Goal: Task Accomplishment & Management: Use online tool/utility

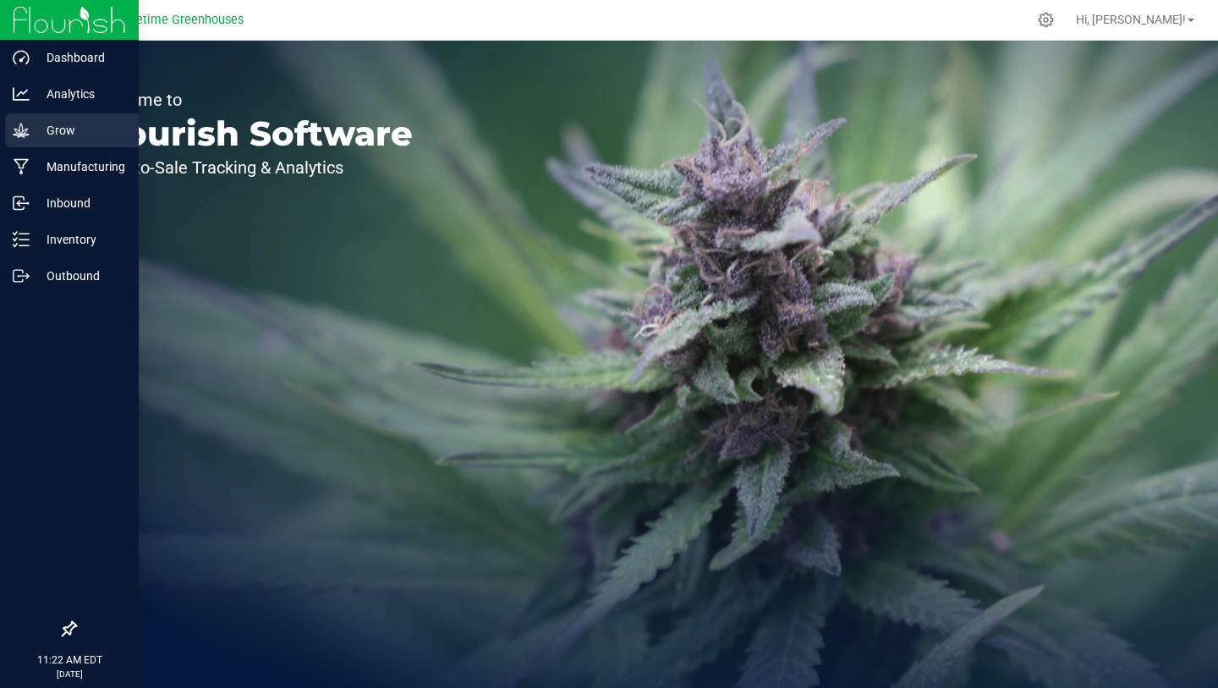
click at [79, 144] on div "Grow" at bounding box center [72, 130] width 134 height 34
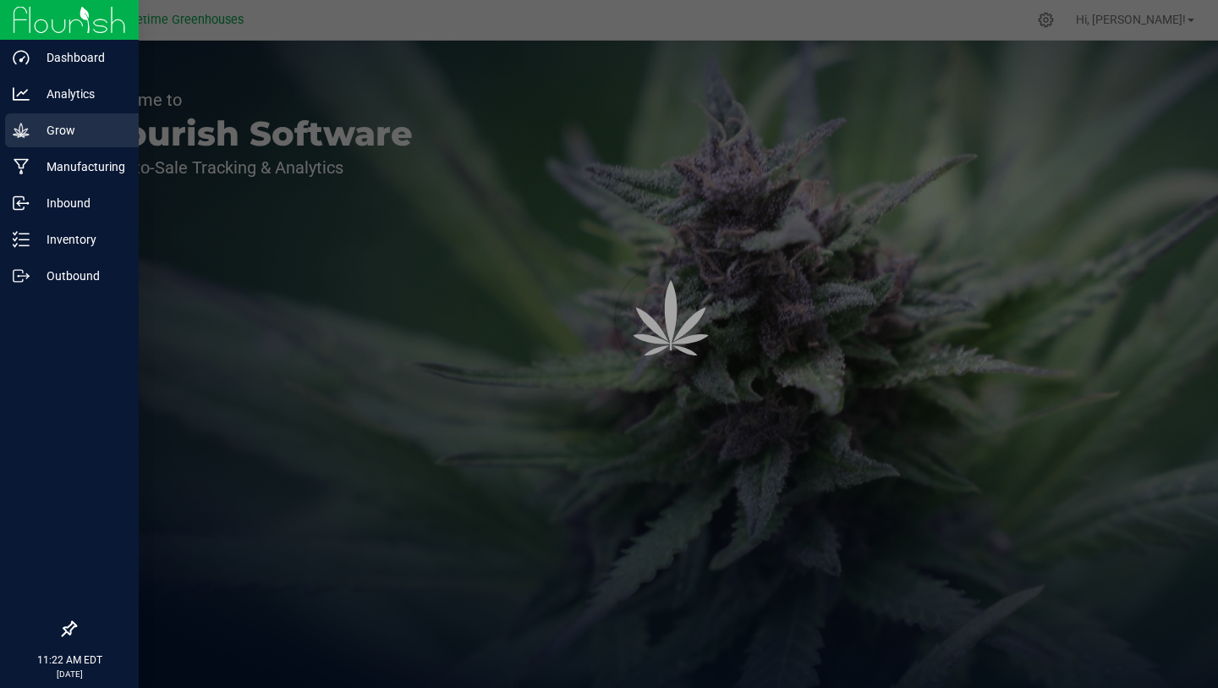
click at [79, 144] on div "Grow" at bounding box center [72, 130] width 134 height 34
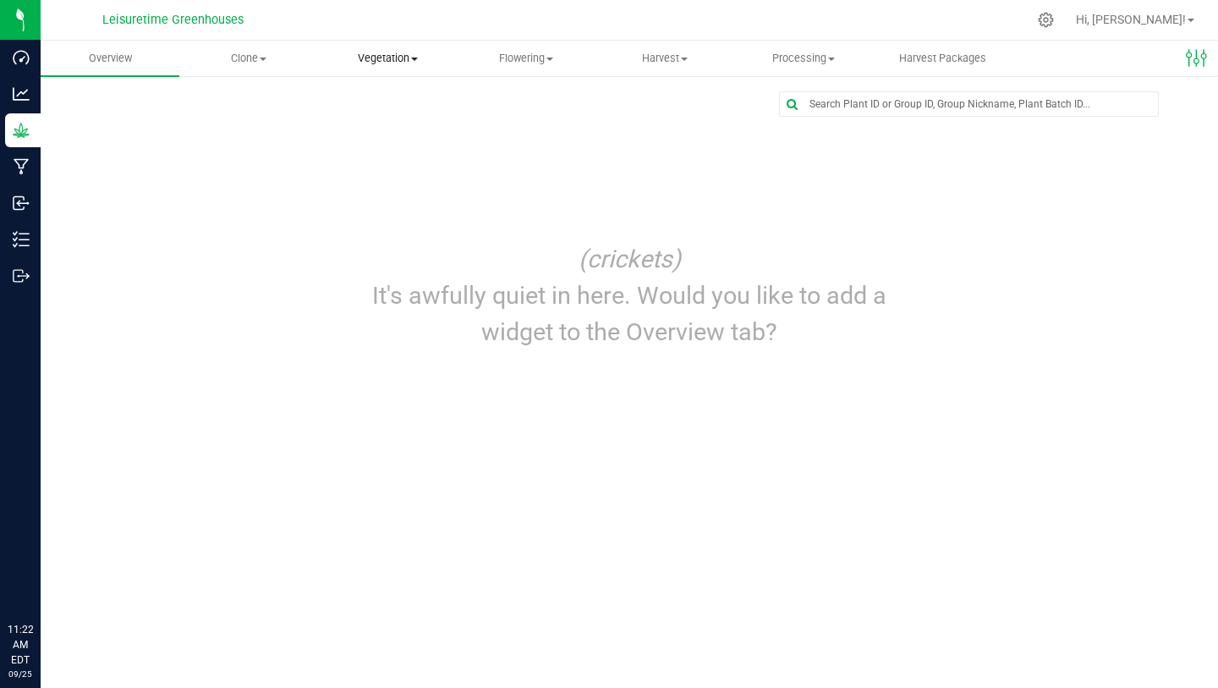
click at [398, 68] on uib-tab-heading "Vegetation Veg groups Veg plants Mother groups Mother plants Apply to plants Cr…" at bounding box center [387, 58] width 137 height 34
click at [398, 103] on span "Veg groups" at bounding box center [371, 102] width 107 height 14
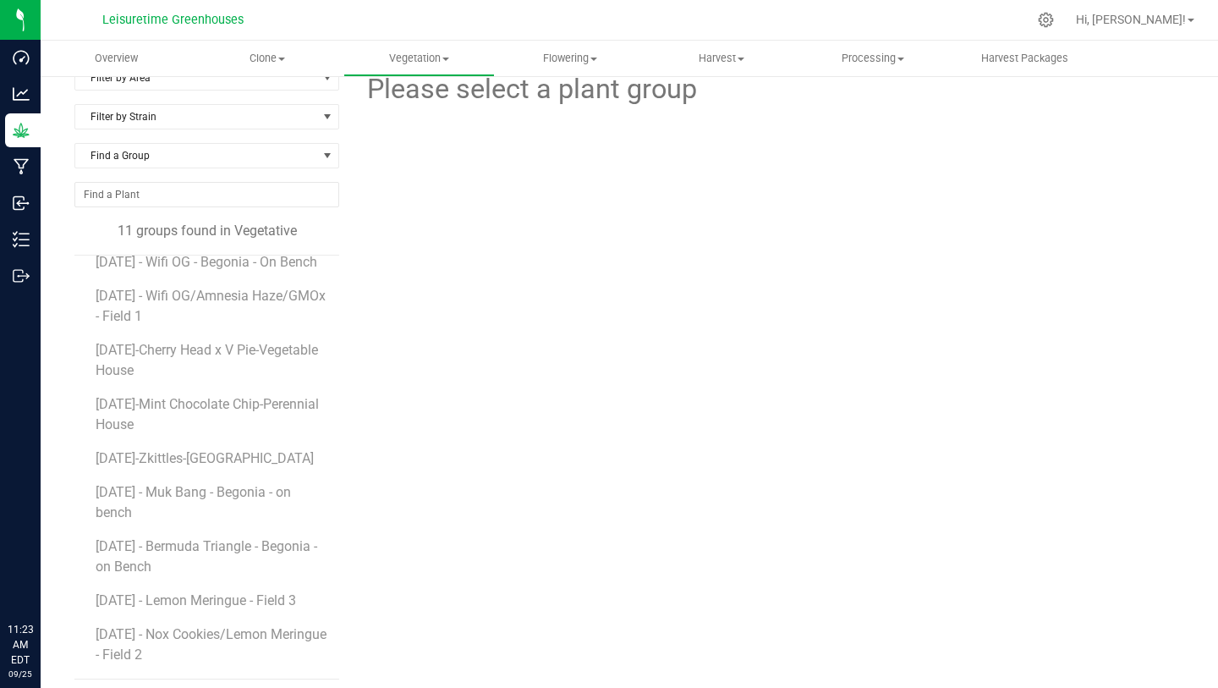
scroll to position [35, 0]
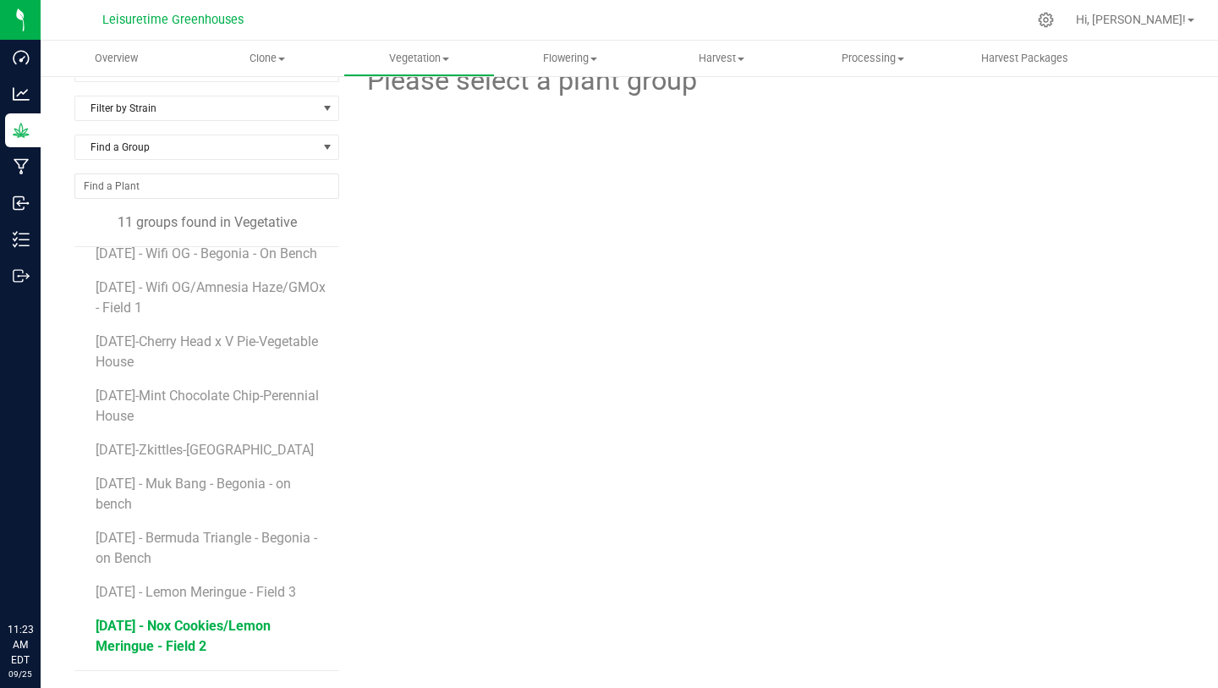
click at [183, 624] on span "7/16/25 - Nox Cookies/Lemon Meringue - Field 2" at bounding box center [183, 636] width 175 height 36
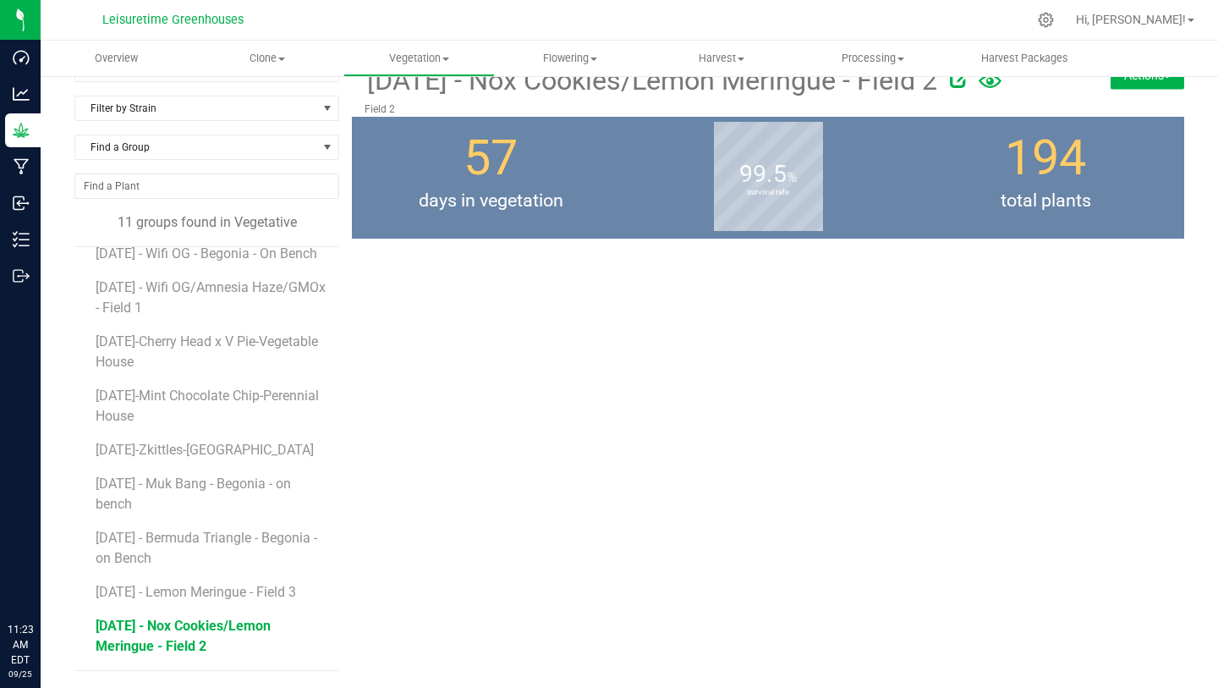
click at [1112, 80] on button "Actions" at bounding box center [1148, 75] width 74 height 27
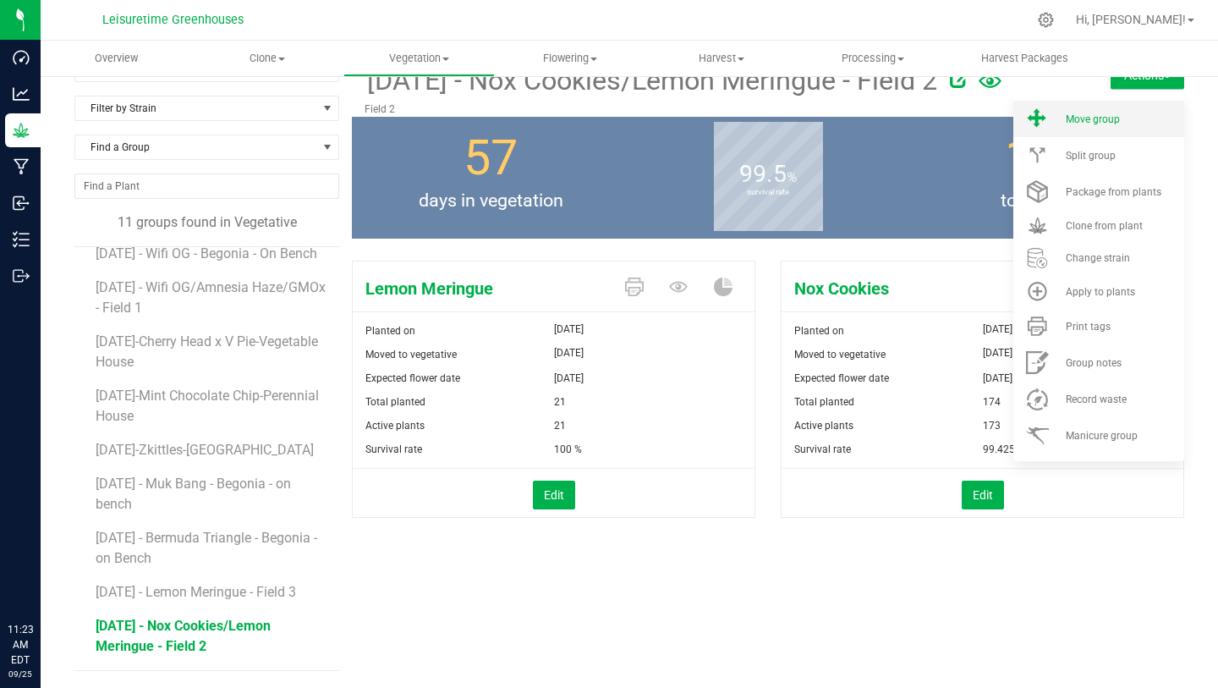
click at [1101, 124] on li "Move group" at bounding box center [1098, 119] width 171 height 36
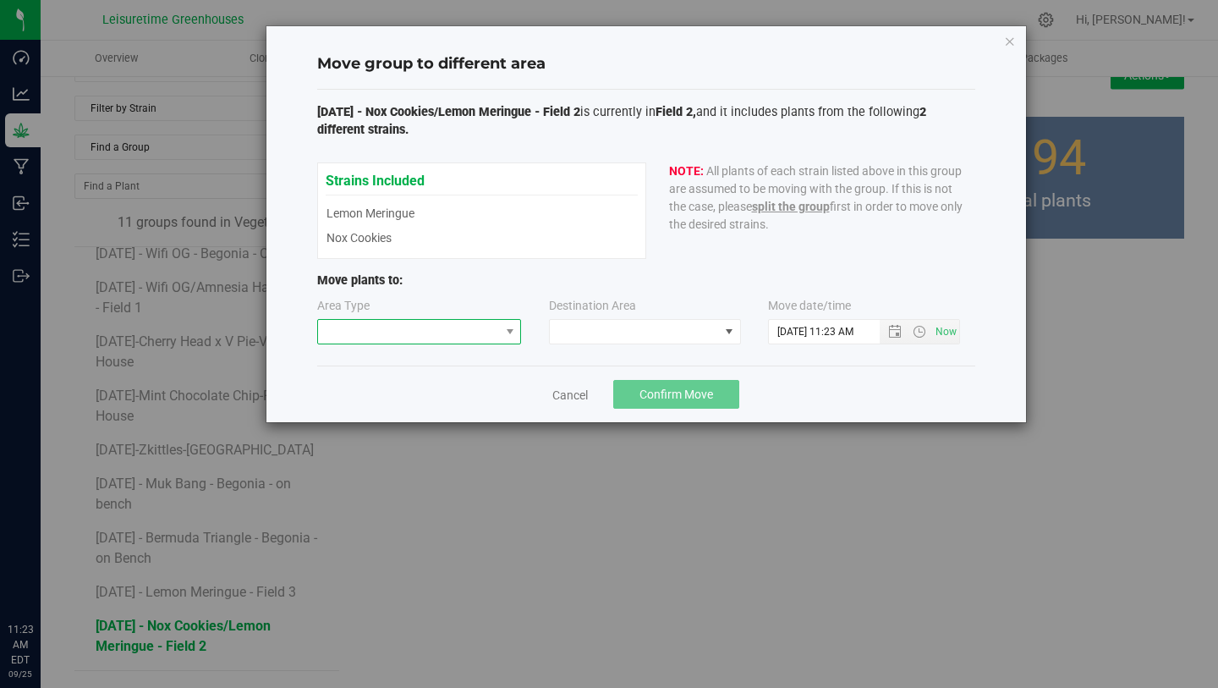
click at [415, 319] on span at bounding box center [419, 331] width 205 height 25
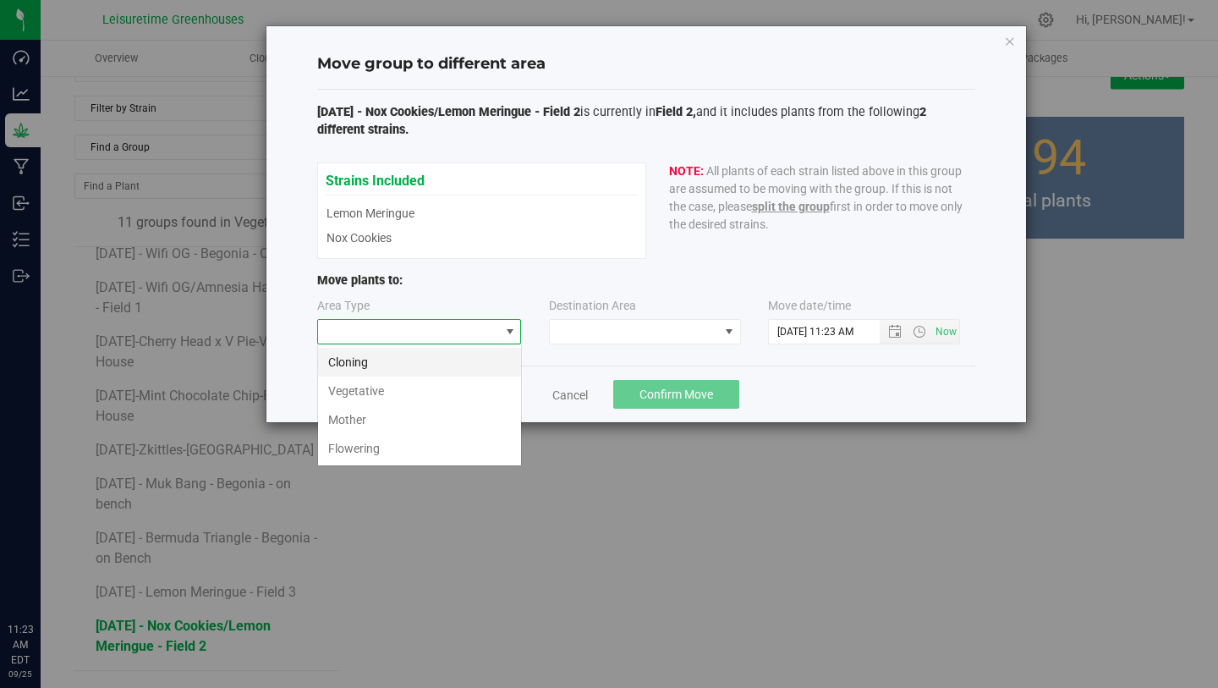
scroll to position [25, 205]
click at [405, 448] on li "Flowering" at bounding box center [419, 448] width 203 height 29
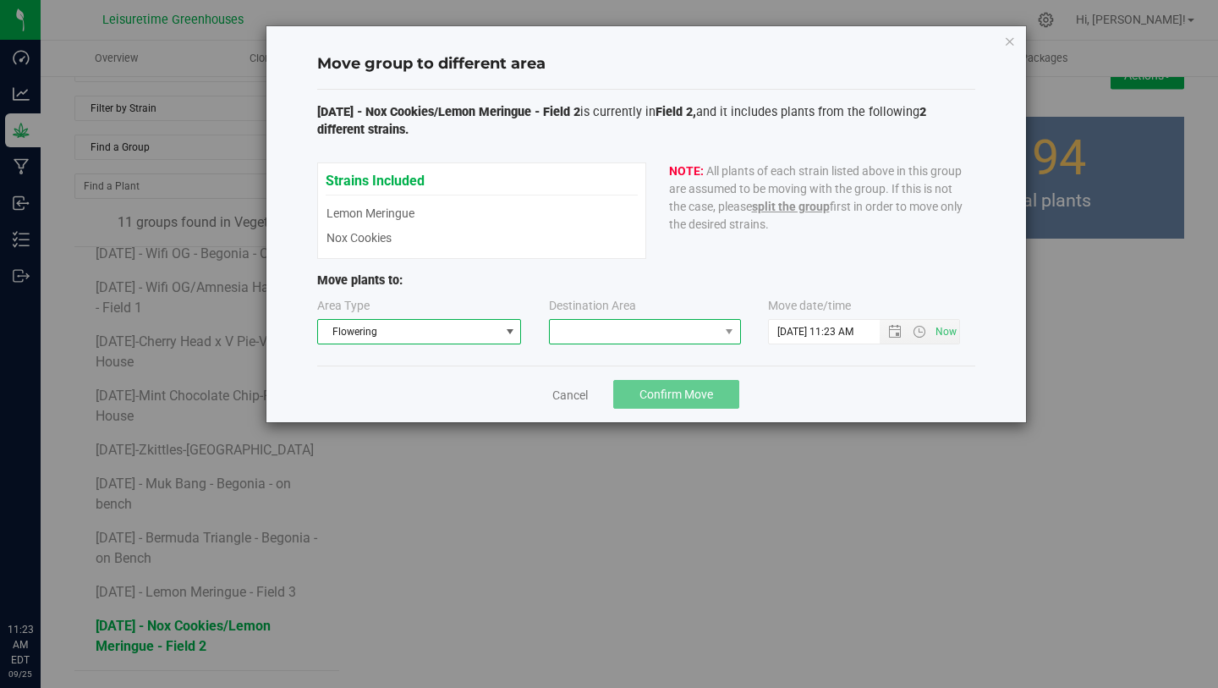
click at [634, 337] on span at bounding box center [634, 332] width 169 height 24
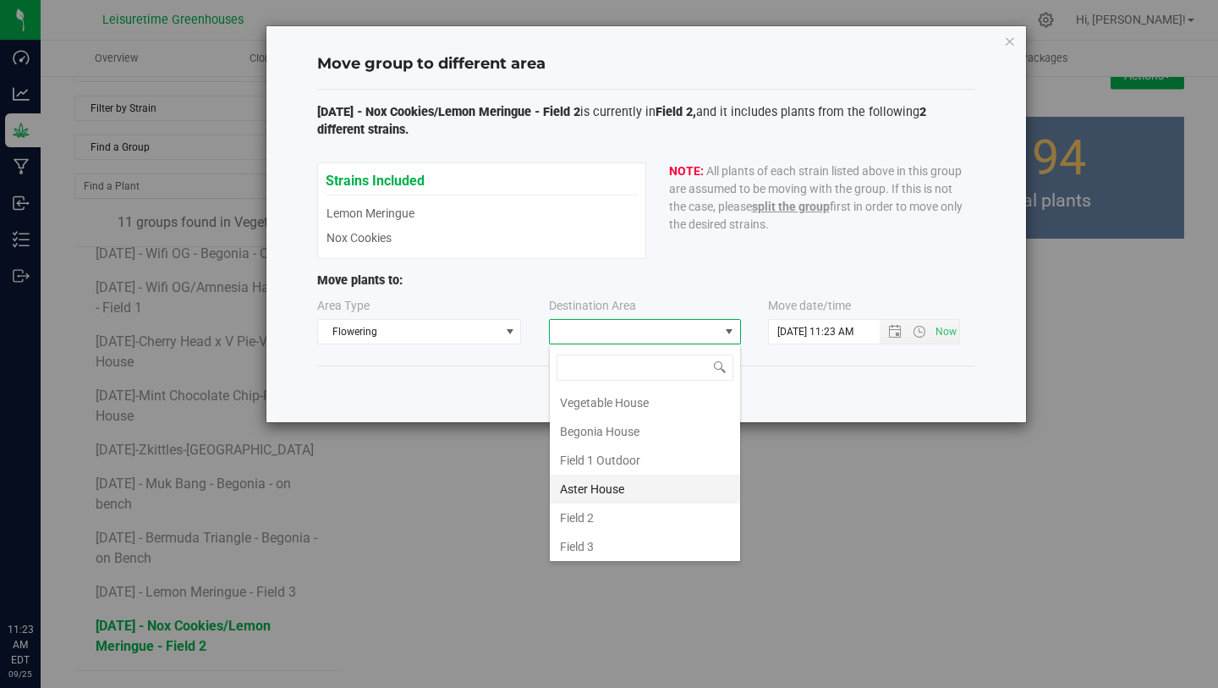
scroll to position [61, 0]
click at [618, 513] on li "Field 2" at bounding box center [645, 515] width 190 height 29
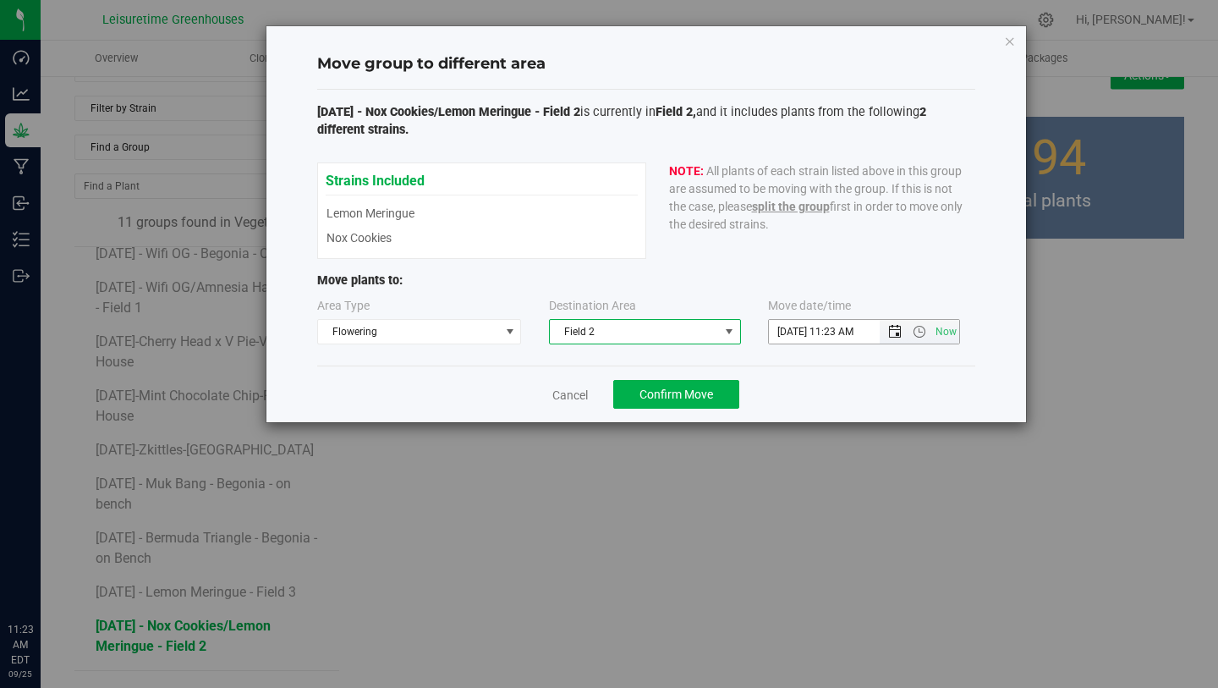
click at [900, 332] on span "Open the date view" at bounding box center [895, 332] width 14 height 14
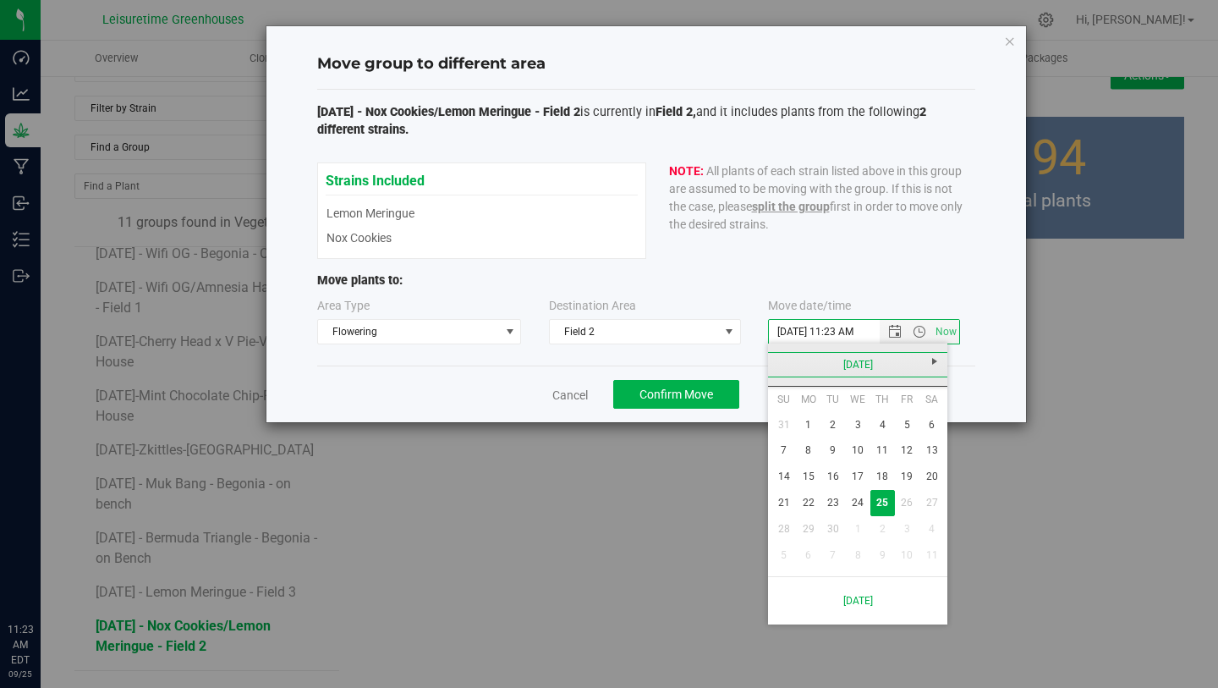
click at [787, 360] on link "[DATE]" at bounding box center [858, 365] width 182 height 26
click at [776, 501] on link "Sep" at bounding box center [793, 506] width 43 height 43
click at [810, 426] on link "1" at bounding box center [808, 425] width 25 height 26
type input "9/1/2025 11:23 AM"
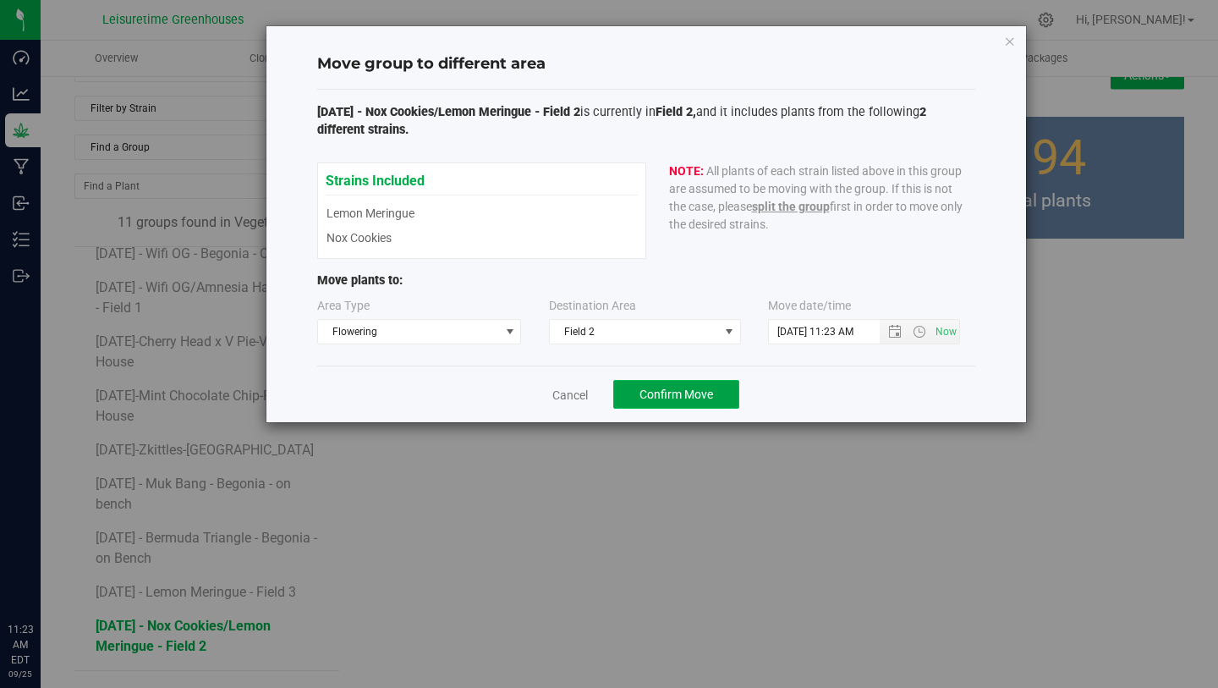
click at [689, 395] on span "Confirm Move" at bounding box center [677, 394] width 74 height 14
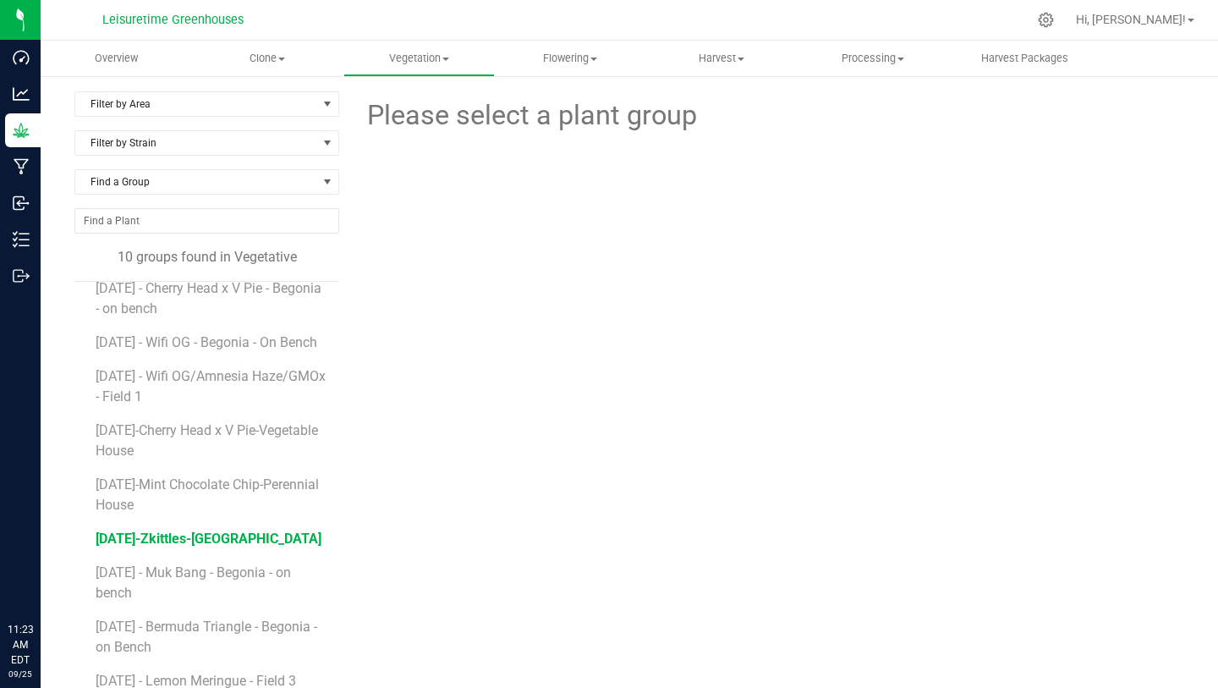
scroll to position [91, 0]
click at [200, 534] on span "5/20/25-Zkittles-Aster House" at bounding box center [209, 538] width 226 height 16
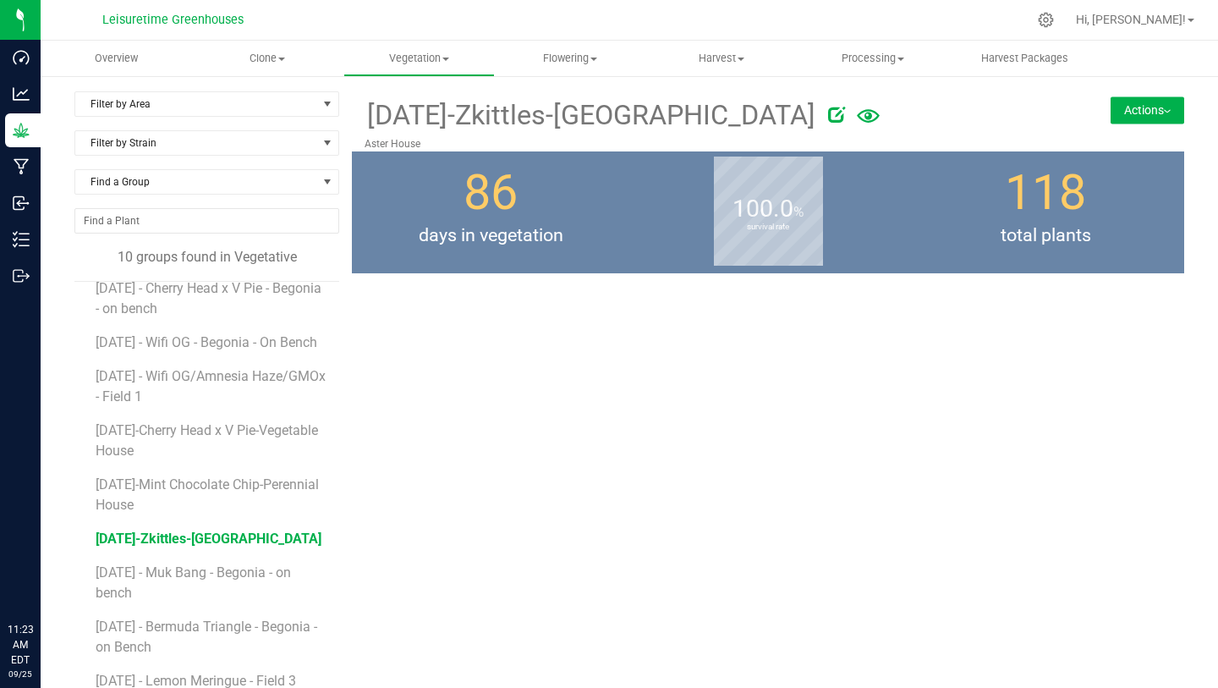
click at [1126, 106] on button "Actions" at bounding box center [1148, 109] width 74 height 27
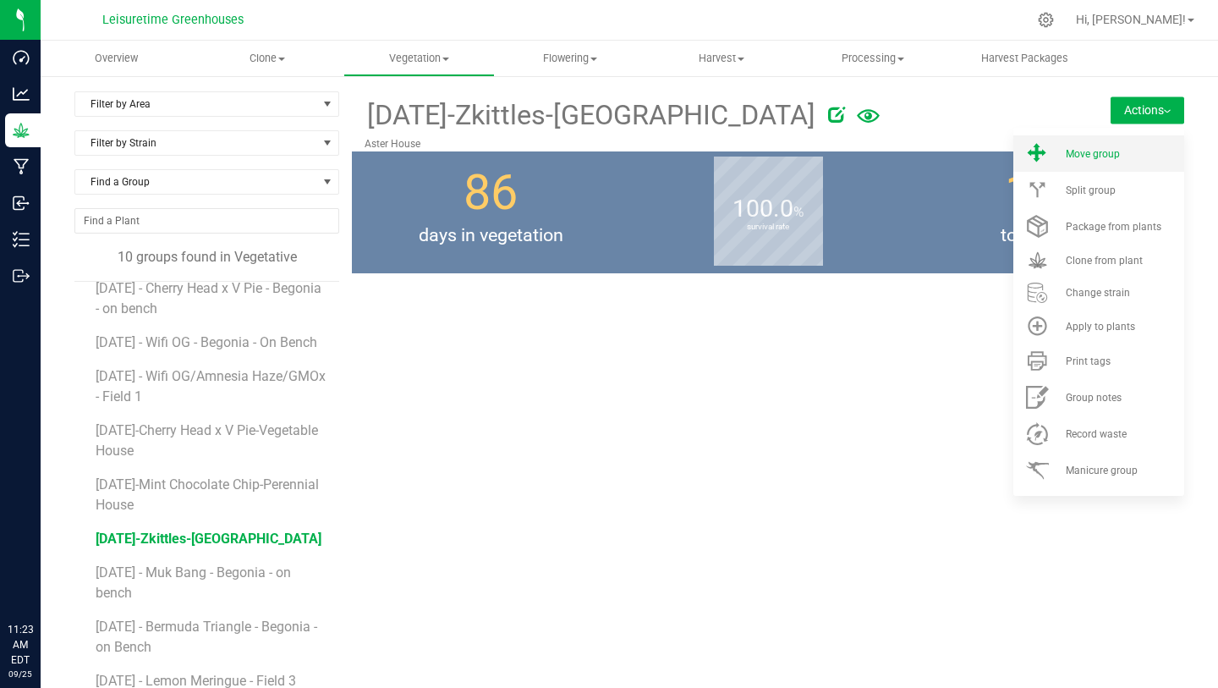
click at [1113, 161] on li "Move group" at bounding box center [1098, 153] width 171 height 36
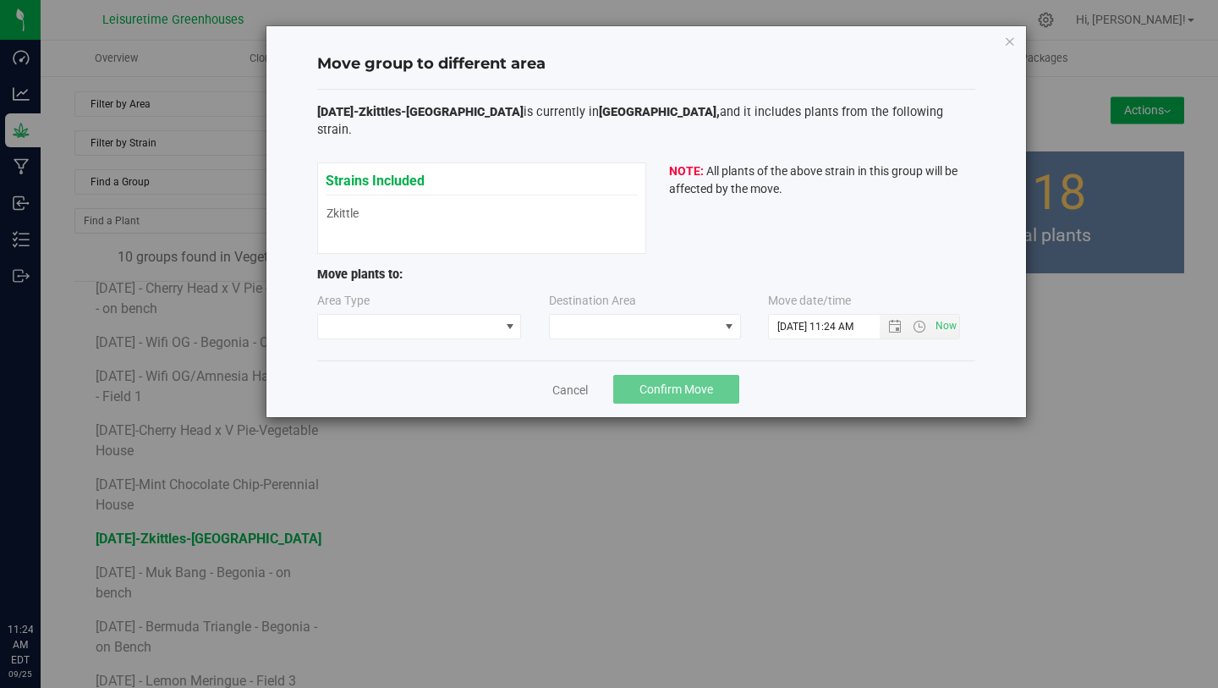
click at [463, 321] on div "Area Type Destination Area Move date/time 9/25/2025 11:24 AM" at bounding box center [646, 319] width 658 height 55
click at [448, 315] on span at bounding box center [409, 327] width 182 height 24
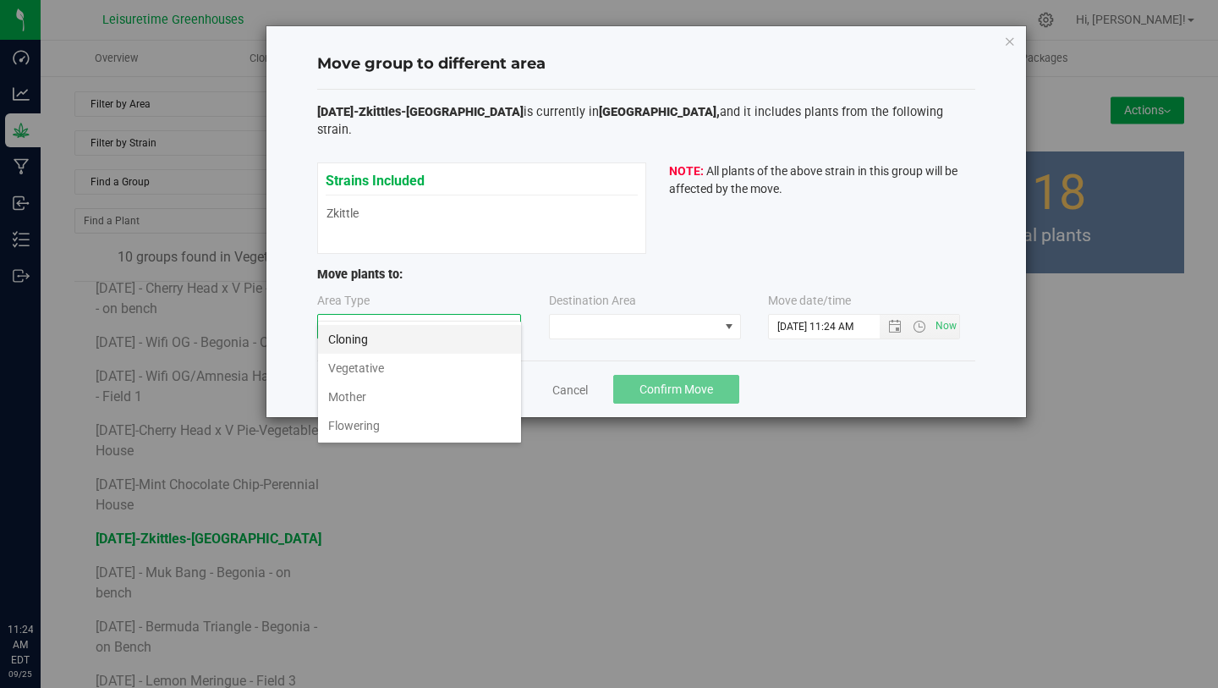
scroll to position [25, 205]
click at [437, 420] on li "Flowering" at bounding box center [419, 425] width 203 height 29
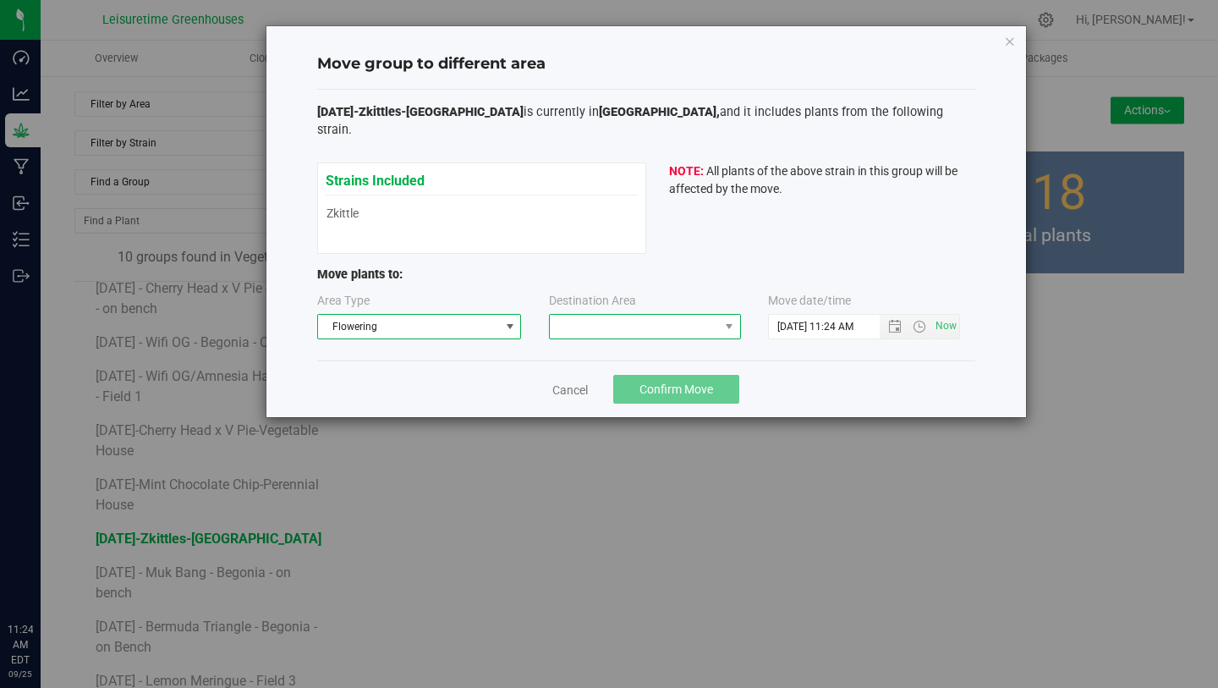
click at [635, 315] on span at bounding box center [634, 327] width 169 height 24
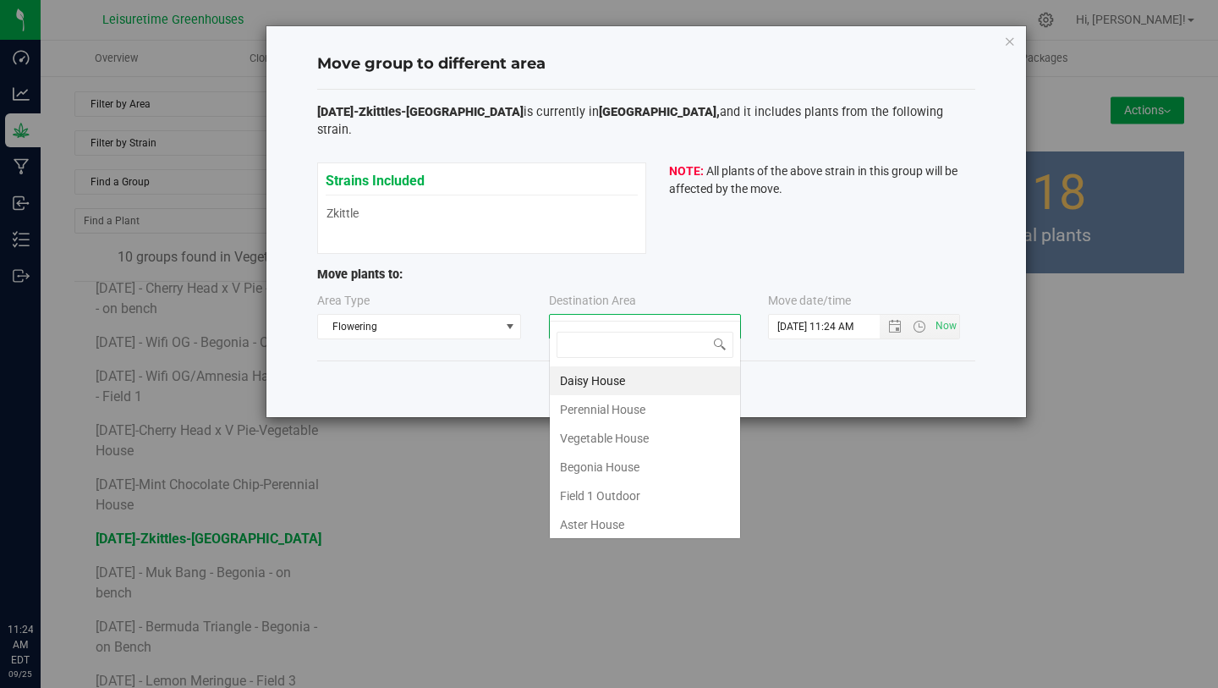
scroll to position [25, 192]
click at [625, 516] on li "Aster House" at bounding box center [645, 524] width 190 height 29
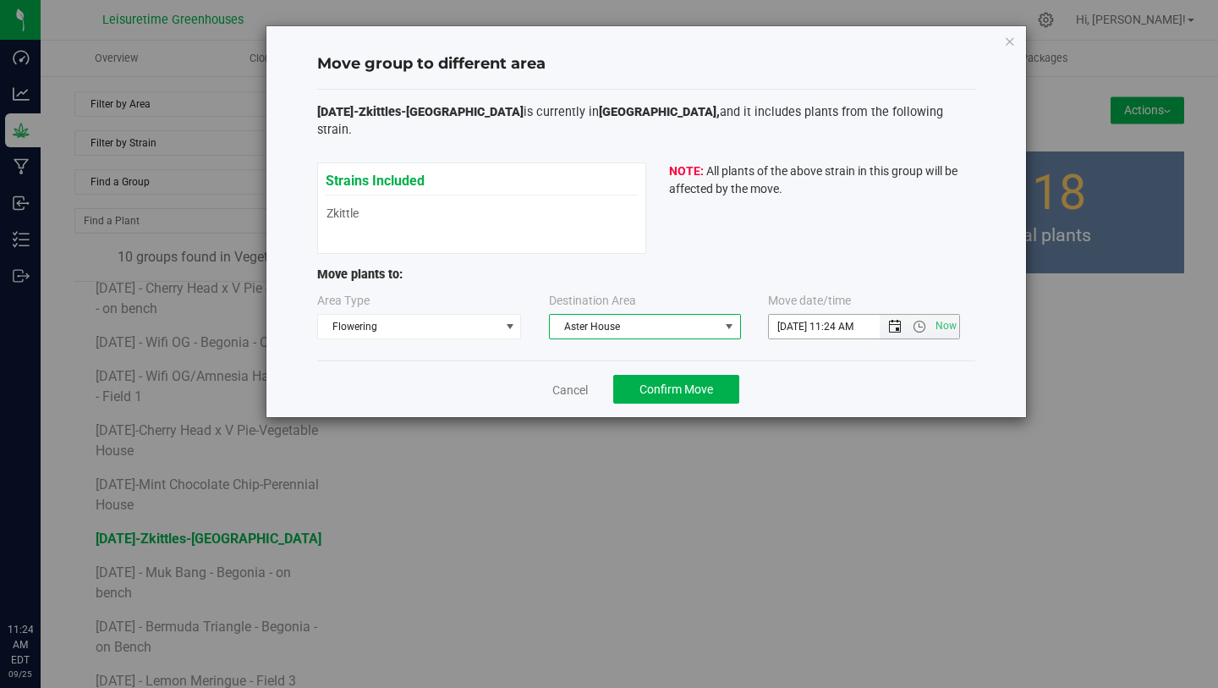
click at [888, 320] on span "Open the date view" at bounding box center [895, 327] width 14 height 14
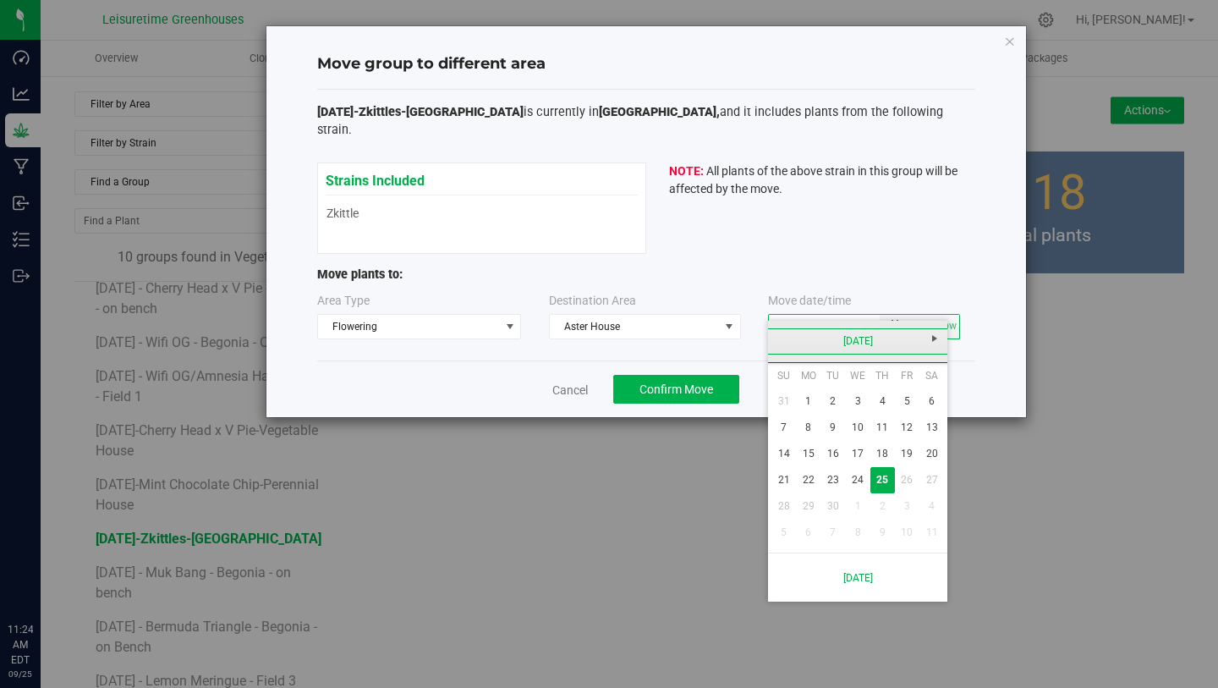
click at [785, 346] on link "[DATE]" at bounding box center [858, 341] width 182 height 26
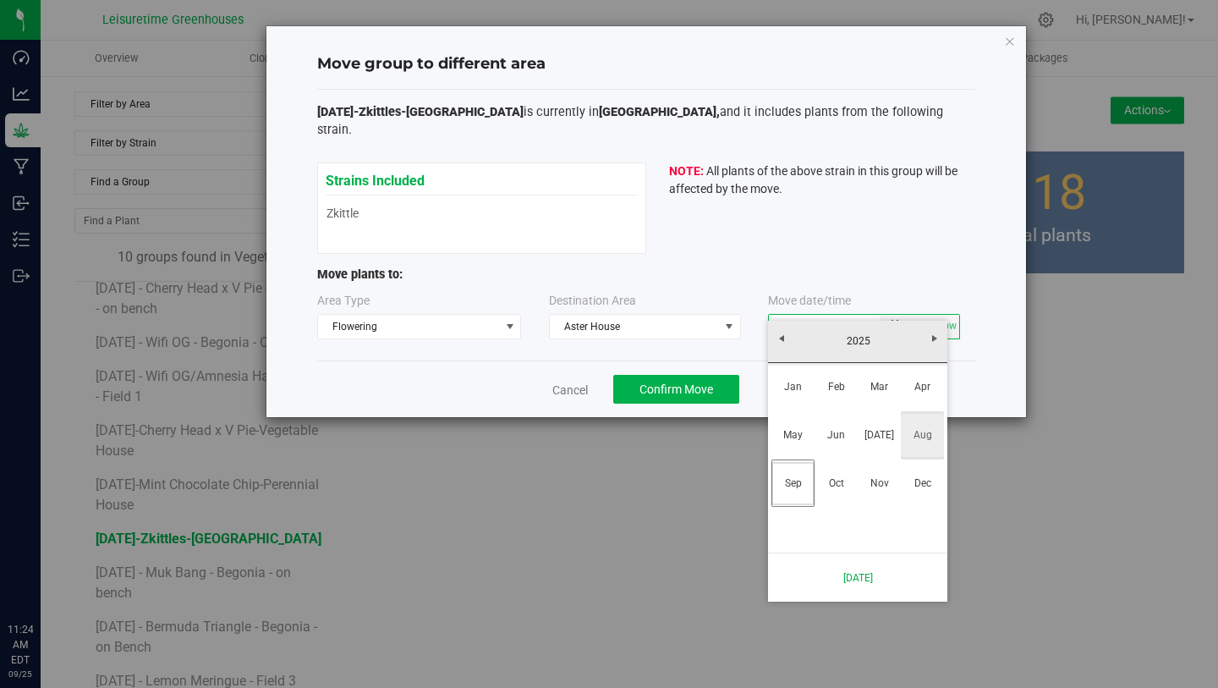
click at [928, 434] on link "Aug" at bounding box center [922, 435] width 43 height 43
click at [832, 451] on link "12" at bounding box center [833, 454] width 25 height 26
type input "8/12/2025 11:24 AM"
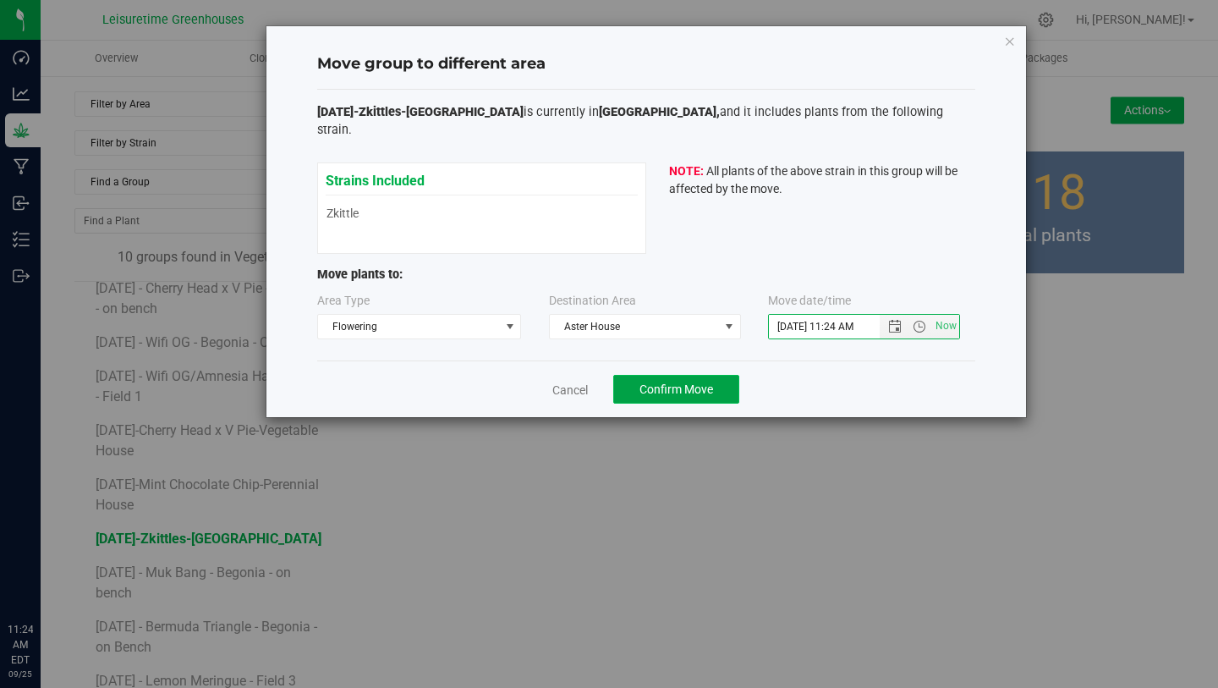
click at [690, 382] on span "Confirm Move" at bounding box center [677, 389] width 74 height 14
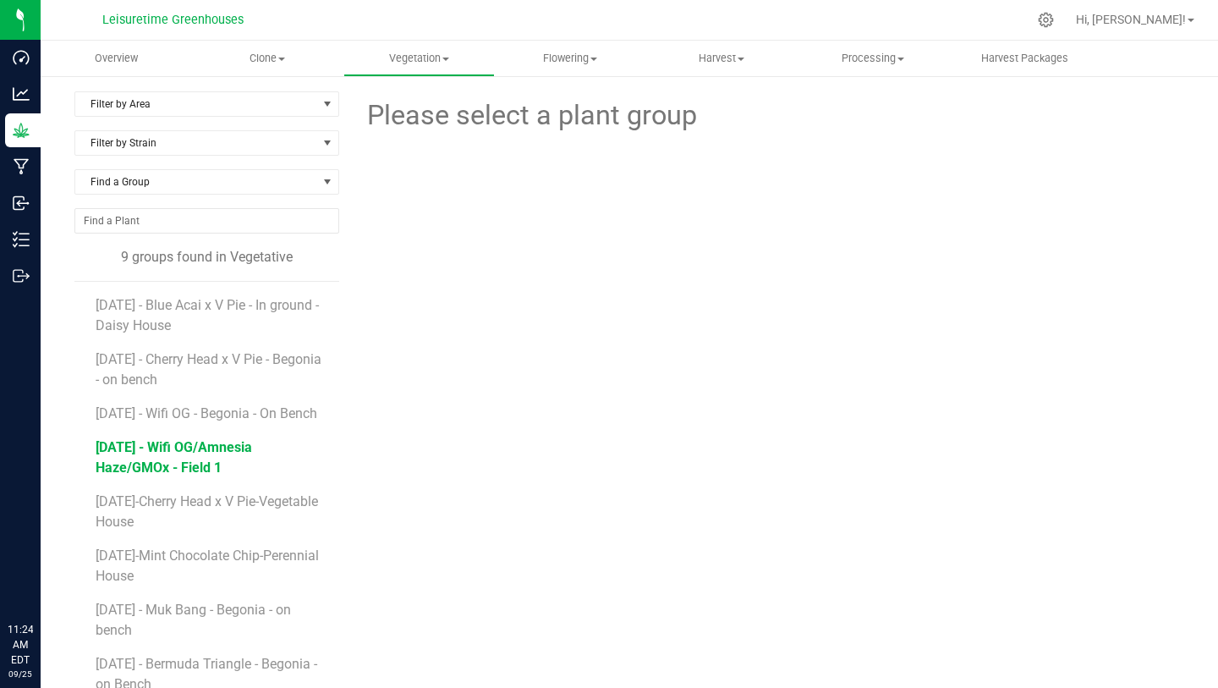
click at [167, 475] on span "5/20/25 - Wifi OG/Amnesia Haze/GMOx - Field 1" at bounding box center [174, 457] width 157 height 36
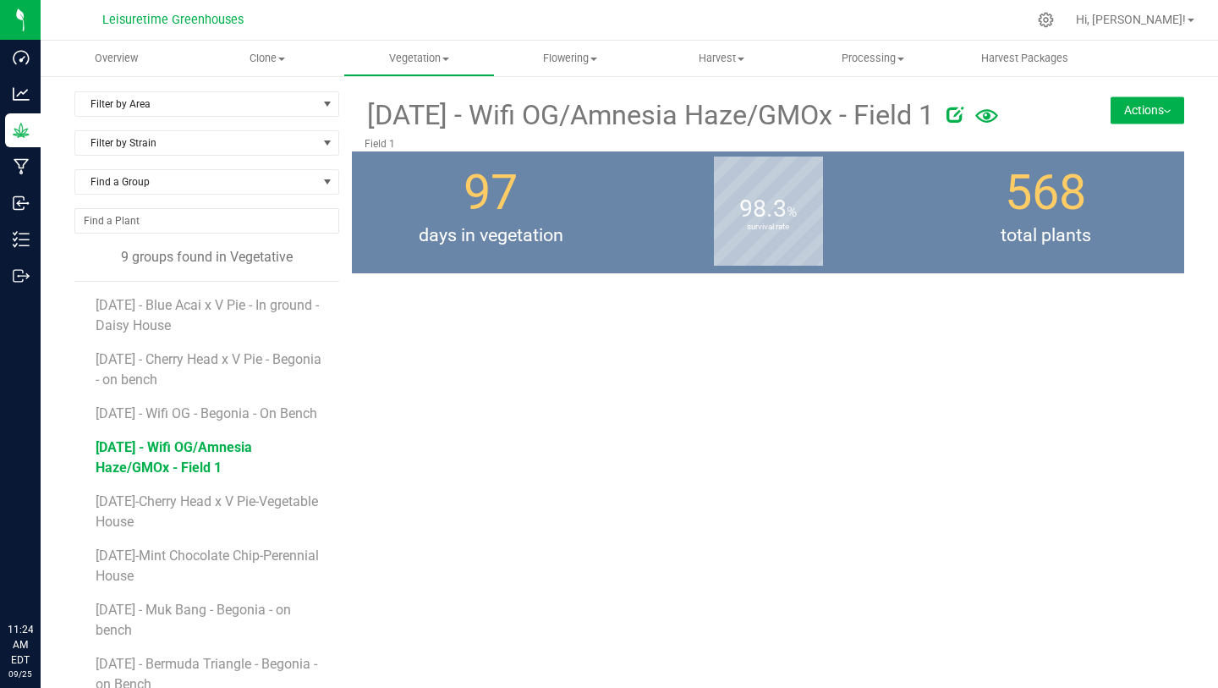
click at [1117, 110] on button "Actions" at bounding box center [1148, 109] width 74 height 27
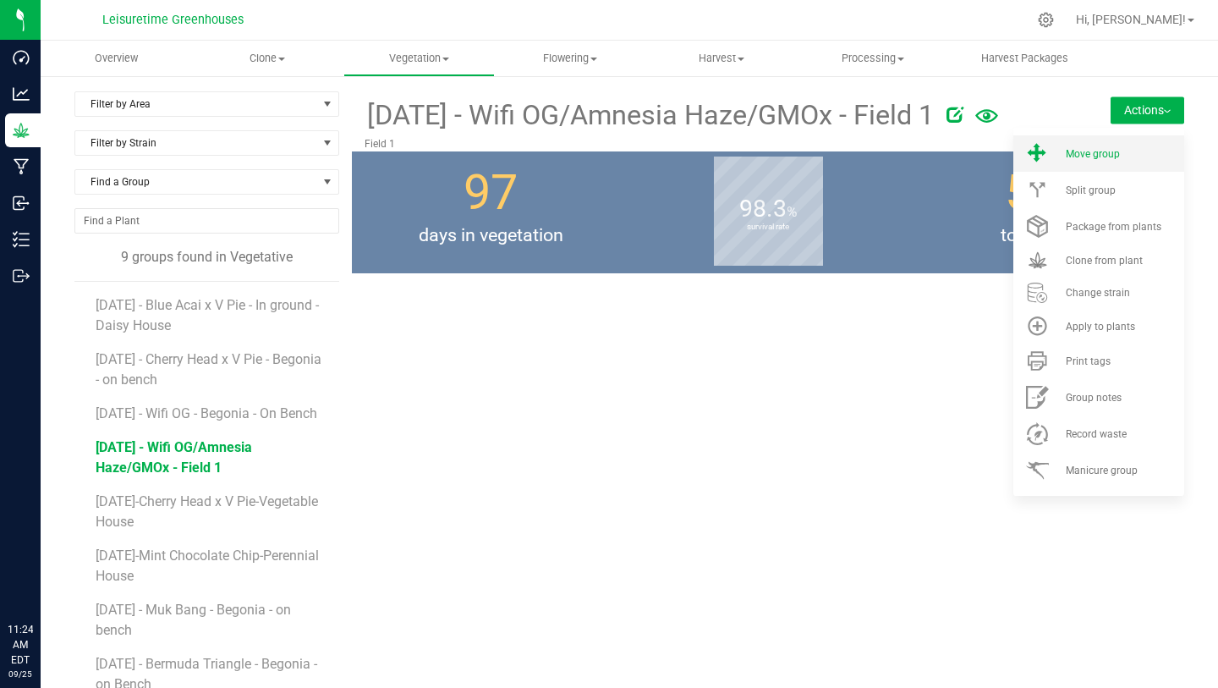
click at [1106, 158] on span "Move group" at bounding box center [1093, 154] width 54 height 12
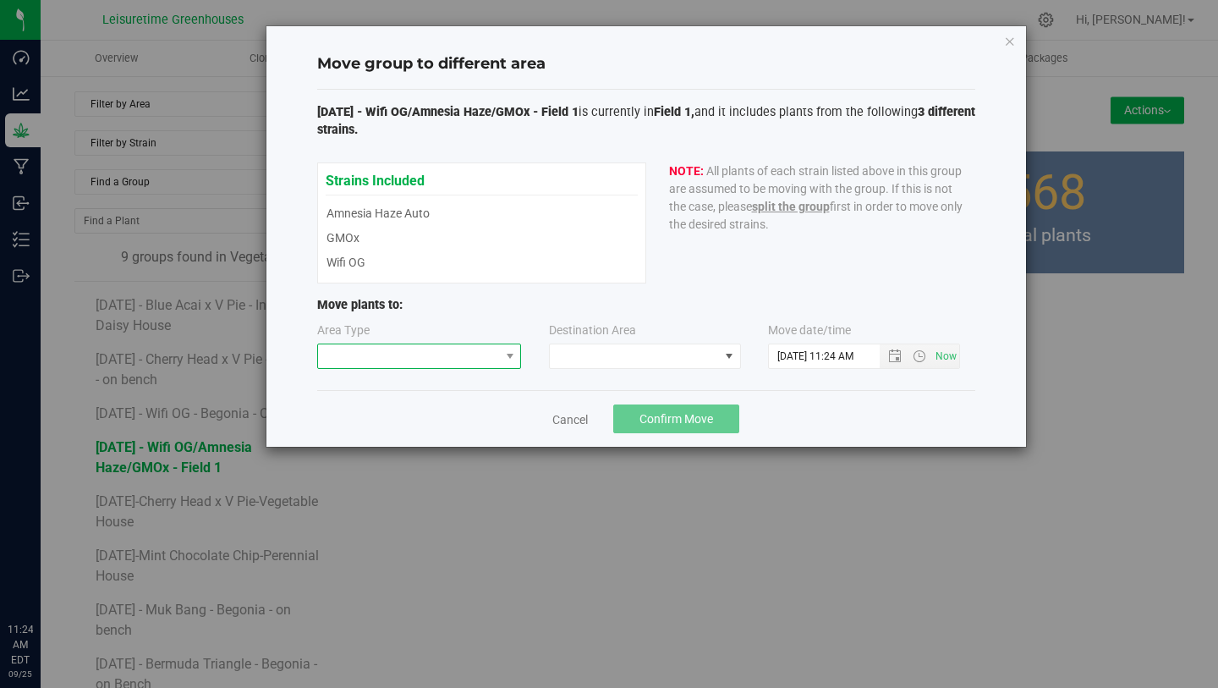
click at [462, 354] on span at bounding box center [409, 356] width 182 height 24
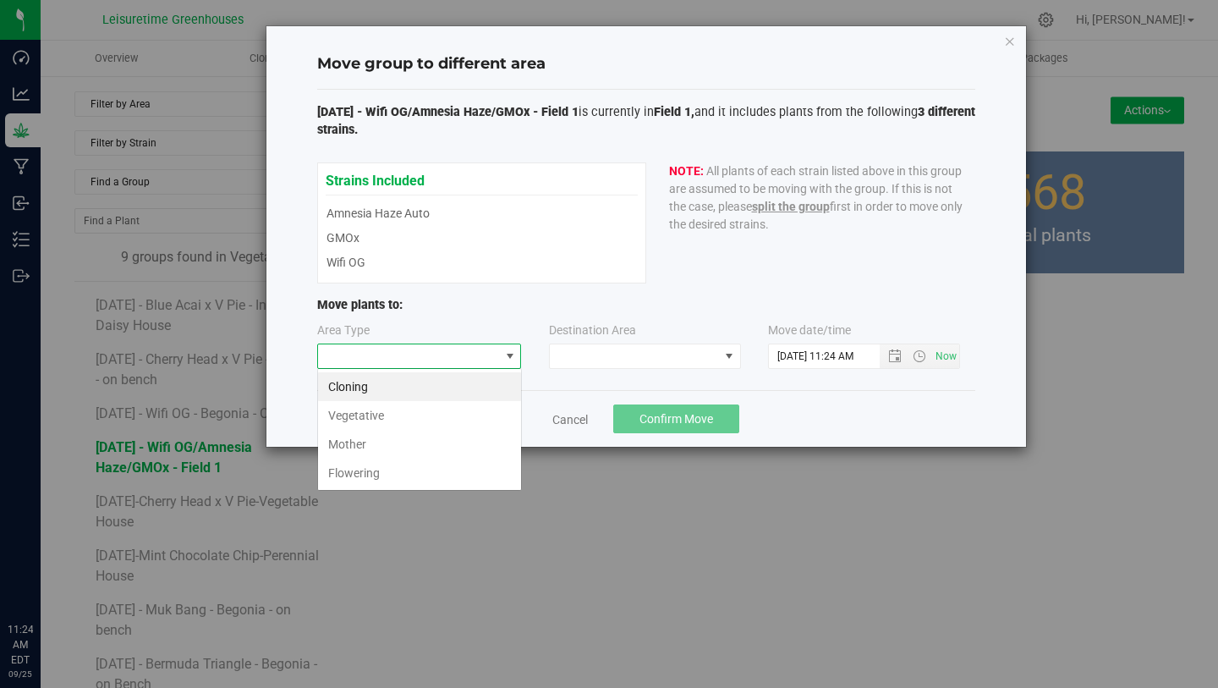
scroll to position [25, 205]
click at [423, 468] on li "Flowering" at bounding box center [419, 473] width 203 height 29
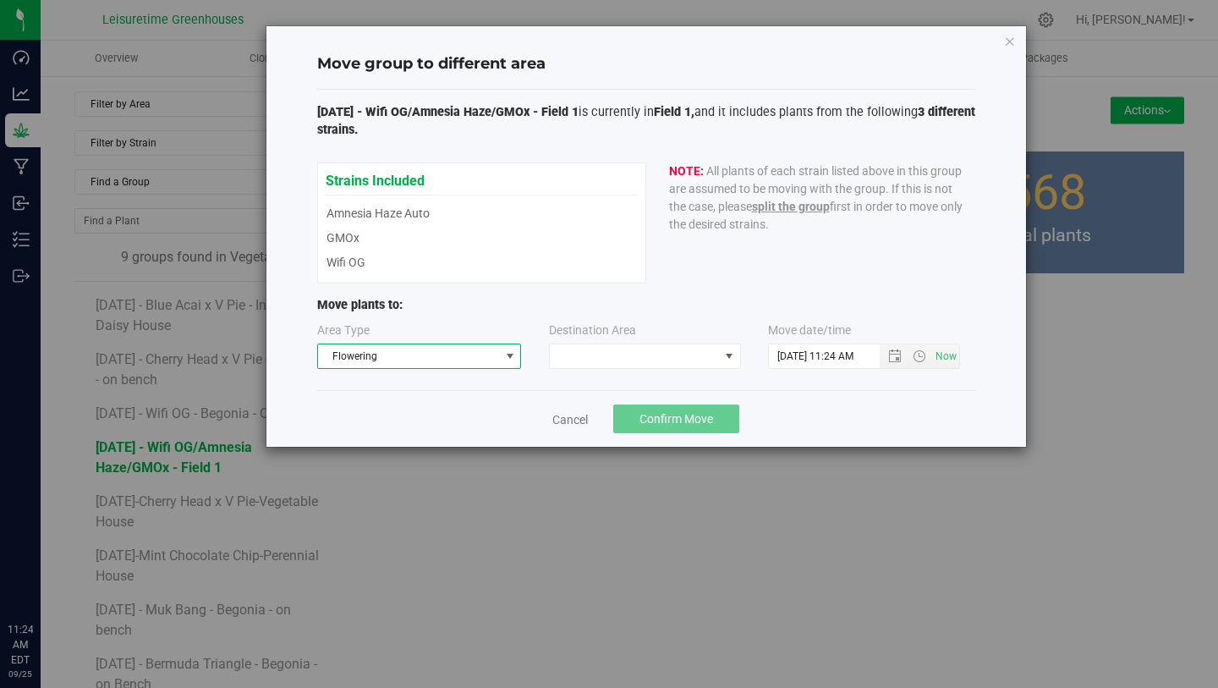
click at [609, 369] on div "Area Type Flowering Destination Area Move date/time" at bounding box center [646, 348] width 658 height 55
click at [608, 362] on span at bounding box center [634, 356] width 169 height 24
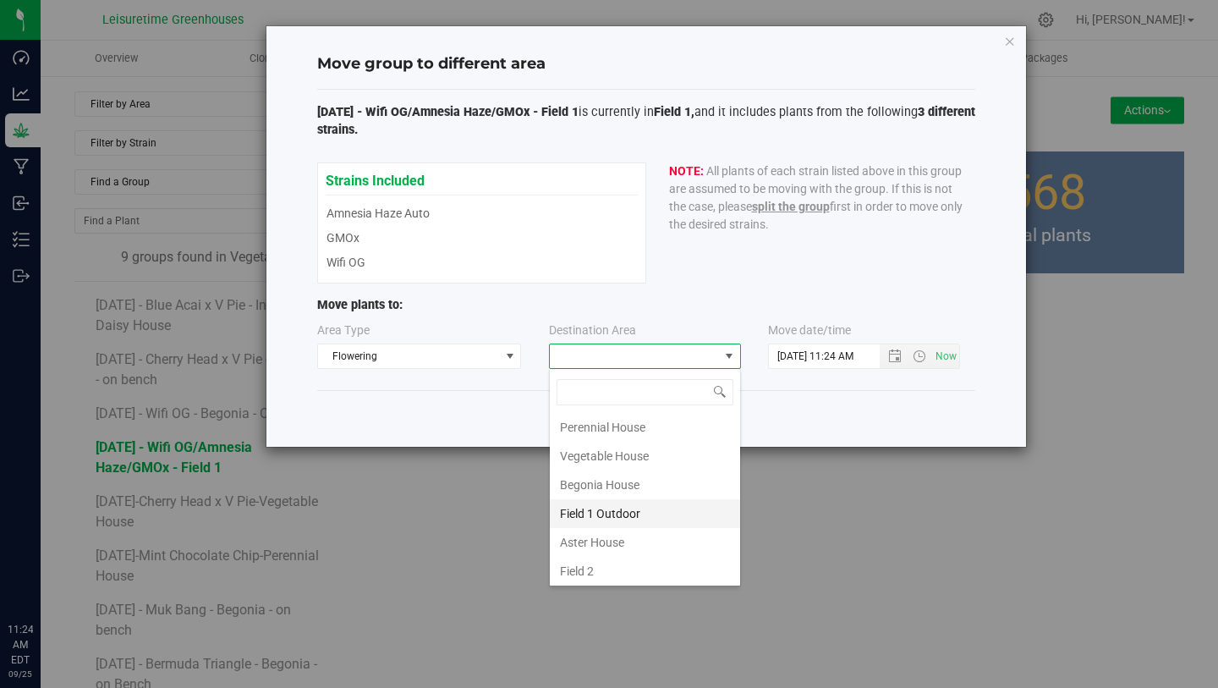
scroll to position [34, 0]
click at [647, 509] on li "Field 1 Outdoor" at bounding box center [645, 509] width 190 height 29
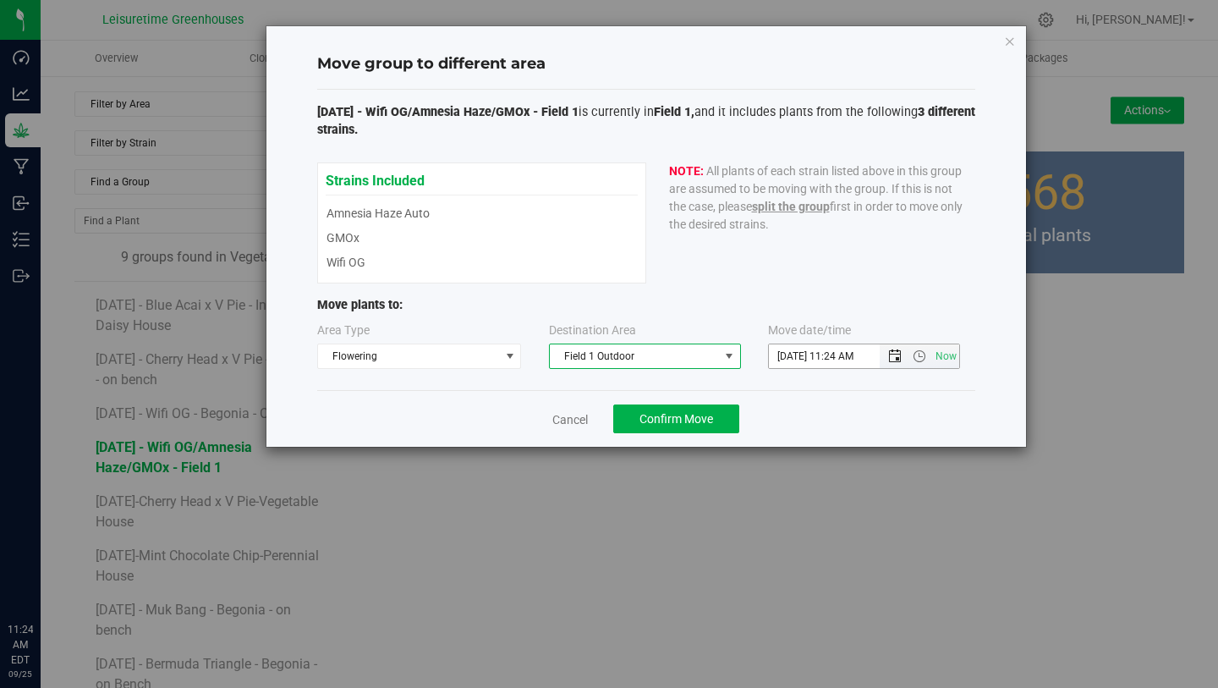
click at [888, 354] on span "Open the date view" at bounding box center [895, 356] width 14 height 14
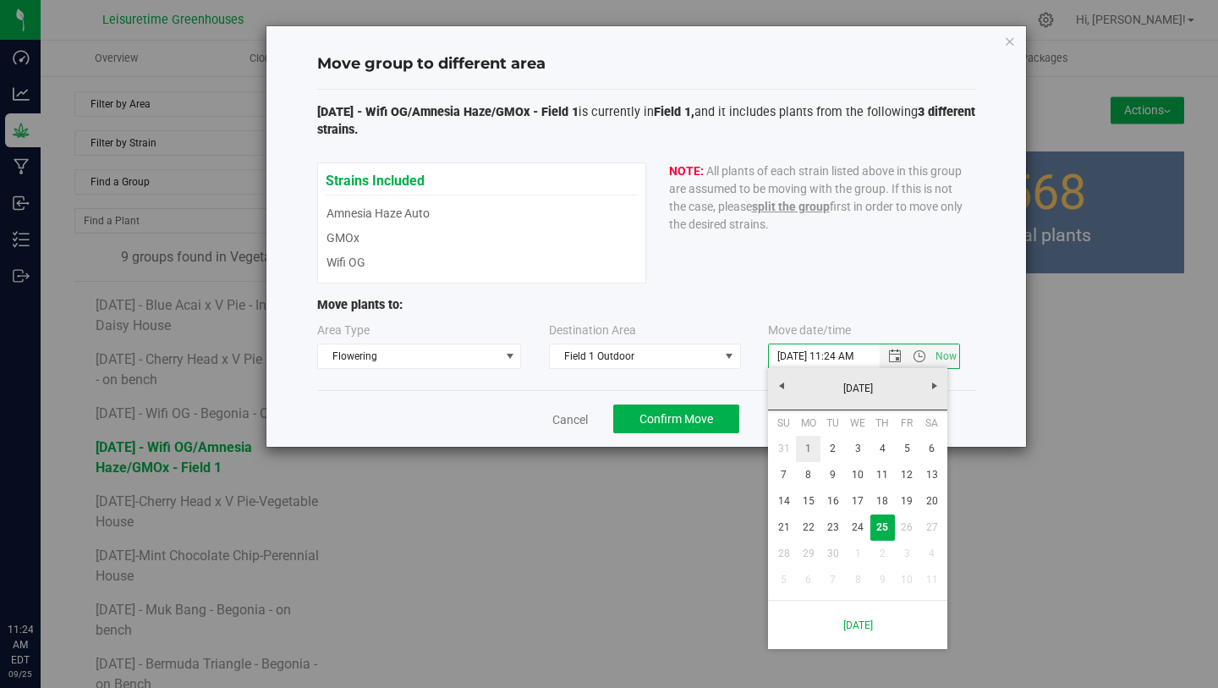
click at [802, 451] on link "1" at bounding box center [808, 449] width 25 height 26
type input "9/1/2025 11:24 AM"
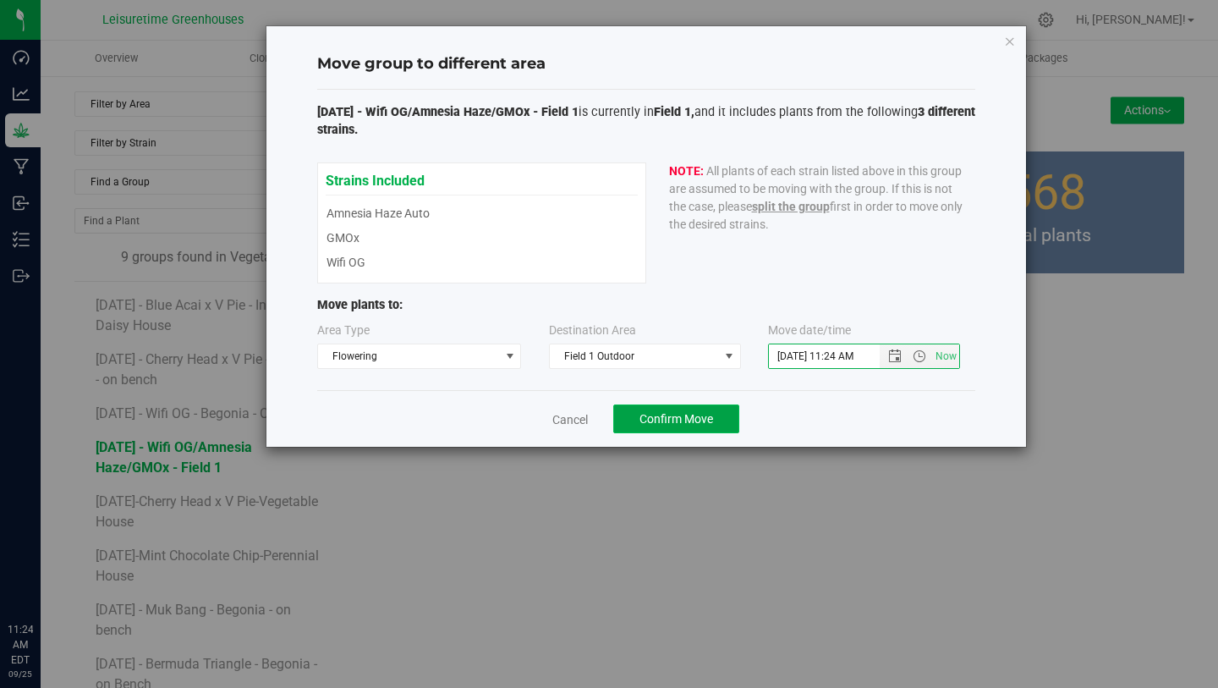
click at [642, 407] on button "Confirm Move" at bounding box center [676, 418] width 126 height 29
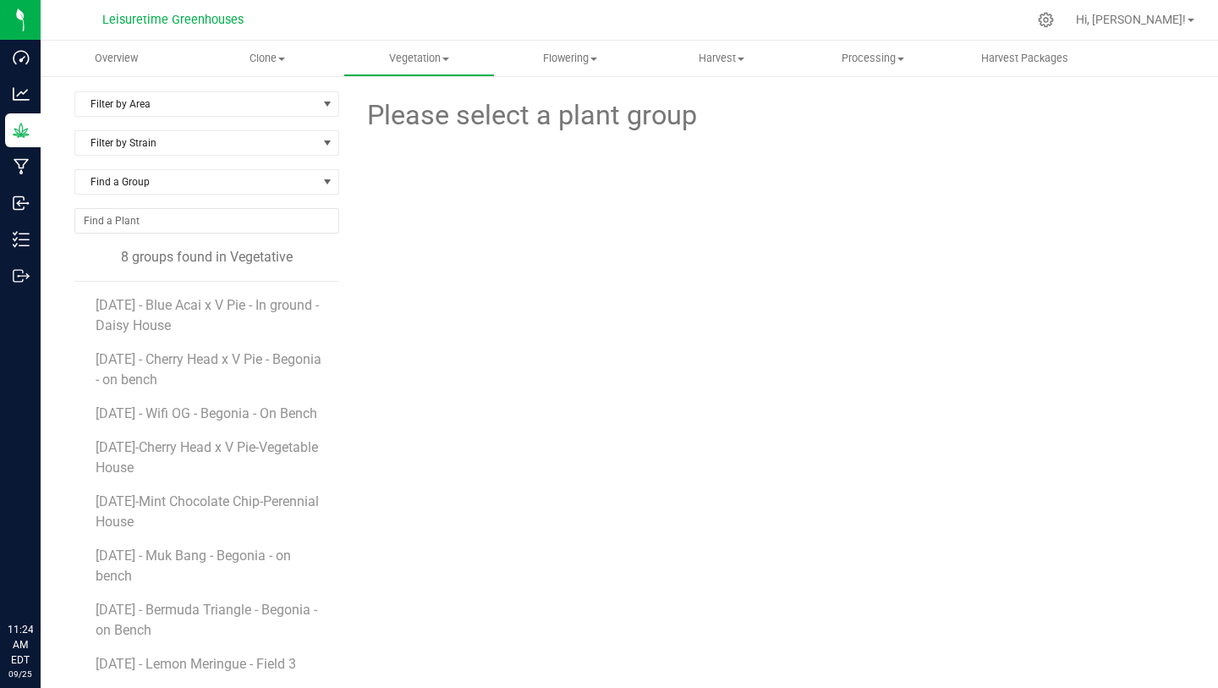
scroll to position [35, 0]
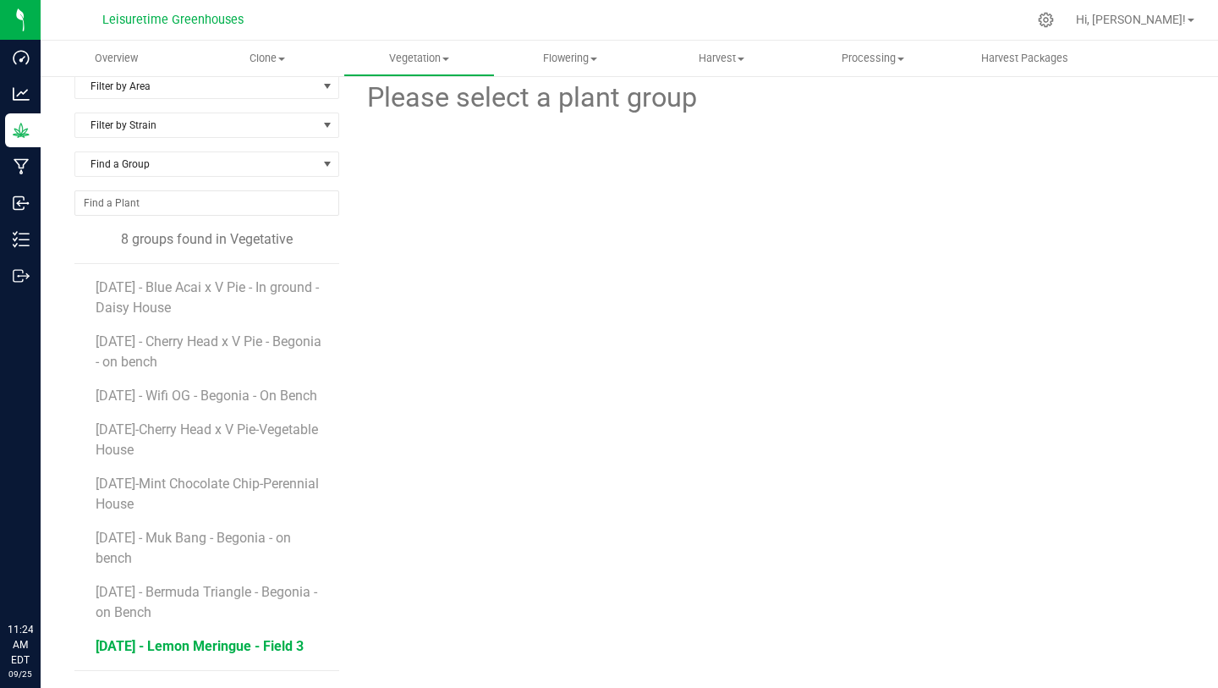
click at [187, 649] on span "7/16/25 - Lemon Meringue - Field 3" at bounding box center [200, 646] width 208 height 16
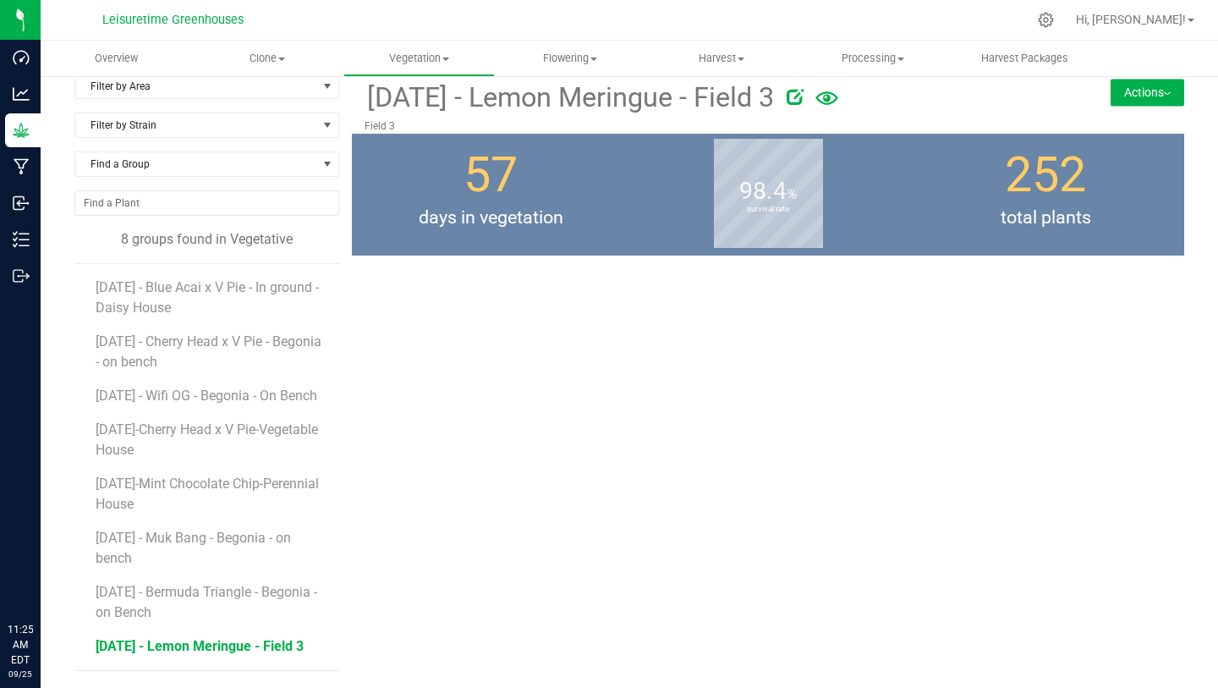
click at [1144, 76] on ul "Overview Clone Create plants Cloning groups Cloning plants Apply to plants Vege…" at bounding box center [650, 59] width 1218 height 36
click at [1142, 79] on button "Actions" at bounding box center [1148, 92] width 74 height 27
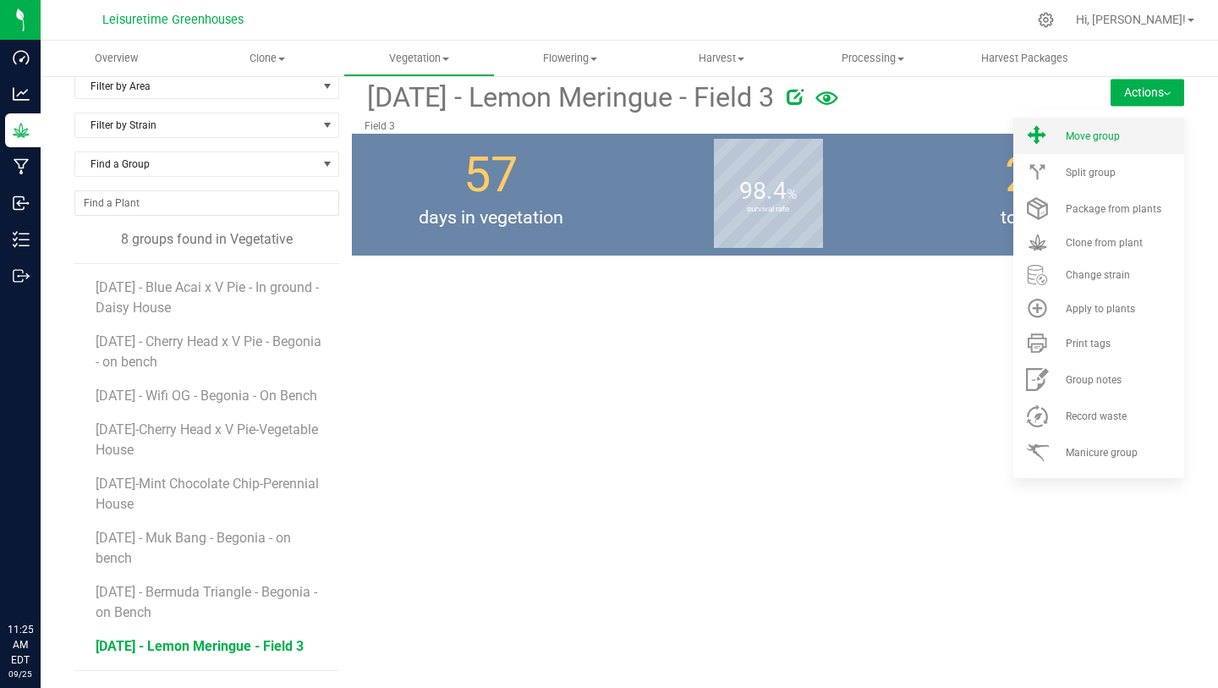
click at [1085, 130] on span "Move group" at bounding box center [1093, 136] width 54 height 12
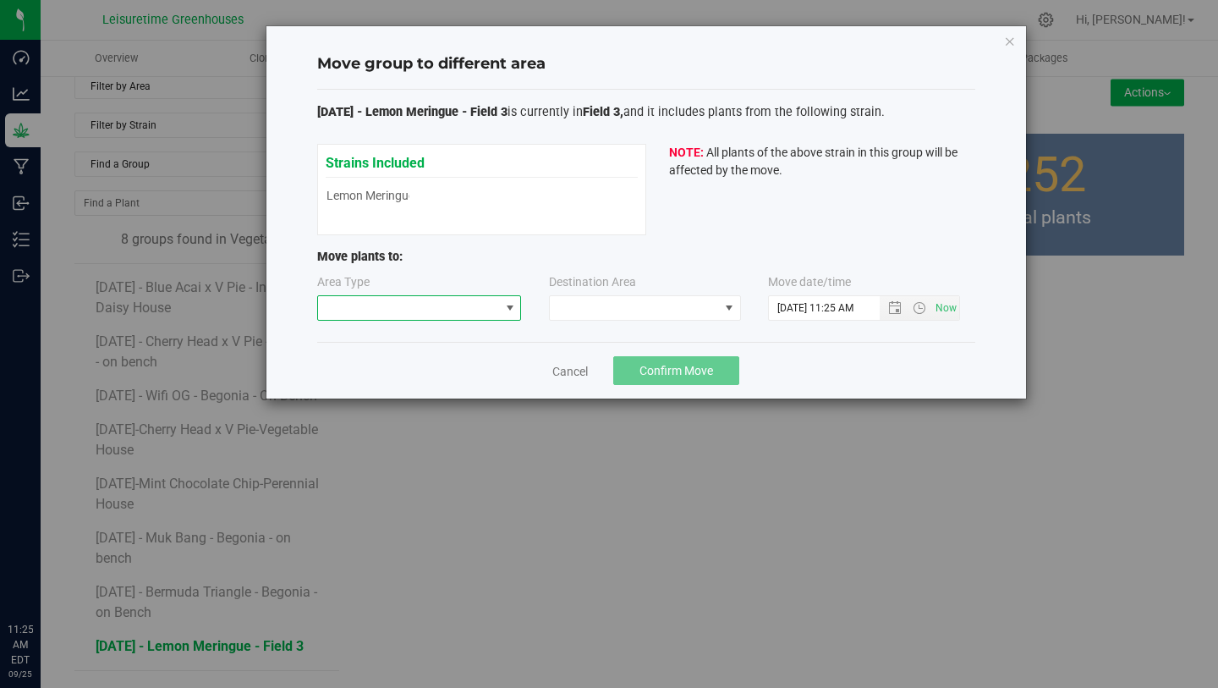
click at [471, 320] on span at bounding box center [419, 307] width 205 height 25
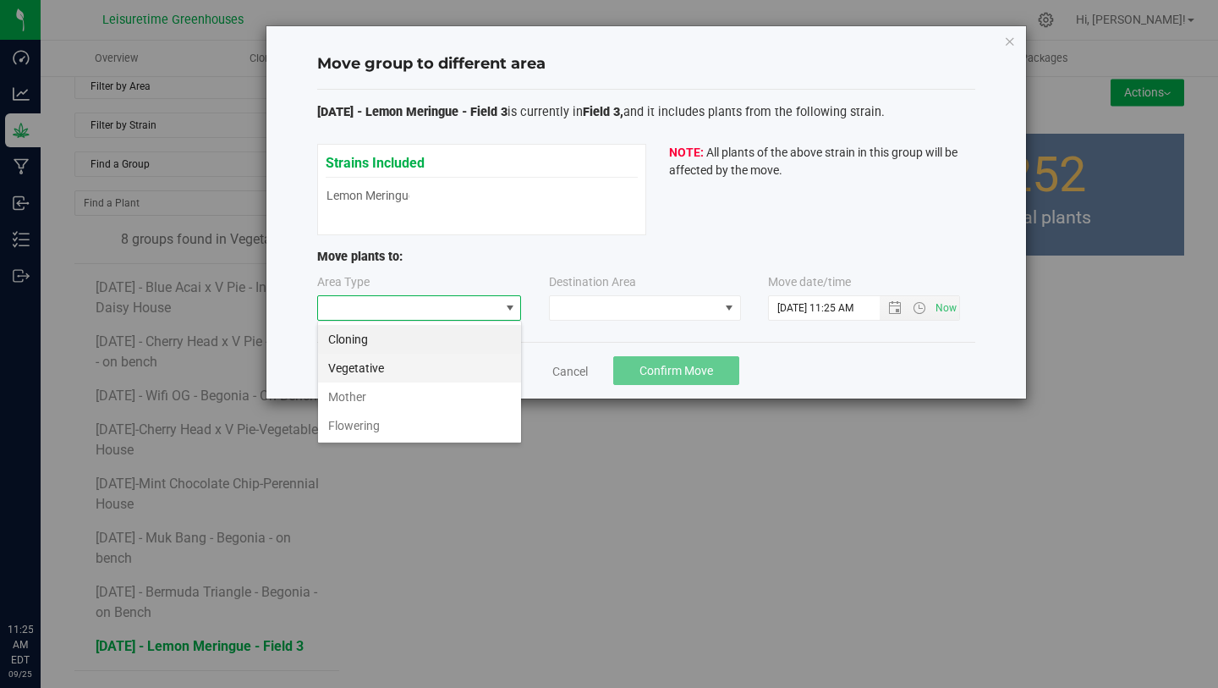
scroll to position [25, 205]
click at [455, 421] on li "Flowering" at bounding box center [419, 425] width 203 height 29
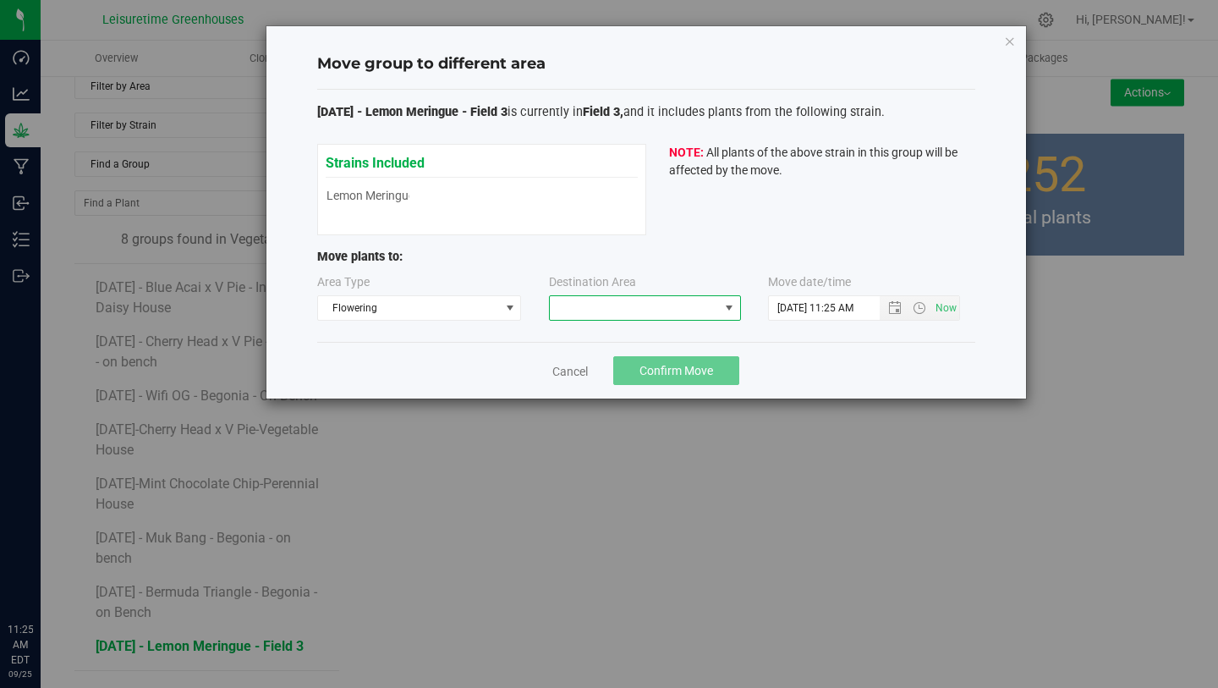
click at [624, 317] on span at bounding box center [634, 308] width 169 height 24
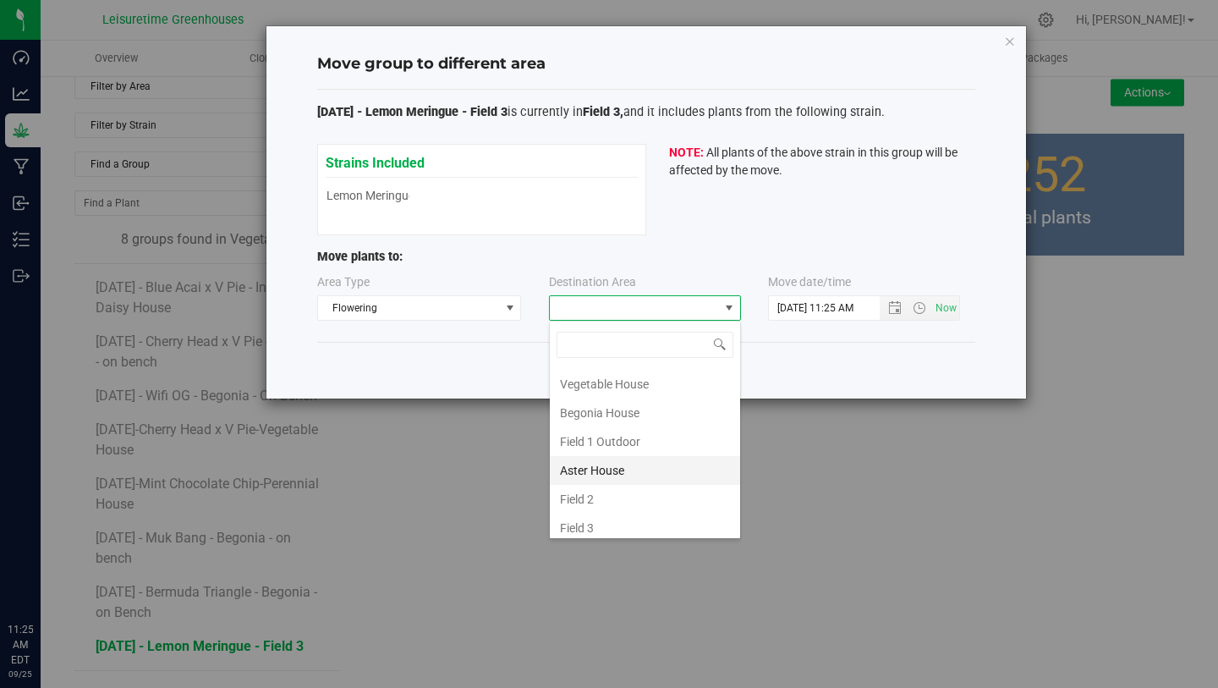
scroll to position [61, 0]
click at [617, 517] on li "Field 3" at bounding box center [645, 521] width 190 height 29
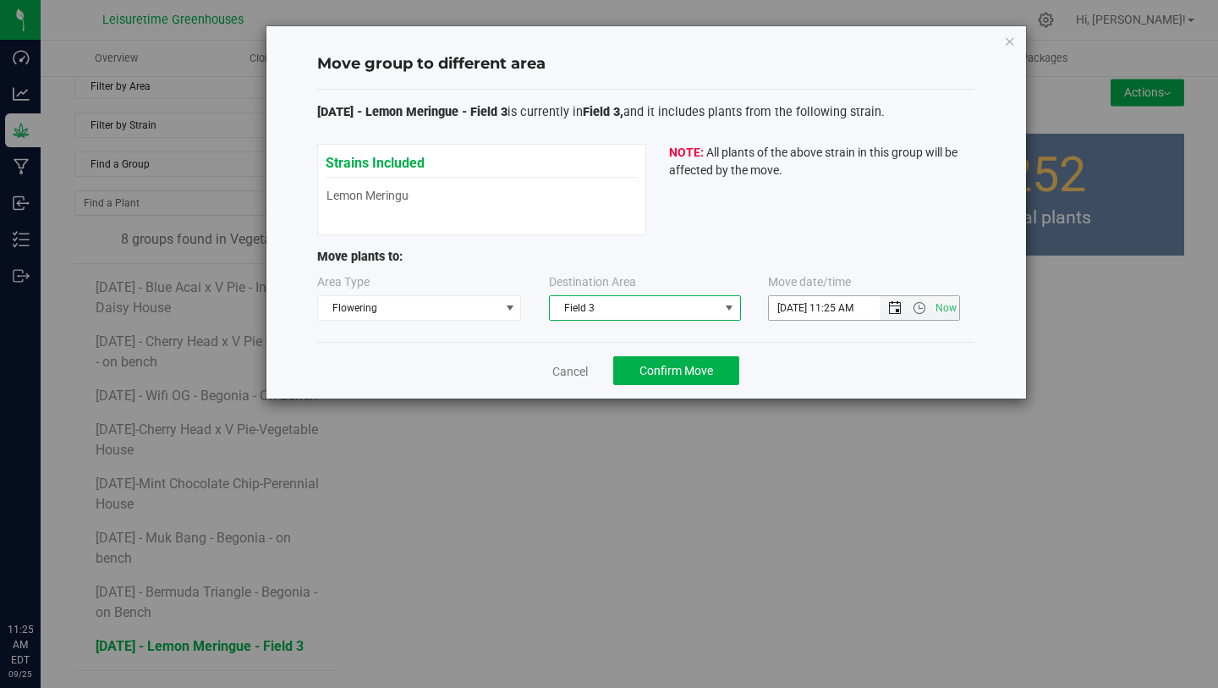
click at [895, 309] on span "Open the date view" at bounding box center [895, 308] width 14 height 14
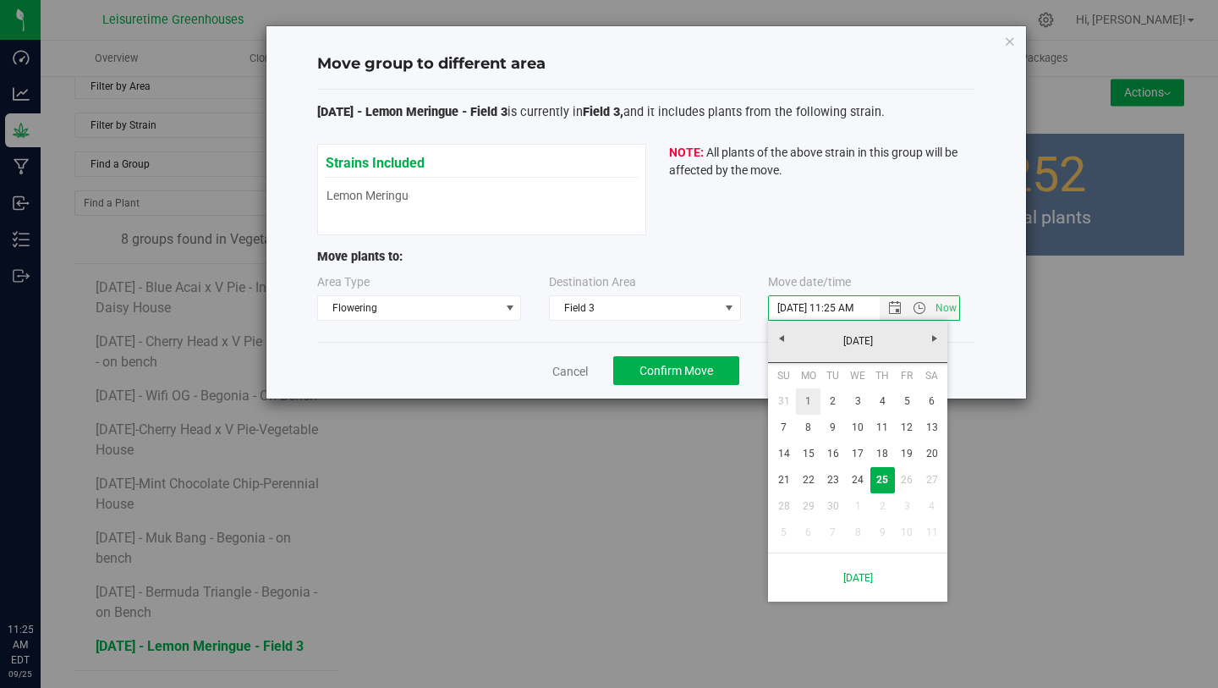
click at [815, 398] on link "1" at bounding box center [808, 401] width 25 height 26
type input "9/1/2025 11:25 AM"
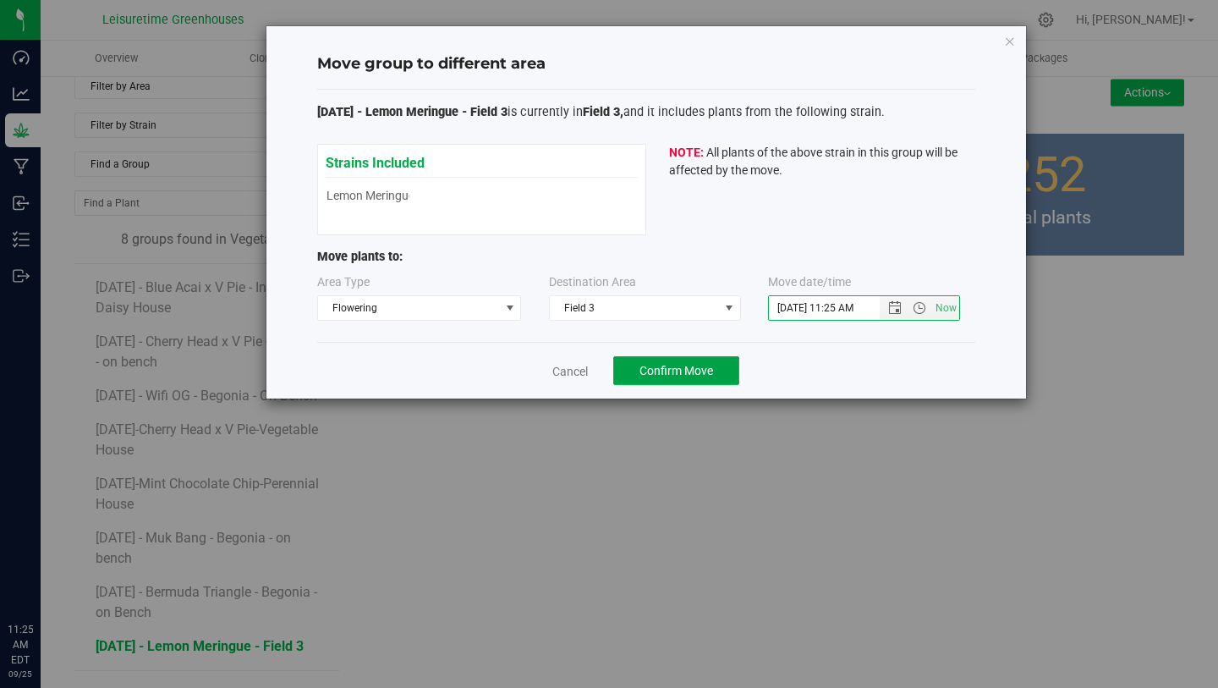
click at [706, 368] on span "Confirm Move" at bounding box center [677, 371] width 74 height 14
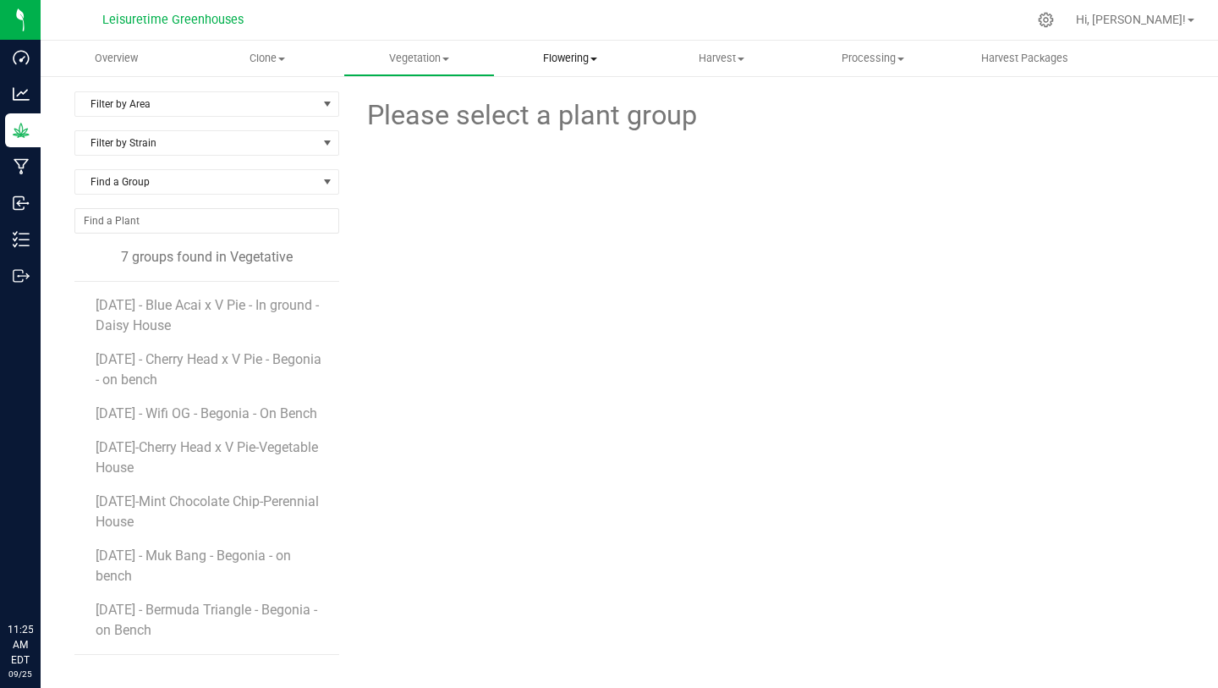
click at [577, 52] on span "Flowering" at bounding box center [571, 58] width 150 height 15
click at [574, 118] on span "Flowering groups" at bounding box center [565, 122] width 140 height 14
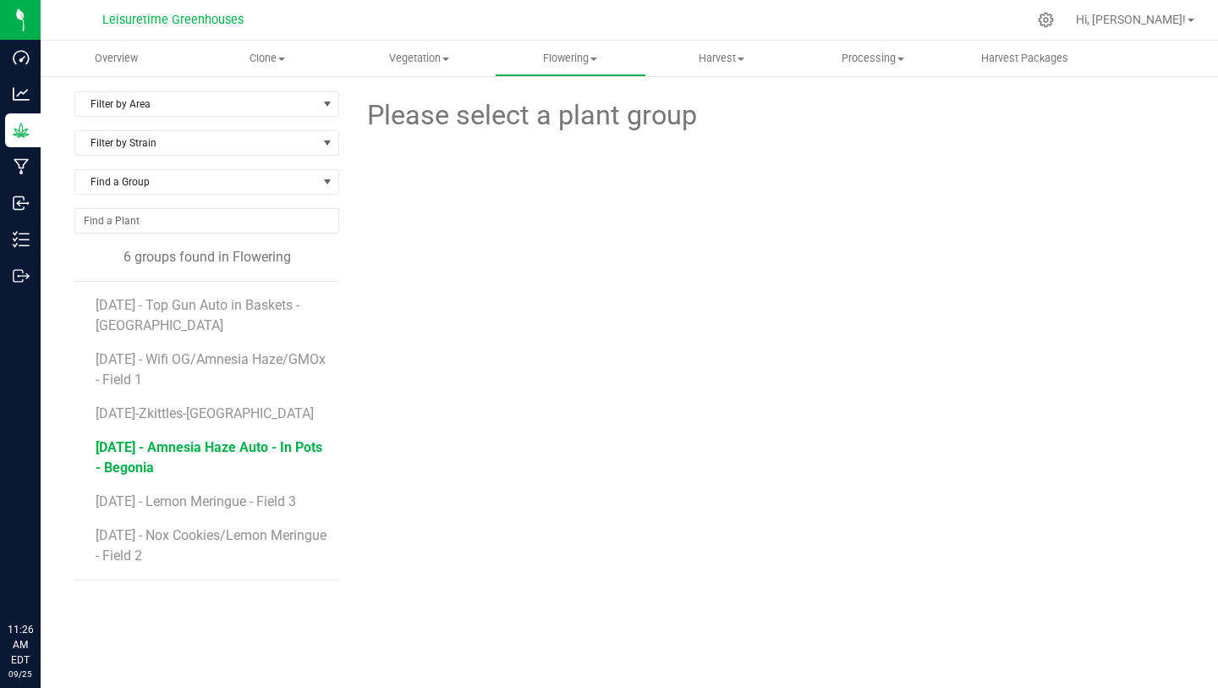
click at [195, 440] on span "6/1/25 - Amnesia Haze Auto - In Pots - Begonia" at bounding box center [209, 457] width 227 height 36
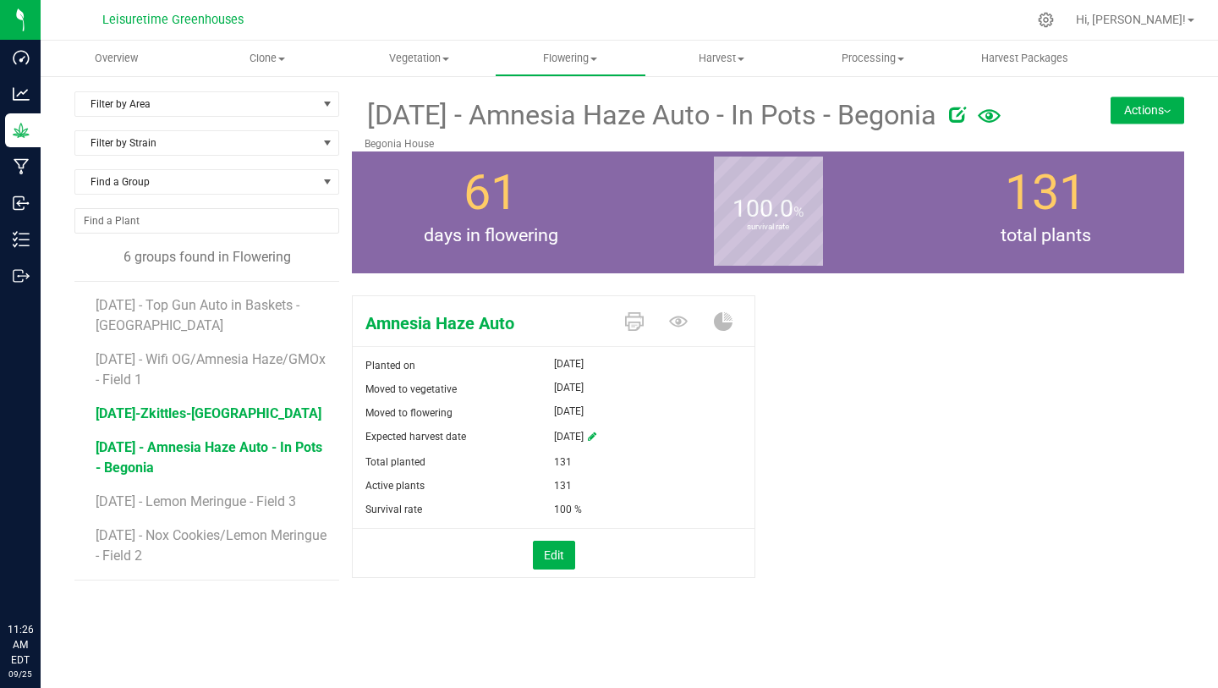
click at [195, 416] on span "5/20/25-Zkittles-Aster House" at bounding box center [209, 413] width 226 height 16
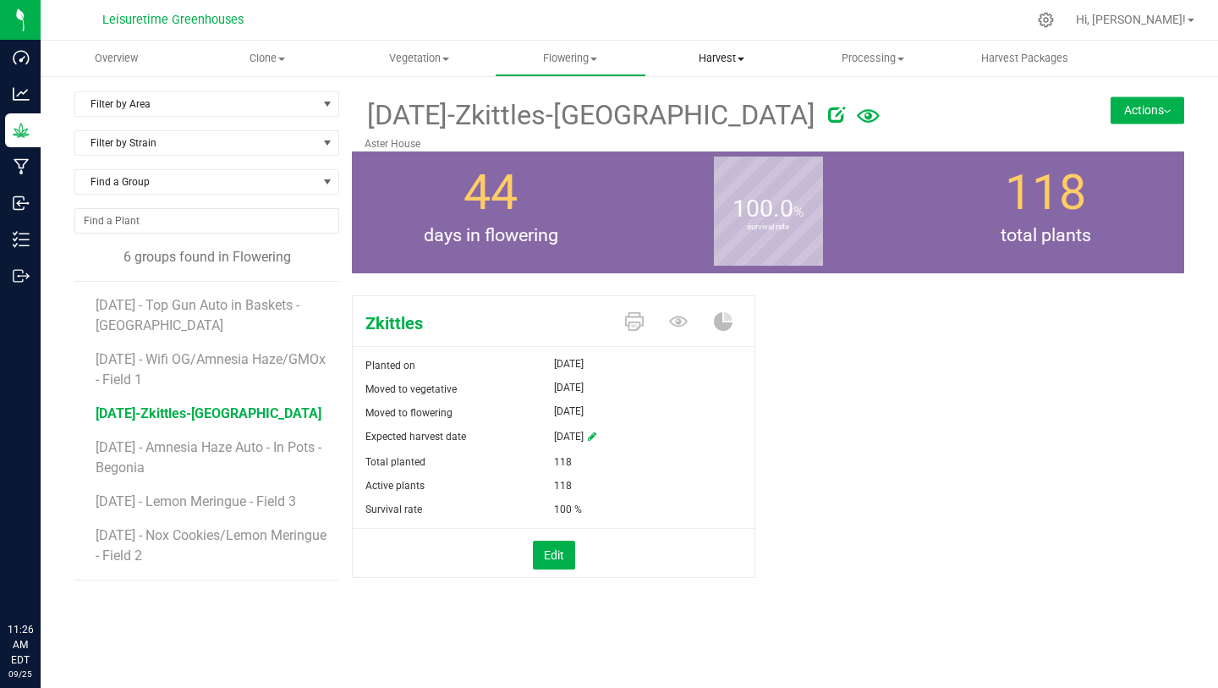
click at [725, 52] on span "Harvest" at bounding box center [722, 58] width 150 height 15
click at [710, 107] on span "Harvests" at bounding box center [693, 102] width 94 height 14
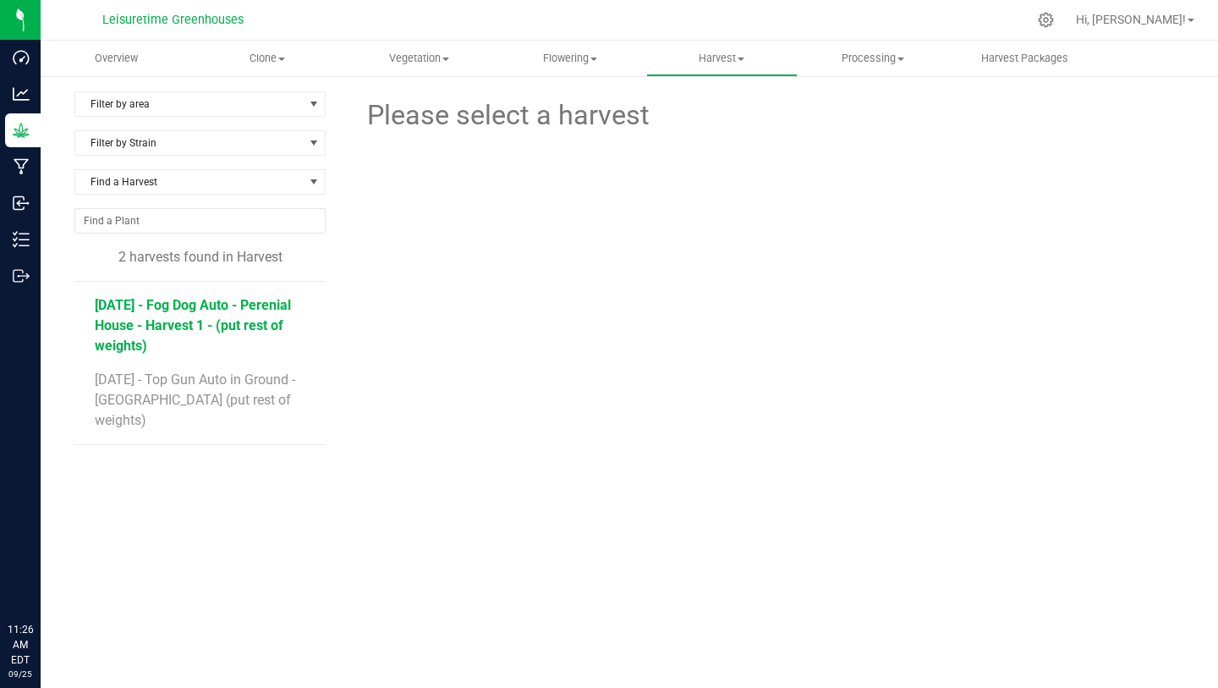
click at [254, 321] on span "3/14/25 - Fog Dog Auto - Perenial House - Harvest 1 - (put rest of weights)" at bounding box center [193, 325] width 196 height 57
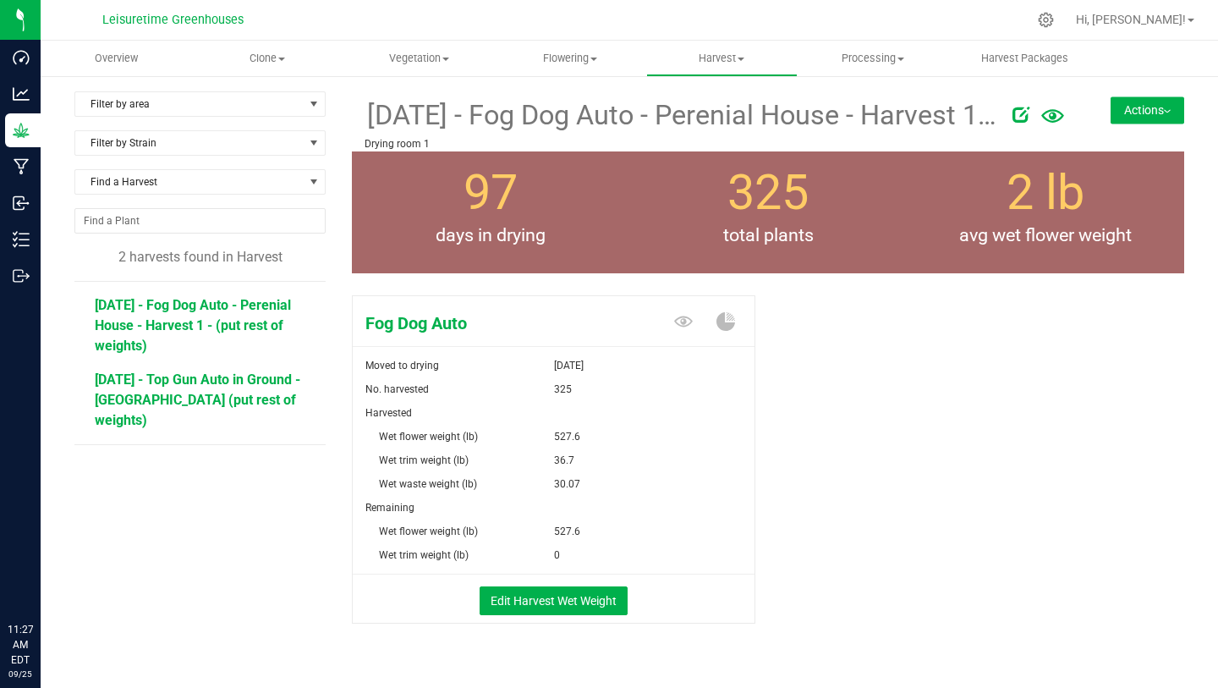
click at [247, 386] on span "4/17/25 - Top Gun Auto in Ground - Daisy House (put rest of weights)" at bounding box center [198, 399] width 206 height 57
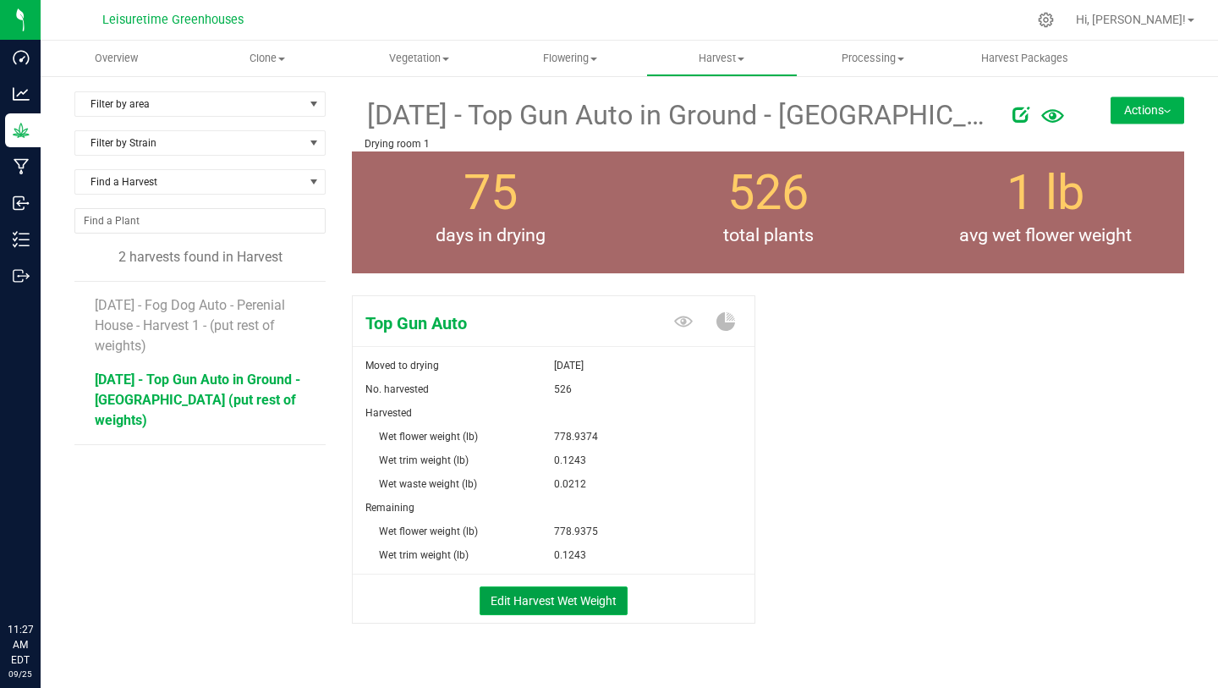
click at [525, 601] on button "Edit Harvest Wet Weight" at bounding box center [554, 600] width 148 height 29
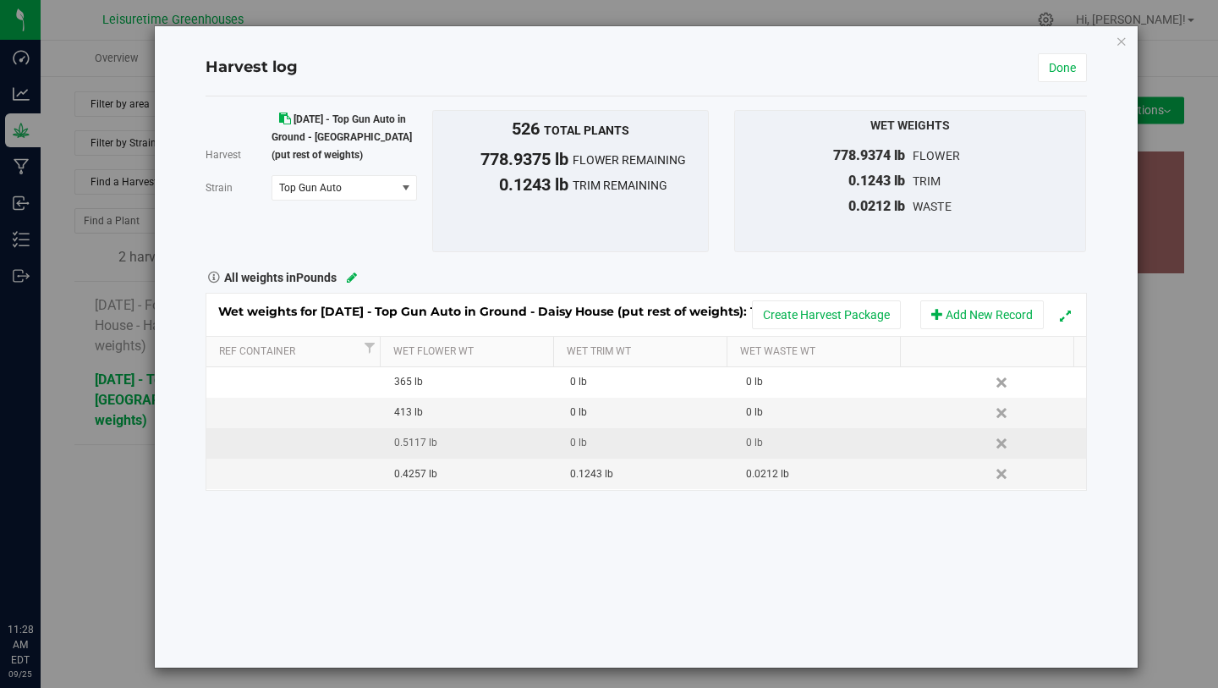
click at [408, 449] on div "0.5117 lb" at bounding box center [475, 443] width 163 height 16
type input "0"
type input "5"
type input "61.2"
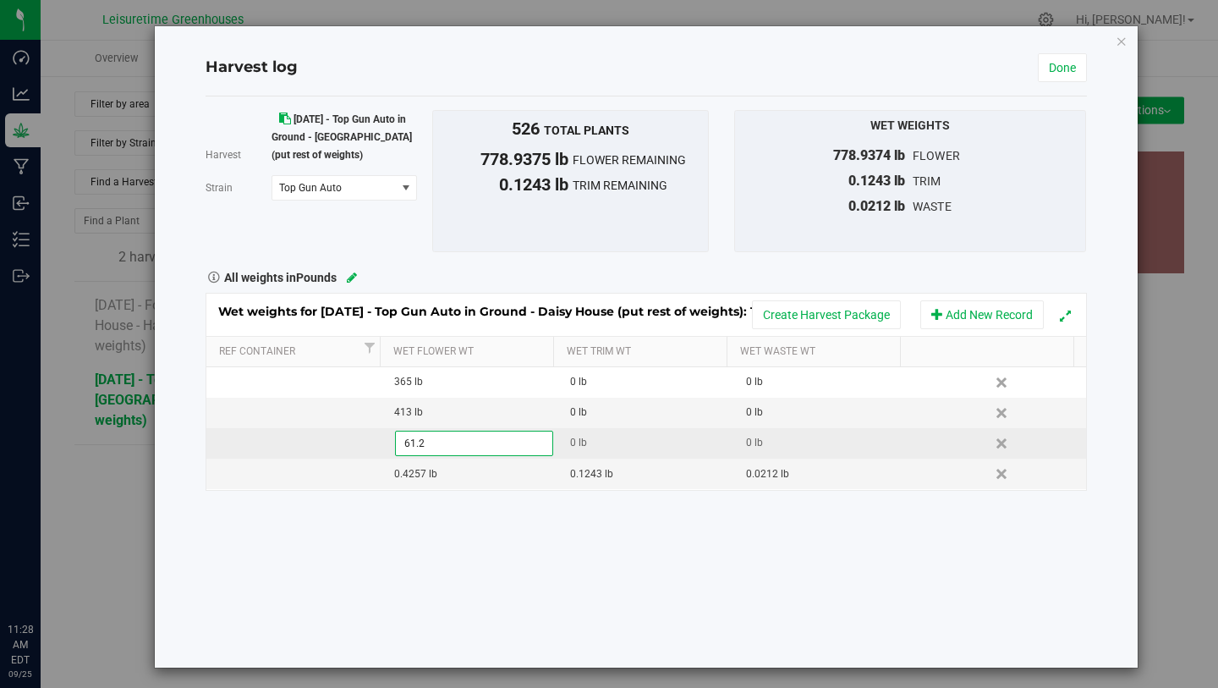
click at [486, 541] on div "Harvest 4/17/25 - Top Gun Auto in Ground - Daisy House (put rest of weights) St…" at bounding box center [646, 381] width 881 height 571
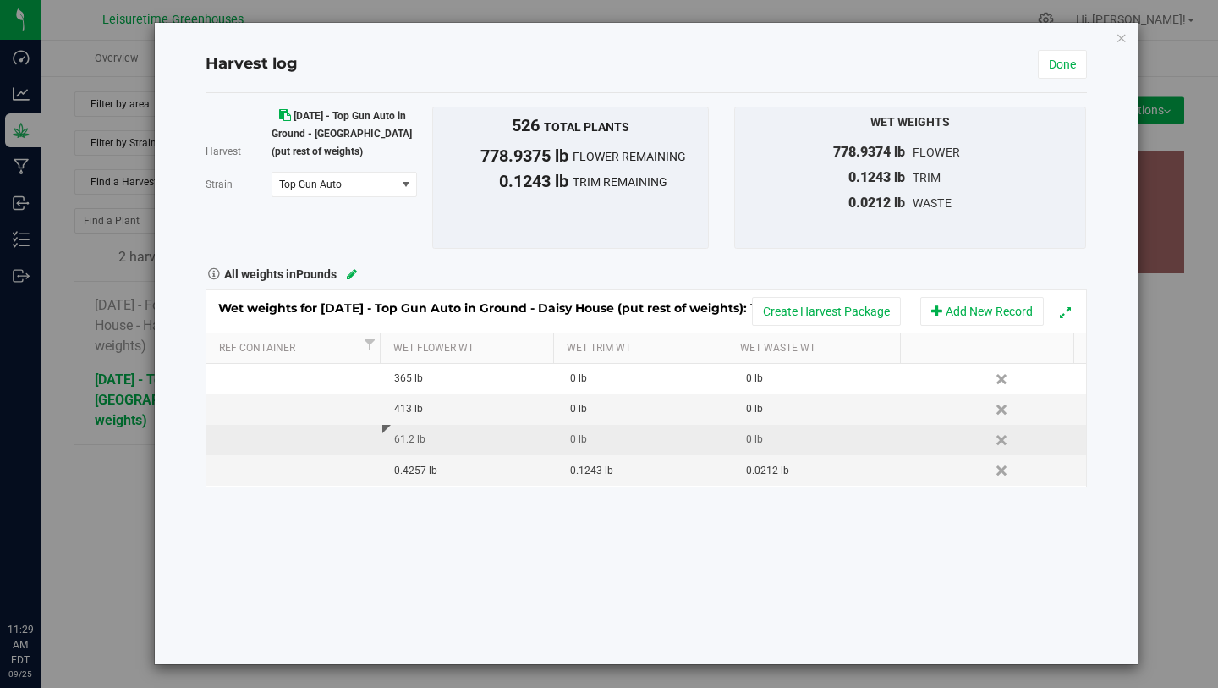
click at [463, 557] on div "Harvest 4/17/25 - Top Gun Auto in Ground - Daisy House (put rest of weights) St…" at bounding box center [646, 378] width 881 height 571
click at [448, 524] on div "Harvest 4/17/25 - Top Gun Auto in Ground - Daisy House (put rest of weights) St…" at bounding box center [646, 378] width 881 height 571
click at [426, 435] on div "61.2 lb" at bounding box center [475, 439] width 163 height 16
click at [419, 475] on div "0.4257 lb" at bounding box center [475, 471] width 163 height 16
type input "0"
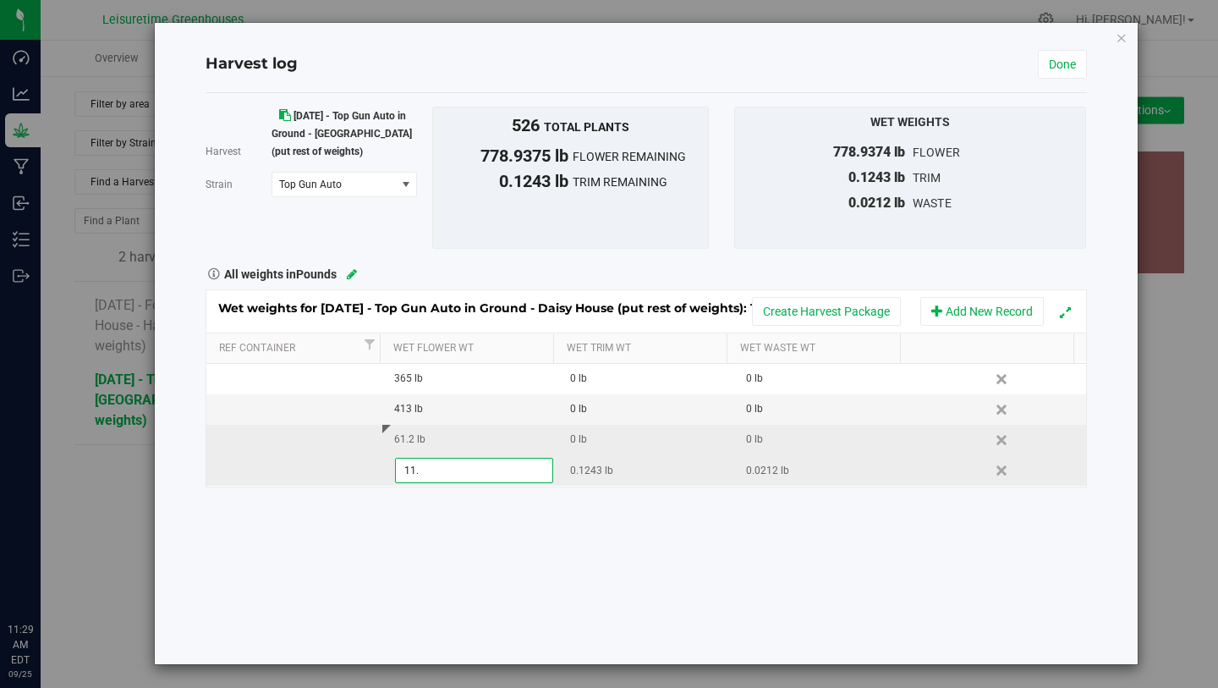
type input "11.3"
click at [491, 586] on div "Harvest 4/17/25 - Top Gun Auto in Ground - Daisy House (put rest of weights) St…" at bounding box center [646, 378] width 881 height 571
click at [1038, 62] on link "Done" at bounding box center [1062, 64] width 49 height 29
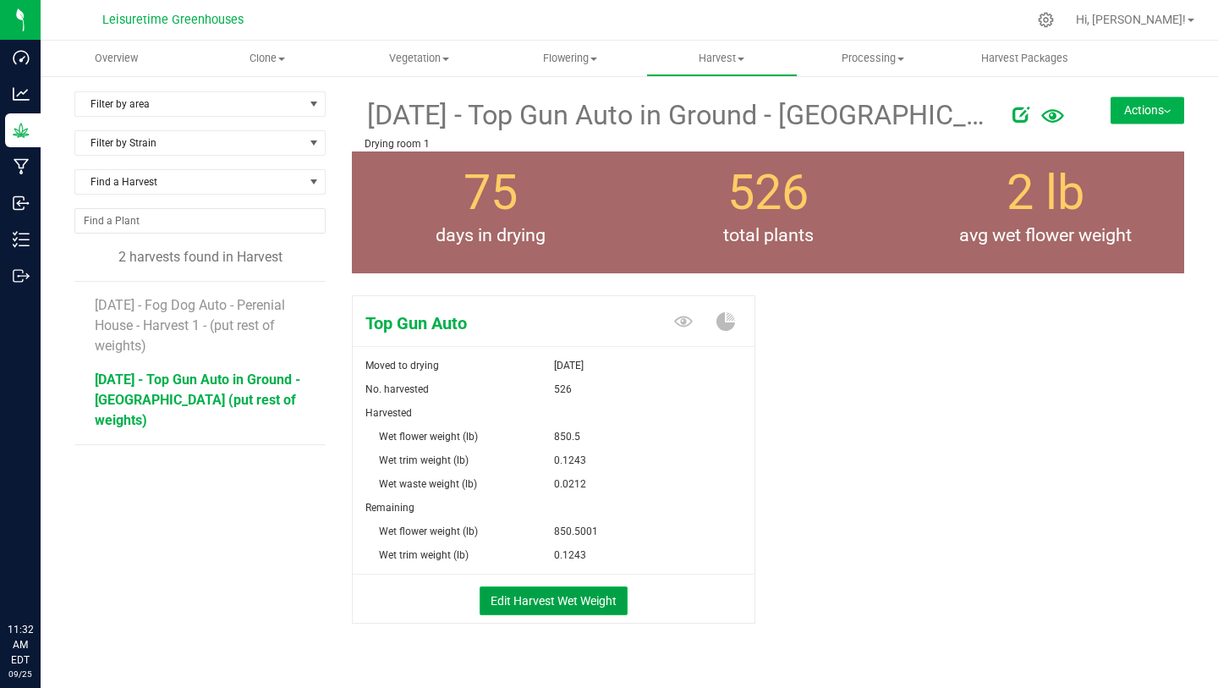
click at [544, 601] on button "Edit Harvest Wet Weight" at bounding box center [554, 600] width 148 height 29
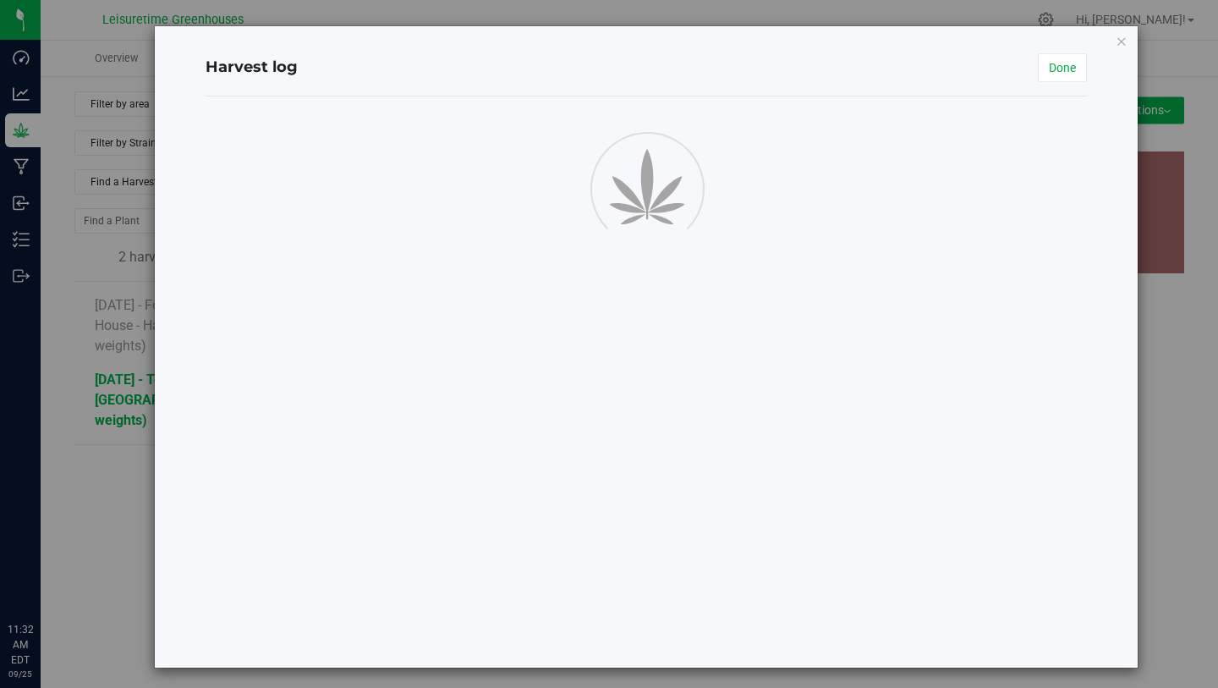
click at [568, 318] on div at bounding box center [646, 381] width 881 height 571
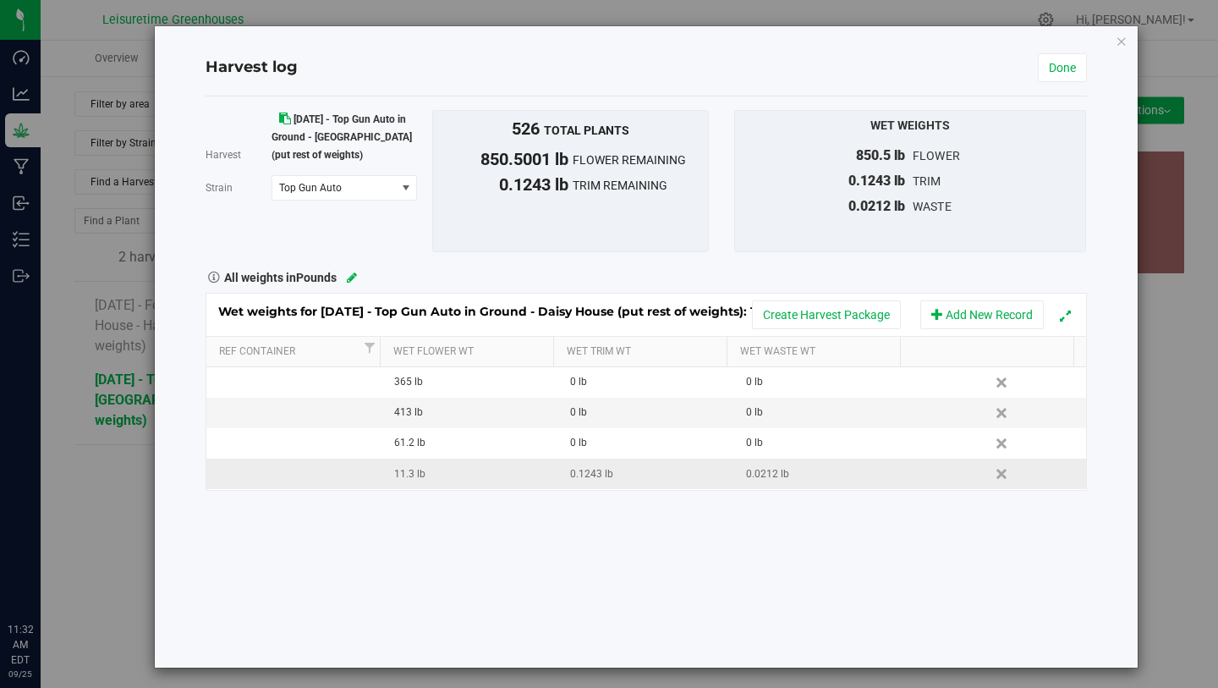
click at [596, 472] on div "0.1243 lb" at bounding box center [651, 474] width 163 height 16
type input "0"
type input "61.8"
click at [695, 571] on div "Harvest 4/17/25 - Top Gun Auto in Ground - Daisy House (put rest of weights) St…" at bounding box center [646, 381] width 881 height 571
click at [778, 470] on div "0.0212 lb" at bounding box center [827, 474] width 163 height 16
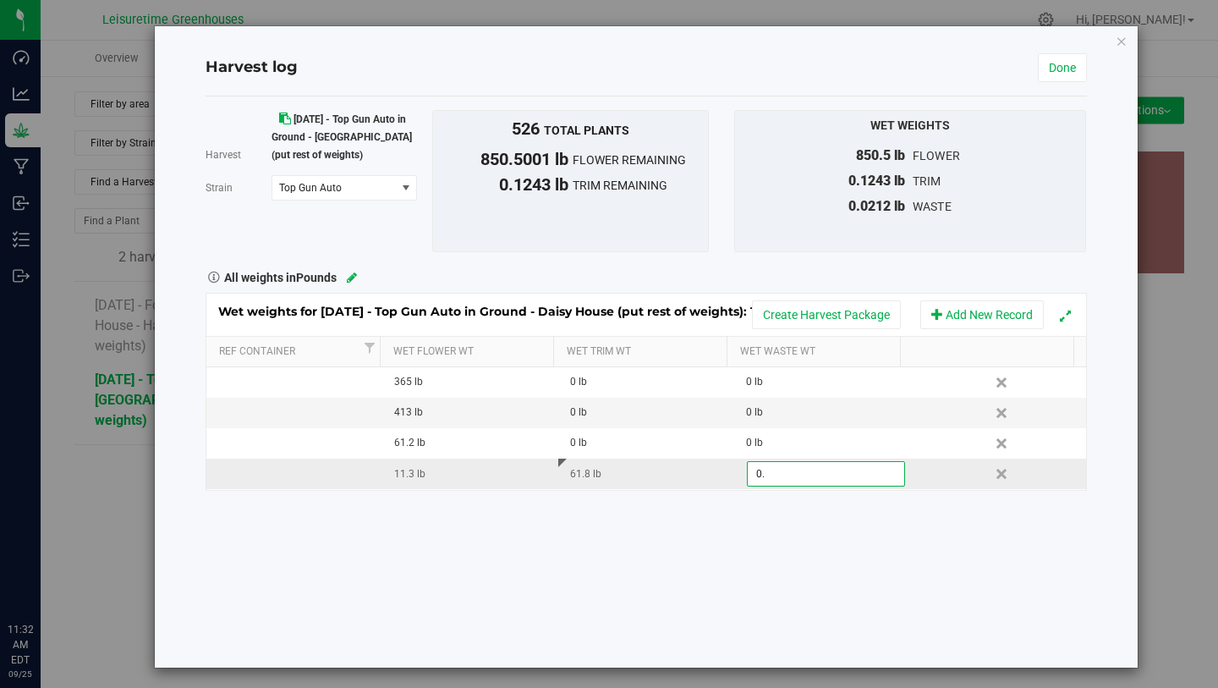
type input "0"
type input "46.1"
click at [871, 559] on div "Harvest 4/17/25 - Top Gun Auto in Ground - Daisy House (put rest of weights) St…" at bounding box center [646, 381] width 881 height 571
click at [1046, 68] on link "Done" at bounding box center [1062, 67] width 49 height 29
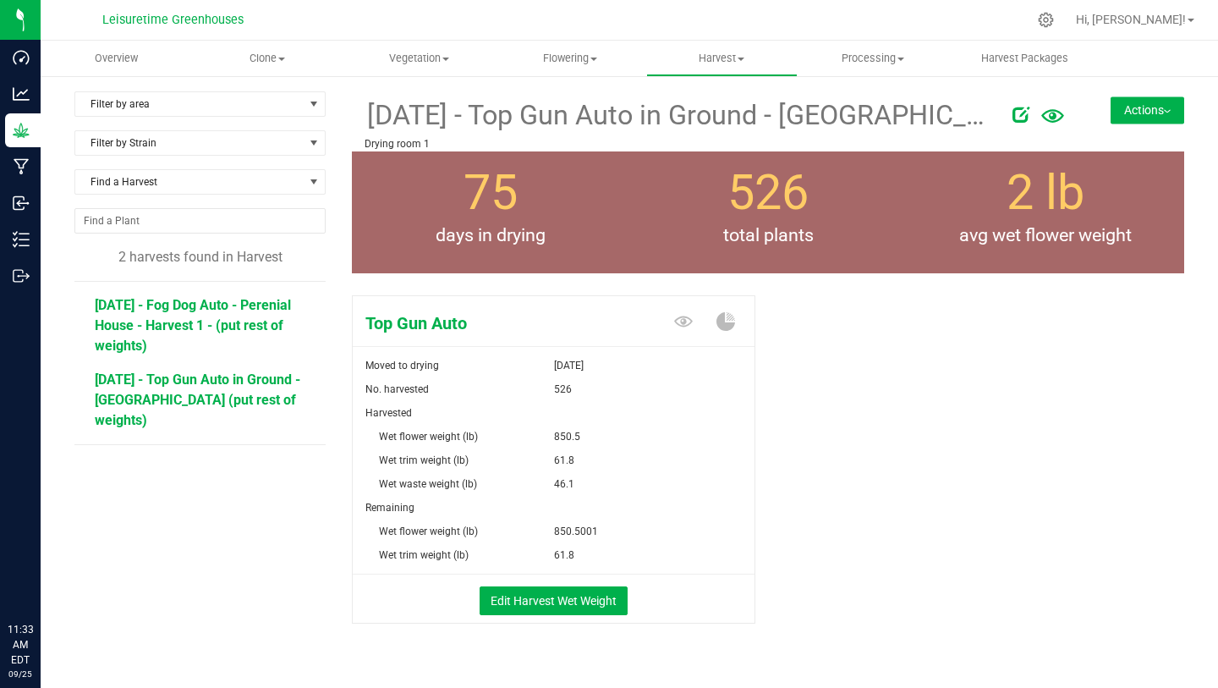
click at [193, 299] on span "3/14/25 - Fog Dog Auto - Perenial House - Harvest 1 - (put rest of weights)" at bounding box center [193, 325] width 196 height 57
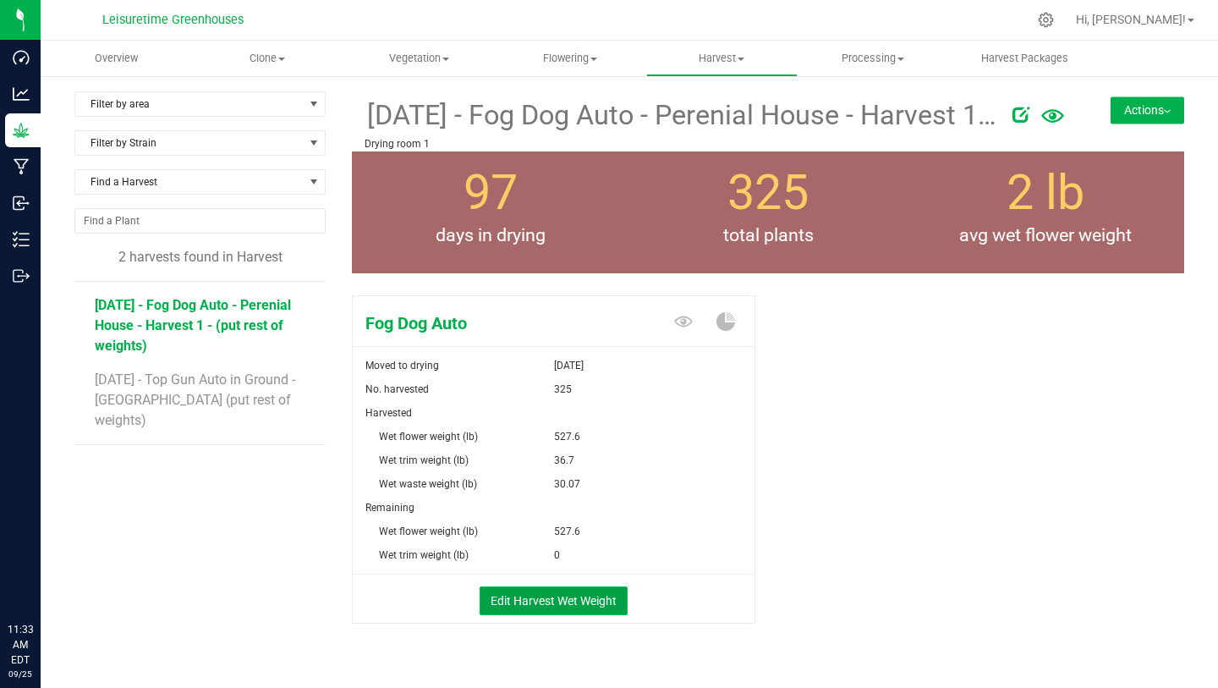
click at [557, 606] on button "Edit Harvest Wet Weight" at bounding box center [554, 600] width 148 height 29
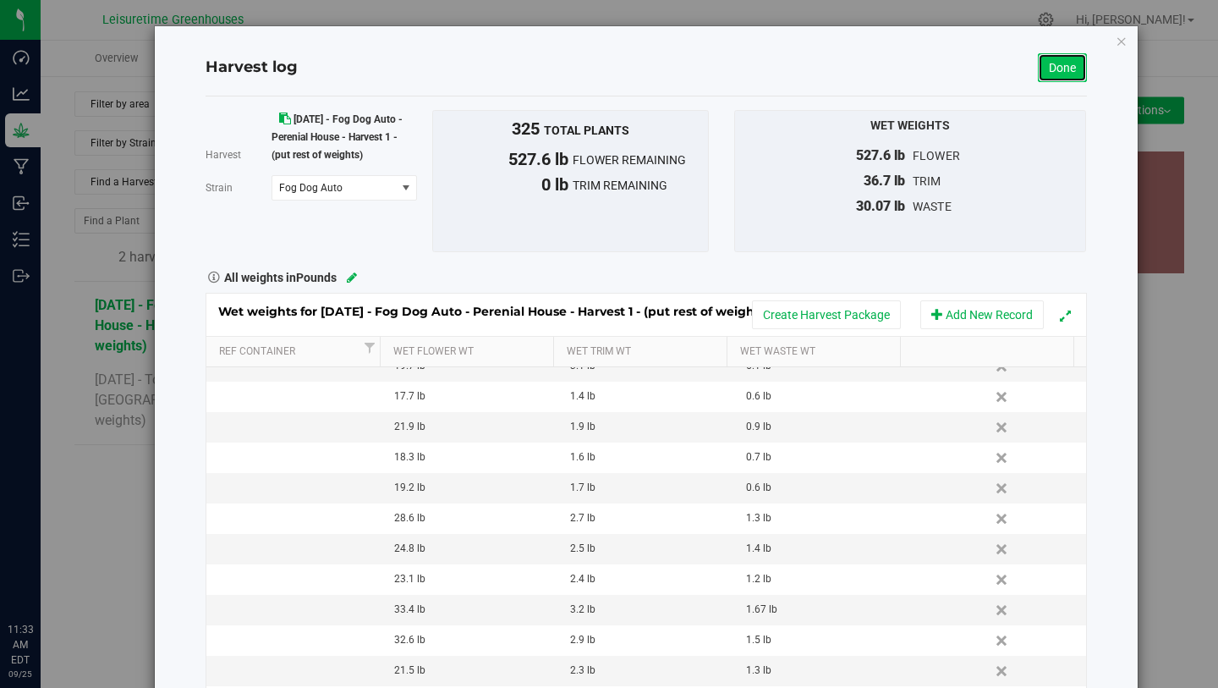
click at [1055, 67] on link "Done" at bounding box center [1062, 67] width 49 height 29
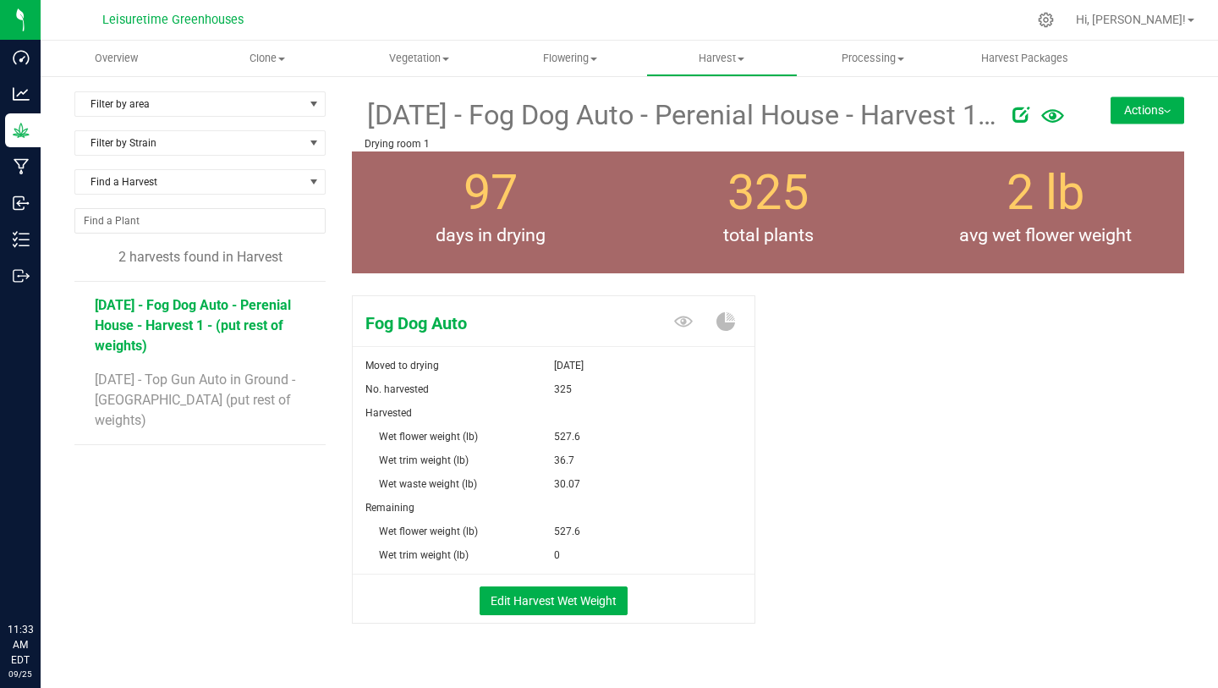
click at [1015, 113] on icon at bounding box center [1021, 114] width 17 height 17
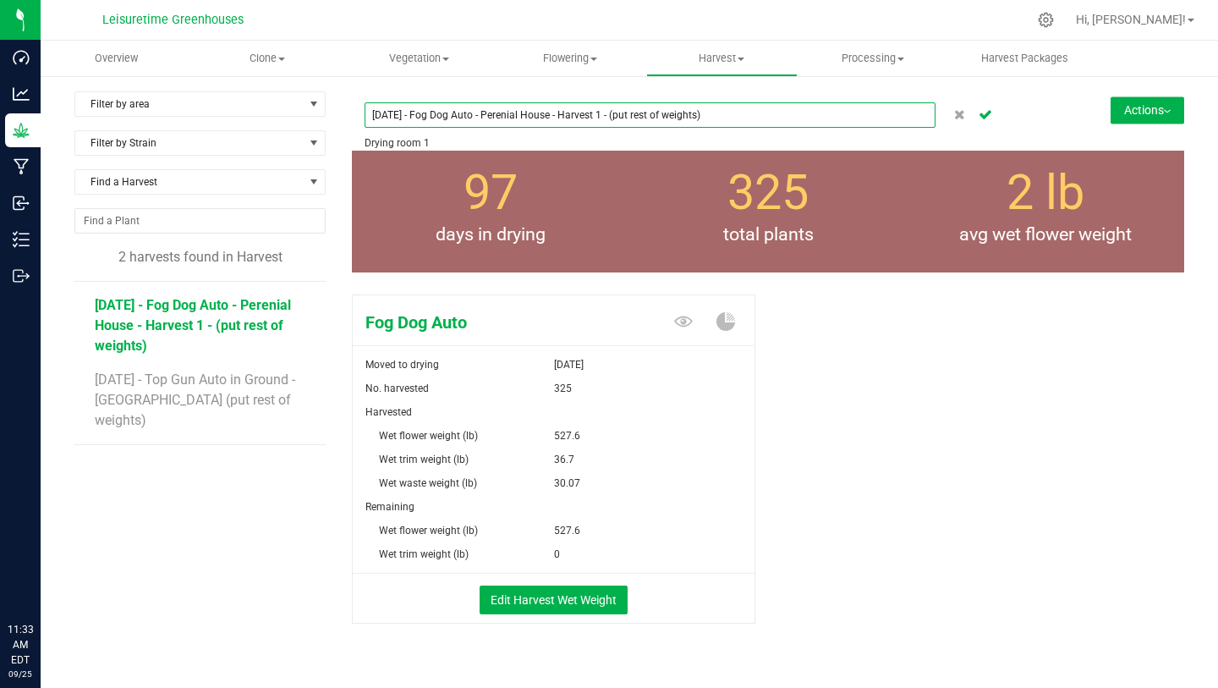
drag, startPoint x: 706, startPoint y: 112, endPoint x: 606, endPoint y: 115, distance: 99.9
click at [606, 115] on input "3/14/25 - Fog Dog Auto - Perenial House - Harvest 1 - (put rest of weights)" at bounding box center [650, 114] width 571 height 25
type input "3/14/25 - Fog Dog Auto - Perenial House - Harvest 1"
click at [979, 115] on icon "Cancel button" at bounding box center [986, 113] width 14 height 10
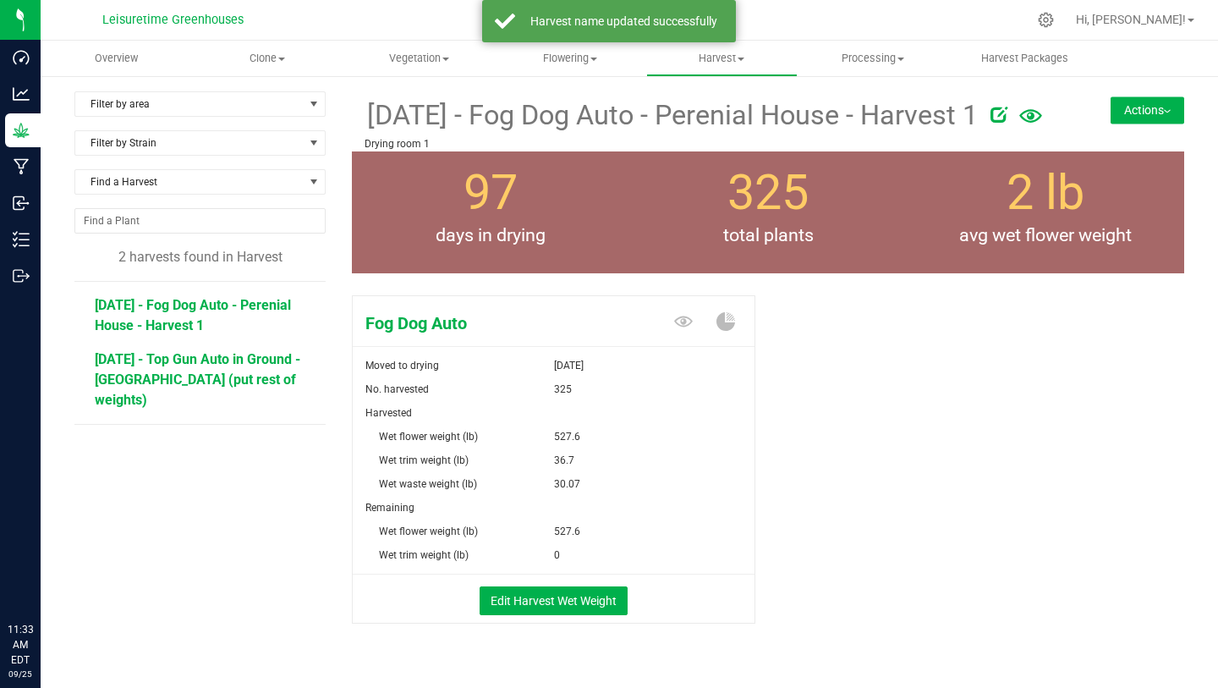
click at [250, 371] on span "4/17/25 - Top Gun Auto in Ground - Daisy House (put rest of weights)" at bounding box center [198, 379] width 206 height 57
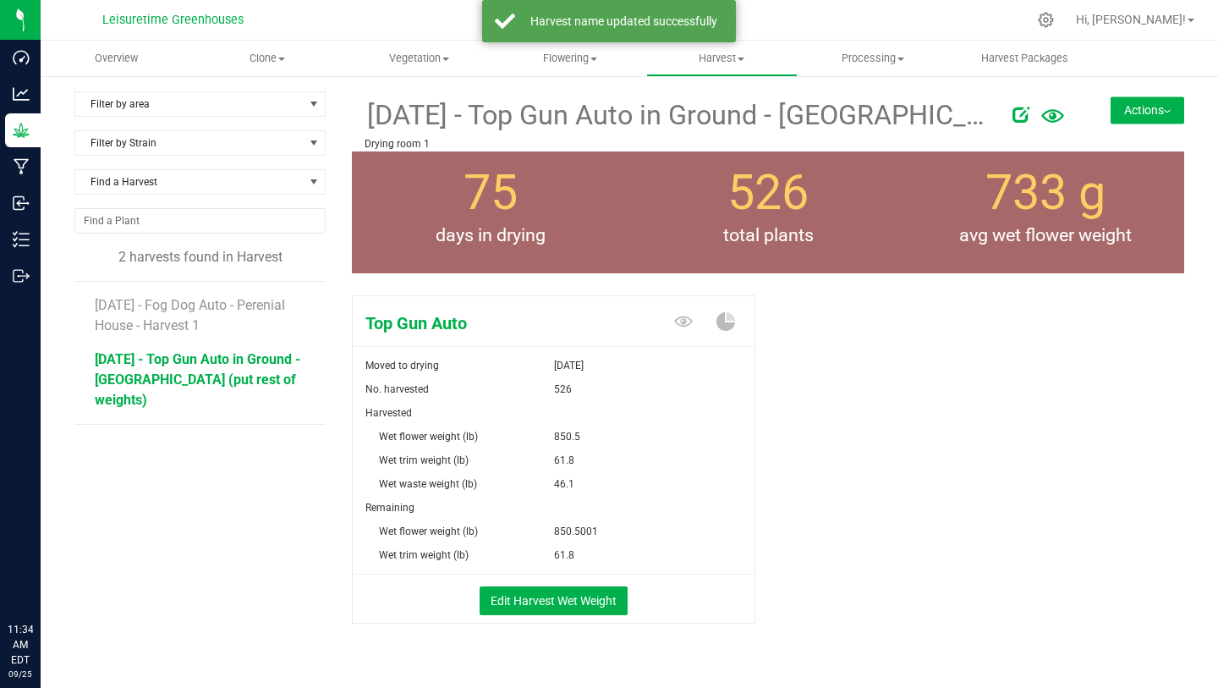
click at [1013, 118] on icon at bounding box center [1021, 114] width 17 height 17
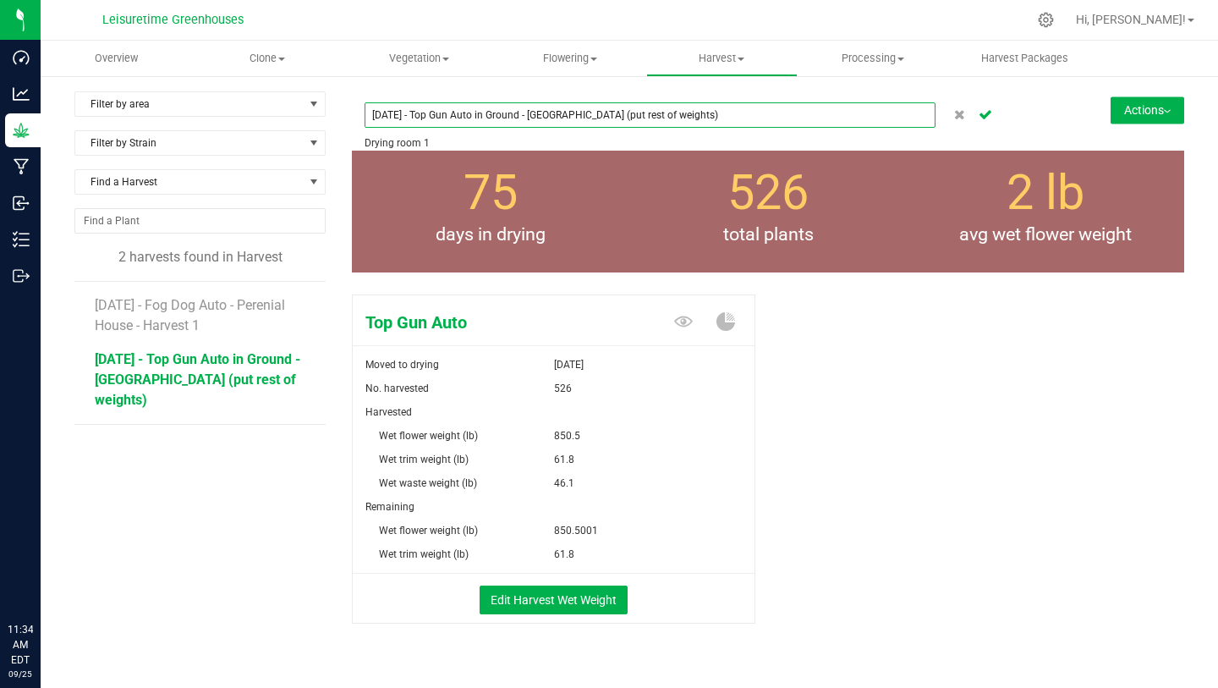
drag, startPoint x: 689, startPoint y: 109, endPoint x: 587, endPoint y: 115, distance: 102.5
click at [587, 115] on input "4/17/25 - Top Gun Auto in Ground - Daisy House (put rest of weights)" at bounding box center [650, 114] width 571 height 25
type input "[DATE] - Top Gun Auto in Ground - [GEOGRAPHIC_DATA]"
click at [663, 90] on div "Filter by area Filter by area All Aster House Begonia House Daisy House Drying …" at bounding box center [630, 397] width 1178 height 646
click at [979, 118] on icon "Cancel button" at bounding box center [986, 113] width 14 height 10
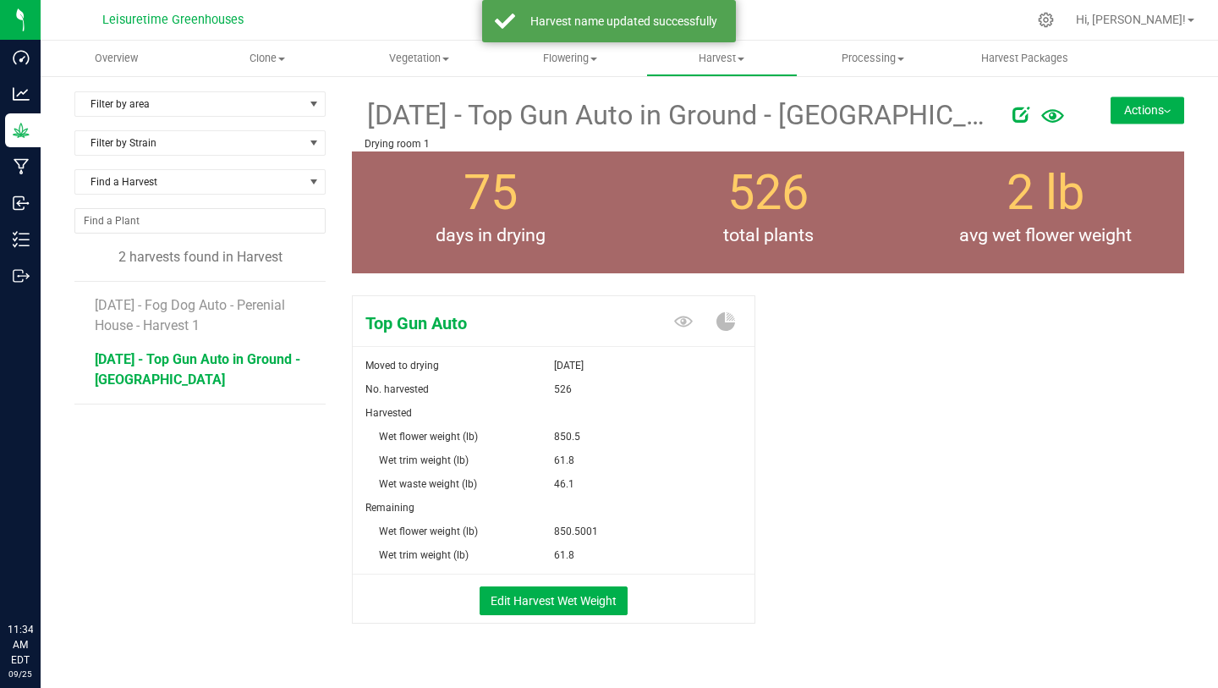
click at [1124, 107] on button "Actions" at bounding box center [1148, 109] width 74 height 27
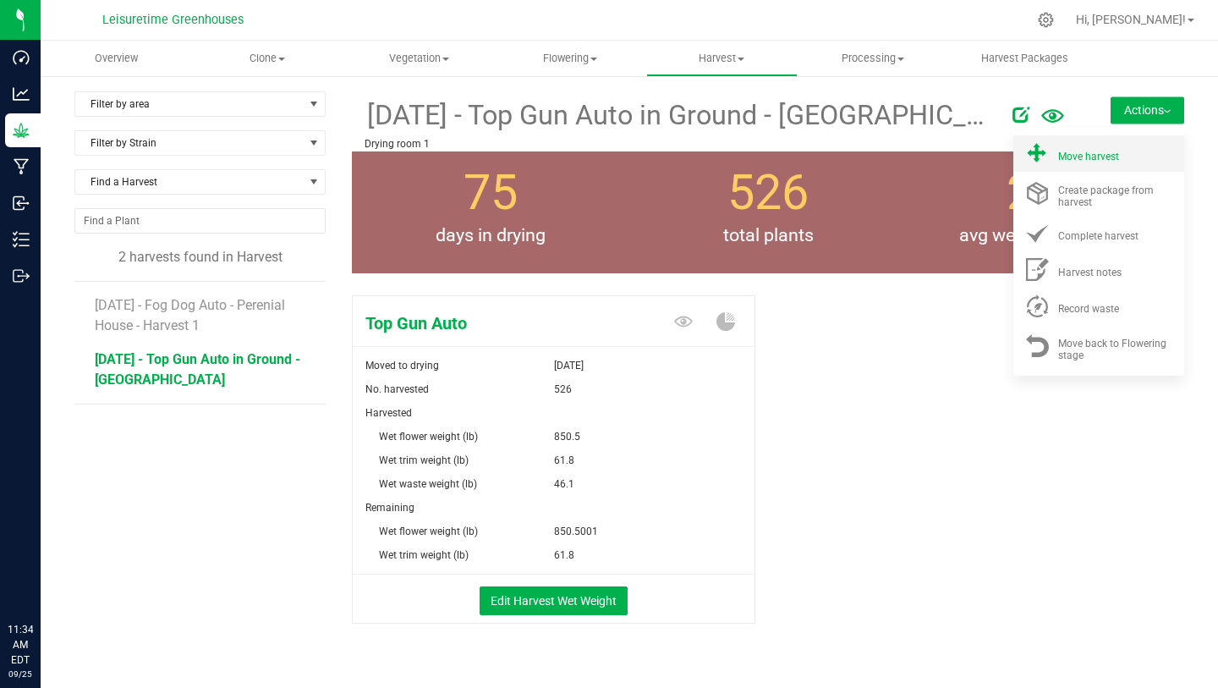
click at [1081, 152] on span "Move harvest" at bounding box center [1088, 157] width 61 height 12
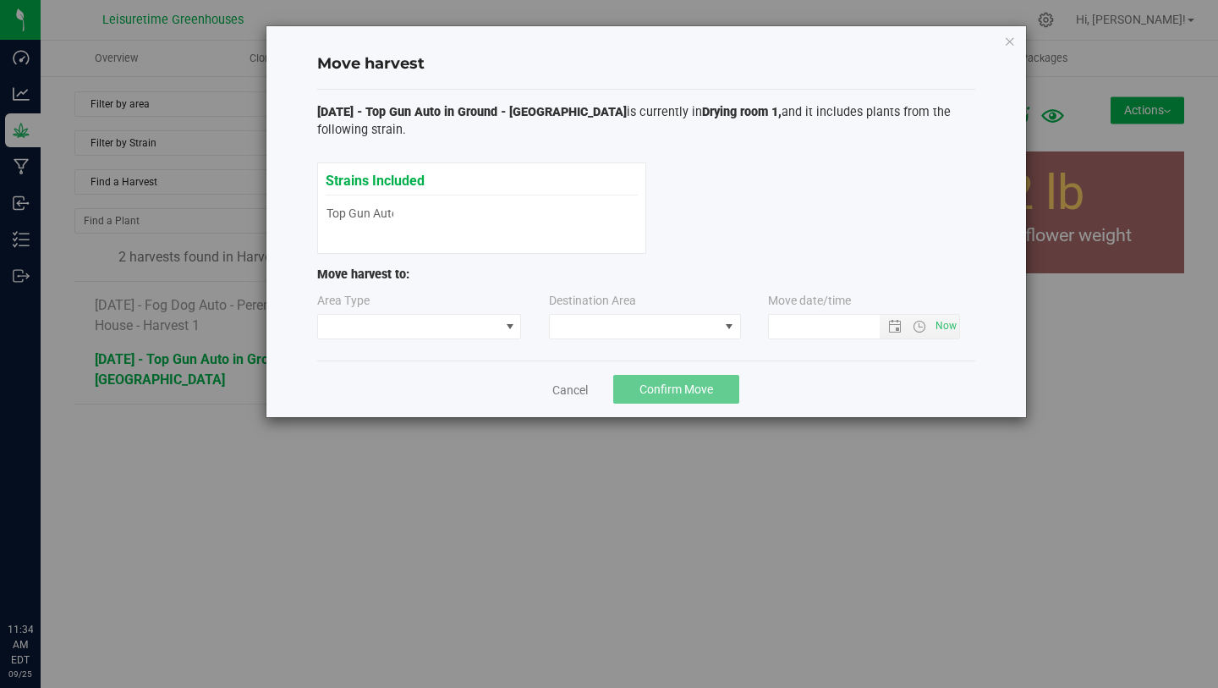
type input "9/25/2025 11:34 AM"
click at [449, 324] on span at bounding box center [409, 327] width 182 height 24
click at [450, 388] on li "Processing" at bounding box center [419, 385] width 203 height 29
click at [624, 330] on span at bounding box center [634, 327] width 169 height 24
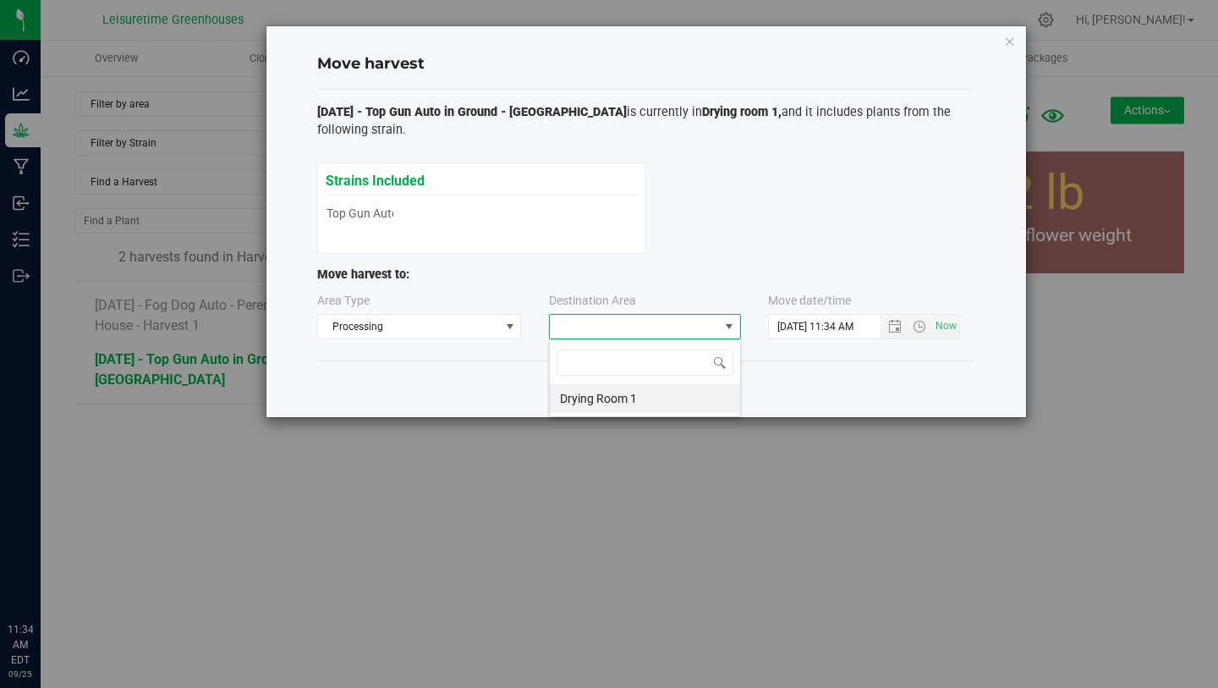
scroll to position [25, 192]
click at [638, 393] on li "Drying Room 1" at bounding box center [645, 398] width 190 height 29
click at [895, 326] on span "Open the date view" at bounding box center [895, 327] width 14 height 14
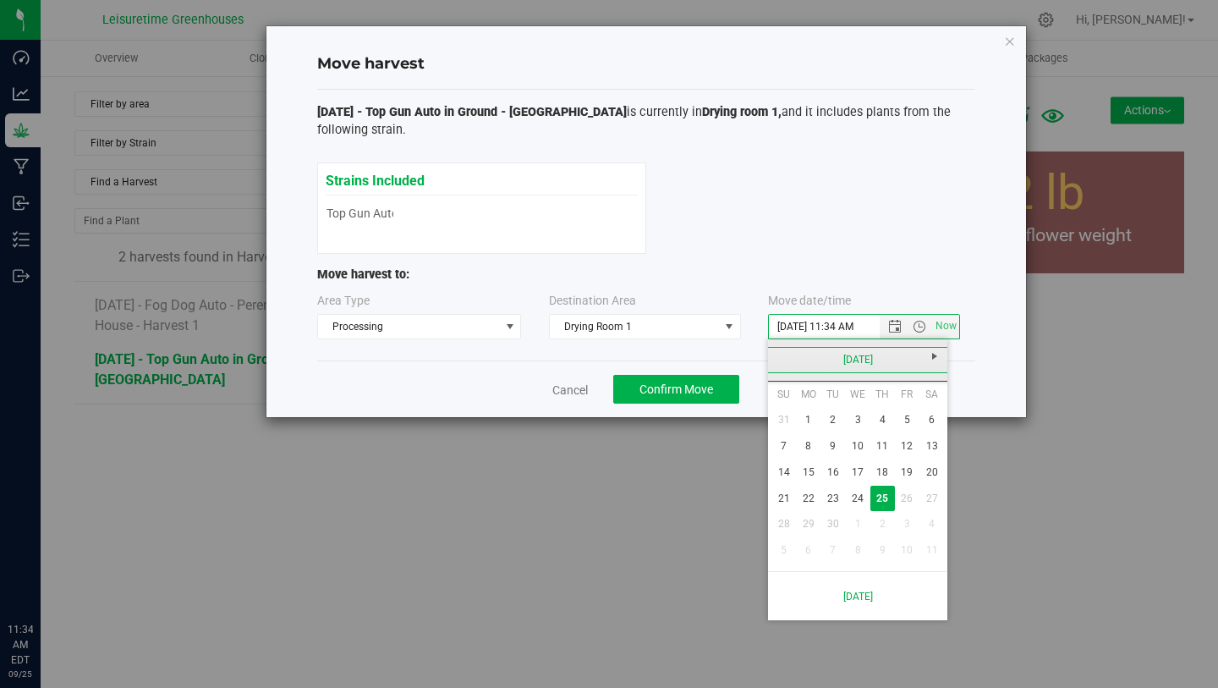
click at [788, 365] on link "[DATE]" at bounding box center [858, 360] width 182 height 26
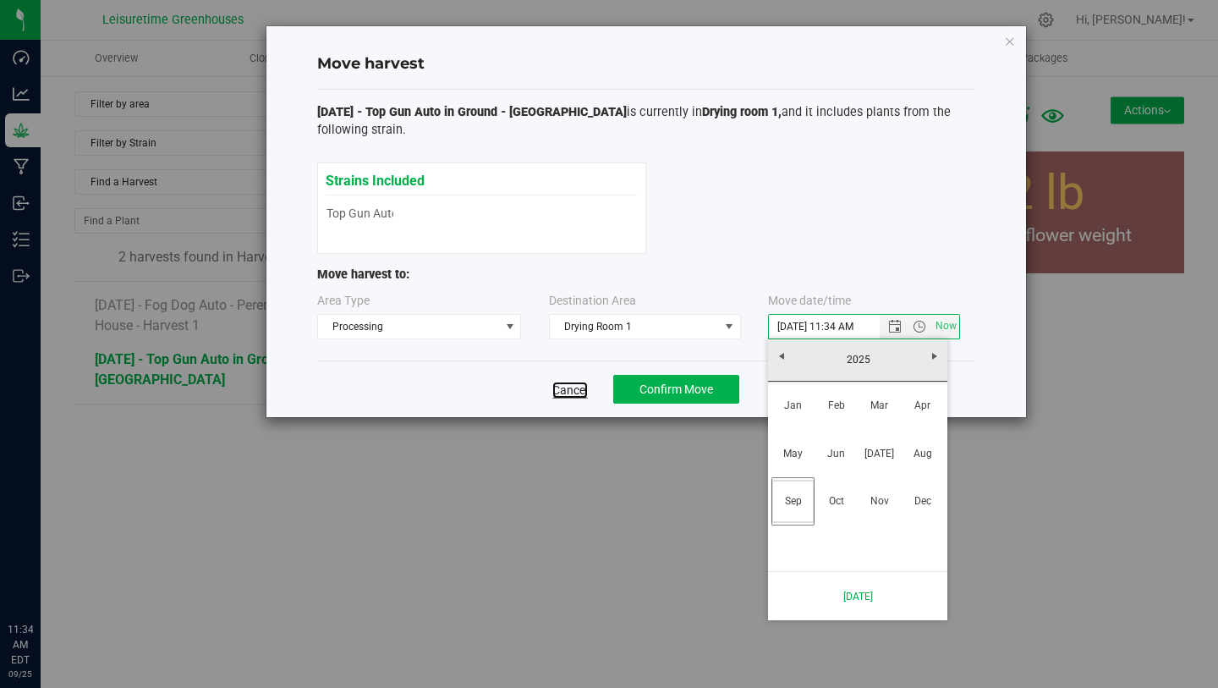
click at [558, 394] on link "Cancel" at bounding box center [570, 390] width 36 height 17
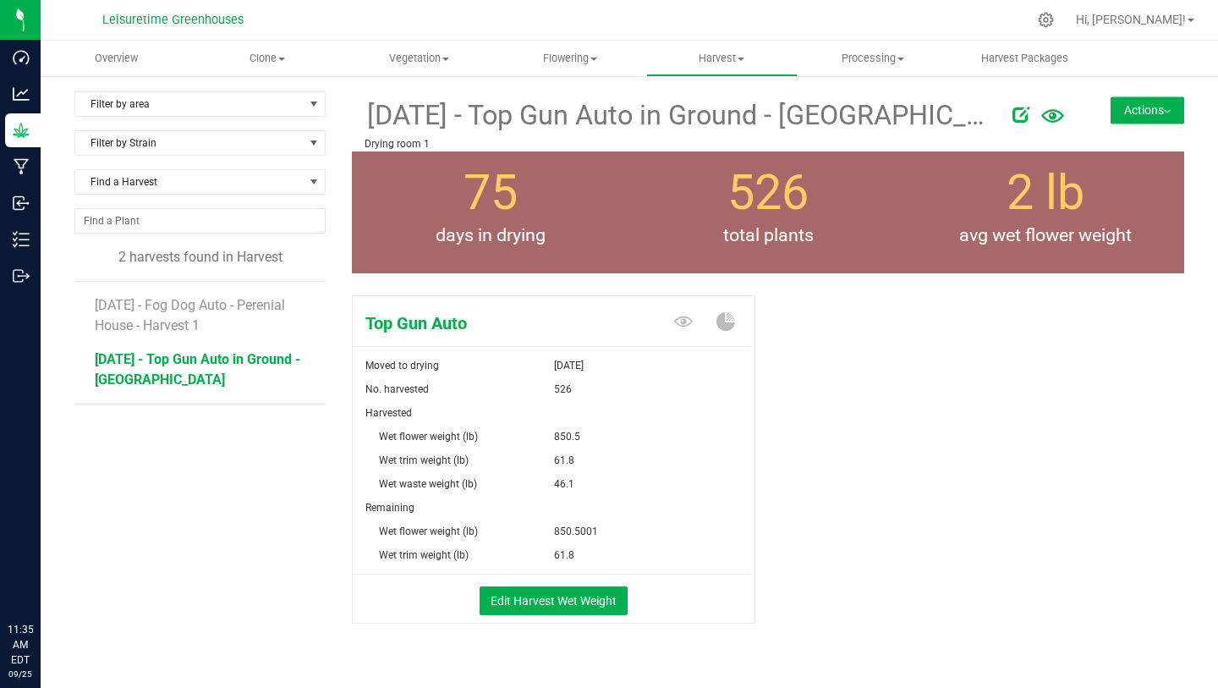
click at [1115, 110] on button "Actions" at bounding box center [1148, 109] width 74 height 27
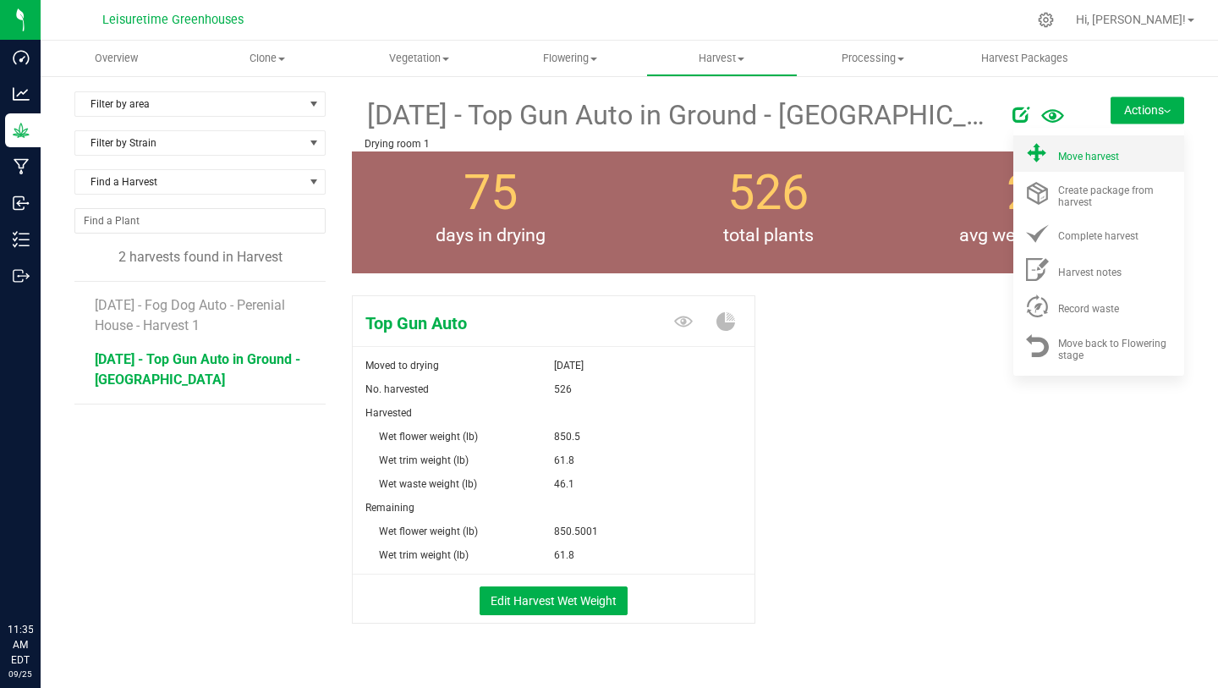
click at [1059, 159] on span "Move harvest" at bounding box center [1088, 157] width 61 height 12
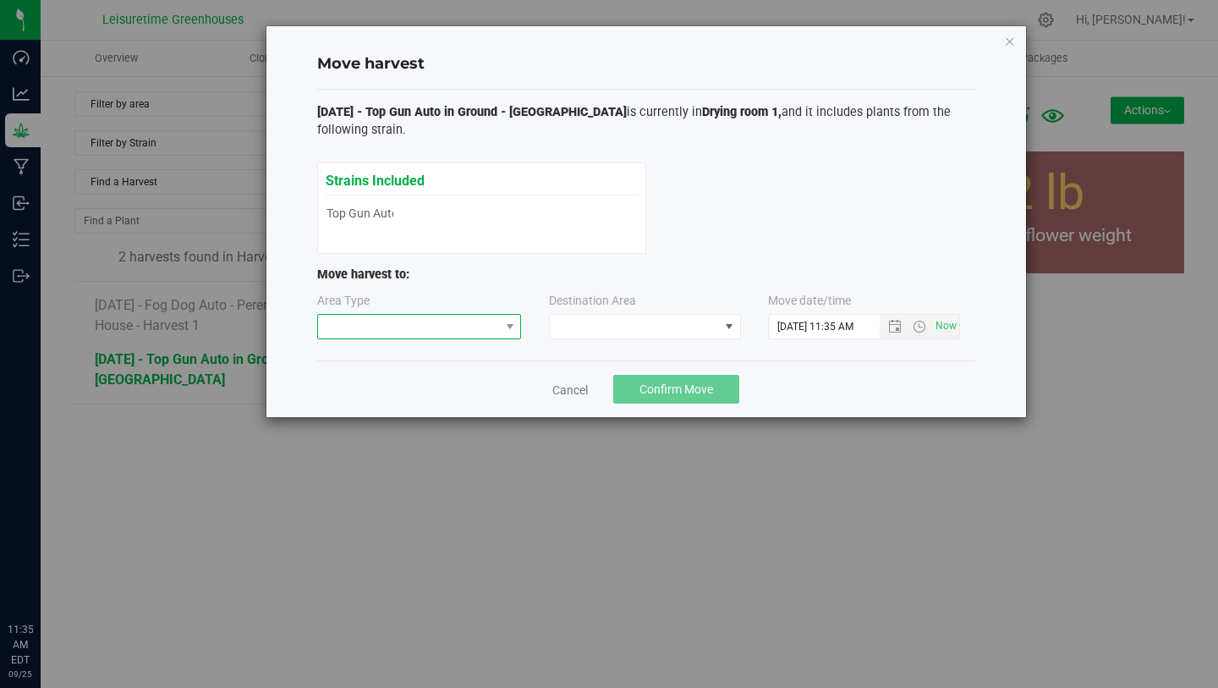
click at [470, 321] on span at bounding box center [409, 327] width 182 height 24
click at [464, 376] on li "Processing" at bounding box center [419, 385] width 203 height 29
click at [612, 334] on span at bounding box center [634, 327] width 169 height 24
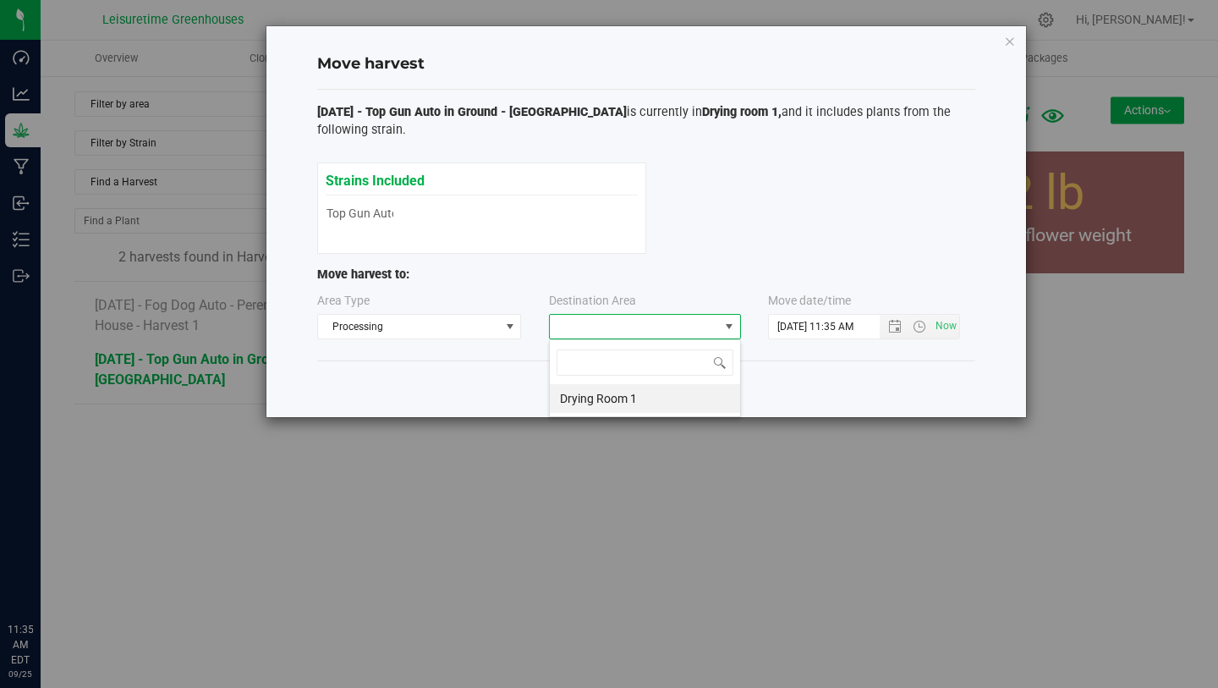
scroll to position [25, 192]
click at [625, 404] on li "Drying Room 1" at bounding box center [645, 398] width 190 height 29
click at [897, 326] on span "Open the date view" at bounding box center [895, 327] width 14 height 14
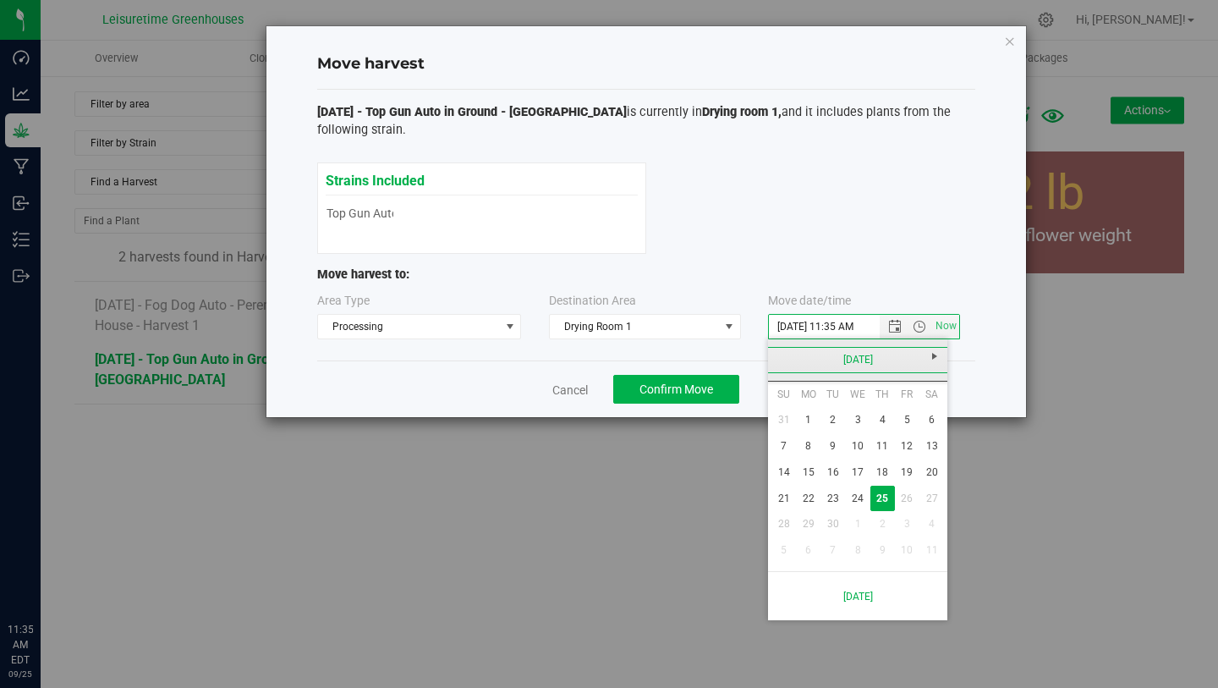
click at [808, 352] on link "[DATE]" at bounding box center [858, 360] width 182 height 26
click at [879, 458] on link "[DATE]" at bounding box center [879, 453] width 43 height 43
click at [906, 470] on link "18" at bounding box center [907, 472] width 25 height 26
type input "7/18/2025 11:35 AM"
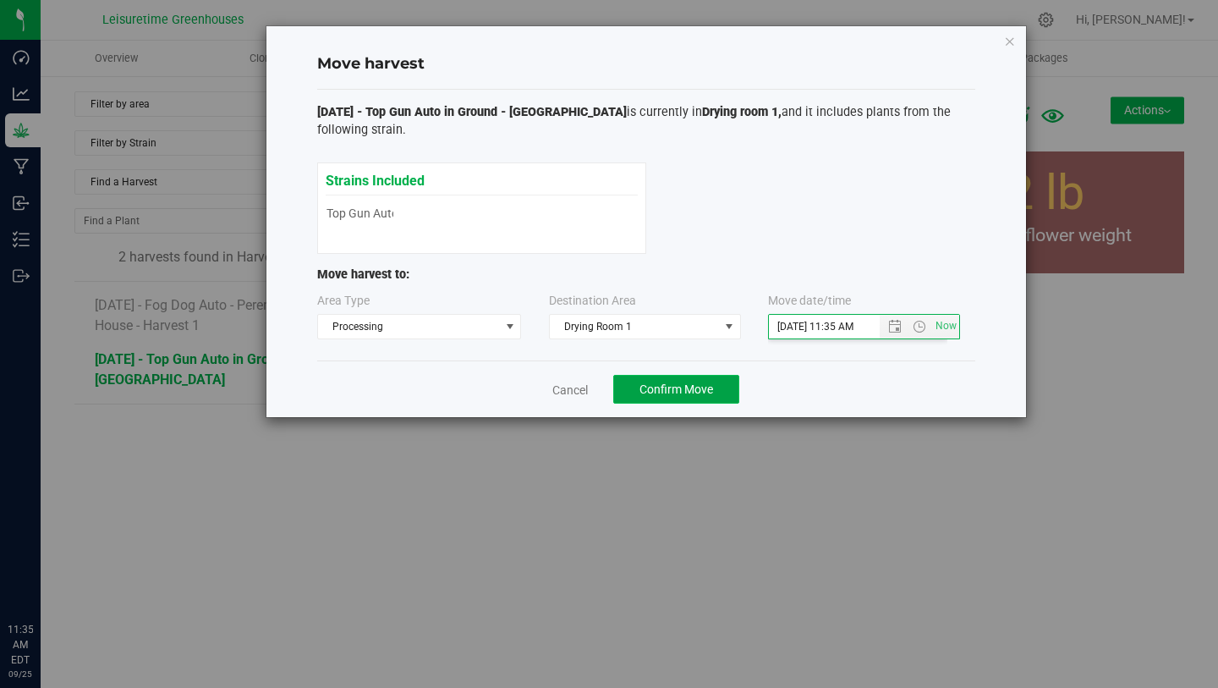
click at [690, 389] on span "Confirm Move" at bounding box center [677, 389] width 74 height 14
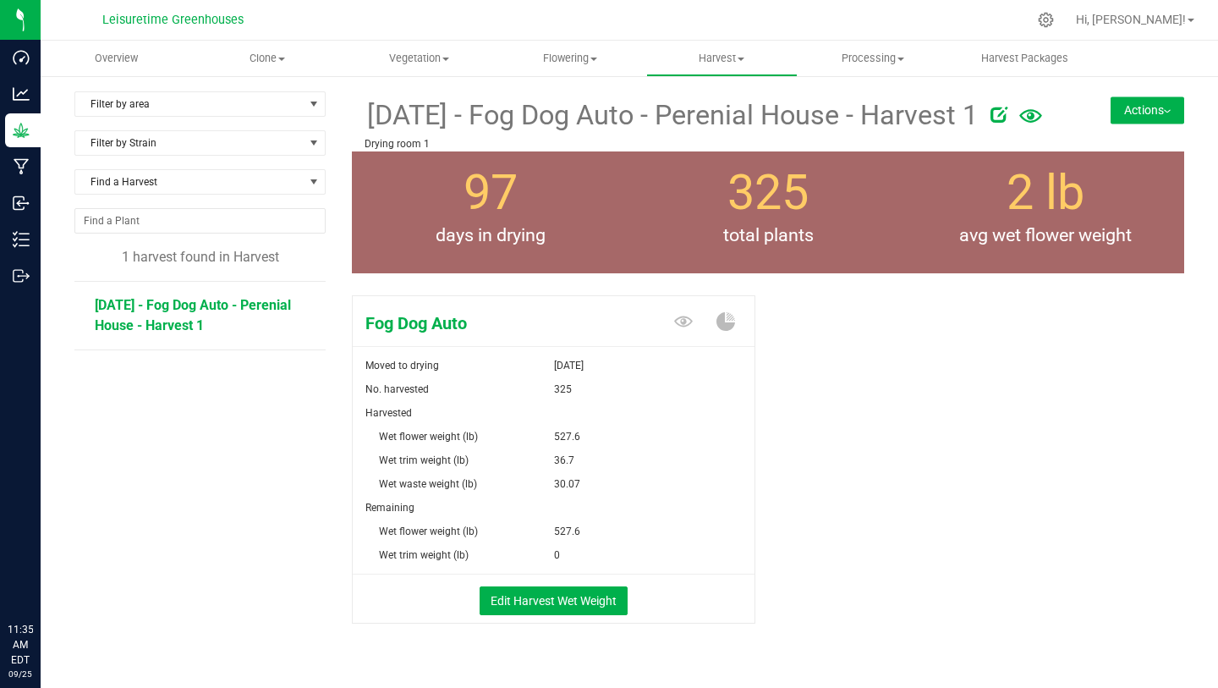
click at [263, 304] on span "3/14/25 - Fog Dog Auto - Perenial House - Harvest 1" at bounding box center [193, 315] width 196 height 36
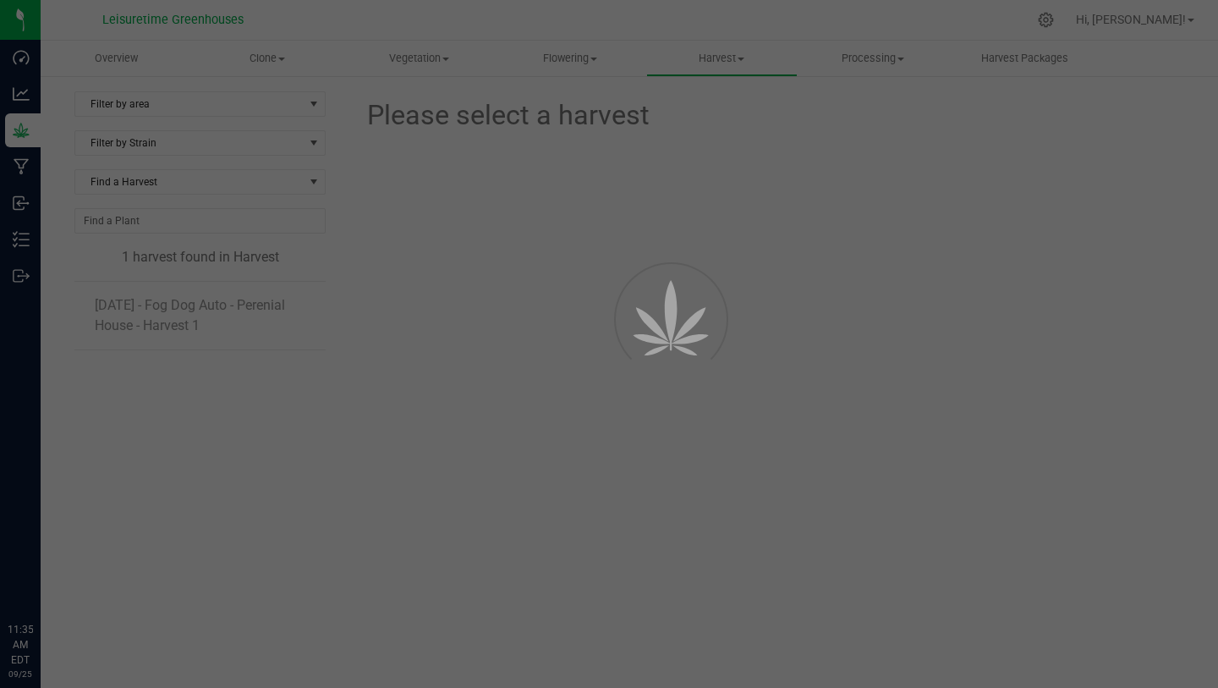
click at [268, 305] on div at bounding box center [609, 344] width 1218 height 688
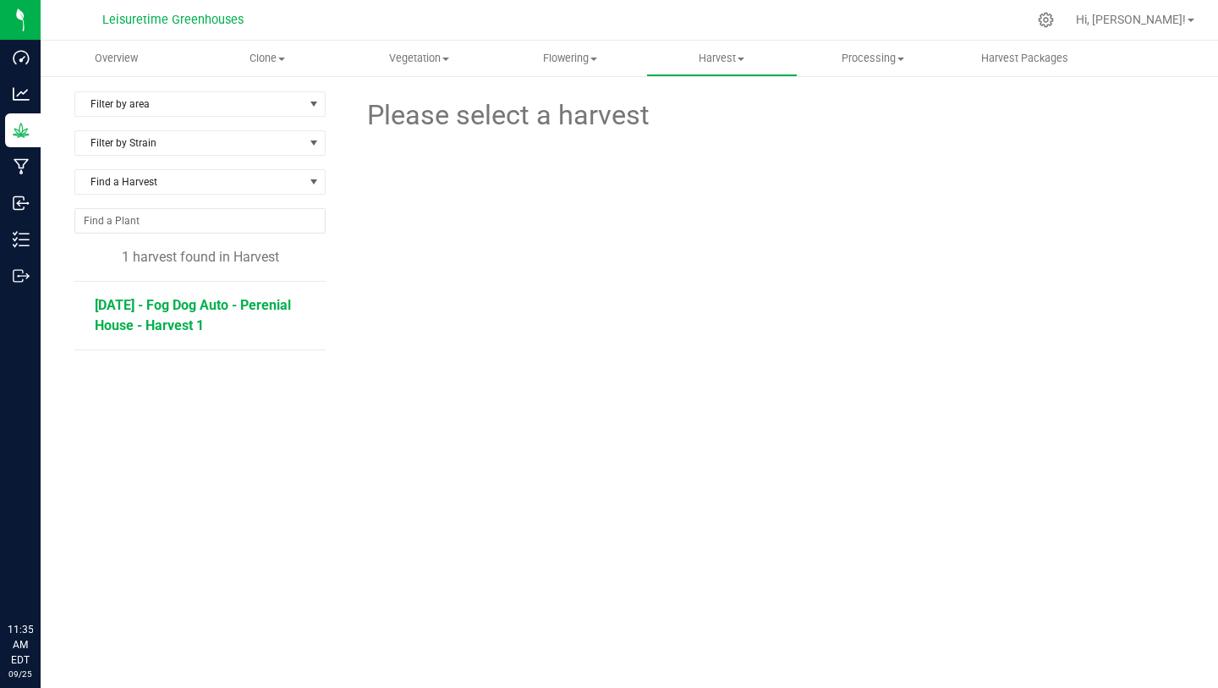
click at [234, 307] on span "3/14/25 - Fog Dog Auto - Perenial House - Harvest 1" at bounding box center [193, 315] width 196 height 36
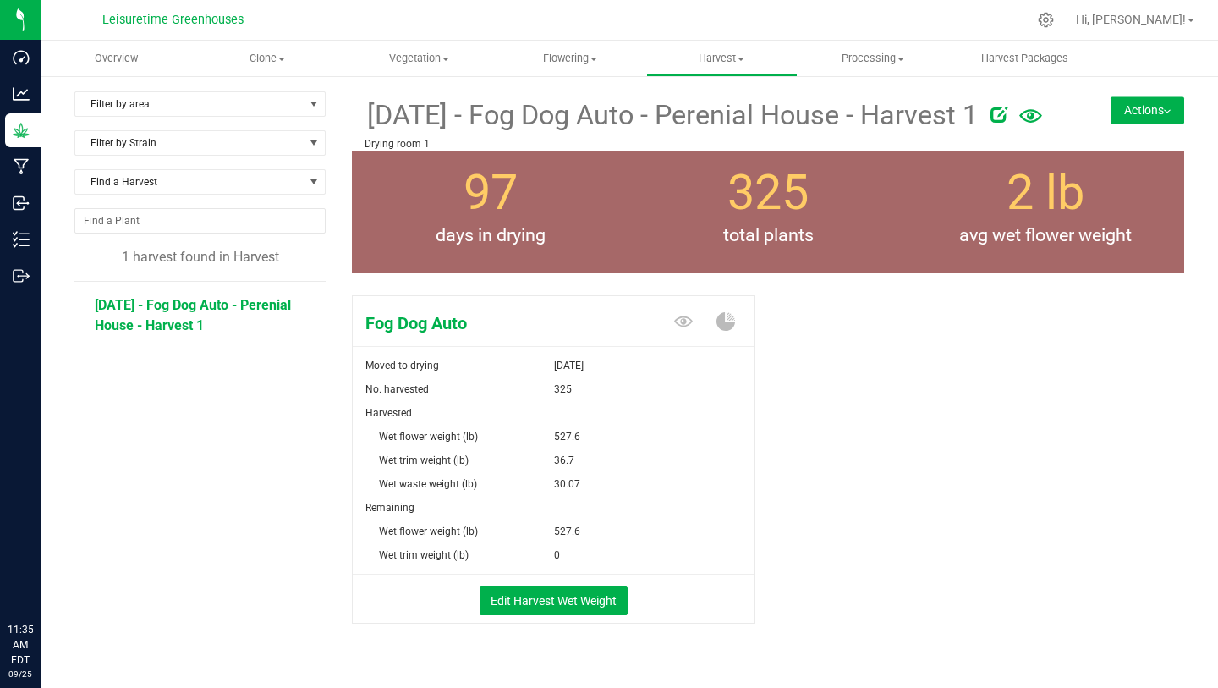
click at [1135, 109] on button "Actions" at bounding box center [1148, 109] width 74 height 27
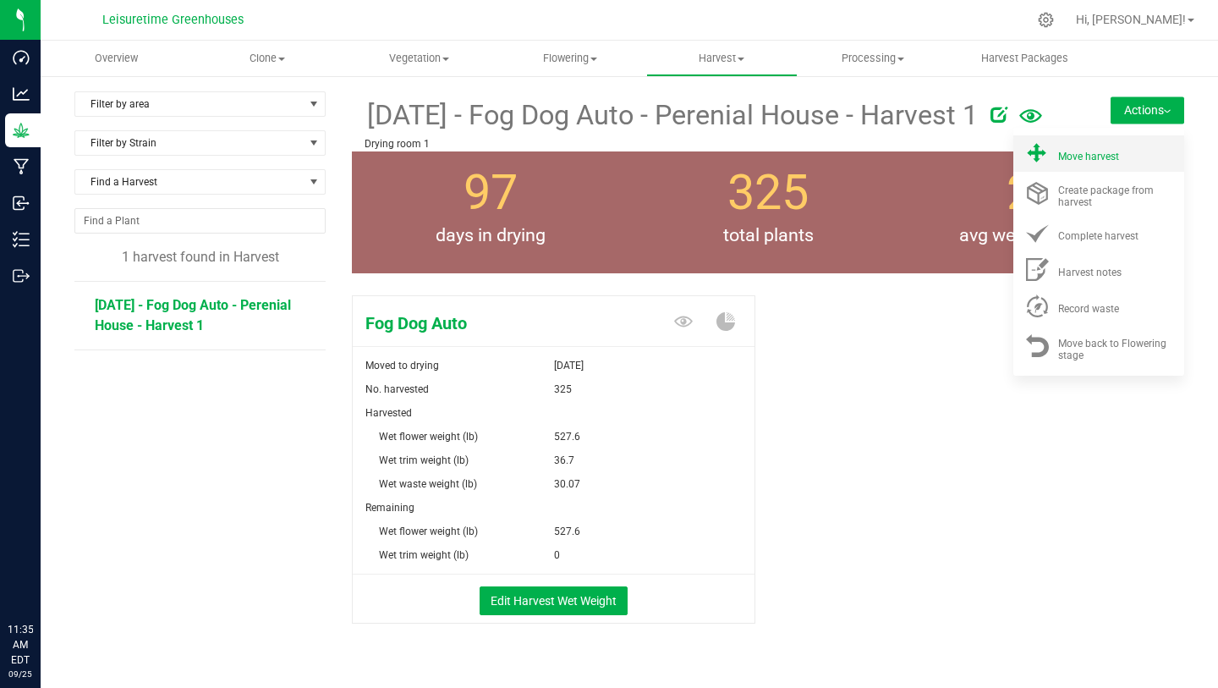
click at [1108, 157] on div "Move harvest" at bounding box center [1115, 154] width 115 height 18
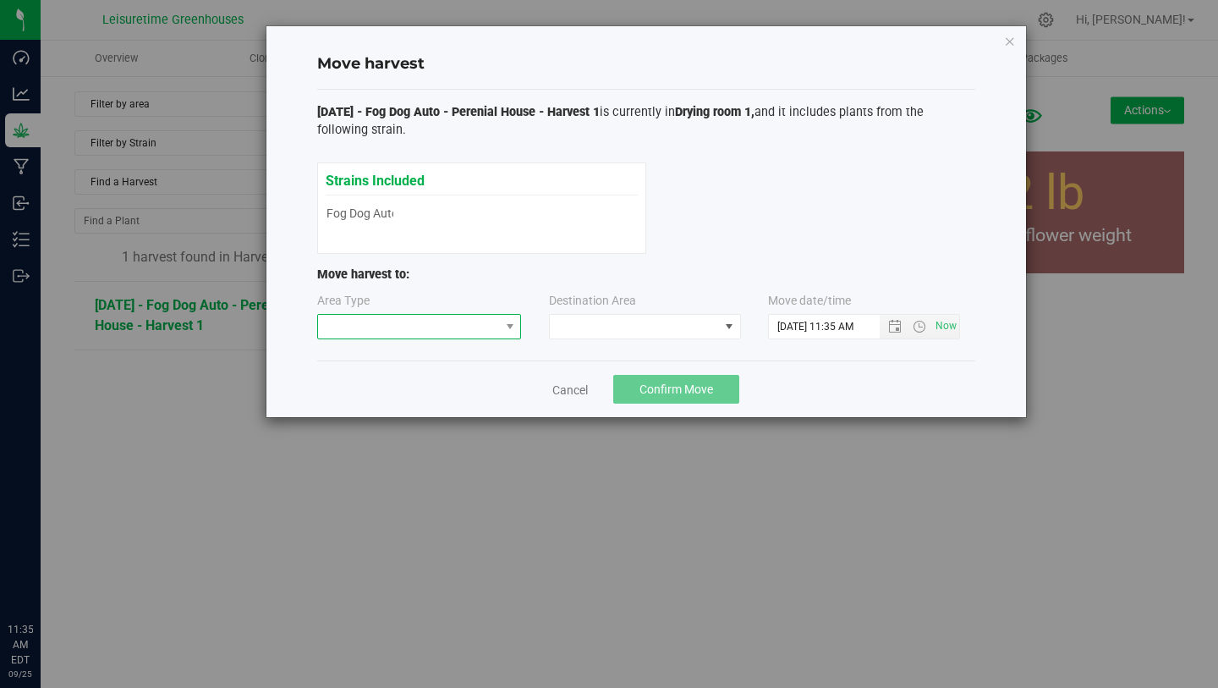
click at [411, 316] on span at bounding box center [409, 327] width 182 height 24
click at [416, 382] on li "Processing" at bounding box center [419, 385] width 203 height 29
click at [629, 314] on span at bounding box center [645, 326] width 192 height 25
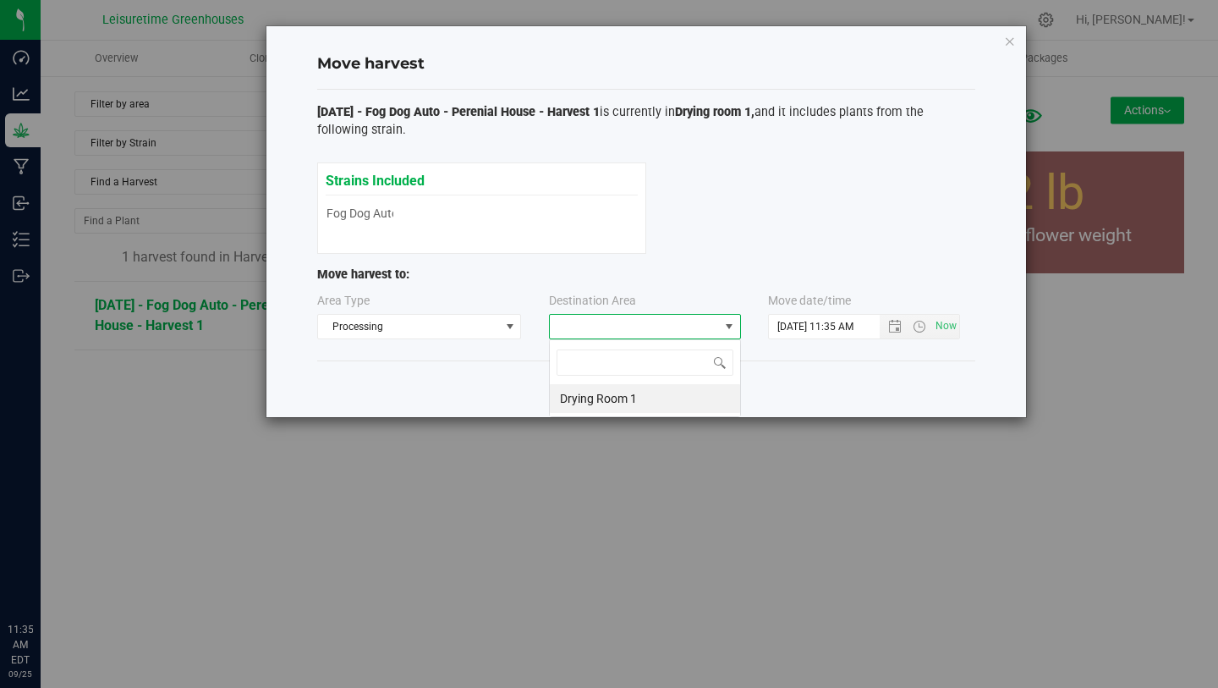
scroll to position [25, 192]
click at [630, 393] on li "Drying Room 1" at bounding box center [645, 398] width 190 height 29
click at [887, 328] on span "Open the date view" at bounding box center [895, 327] width 29 height 14
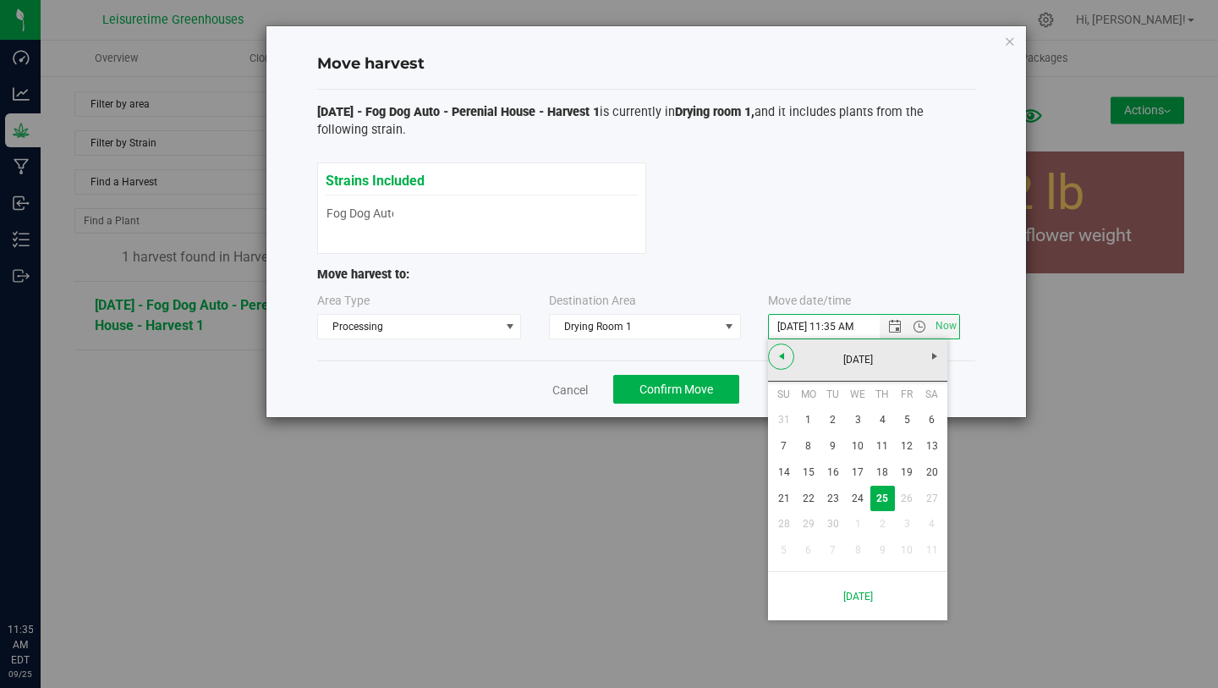
click at [789, 343] on div "[DATE]" at bounding box center [858, 360] width 188 height 42
click at [783, 360] on link "[DATE]" at bounding box center [858, 360] width 182 height 26
click at [879, 457] on link "[DATE]" at bounding box center [879, 453] width 43 height 43
click at [909, 497] on link "25" at bounding box center [907, 499] width 25 height 26
type input "7/25/2025 11:35 AM"
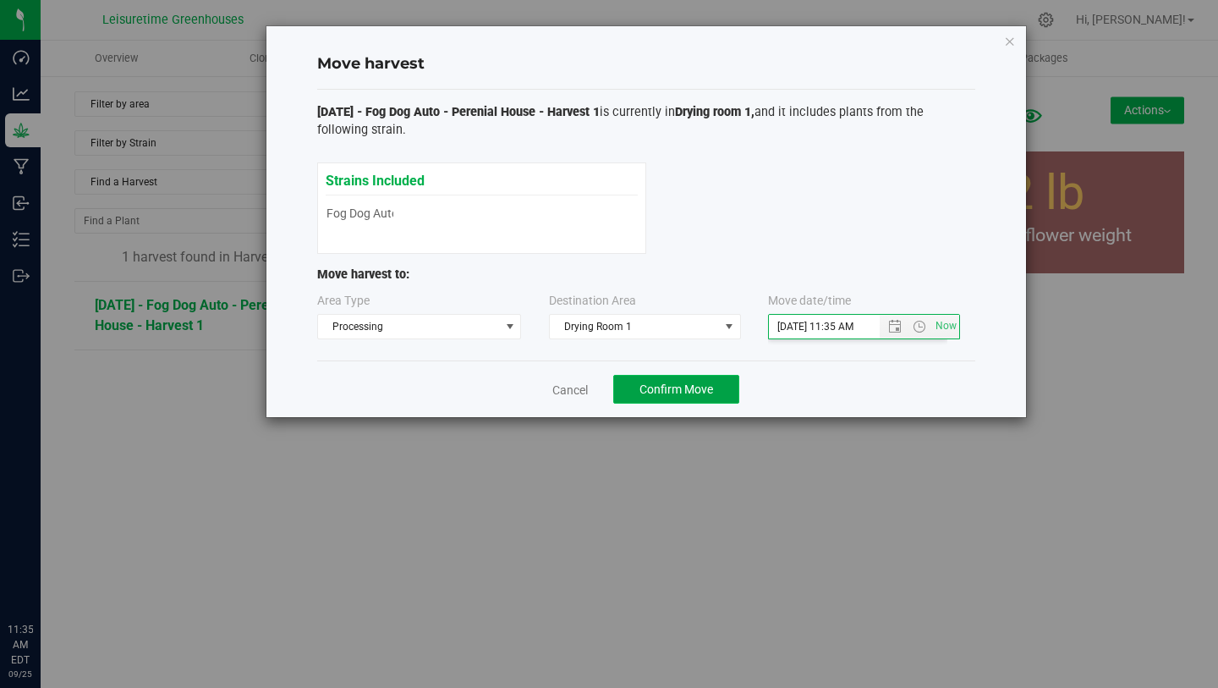
click at [662, 382] on span "Confirm Move" at bounding box center [677, 389] width 74 height 14
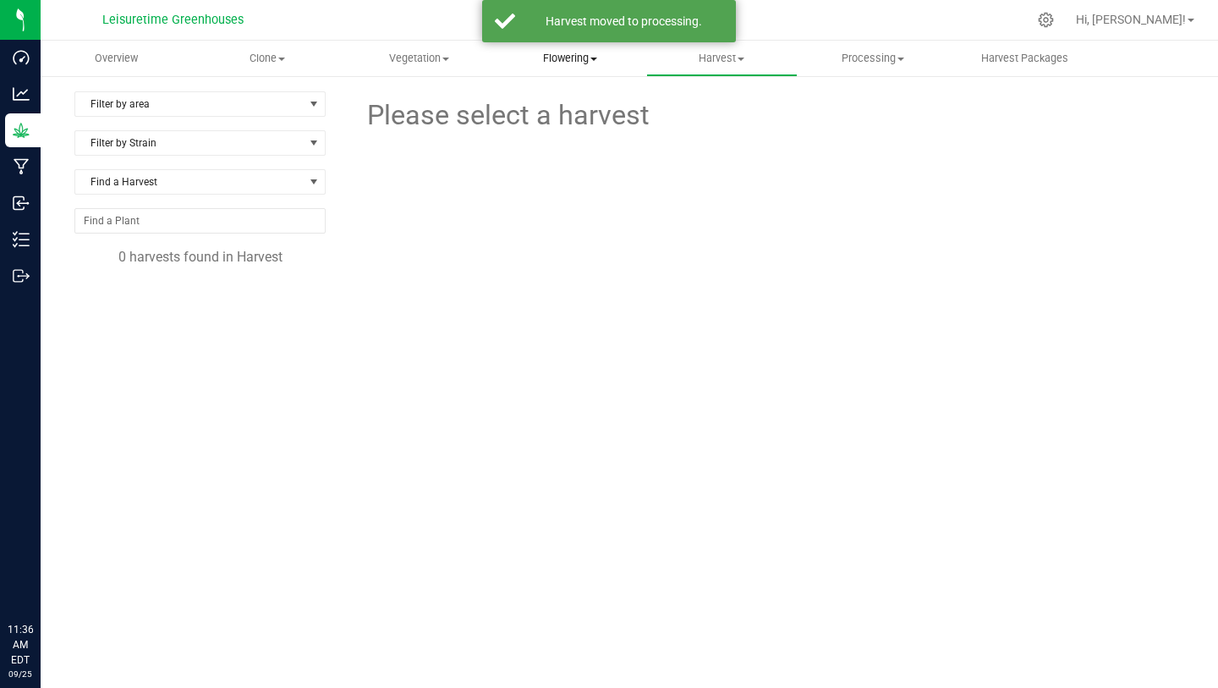
click at [550, 63] on span "Flowering" at bounding box center [571, 58] width 150 height 15
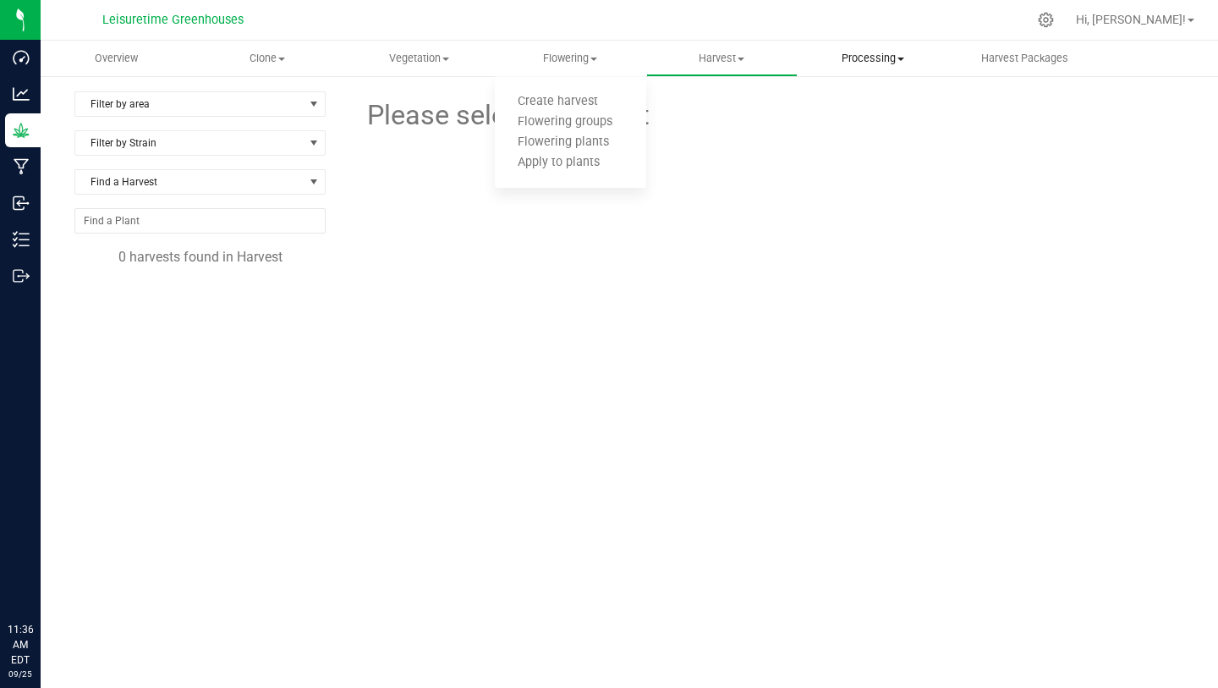
click at [887, 54] on span "Processing" at bounding box center [874, 58] width 150 height 15
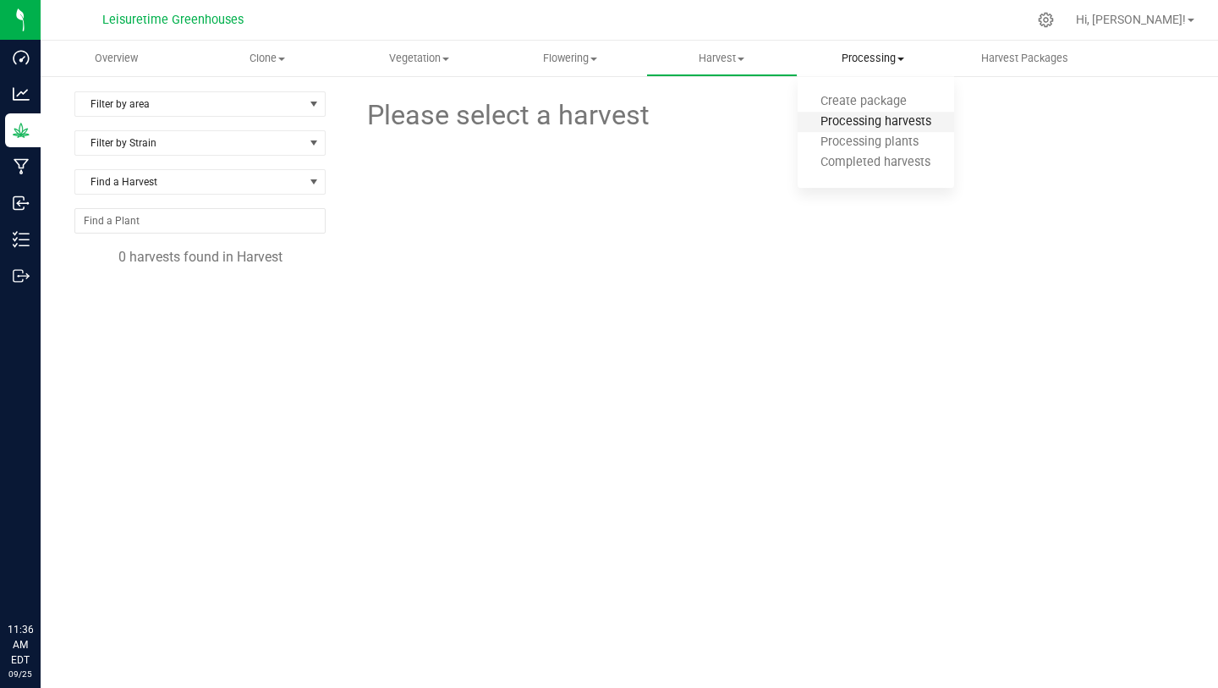
click at [872, 119] on span "Processing harvests" at bounding box center [876, 122] width 157 height 14
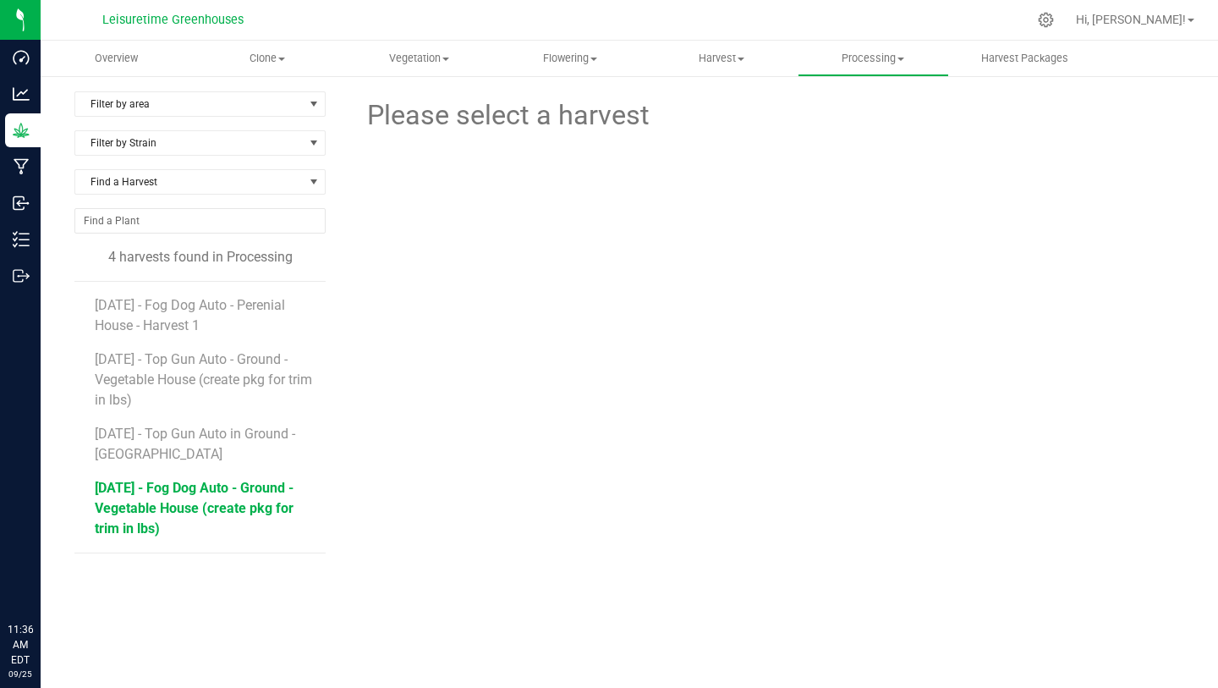
click at [239, 503] on span "[DATE] - Fog Dog Auto - Ground - Vegetable House (create pkg for trim in lbs)" at bounding box center [194, 508] width 199 height 57
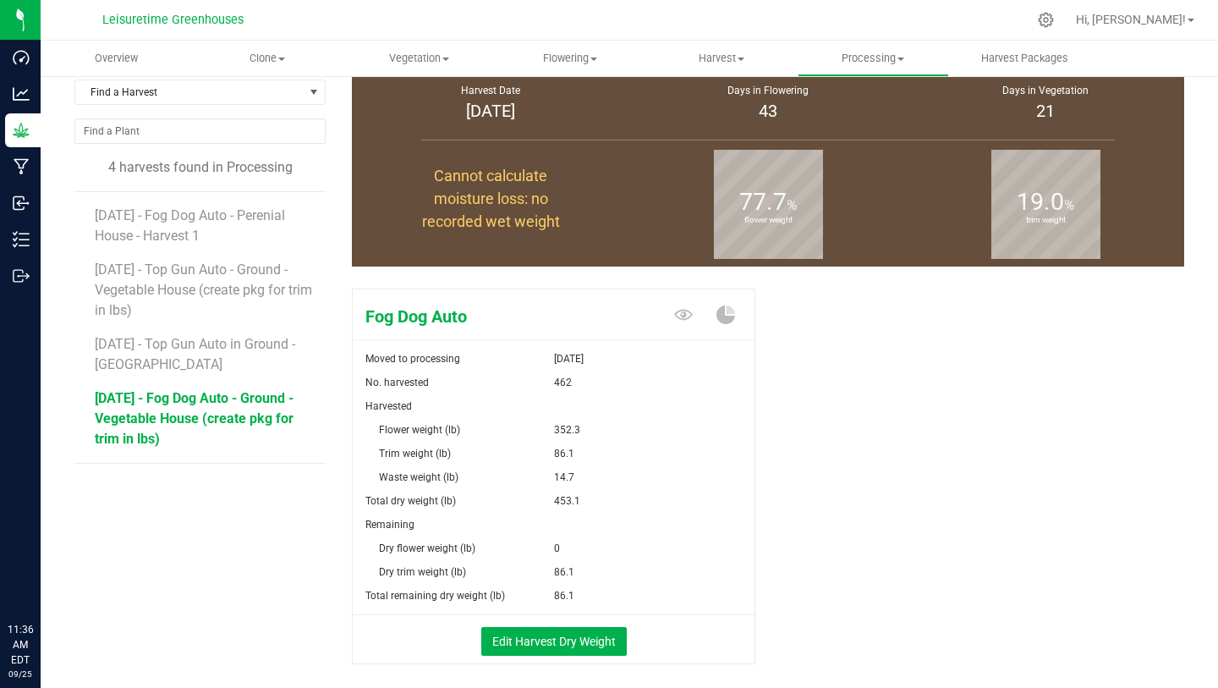
scroll to position [93, 0]
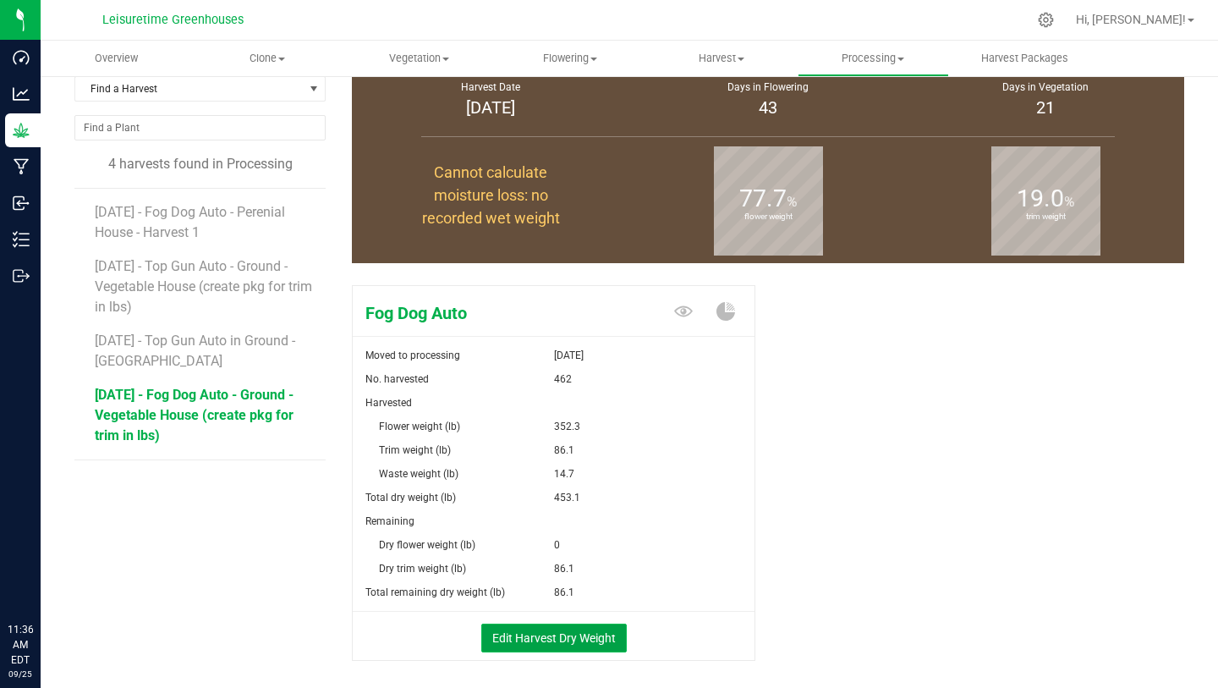
click at [569, 640] on button "Edit Harvest Dry Weight" at bounding box center [554, 637] width 146 height 29
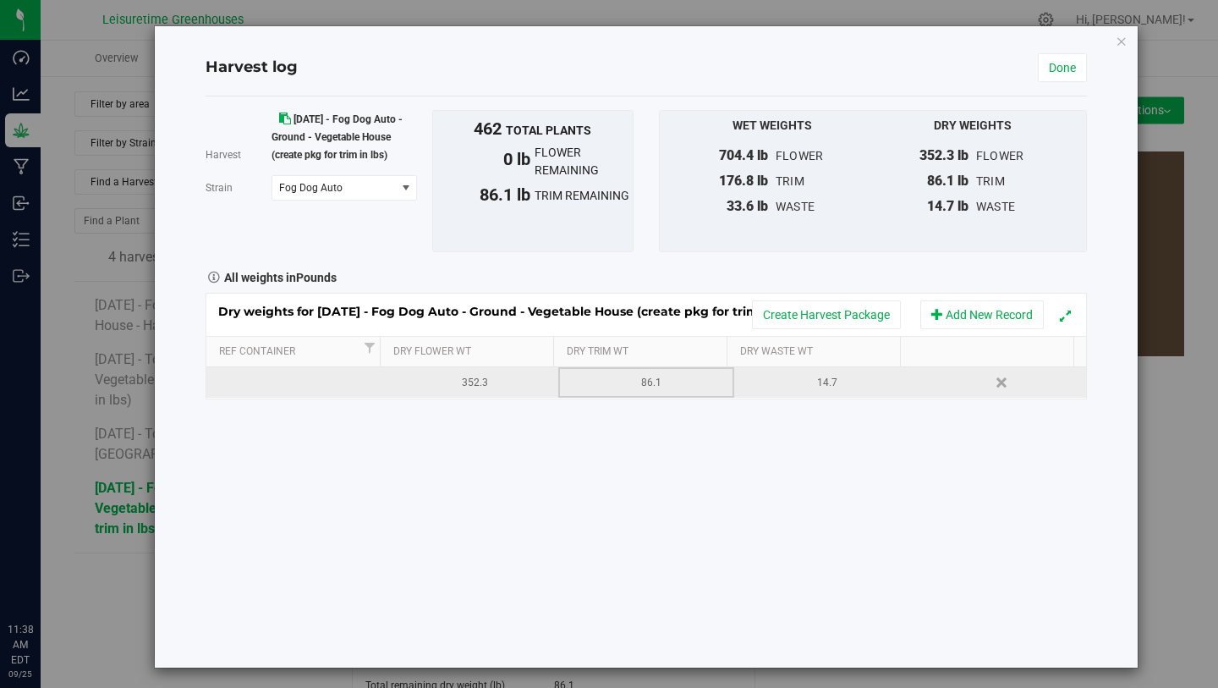
click at [648, 384] on div "86.1" at bounding box center [651, 383] width 163 height 16
click at [643, 437] on div "Harvest 5/2/25 - Fog Dog Auto - Ground - Vegetable House (create pkg for trim i…" at bounding box center [646, 381] width 881 height 571
click at [816, 251] on div "Wet Weights 704.4 lb flower 176.8 lb trim 33.6 lb waste Dry Weights 352.3 lb fl…" at bounding box center [873, 181] width 428 height 142
click at [1038, 69] on link "Done" at bounding box center [1062, 67] width 49 height 29
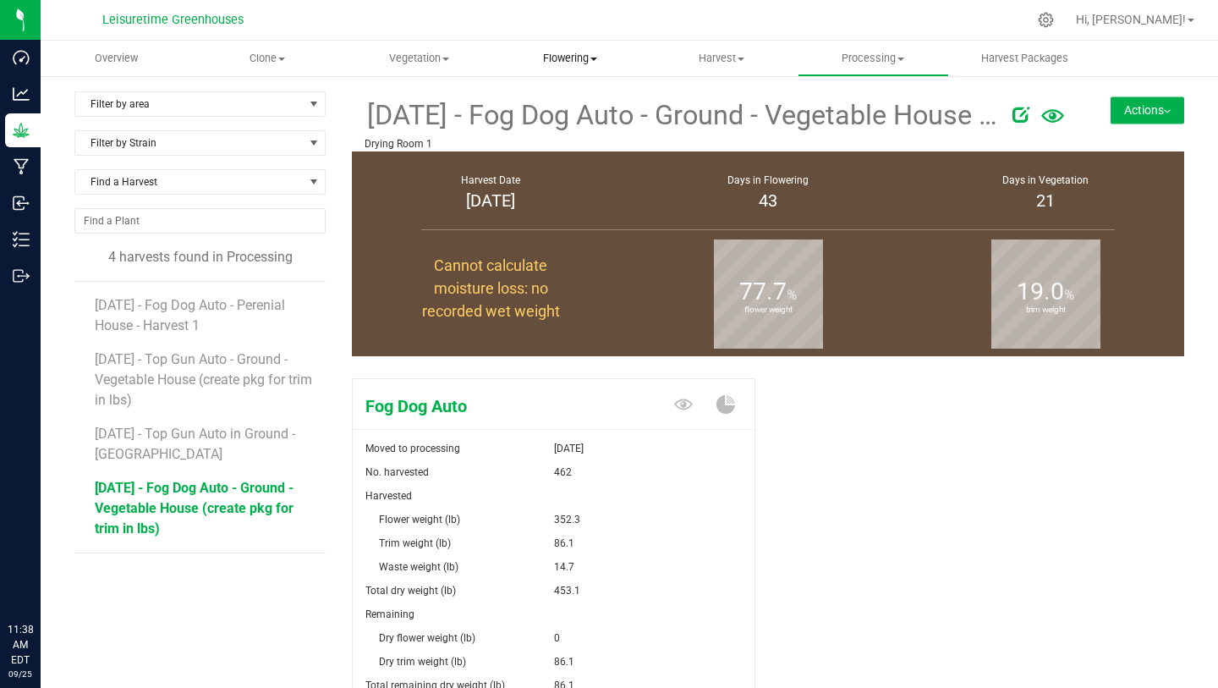
click at [572, 62] on span "Flowering" at bounding box center [571, 58] width 150 height 15
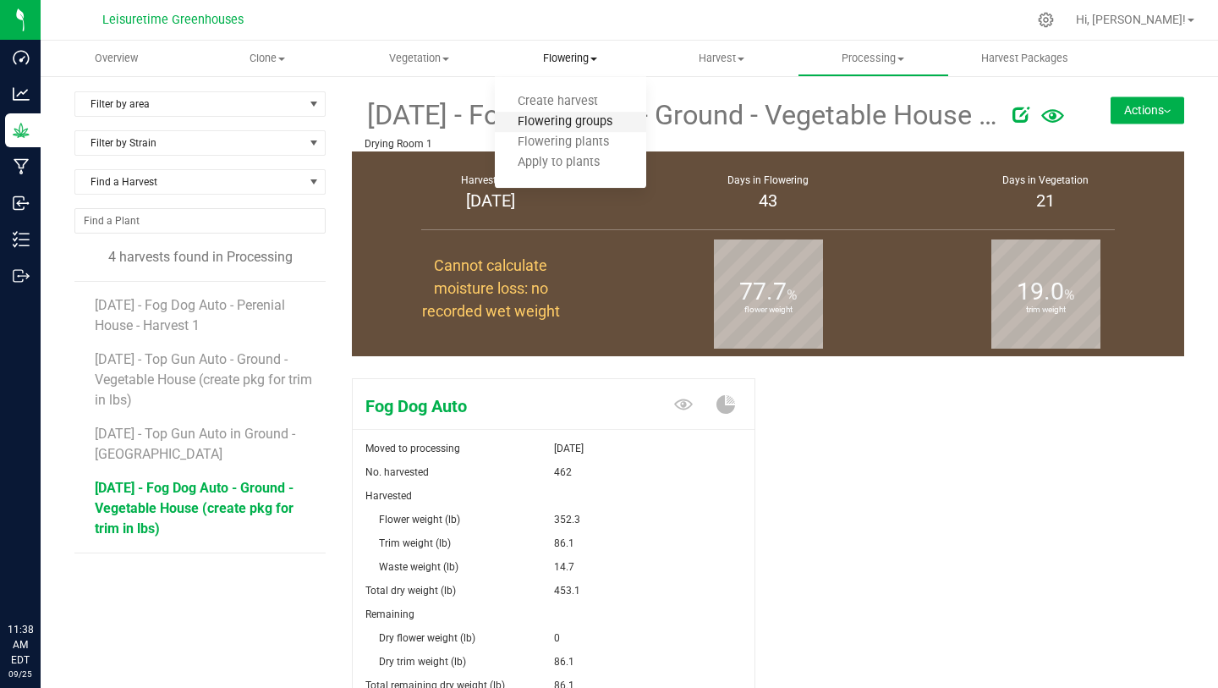
click at [580, 121] on span "Flowering groups" at bounding box center [565, 122] width 140 height 14
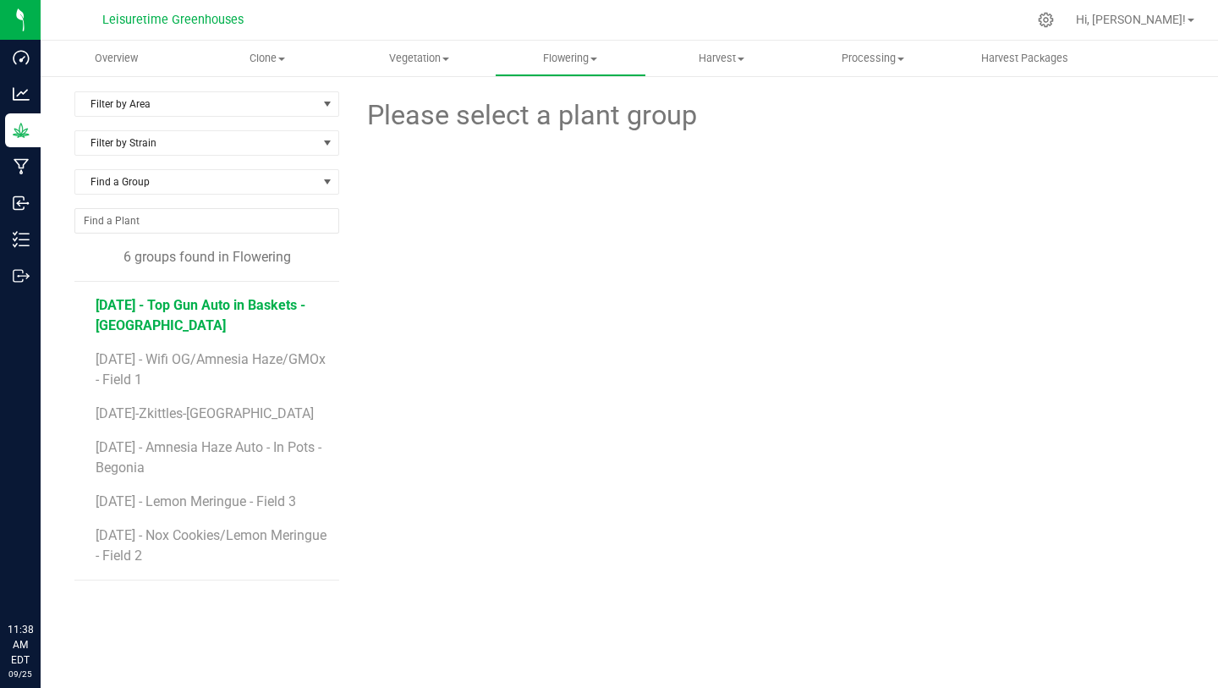
click at [242, 303] on span "[DATE] - Top Gun Auto in Baskets - [GEOGRAPHIC_DATA]" at bounding box center [201, 315] width 210 height 36
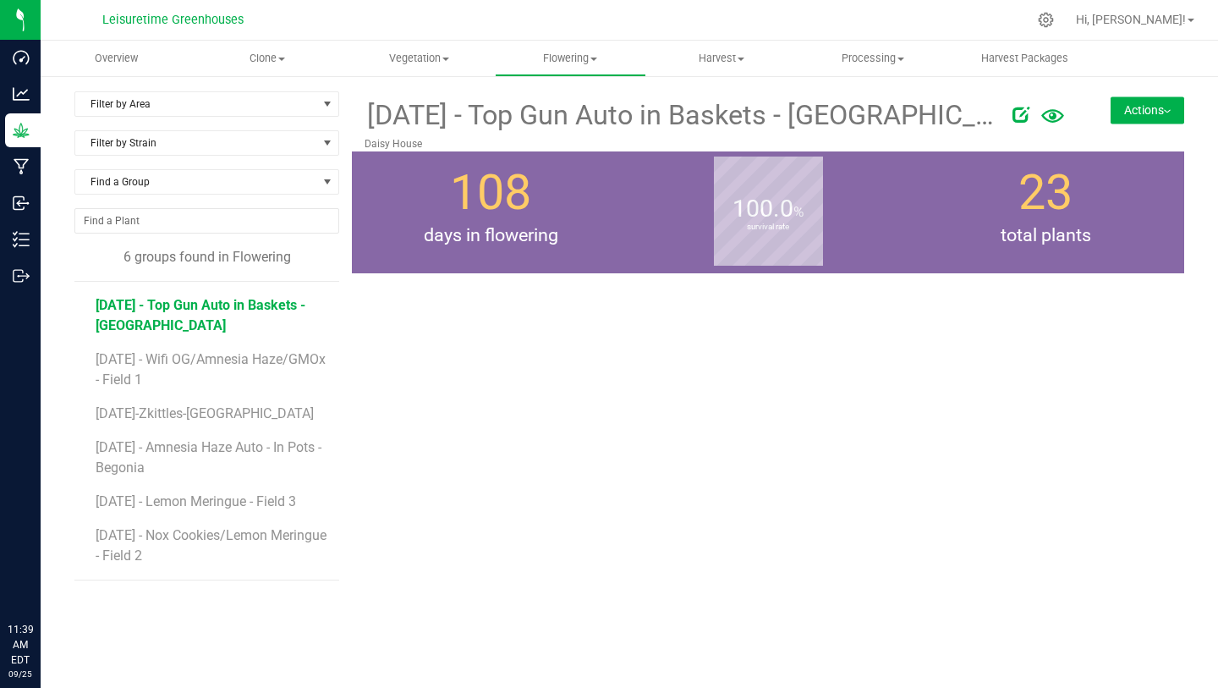
click at [1146, 109] on button "Actions" at bounding box center [1148, 109] width 74 height 27
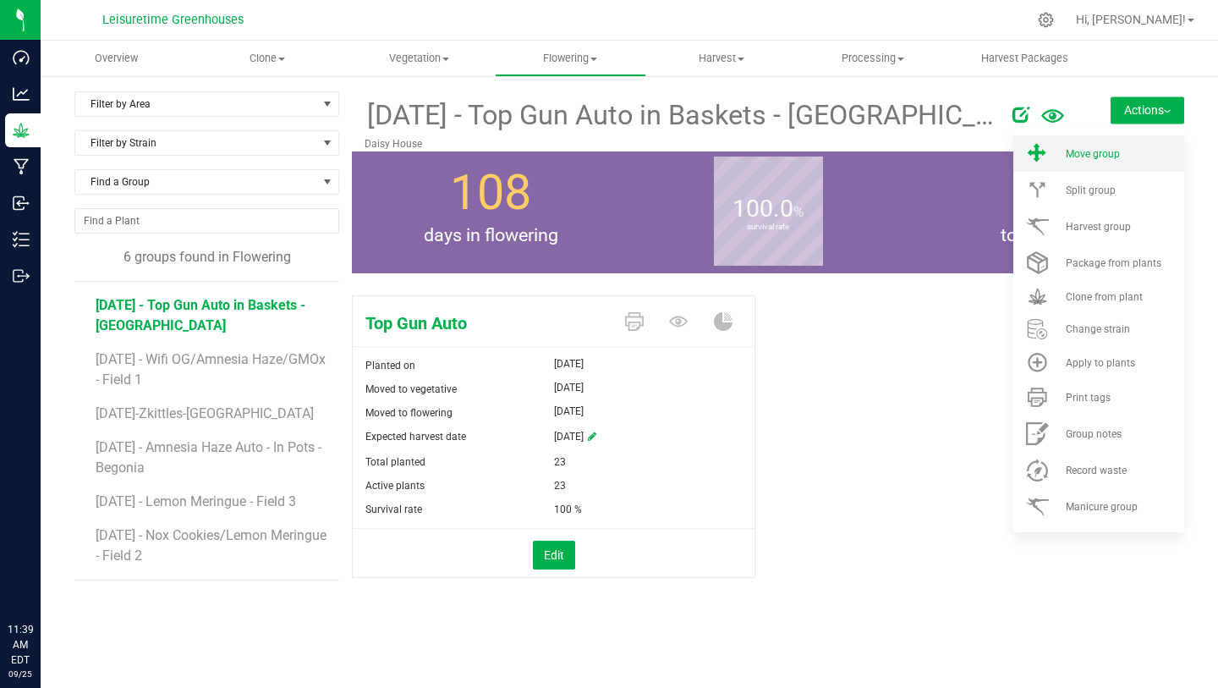
click at [1116, 158] on span "Move group" at bounding box center [1093, 154] width 54 height 12
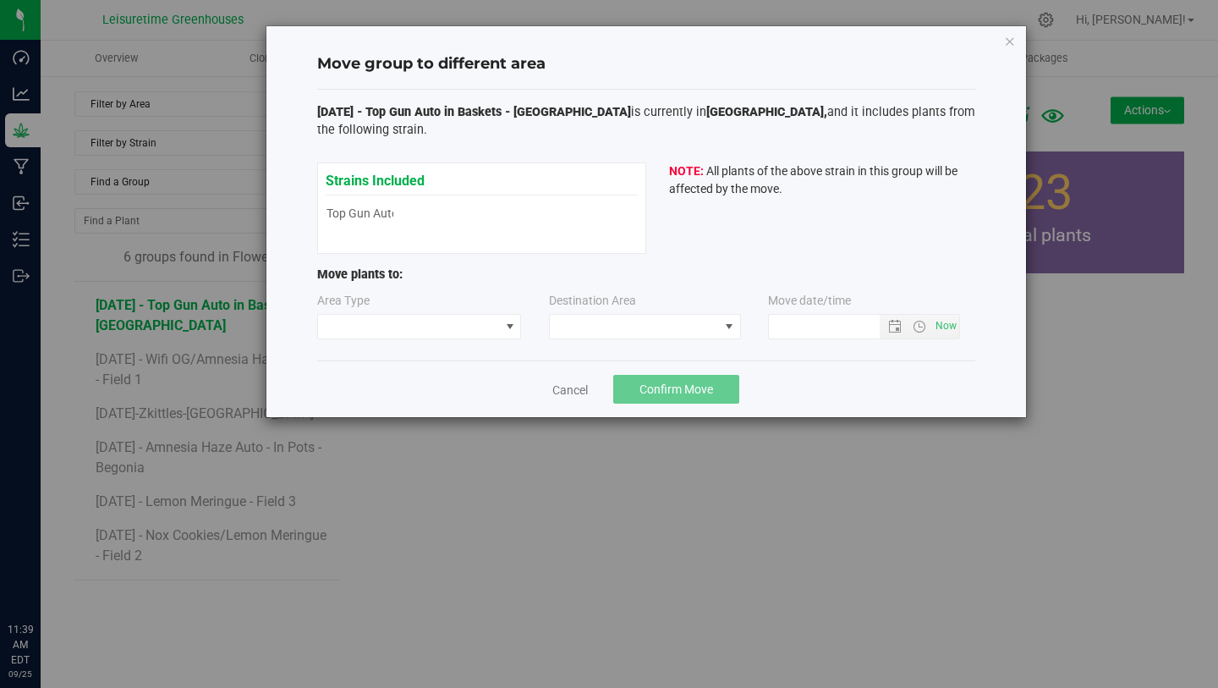
type input "9/25/2025 11:39 AM"
click at [442, 322] on span at bounding box center [409, 327] width 182 height 24
click at [455, 288] on div "Move plants to:" at bounding box center [646, 279] width 658 height 26
click at [568, 393] on link "Cancel" at bounding box center [570, 390] width 36 height 17
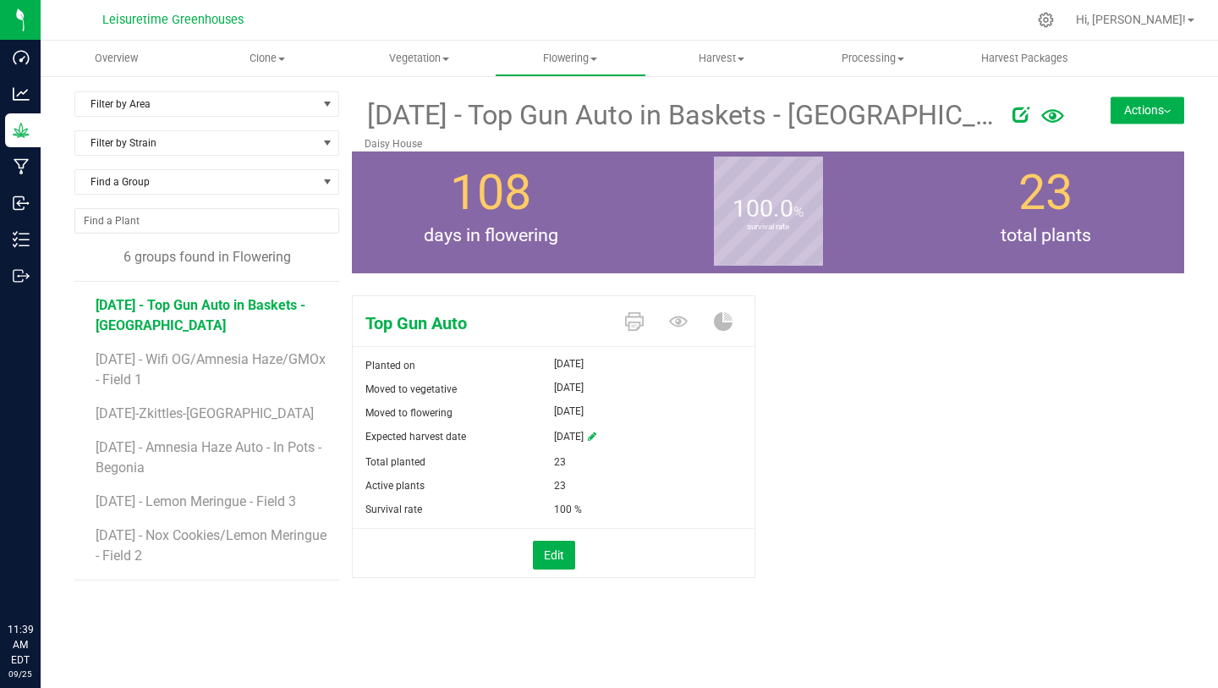
click at [1143, 113] on button "Actions" at bounding box center [1148, 109] width 74 height 27
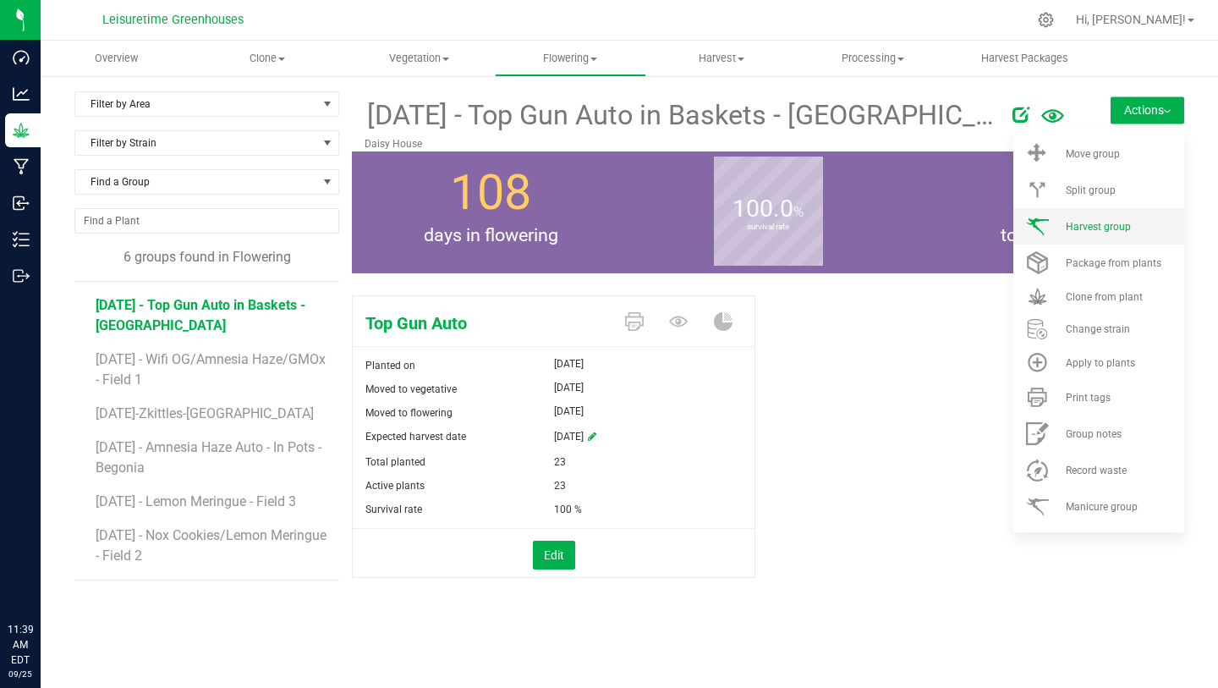
click at [1111, 223] on span "Harvest group" at bounding box center [1098, 227] width 65 height 12
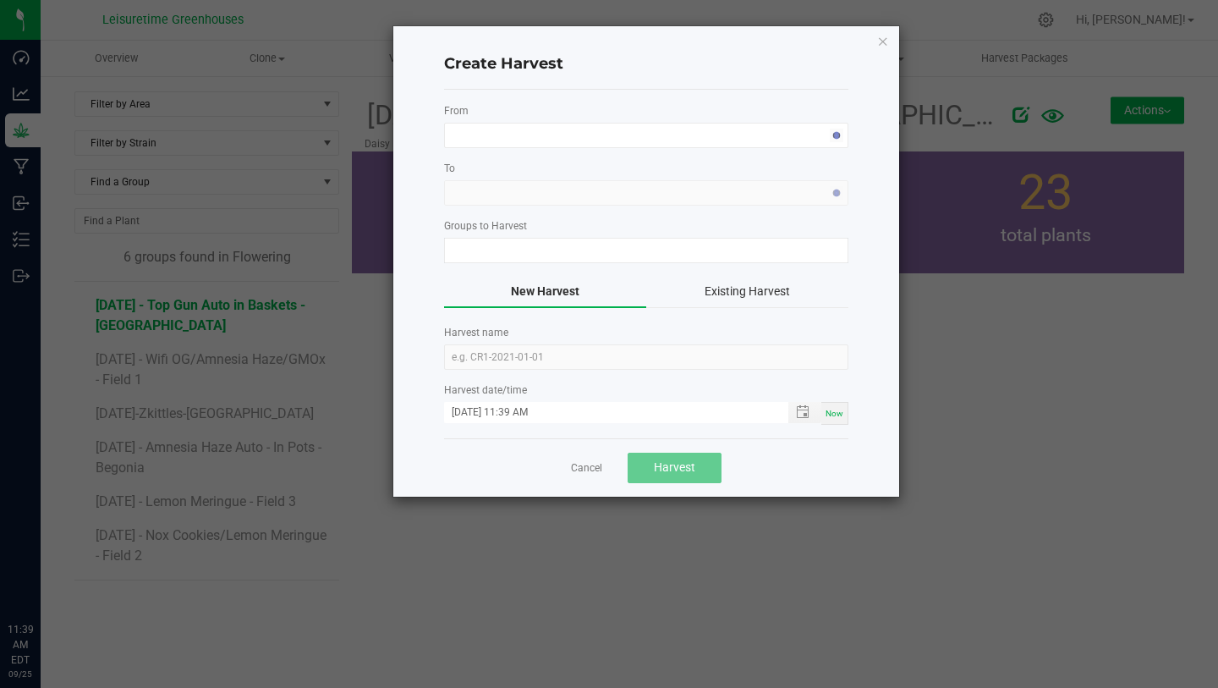
type input "[DATE] - Top Gun Auto in Baskets - [GEOGRAPHIC_DATA]"
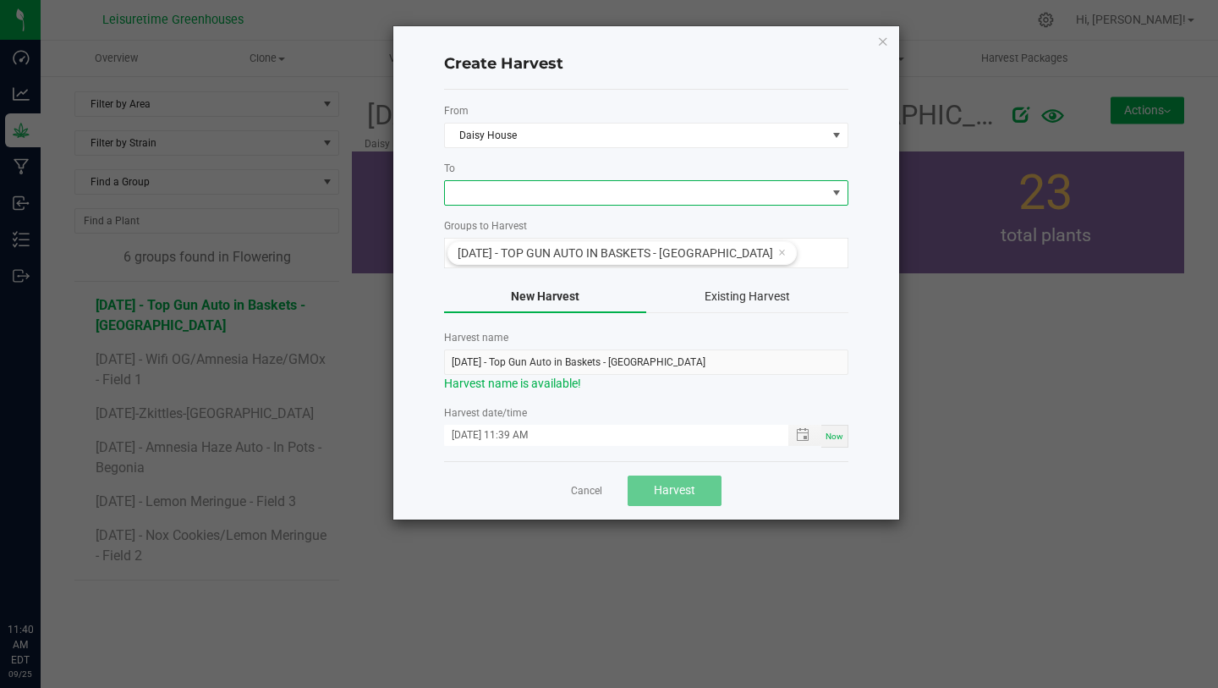
click at [585, 185] on span at bounding box center [636, 193] width 382 height 24
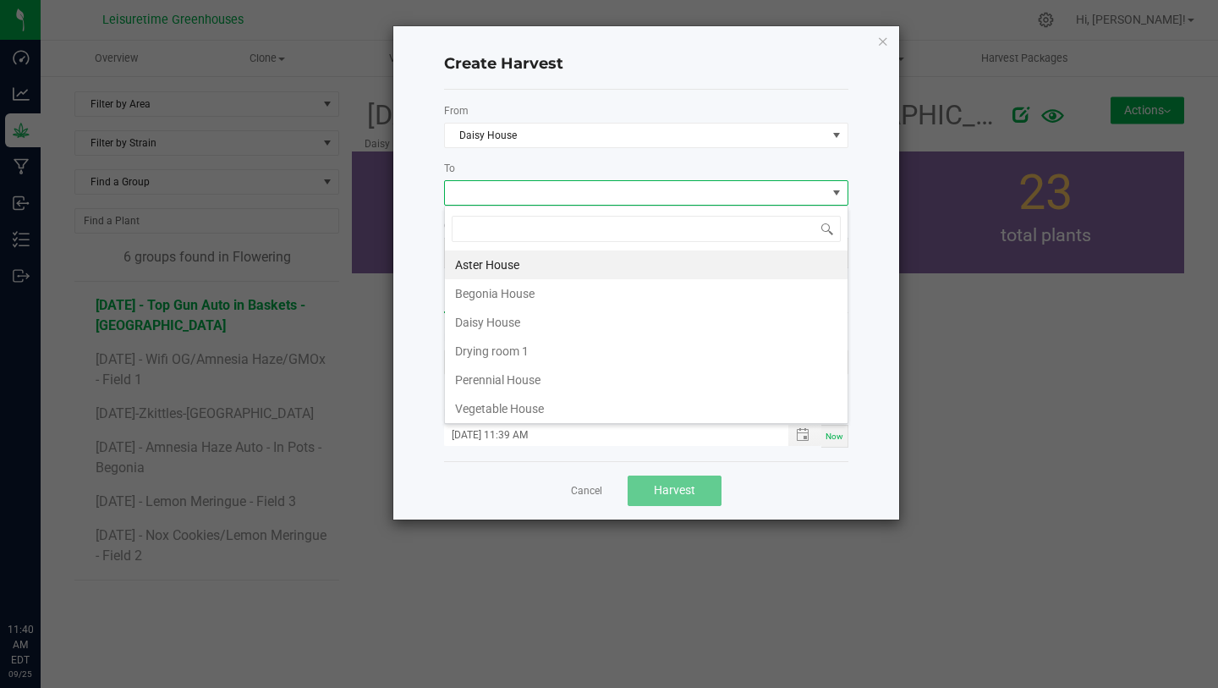
scroll to position [25, 404]
click at [546, 349] on li "Drying room 1" at bounding box center [646, 351] width 403 height 29
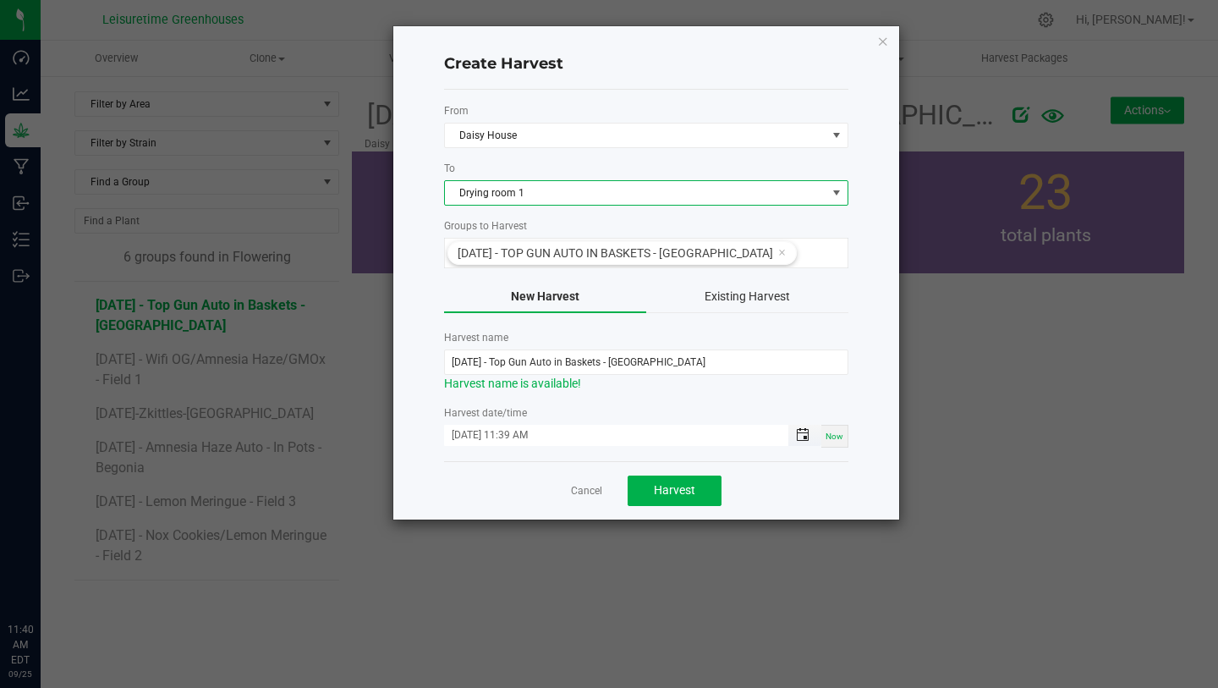
click at [806, 436] on span "Toggle popup" at bounding box center [803, 435] width 14 height 14
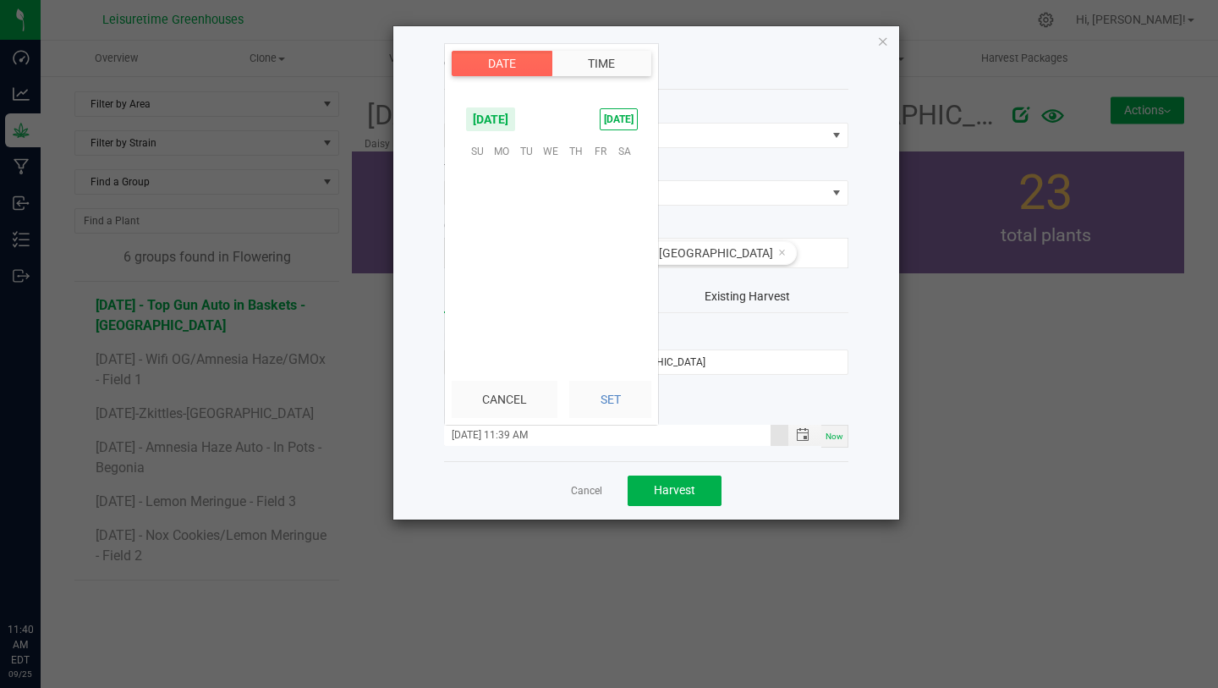
scroll to position [896, 0]
click at [516, 124] on span "[DATE]" at bounding box center [490, 119] width 51 height 25
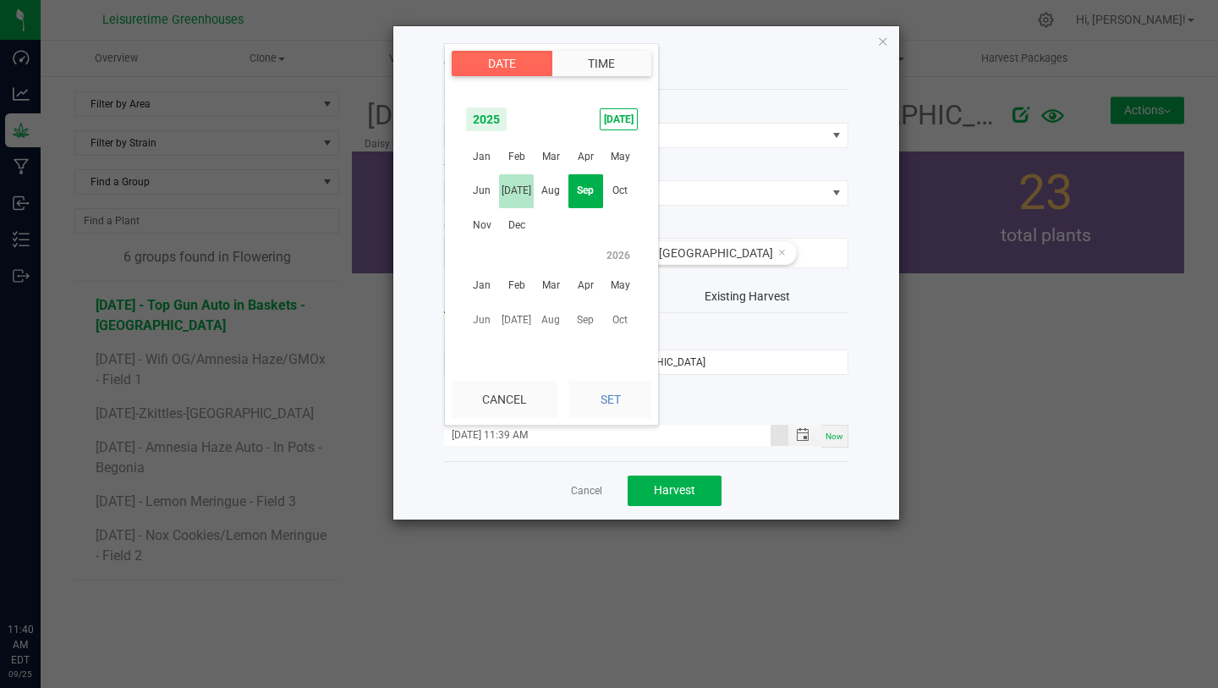
click at [522, 196] on span "[DATE]" at bounding box center [516, 190] width 35 height 35
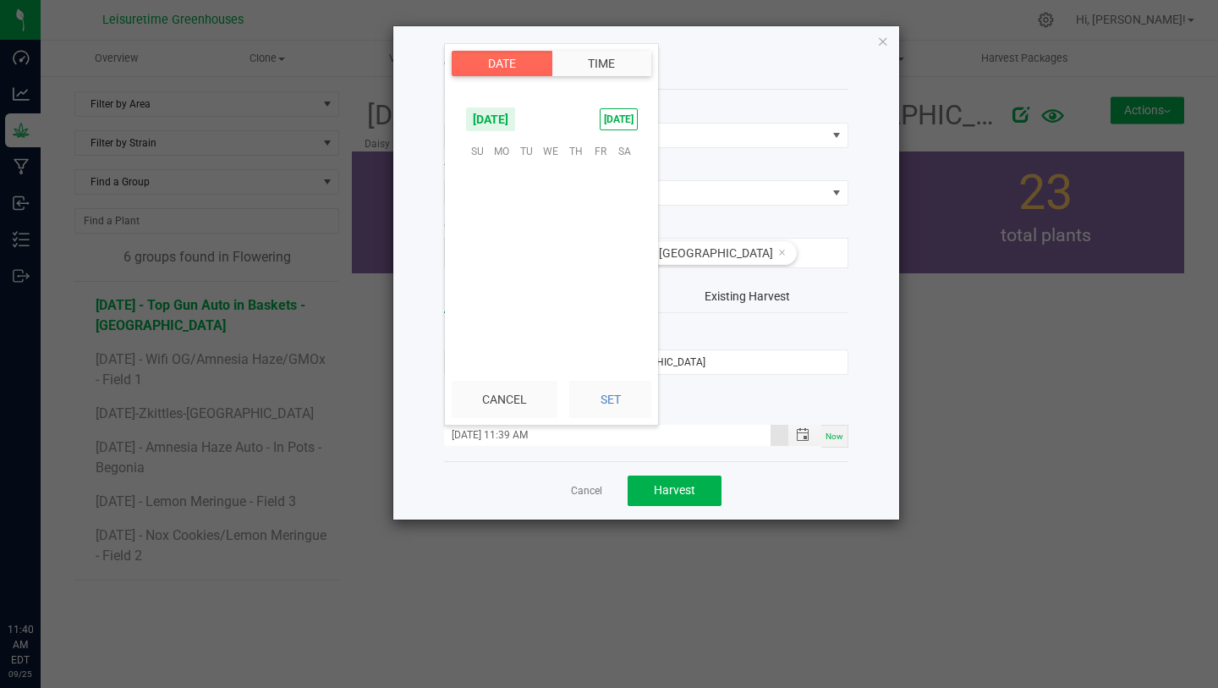
scroll to position [274050, 0]
click at [576, 281] on span "31" at bounding box center [575, 281] width 25 height 26
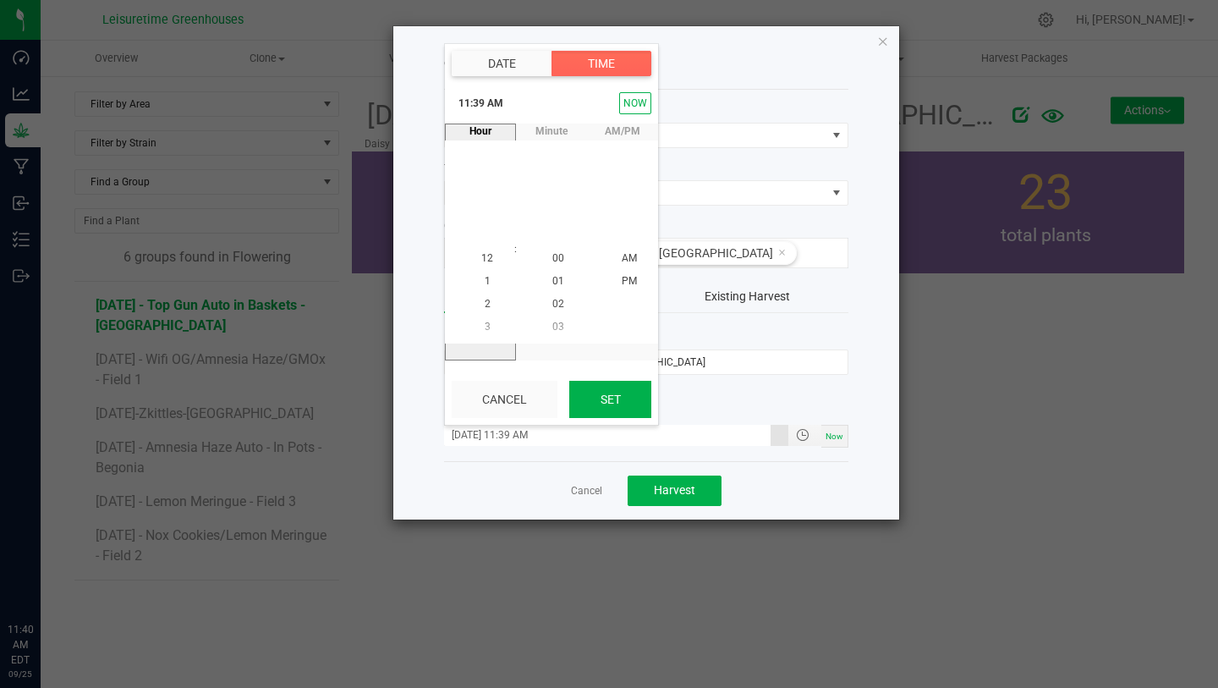
scroll to position [896, 0]
click at [618, 397] on button "Set" at bounding box center [610, 399] width 82 height 37
type input "07/31/2025 11:39 AM"
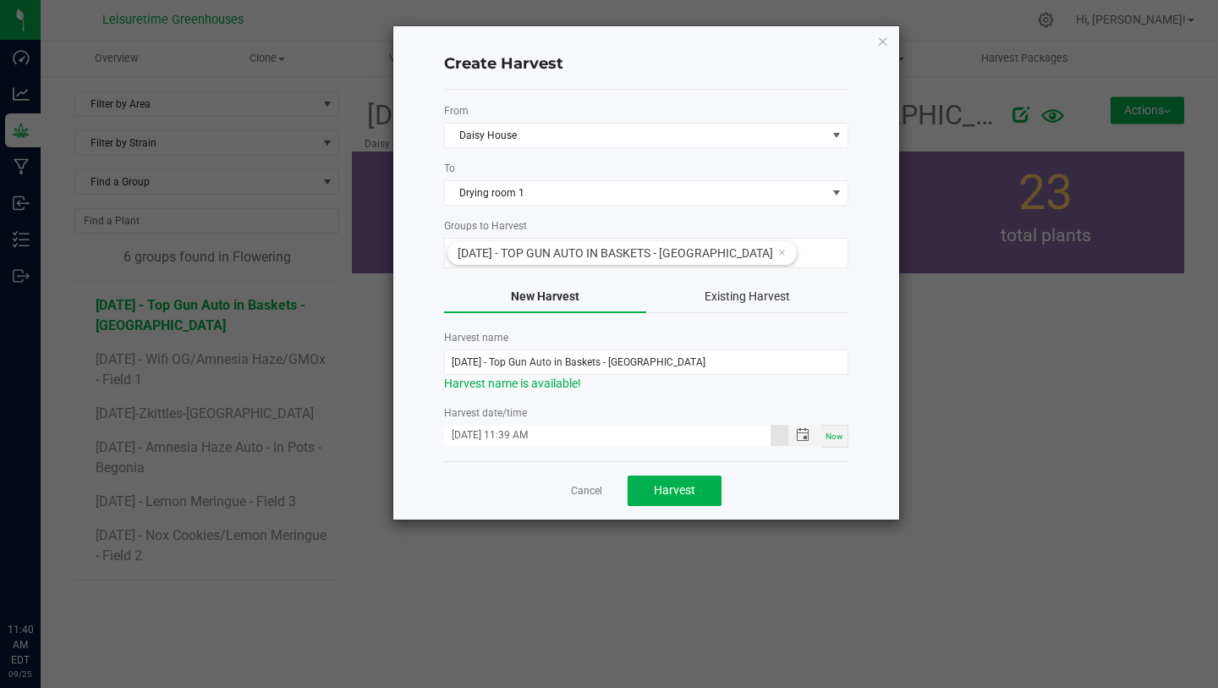
click at [623, 396] on form "From Daisy House To Drying room 1 Groups to Harvest 4/17/25 - Top Gun Auto in B…" at bounding box center [646, 275] width 404 height 344
click at [685, 491] on span "Harvest" at bounding box center [674, 490] width 41 height 14
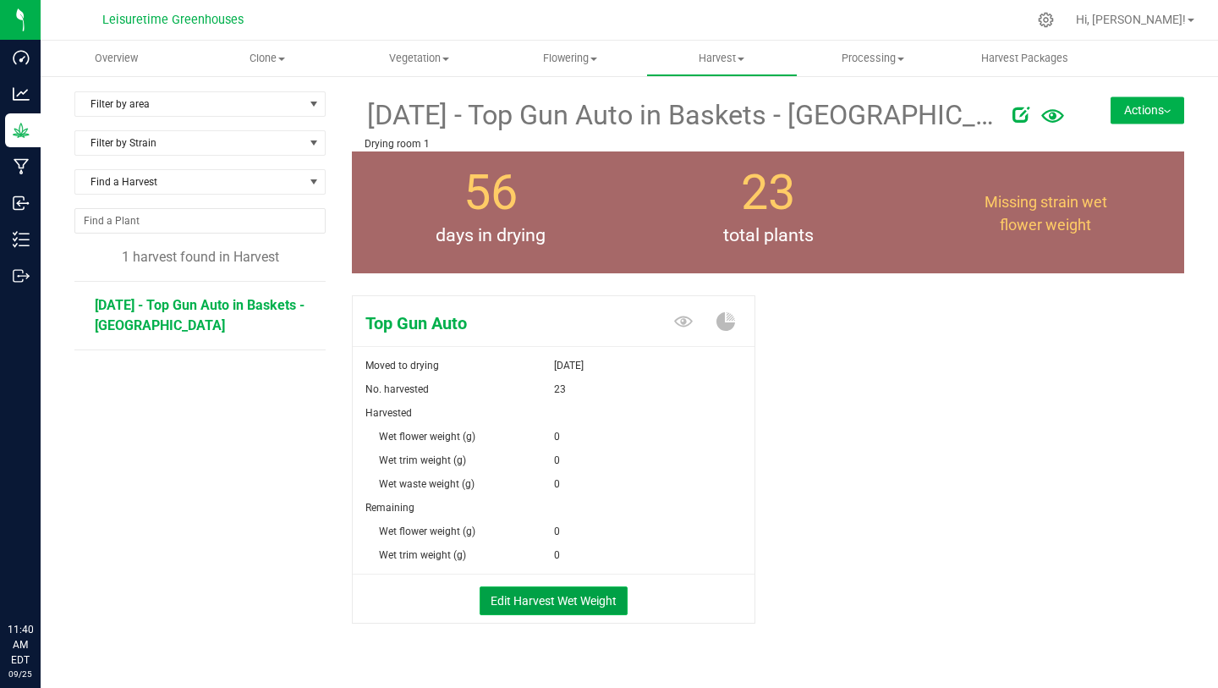
click at [576, 596] on button "Edit Harvest Wet Weight" at bounding box center [554, 600] width 148 height 29
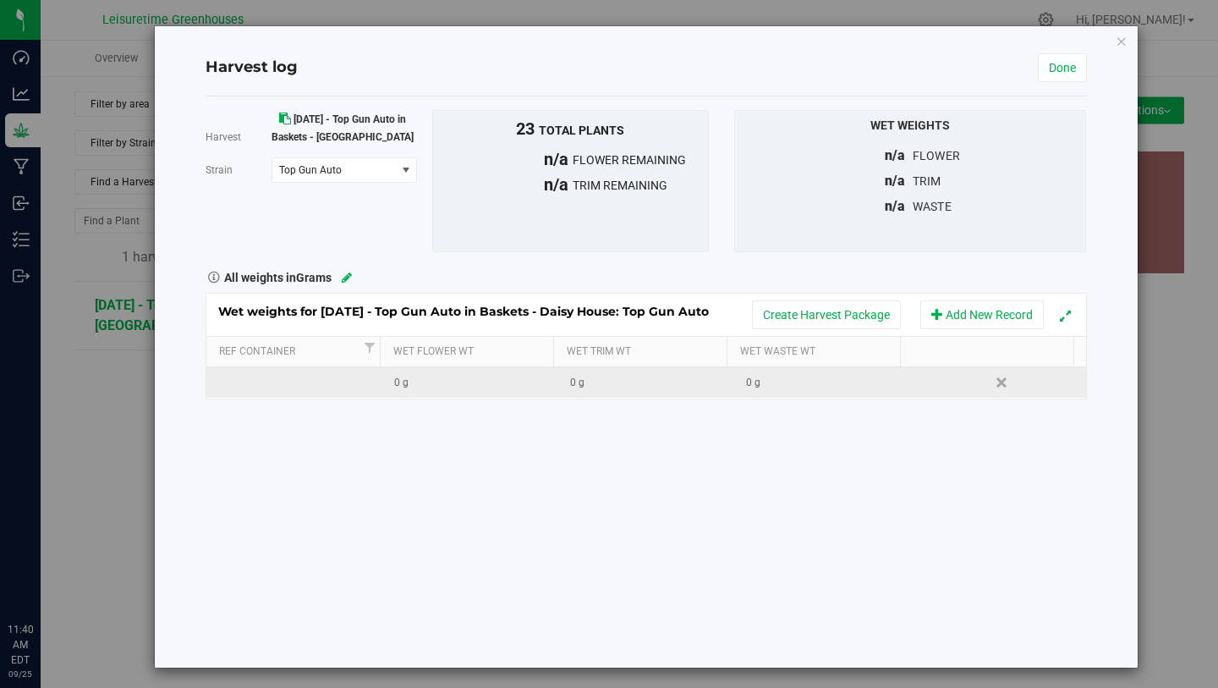
click at [415, 384] on div "0 g" at bounding box center [475, 383] width 163 height 16
type input "3"
type input "41.3"
click at [604, 498] on div "Harvest [DATE] - Top Gun Auto in Baskets - Daisy House [GEOGRAPHIC_DATA] Top Gu…" at bounding box center [646, 381] width 881 height 571
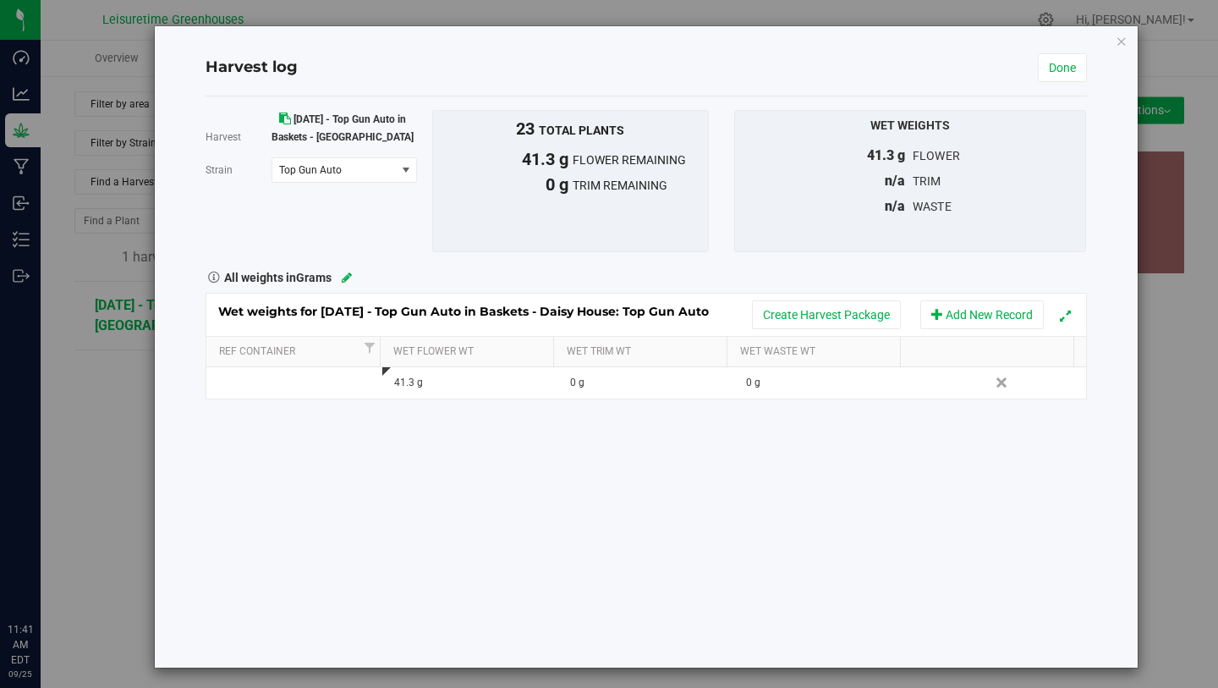
click at [582, 404] on div "Harvest [DATE] - Top Gun Auto in Baskets - Daisy House [GEOGRAPHIC_DATA] Top Gu…" at bounding box center [646, 381] width 881 height 571
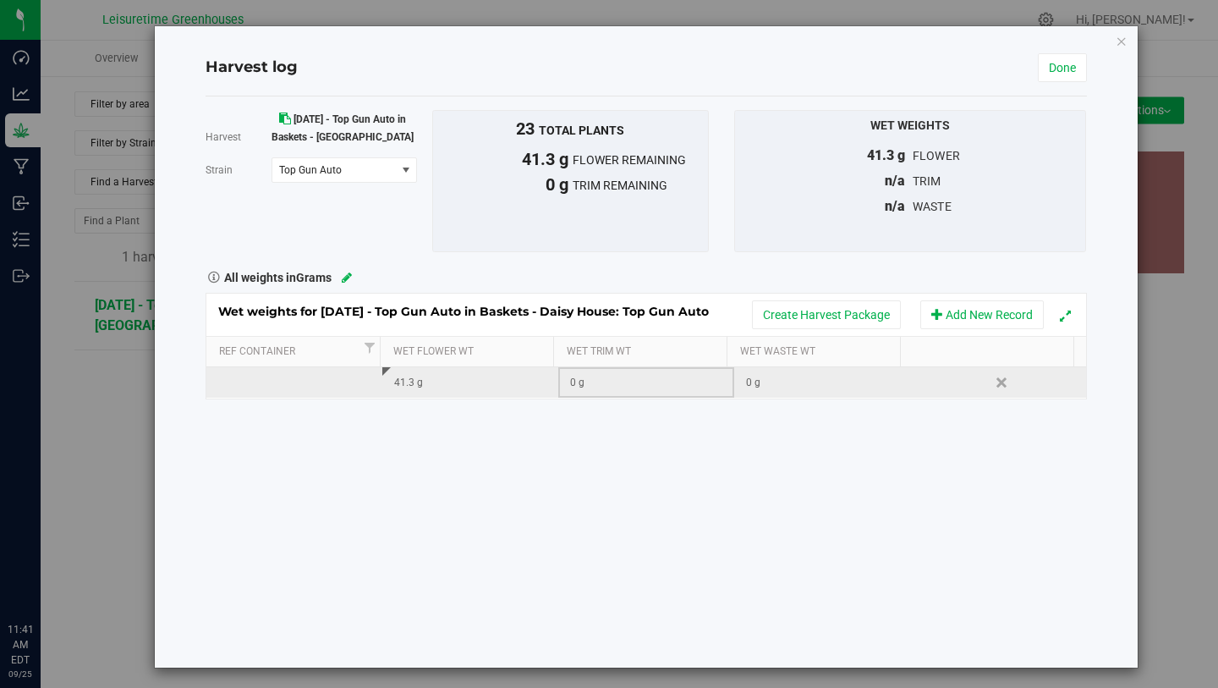
click at [570, 381] on div "0 g" at bounding box center [651, 383] width 163 height 16
type input "4.1"
click at [591, 425] on div "Harvest [DATE] - Top Gun Auto in Baskets - Daisy House [GEOGRAPHIC_DATA] Top Gu…" at bounding box center [646, 381] width 881 height 571
click at [575, 382] on div "4.1 g" at bounding box center [651, 383] width 163 height 16
type input "4.5"
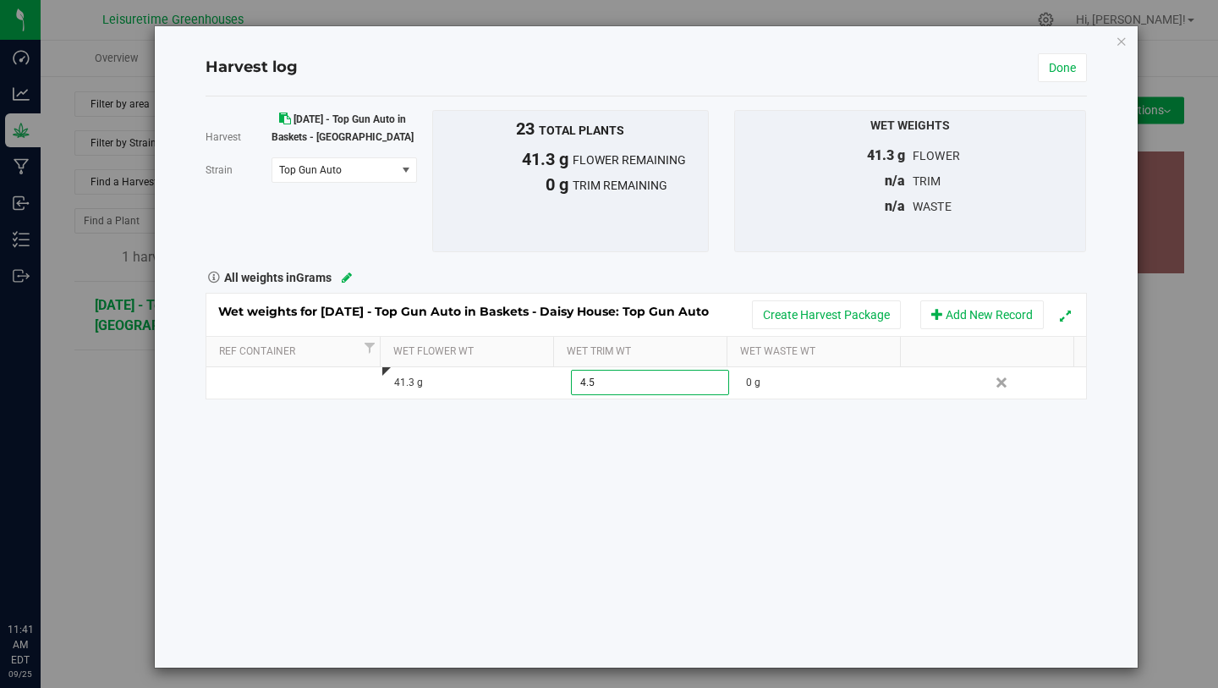
click at [671, 448] on div "Harvest [DATE] - Top Gun Auto in Baskets - Daisy House [GEOGRAPHIC_DATA] Top Gu…" at bounding box center [646, 381] width 881 height 571
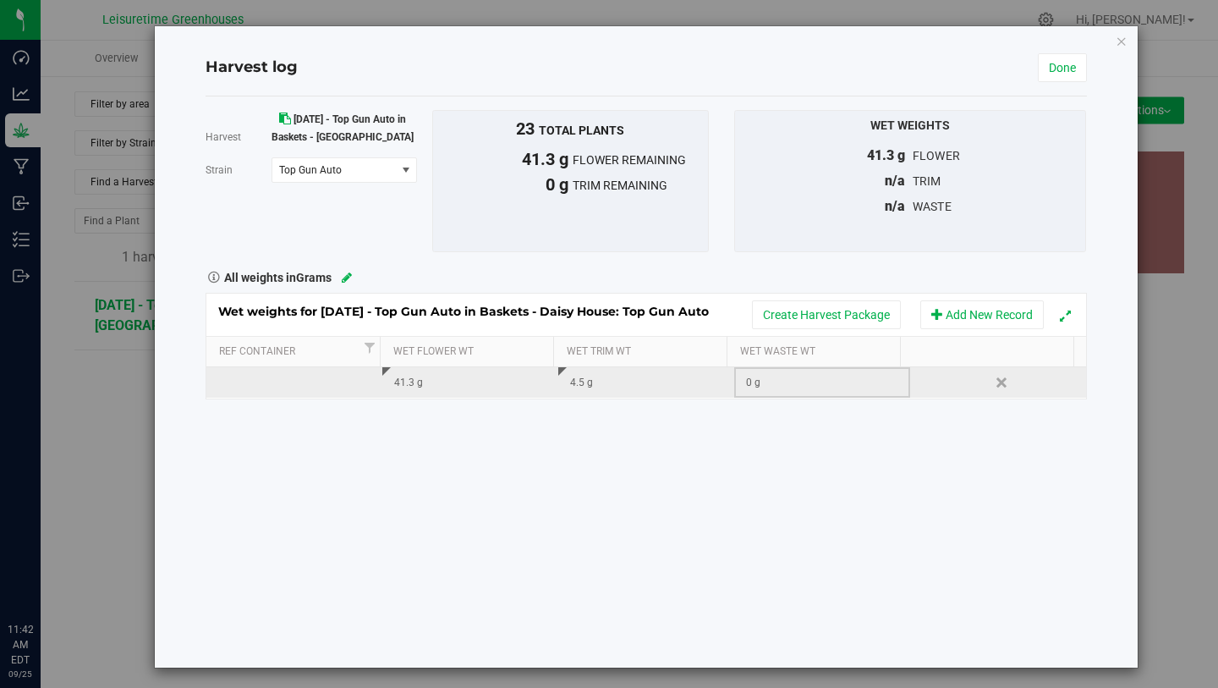
click at [761, 378] on div "0 g" at bounding box center [827, 383] width 163 height 16
type input "1.6"
click at [773, 467] on div "Harvest [DATE] - Top Gun Auto in Baskets - Daisy House [GEOGRAPHIC_DATA] Top Gu…" at bounding box center [646, 381] width 881 height 571
click at [1059, 73] on link "Done" at bounding box center [1062, 67] width 49 height 29
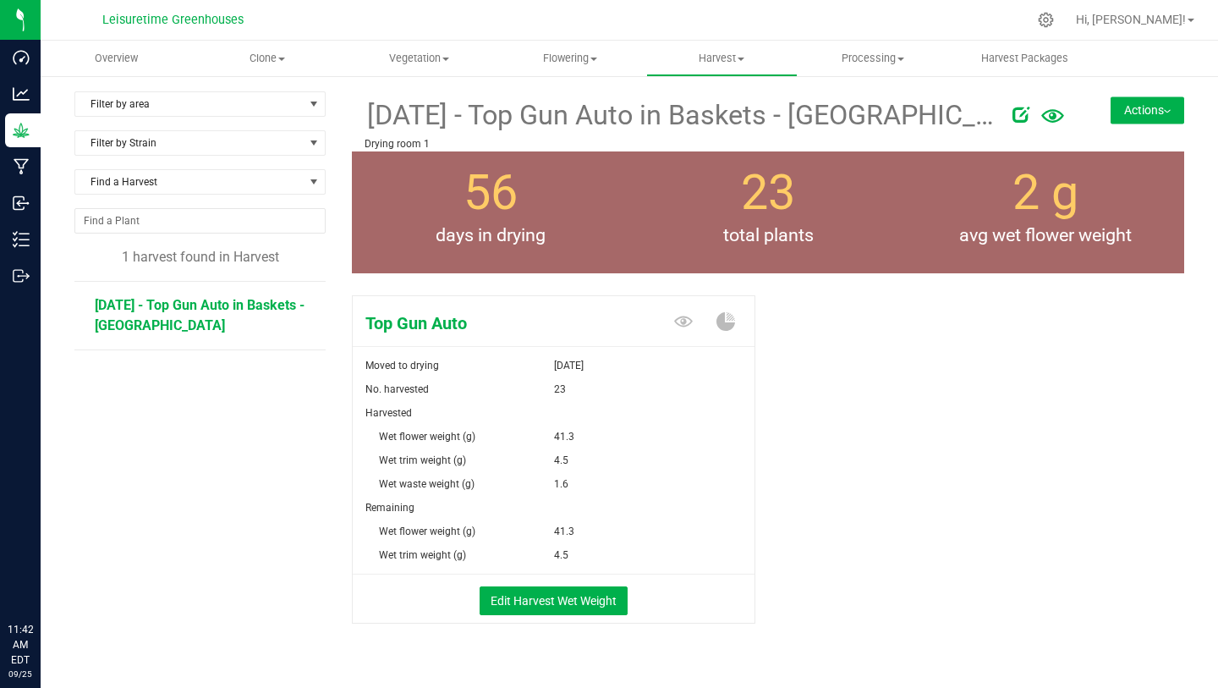
click at [1132, 107] on button "Actions" at bounding box center [1148, 109] width 74 height 27
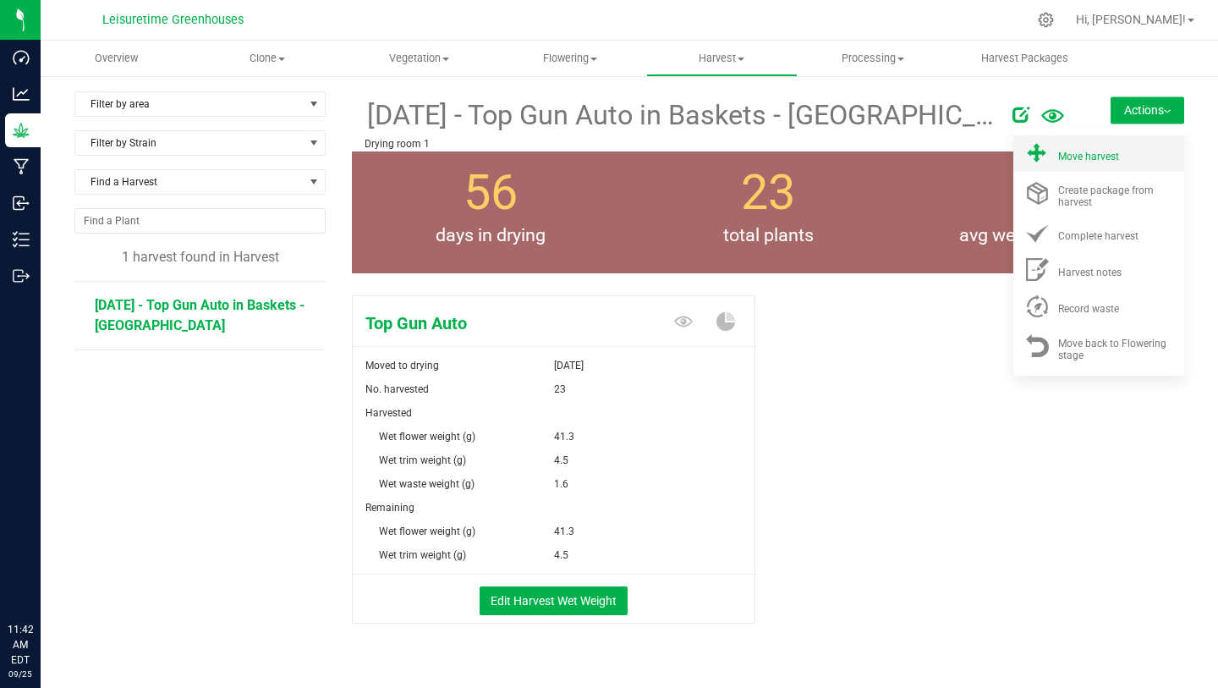
click at [1084, 158] on span "Move harvest" at bounding box center [1088, 157] width 61 height 12
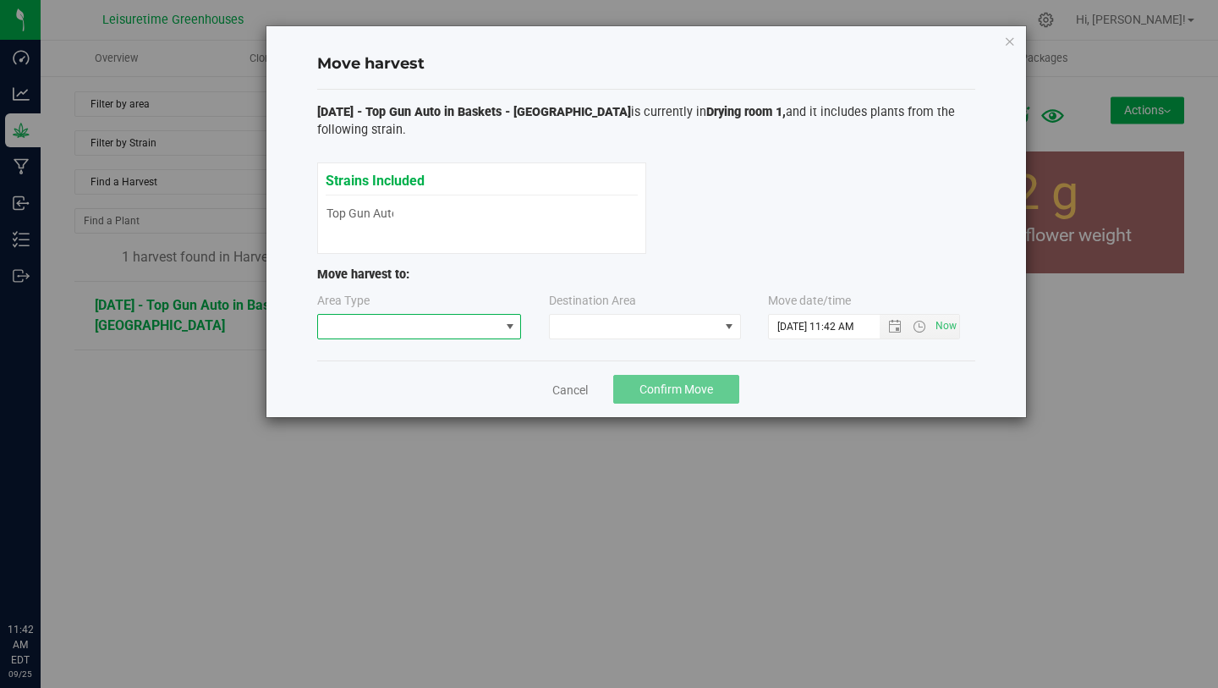
click at [410, 318] on span at bounding box center [409, 327] width 182 height 24
click at [403, 380] on li "Processing" at bounding box center [419, 385] width 203 height 29
click at [634, 321] on span at bounding box center [634, 327] width 169 height 24
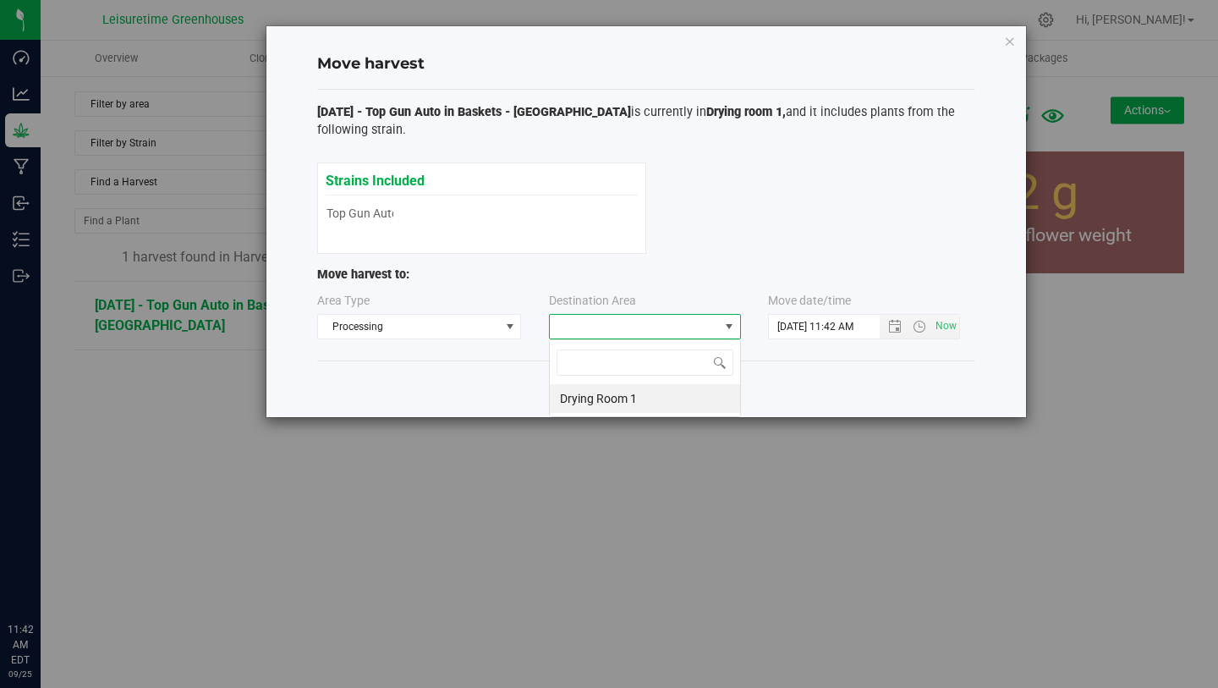
scroll to position [25, 192]
click at [634, 398] on li "Drying Room 1" at bounding box center [645, 398] width 190 height 29
click at [897, 330] on span "Open the date view" at bounding box center [895, 327] width 14 height 14
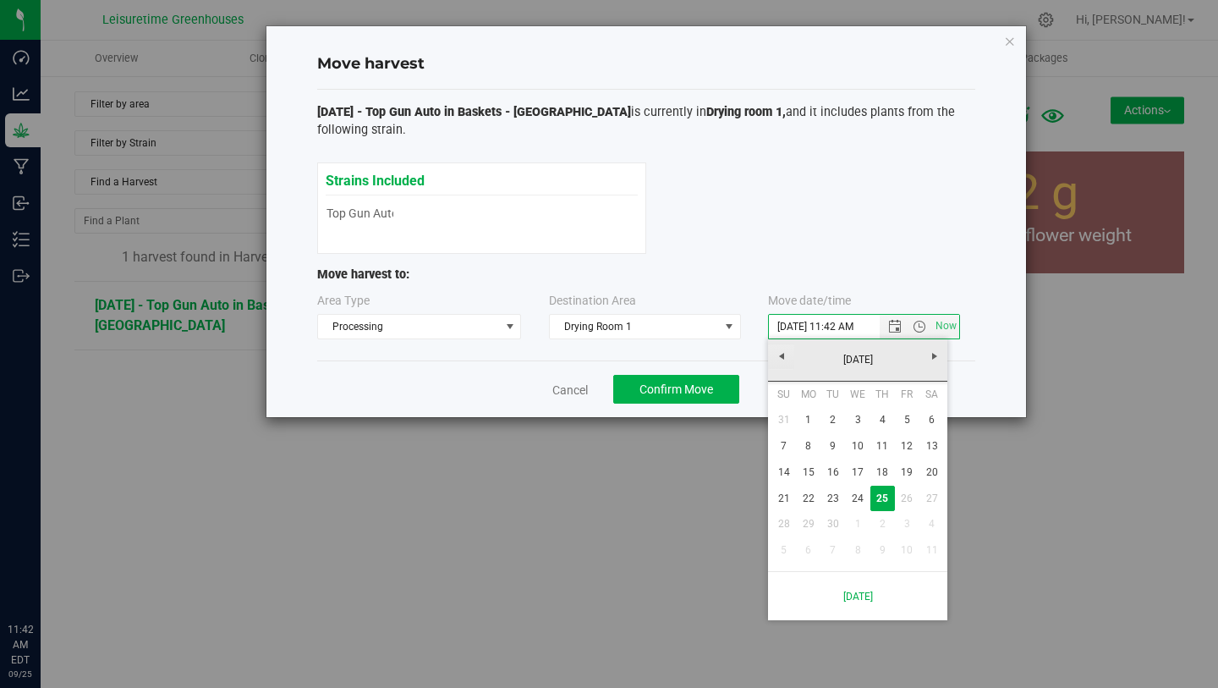
click at [784, 343] on link "Previous" at bounding box center [781, 356] width 26 height 26
click at [775, 353] on link "[DATE]" at bounding box center [858, 360] width 182 height 26
click at [921, 455] on link "Aug" at bounding box center [922, 453] width 43 height 43
click at [923, 422] on link "2" at bounding box center [932, 420] width 25 height 26
type input "8/2/2025 11:42 AM"
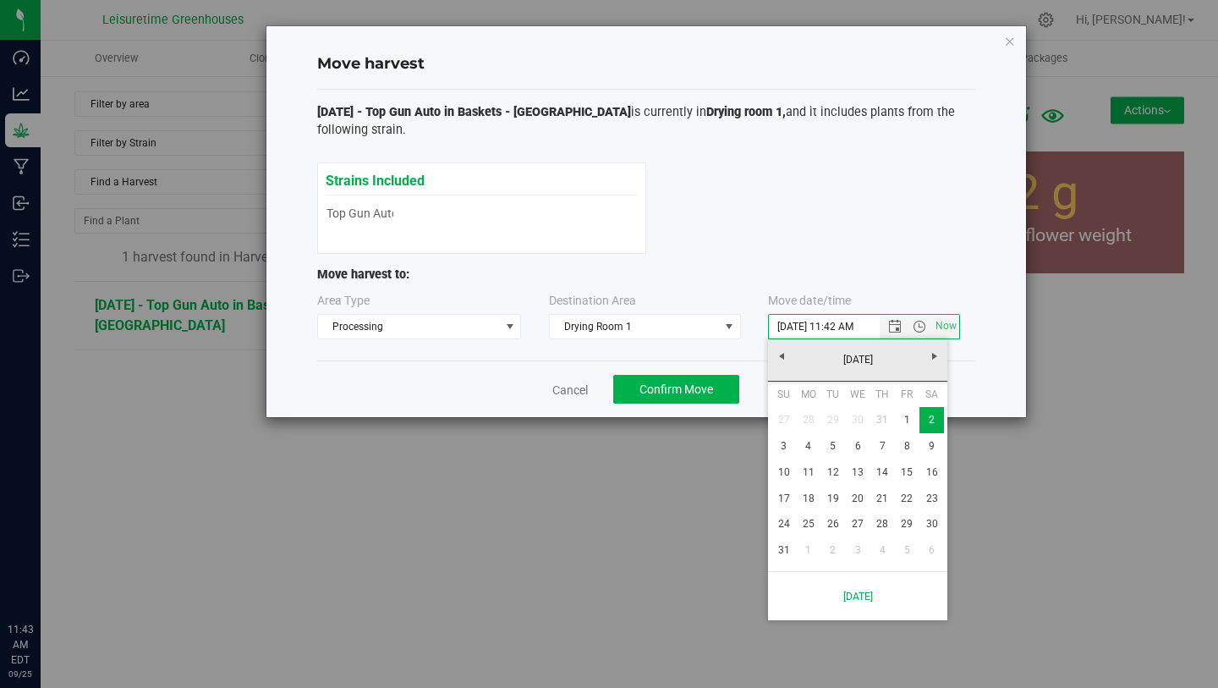
click at [697, 470] on div "Move harvest [DATE] - Top Gun Auto in Baskets - Daisy House is currently in Dry…" at bounding box center [615, 344] width 1231 height 688
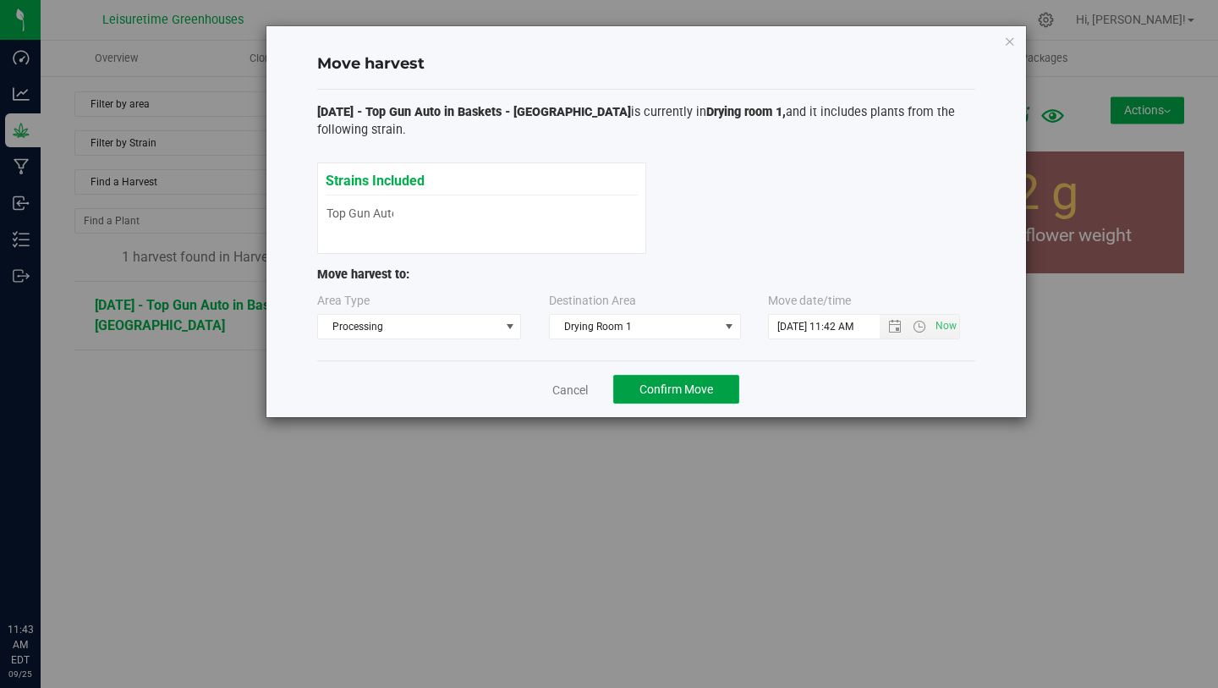
click at [685, 390] on span "Confirm Move" at bounding box center [677, 389] width 74 height 14
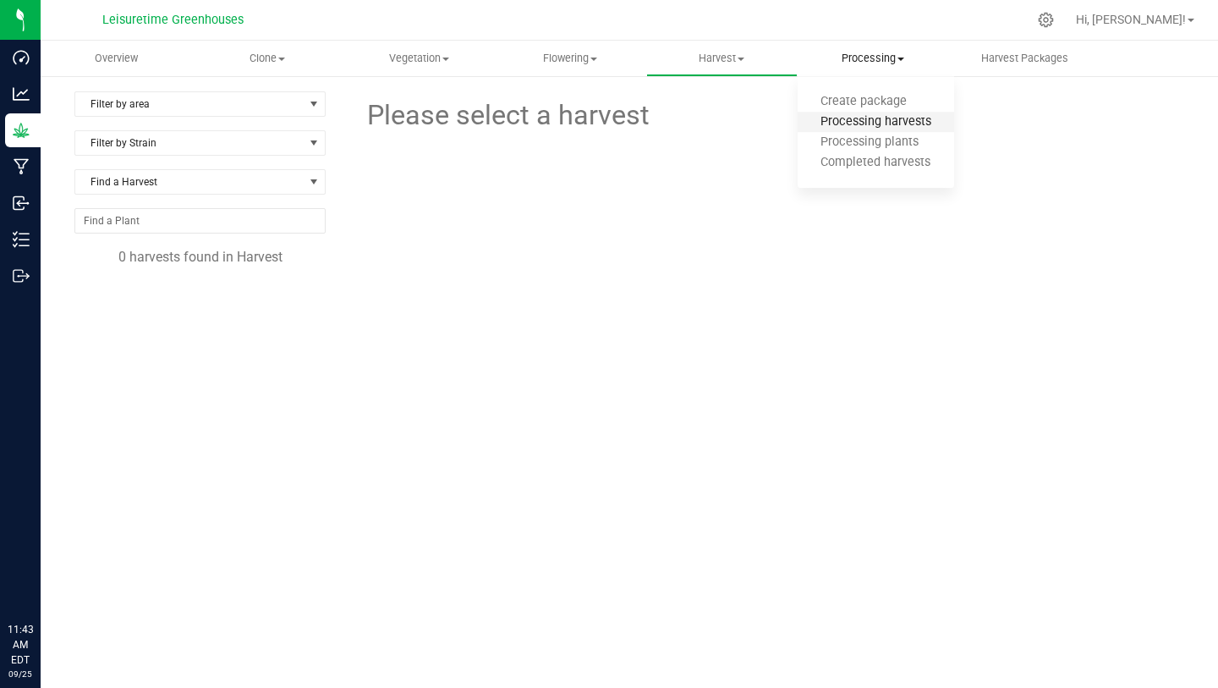
click at [868, 121] on span "Processing harvests" at bounding box center [876, 122] width 157 height 14
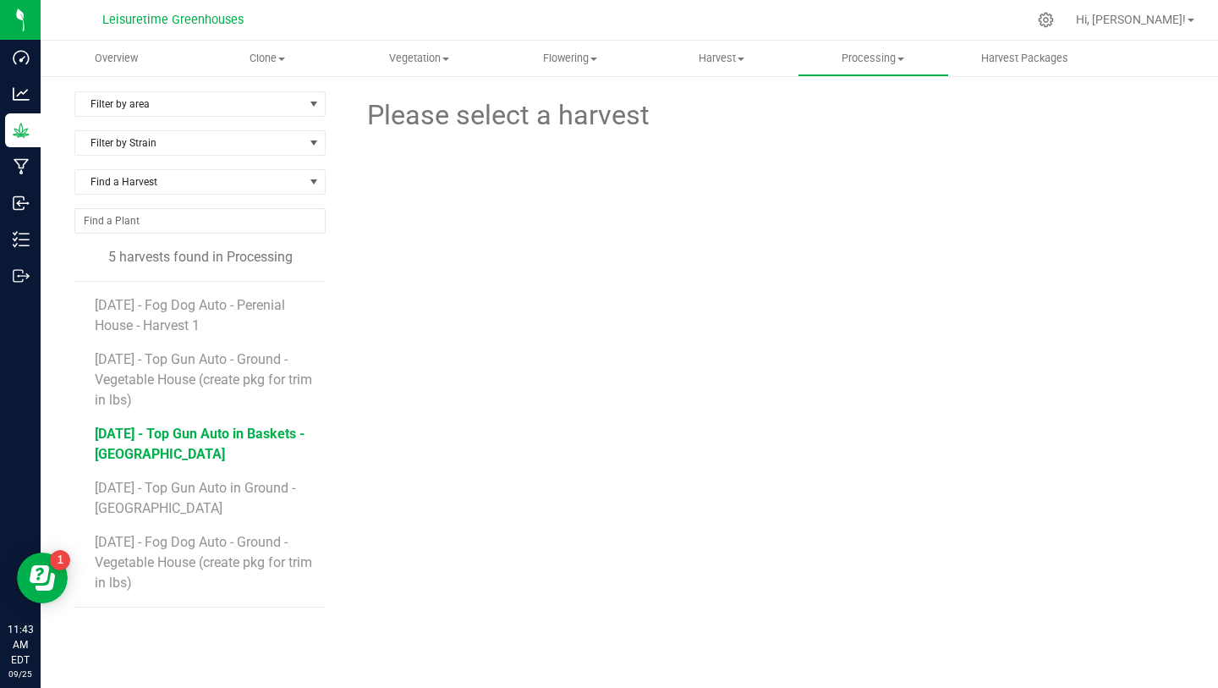
click at [256, 433] on span "[DATE] - Top Gun Auto in Baskets - [GEOGRAPHIC_DATA]" at bounding box center [200, 444] width 210 height 36
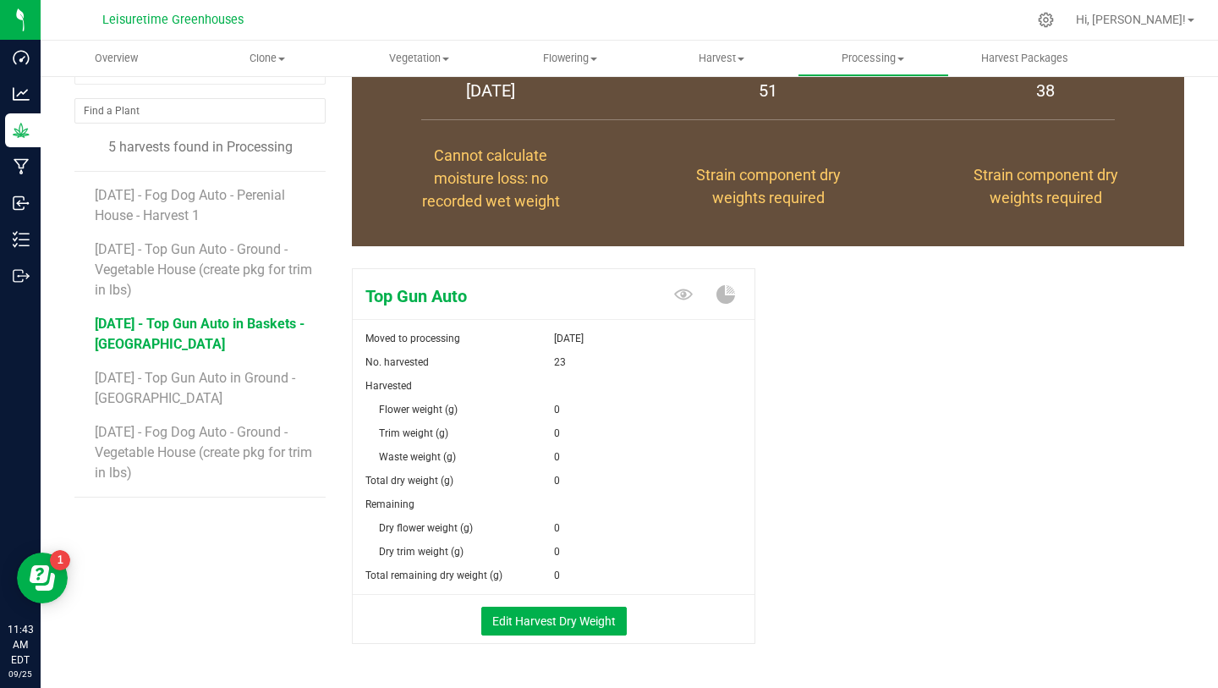
scroll to position [112, 0]
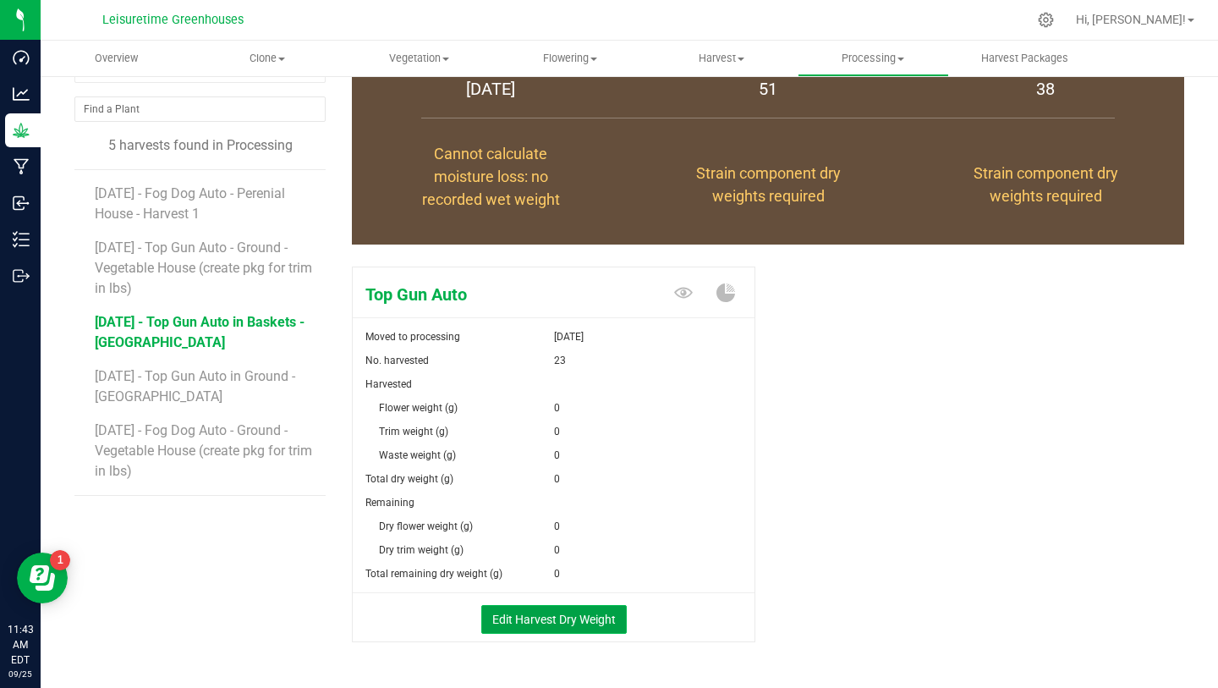
click at [537, 632] on button "Edit Harvest Dry Weight" at bounding box center [554, 619] width 146 height 29
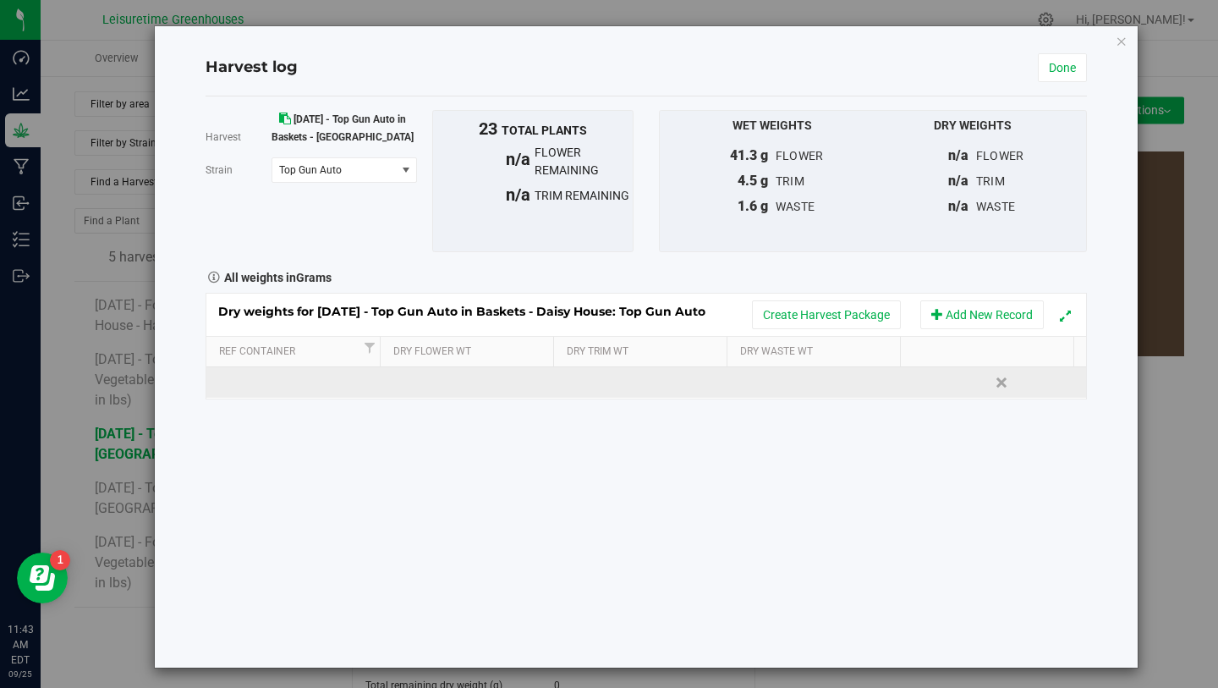
click at [446, 382] on td at bounding box center [470, 382] width 176 height 30
type input "22.8"
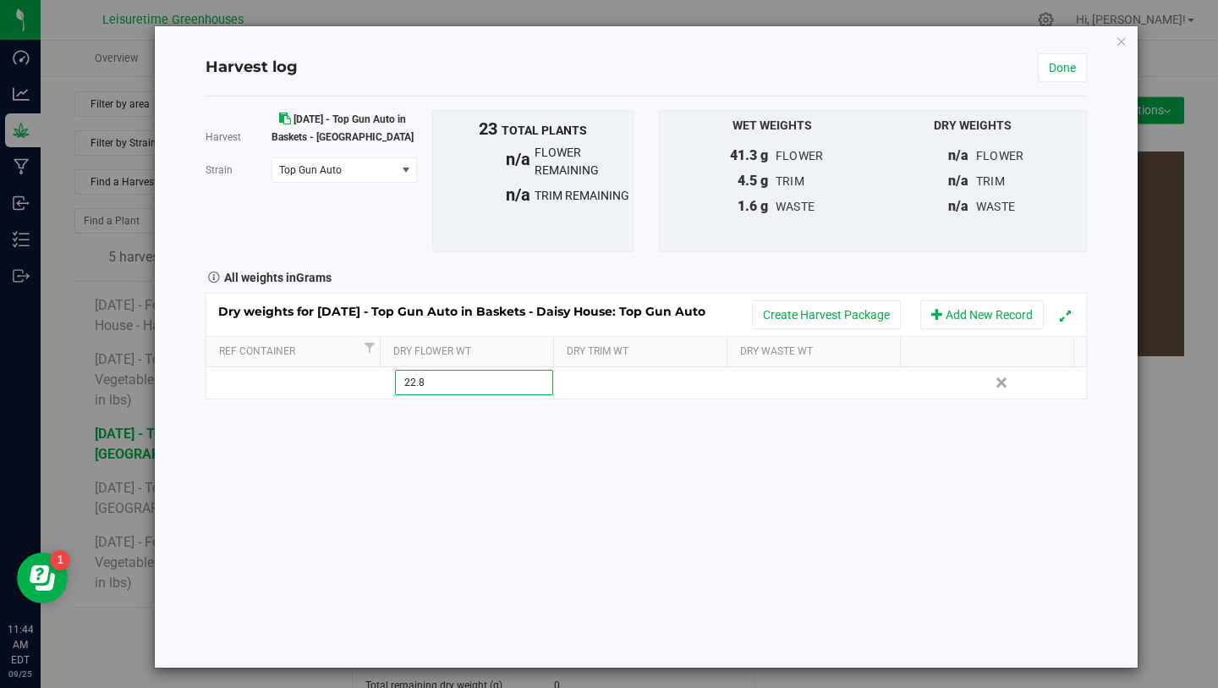
click at [629, 481] on div "Harvest 4/17/25 - Top Gun Auto in Baskets - Daisy House Strain Top Gun Auto Sel…" at bounding box center [646, 381] width 881 height 571
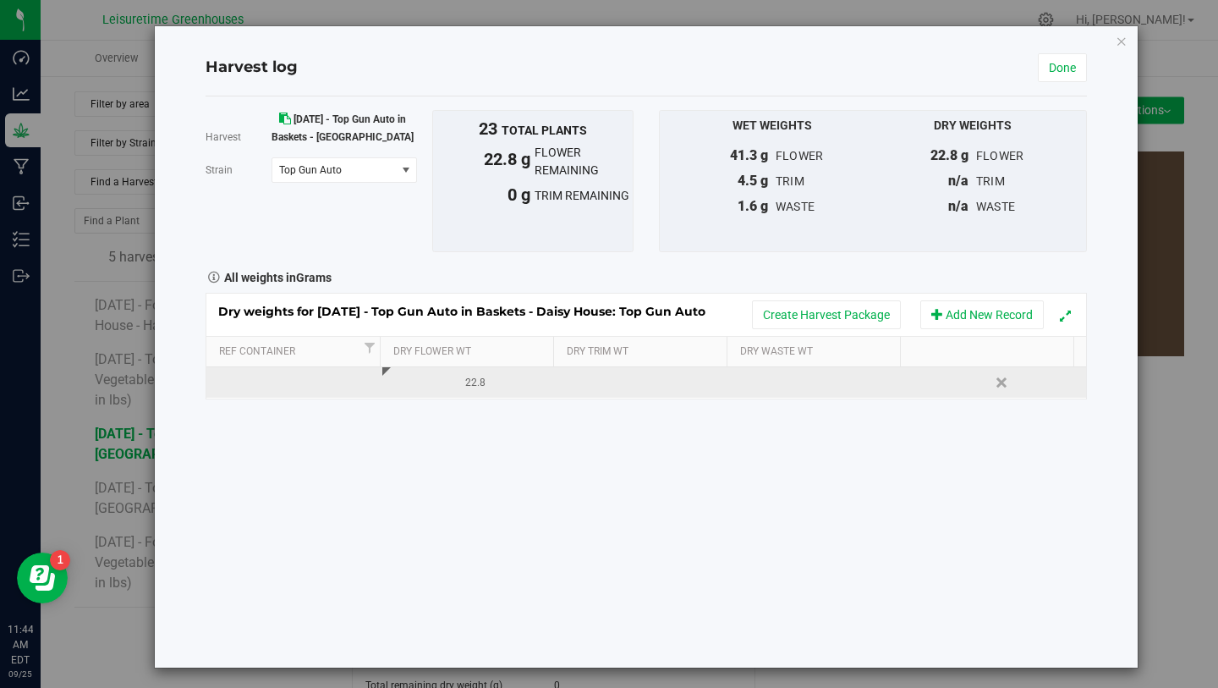
click at [617, 385] on td at bounding box center [646, 382] width 176 height 30
type input "2.1"
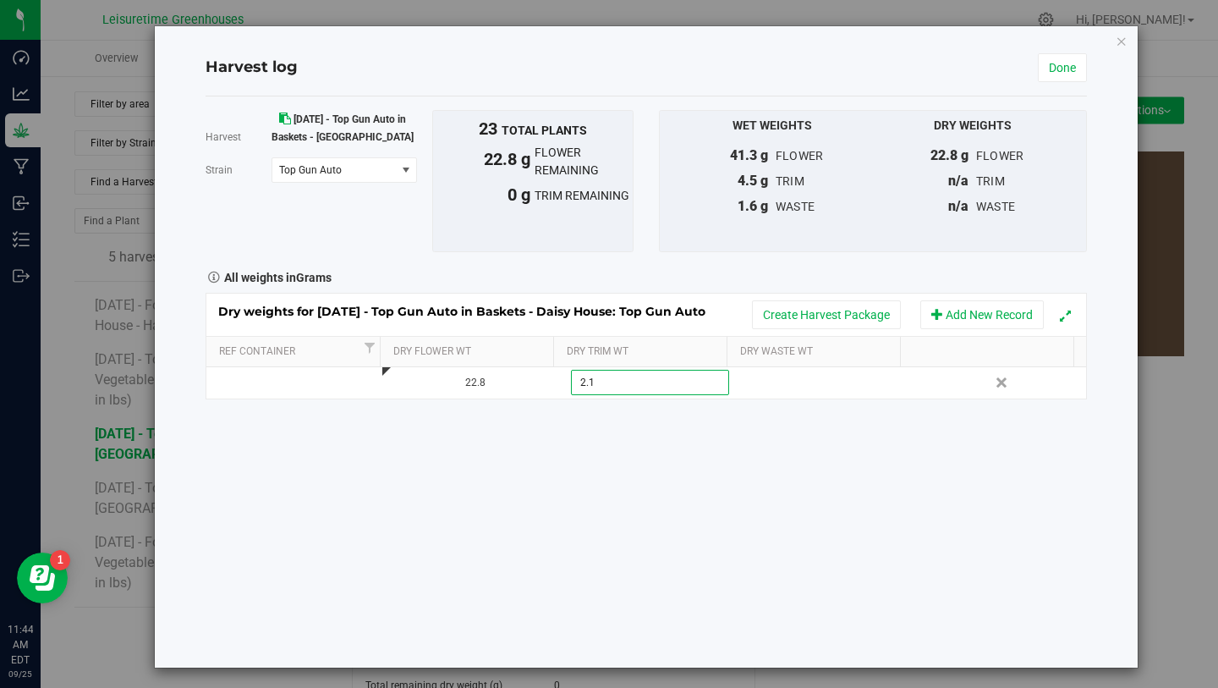
click at [711, 537] on div "Harvest 4/17/25 - Top Gun Auto in Baskets - Daisy House Strain Top Gun Auto Sel…" at bounding box center [646, 381] width 881 height 571
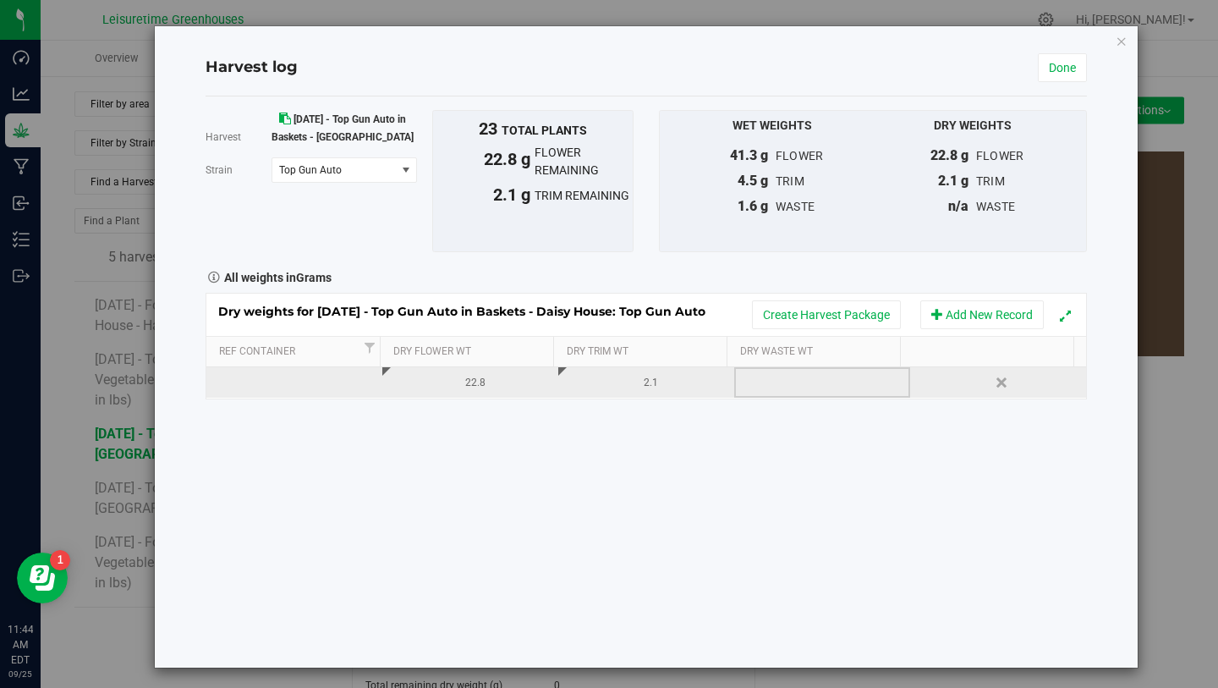
click at [791, 376] on td at bounding box center [822, 382] width 176 height 30
type input ".5"
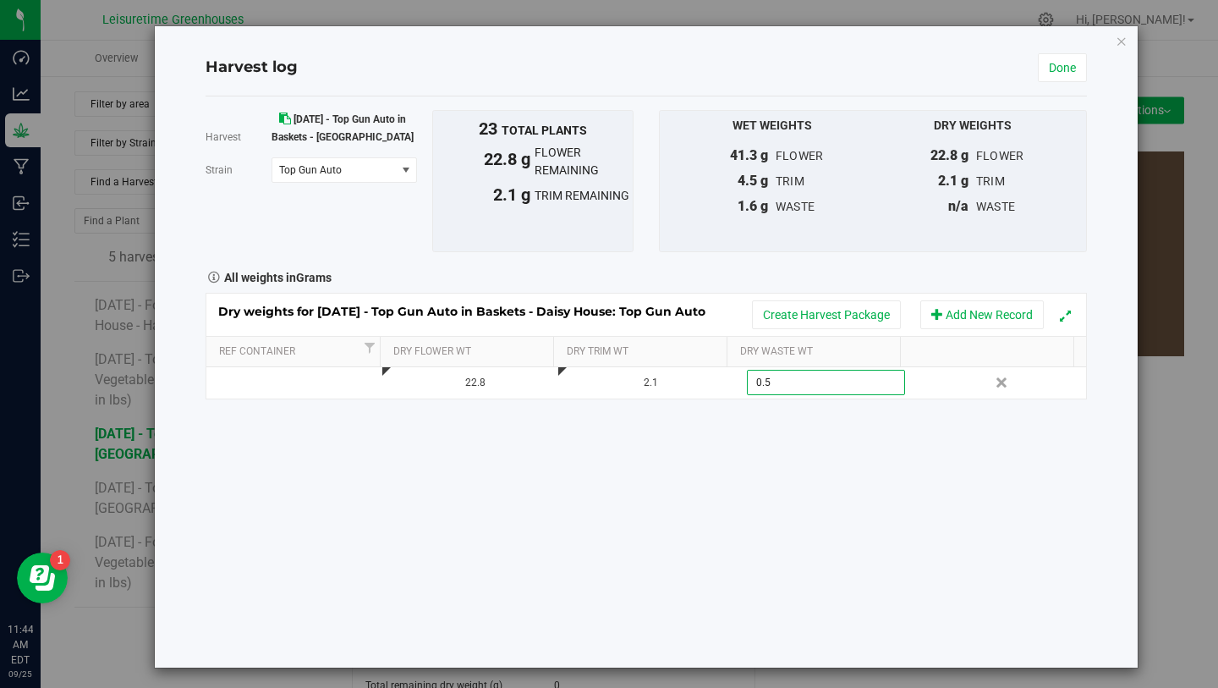
click at [807, 436] on div "Harvest 4/17/25 - Top Gun Auto in Baskets - Daisy House Strain Top Gun Auto Sel…" at bounding box center [646, 381] width 881 height 571
click at [1045, 63] on link "Done" at bounding box center [1062, 67] width 49 height 29
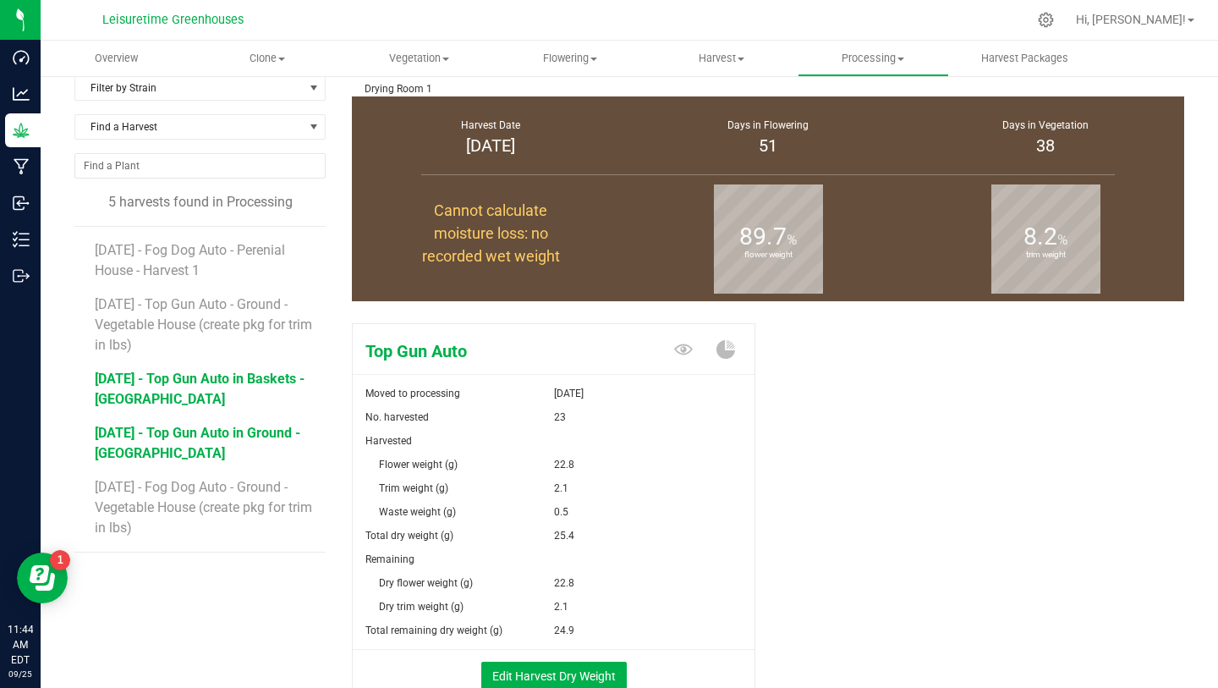
scroll to position [71, 0]
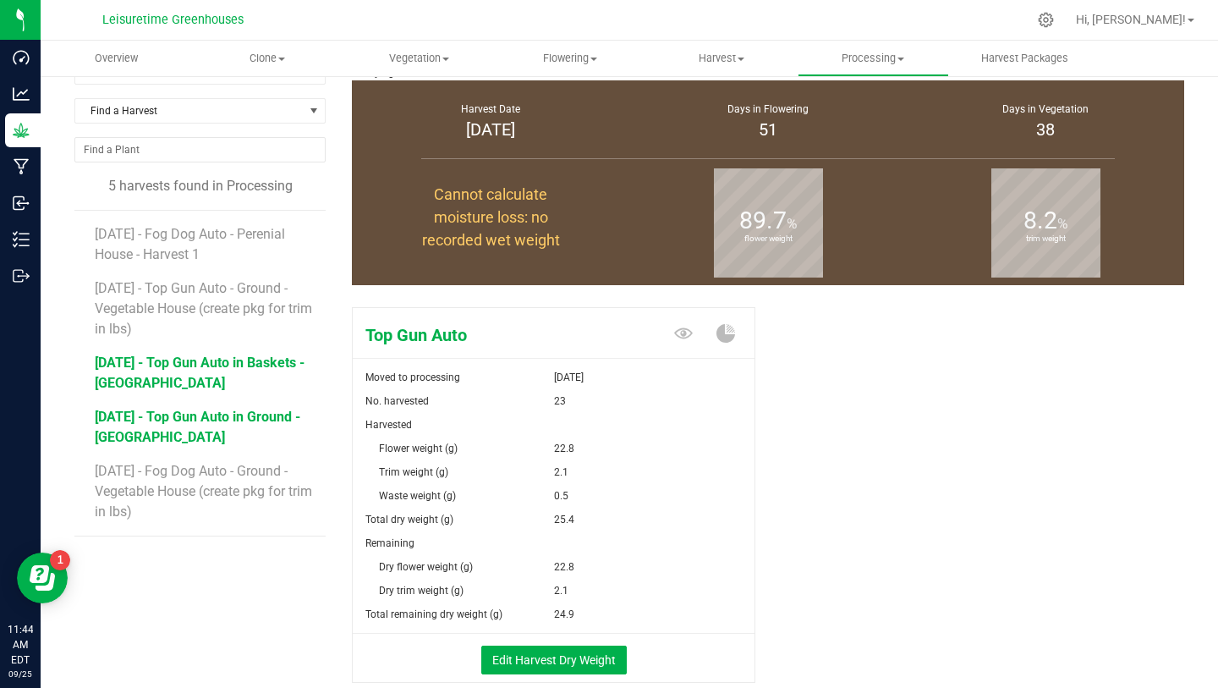
click at [206, 418] on span "[DATE] - Top Gun Auto in Ground - [GEOGRAPHIC_DATA]" at bounding box center [198, 427] width 206 height 36
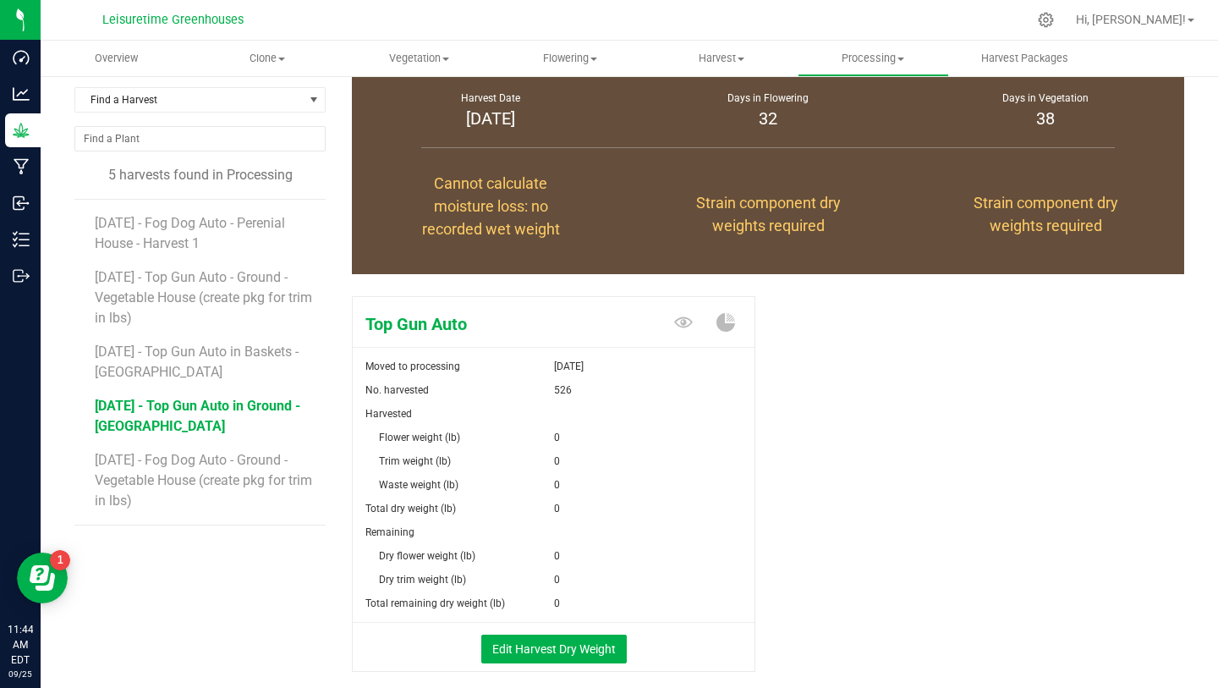
scroll to position [86, 0]
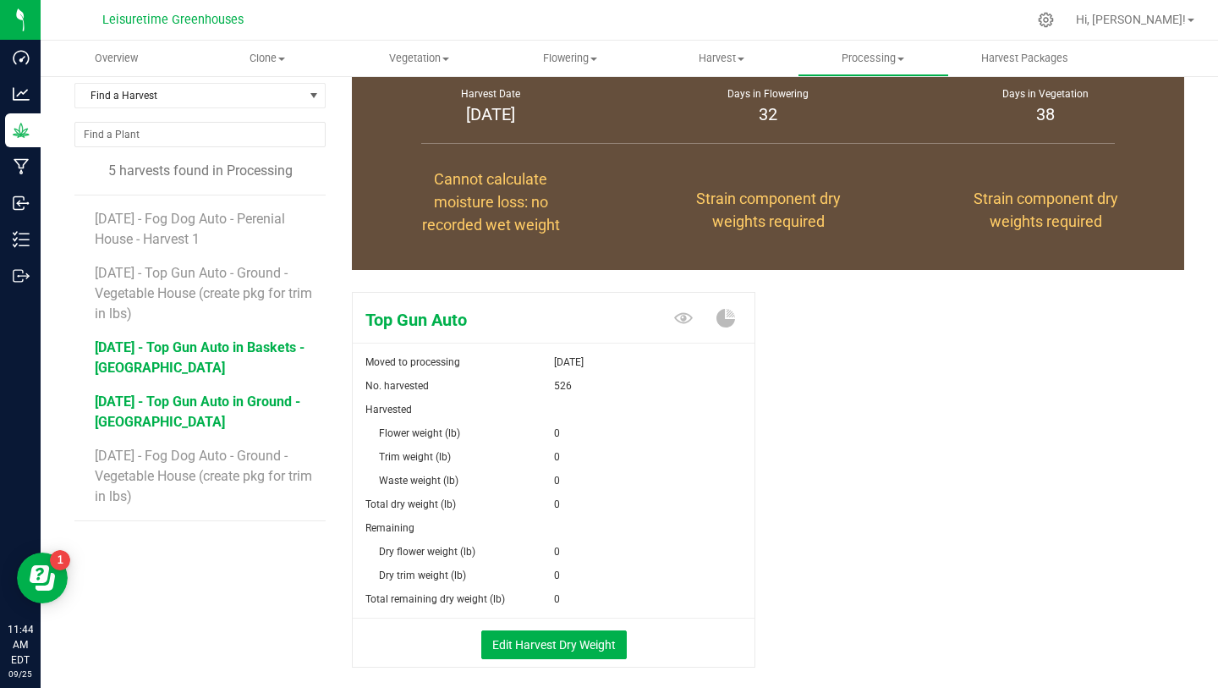
click at [211, 354] on span "[DATE] - Top Gun Auto in Baskets - [GEOGRAPHIC_DATA]" at bounding box center [200, 357] width 210 height 36
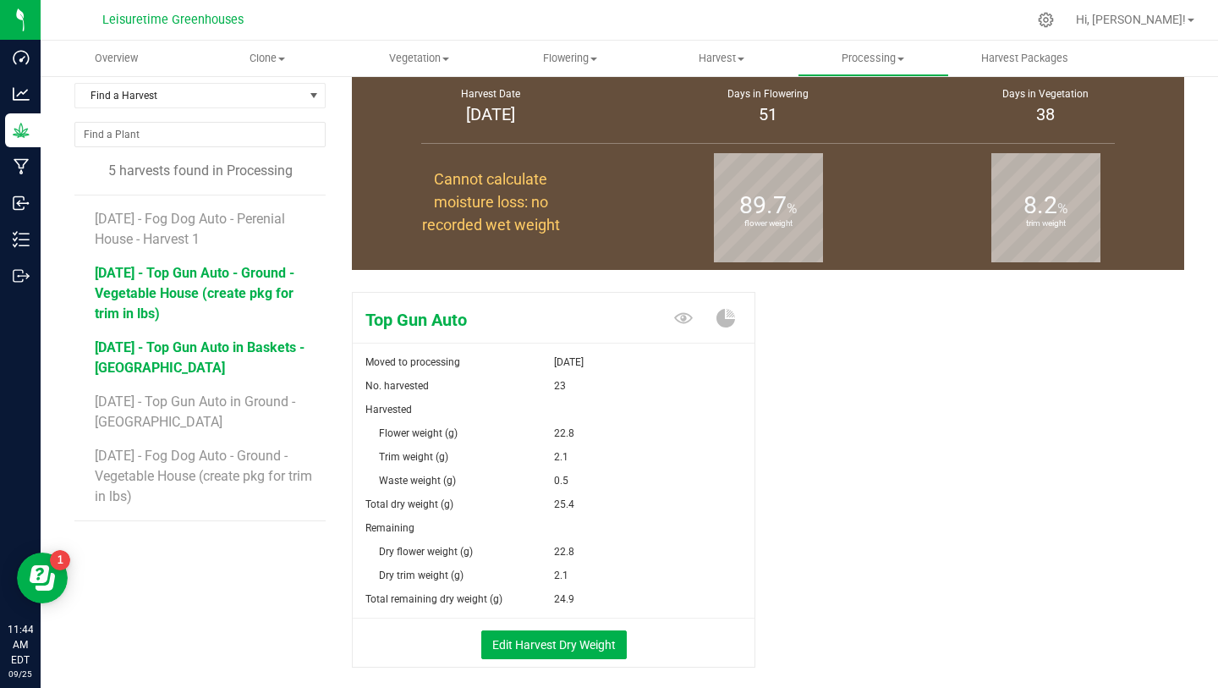
click at [196, 290] on span "4/17/25 - Top Gun Auto - Ground - Vegetable House (create pkg for trim in lbs)" at bounding box center [195, 293] width 200 height 57
click at [577, 634] on button "Edit Harvest Dry Weight" at bounding box center [554, 644] width 146 height 29
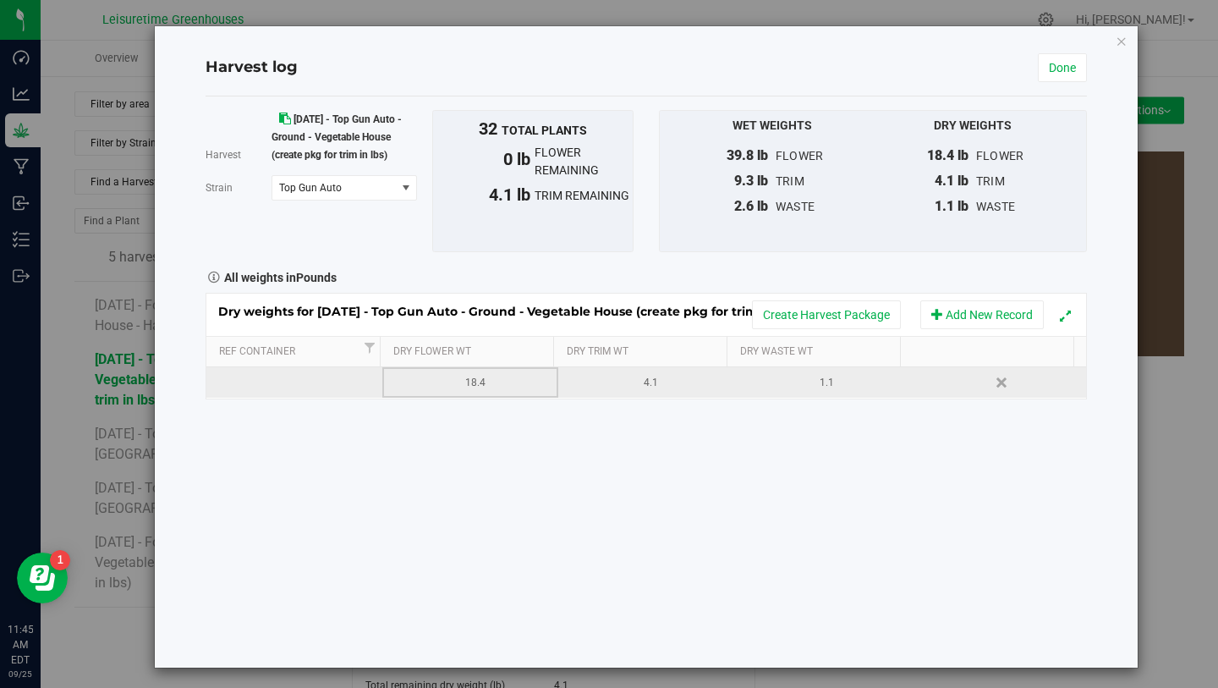
click at [480, 382] on div "18.4" at bounding box center [475, 383] width 163 height 16
click at [648, 557] on div "Harvest 4/17/25 - Top Gun Auto - Ground - Vegetable House (create pkg for trim …" at bounding box center [646, 381] width 881 height 571
click at [966, 314] on button "Add New Record" at bounding box center [982, 314] width 124 height 29
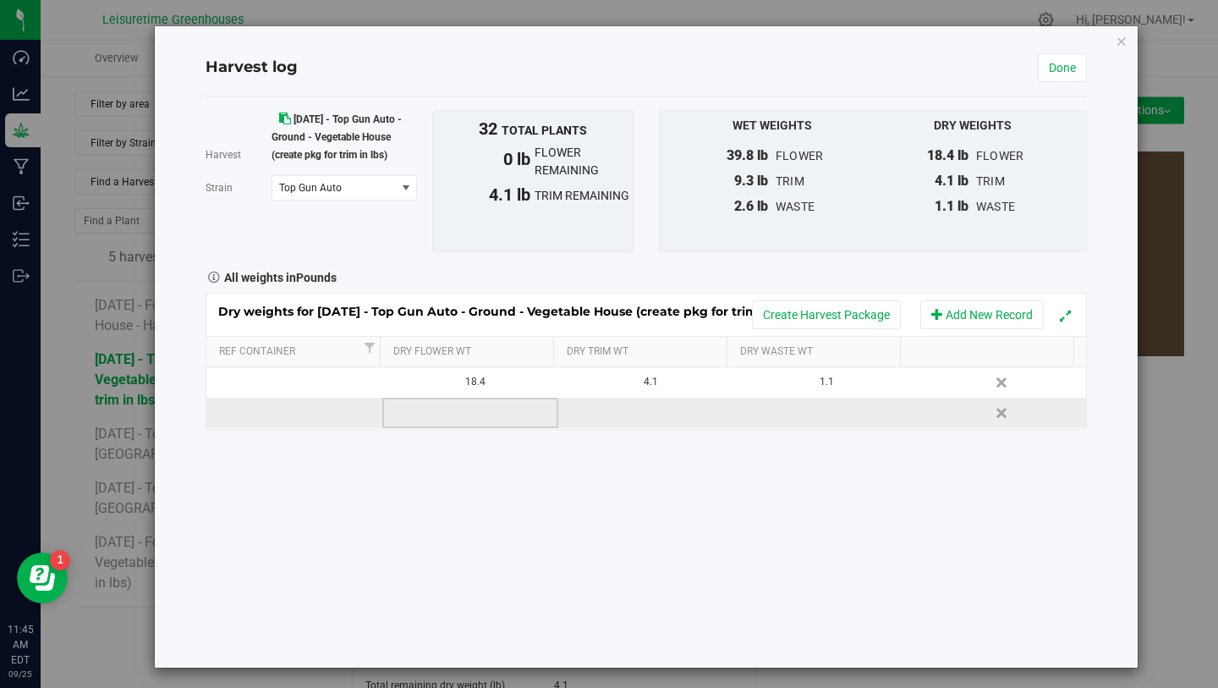
click at [453, 417] on td at bounding box center [470, 413] width 176 height 30
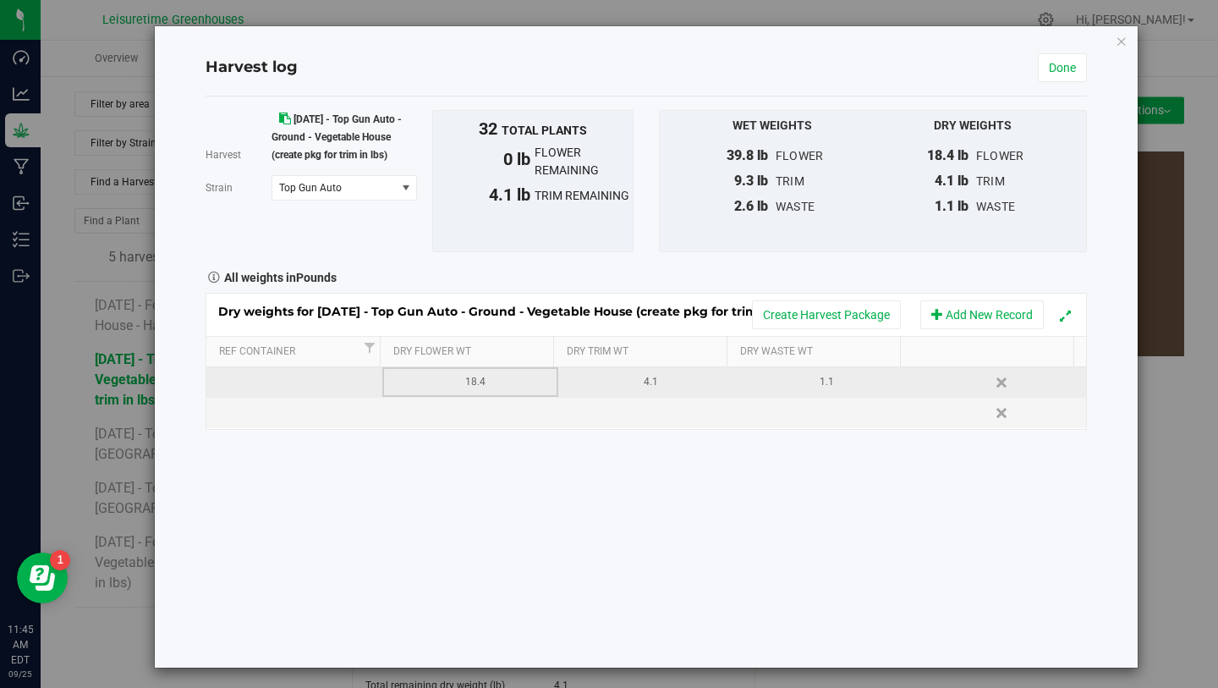
click at [477, 384] on div "18.4" at bounding box center [475, 382] width 163 height 16
click at [504, 494] on div "Harvest 4/17/25 - Top Gun Auto - Ground - Vegetable House (create pkg for trim …" at bounding box center [646, 381] width 881 height 571
click at [475, 423] on td at bounding box center [470, 413] width 176 height 30
type input "7.1"
click at [560, 535] on div "Harvest 4/17/25 - Top Gun Auto - Ground - Vegetable House (create pkg for trim …" at bounding box center [646, 381] width 881 height 571
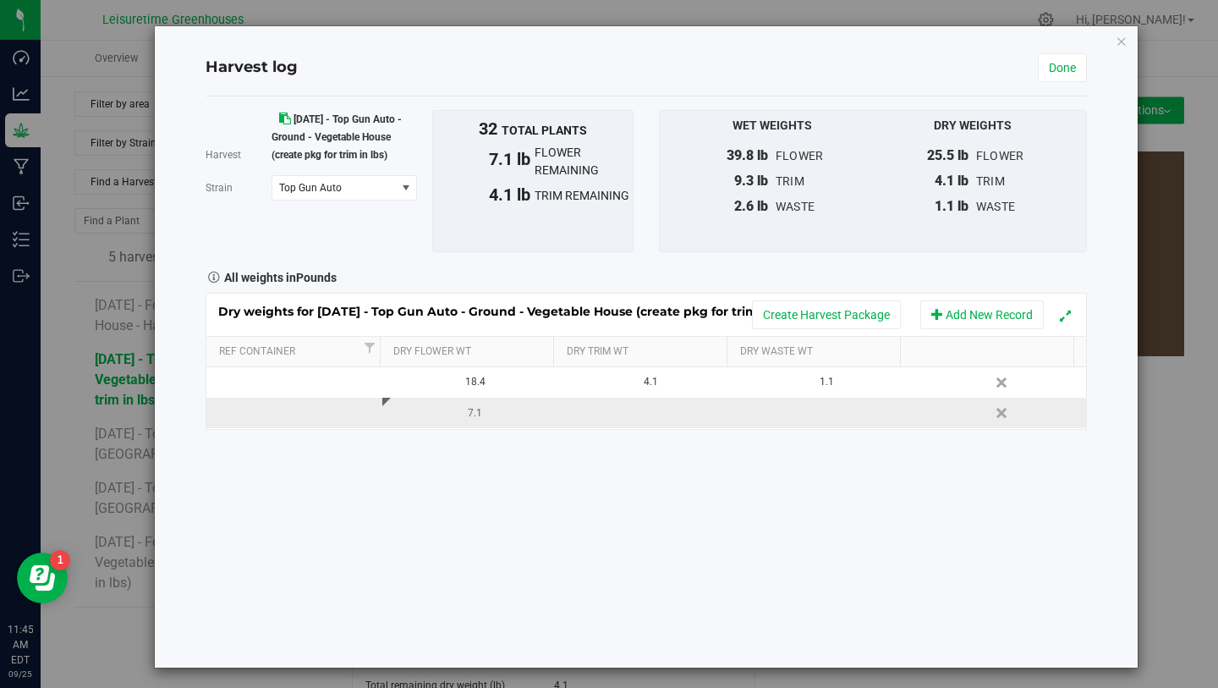
click at [480, 418] on div "7.1" at bounding box center [475, 413] width 163 height 16
click at [991, 415] on link "Delete" at bounding box center [1003, 413] width 25 height 22
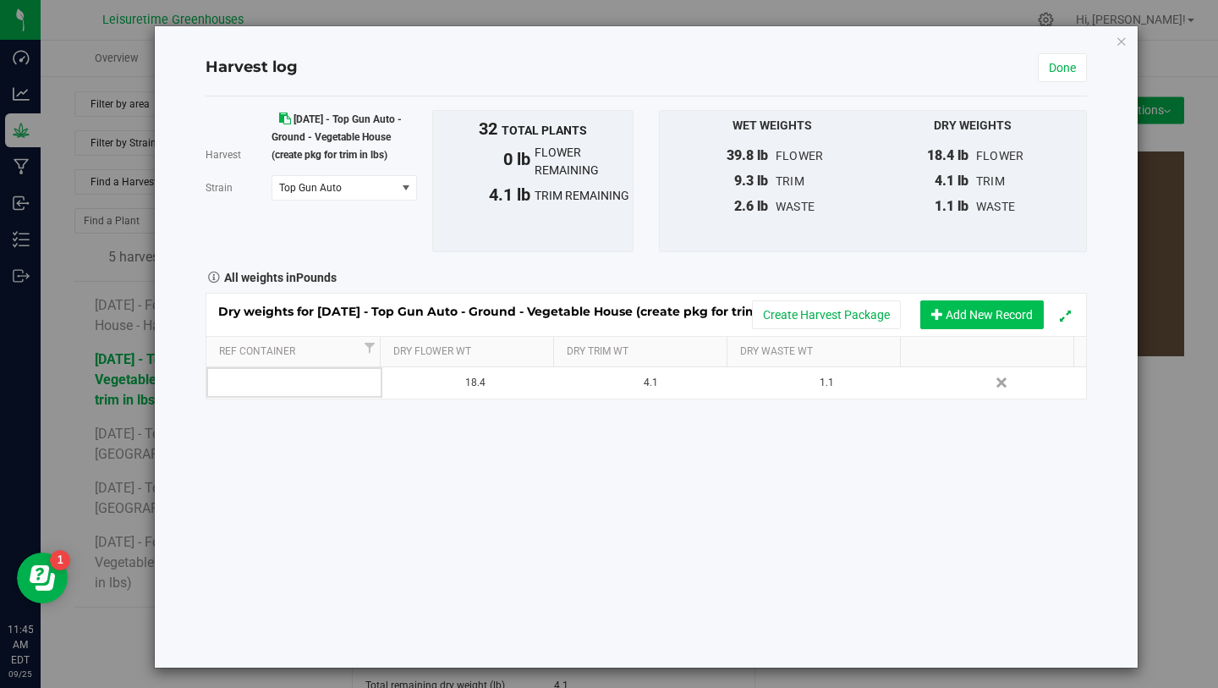
click at [939, 305] on button "Add New Record" at bounding box center [982, 314] width 124 height 29
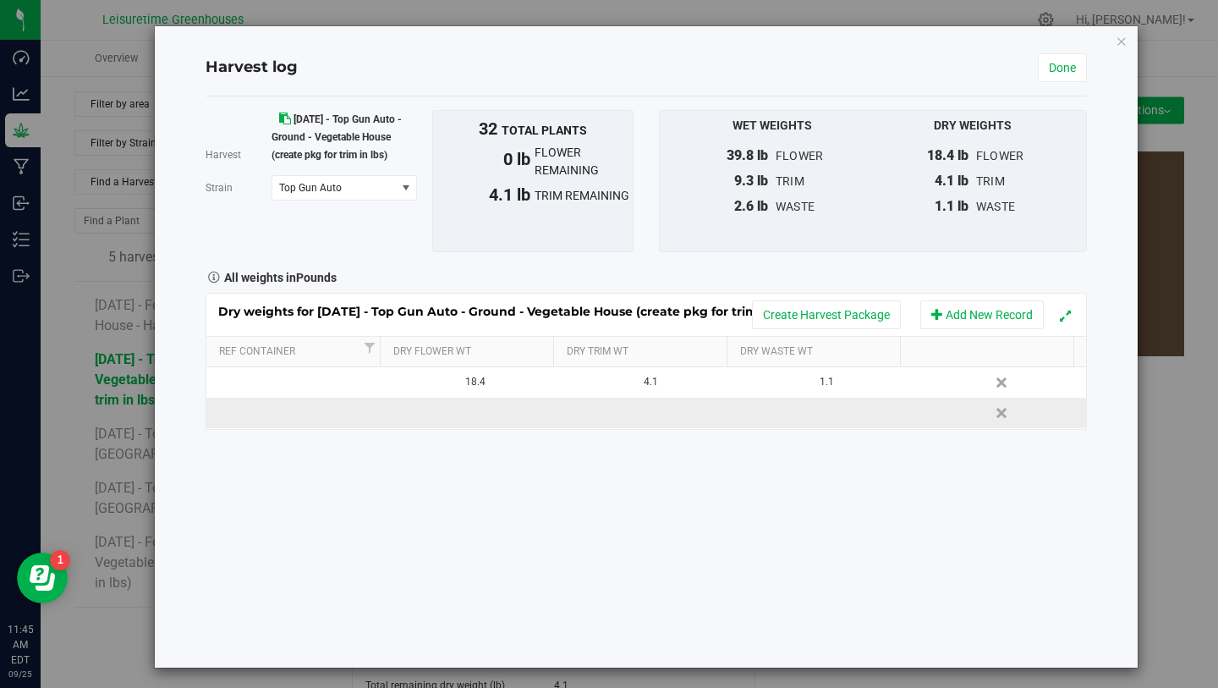
click at [472, 421] on td at bounding box center [470, 413] width 176 height 30
type input "6.1"
click at [553, 554] on div "Harvest 4/17/25 - Top Gun Auto - Ground - Vegetable House (create pkg for trim …" at bounding box center [646, 381] width 881 height 571
click at [549, 574] on div "Harvest 4/17/25 - Top Gun Auto - Ground - Vegetable House (create pkg for trim …" at bounding box center [646, 381] width 881 height 571
click at [1068, 57] on link "Done" at bounding box center [1062, 67] width 49 height 29
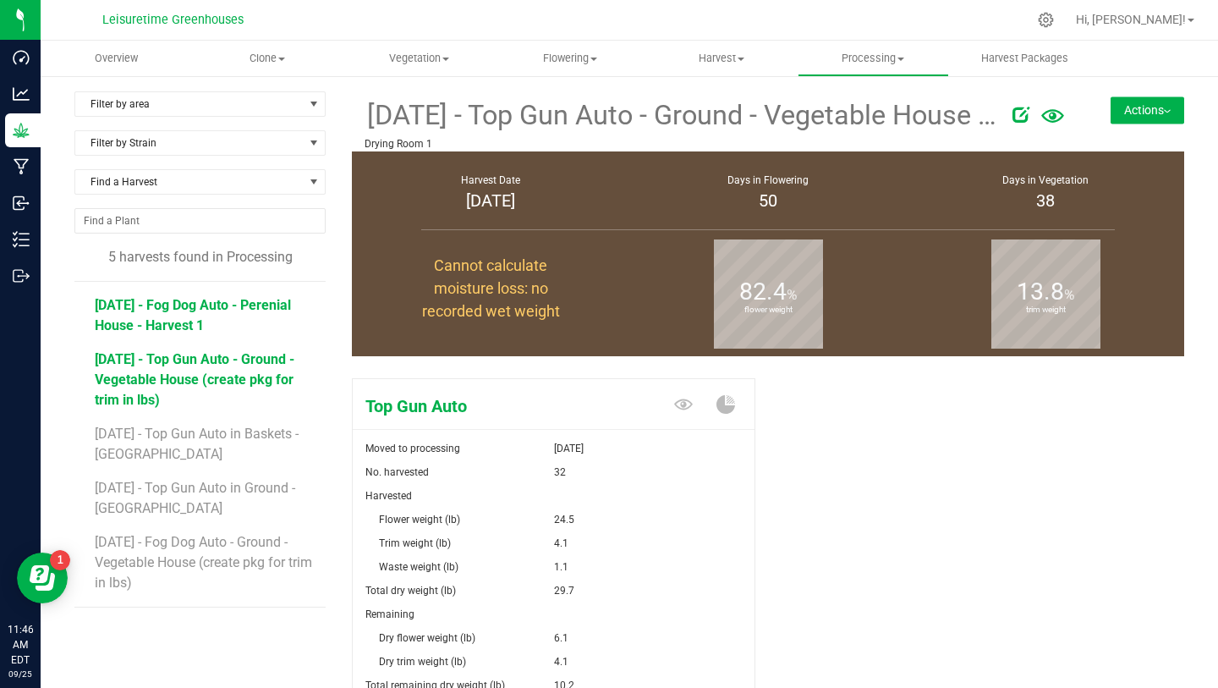
click at [219, 303] on span "3/14/25 - Fog Dog Auto - Perenial House - Harvest 1" at bounding box center [193, 315] width 196 height 36
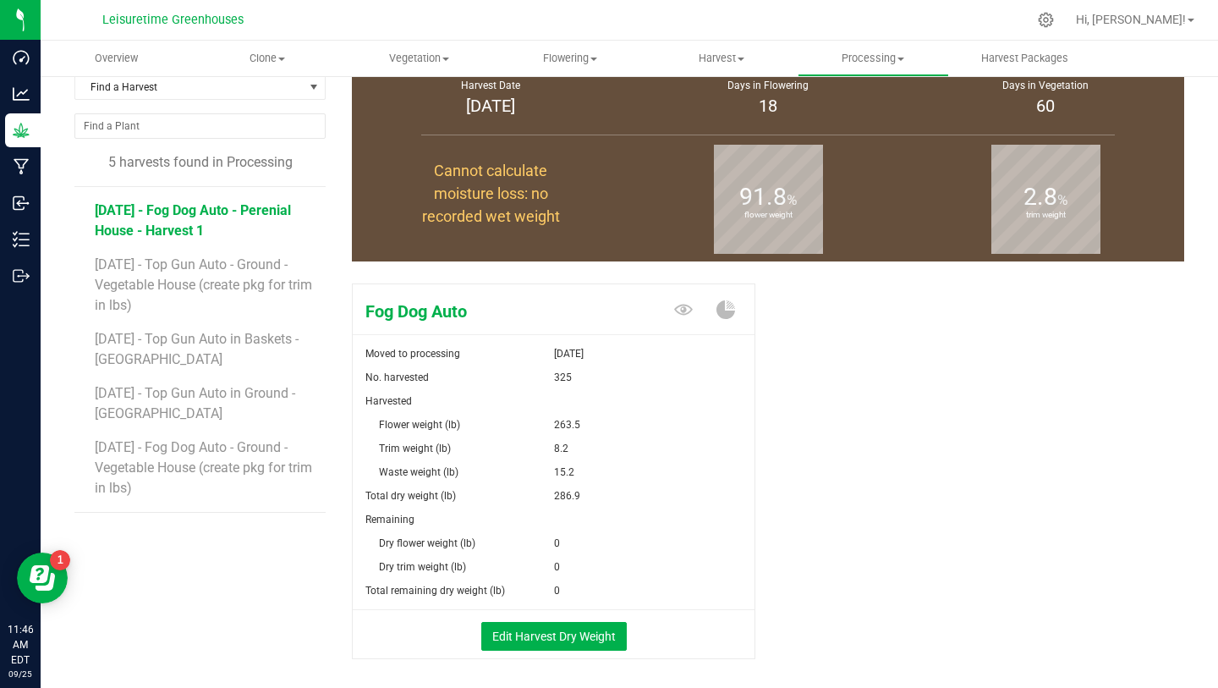
scroll to position [96, 0]
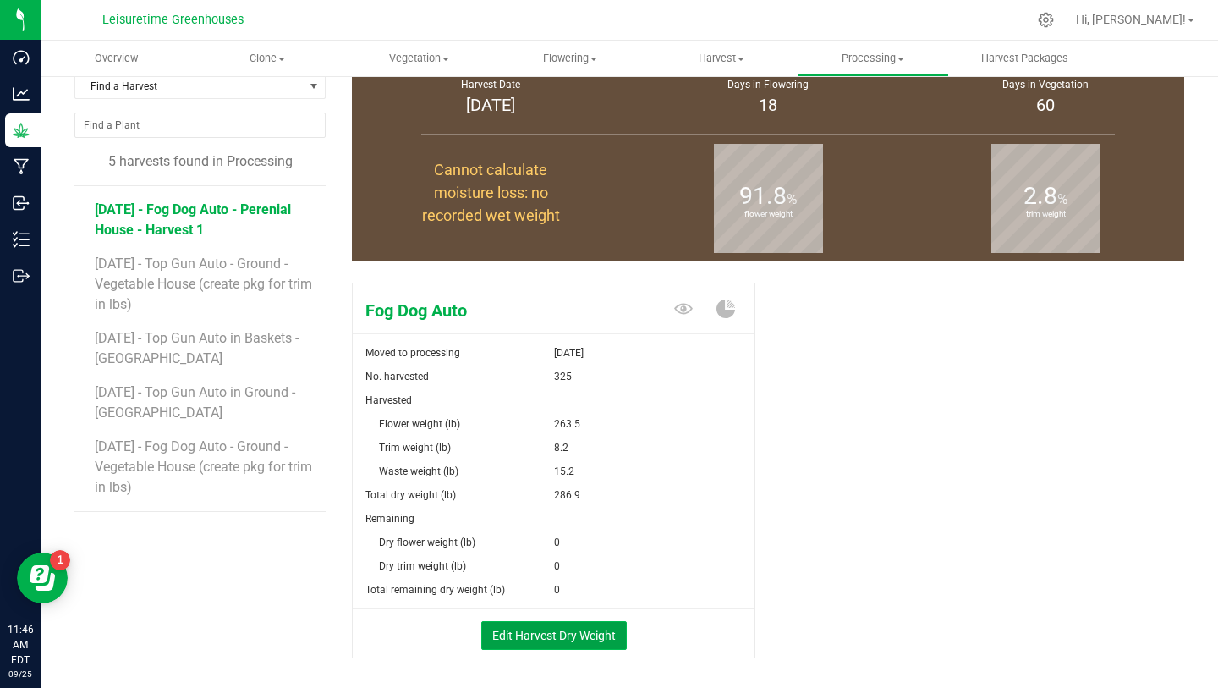
click at [527, 627] on button "Edit Harvest Dry Weight" at bounding box center [554, 635] width 146 height 29
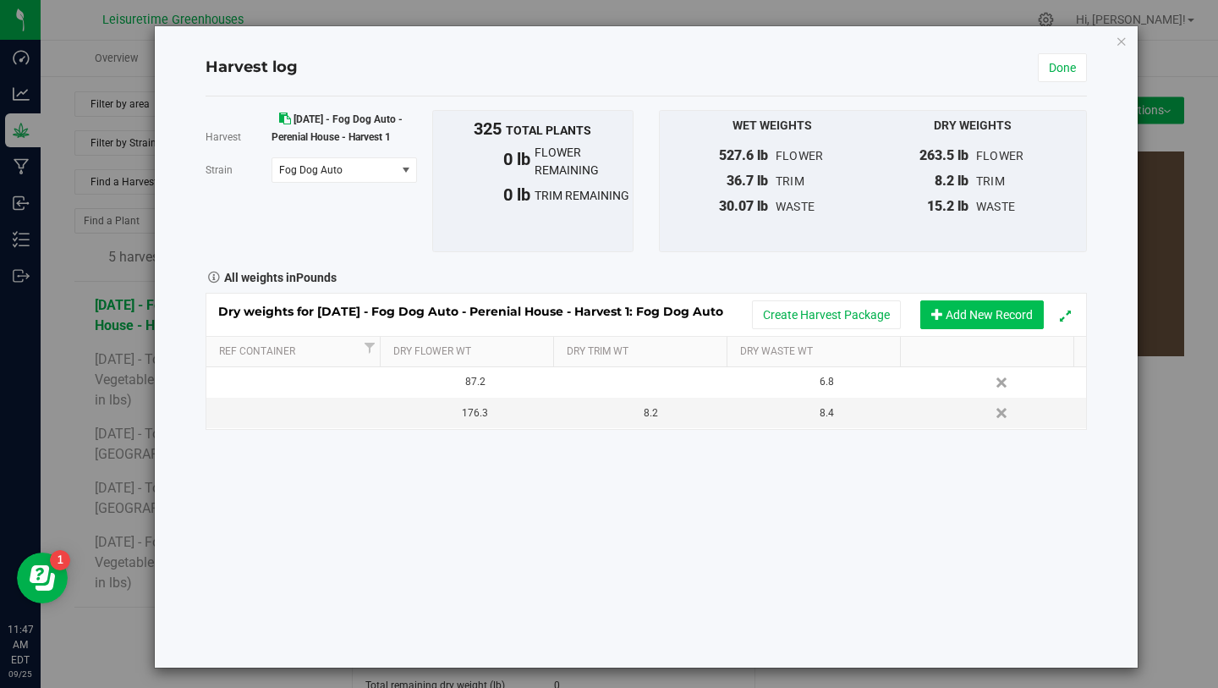
click at [975, 307] on button "Add New Record" at bounding box center [982, 314] width 124 height 29
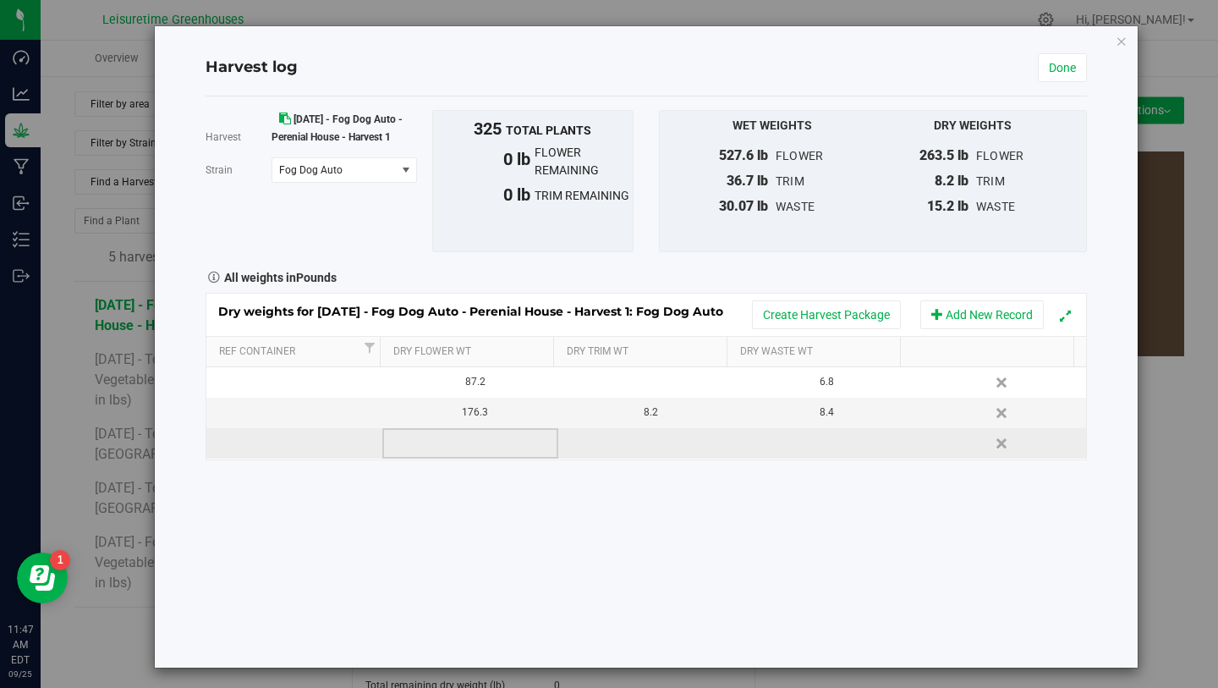
click at [464, 432] on td at bounding box center [470, 443] width 176 height 30
type input "5.8"
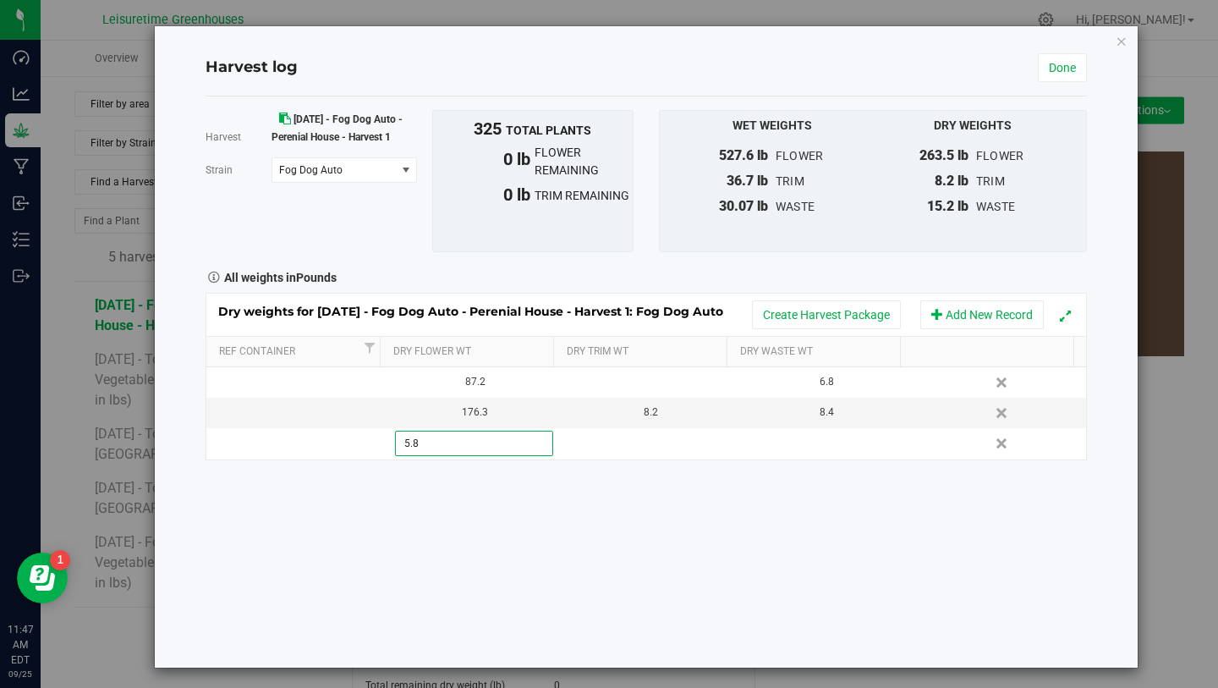
click at [539, 519] on div "Harvest 3/14/25 - Fog Dog Auto - Perenial House - Harvest 1 Strain Fog Dog Auto…" at bounding box center [646, 381] width 881 height 571
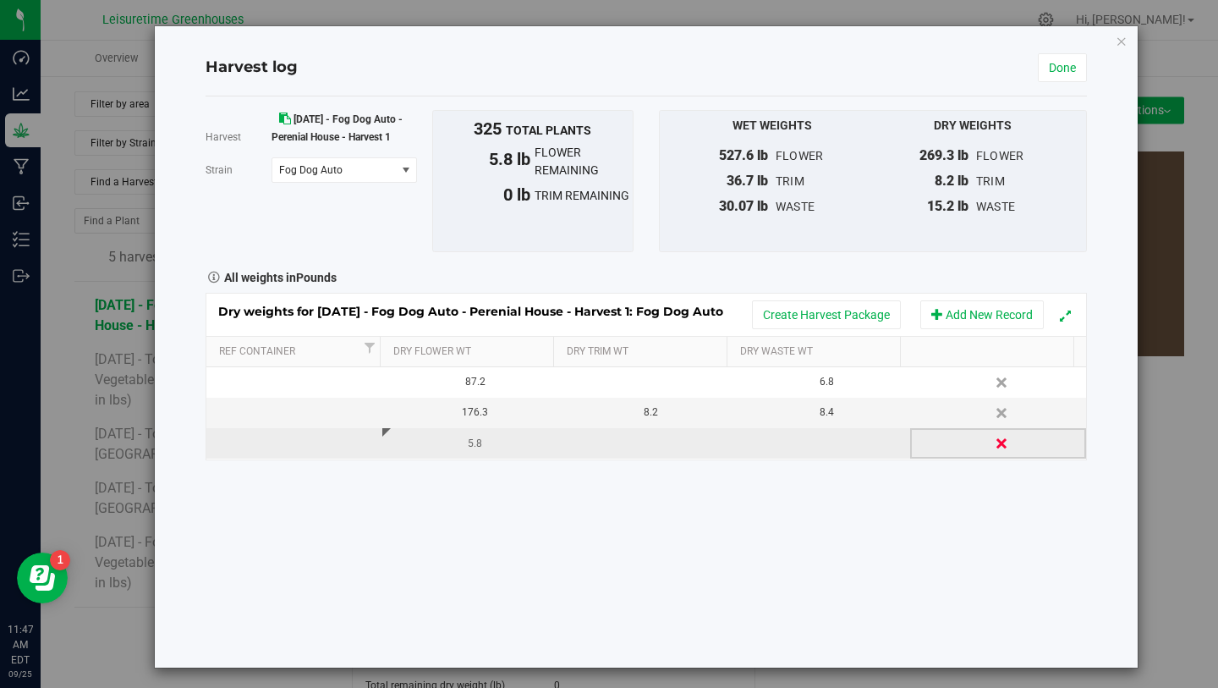
click at [991, 439] on link "Delete" at bounding box center [1003, 443] width 25 height 22
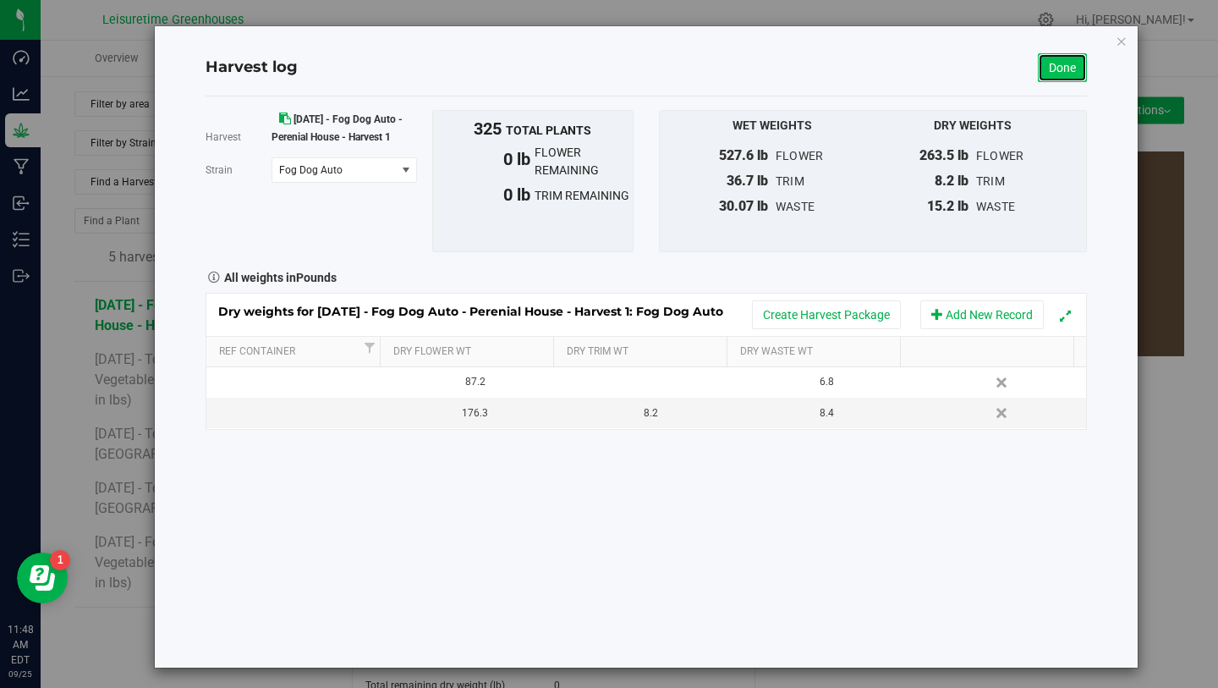
click at [1042, 66] on link "Done" at bounding box center [1062, 67] width 49 height 29
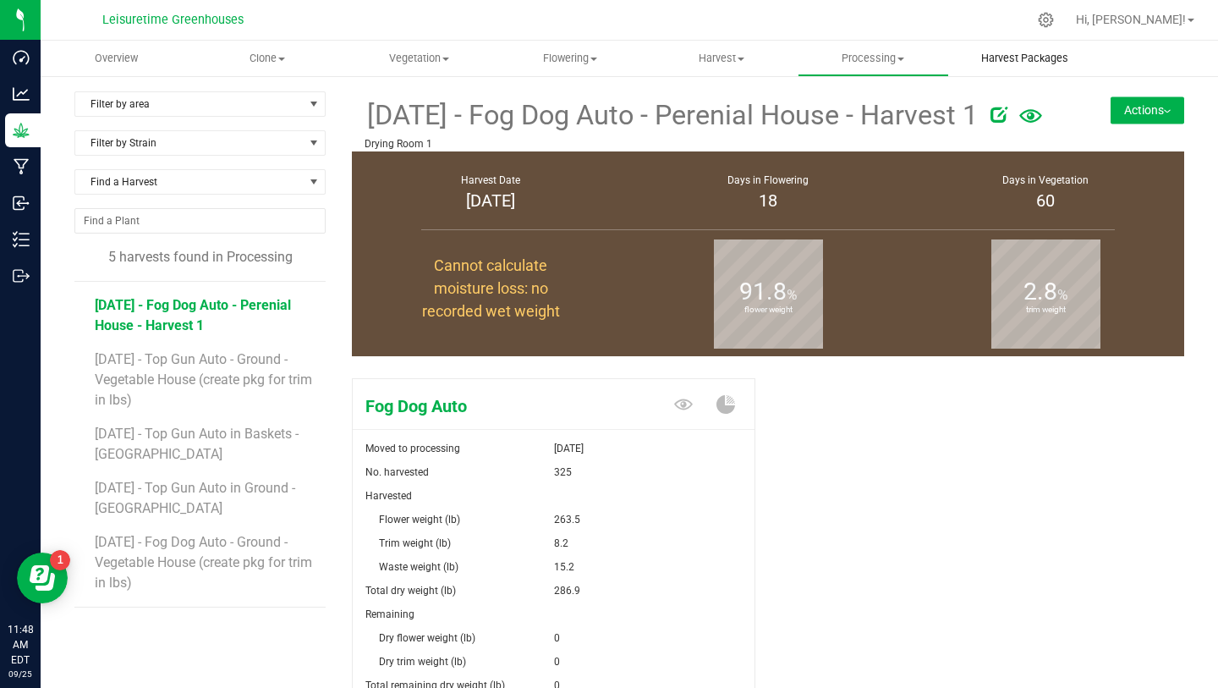
click at [1044, 56] on span "Harvest Packages" at bounding box center [1024, 58] width 133 height 15
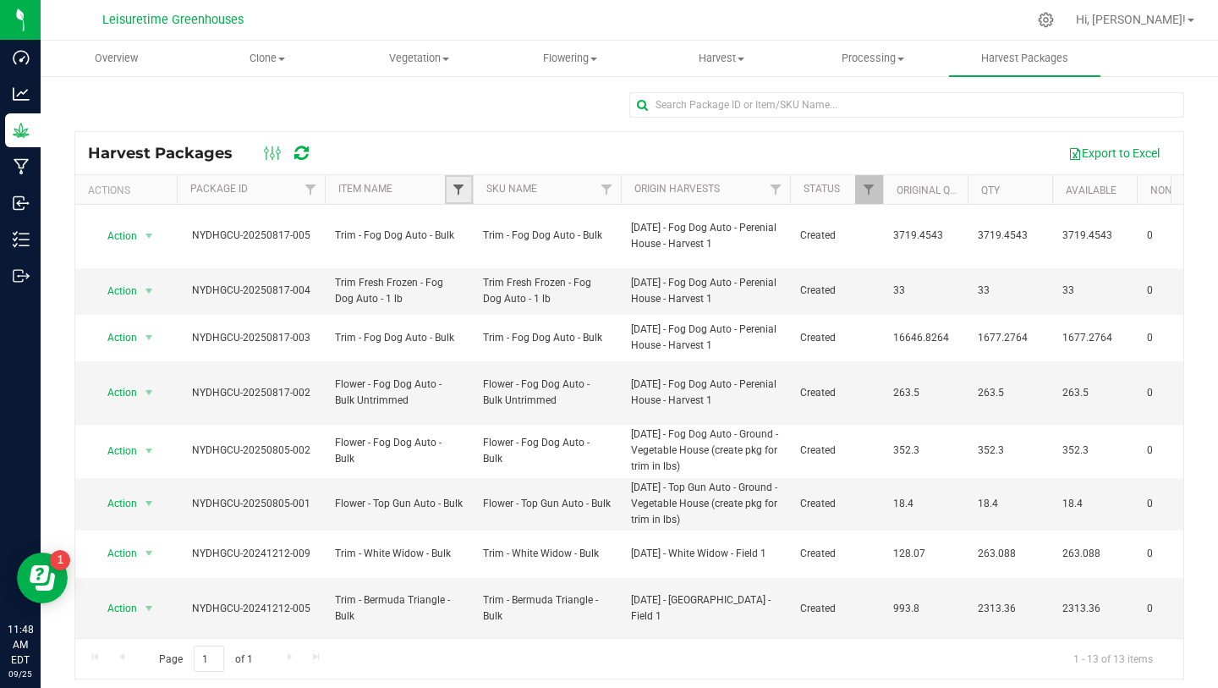
click at [460, 190] on span "Filter" at bounding box center [459, 190] width 14 height 14
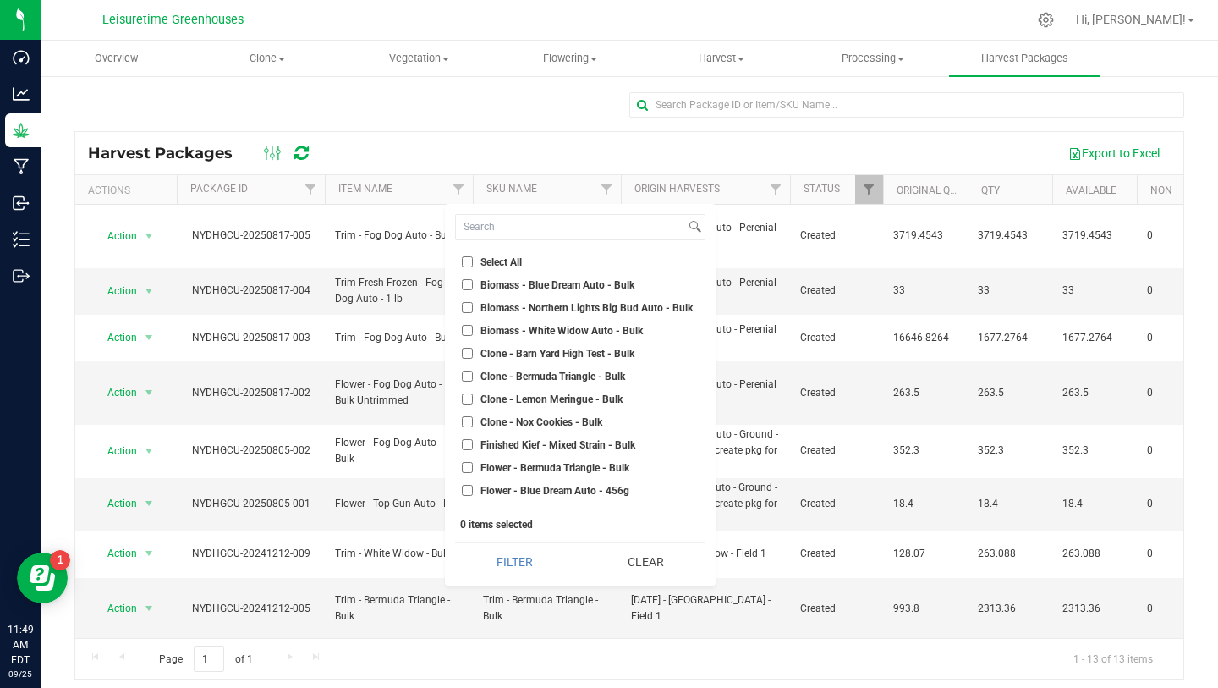
click at [476, 134] on div "Harvest Packages Export to Excel" at bounding box center [629, 153] width 1108 height 42
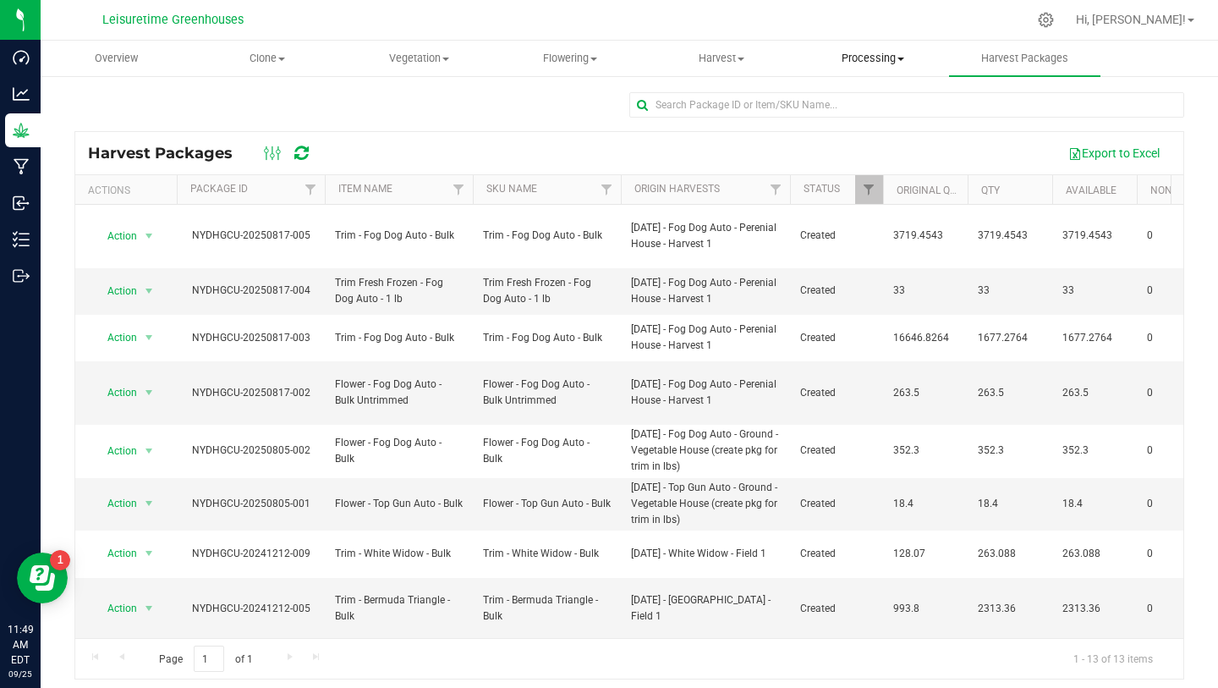
click at [874, 73] on uib-tab-heading "Processing Create package Processing harvests Processing plants Completed harve…" at bounding box center [874, 58] width 150 height 34
click at [874, 120] on span "Processing harvests" at bounding box center [876, 122] width 157 height 14
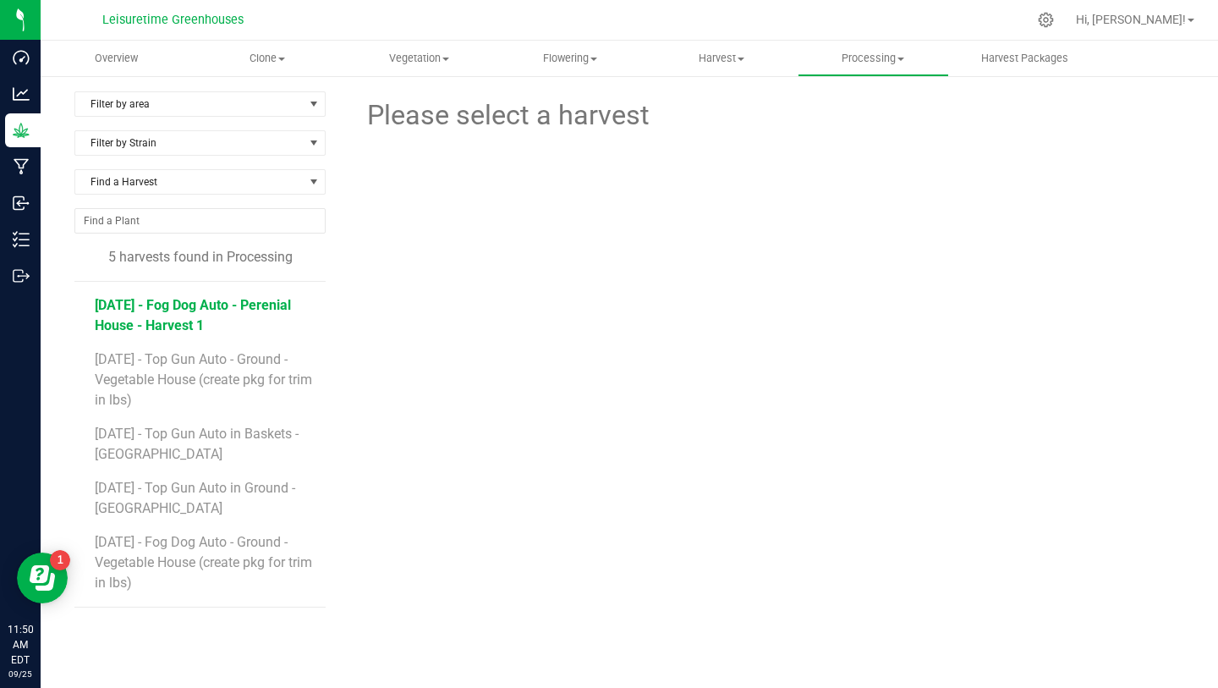
click at [197, 302] on span "3/14/25 - Fog Dog Auto - Perenial House - Harvest 1" at bounding box center [193, 315] width 196 height 36
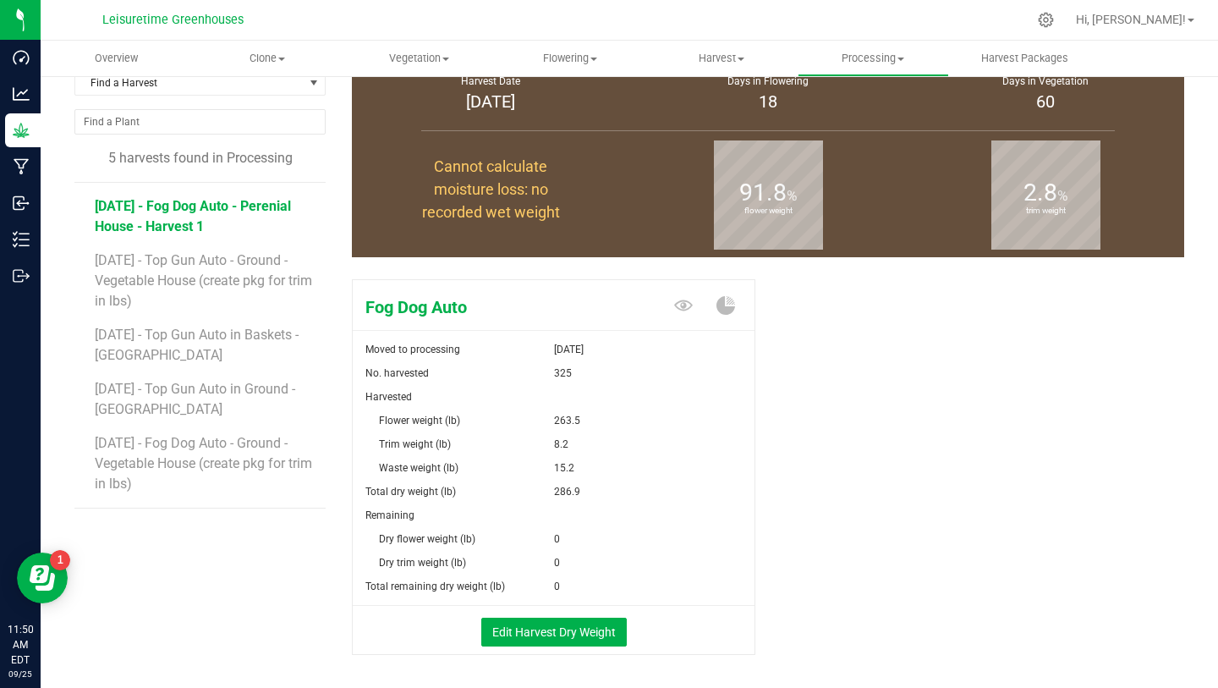
scroll to position [102, 0]
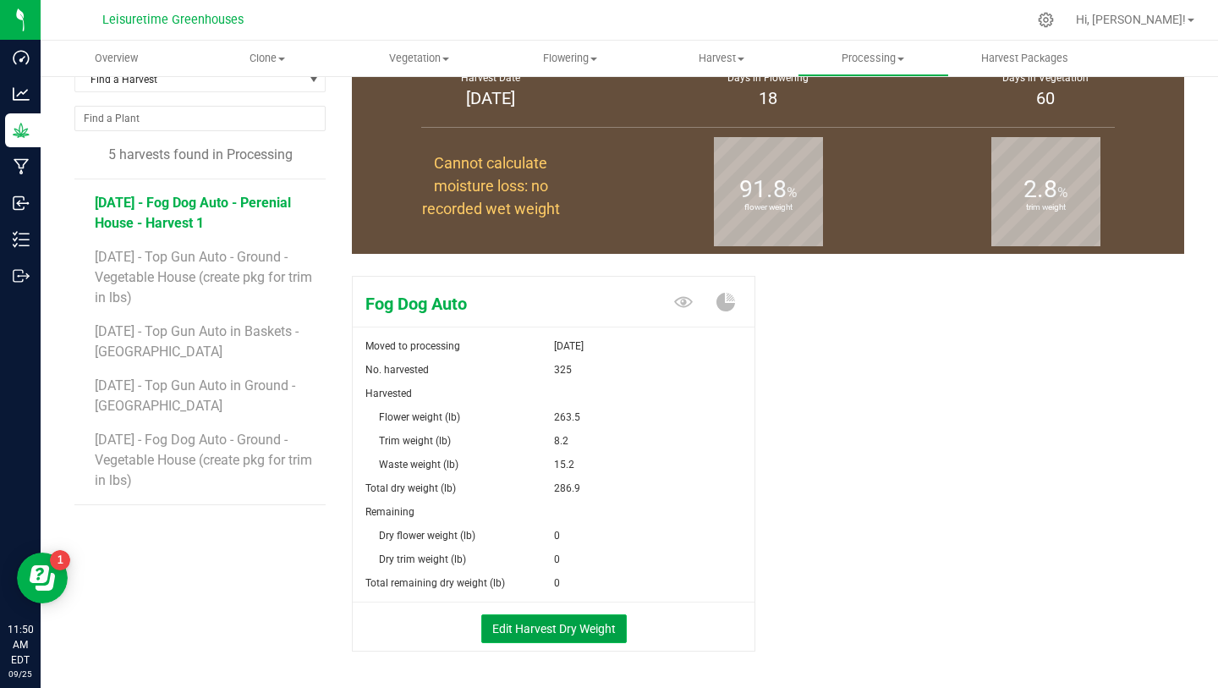
click at [592, 635] on button "Edit Harvest Dry Weight" at bounding box center [554, 628] width 146 height 29
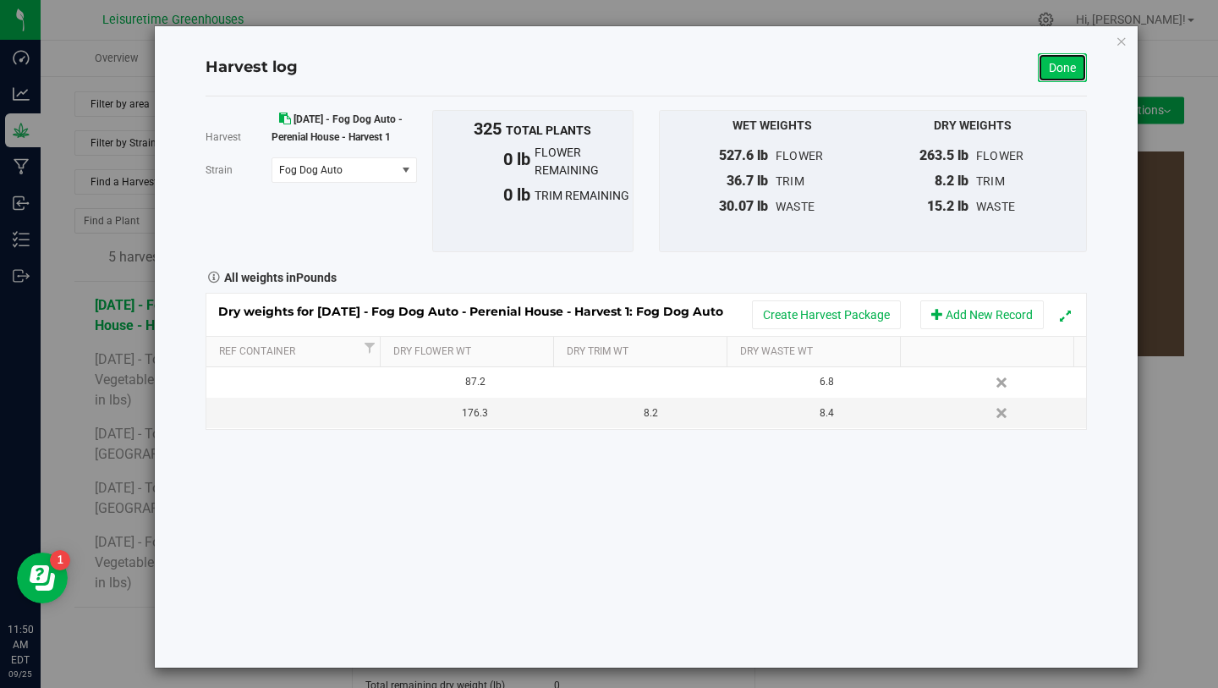
click at [1056, 69] on link "Done" at bounding box center [1062, 67] width 49 height 29
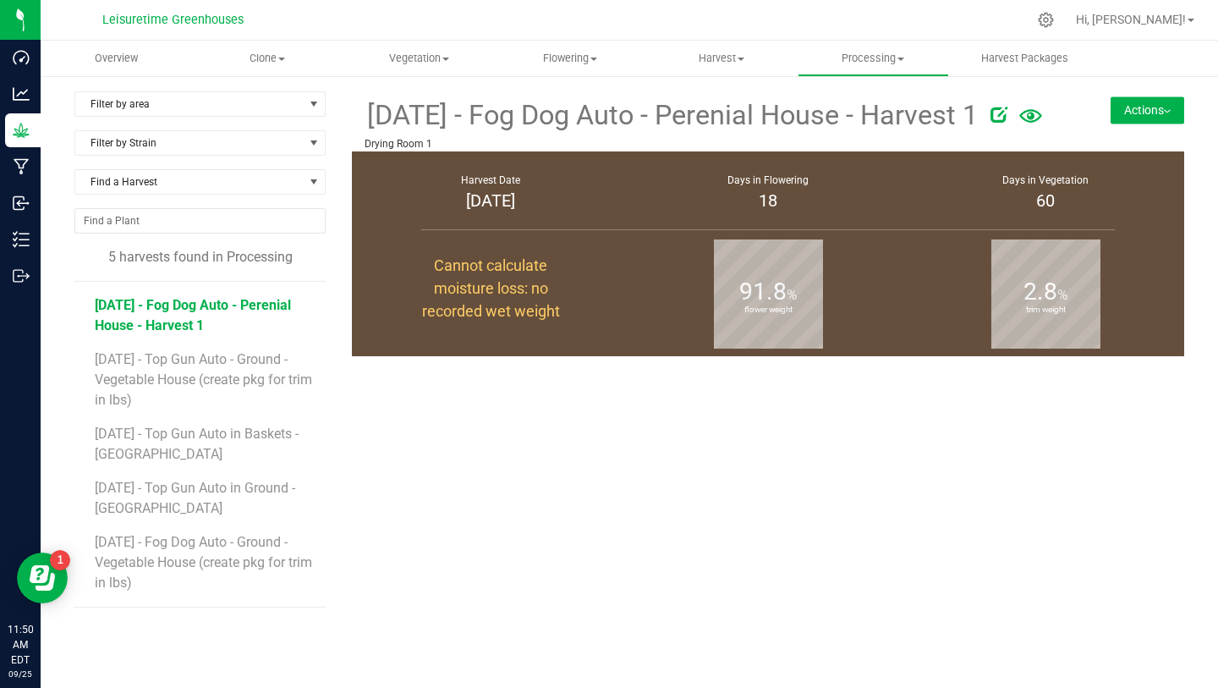
click at [185, 314] on li "3/14/25 - Fog Dog Auto - Perenial House - Harvest 1" at bounding box center [204, 309] width 219 height 54
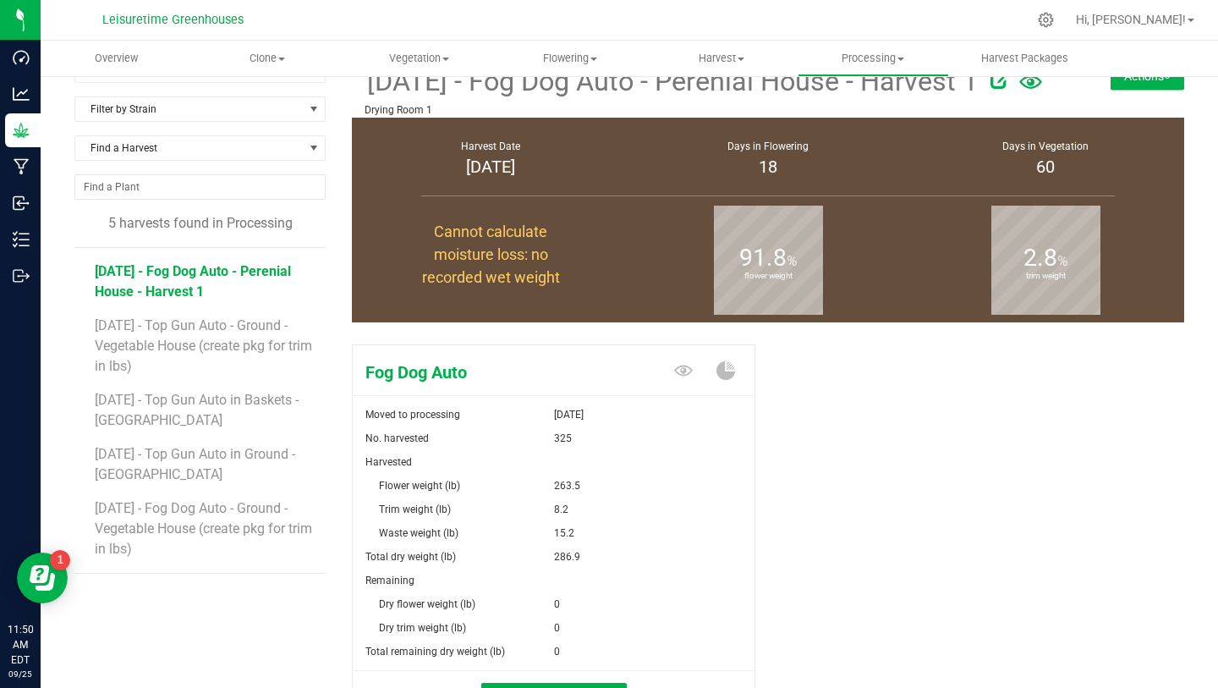
scroll to position [40, 0]
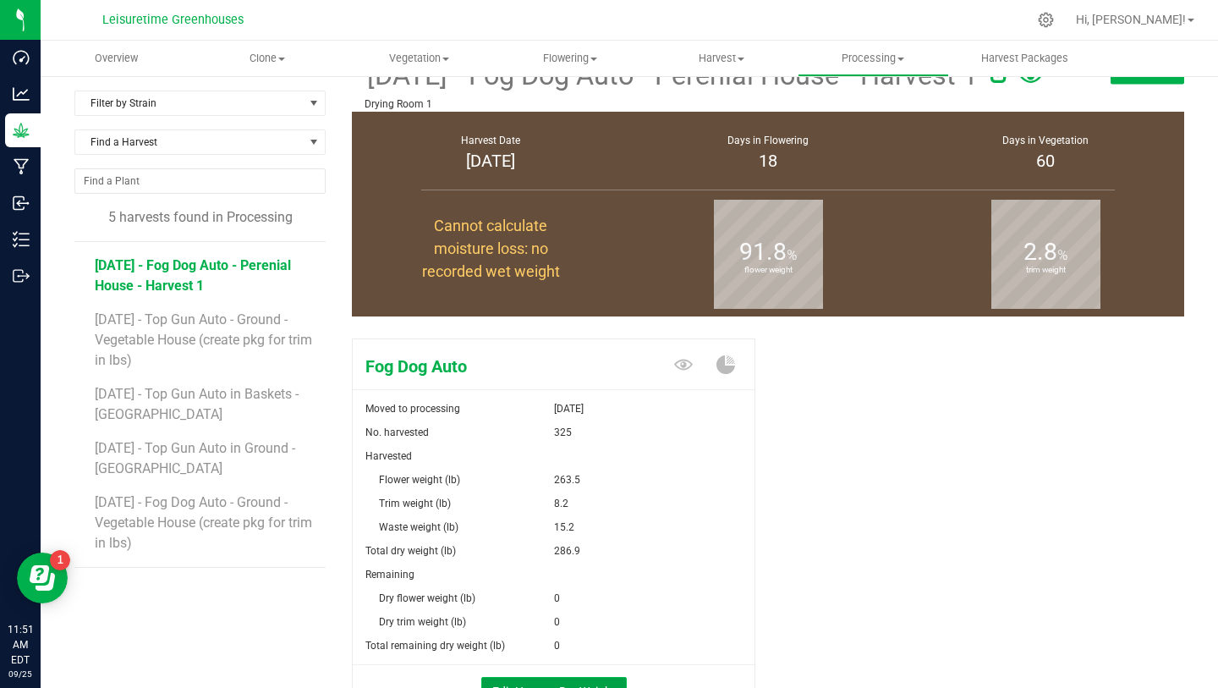
click at [556, 687] on button "Edit Harvest Dry Weight" at bounding box center [554, 691] width 146 height 29
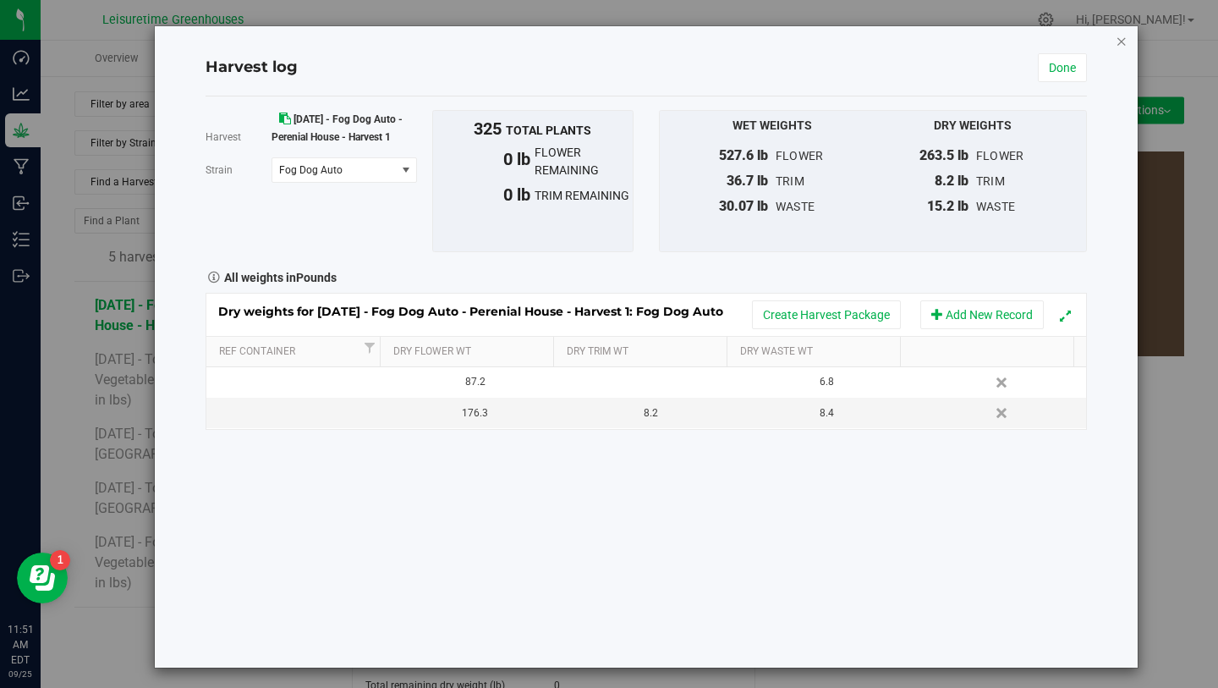
click at [1116, 42] on icon "button" at bounding box center [1122, 40] width 12 height 20
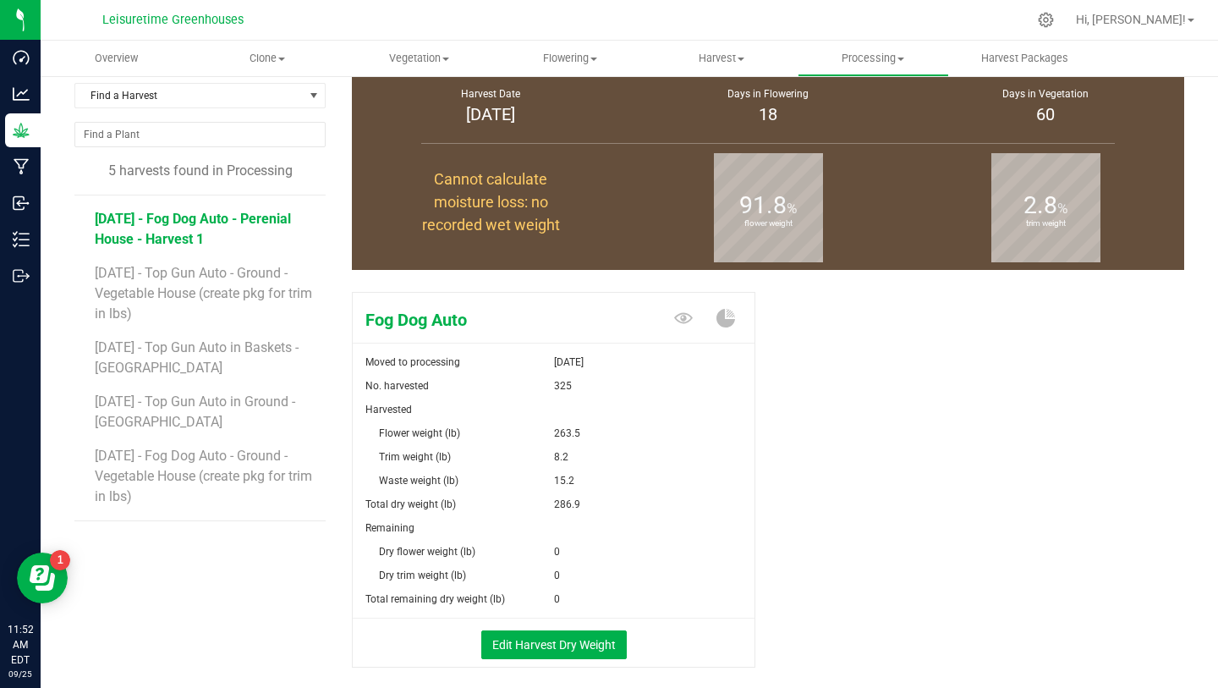
scroll to position [92, 0]
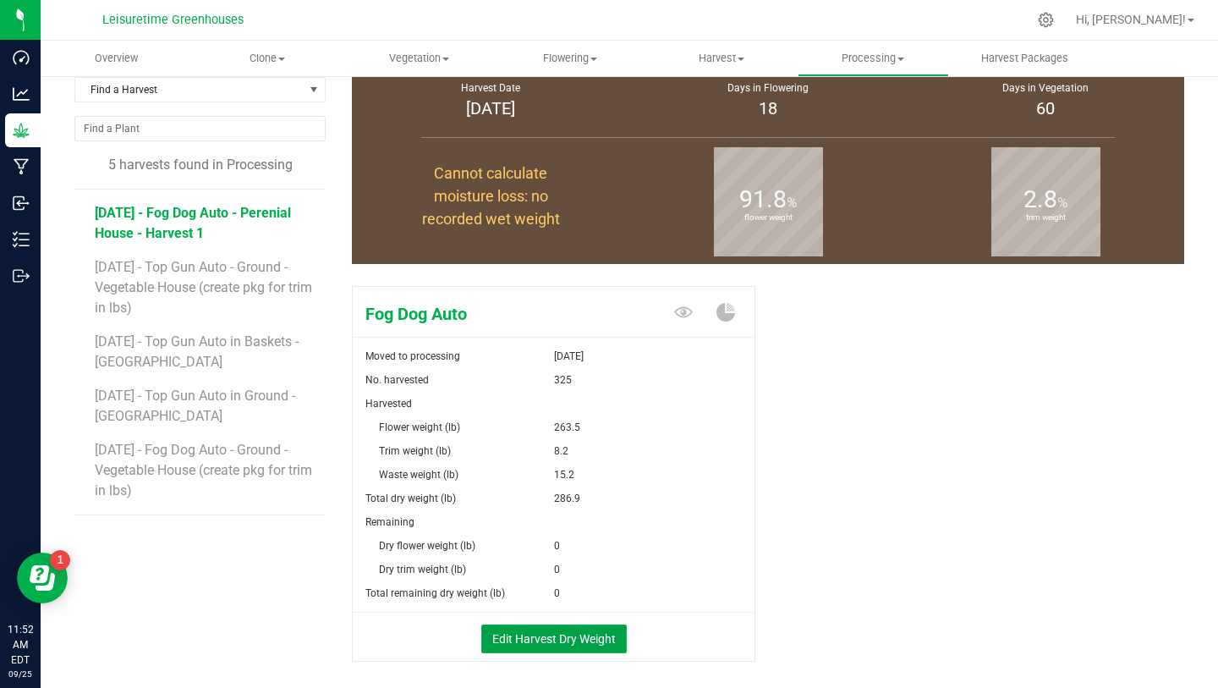
click at [569, 628] on button "Edit Harvest Dry Weight" at bounding box center [554, 638] width 146 height 29
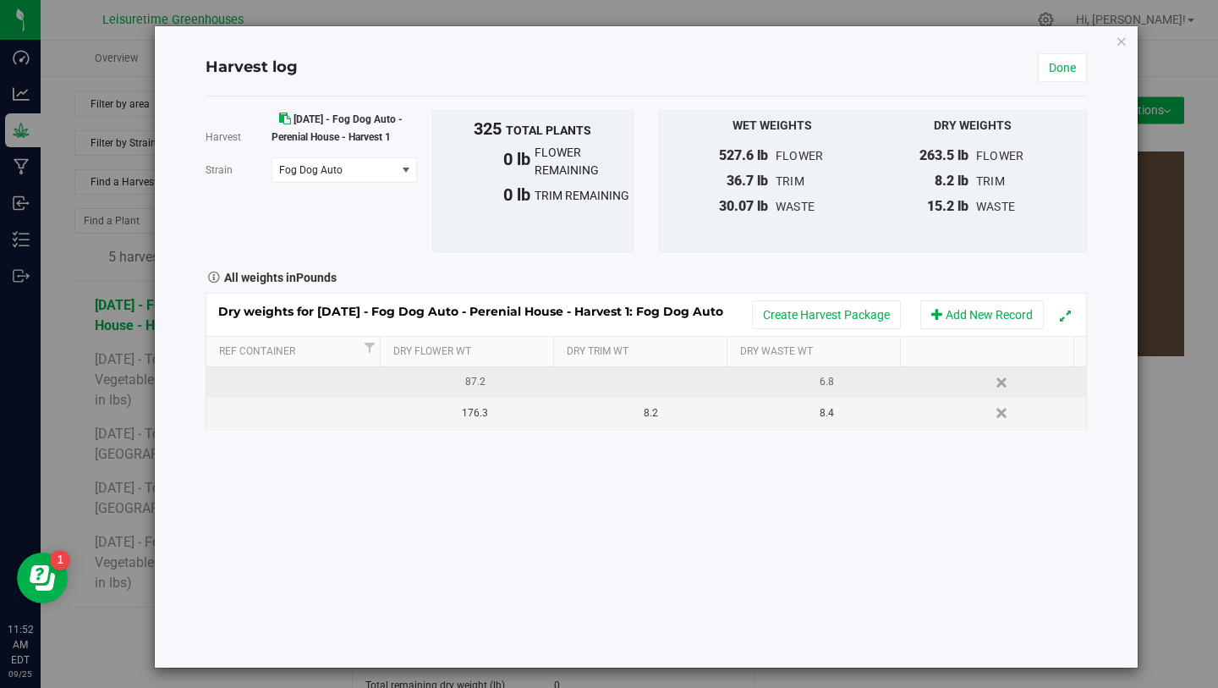
click at [611, 376] on td at bounding box center [646, 382] width 176 height 30
type input "10.1"
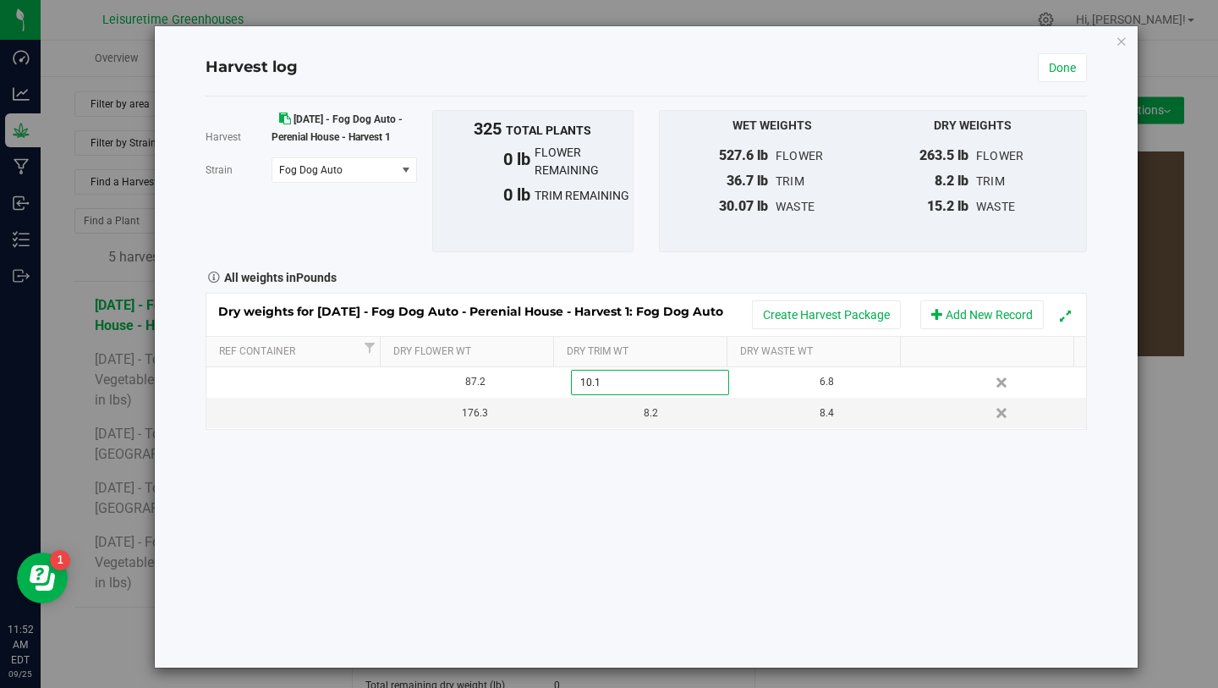
click at [698, 523] on div "Harvest 3/14/25 - Fog Dog Auto - Perenial House - Harvest 1 Strain Fog Dog Auto…" at bounding box center [646, 381] width 881 height 571
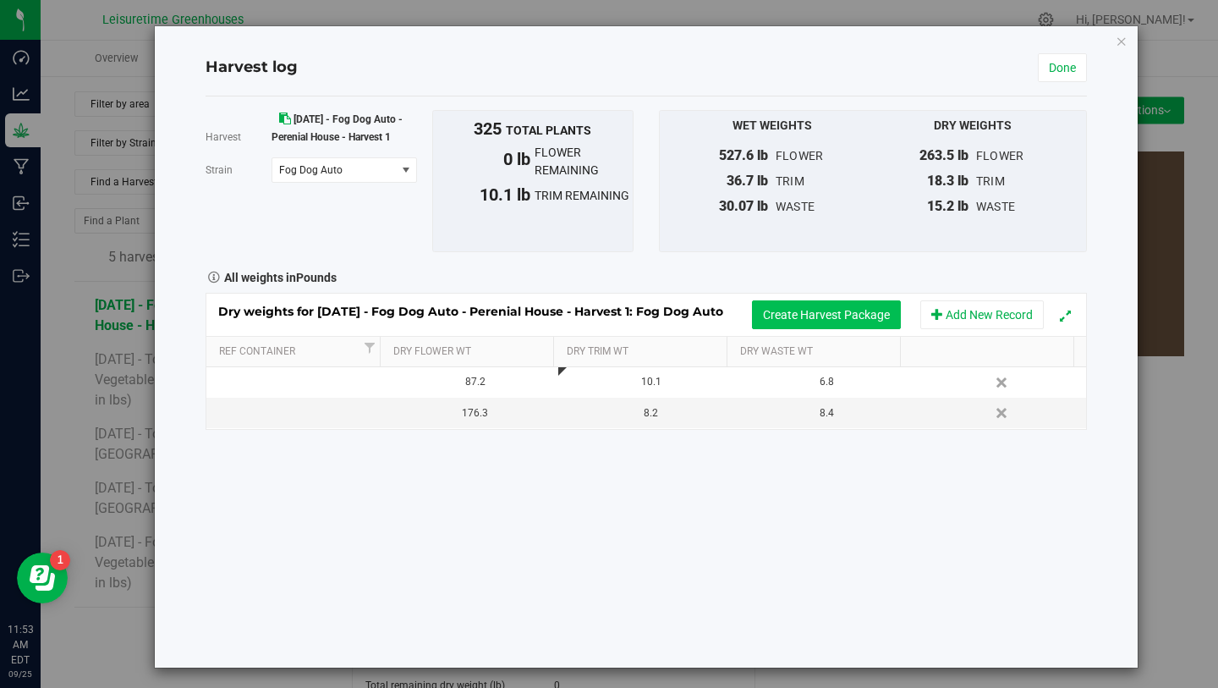
click at [852, 316] on button "Create Harvest Package" at bounding box center [826, 314] width 149 height 29
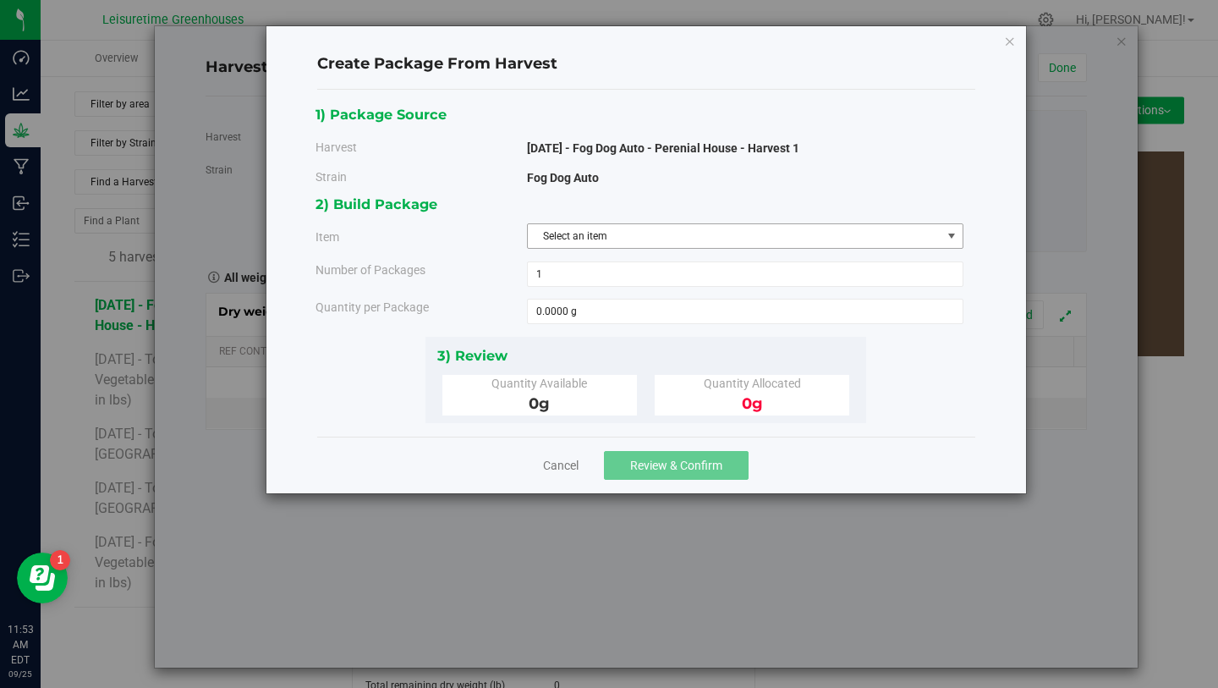
click at [634, 233] on span "Select an item" at bounding box center [735, 236] width 414 height 24
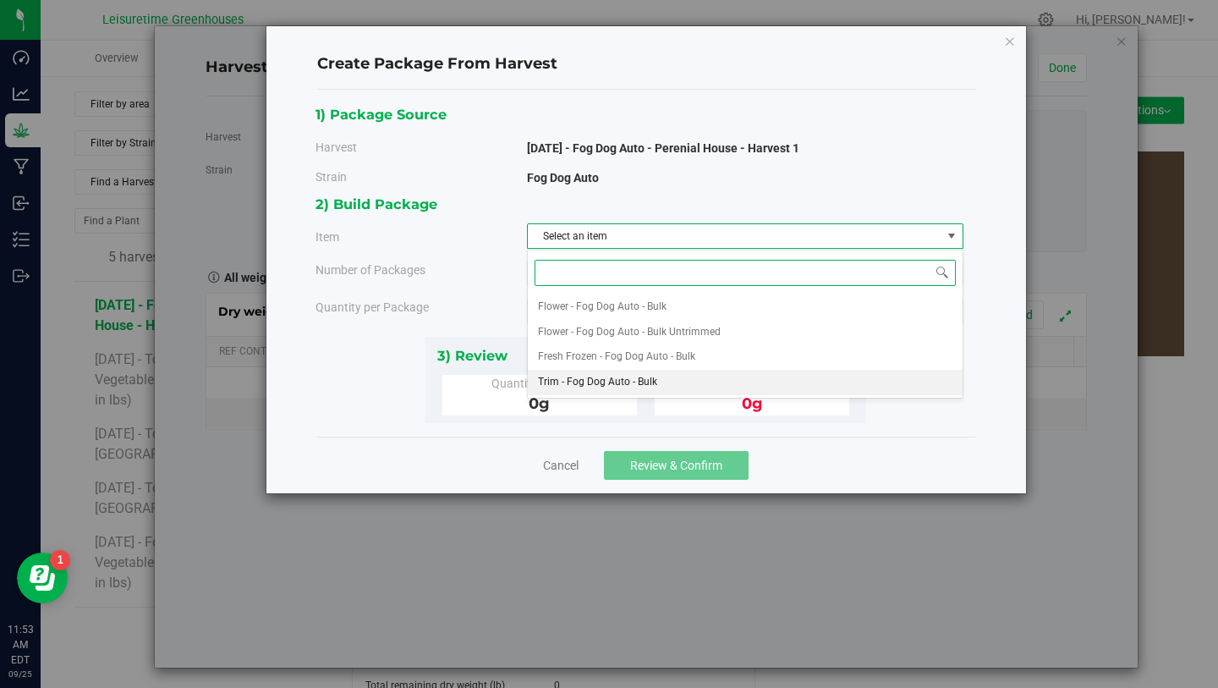
click at [657, 379] on li "Trim - Fog Dog Auto - Bulk" at bounding box center [745, 382] width 435 height 25
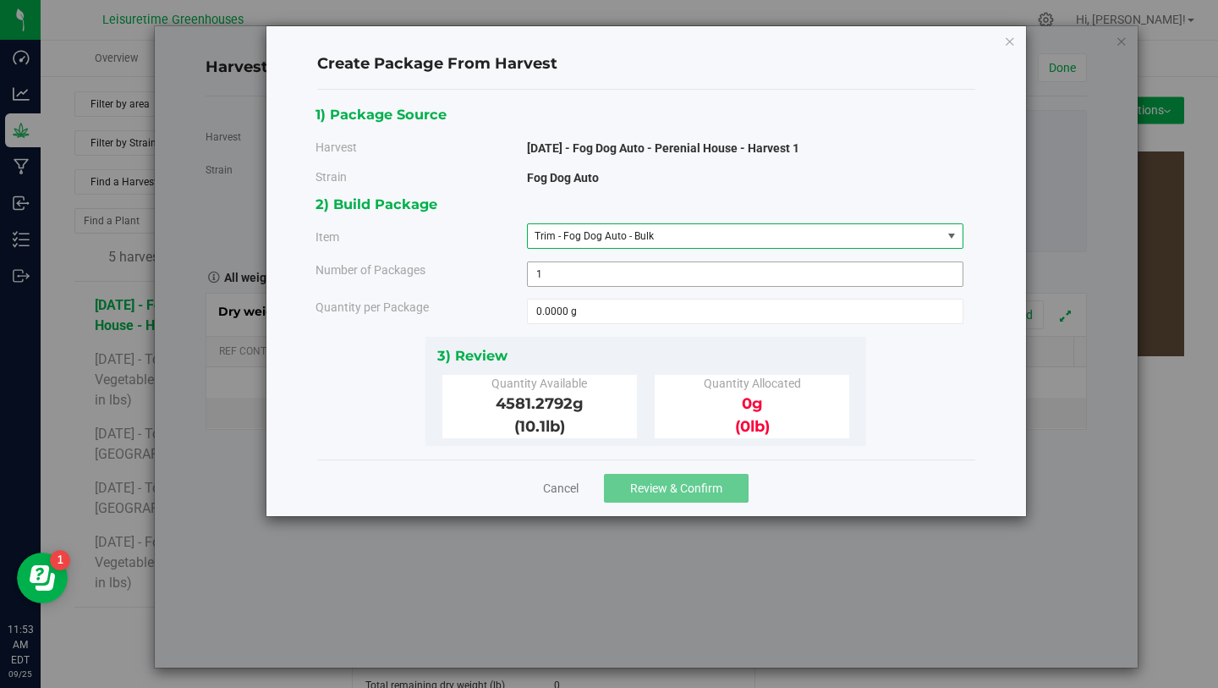
click at [590, 277] on span "1 1" at bounding box center [745, 273] width 437 height 25
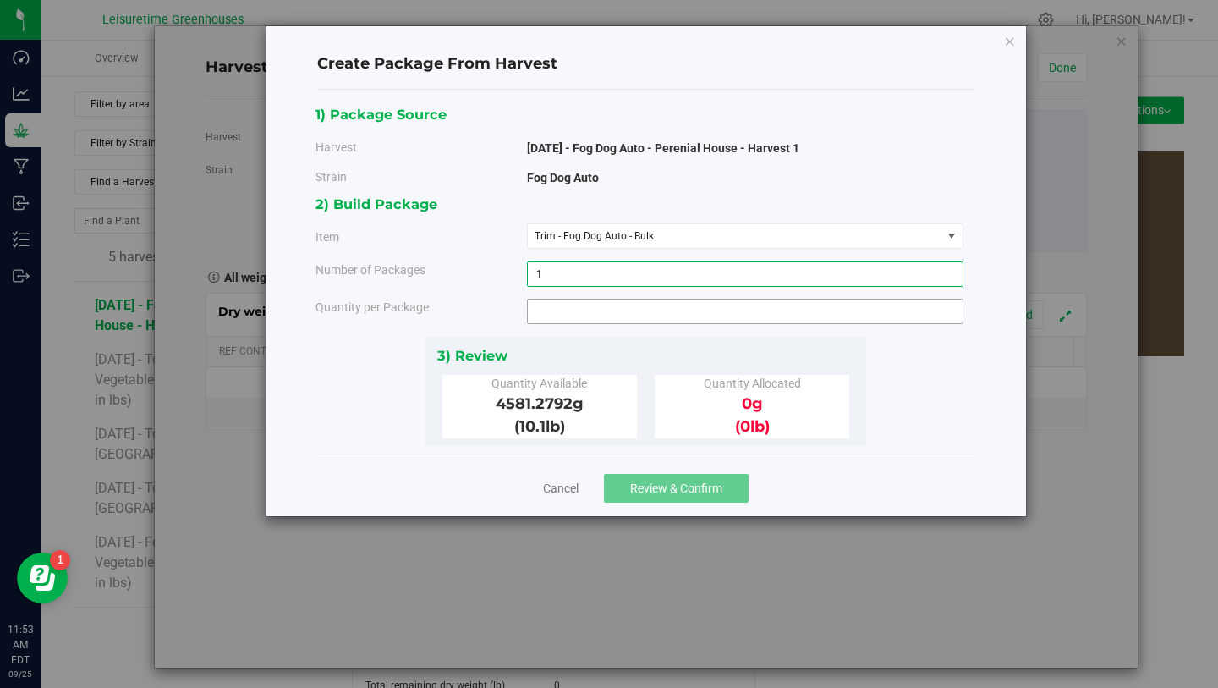
click at [590, 316] on span at bounding box center [745, 311] width 437 height 25
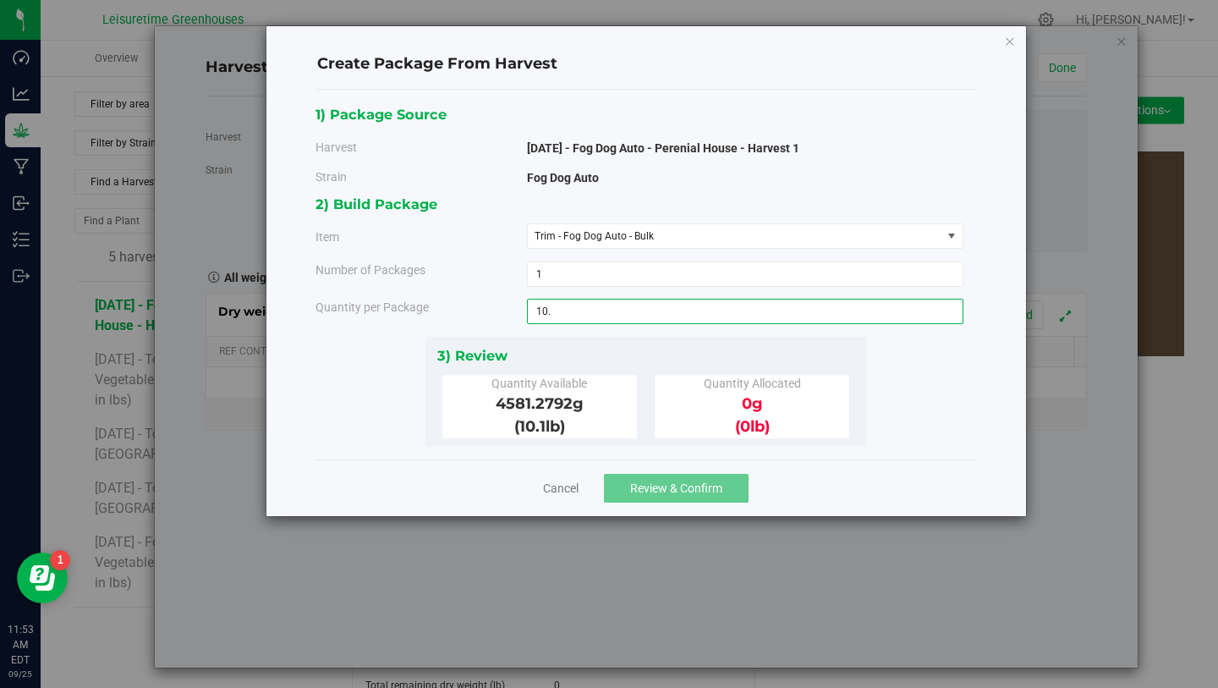
type input "10.1"
type input "10.1000 g"
click at [641, 365] on div "3) Review" at bounding box center [646, 355] width 418 height 23
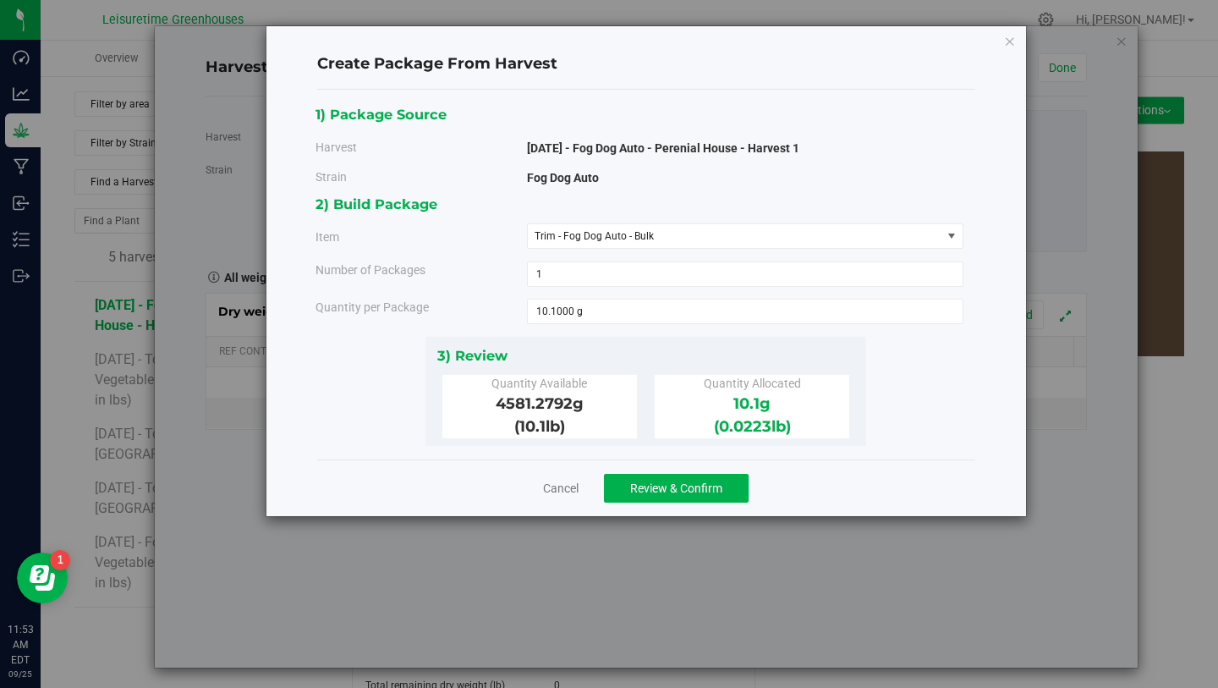
drag, startPoint x: 496, startPoint y: 403, endPoint x: 571, endPoint y: 404, distance: 75.3
click at [571, 404] on span "4581.2792 g" at bounding box center [540, 403] width 88 height 19
copy span "4581.2792"
click at [593, 318] on span "10.1000 g 10.1" at bounding box center [745, 311] width 437 height 25
click at [593, 318] on input "10.1" at bounding box center [745, 311] width 435 height 24
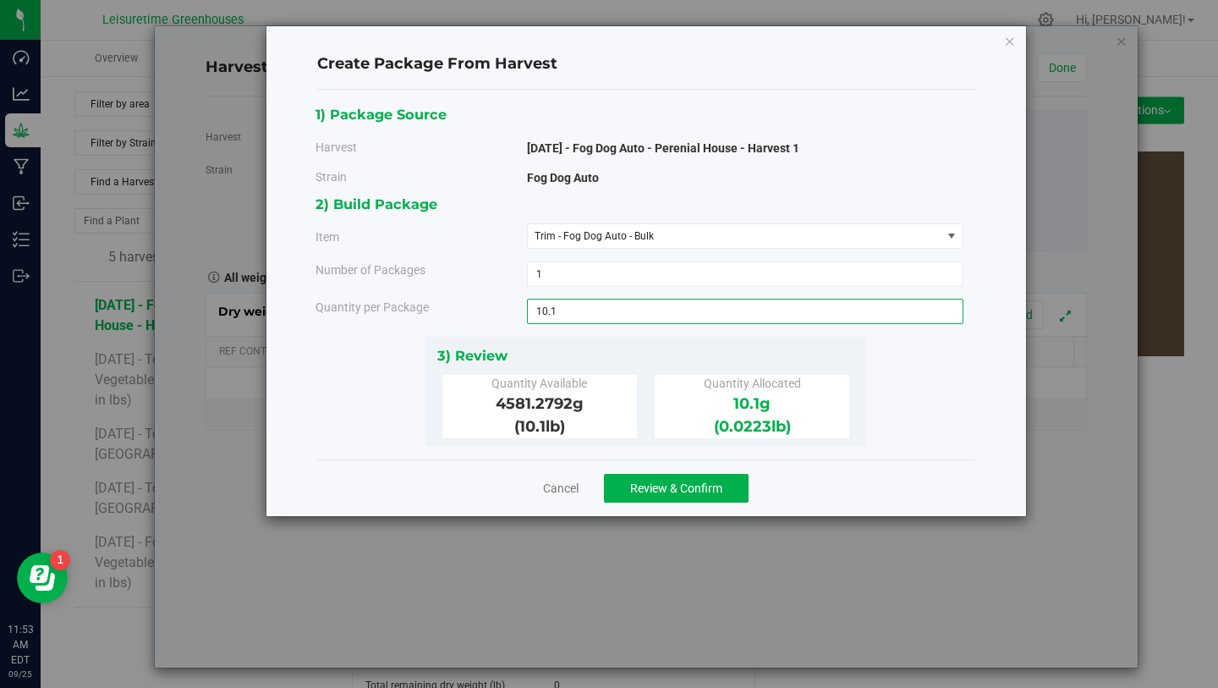
paste input "4581.2792"
type input "4581.2792"
type input "4581.2792 g"
click at [598, 342] on div "3) Review Quantity Available 4581.2792 g (10.1 lb ) Quantity Allocated 10.1 g (…" at bounding box center [646, 391] width 441 height 109
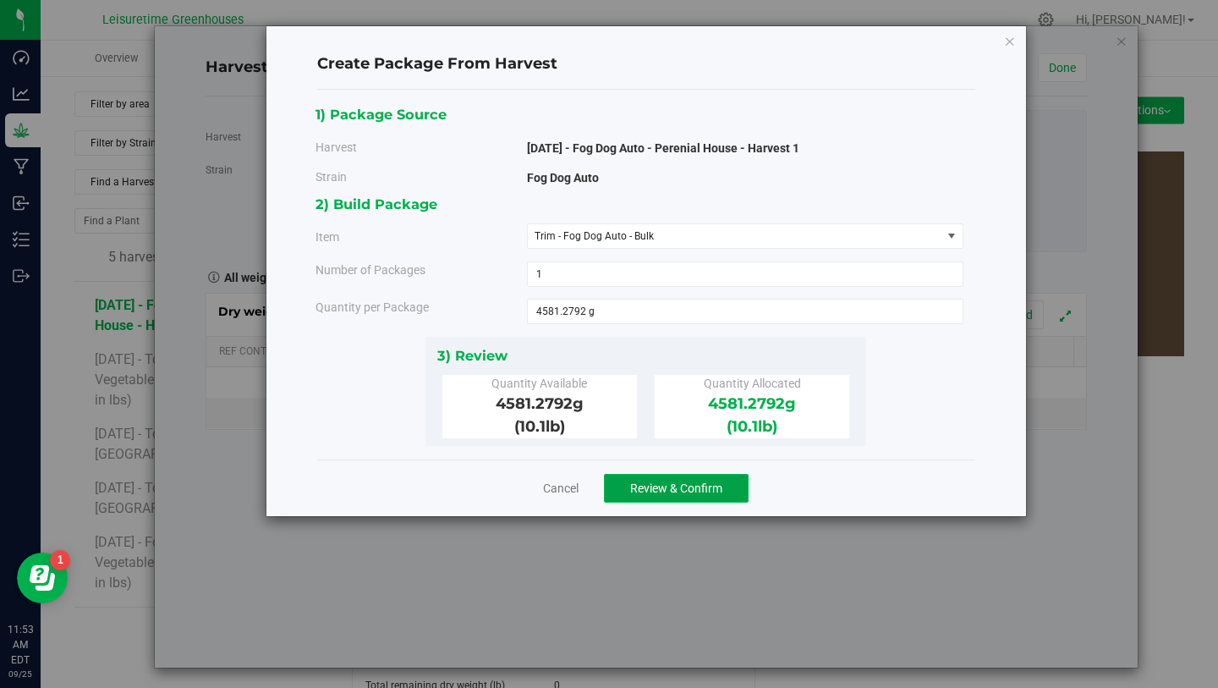
click at [655, 488] on span "Review & Confirm" at bounding box center [676, 488] width 92 height 14
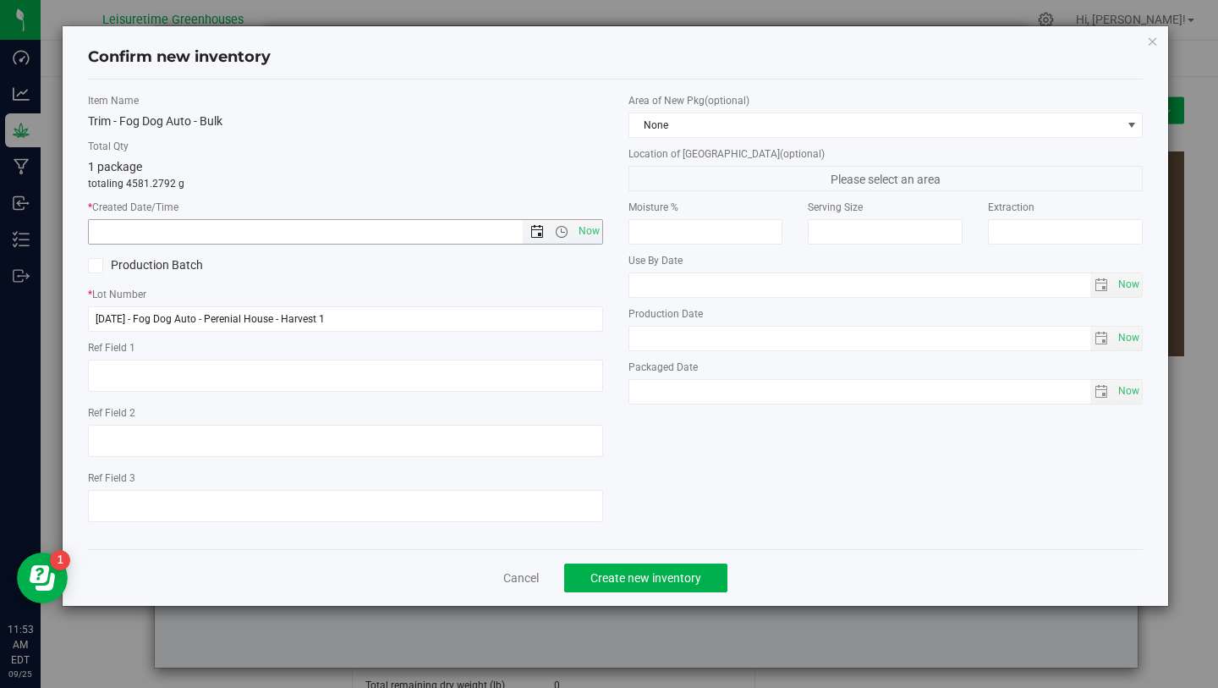
click at [536, 232] on span "Open the date view" at bounding box center [537, 232] width 14 height 14
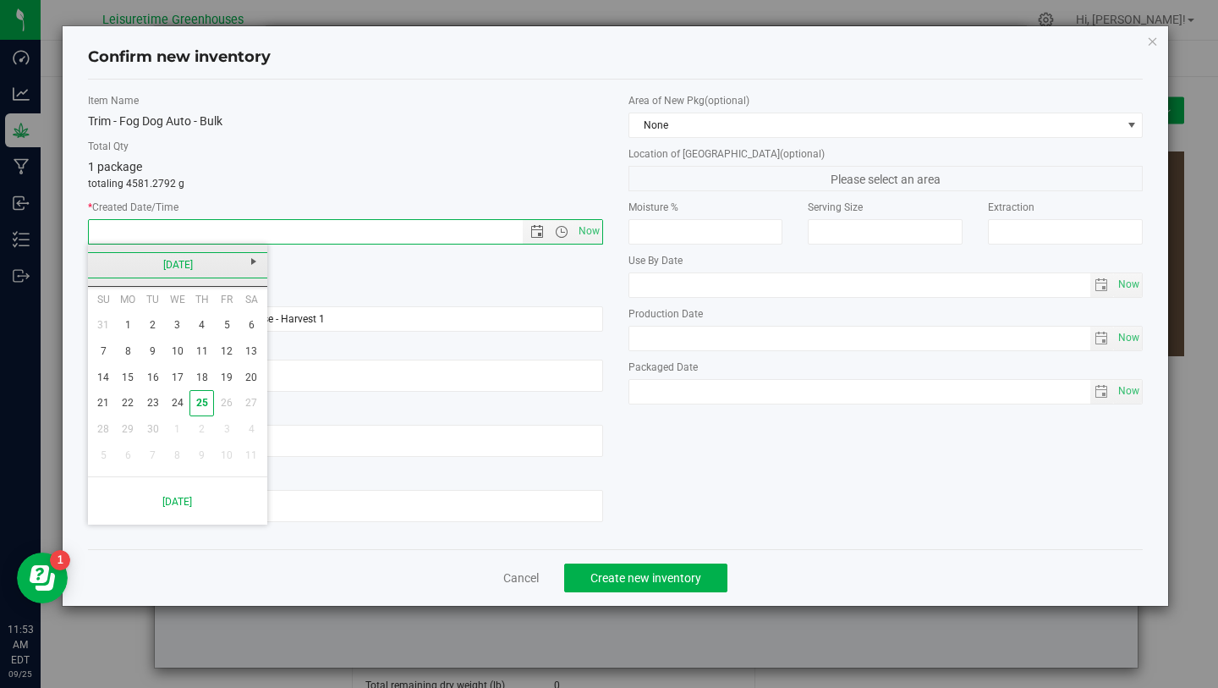
click at [108, 263] on link "[DATE]" at bounding box center [178, 265] width 182 height 26
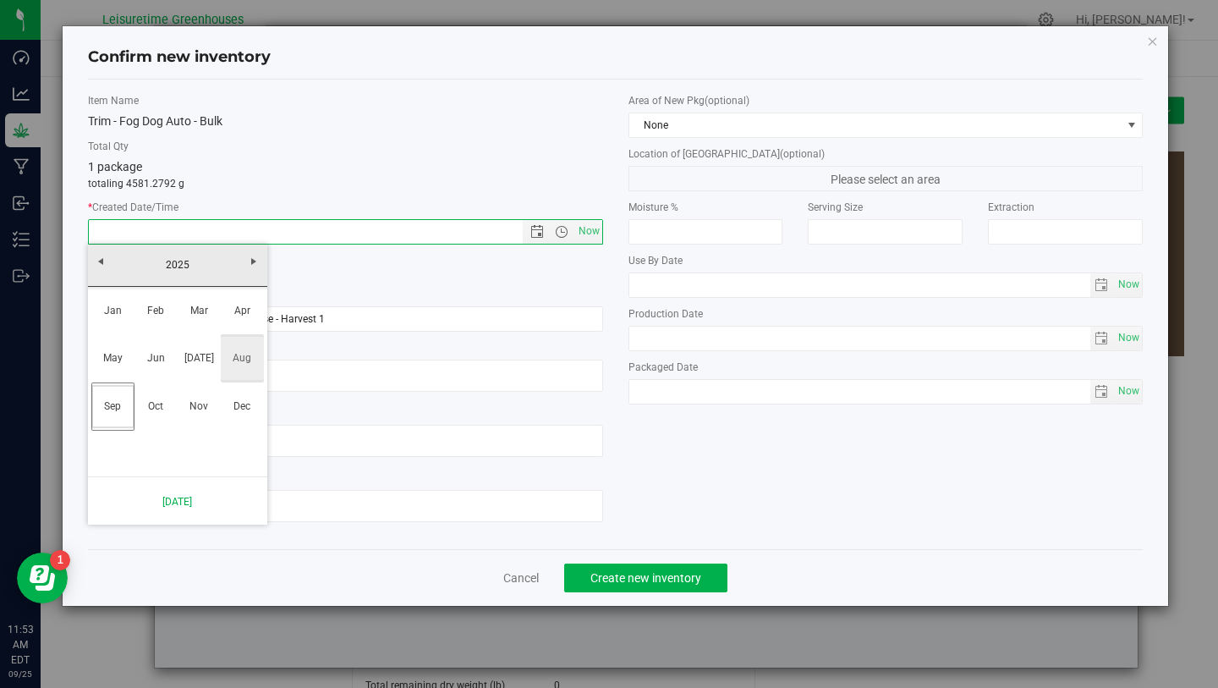
click at [245, 361] on link "Aug" at bounding box center [242, 358] width 43 height 43
click at [153, 374] on link "12" at bounding box center [152, 378] width 25 height 26
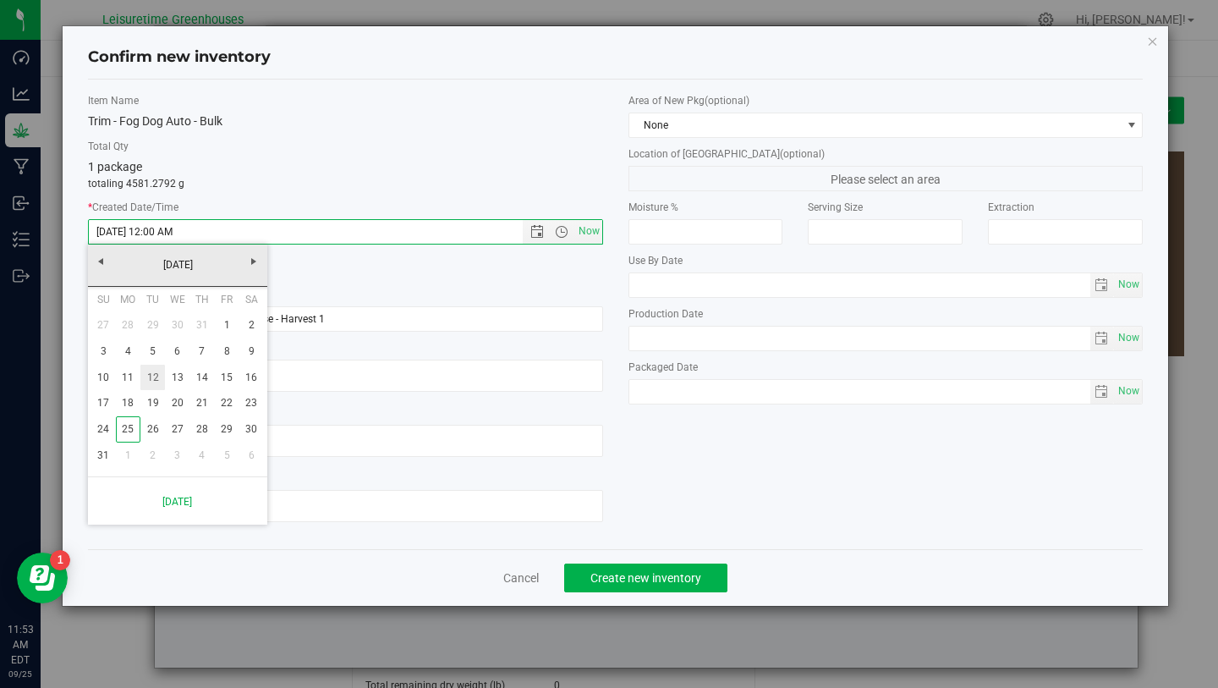
type input "8/12/2025 11:53 AM"
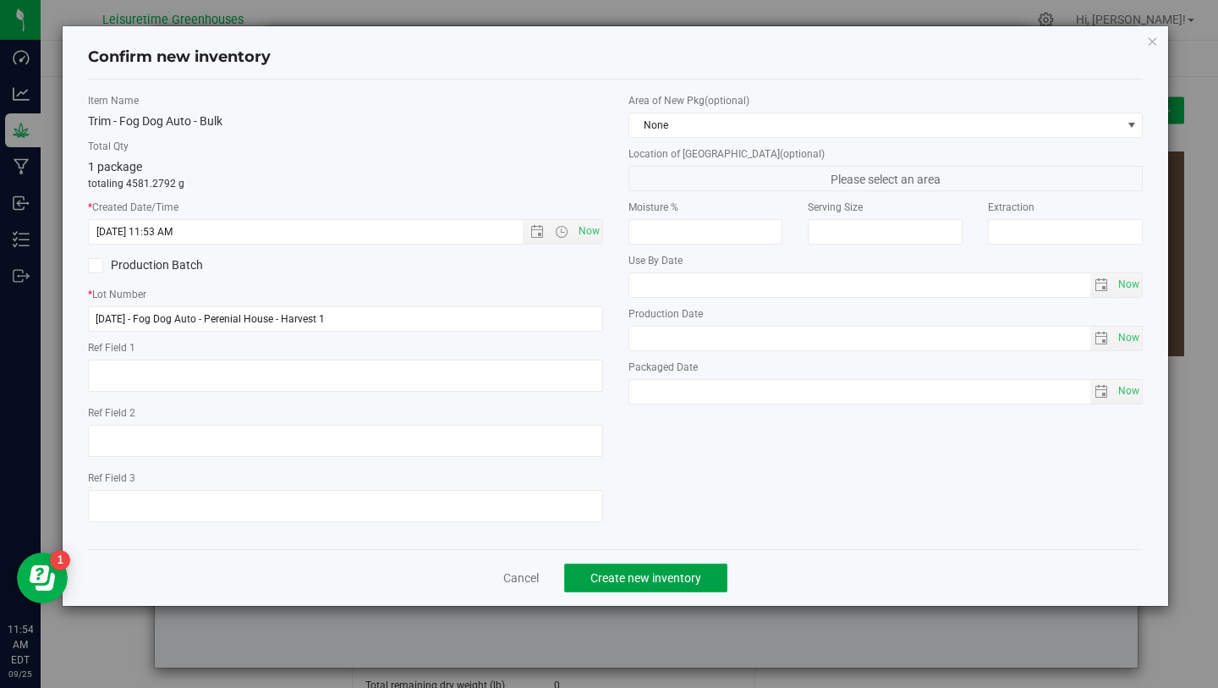
click at [637, 574] on span "Create new inventory" at bounding box center [645, 578] width 111 height 14
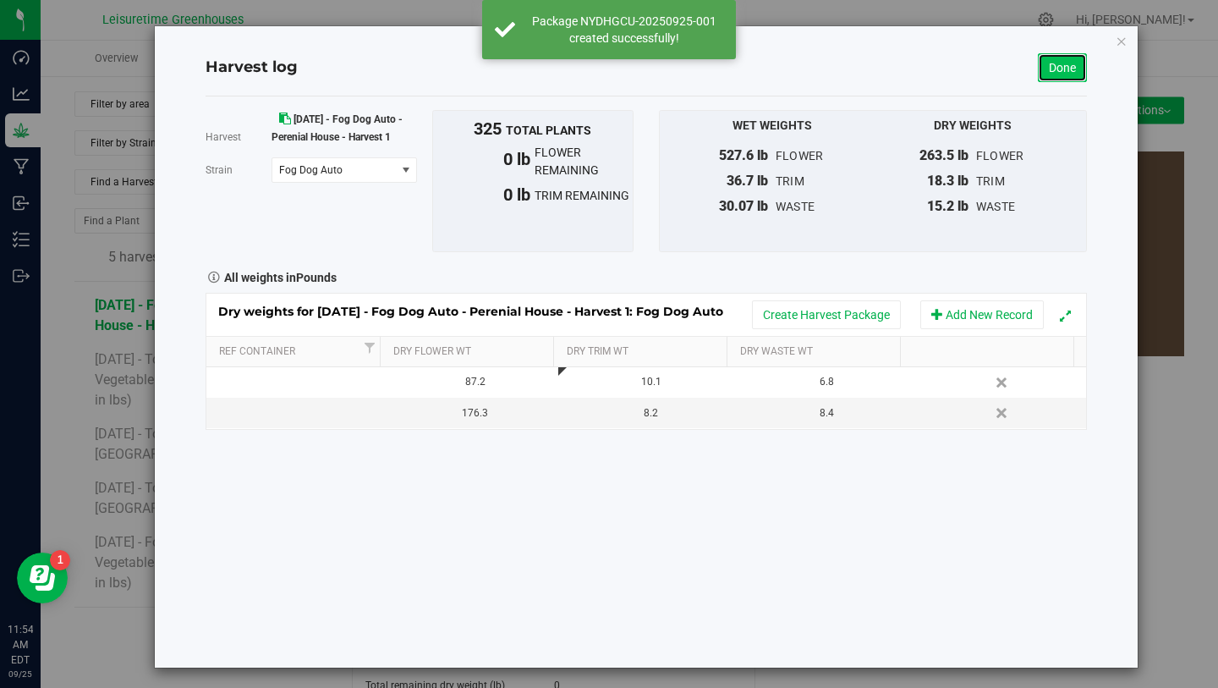
click at [1056, 73] on link "Done" at bounding box center [1062, 67] width 49 height 29
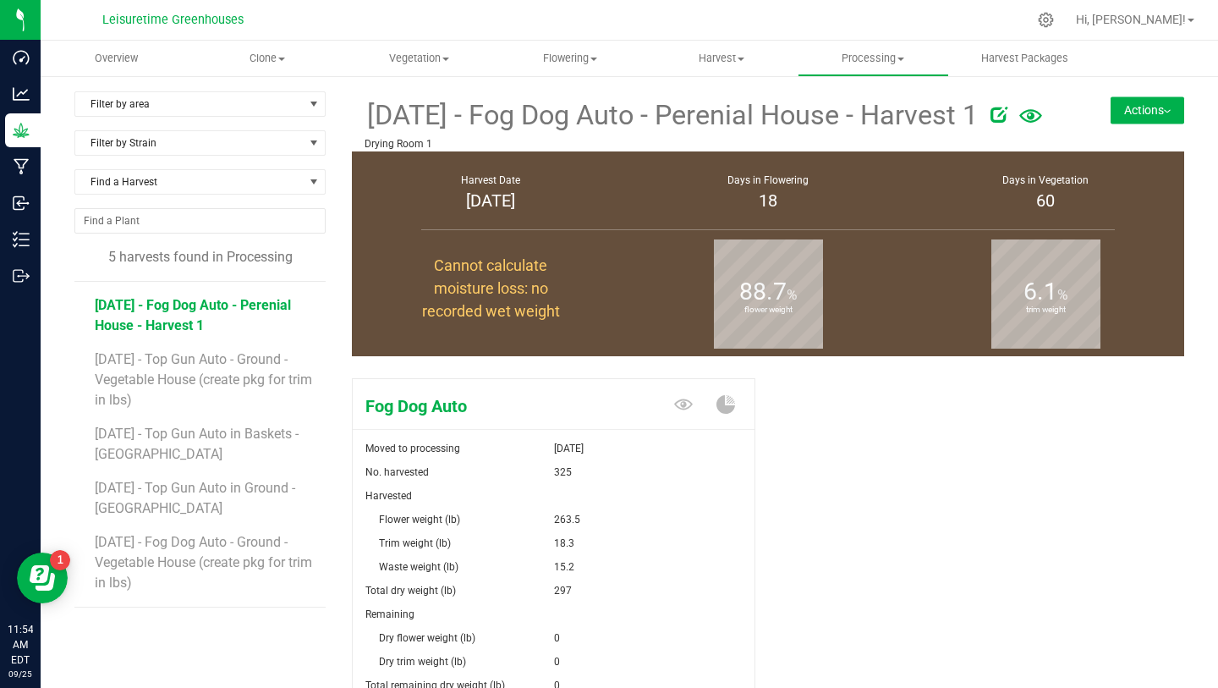
click at [1140, 124] on button "Actions" at bounding box center [1148, 109] width 74 height 27
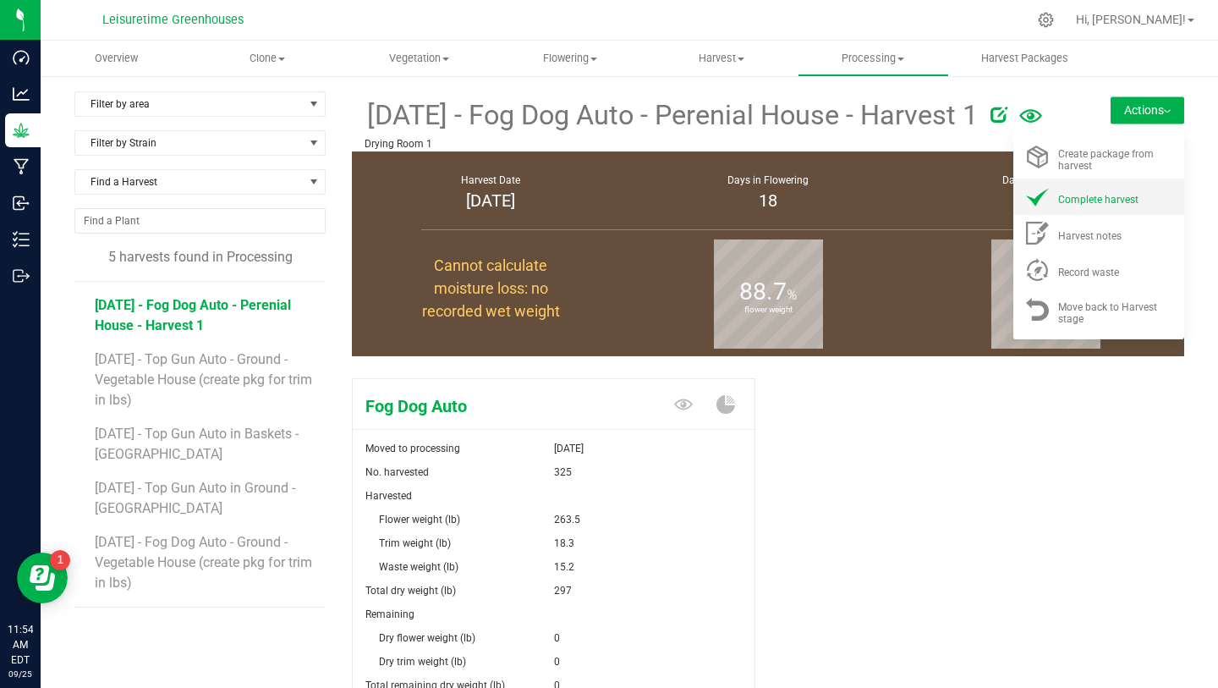
click at [1121, 196] on span "Complete harvest" at bounding box center [1098, 200] width 80 height 12
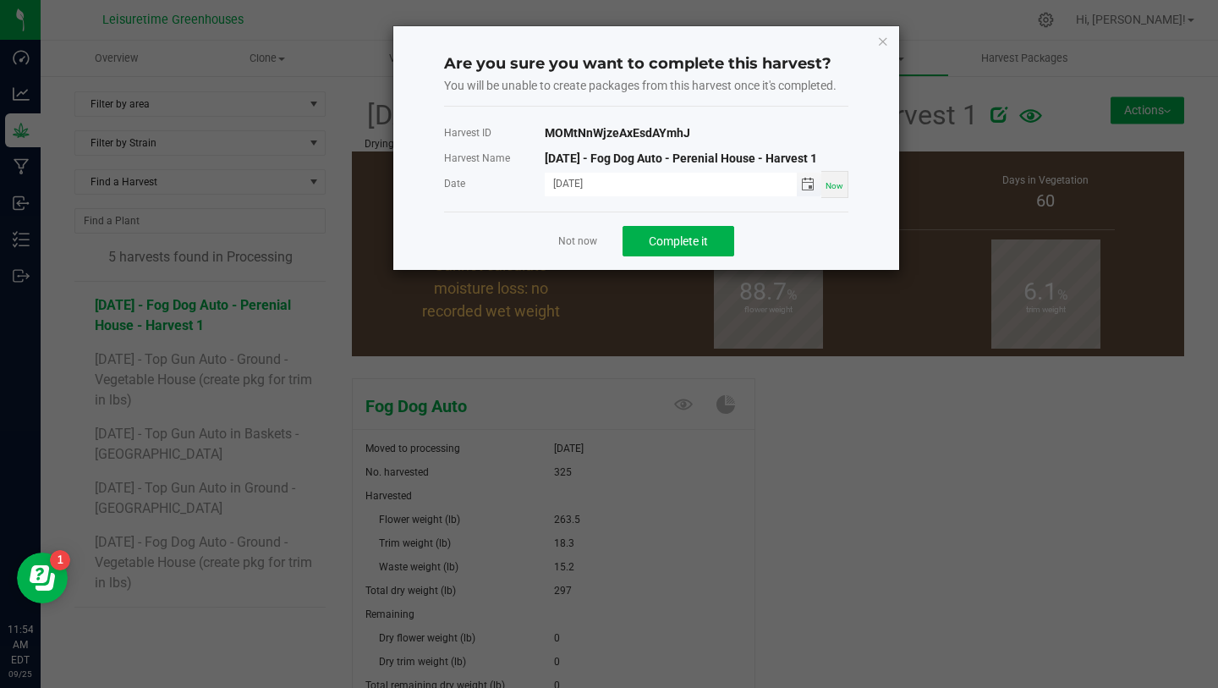
click at [810, 187] on span "Toggle calendar" at bounding box center [808, 185] width 14 height 14
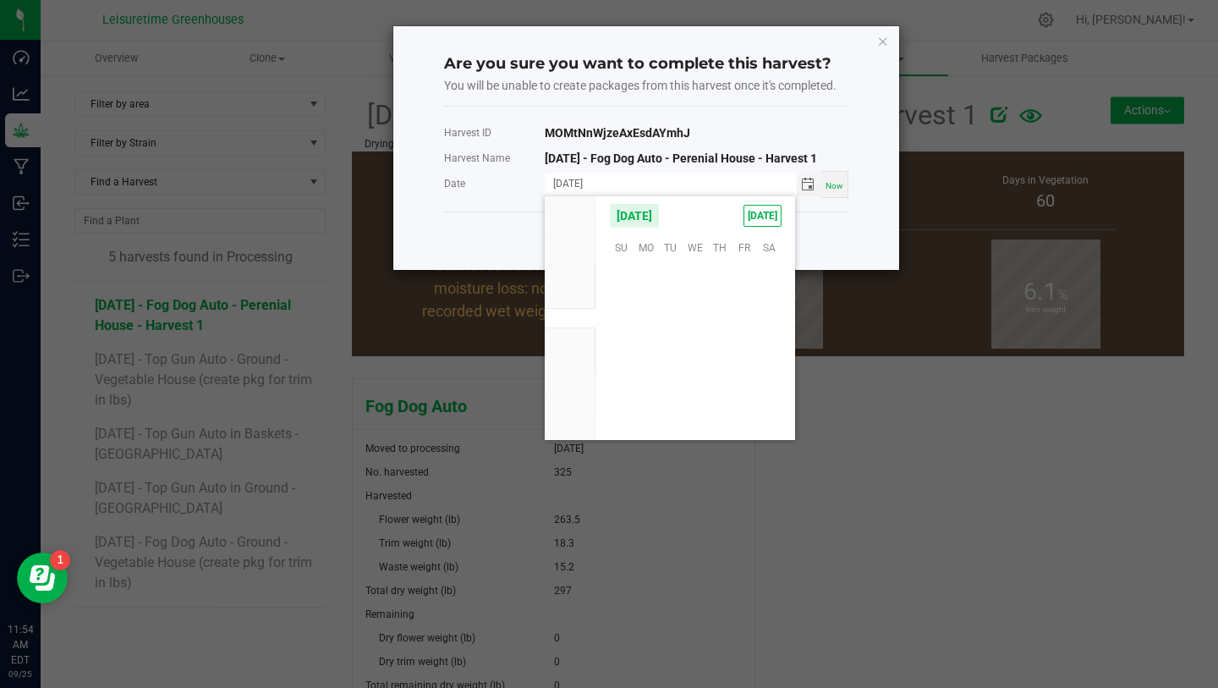
scroll to position [274414, 0]
click at [575, 299] on span "Aug" at bounding box center [570, 298] width 19 height 12
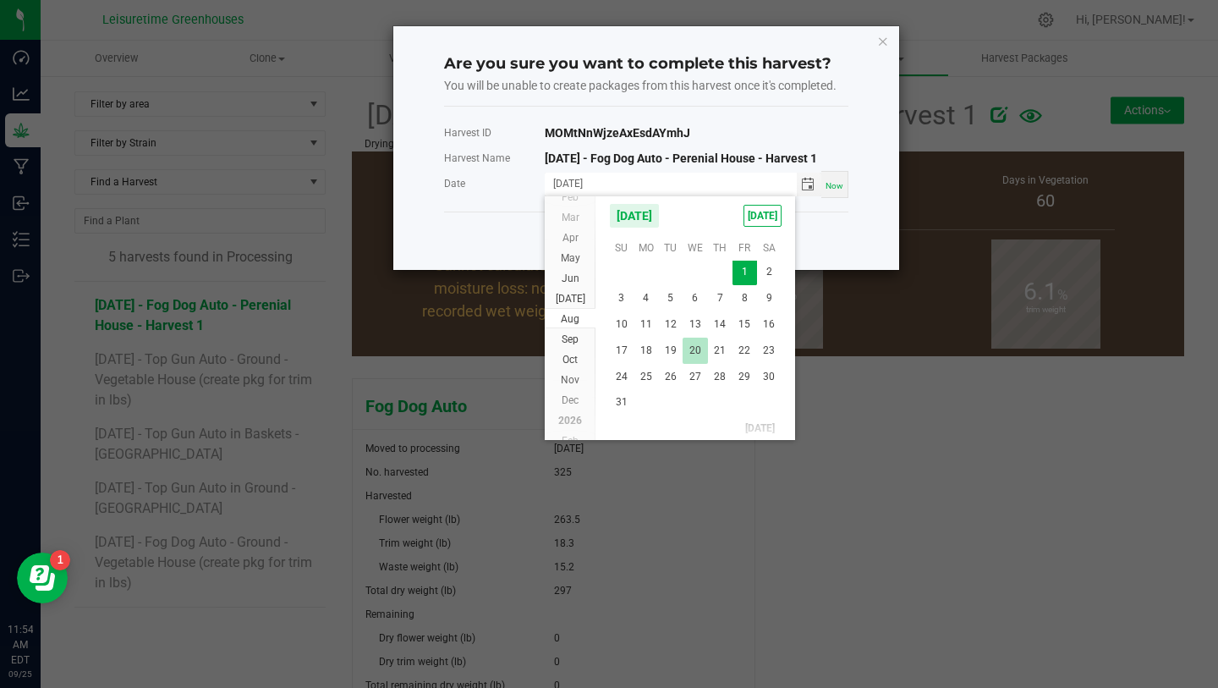
click at [704, 349] on span "20" at bounding box center [695, 351] width 25 height 26
type input "08/20/2025"
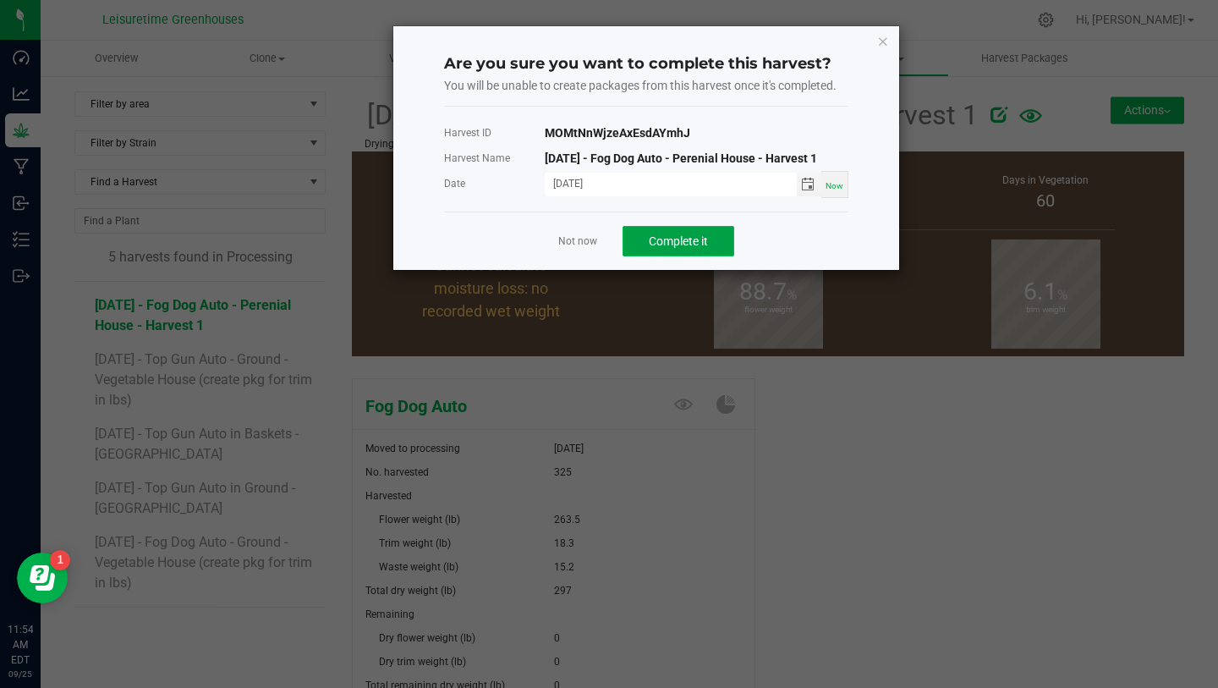
click at [678, 243] on span "Complete it" at bounding box center [678, 241] width 59 height 14
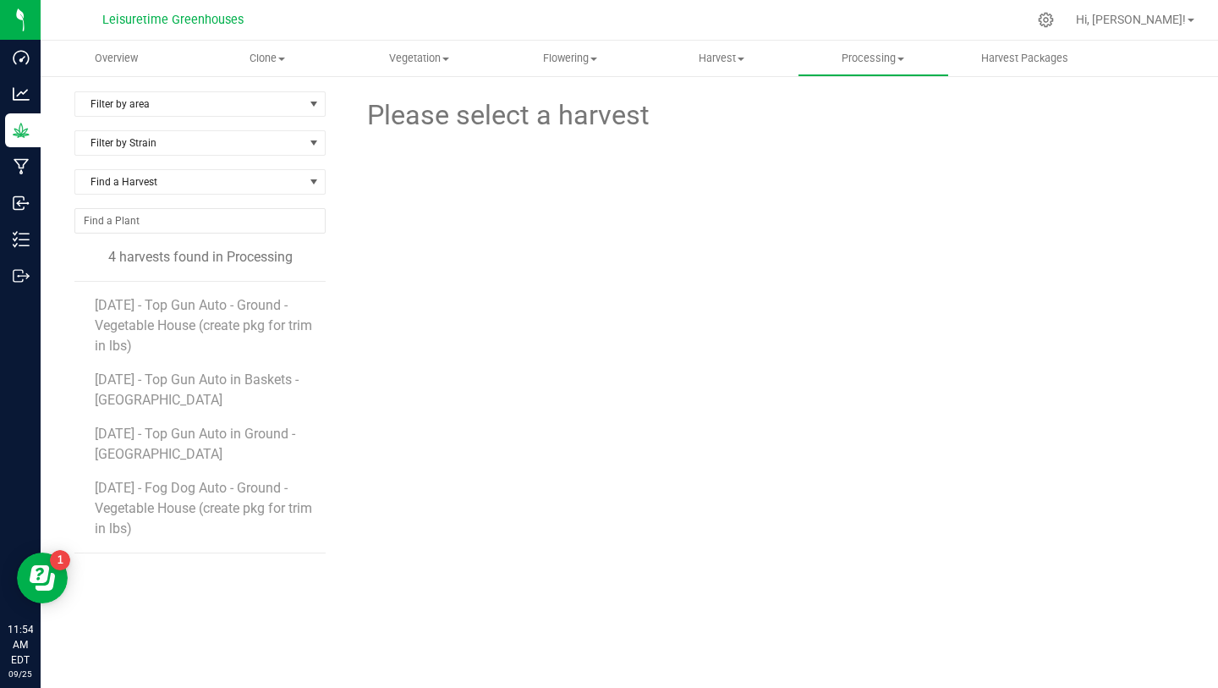
click at [239, 316] on li "4/17/25 - Top Gun Auto - Ground - Vegetable House (create pkg for trim in lbs)" at bounding box center [204, 319] width 219 height 74
click at [236, 308] on span "4/17/25 - Top Gun Auto - Ground - Vegetable House (create pkg for trim in lbs)" at bounding box center [195, 325] width 200 height 57
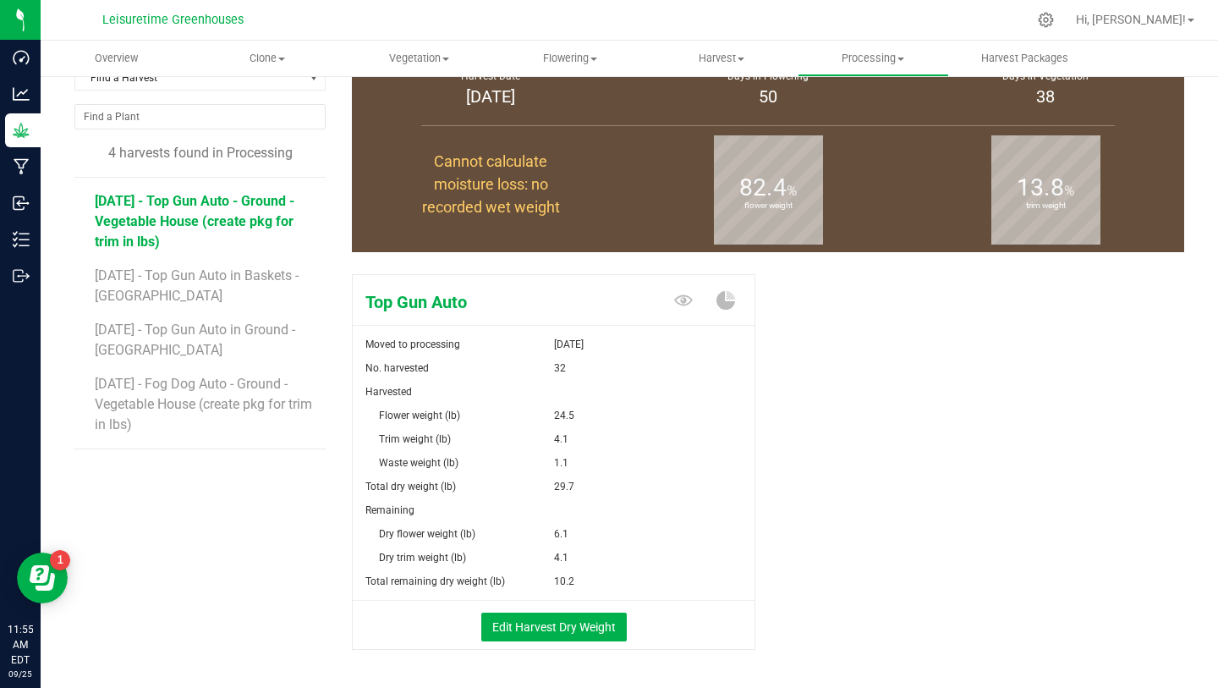
scroll to position [105, 0]
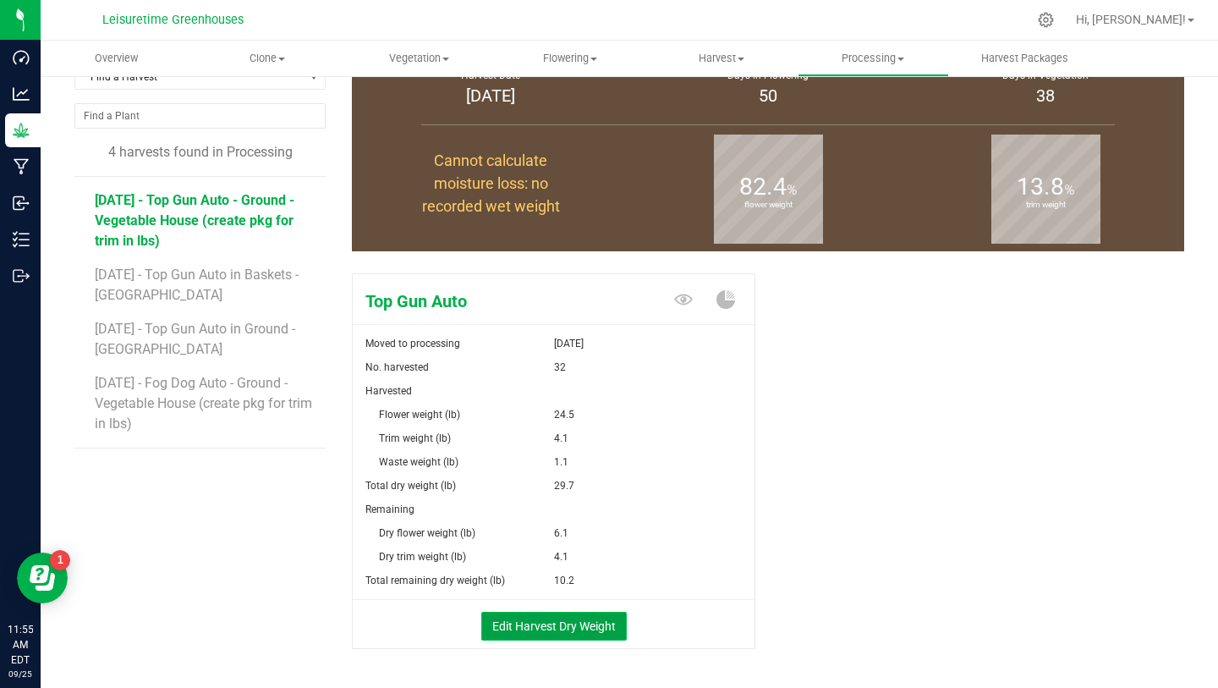
click at [580, 632] on button "Edit Harvest Dry Weight" at bounding box center [554, 626] width 146 height 29
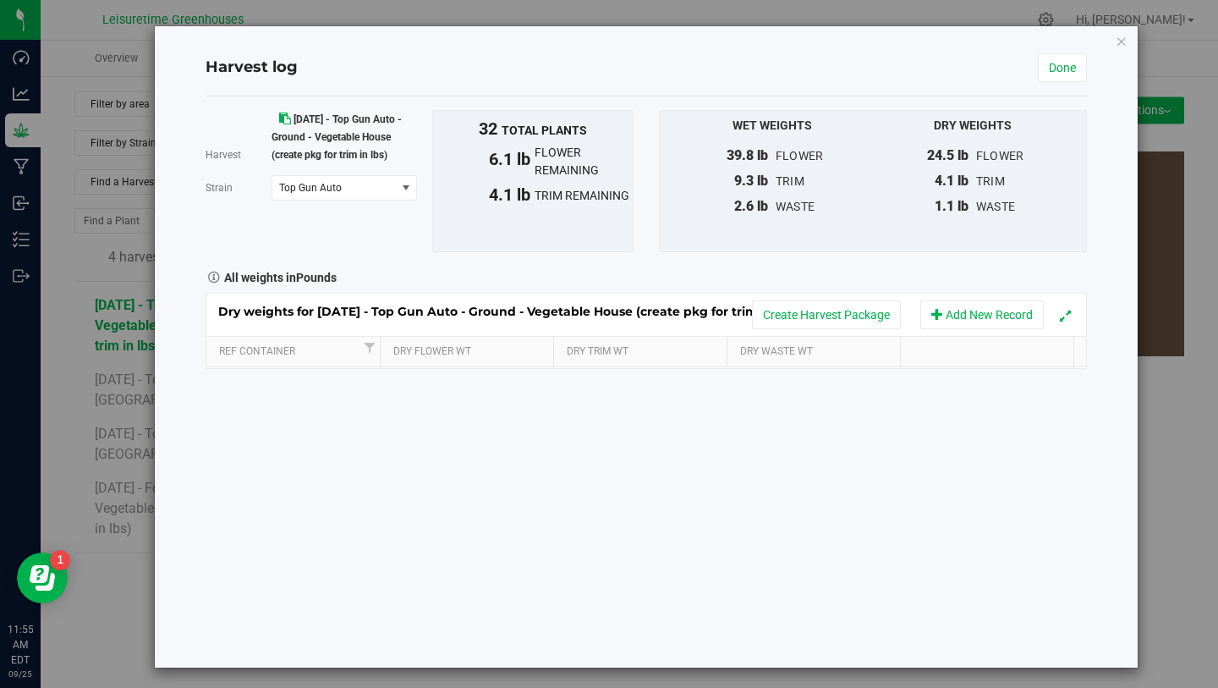
click at [678, 461] on div "Harvest 4/17/25 - Top Gun Auto - Ground - Vegetable House (create pkg for trim …" at bounding box center [646, 381] width 881 height 571
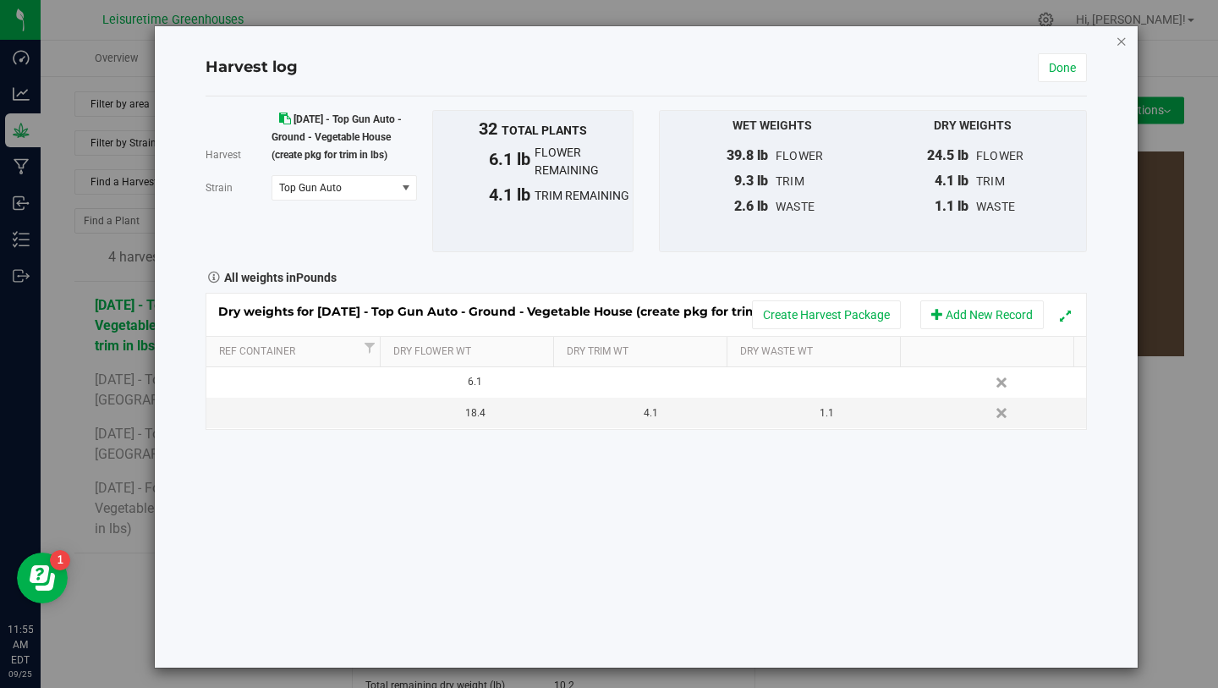
click at [1116, 45] on icon "button" at bounding box center [1122, 40] width 12 height 20
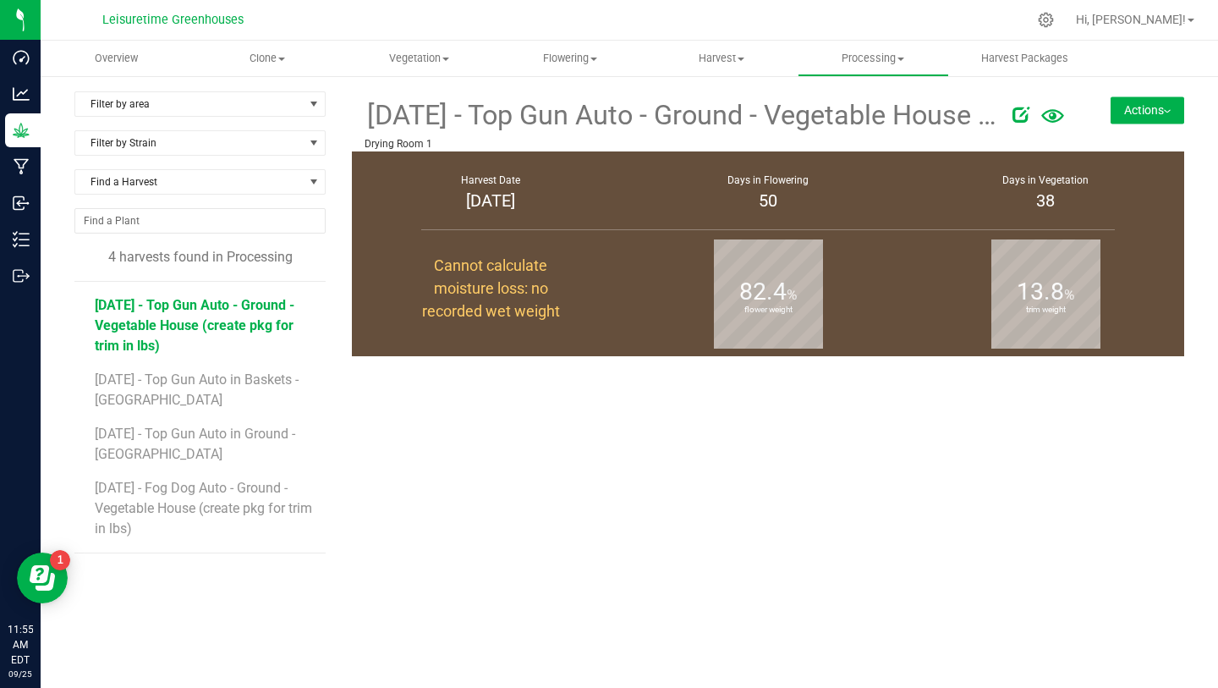
click at [1145, 104] on button "Actions" at bounding box center [1148, 109] width 74 height 27
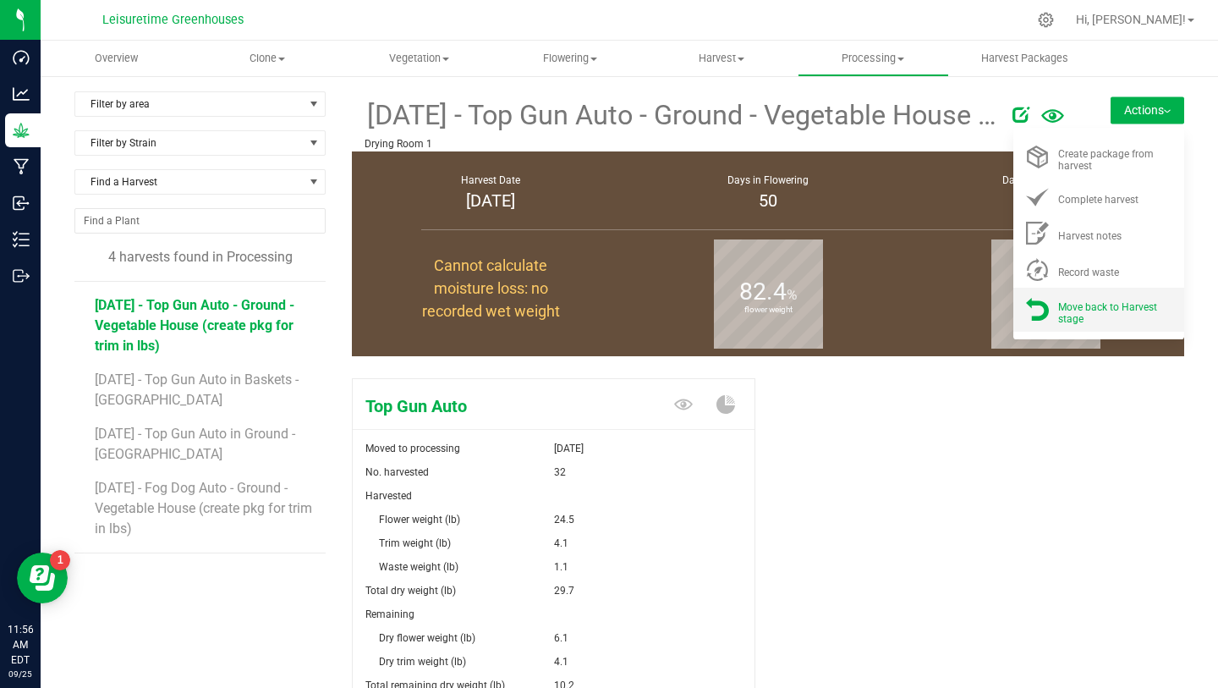
click at [1096, 305] on span "Move back to Harvest stage" at bounding box center [1107, 313] width 99 height 24
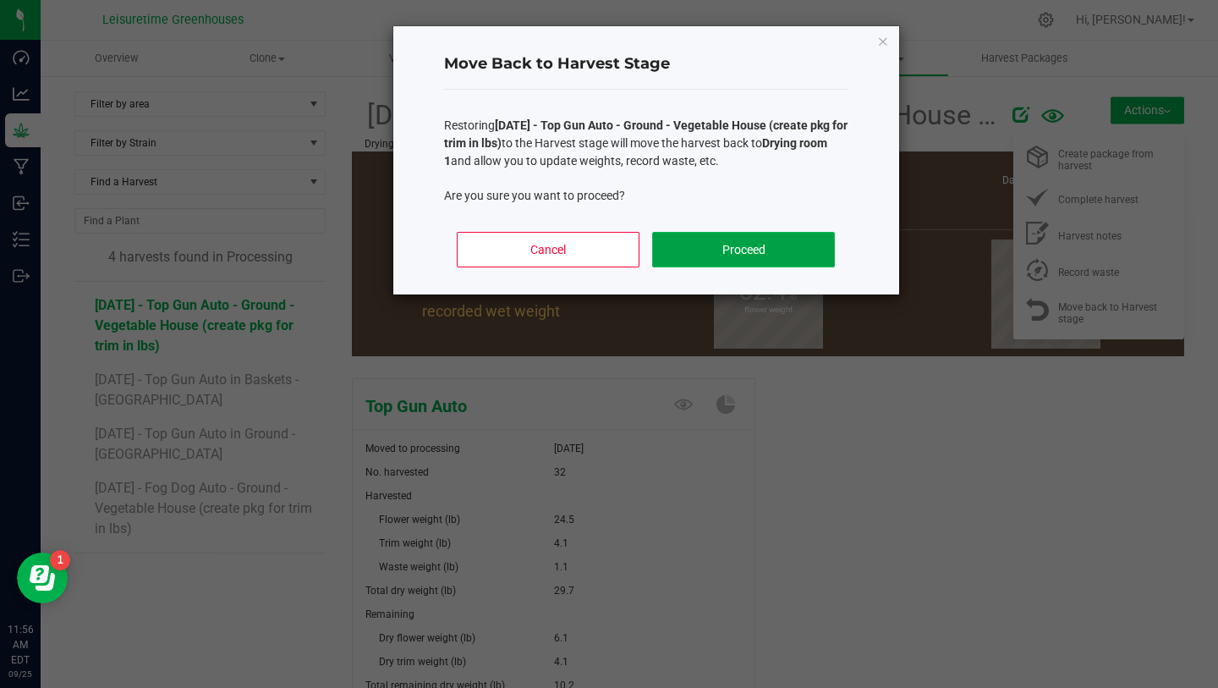
click at [770, 244] on button "Proceed" at bounding box center [743, 250] width 182 height 36
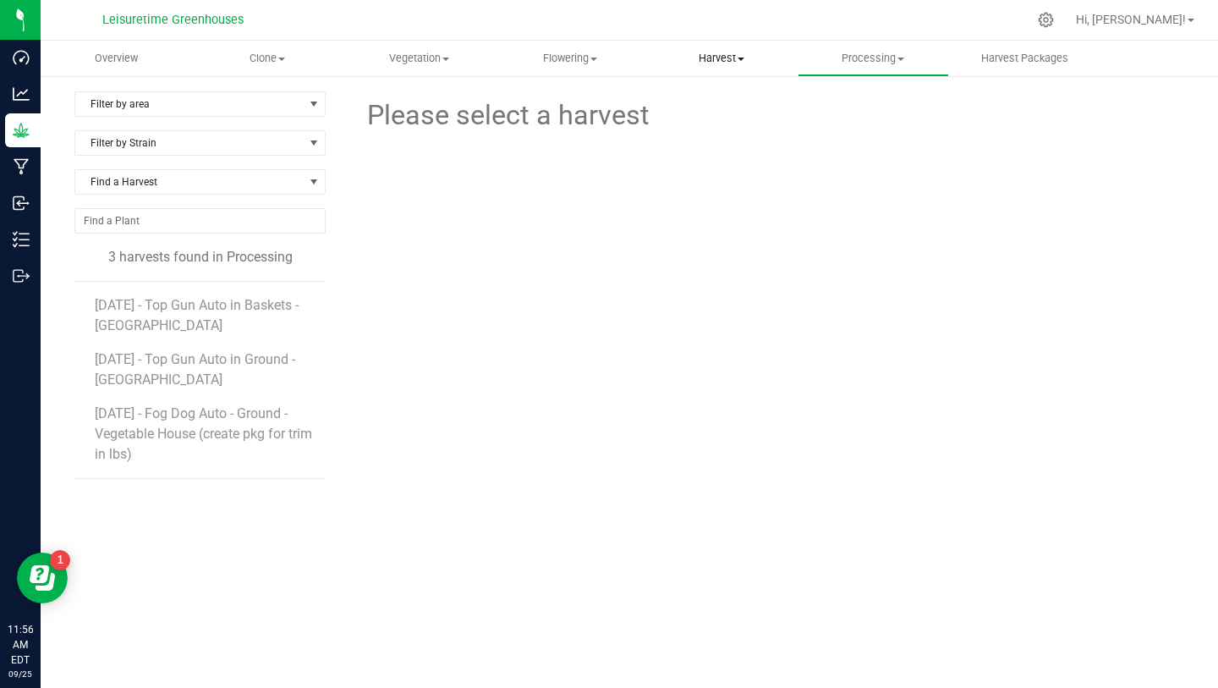
click at [707, 68] on uib-tab-heading "Harvest Harvests Harvested plants" at bounding box center [722, 58] width 150 height 34
click at [709, 98] on span "Harvests" at bounding box center [693, 102] width 94 height 14
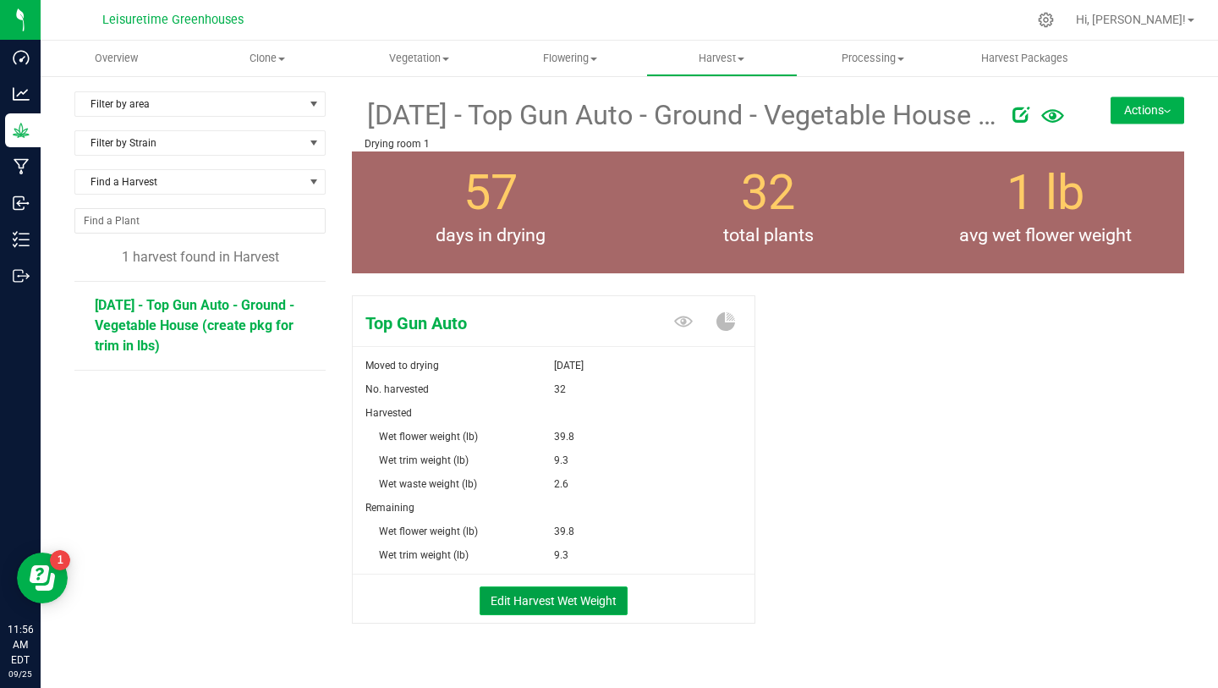
click at [567, 601] on button "Edit Harvest Wet Weight" at bounding box center [554, 600] width 148 height 29
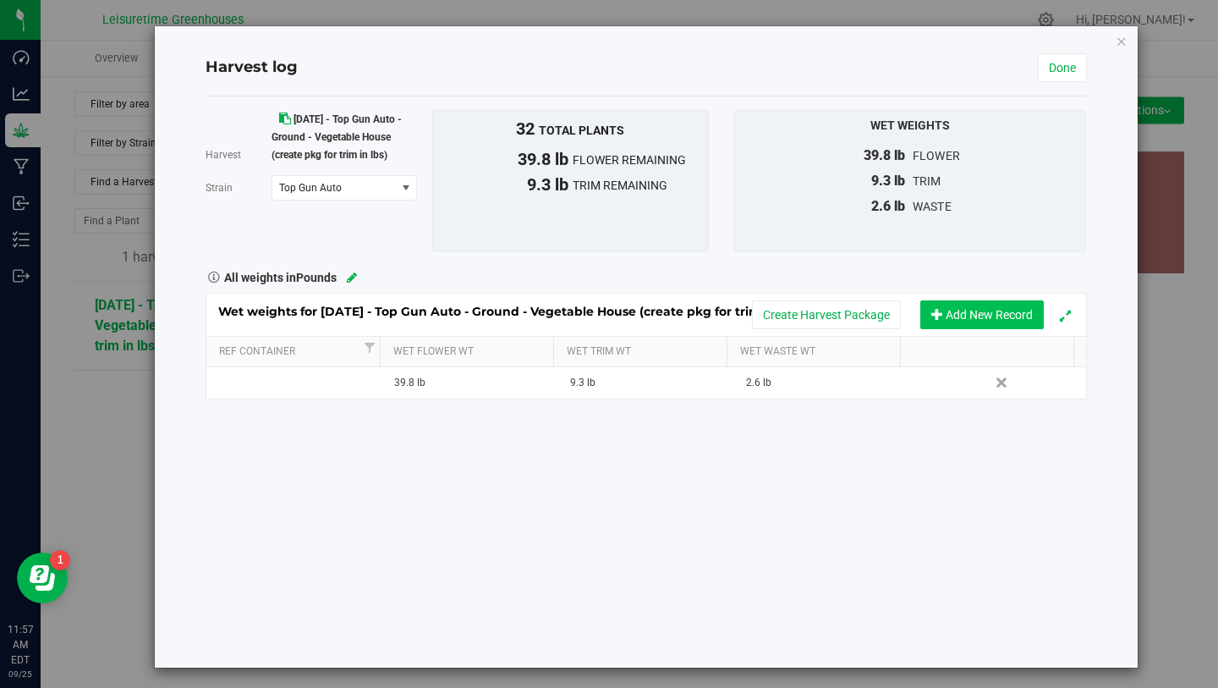
click at [987, 312] on button "Add New Record" at bounding box center [982, 314] width 124 height 29
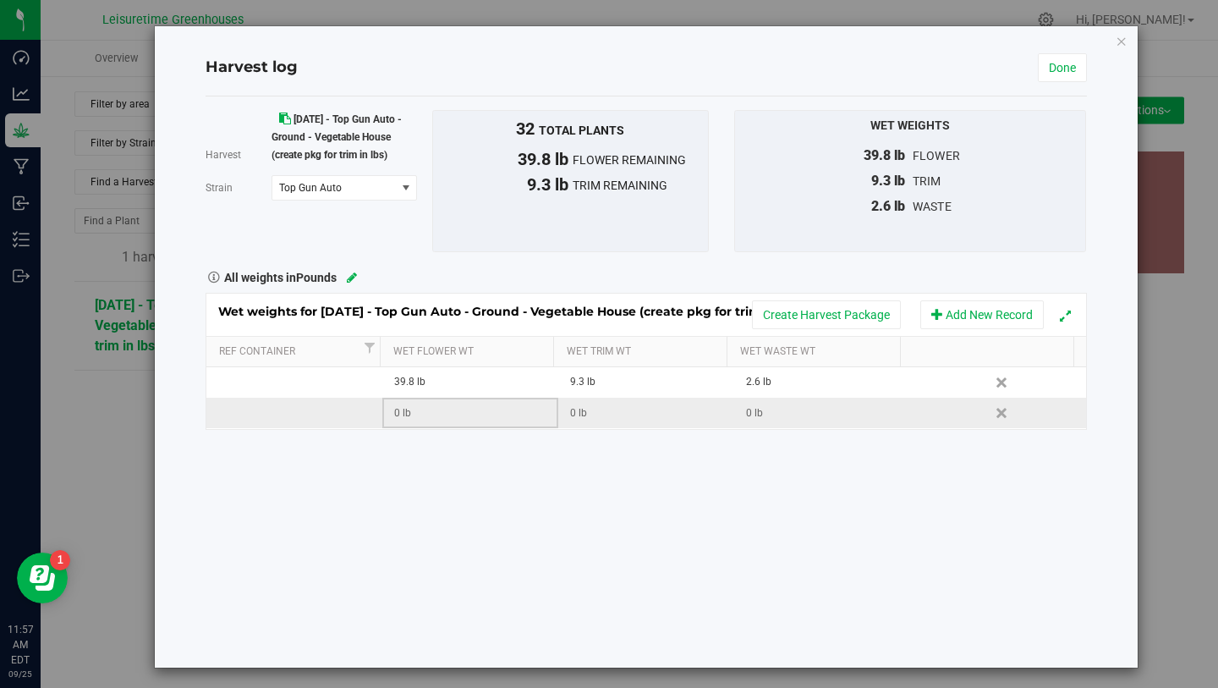
click at [442, 406] on div "0 lb" at bounding box center [475, 413] width 163 height 16
type input "13.2"
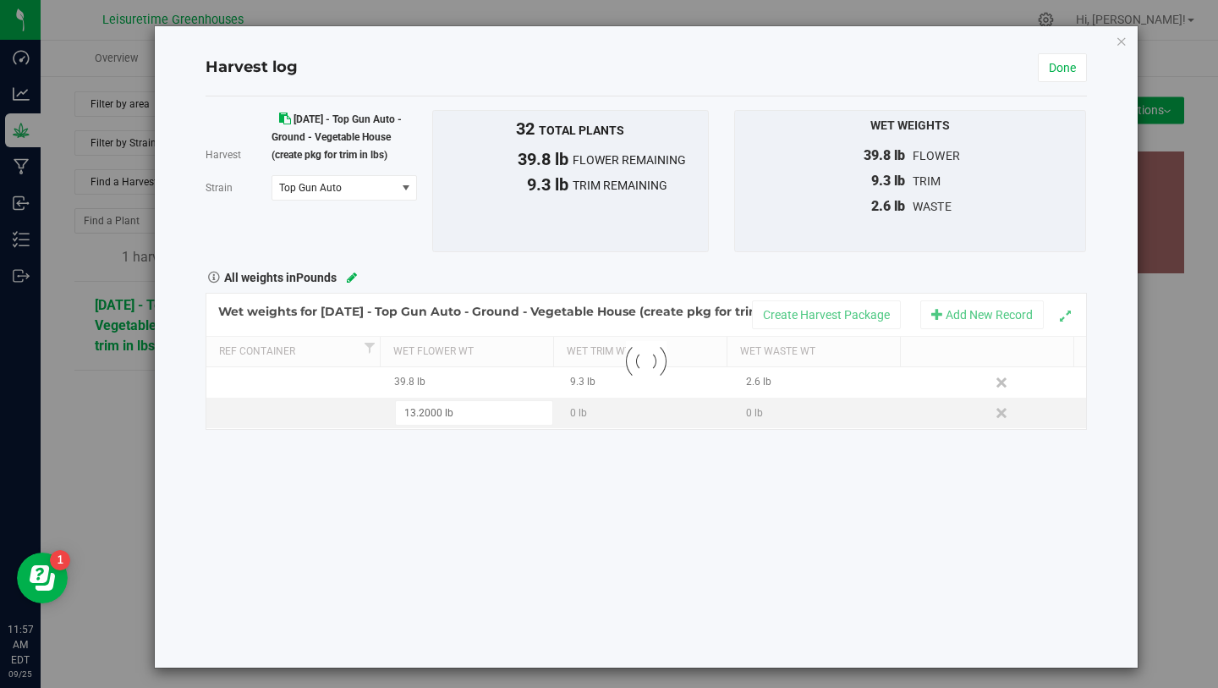
click at [486, 478] on div "Harvest 4/17/25 - Top Gun Auto - Ground - Vegetable House (create pkg for trim …" at bounding box center [646, 381] width 881 height 571
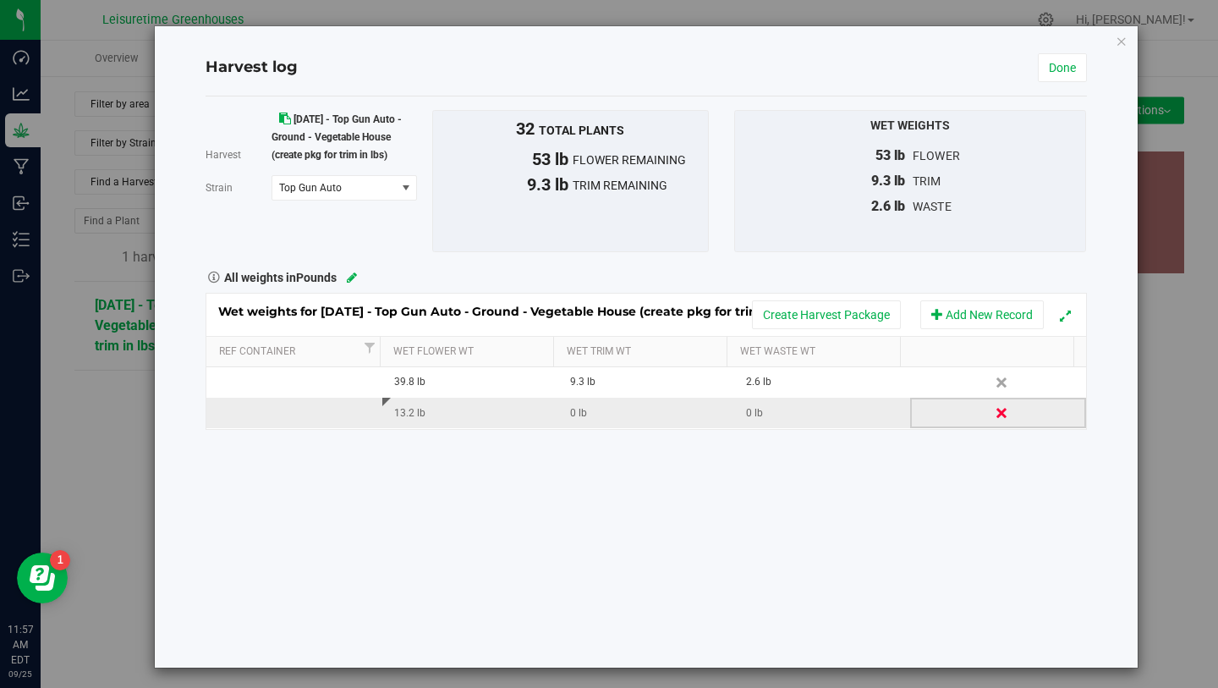
click at [991, 419] on link "Delete" at bounding box center [1003, 413] width 25 height 22
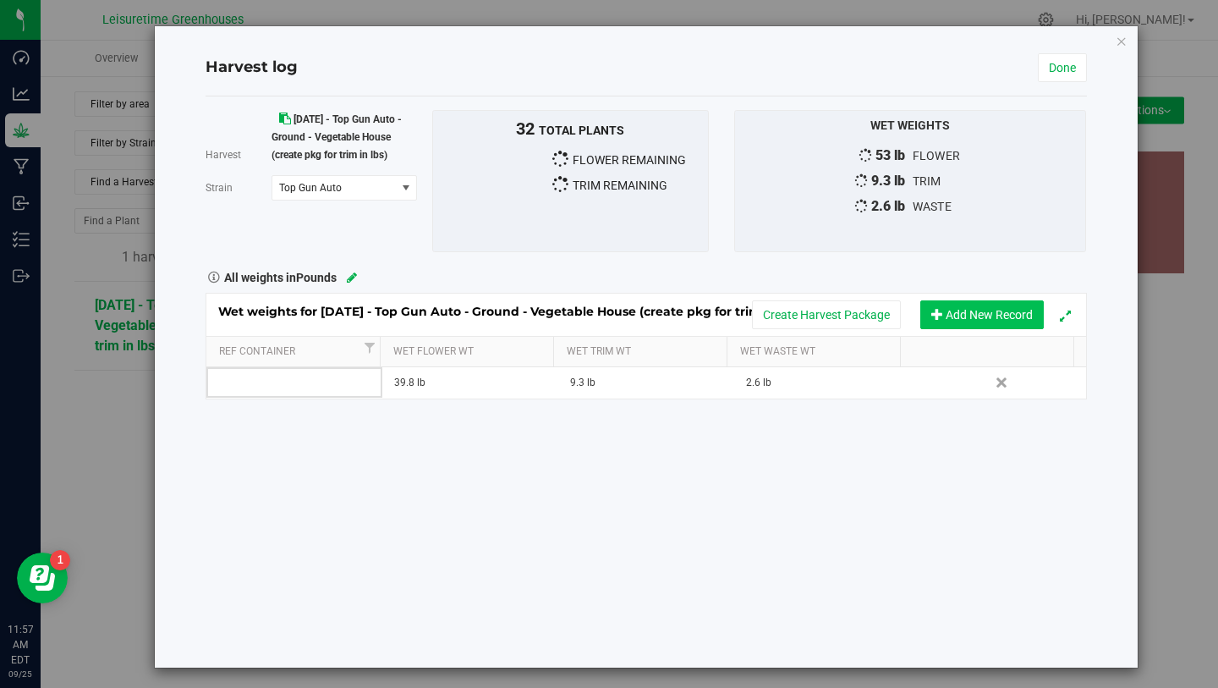
click at [948, 324] on button "Add New Record" at bounding box center [982, 314] width 124 height 29
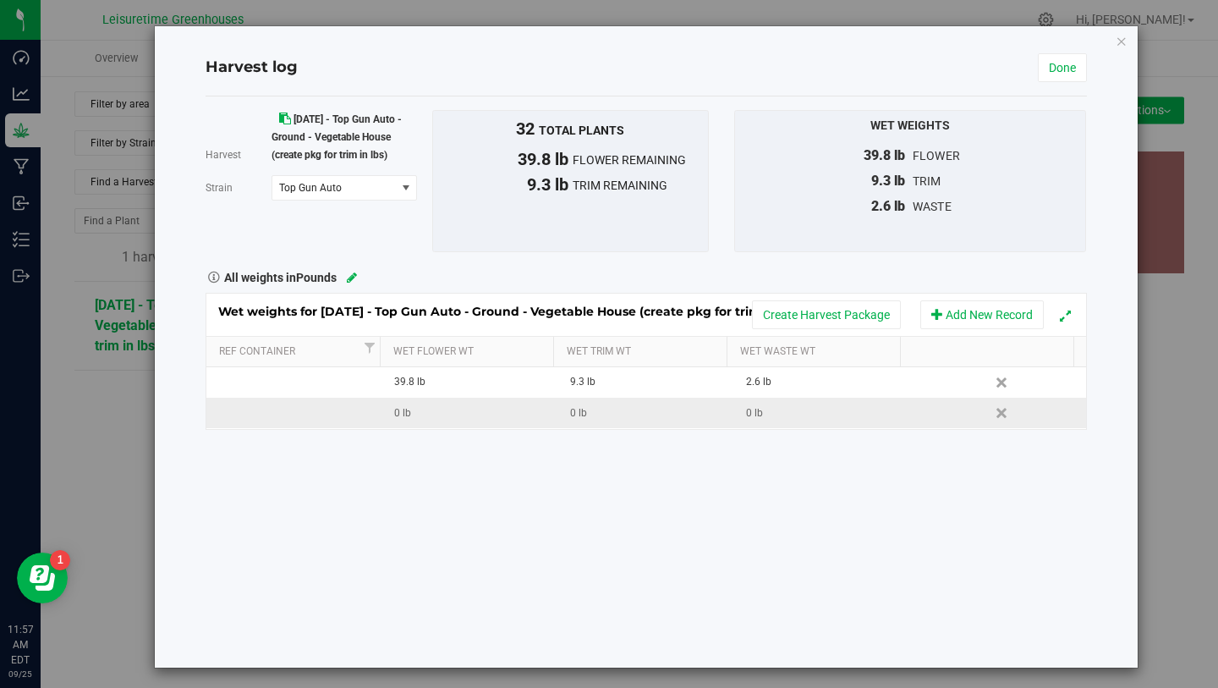
click at [406, 409] on div "0 lb" at bounding box center [475, 413] width 163 height 16
type input "12.2"
click at [475, 488] on div "Harvest 4/17/25 - Top Gun Auto - Ground - Vegetable House (create pkg for trim …" at bounding box center [646, 381] width 881 height 571
click at [590, 461] on div "Harvest 4/17/25 - Top Gun Auto - Ground - Vegetable House (create pkg for trim …" at bounding box center [646, 381] width 881 height 571
click at [1067, 69] on link "Done" at bounding box center [1062, 67] width 49 height 29
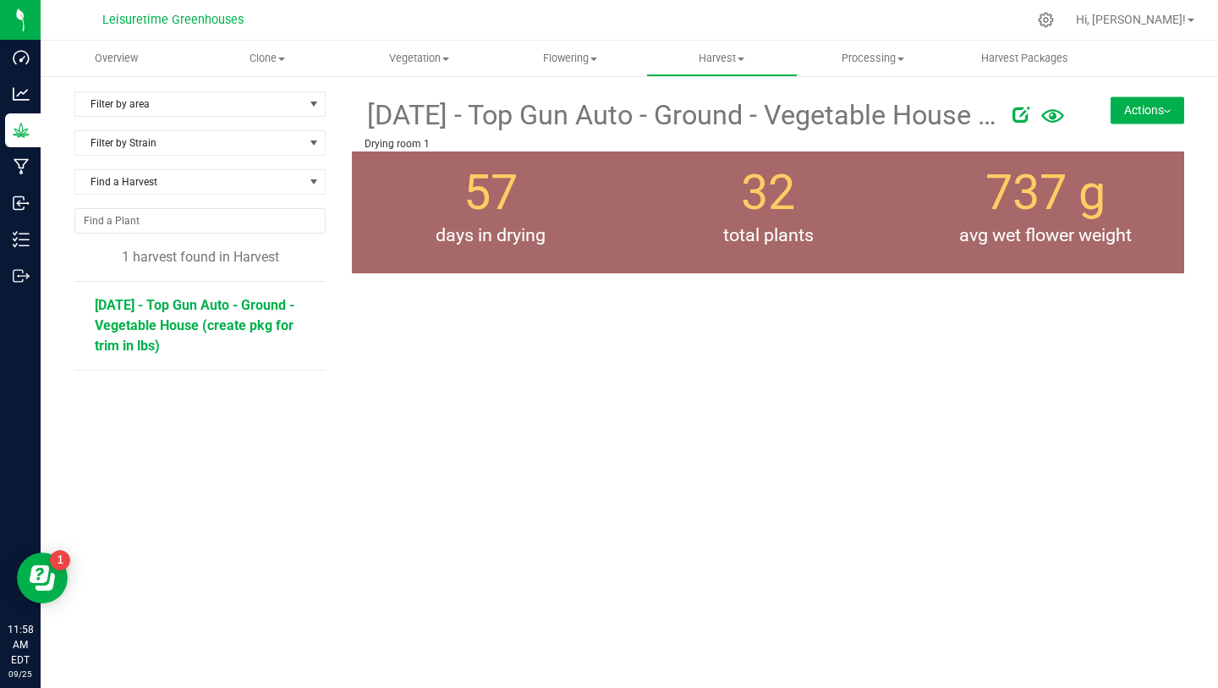
click at [1139, 109] on button "Actions" at bounding box center [1148, 109] width 74 height 27
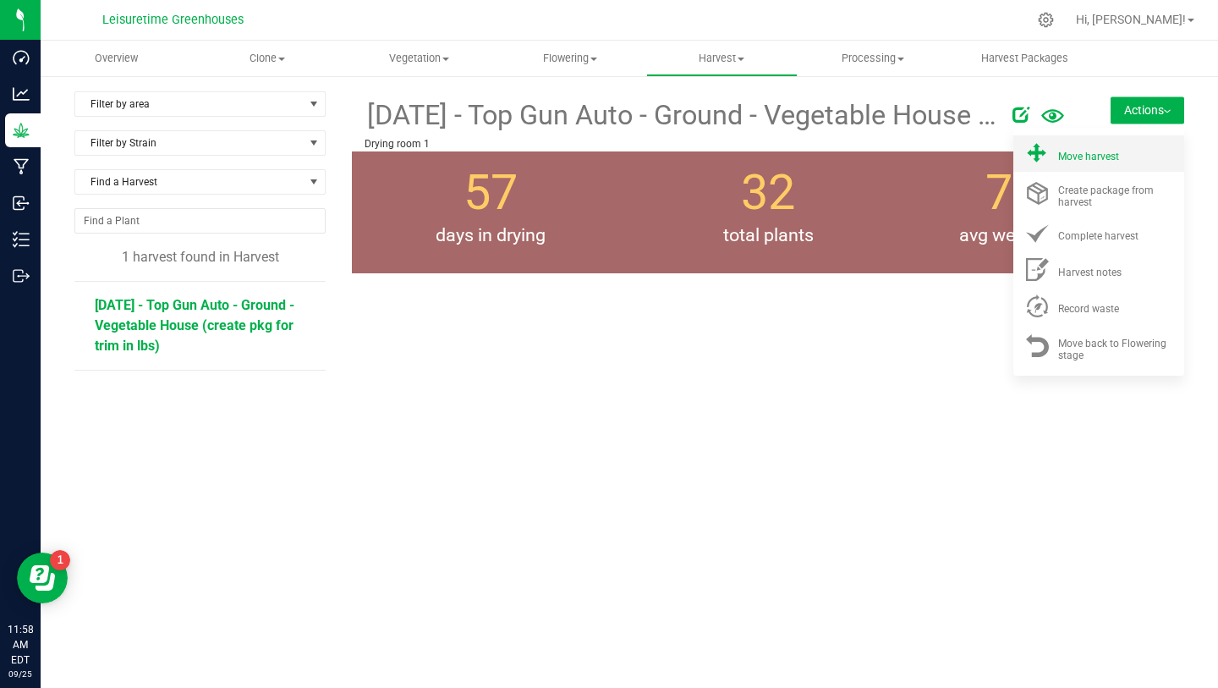
click at [1107, 157] on span "Move harvest" at bounding box center [1088, 157] width 61 height 12
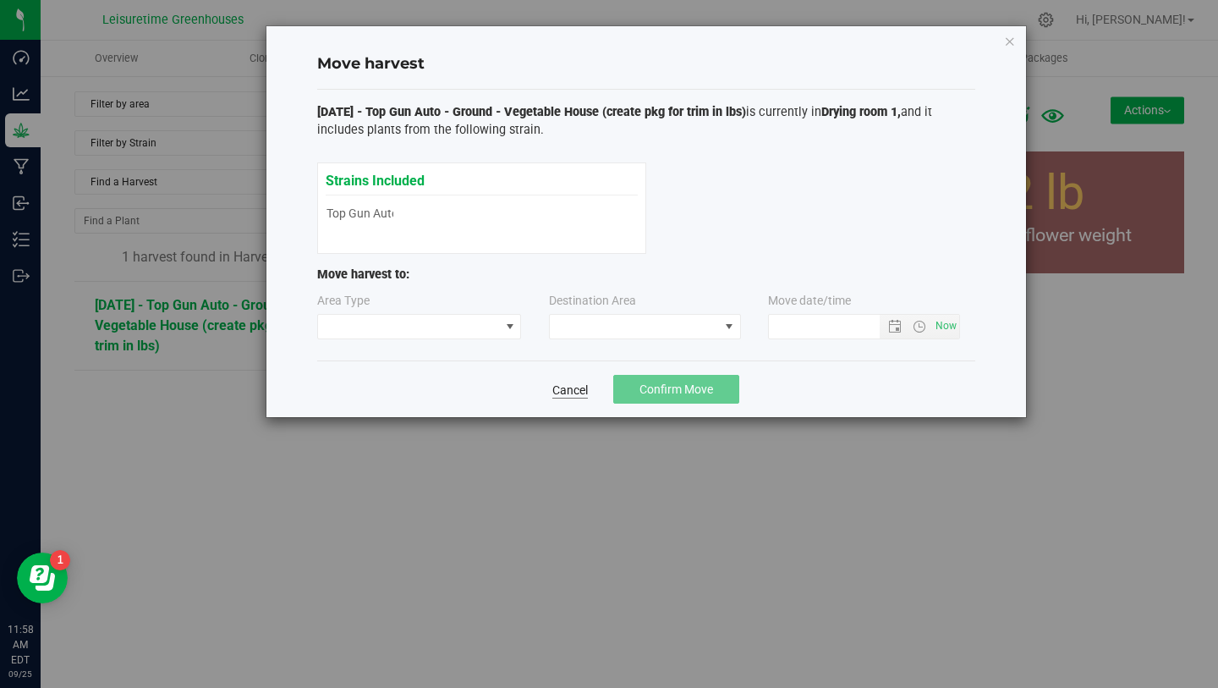
type input "9/25/2025 11:58 AM"
click at [457, 333] on span at bounding box center [409, 327] width 182 height 24
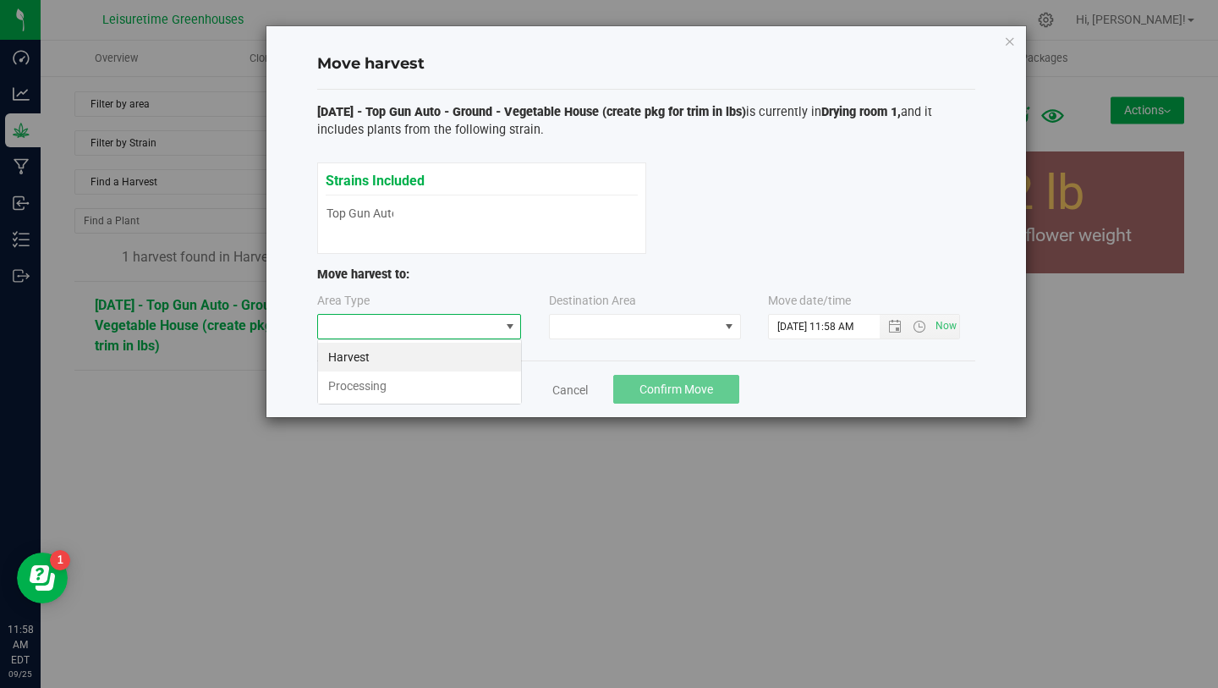
scroll to position [25, 205]
click at [457, 384] on li "Processing" at bounding box center [419, 385] width 203 height 29
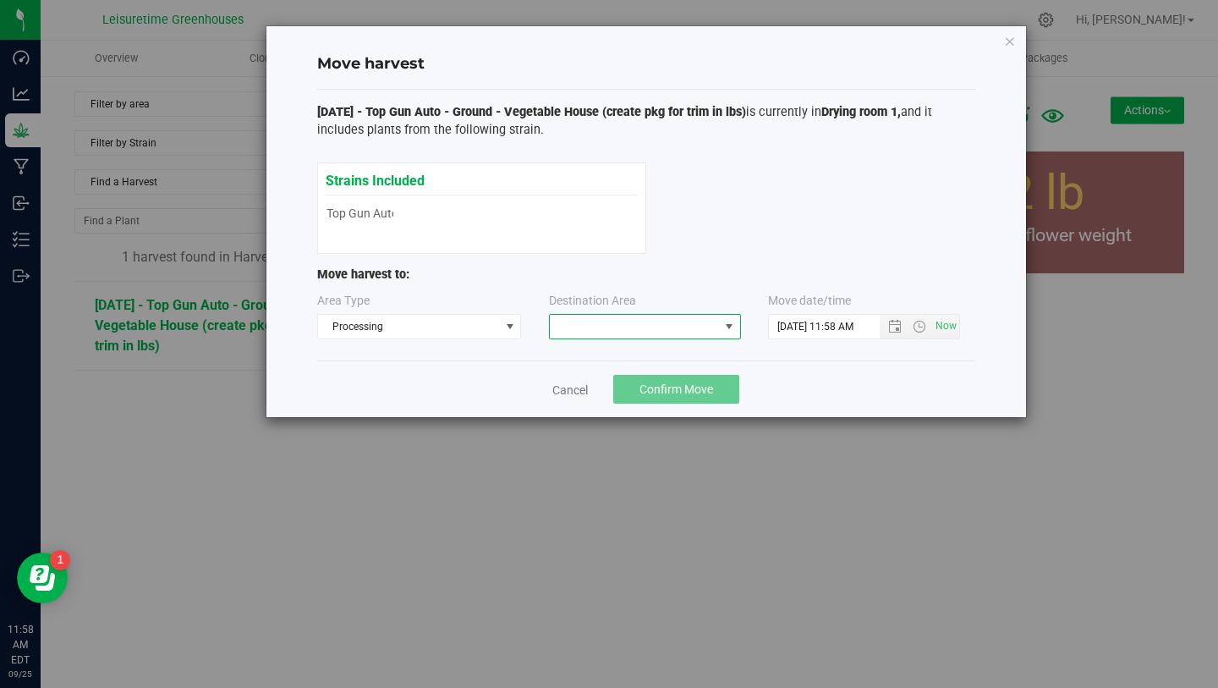
click at [601, 320] on span at bounding box center [634, 327] width 169 height 24
click at [601, 399] on li "Drying Room 1" at bounding box center [645, 398] width 190 height 29
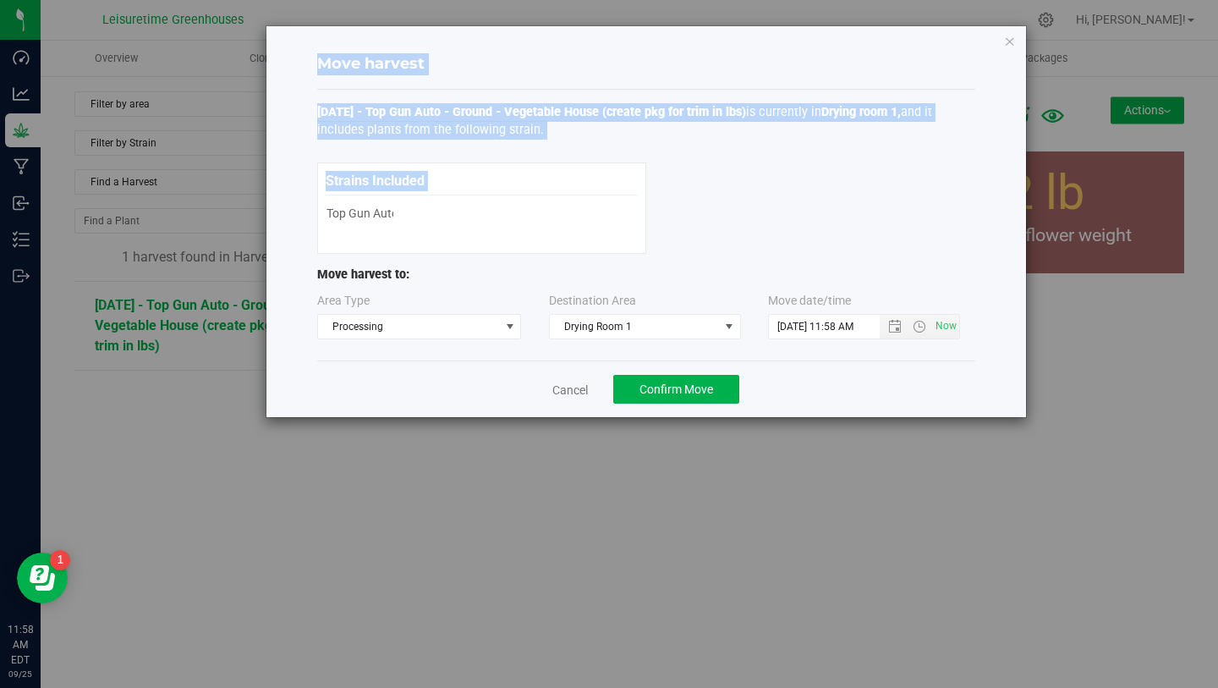
drag, startPoint x: 810, startPoint y: 41, endPoint x: 810, endPoint y: 215, distance: 173.4
click at [810, 215] on div "Move harvest 4/17/25 - Top Gun Auto - Ground - Vegetable House (create pkg for …" at bounding box center [646, 221] width 760 height 391
click at [571, 386] on link "Cancel" at bounding box center [570, 390] width 36 height 17
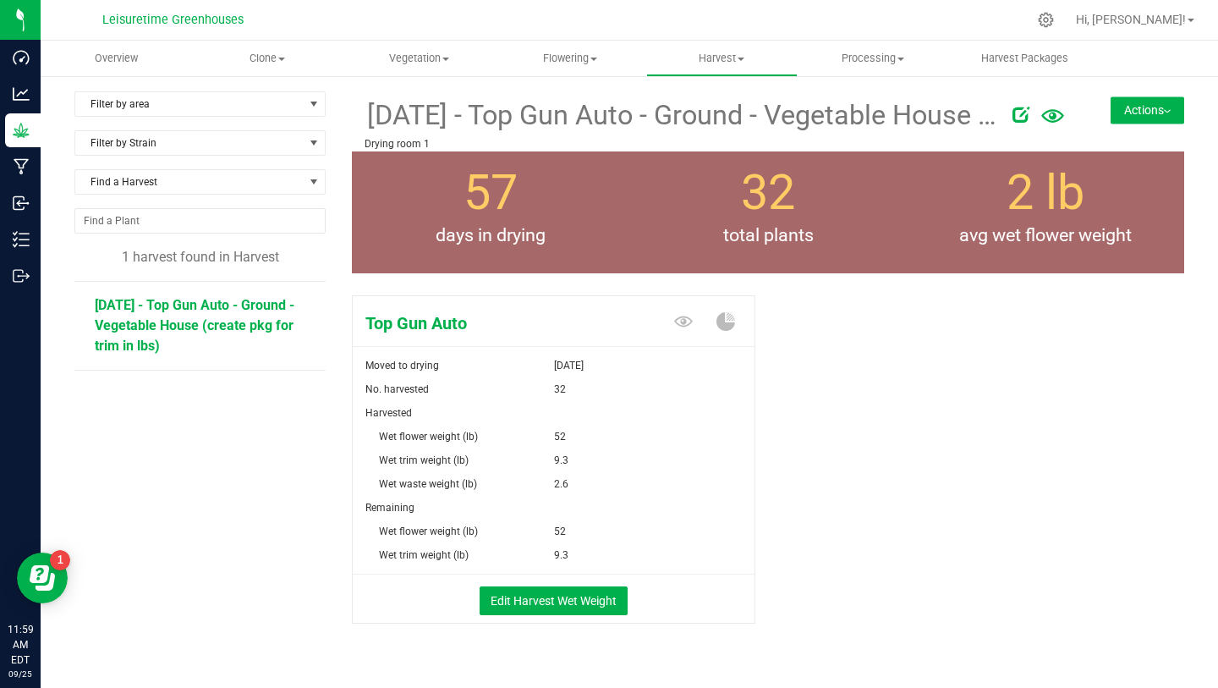
click at [1118, 113] on button "Actions" at bounding box center [1148, 109] width 74 height 27
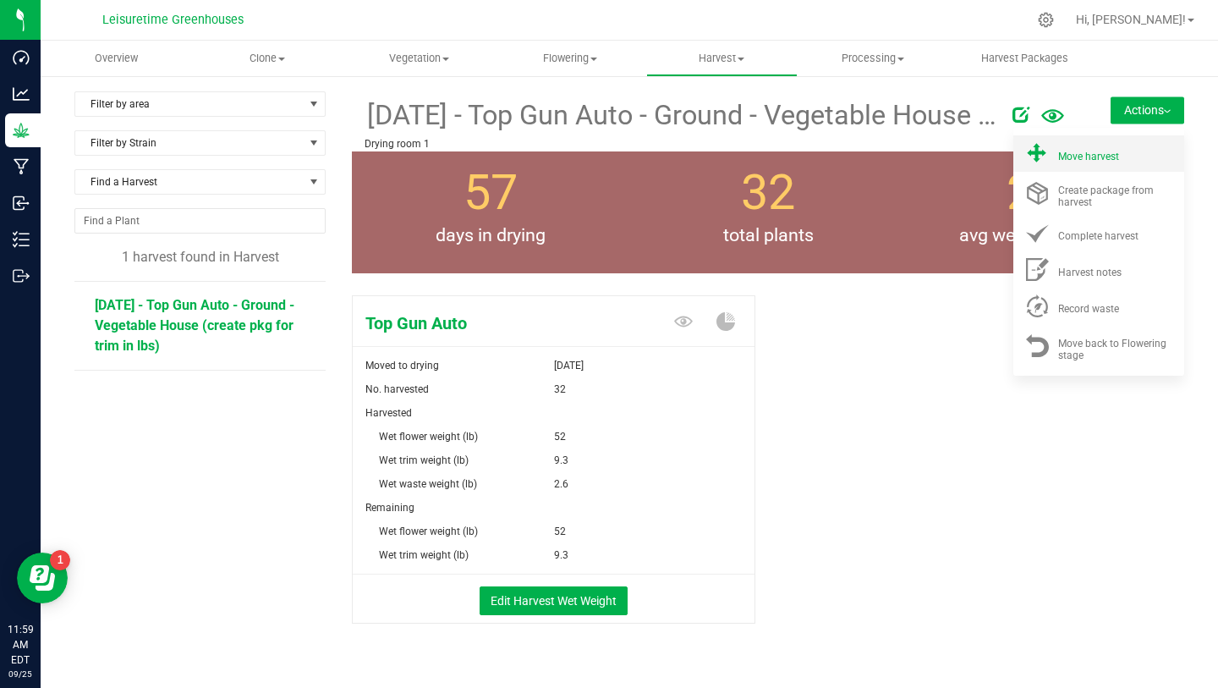
click at [1072, 145] on div "Move harvest" at bounding box center [1115, 154] width 115 height 18
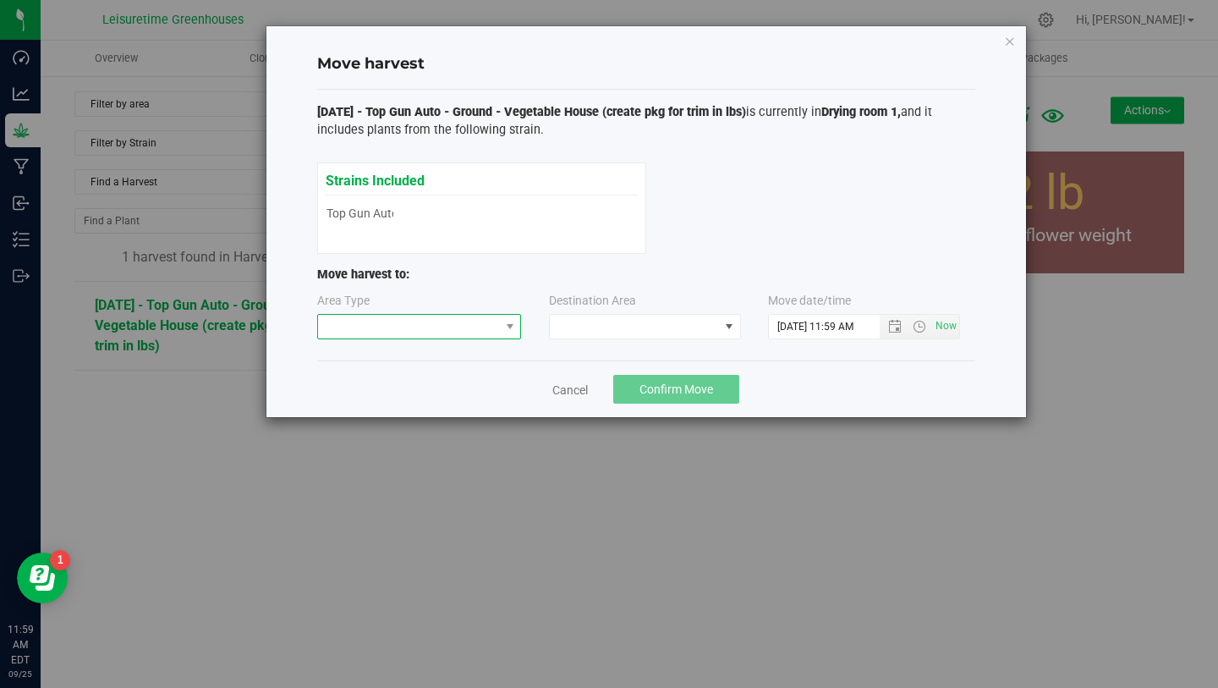
click at [472, 331] on span at bounding box center [409, 327] width 182 height 24
click at [432, 382] on li "Processing" at bounding box center [419, 385] width 203 height 29
click at [615, 333] on span at bounding box center [634, 327] width 169 height 24
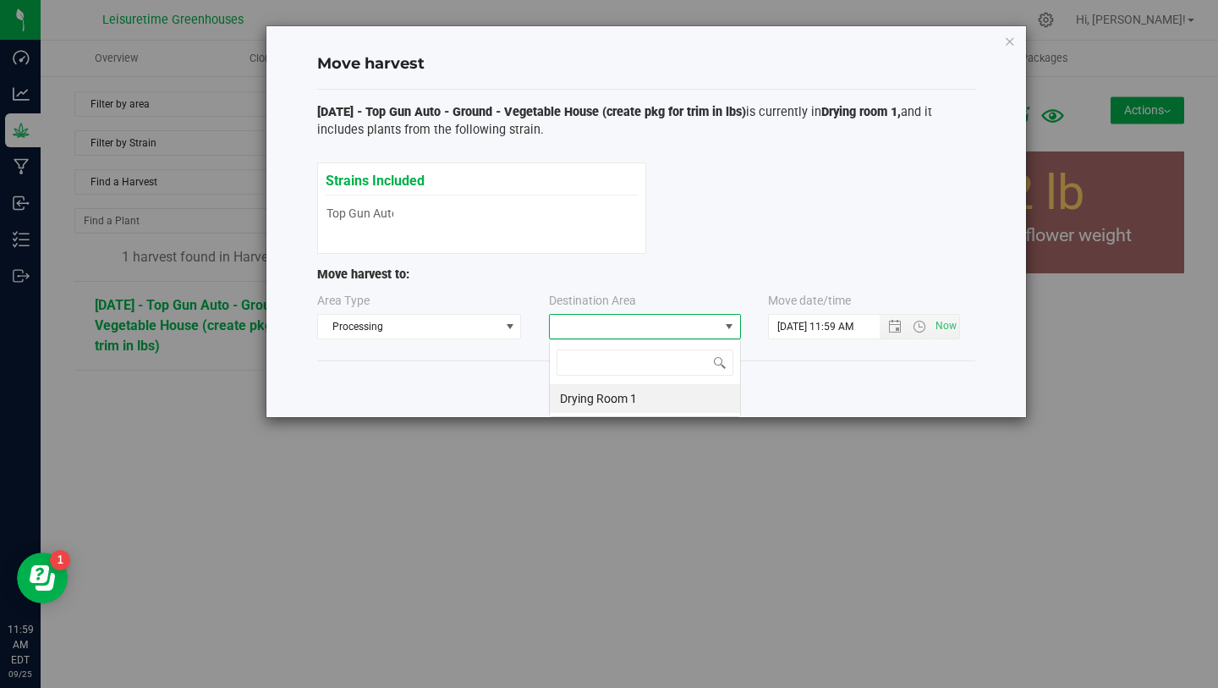
scroll to position [25, 192]
click at [614, 397] on li "Drying Room 1" at bounding box center [645, 398] width 190 height 29
click at [903, 327] on span "Open the date view" at bounding box center [895, 327] width 29 height 14
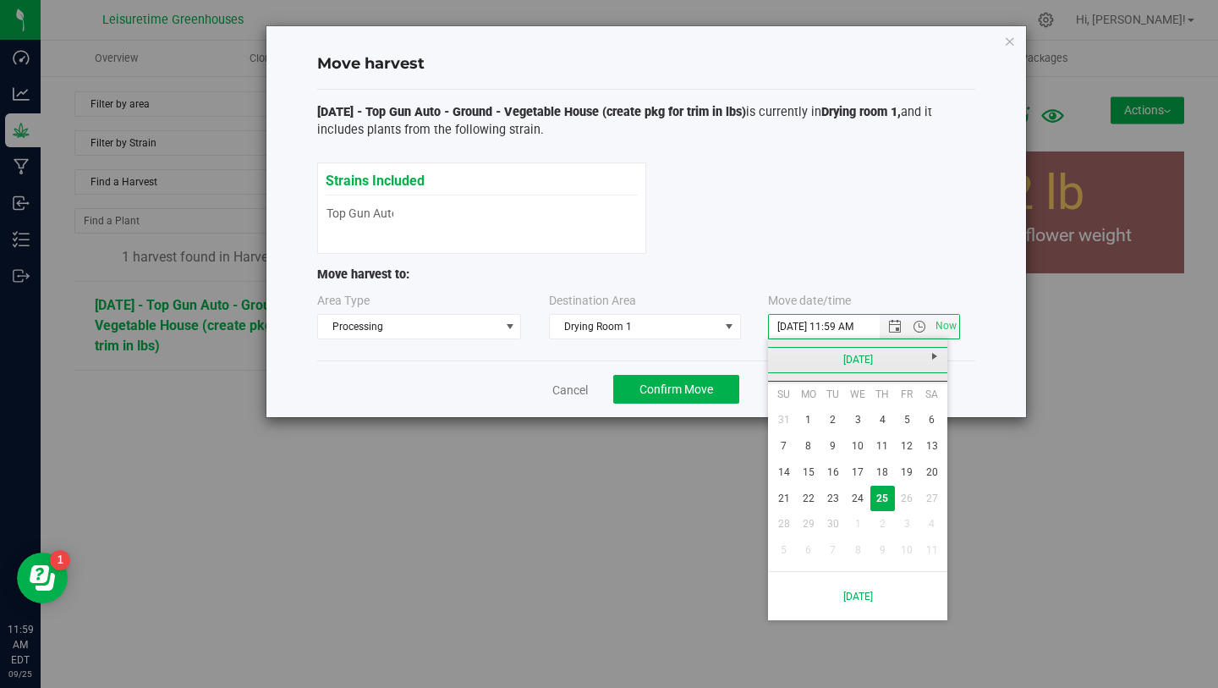
click at [771, 370] on link "[DATE]" at bounding box center [858, 360] width 182 height 26
click at [926, 459] on link "Aug" at bounding box center [922, 453] width 43 height 43
click at [923, 443] on link "9" at bounding box center [932, 446] width 25 height 26
type input "8/9/2025 11:59 AM"
click at [656, 384] on span "Confirm Move" at bounding box center [677, 389] width 74 height 14
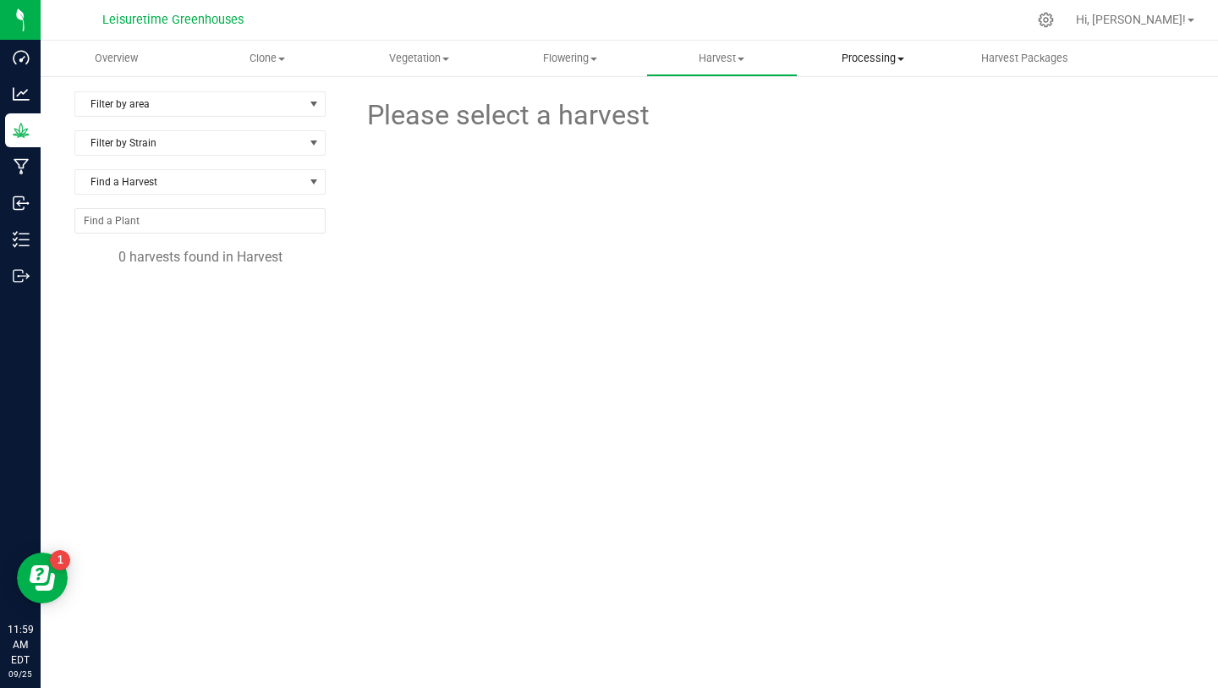
click at [859, 58] on span "Processing" at bounding box center [874, 58] width 150 height 15
click at [857, 121] on span "Processing harvests" at bounding box center [876, 122] width 157 height 14
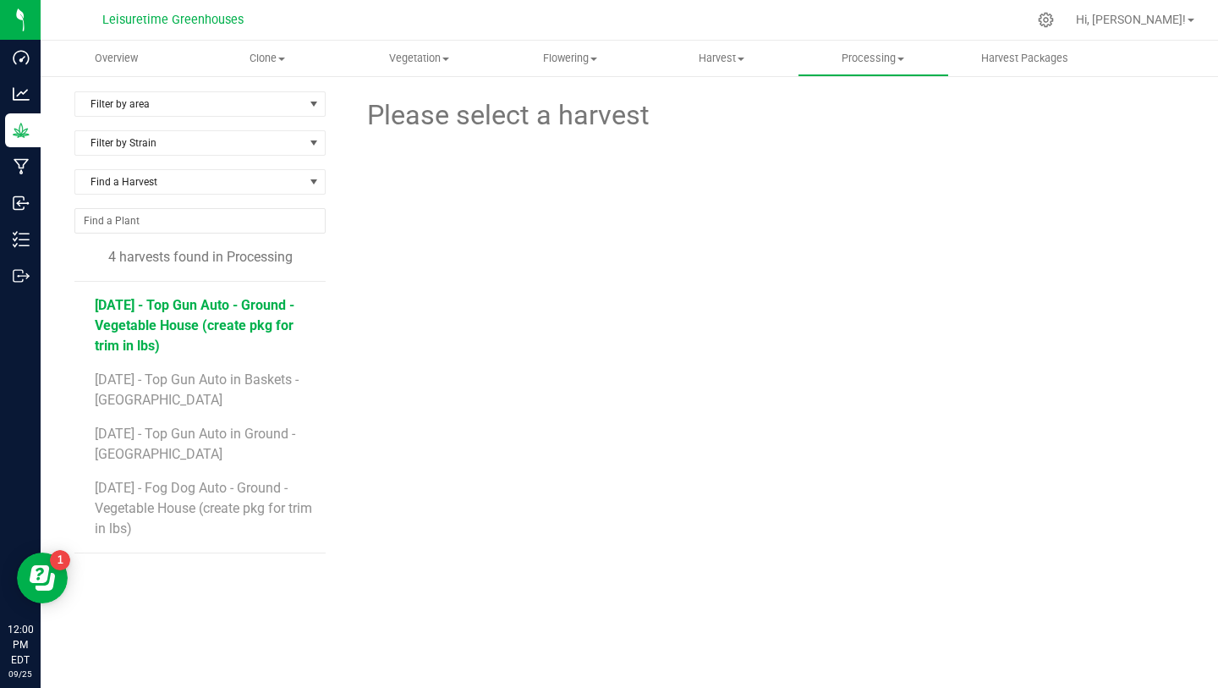
click at [220, 320] on span "4/17/25 - Top Gun Auto - Ground - Vegetable House (create pkg for trim in lbs)" at bounding box center [195, 325] width 200 height 57
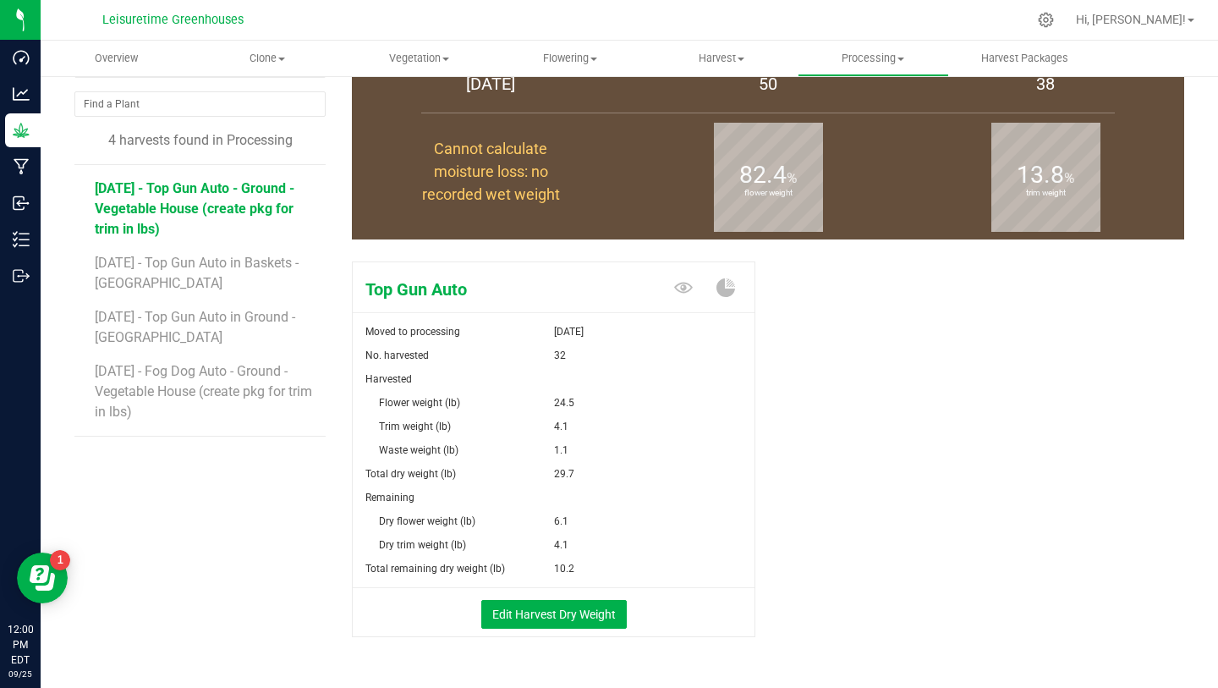
scroll to position [120, 0]
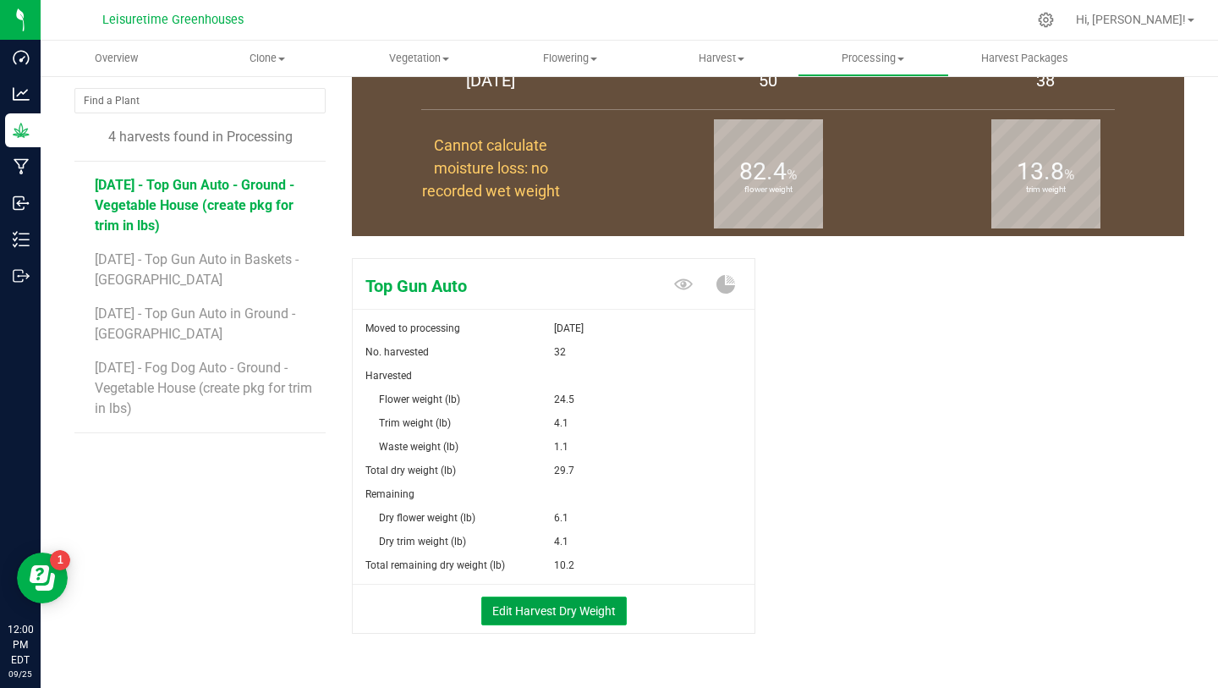
click at [577, 608] on button "Edit Harvest Dry Weight" at bounding box center [554, 610] width 146 height 29
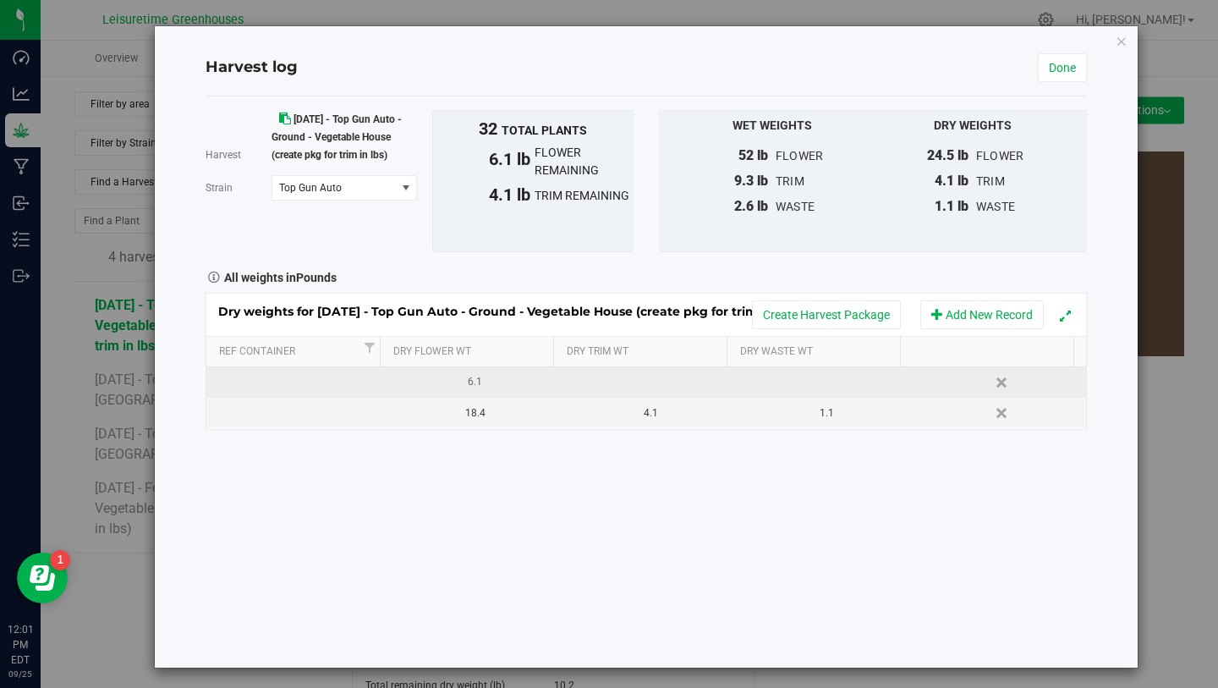
click at [485, 383] on div "6.1" at bounding box center [475, 382] width 163 height 16
click at [498, 468] on div "Harvest 4/17/25 - Top Gun Auto - Ground - Vegetable House (create pkg for trim …" at bounding box center [646, 381] width 881 height 571
click at [996, 307] on button "Add New Record" at bounding box center [982, 314] width 124 height 29
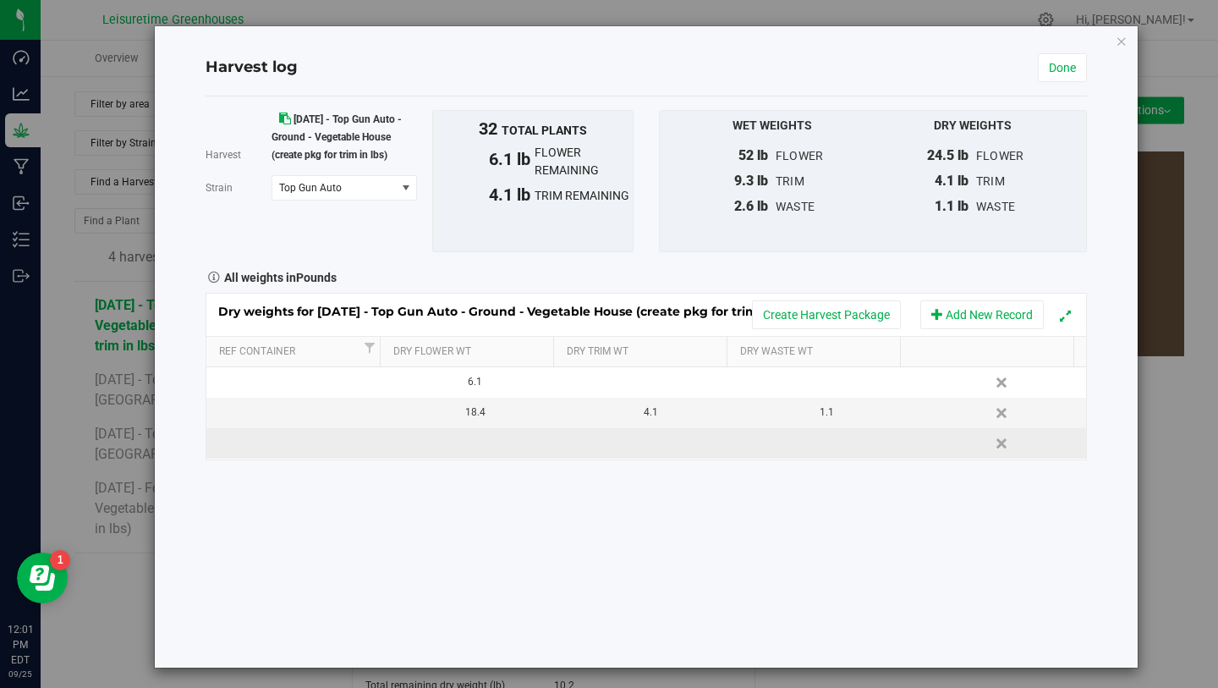
click at [475, 455] on td at bounding box center [470, 443] width 176 height 30
type input "2.1"
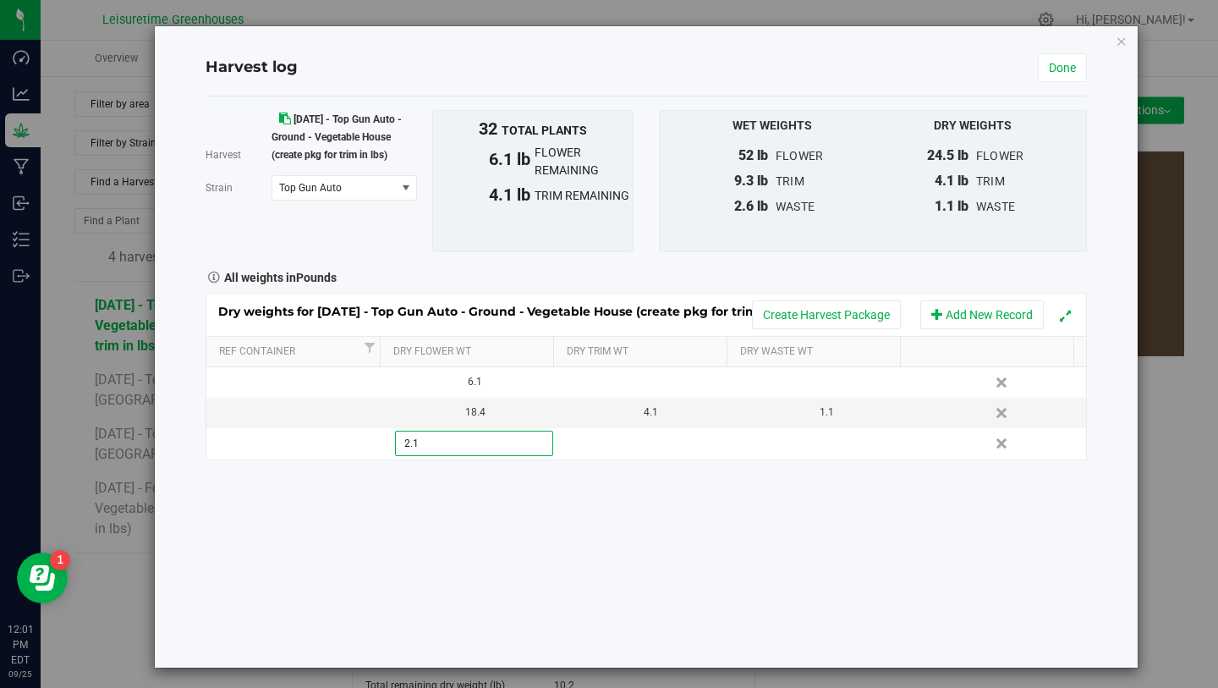
click at [584, 584] on div "Harvest 4/17/25 - Top Gun Auto - Ground - Vegetable House (create pkg for trim …" at bounding box center [646, 381] width 881 height 571
click at [854, 279] on div "All weights in Pounds" at bounding box center [646, 276] width 907 height 22
click at [1078, 65] on div "Harvest log Done Harvest 4/17/25 - Top Gun Auto - Ground - Vegetable House (cre…" at bounding box center [646, 346] width 983 height 641
click at [1057, 72] on link "Done" at bounding box center [1062, 67] width 49 height 29
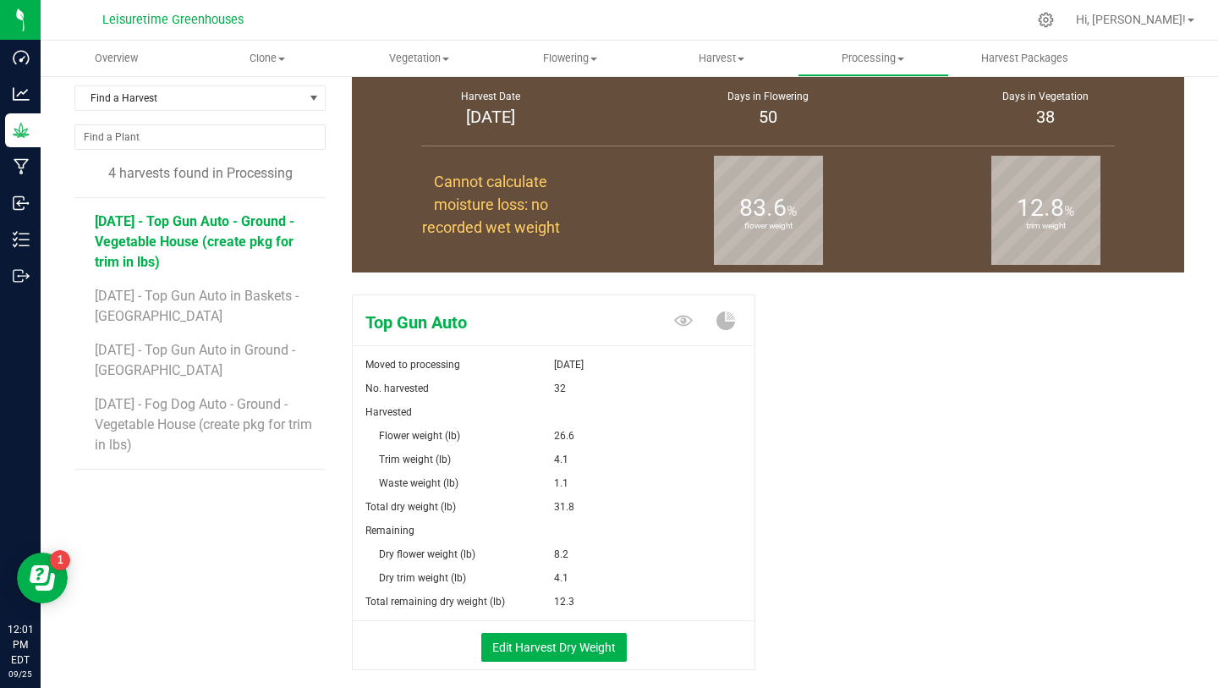
scroll to position [87, 0]
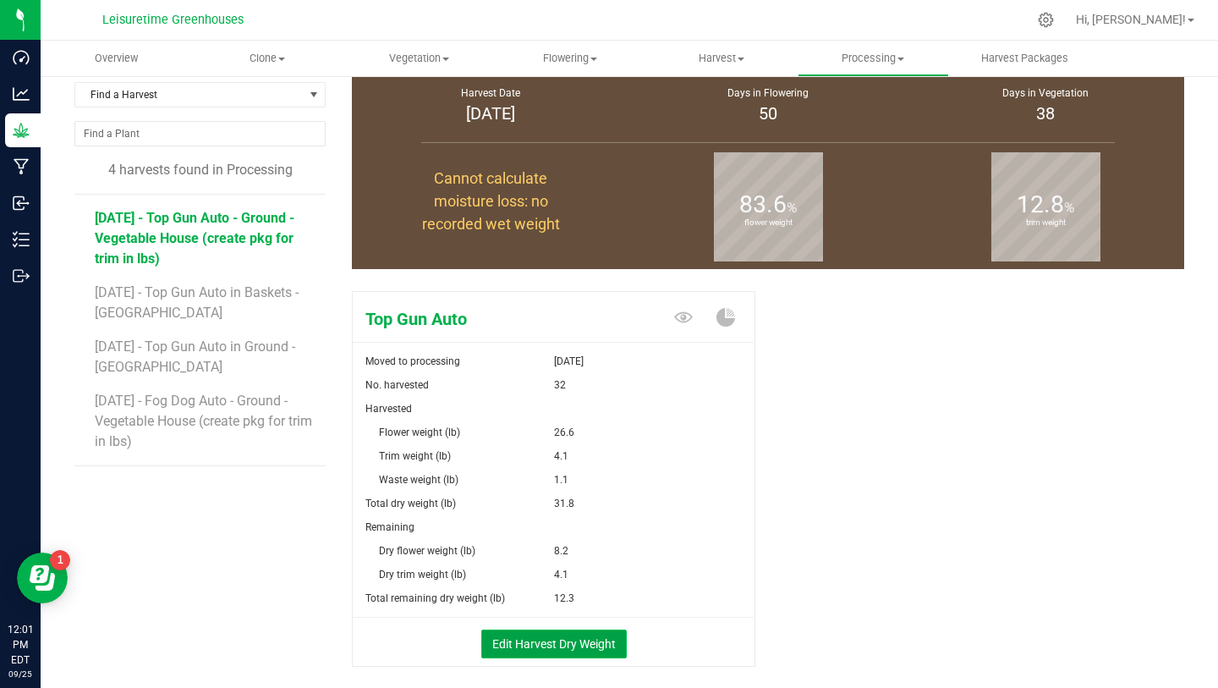
click at [568, 637] on button "Edit Harvest Dry Weight" at bounding box center [554, 643] width 146 height 29
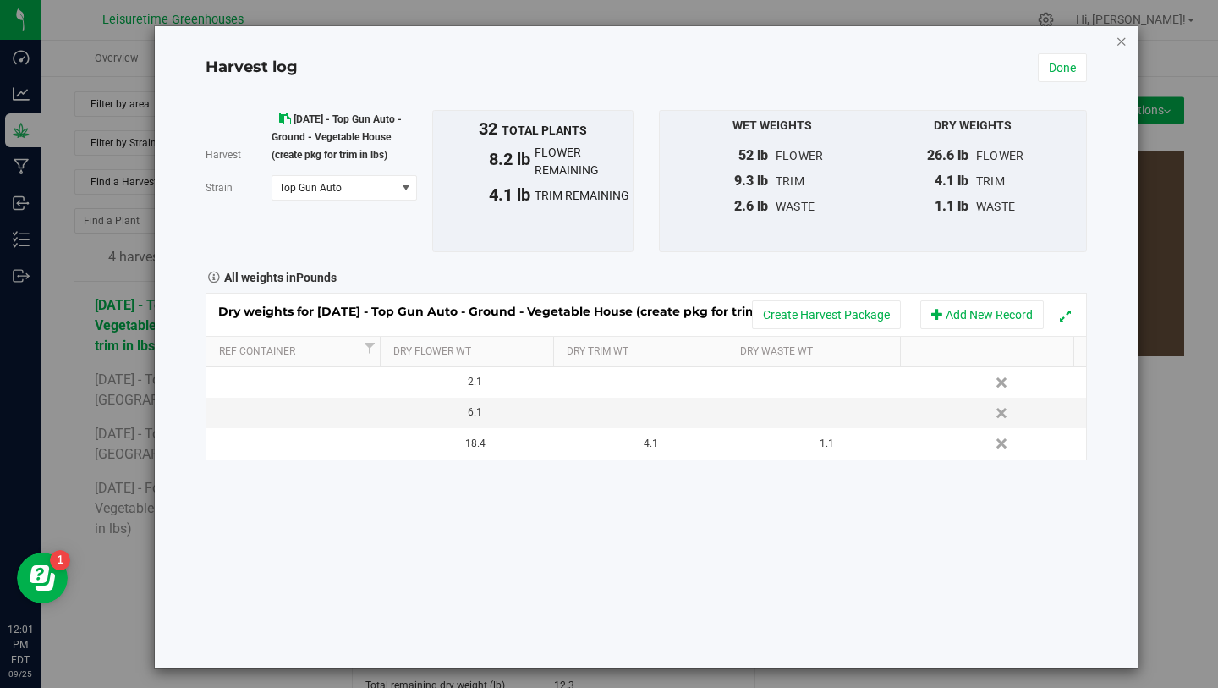
click at [1116, 38] on icon "button" at bounding box center [1122, 40] width 12 height 20
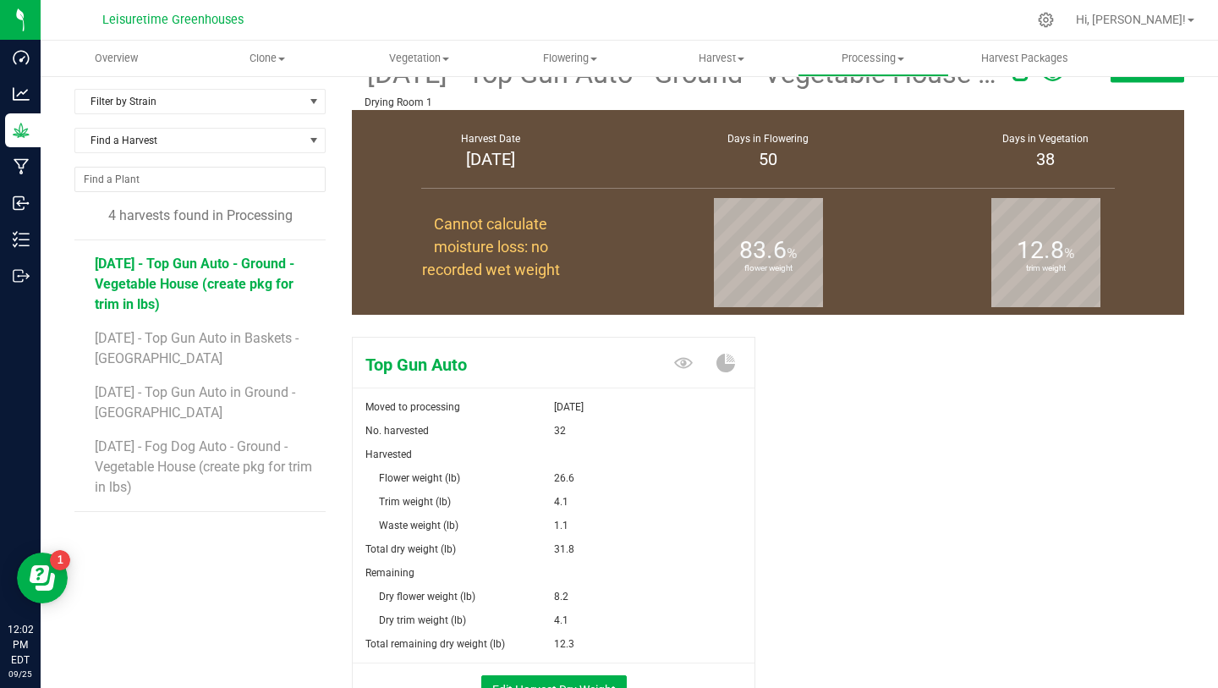
scroll to position [76, 0]
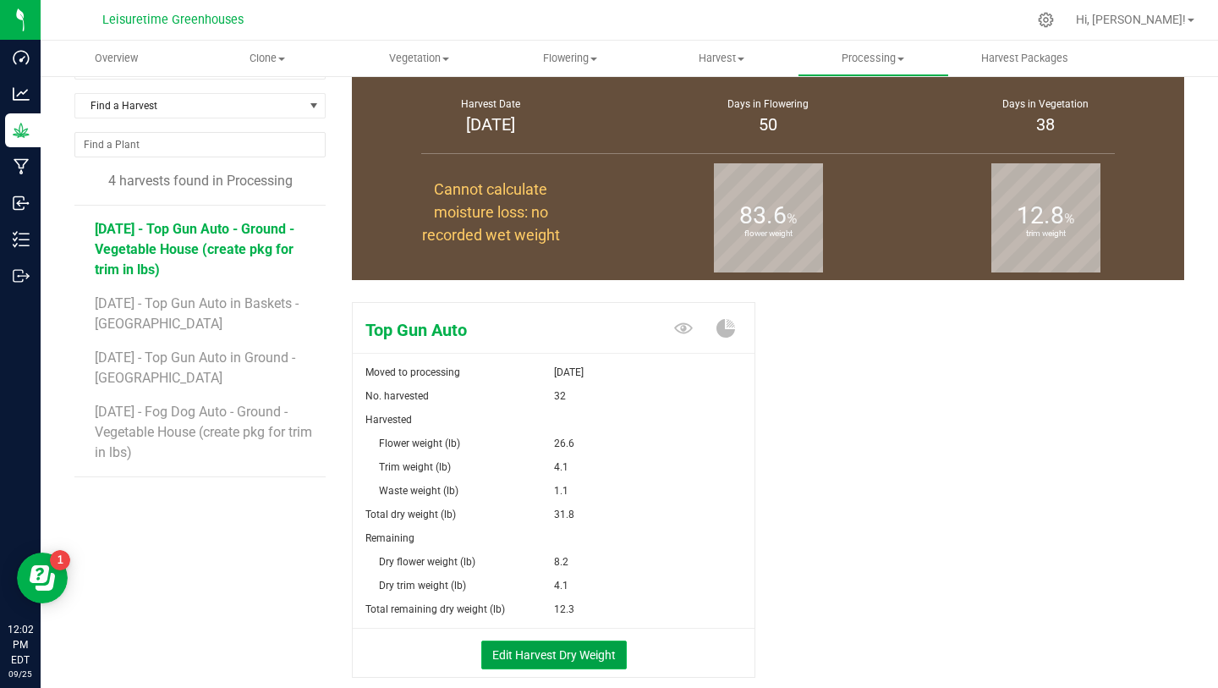
click at [554, 648] on button "Edit Harvest Dry Weight" at bounding box center [554, 654] width 146 height 29
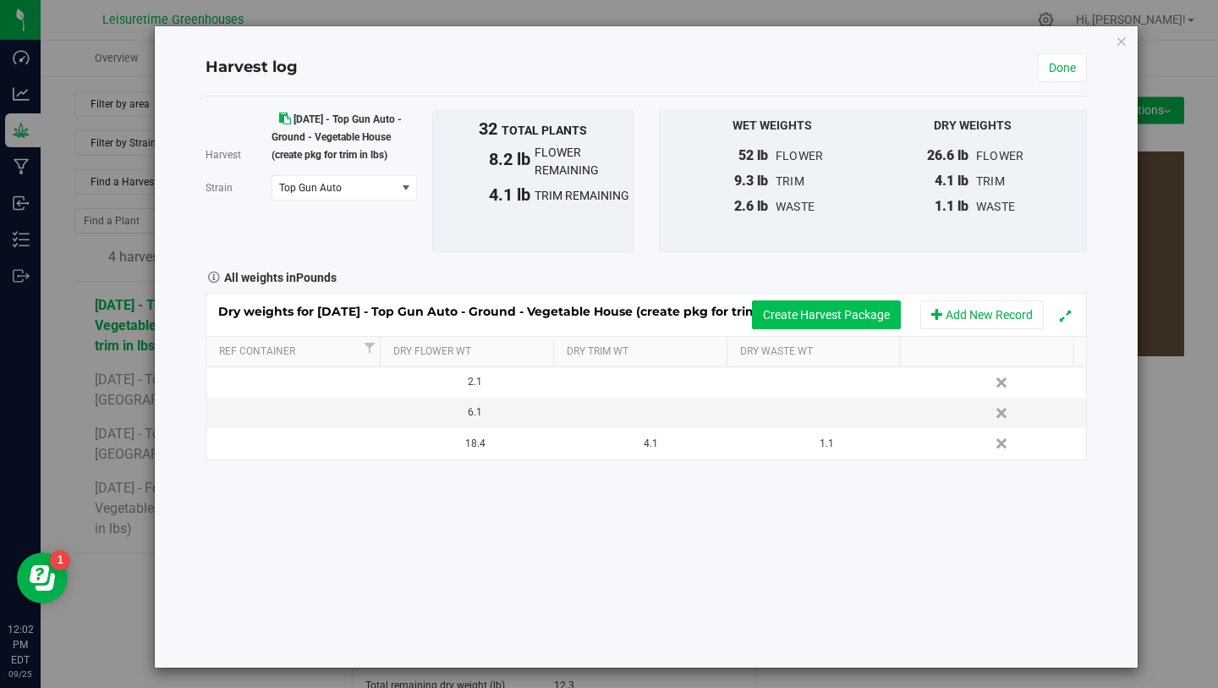
click at [837, 306] on button "Create Harvest Package" at bounding box center [826, 314] width 149 height 29
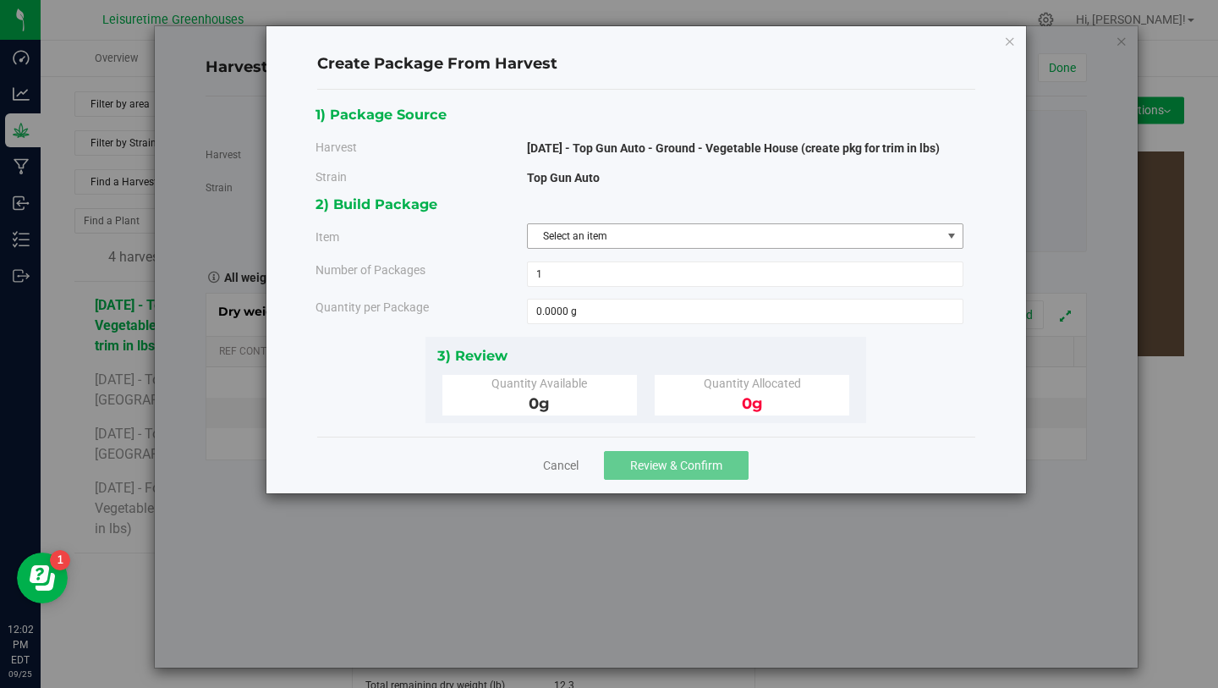
click at [591, 237] on span "Select an item" at bounding box center [735, 236] width 414 height 24
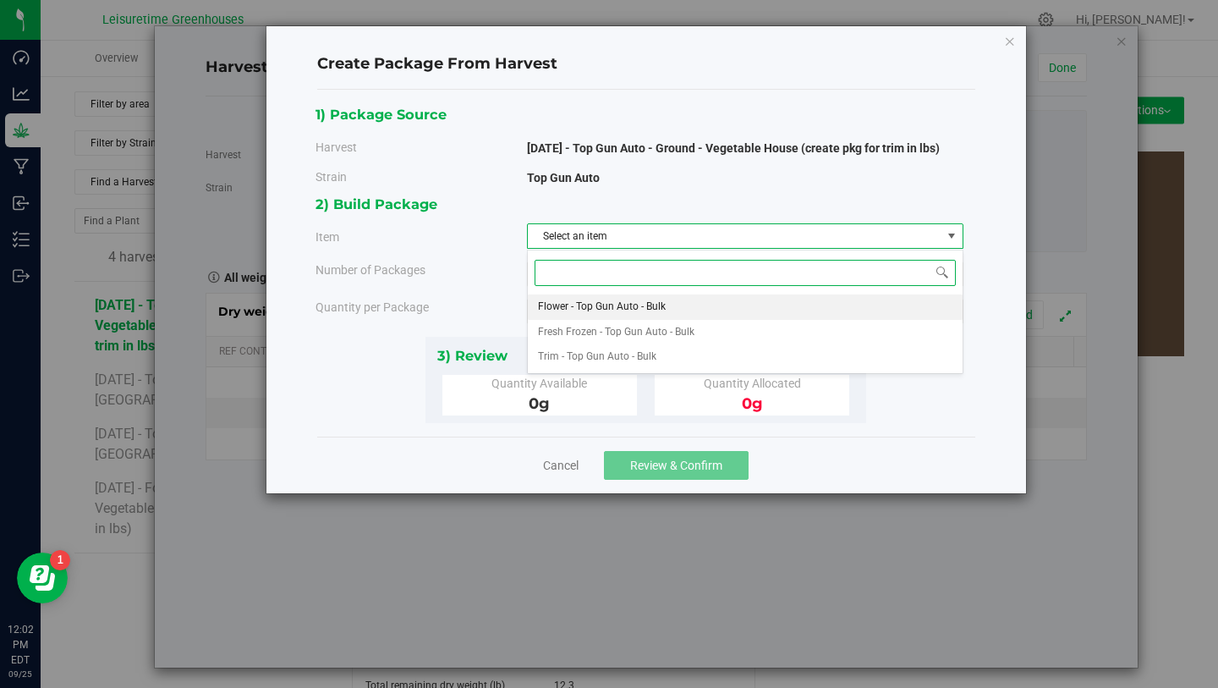
click at [601, 306] on span "Flower - Top Gun Auto - Bulk" at bounding box center [602, 307] width 128 height 22
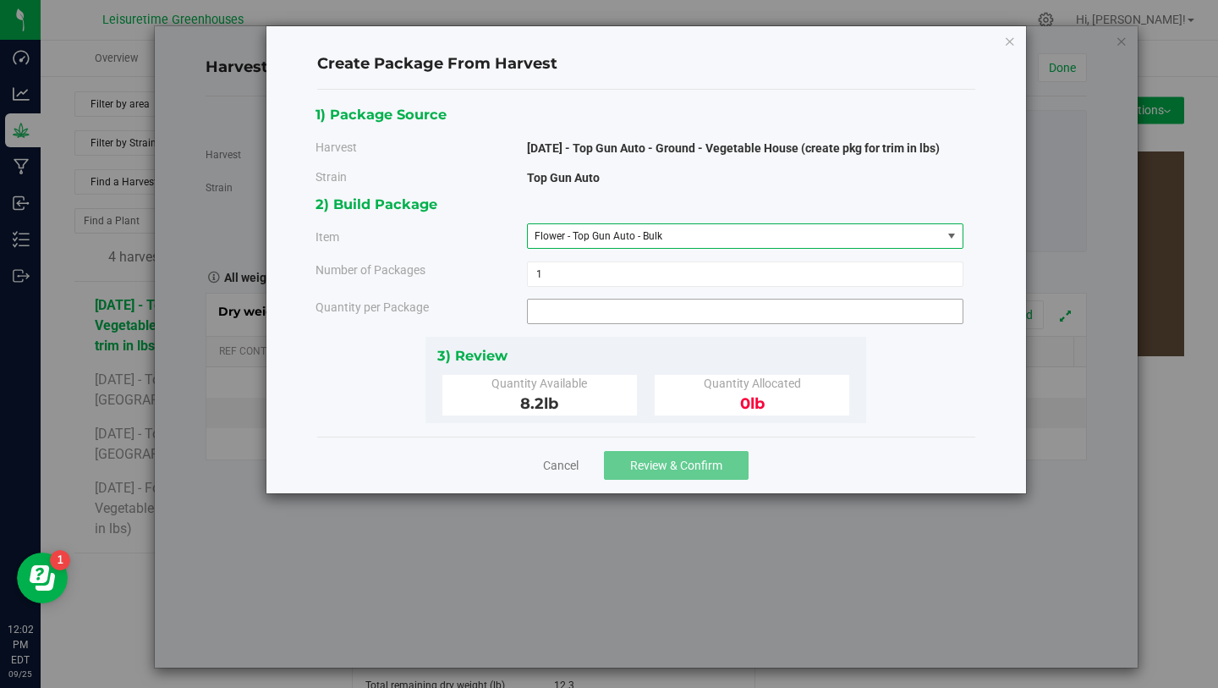
click at [596, 316] on span at bounding box center [745, 311] width 437 height 25
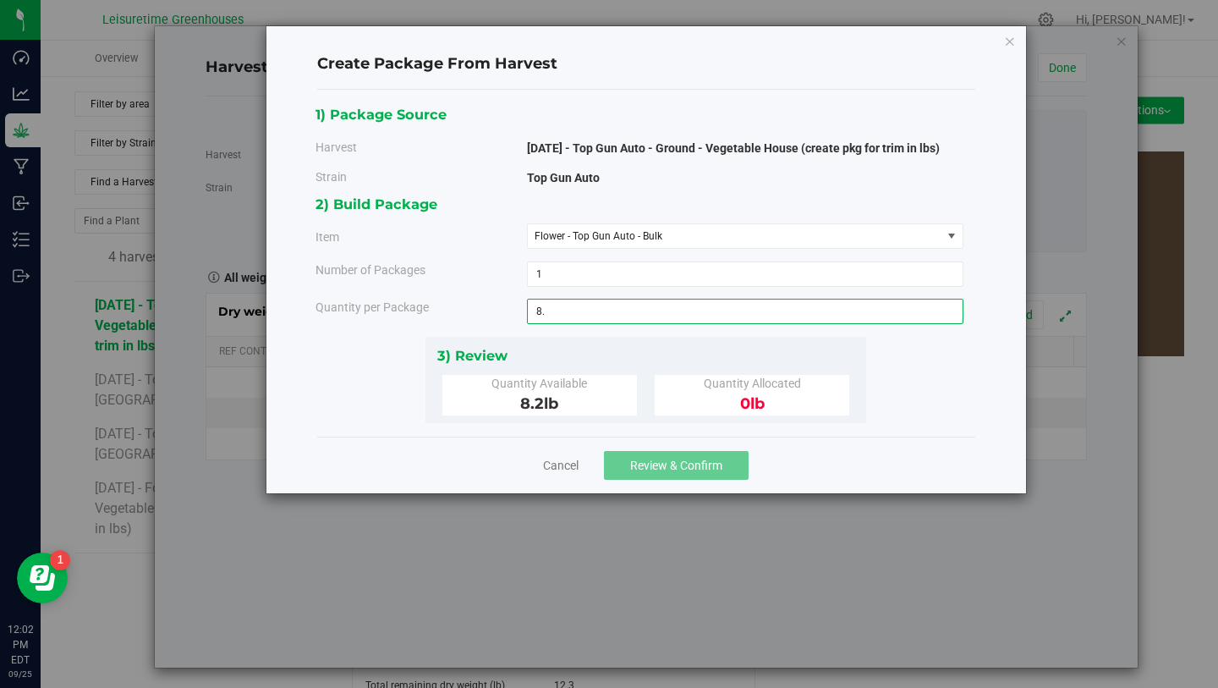
type input "8.2"
type input "8.2000 lb"
click at [645, 343] on div "3) Review Quantity Available 8.2 lb Quantity Allocated 0 lb" at bounding box center [646, 380] width 441 height 86
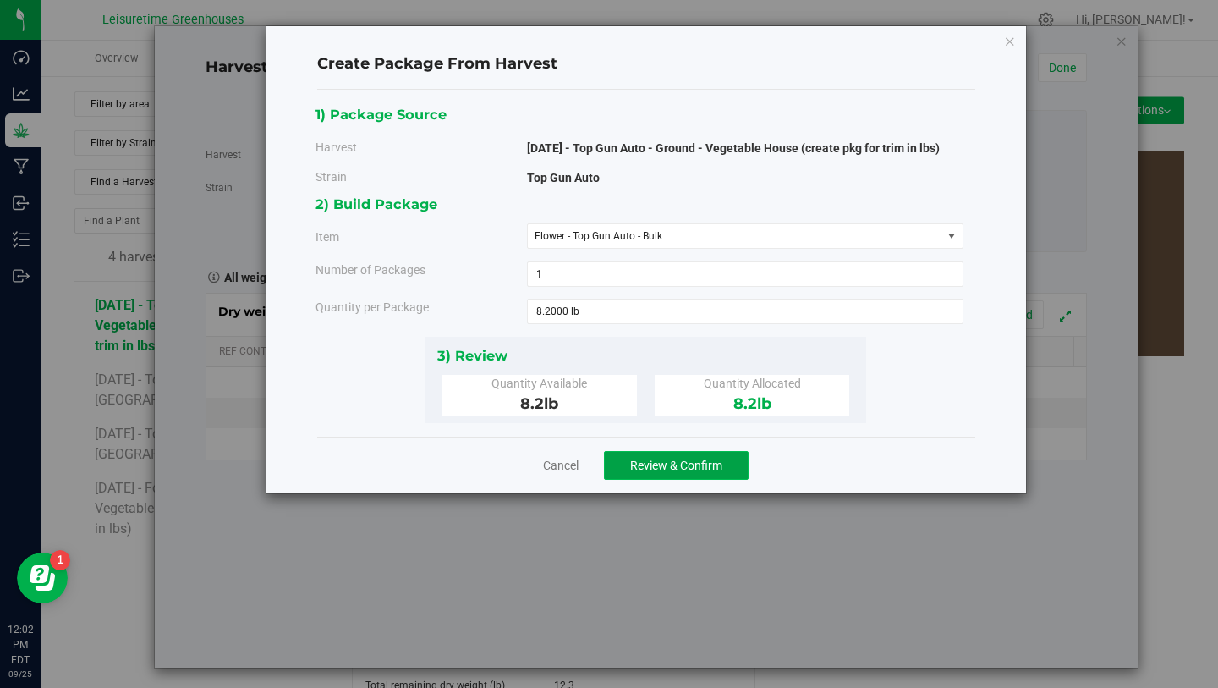
click at [653, 459] on span "Review & Confirm" at bounding box center [676, 466] width 92 height 14
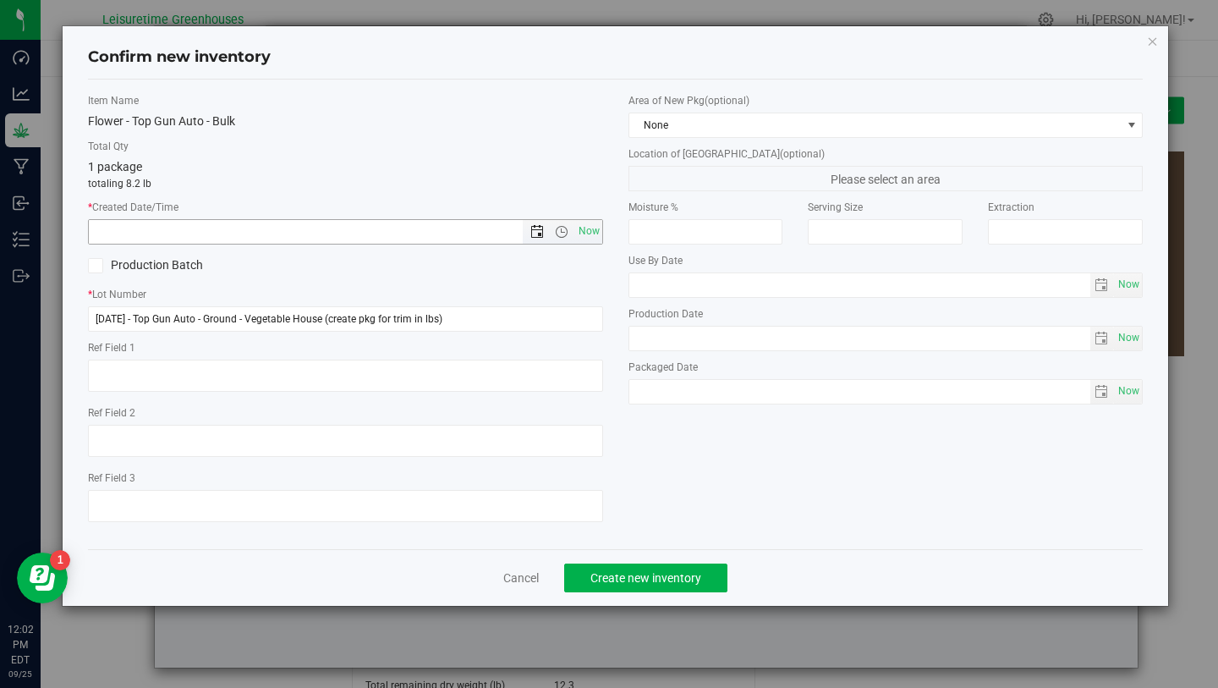
click at [535, 233] on span "Open the date view" at bounding box center [537, 232] width 14 height 14
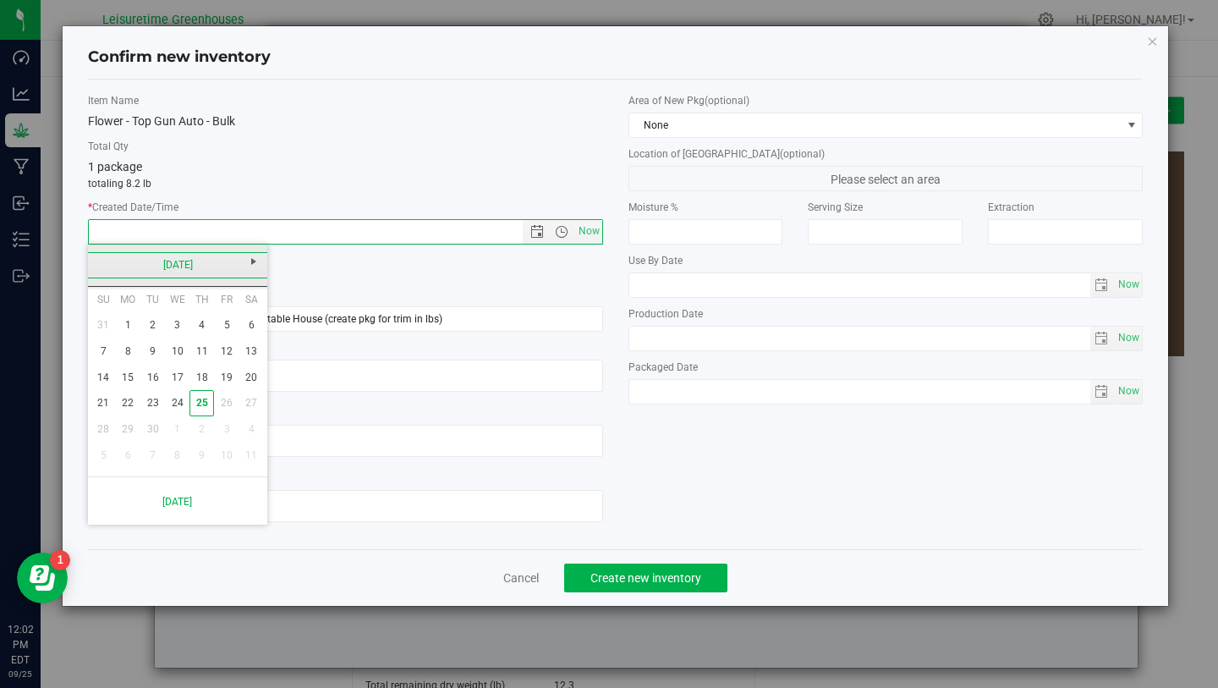
click at [111, 256] on link "[DATE]" at bounding box center [178, 265] width 182 height 26
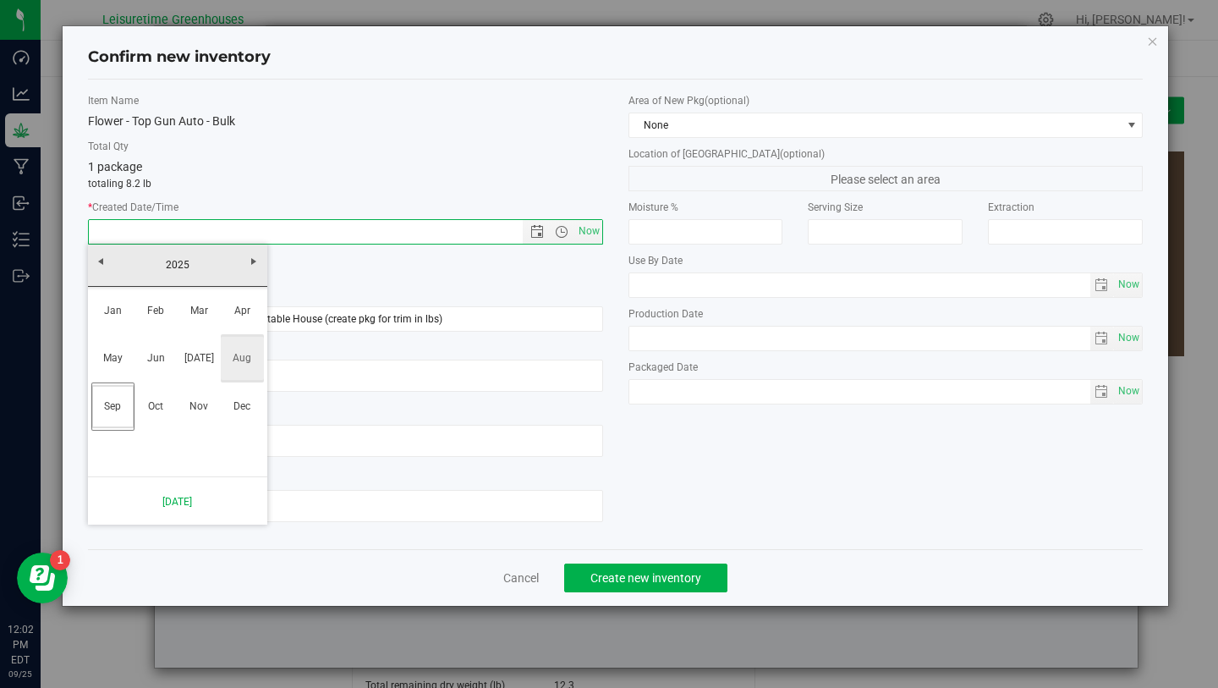
click at [235, 354] on link "Aug" at bounding box center [242, 358] width 43 height 43
click at [244, 404] on link "23" at bounding box center [251, 403] width 25 height 26
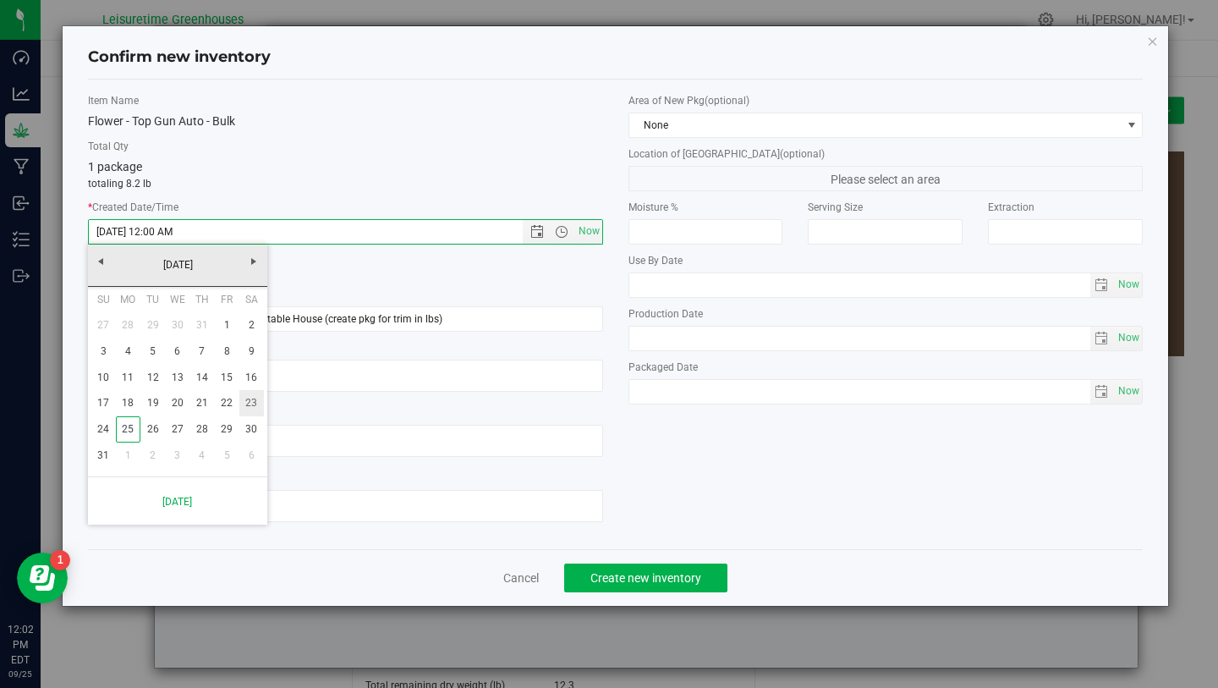
type input "8/23/2025 12:02 PM"
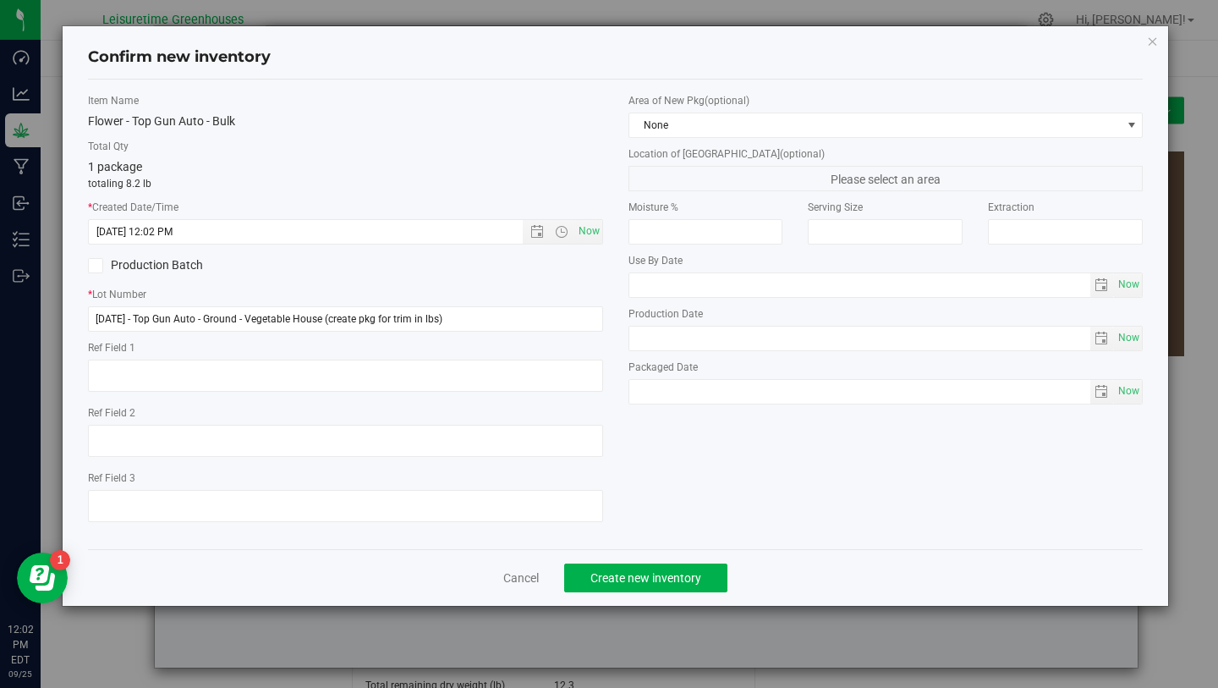
click at [460, 269] on div "Production Batch" at bounding box center [345, 265] width 541 height 25
click at [649, 571] on span "Create new inventory" at bounding box center [645, 578] width 111 height 14
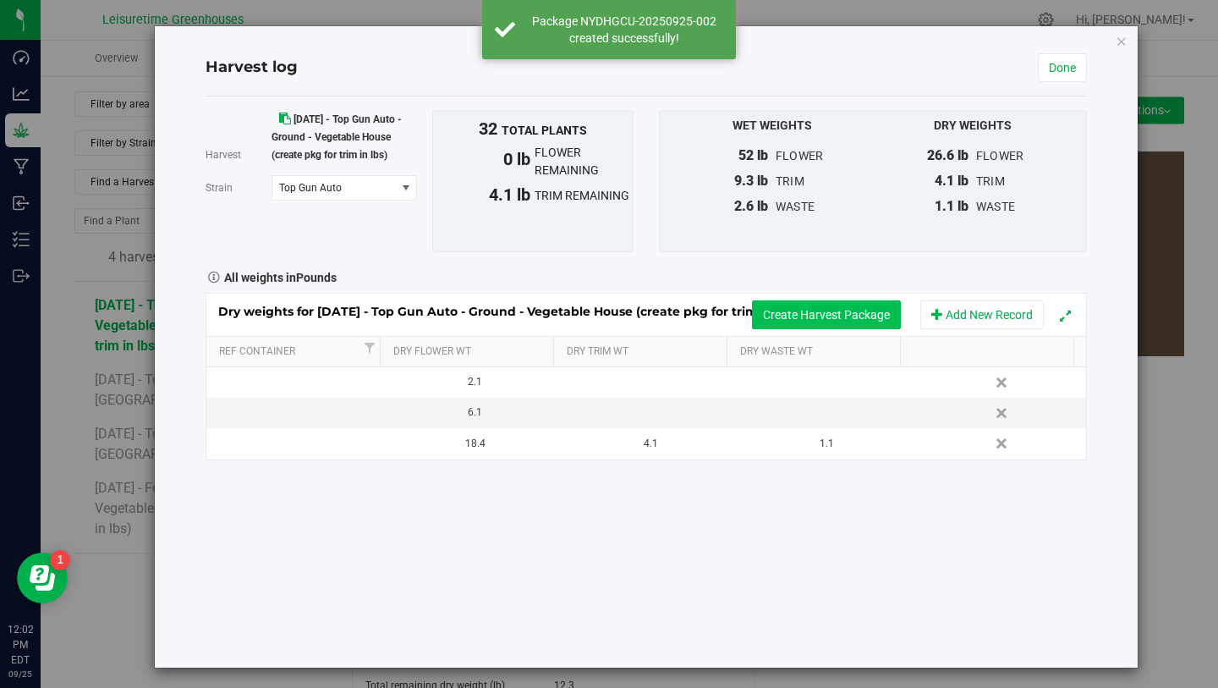
click at [848, 318] on button "Create Harvest Package" at bounding box center [826, 314] width 149 height 29
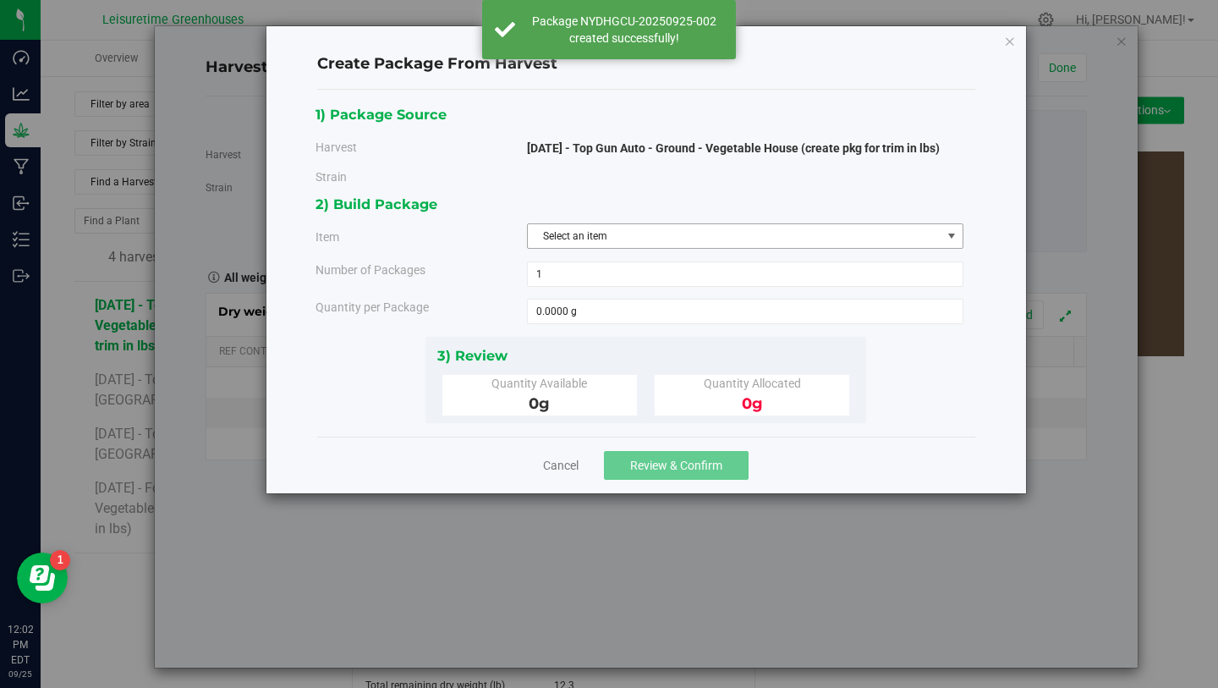
click at [592, 238] on span "Select an item" at bounding box center [735, 236] width 414 height 24
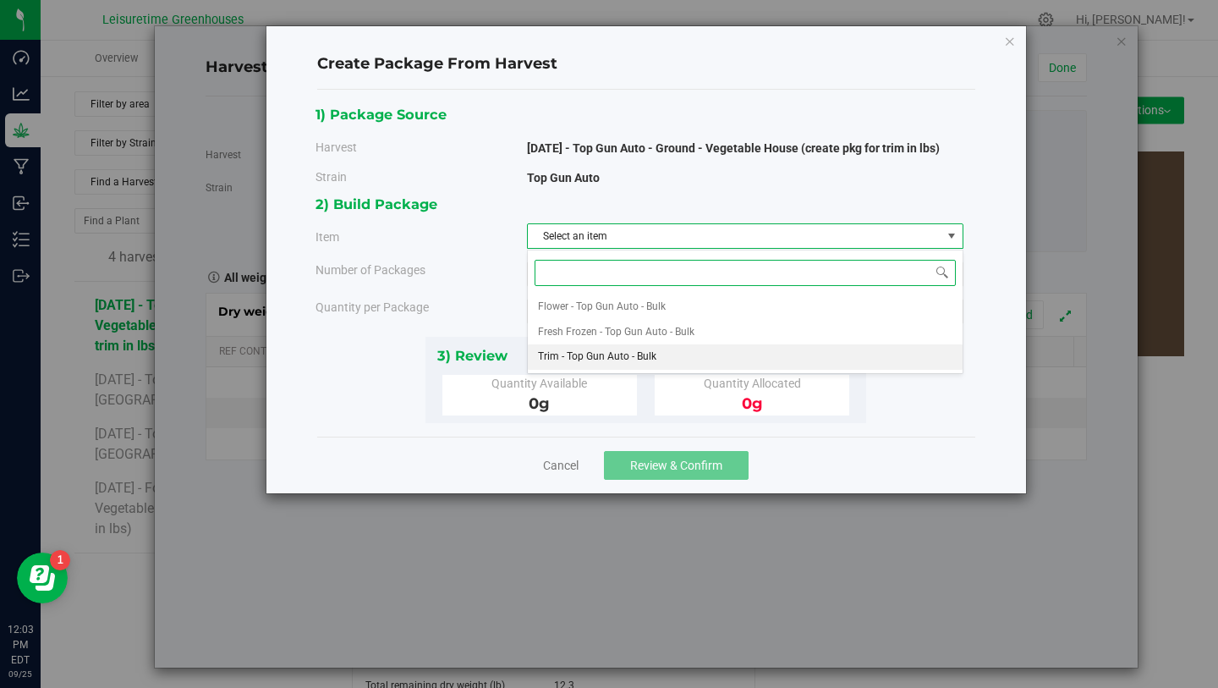
click at [610, 357] on span "Trim - Top Gun Auto - Bulk" at bounding box center [597, 357] width 118 height 22
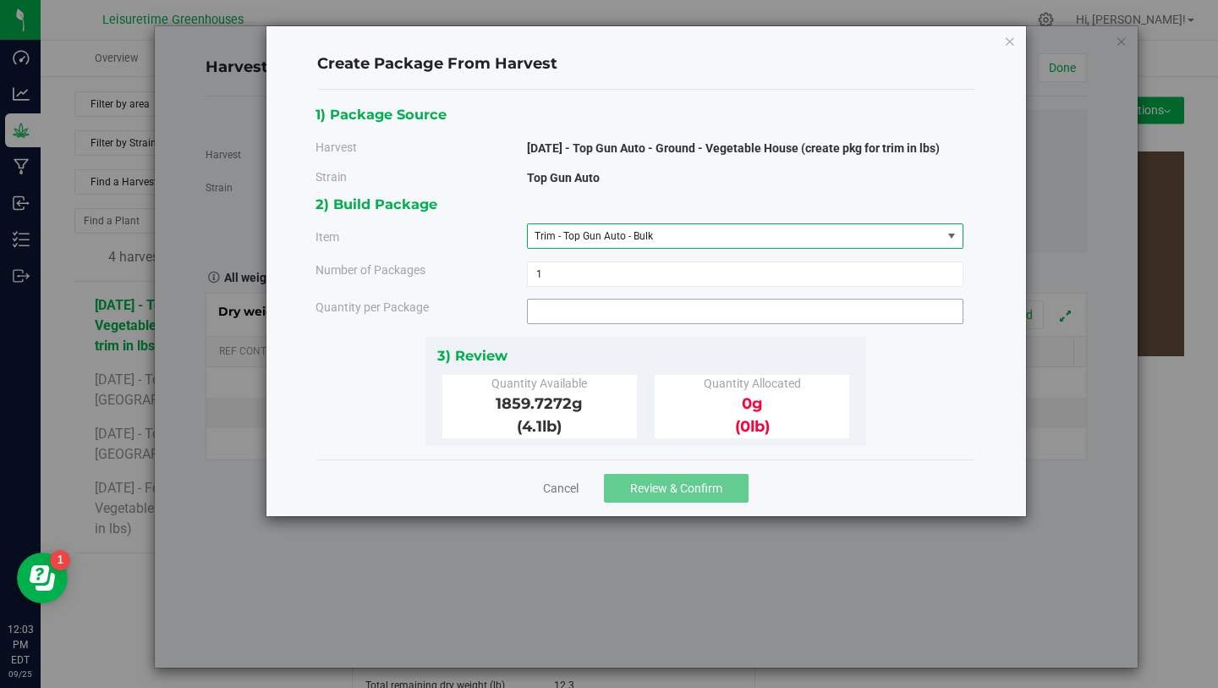
click at [587, 315] on span at bounding box center [745, 311] width 437 height 25
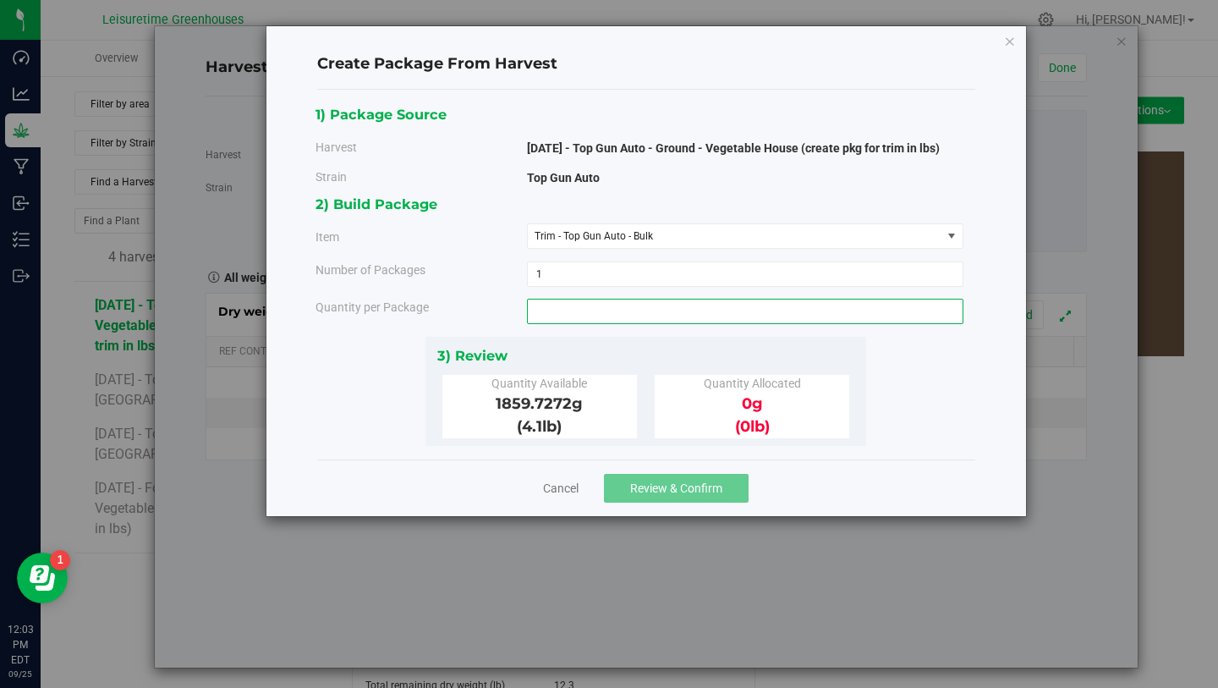
type input "0.0000 g"
drag, startPoint x: 496, startPoint y: 405, endPoint x: 567, endPoint y: 405, distance: 71.1
click at [567, 405] on span "1859.7272 g" at bounding box center [539, 403] width 87 height 19
copy span "1859.7272"
click at [601, 311] on span at bounding box center [745, 311] width 437 height 25
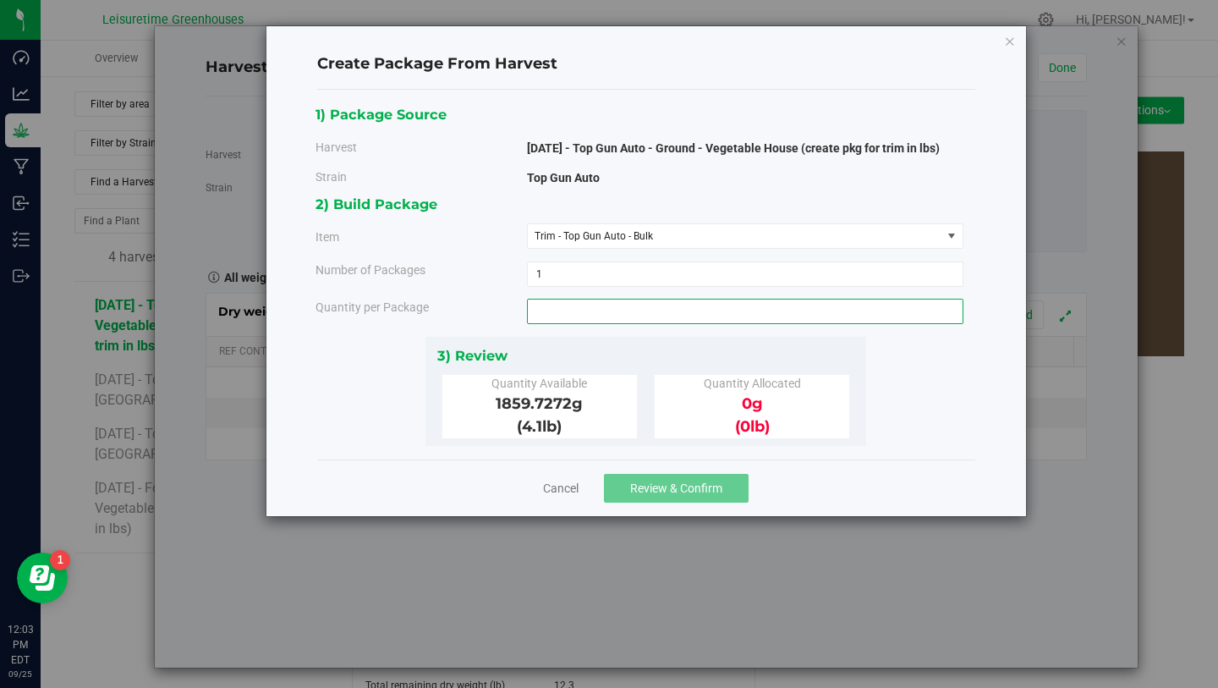
paste input "1859.7272"
type input "1859.7272"
type input "1859.7272 g"
click at [618, 351] on div "3) Review" at bounding box center [646, 355] width 418 height 23
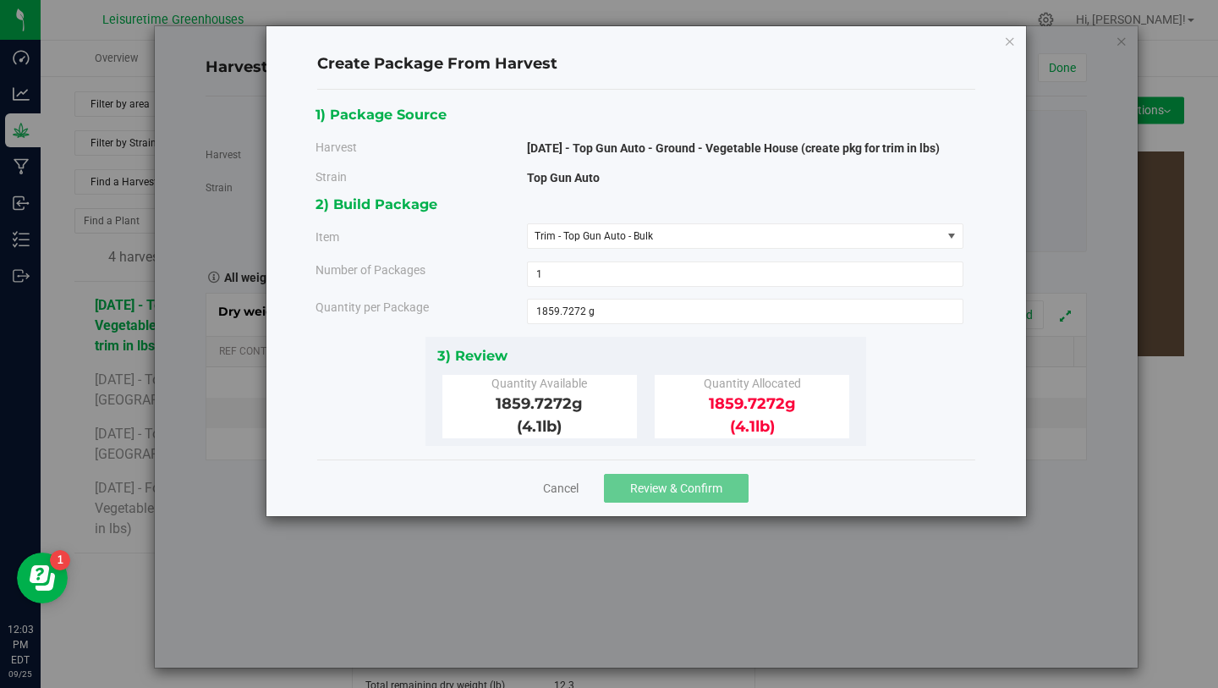
click at [757, 442] on div "3) Review Quantity Available 1859.7272 g (4.1 lb ) Quantity Allocated 1859.7272…" at bounding box center [646, 391] width 441 height 109
click at [485, 302] on div "Quantity per Package" at bounding box center [415, 308] width 224 height 18
click at [603, 316] on span "1859.7272 g 1859.7272" at bounding box center [745, 311] width 437 height 25
type input "1859.727"
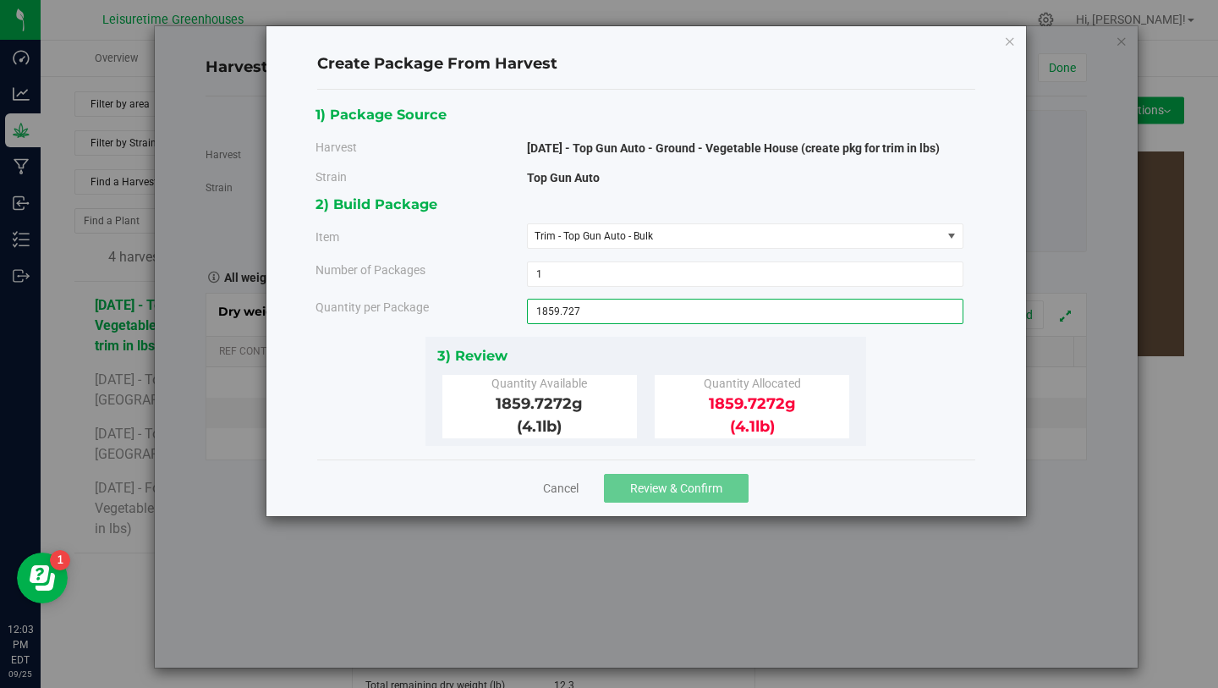
type input "1859.7270 g"
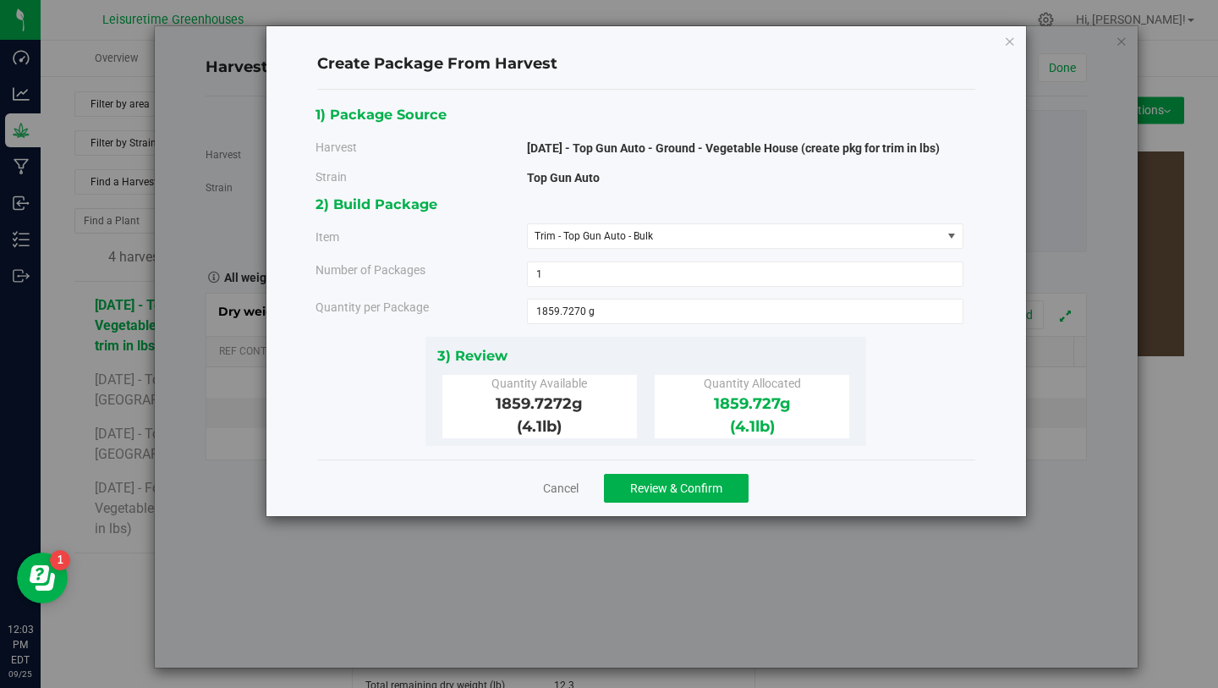
click at [584, 328] on div "2) Build Package Item Trim - Top Gun Auto - Bulk Flower - Top Gun Auto - Bulk F…" at bounding box center [646, 264] width 661 height 143
click at [623, 308] on span "1859.7270 g 1859.727" at bounding box center [745, 311] width 437 height 25
type input "1859.7272"
type input "1859.7272 g"
click at [622, 355] on div "3) Review" at bounding box center [646, 355] width 418 height 23
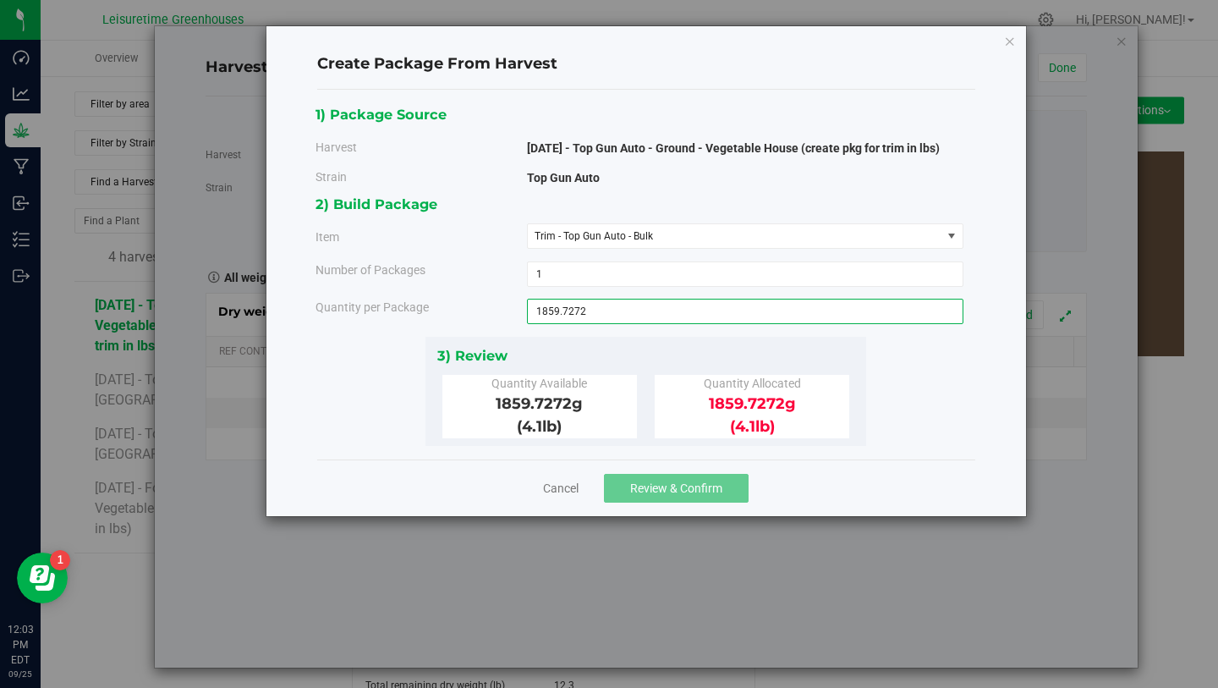
click at [618, 317] on span "1859.7272 g 1859.7272" at bounding box center [745, 311] width 437 height 25
type input "1859.7271"
type input "1859.7271 g"
click at [612, 338] on div "3) Review Quantity Available 1859.7272 g (4.1 lb ) Quantity Allocated 1859.7272…" at bounding box center [646, 391] width 441 height 109
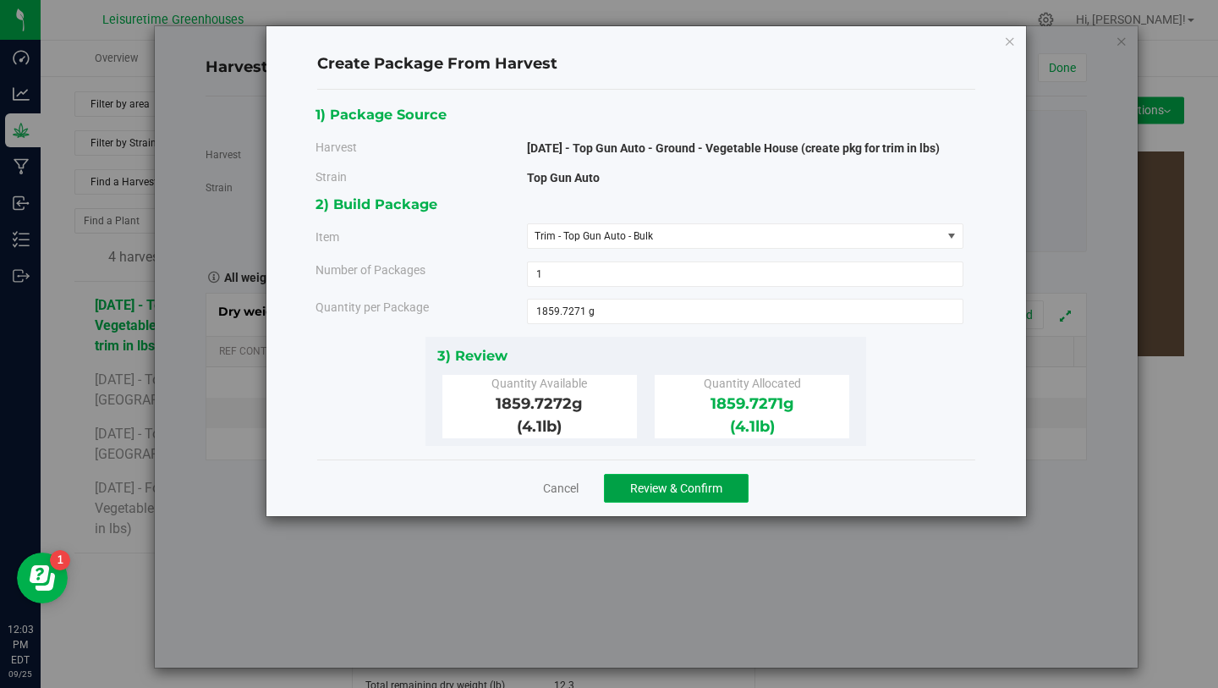
click at [634, 490] on span "Review & Confirm" at bounding box center [676, 488] width 92 height 14
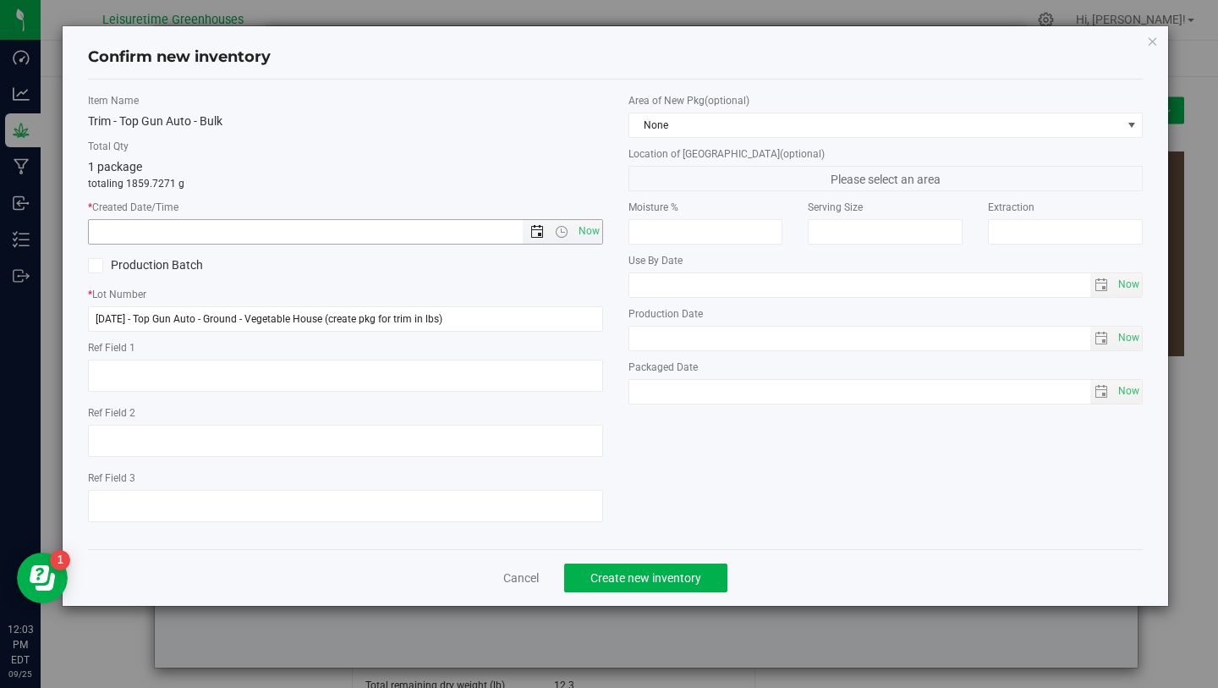
click at [534, 227] on span "Open the date view" at bounding box center [537, 232] width 14 height 14
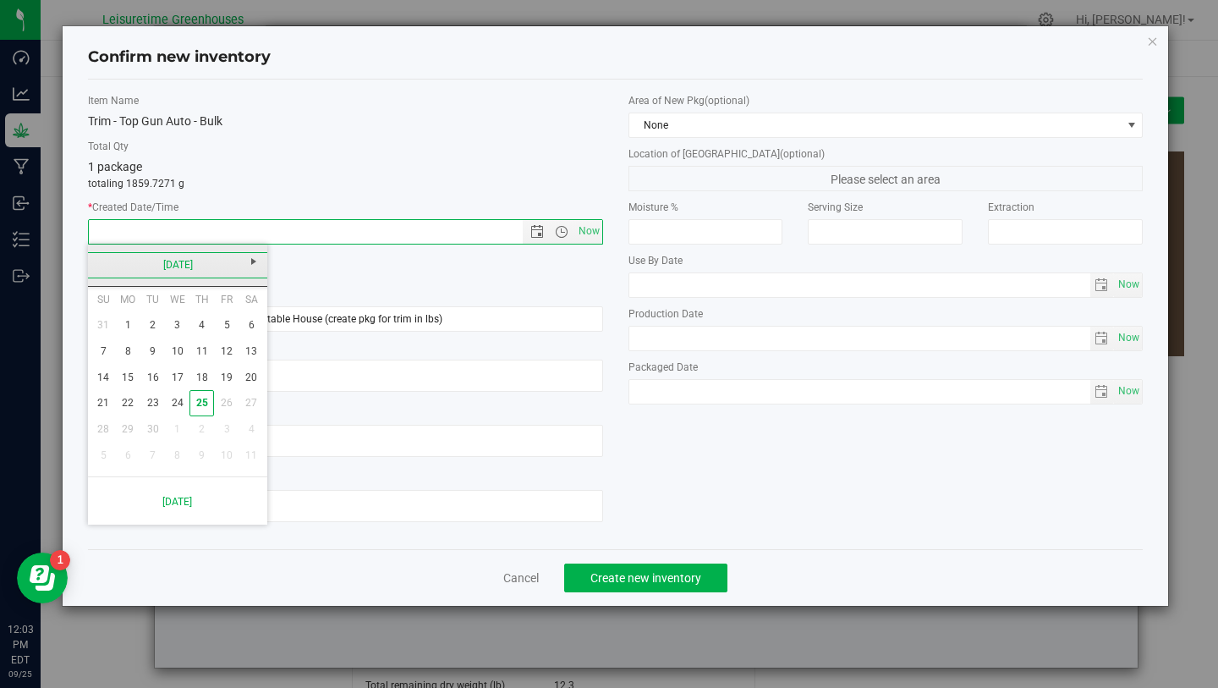
click at [106, 256] on link "[DATE]" at bounding box center [178, 265] width 182 height 26
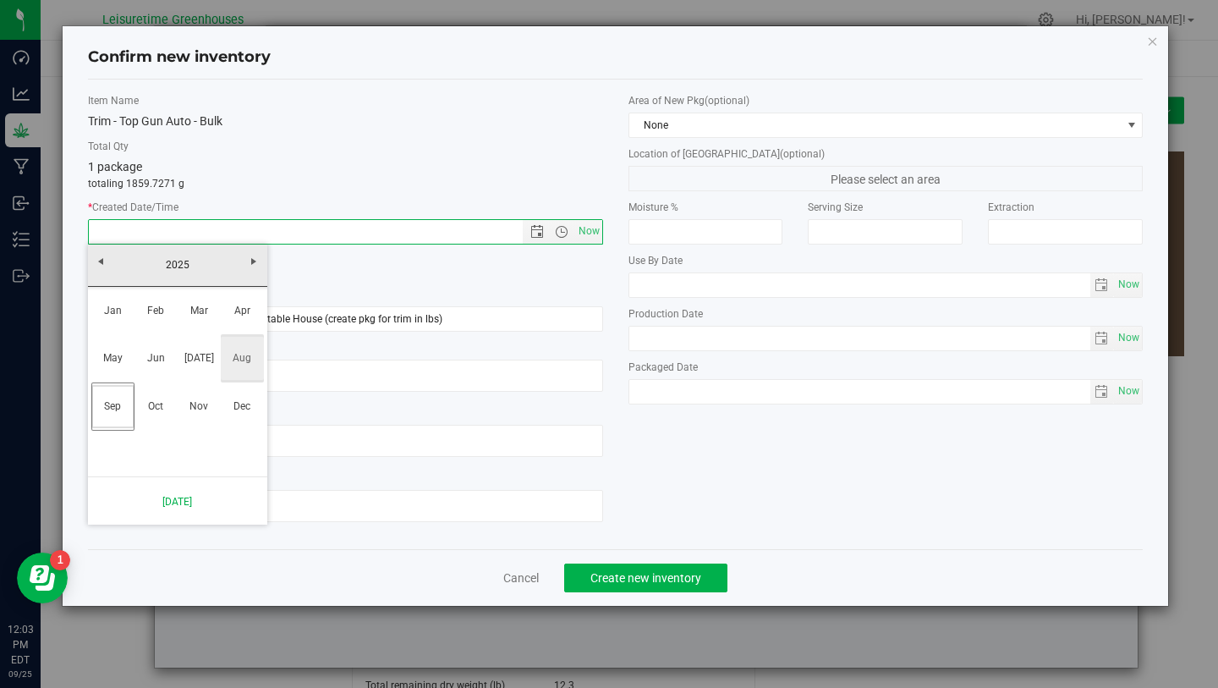
click at [238, 367] on link "Aug" at bounding box center [242, 358] width 43 height 43
click at [251, 404] on link "23" at bounding box center [251, 403] width 25 height 26
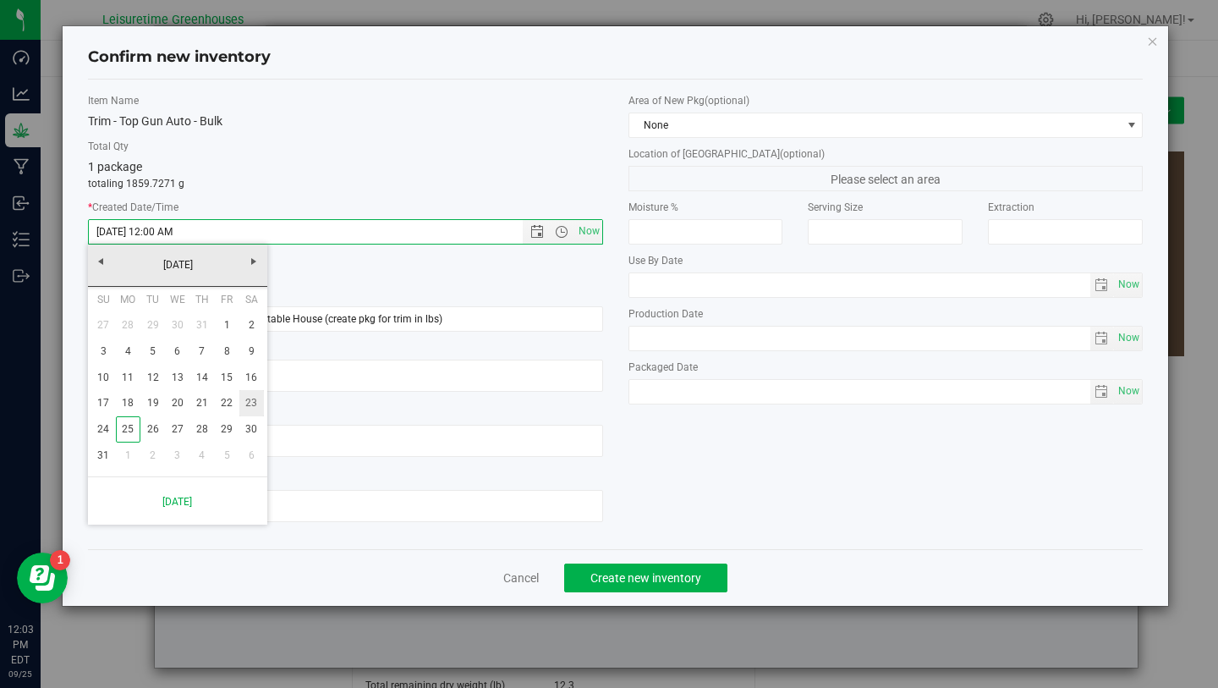
type input "8/23/2025 12:03 PM"
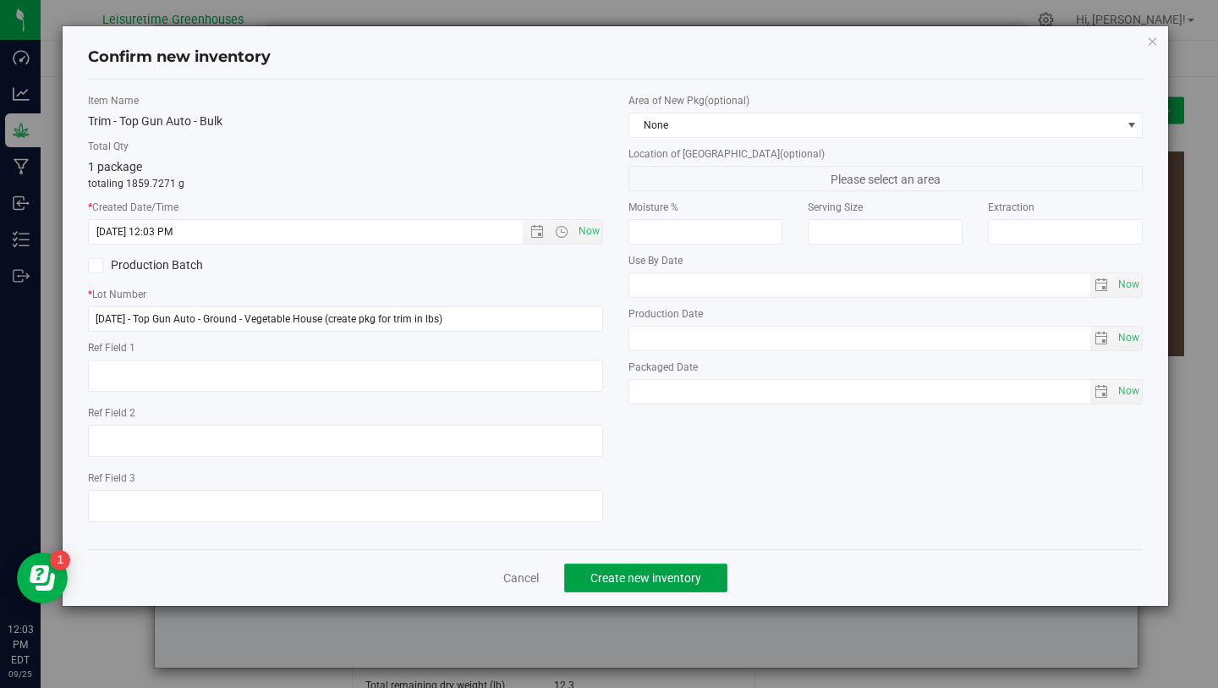
click at [664, 575] on span "Create new inventory" at bounding box center [645, 578] width 111 height 14
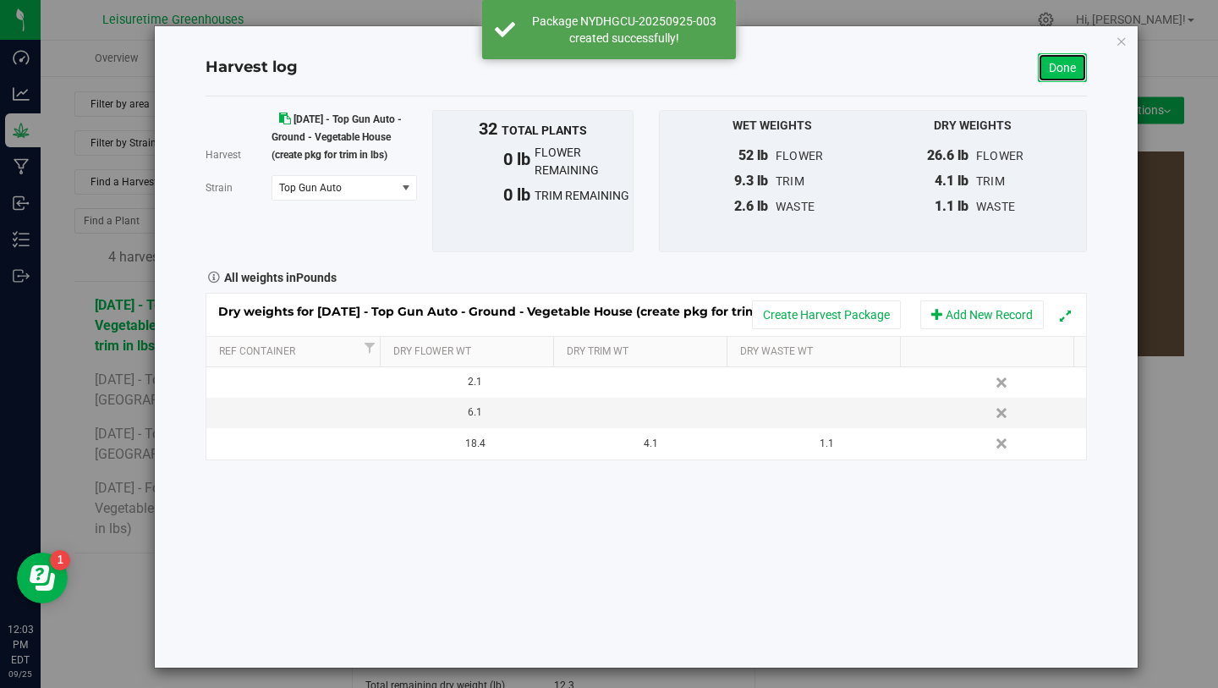
click at [1067, 73] on link "Done" at bounding box center [1062, 67] width 49 height 29
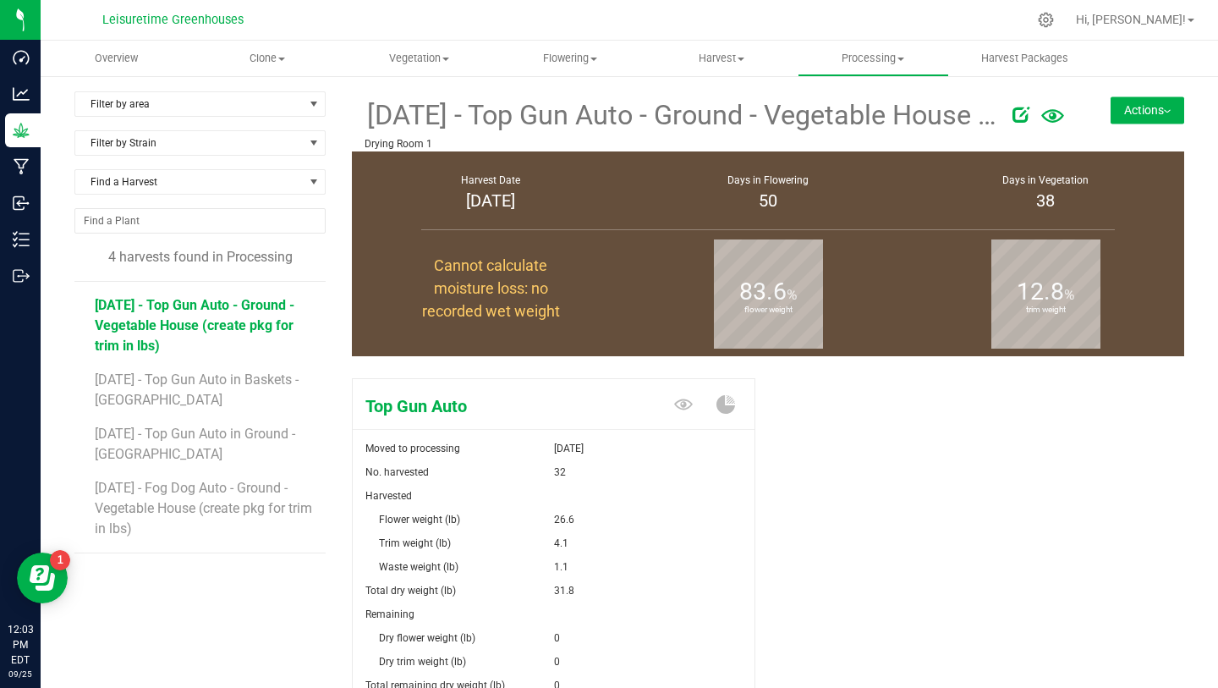
click at [1134, 106] on button "Actions" at bounding box center [1148, 109] width 74 height 27
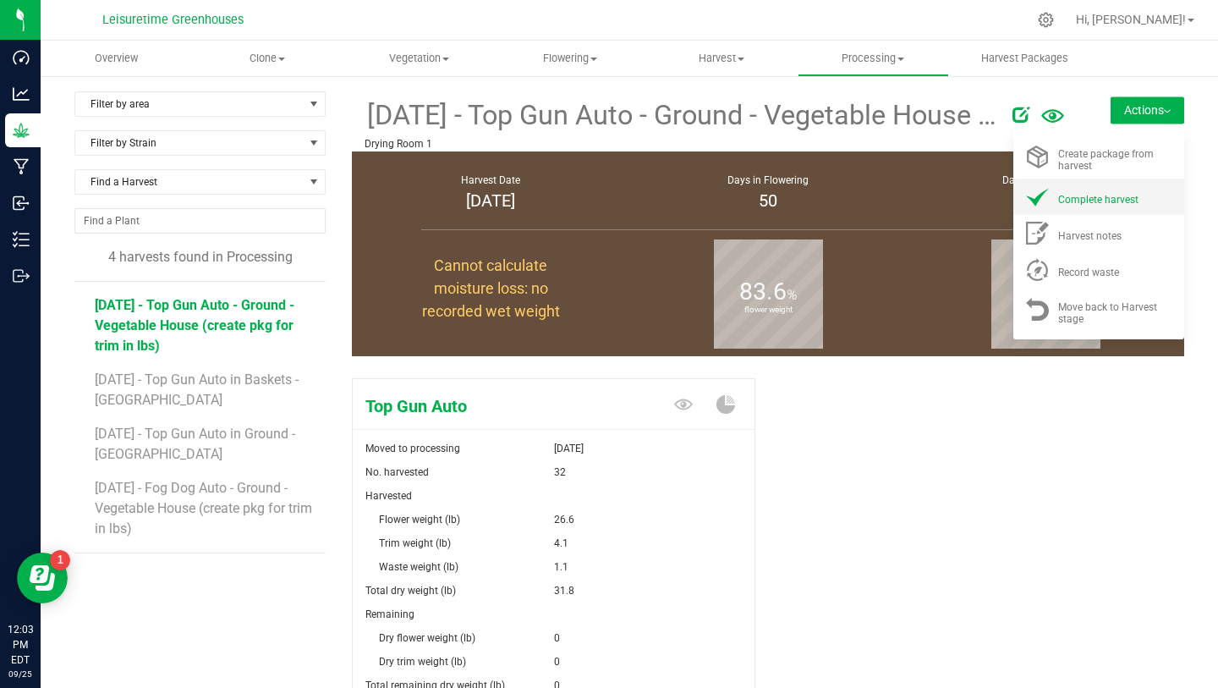
click at [1073, 195] on span "Complete harvest" at bounding box center [1098, 200] width 80 height 12
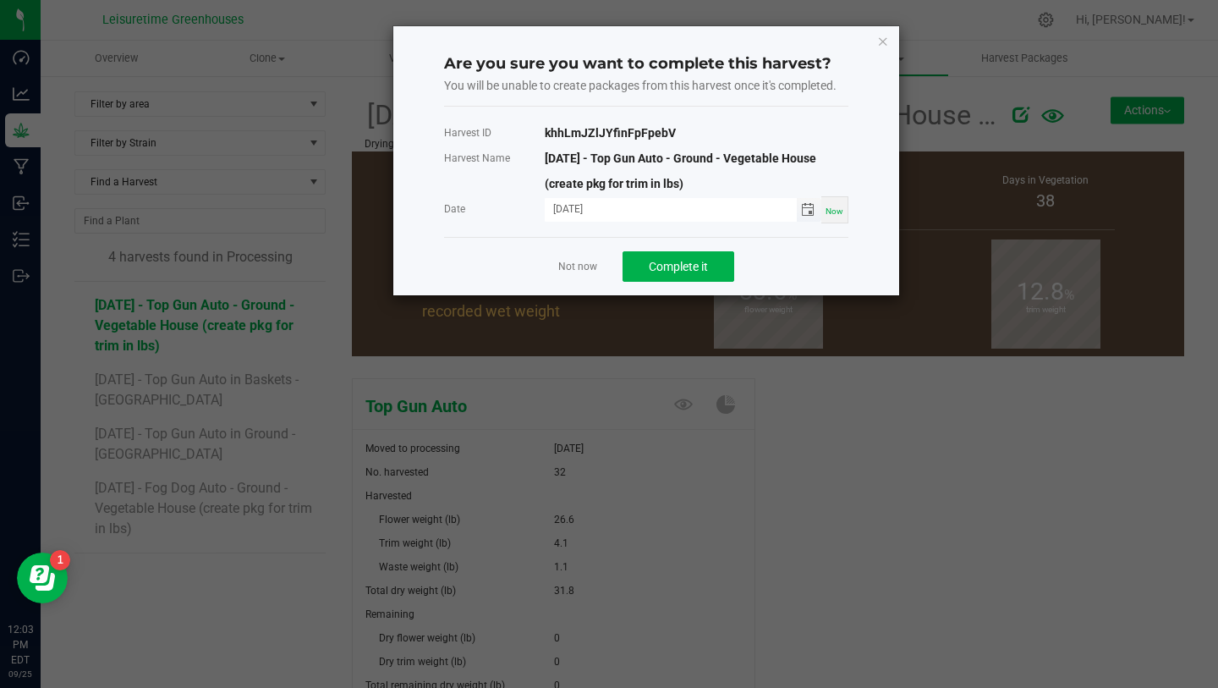
click at [806, 208] on span "Toggle calendar" at bounding box center [808, 210] width 14 height 14
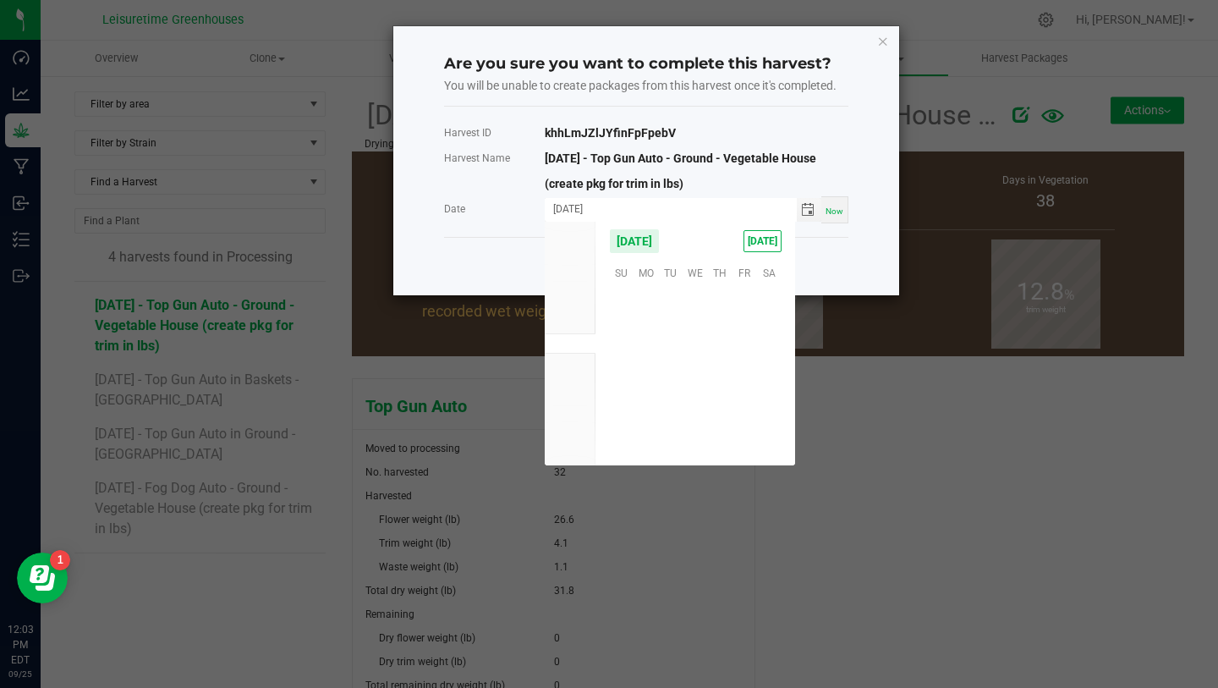
scroll to position [274414, 0]
click at [574, 317] on span "Aug" at bounding box center [570, 323] width 19 height 12
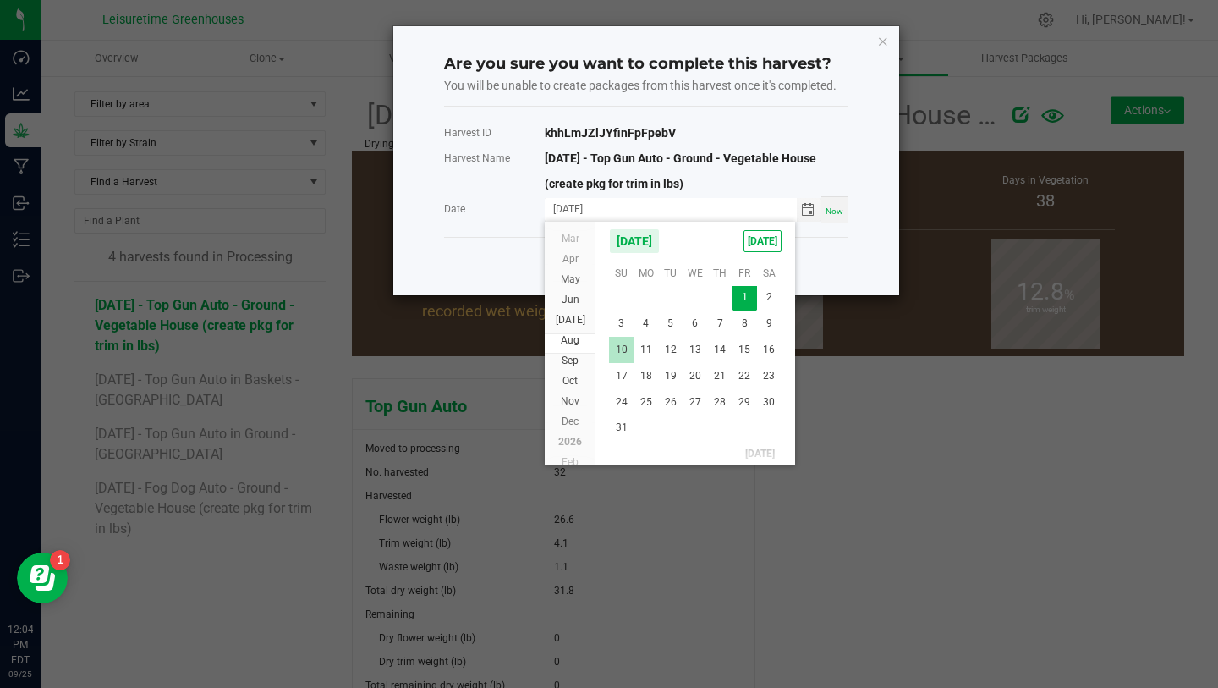
scroll to position [30596, 0]
click at [763, 395] on span "30" at bounding box center [769, 402] width 25 height 26
type input "08/30/2025"
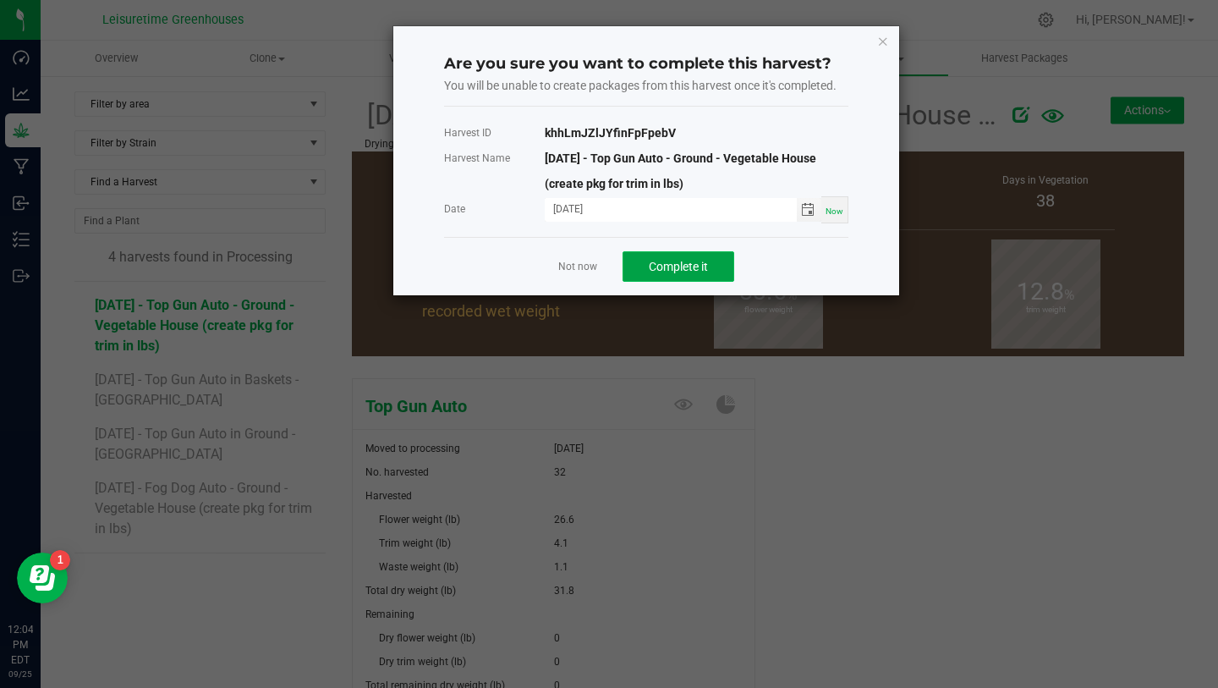
click at [675, 275] on button "Complete it" at bounding box center [679, 266] width 112 height 30
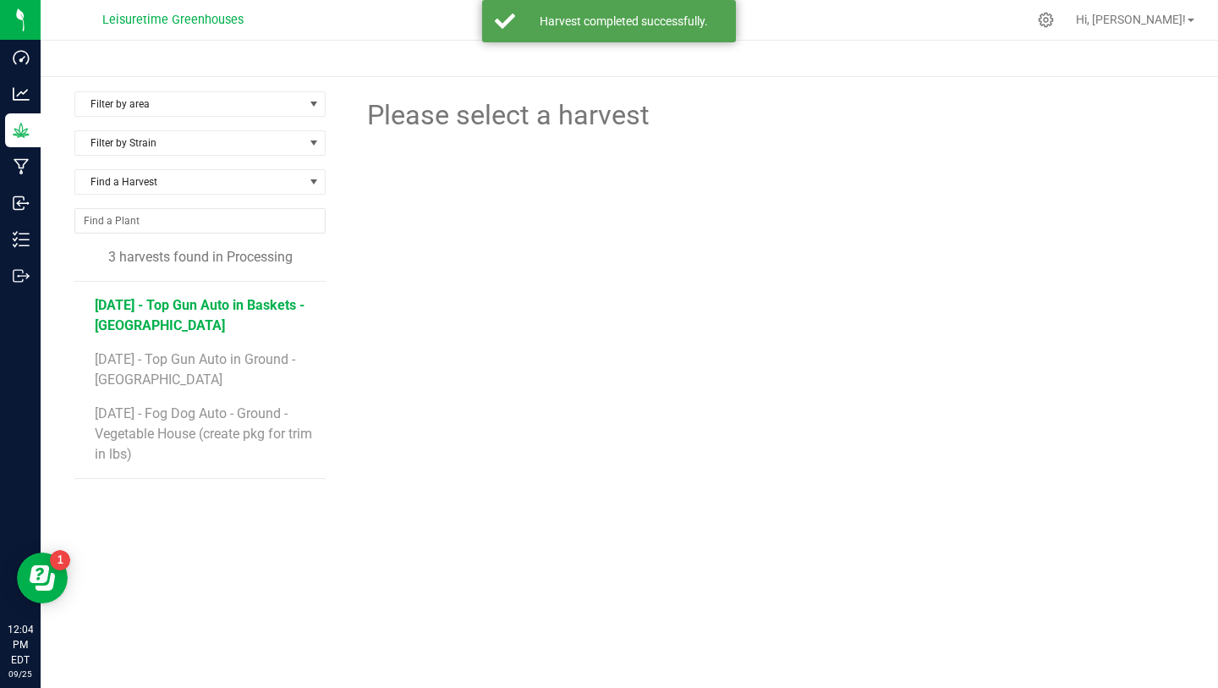
click at [233, 300] on span "[DATE] - Top Gun Auto in Baskets - [GEOGRAPHIC_DATA]" at bounding box center [200, 315] width 210 height 36
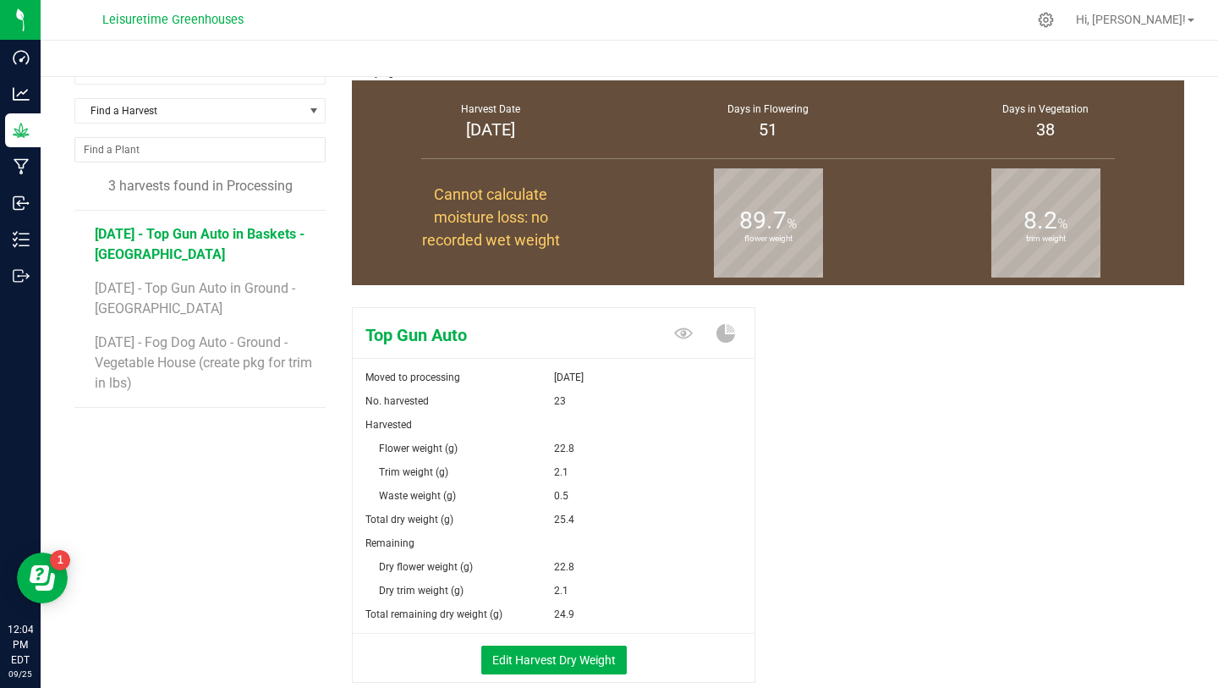
scroll to position [74, 0]
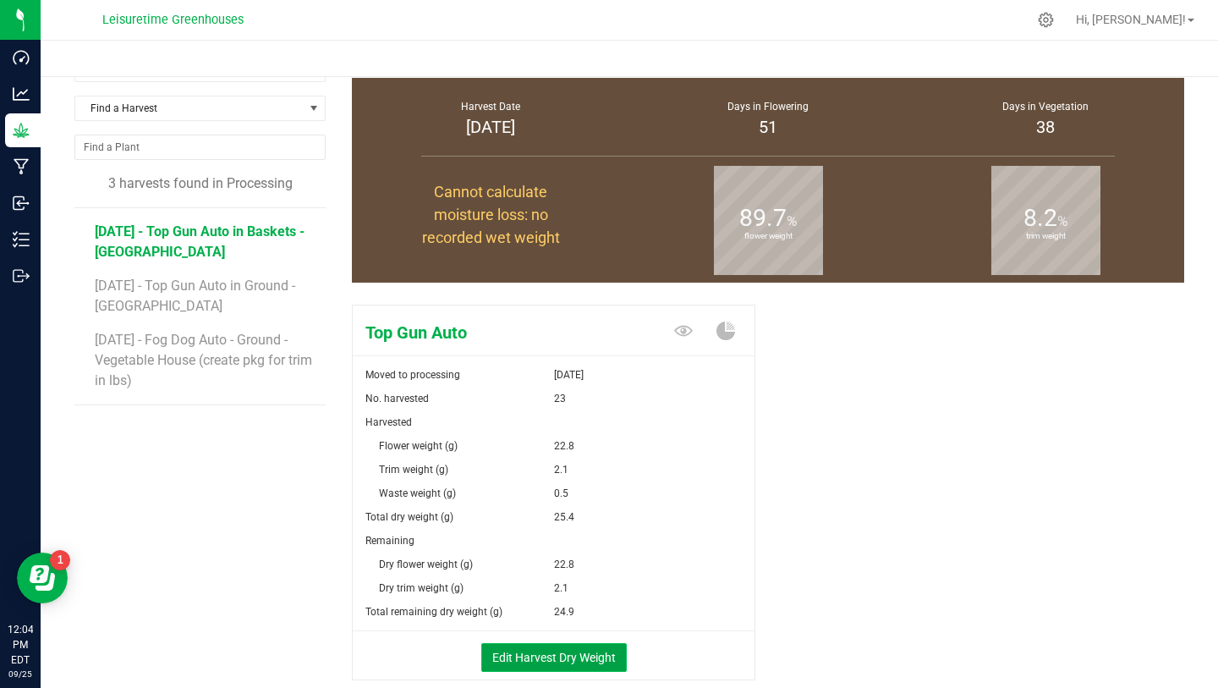
click at [557, 655] on button "Edit Harvest Dry Weight" at bounding box center [554, 657] width 146 height 29
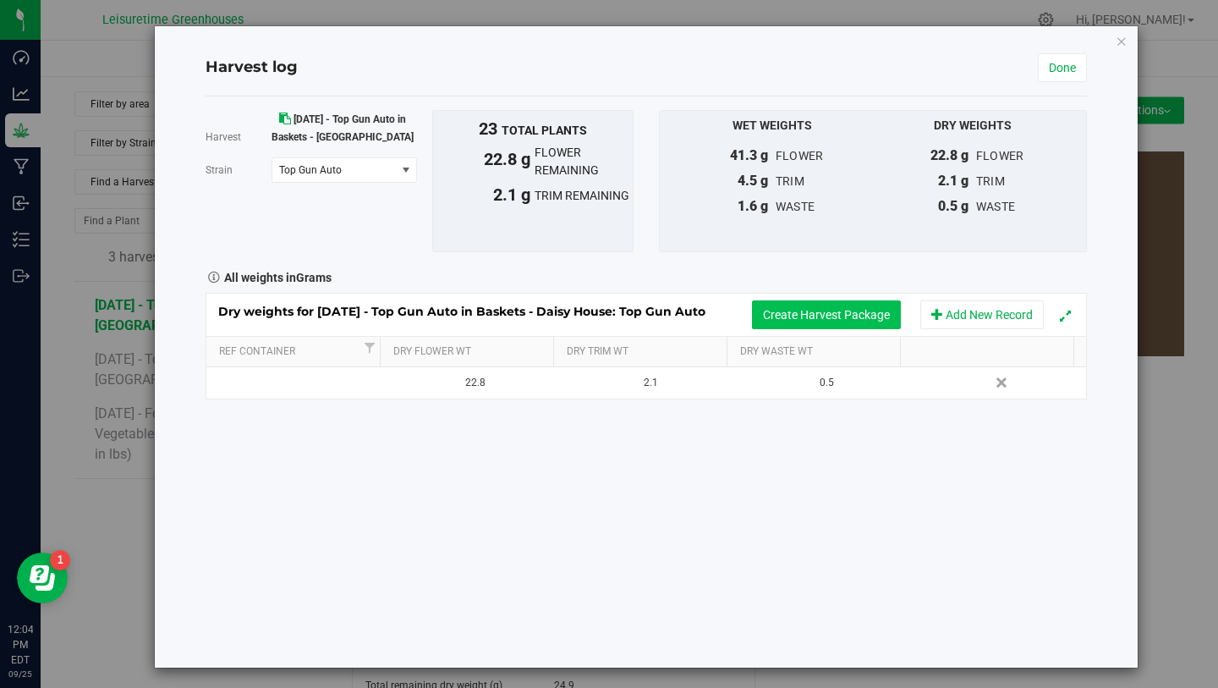
click at [798, 316] on button "Create Harvest Package" at bounding box center [826, 314] width 149 height 29
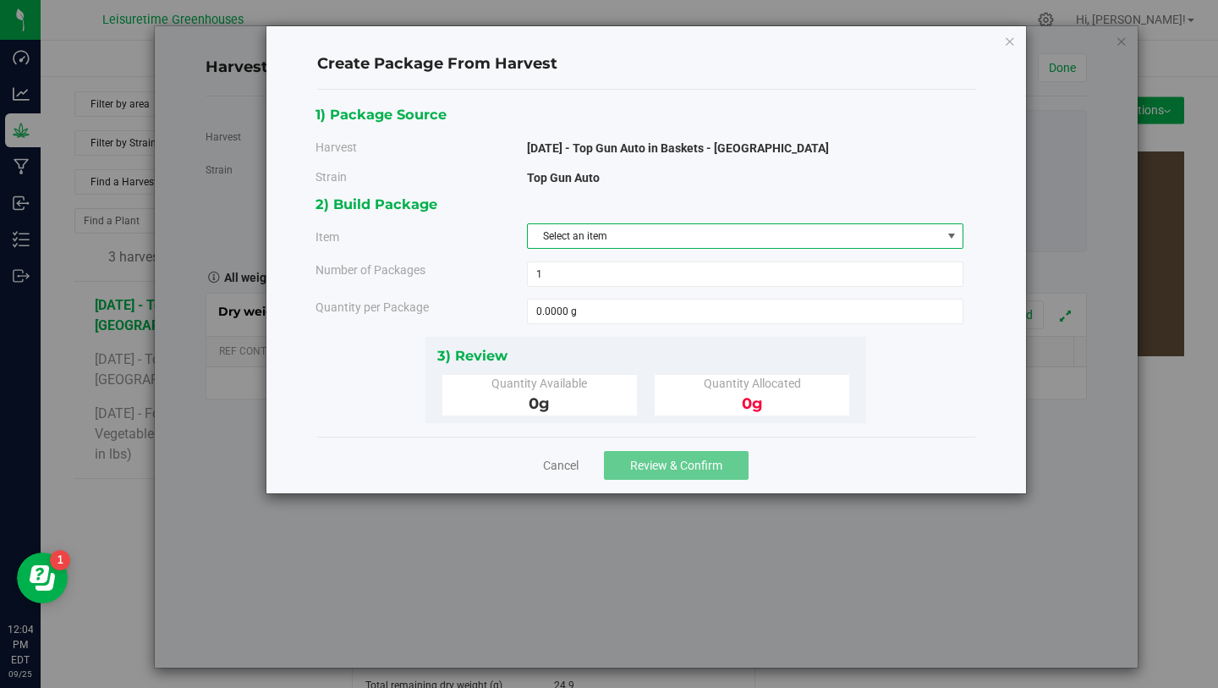
click at [590, 243] on span "Select an item" at bounding box center [735, 236] width 414 height 24
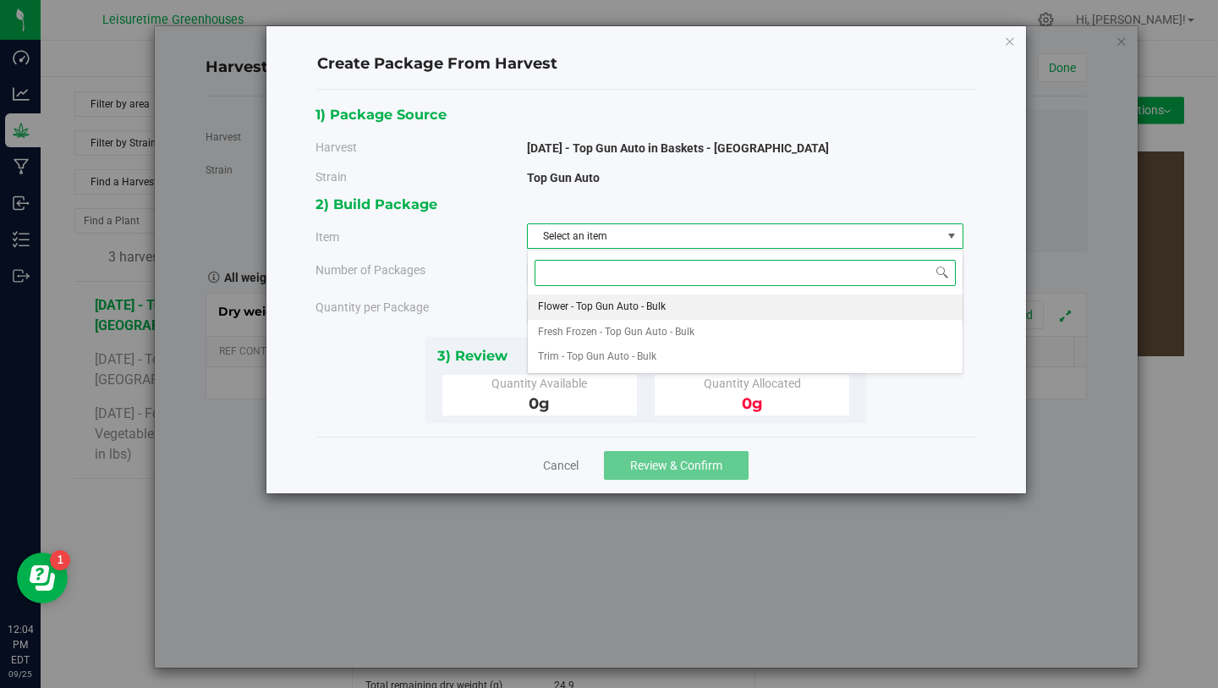
click at [596, 306] on span "Flower - Top Gun Auto - Bulk" at bounding box center [602, 307] width 128 height 22
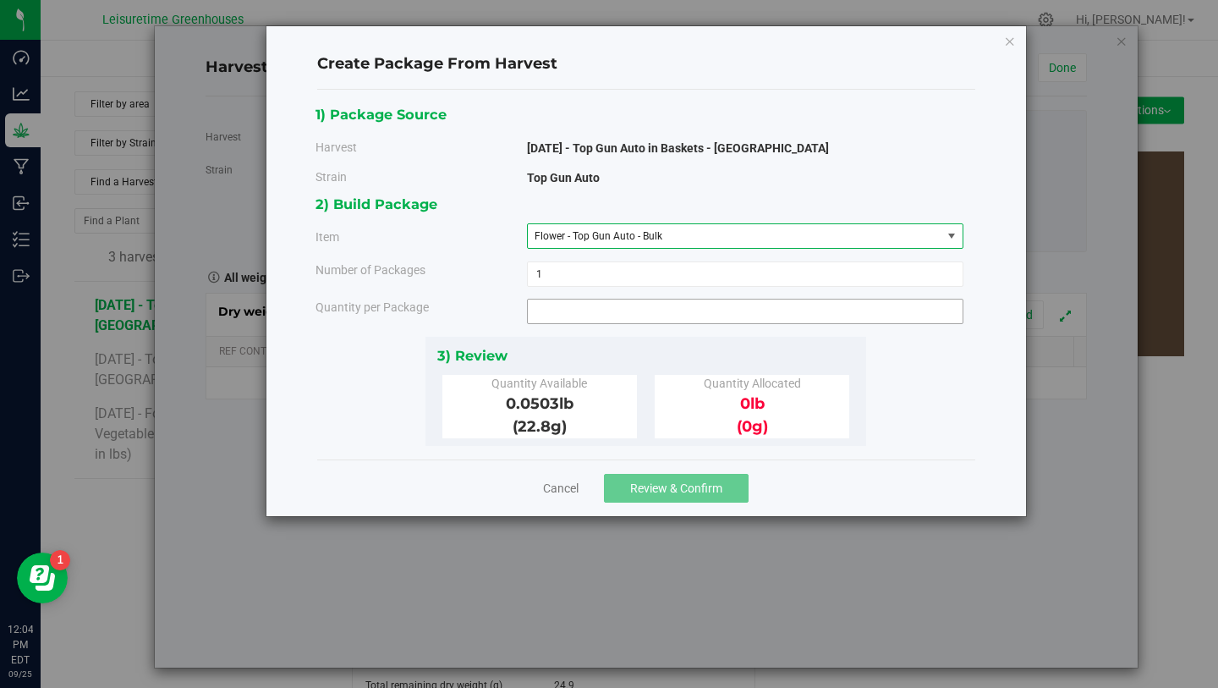
click at [590, 316] on span at bounding box center [745, 311] width 437 height 25
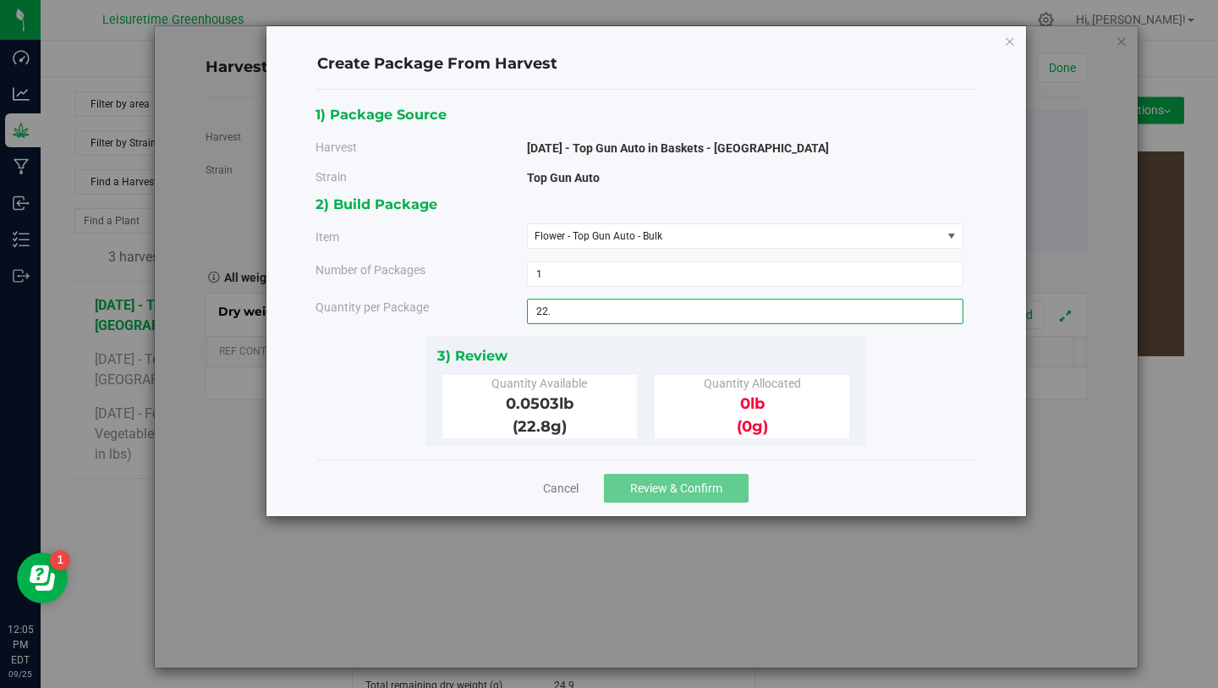
type input "22.8"
type input "22.8000 lb"
click at [618, 338] on div "3) Review Quantity Available 0.0503 lb (22.8 g ) Quantity Allocated 0 lb (0 g" at bounding box center [646, 391] width 441 height 109
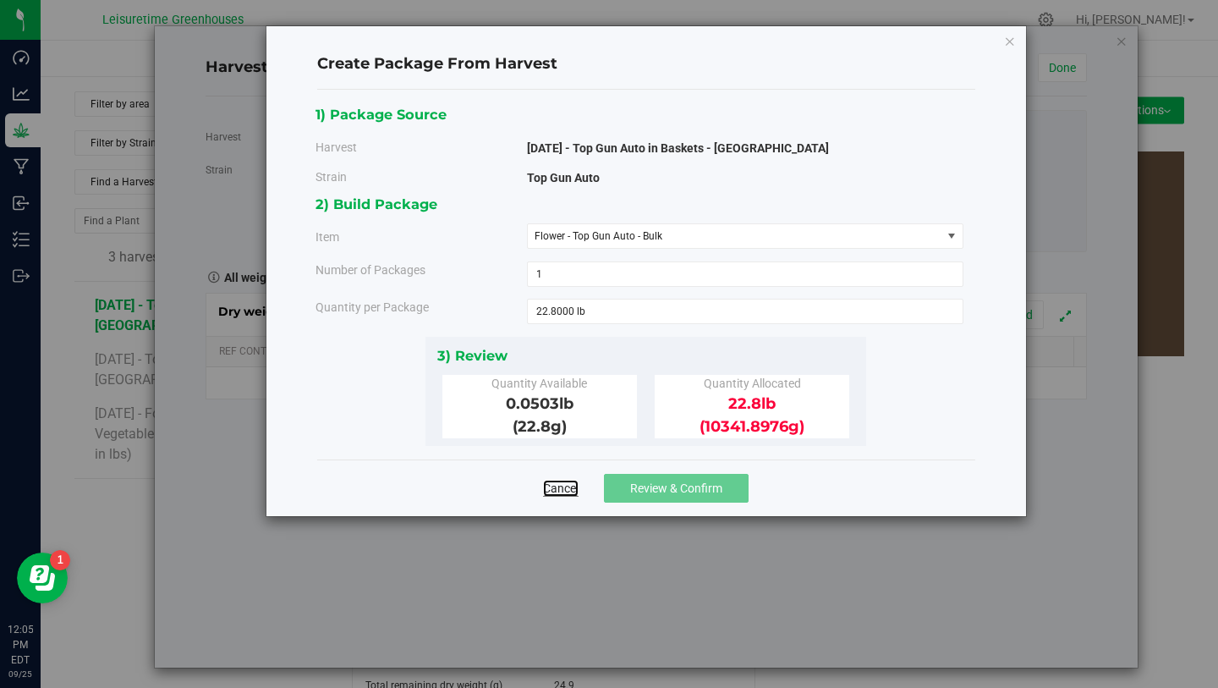
click at [566, 486] on link "Cancel" at bounding box center [561, 488] width 36 height 17
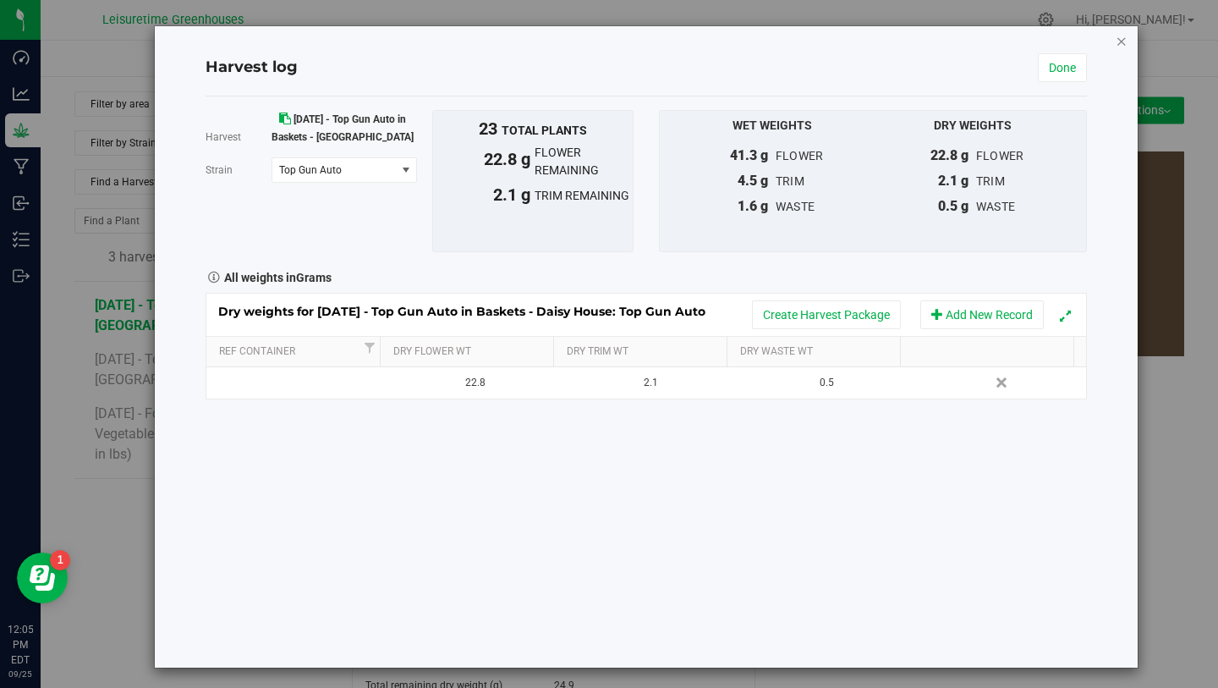
click at [1116, 41] on icon "button" at bounding box center [1122, 40] width 12 height 20
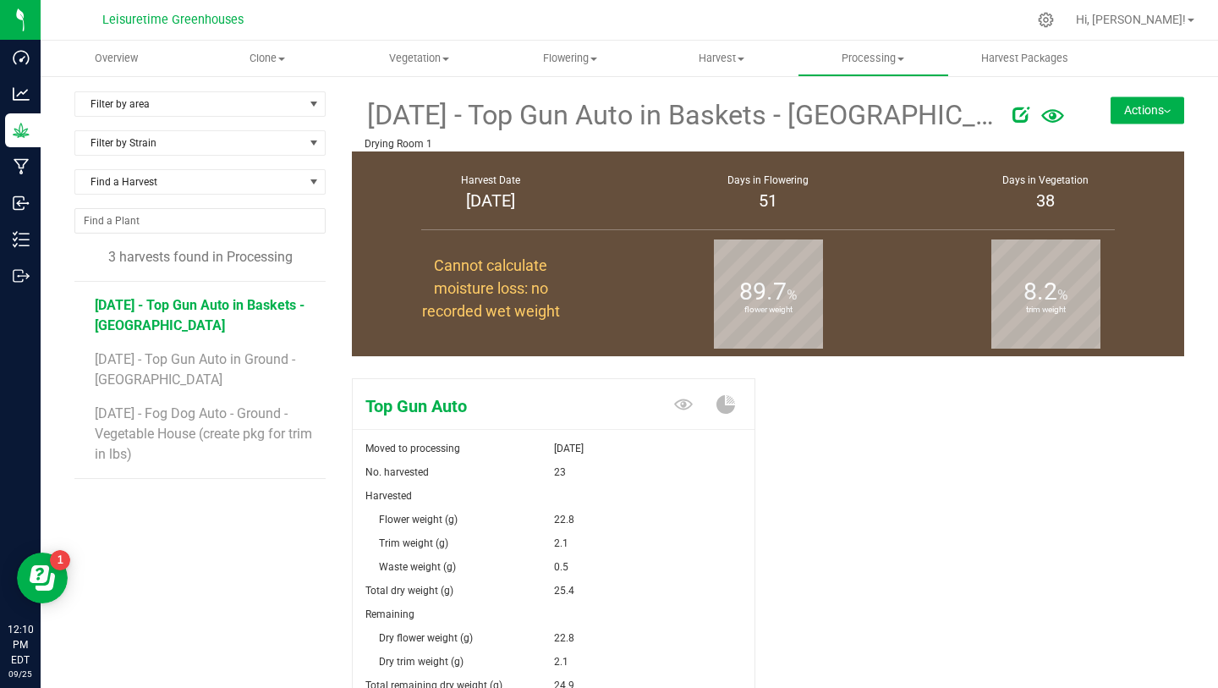
click at [1134, 103] on button "Actions" at bounding box center [1148, 109] width 74 height 27
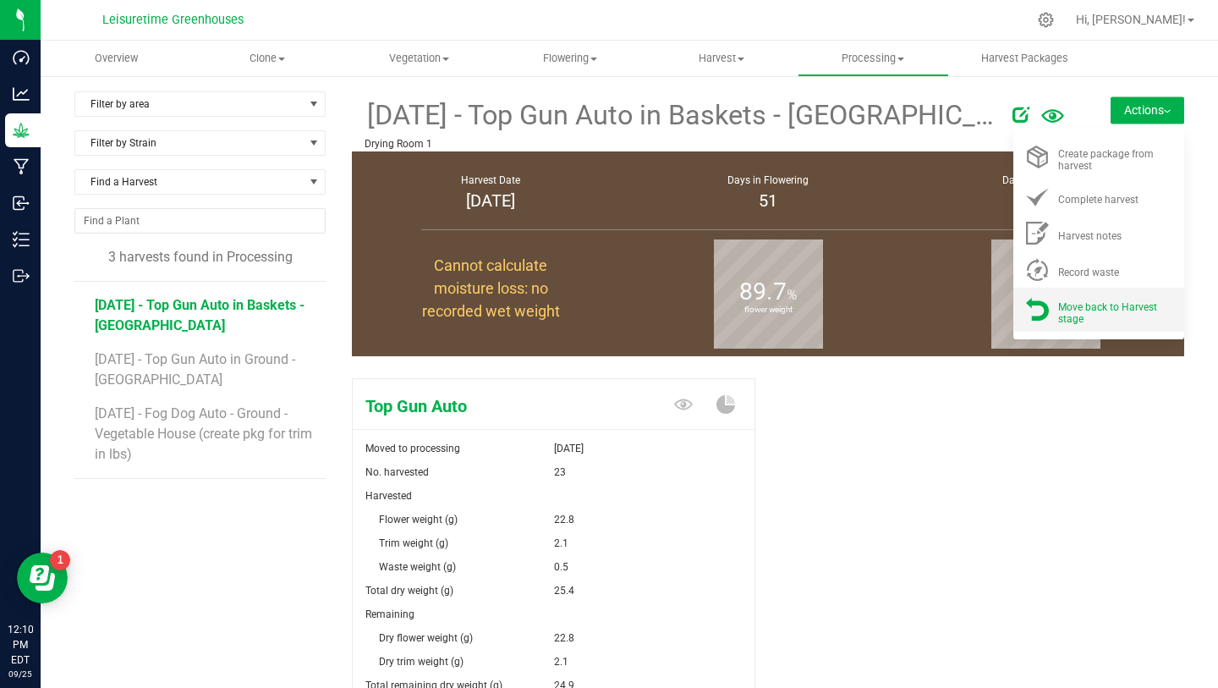
click at [1102, 299] on div "Move back to Harvest stage" at bounding box center [1115, 309] width 115 height 30
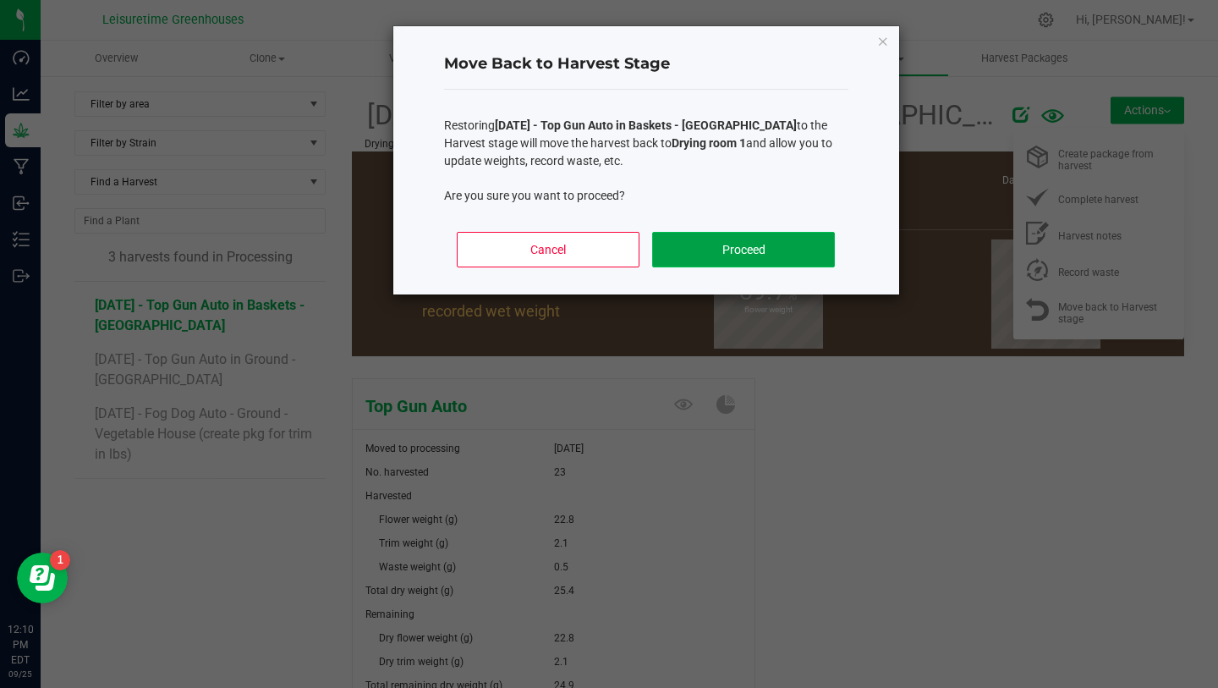
click at [718, 255] on button "Proceed" at bounding box center [743, 250] width 182 height 36
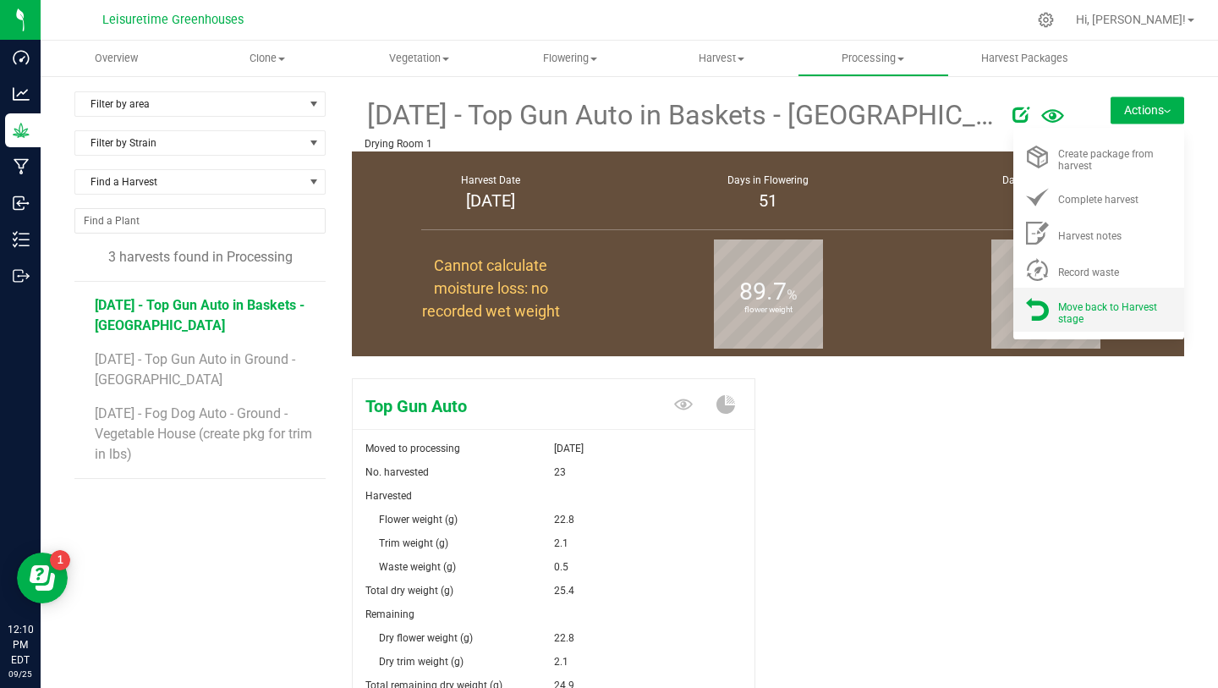
click at [1058, 305] on span "Move back to Harvest stage" at bounding box center [1107, 313] width 99 height 24
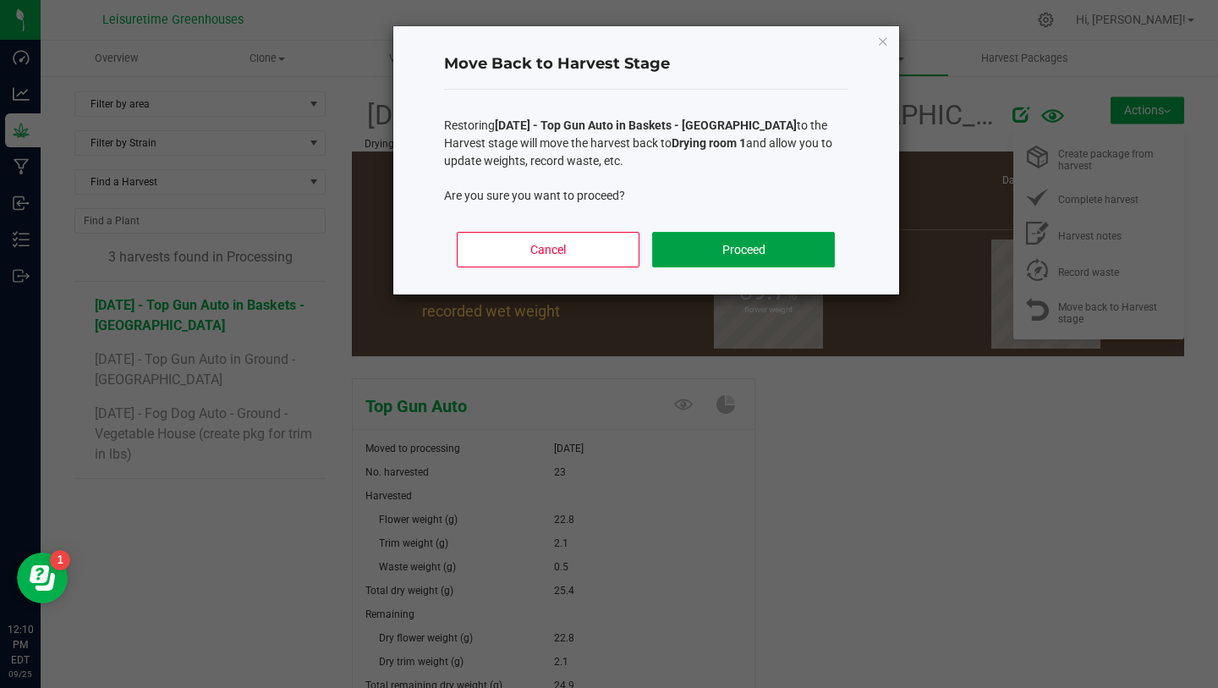
click at [768, 262] on button "Proceed" at bounding box center [743, 250] width 182 height 36
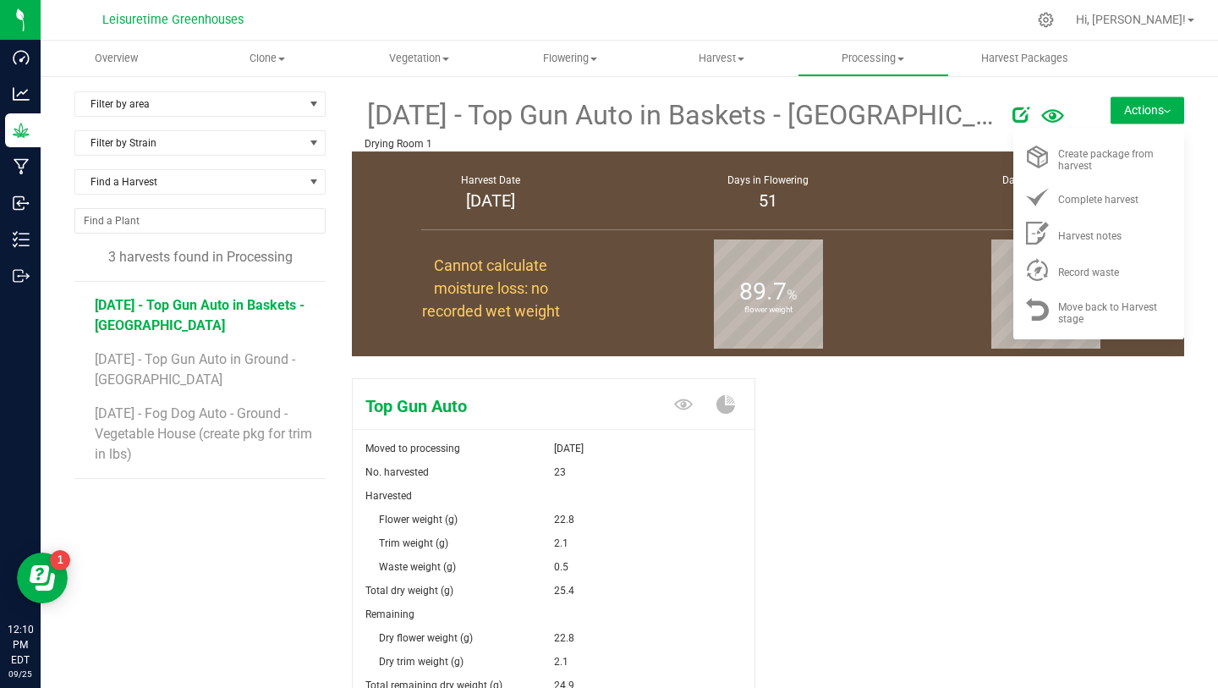
click at [898, 501] on div "Top Gun Auto Moved to processing [DATE] No. harvested 23 Harvested Flower weigh…" at bounding box center [768, 584] width 832 height 426
click at [905, 120] on span "[DATE] - Top Gun Auto in Baskets - [GEOGRAPHIC_DATA]" at bounding box center [682, 115] width 635 height 41
click at [1055, 112] on div "[DATE] - Top Gun Auto in Baskets - [GEOGRAPHIC_DATA] Drying Room 1 Actions Crea…" at bounding box center [768, 121] width 832 height 60
click at [1134, 113] on button "Actions" at bounding box center [1148, 109] width 74 height 27
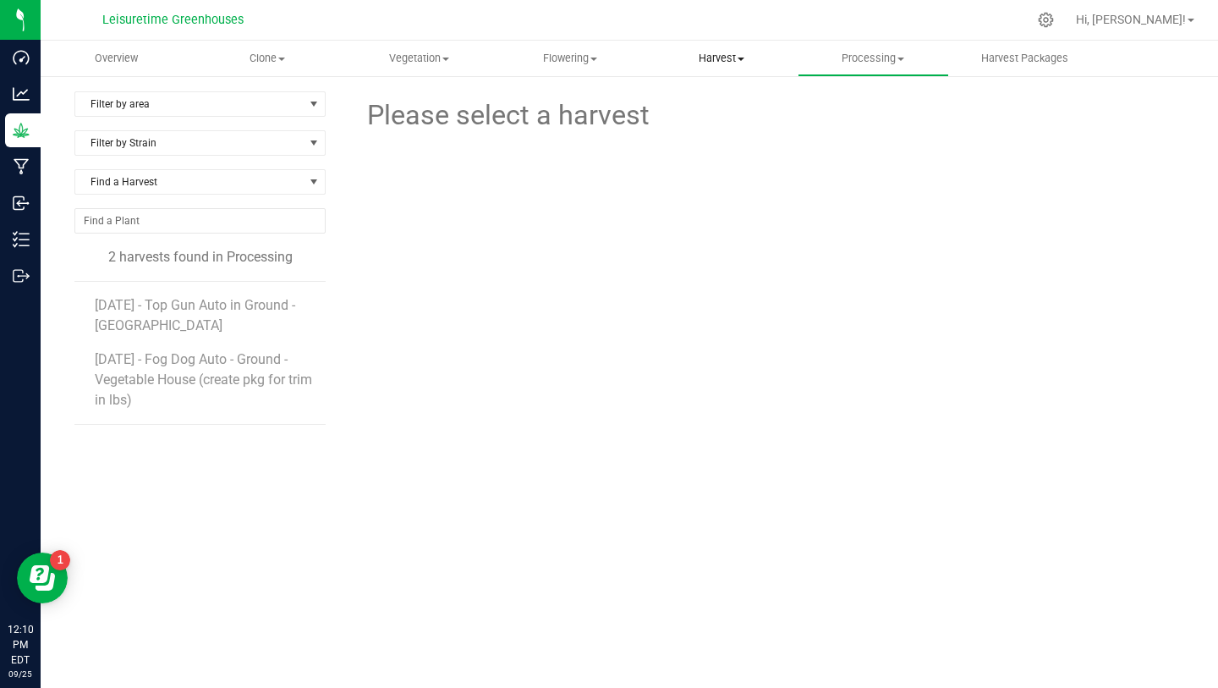
click at [732, 66] on uib-tab-heading "Harvest Harvests Harvested plants" at bounding box center [722, 58] width 150 height 34
click at [719, 98] on span "Harvests" at bounding box center [693, 102] width 94 height 14
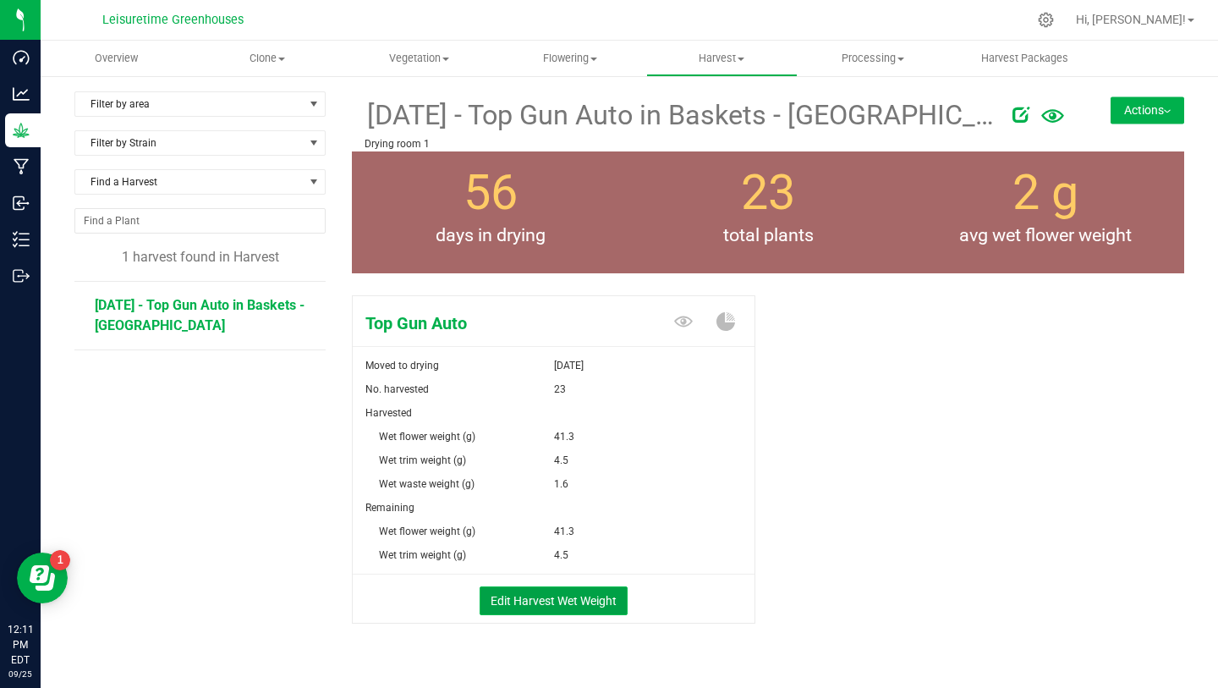
click at [577, 610] on button "Edit Harvest Wet Weight" at bounding box center [554, 600] width 148 height 29
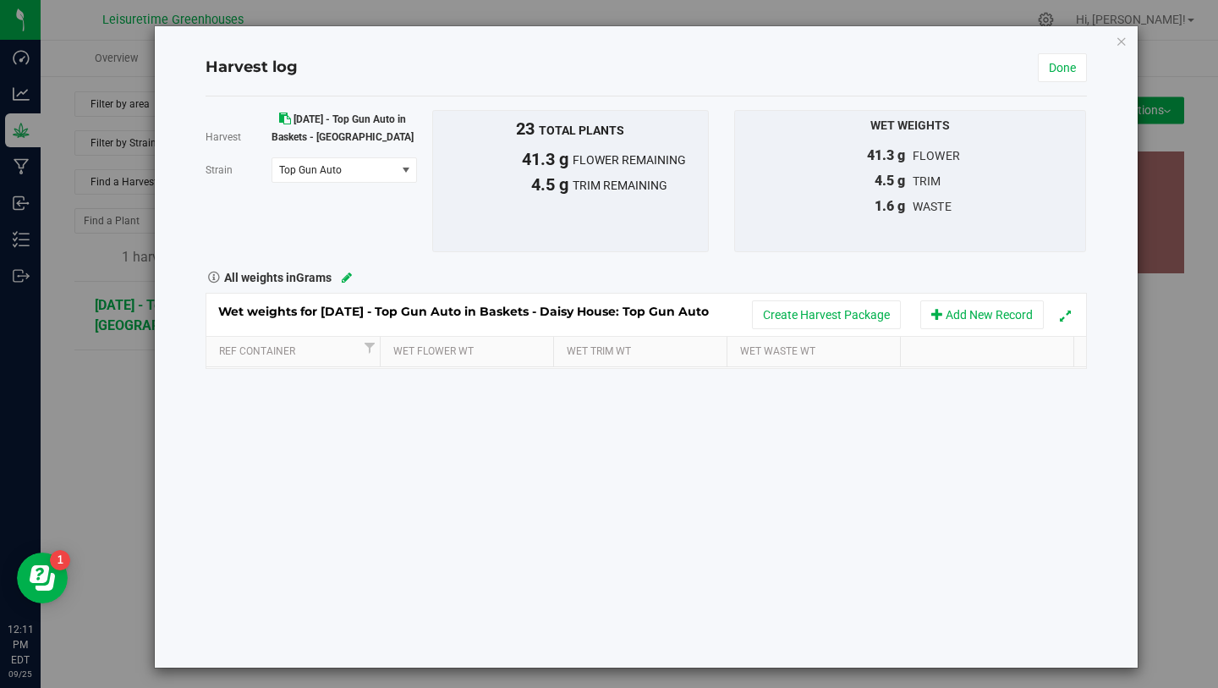
click at [349, 277] on icon at bounding box center [347, 278] width 10 height 12
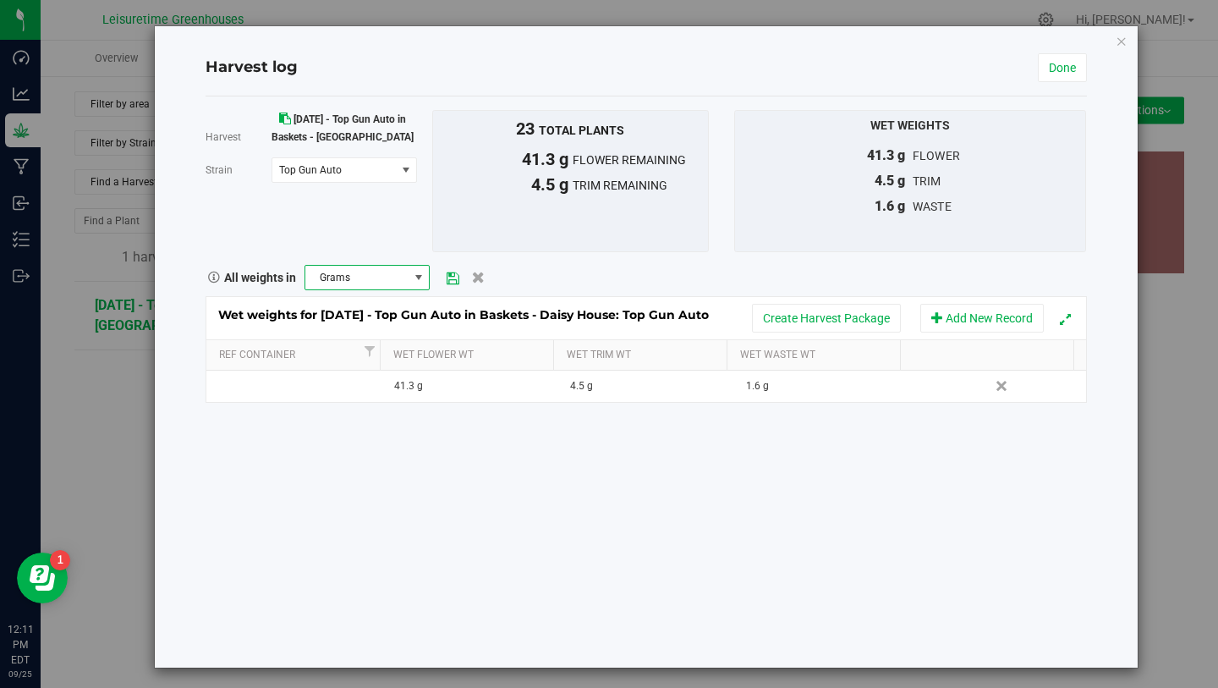
click at [394, 286] on span "Grams" at bounding box center [356, 278] width 103 height 24
click at [362, 430] on li "Pounds" at bounding box center [365, 423] width 123 height 29
click at [448, 277] on icon at bounding box center [453, 277] width 13 height 11
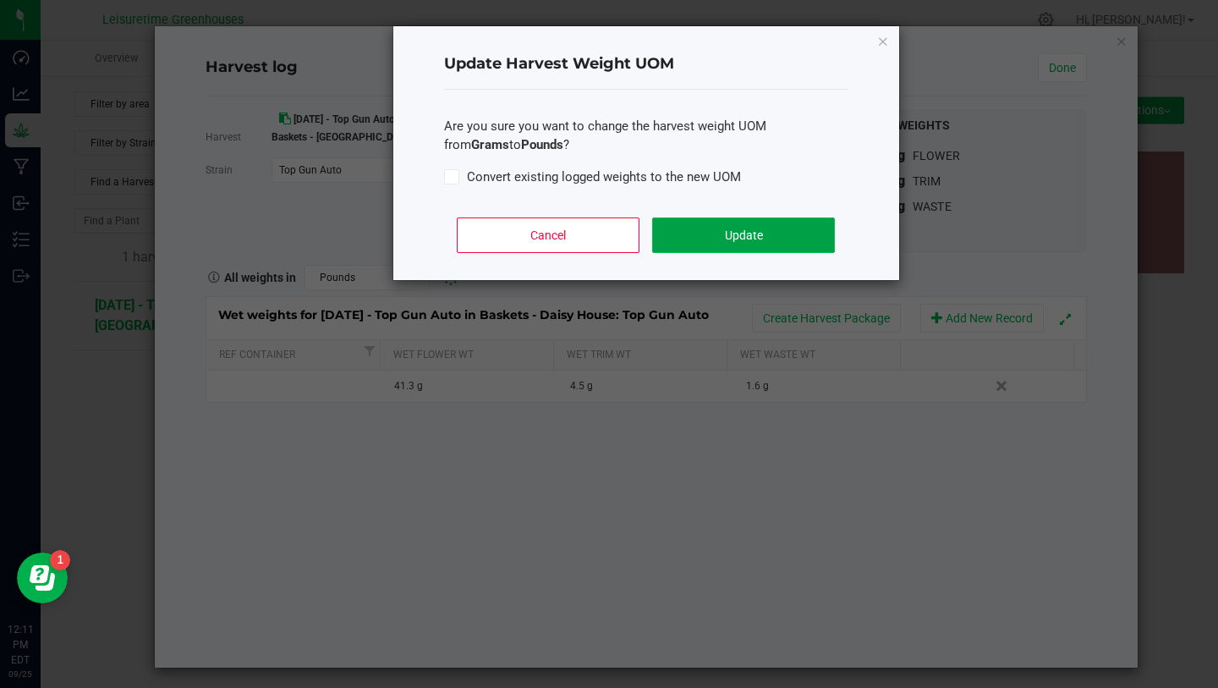
click at [678, 233] on button "Update" at bounding box center [743, 235] width 182 height 36
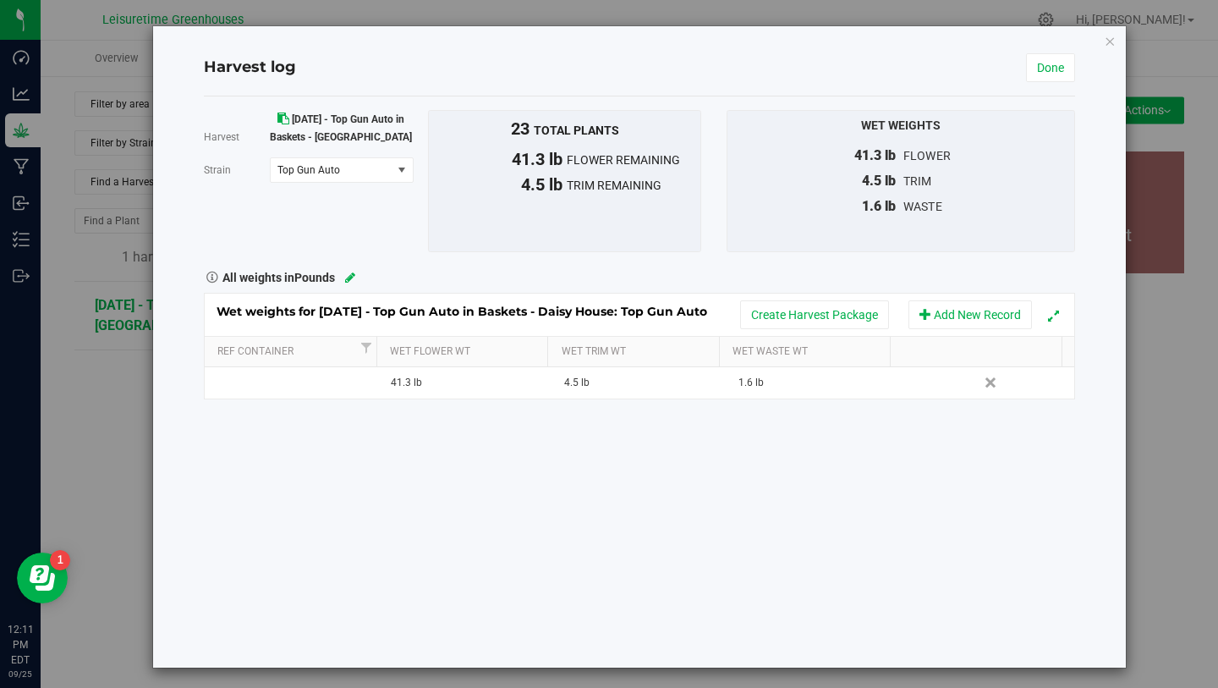
click at [797, 471] on div "Harvest [DATE] - Top Gun Auto in Baskets - Daisy House [GEOGRAPHIC_DATA] Top Gu…" at bounding box center [639, 381] width 871 height 571
click at [1054, 67] on link "Done" at bounding box center [1050, 67] width 49 height 29
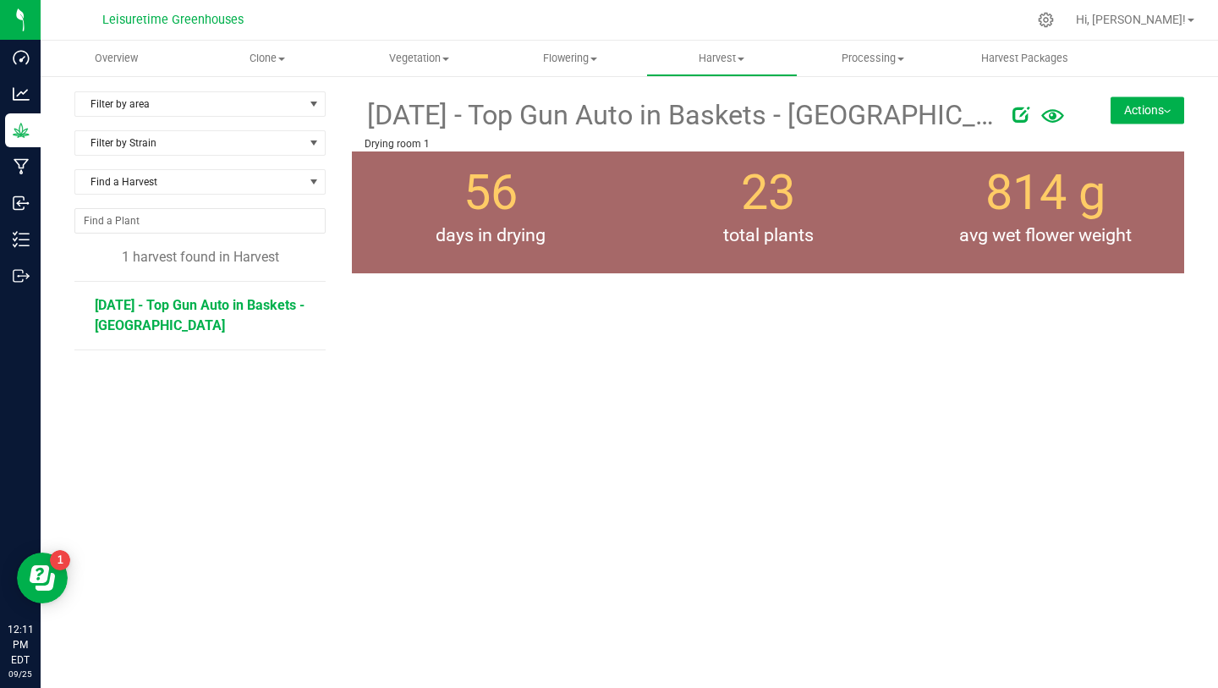
click at [1156, 107] on button "Actions" at bounding box center [1148, 109] width 74 height 27
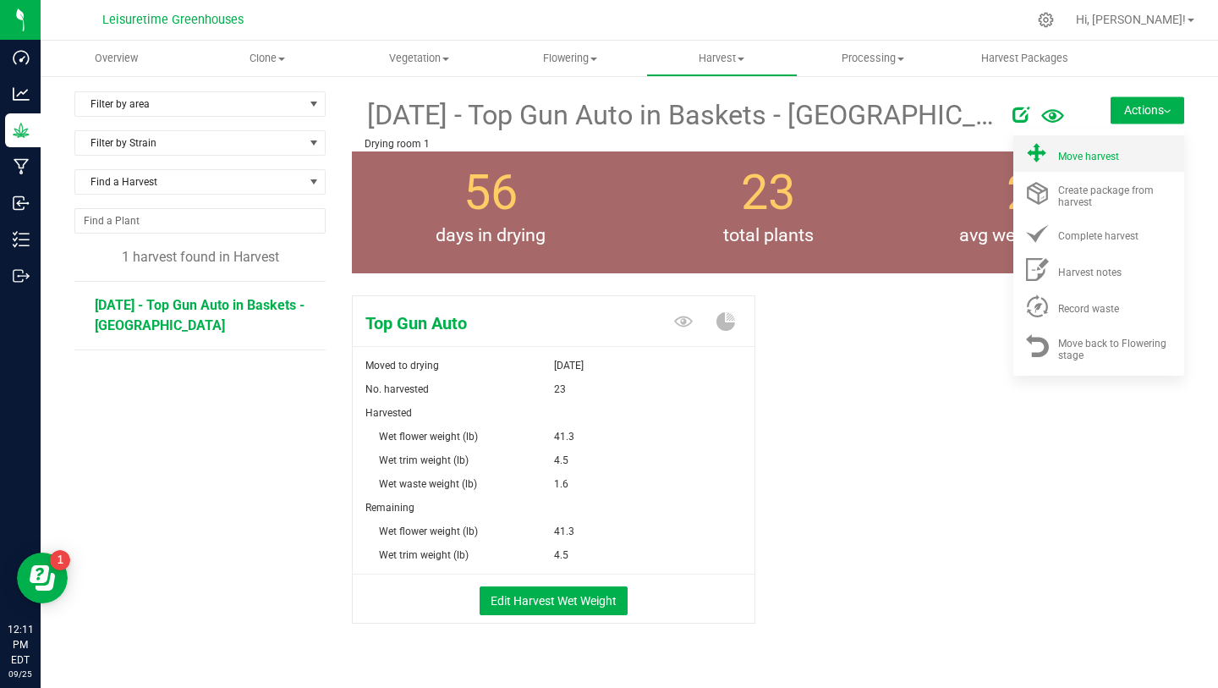
click at [1103, 155] on span "Move harvest" at bounding box center [1088, 157] width 61 height 12
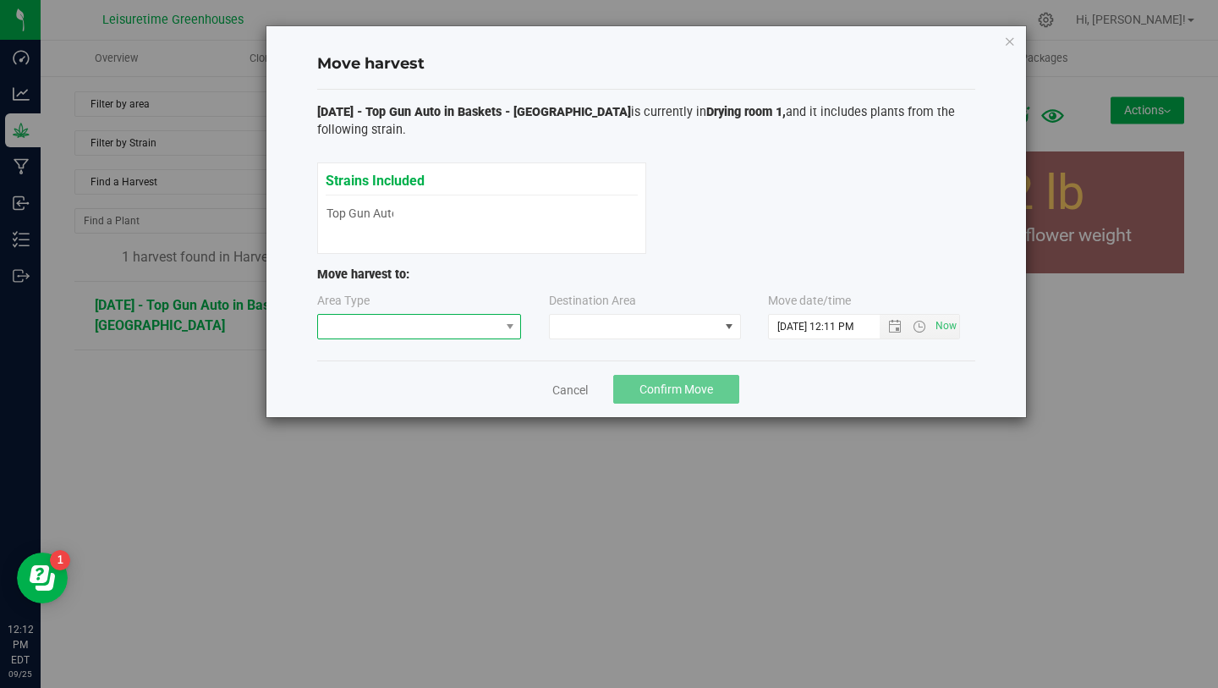
click at [438, 338] on span at bounding box center [409, 327] width 182 height 24
click at [436, 376] on li "Processing" at bounding box center [419, 385] width 203 height 29
click at [601, 304] on label "Destination Area" at bounding box center [592, 301] width 87 height 18
click at [601, 321] on span at bounding box center [634, 327] width 169 height 24
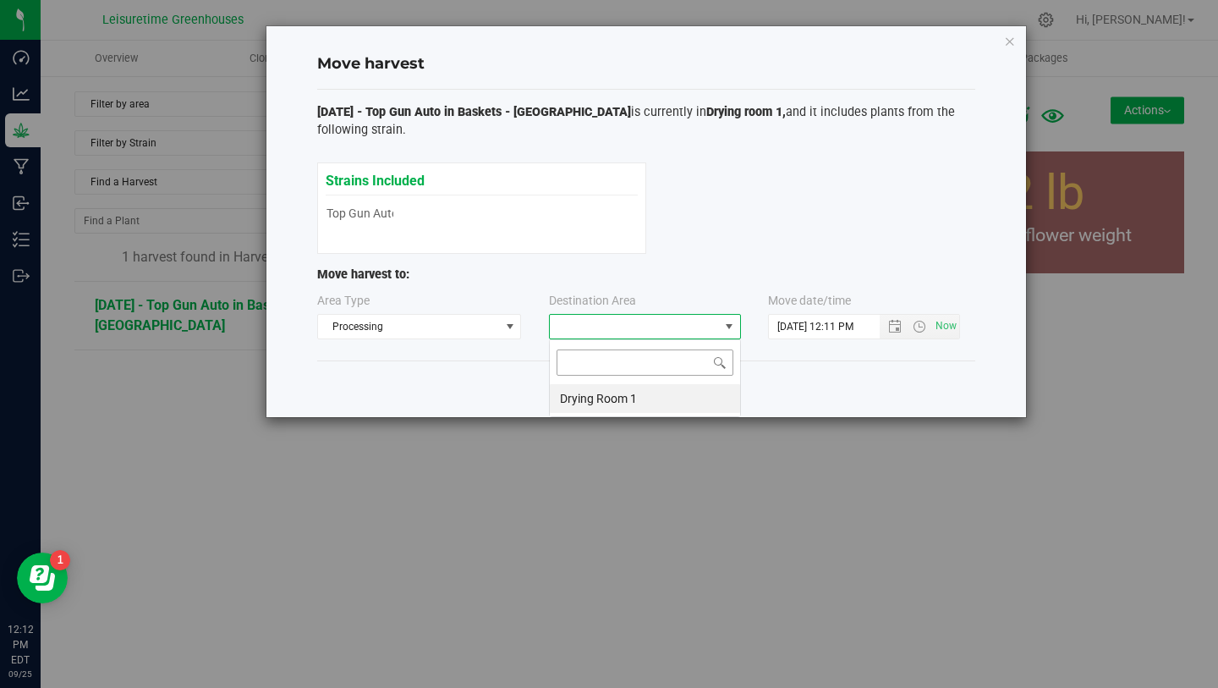
scroll to position [25, 192]
click at [604, 410] on li "Drying Room 1" at bounding box center [645, 398] width 190 height 29
click at [896, 327] on span "Open the date view" at bounding box center [895, 327] width 14 height 14
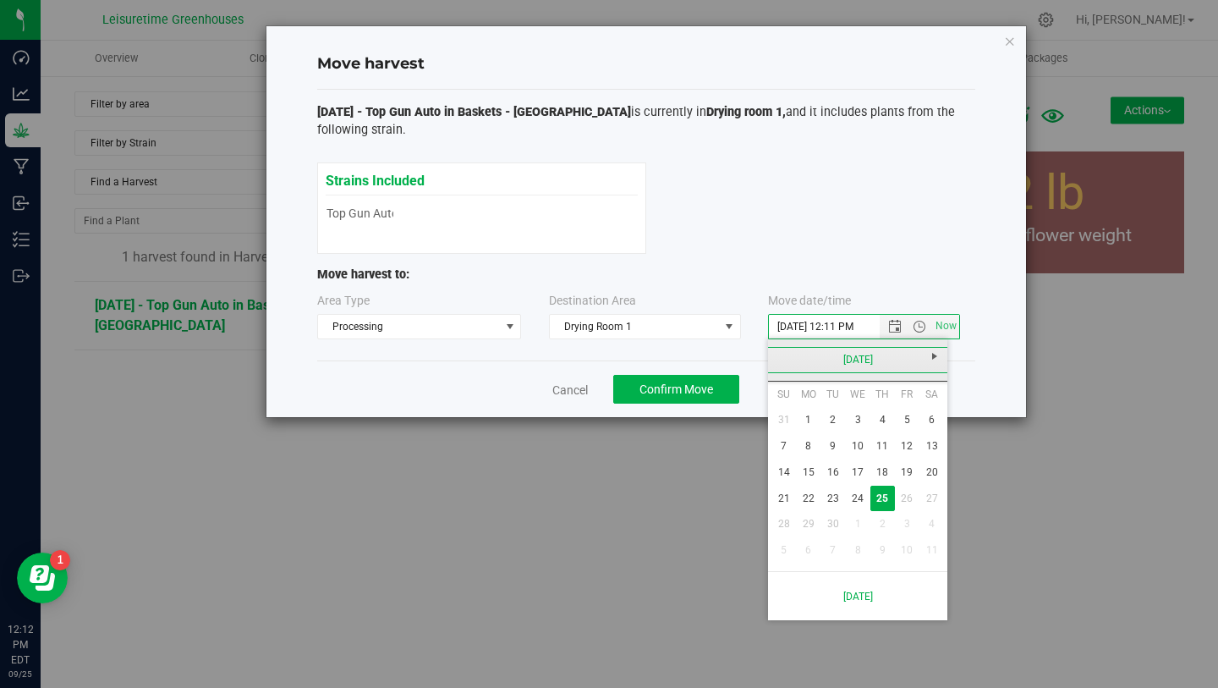
click at [794, 355] on link "[DATE]" at bounding box center [858, 360] width 182 height 26
click at [931, 453] on link "Aug" at bounding box center [922, 453] width 43 height 43
click at [839, 469] on link "12" at bounding box center [833, 472] width 25 height 26
type input "[DATE] 12:11 PM"
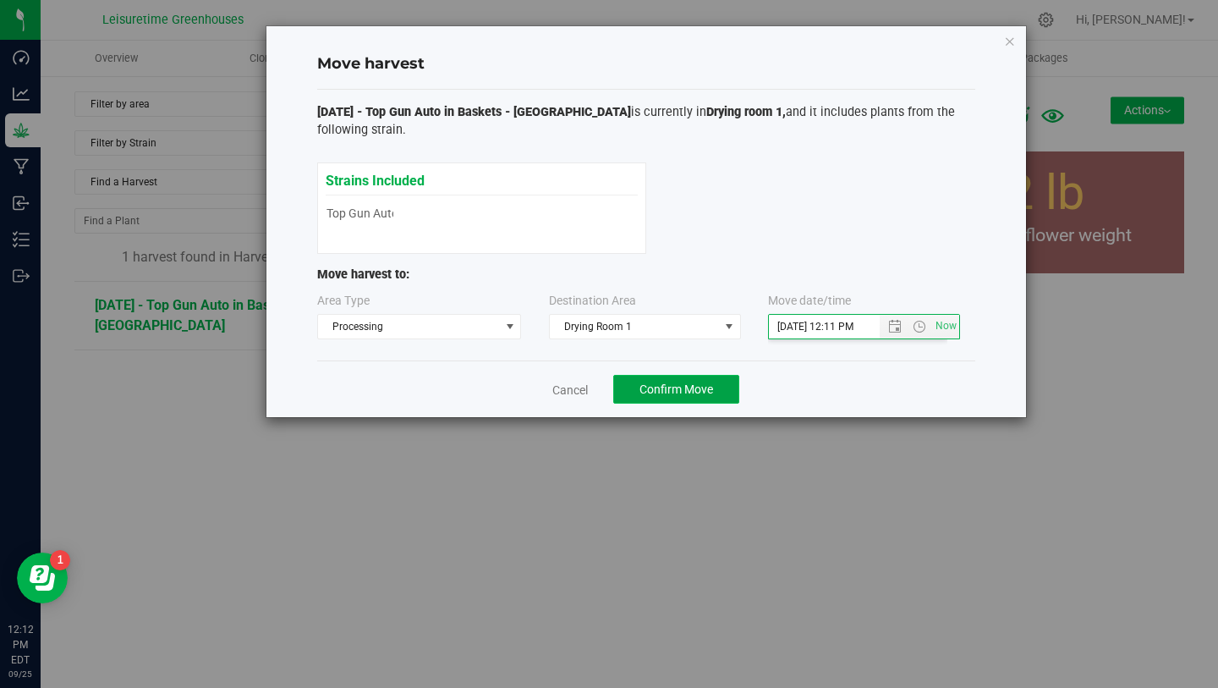
click at [731, 389] on button "Confirm Move" at bounding box center [676, 389] width 126 height 29
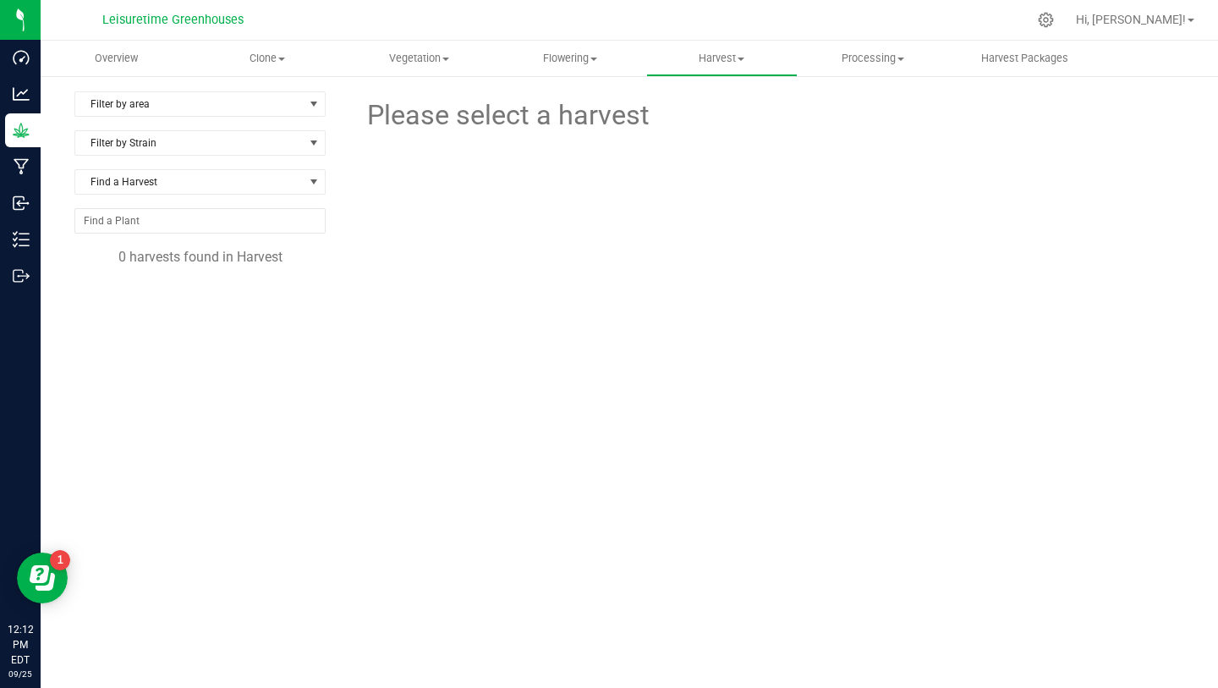
click at [837, 80] on div "Filter by area Filter by area All [GEOGRAPHIC_DATA] [GEOGRAPHIC_DATA] Daisy Hou…" at bounding box center [630, 363] width 1178 height 579
click at [869, 38] on nav "Leisuretime Greenhouses Hi, [PERSON_NAME]!" at bounding box center [630, 20] width 1178 height 41
click at [866, 60] on span "Processing" at bounding box center [874, 58] width 150 height 15
click at [845, 118] on span "Processing harvests" at bounding box center [876, 122] width 157 height 14
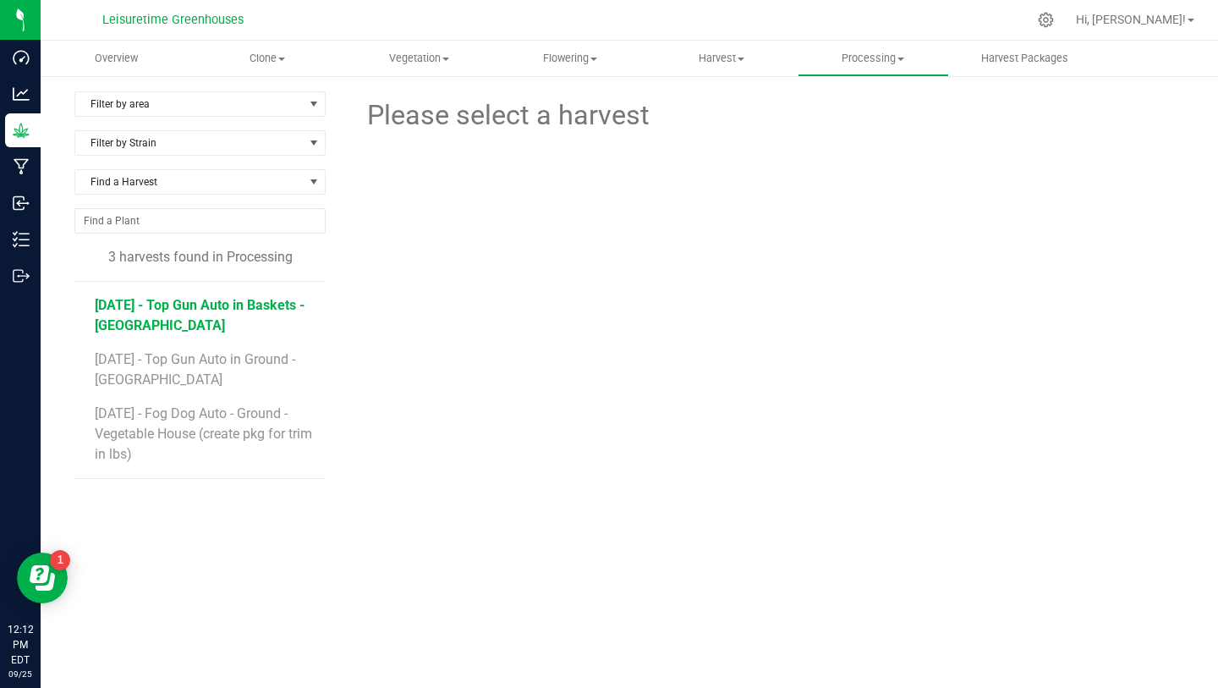
click at [243, 307] on span "[DATE] - Top Gun Auto in Baskets - [GEOGRAPHIC_DATA]" at bounding box center [200, 315] width 210 height 36
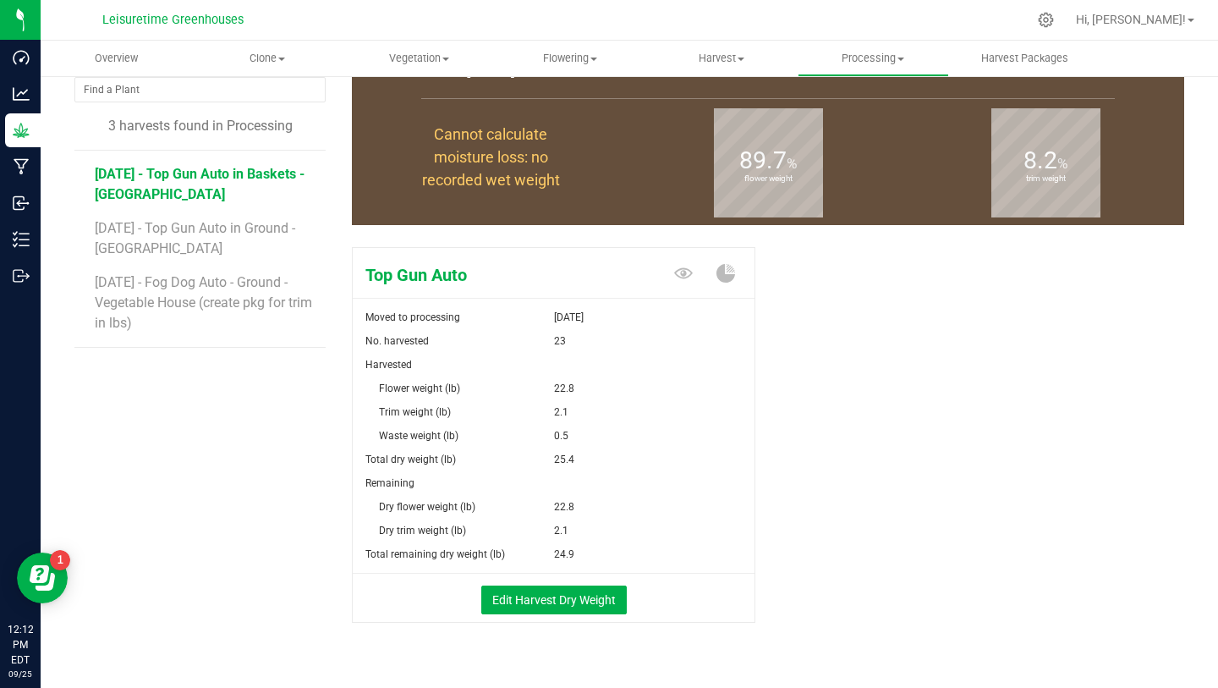
scroll to position [132, 0]
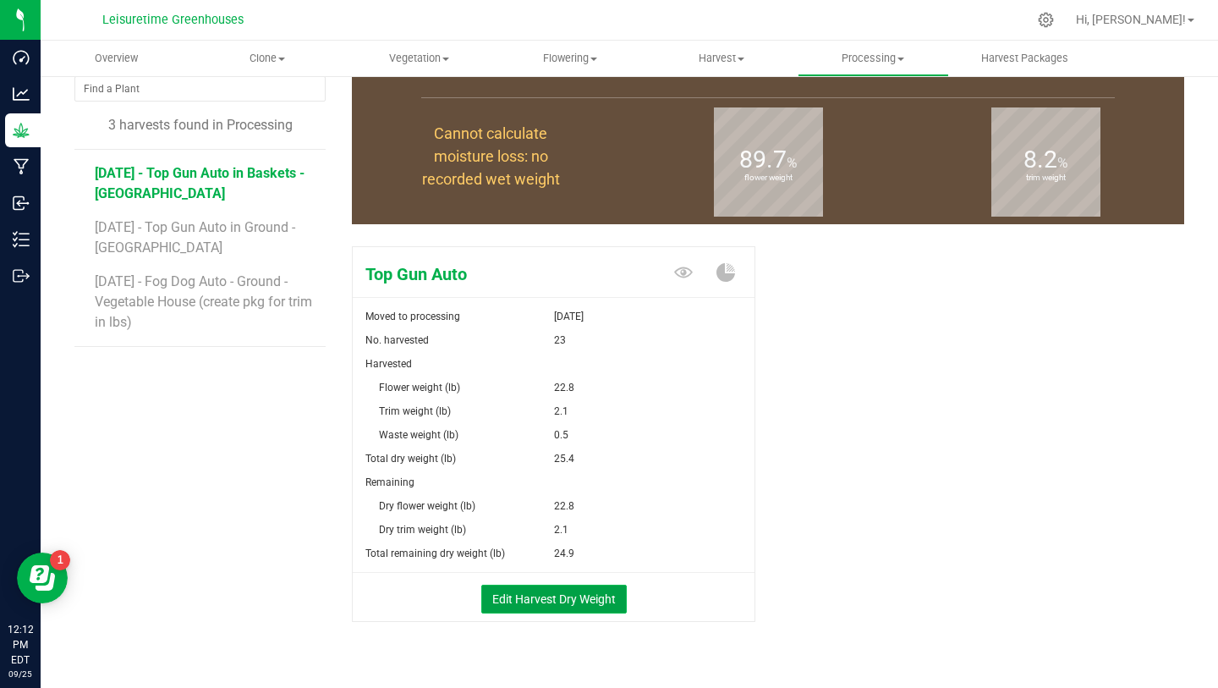
click at [577, 601] on button "Edit Harvest Dry Weight" at bounding box center [554, 599] width 146 height 29
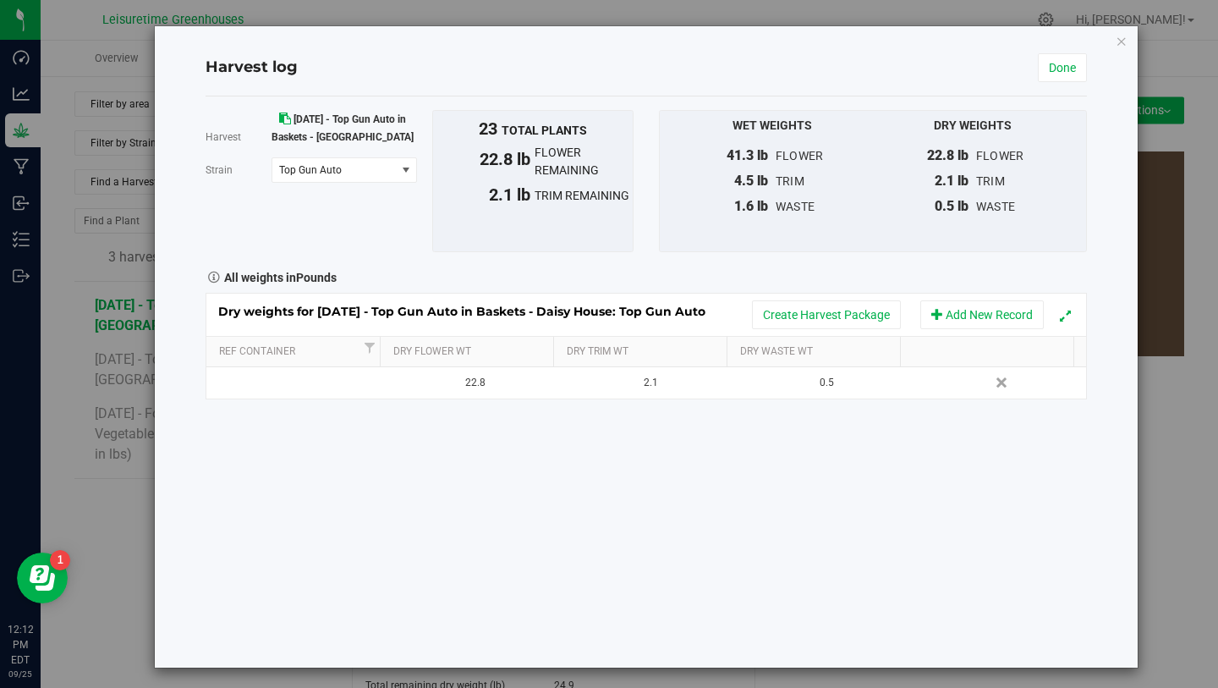
click at [829, 298] on div "Dry weights for [DATE] - Top Gun Auto in Baskets - Daisy House: Top Gun Auto Cr…" at bounding box center [646, 315] width 880 height 42
click at [821, 313] on button "Create Harvest Package" at bounding box center [826, 314] width 149 height 29
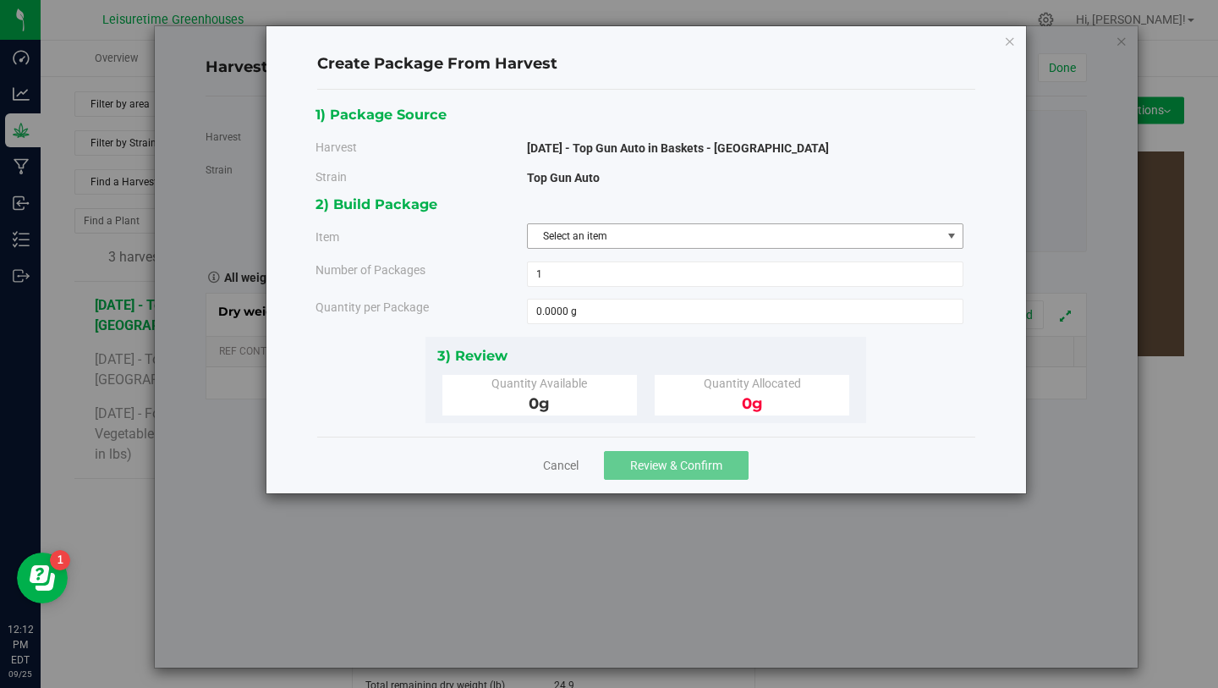
click at [612, 236] on span "Select an item" at bounding box center [735, 236] width 414 height 24
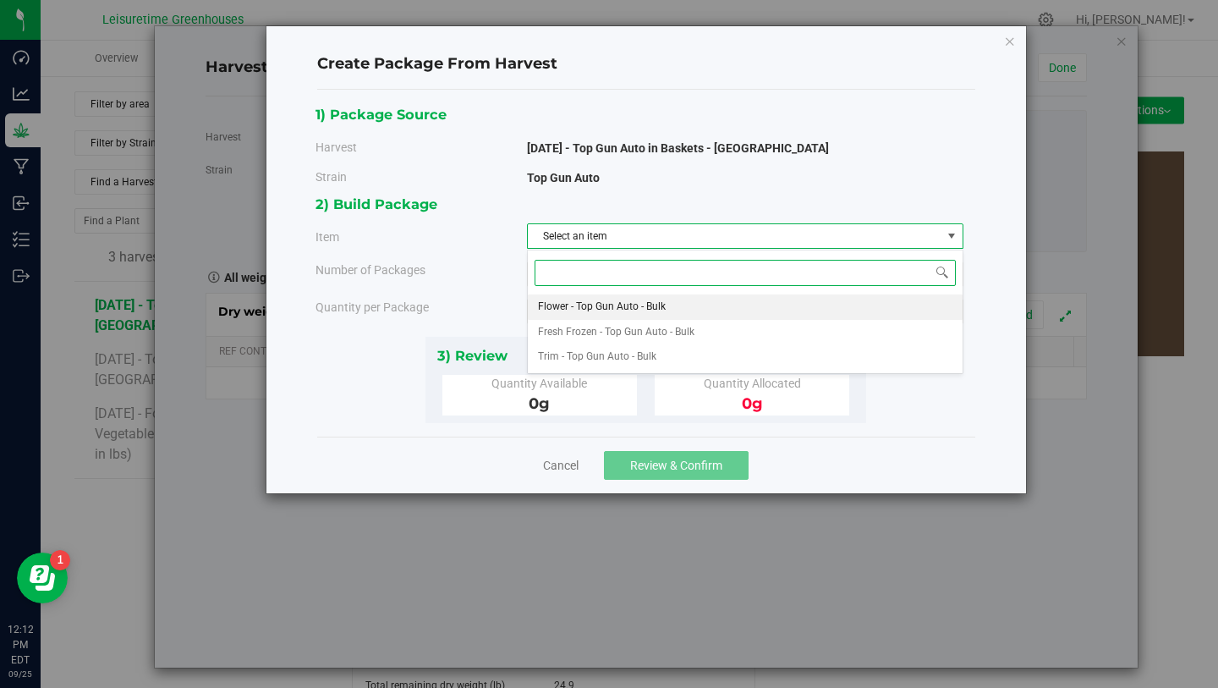
click at [620, 305] on span "Flower - Top Gun Auto - Bulk" at bounding box center [602, 307] width 128 height 22
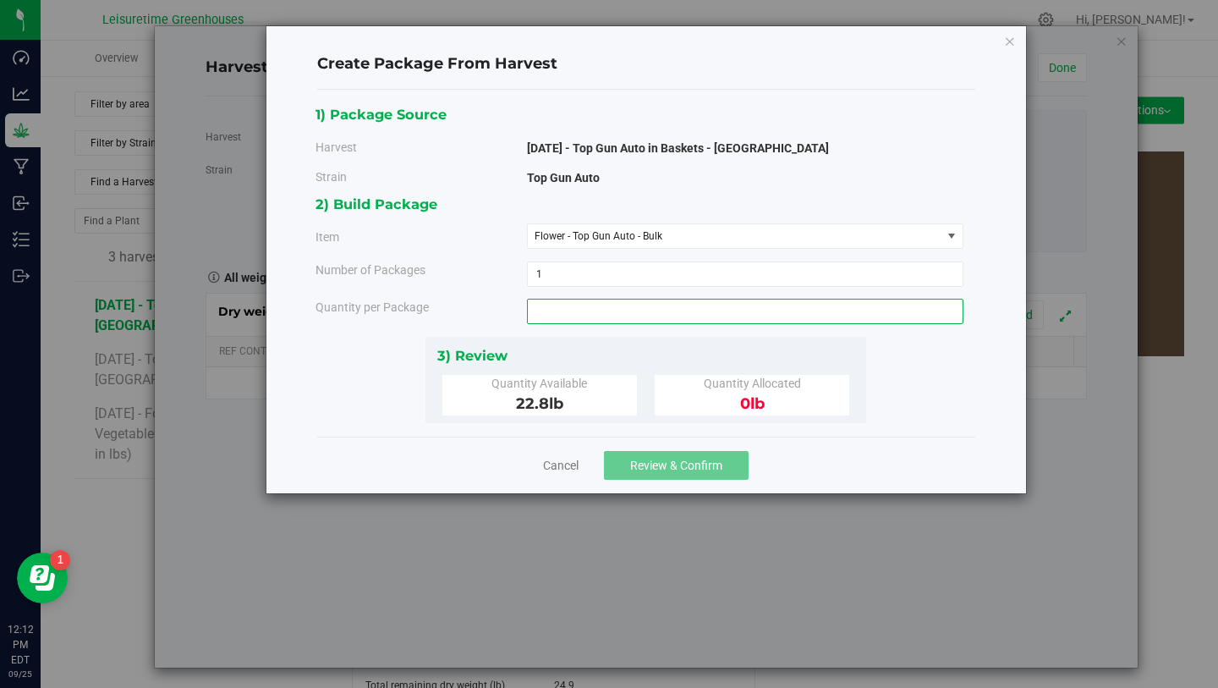
click at [603, 303] on span at bounding box center [745, 311] width 437 height 25
type input "22.8"
type input "22.8000 lb"
click at [623, 346] on div "3) Review" at bounding box center [646, 355] width 418 height 23
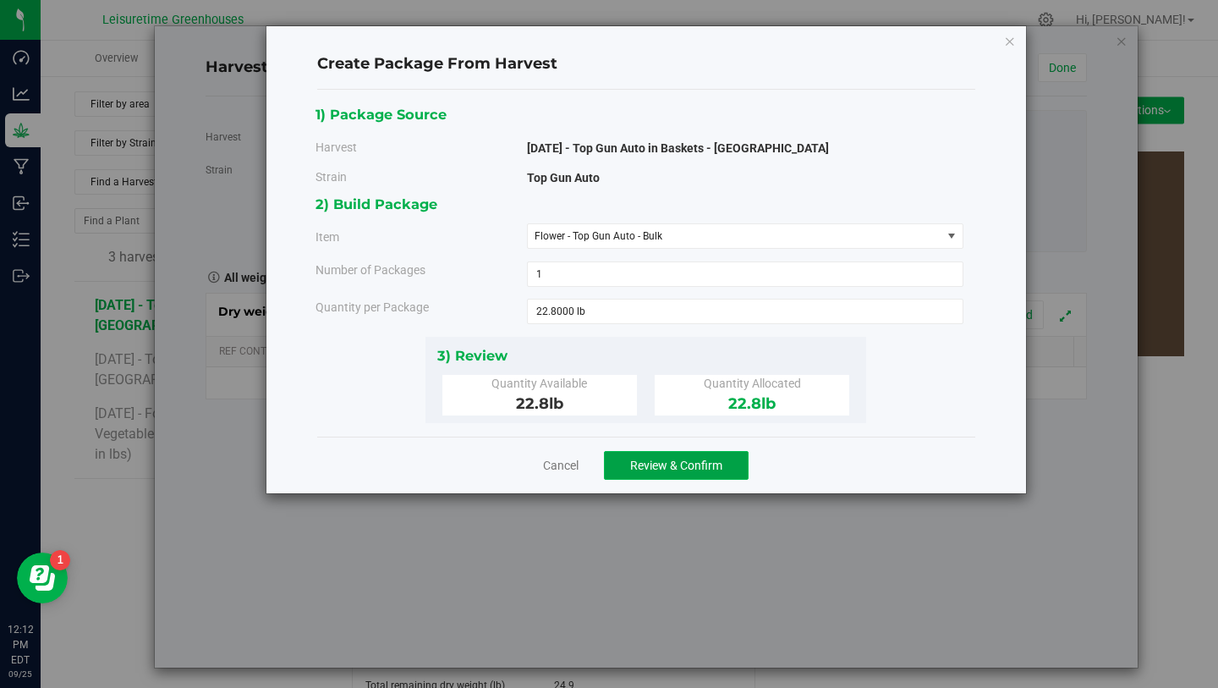
click at [651, 473] on button "Review & Confirm" at bounding box center [676, 465] width 145 height 29
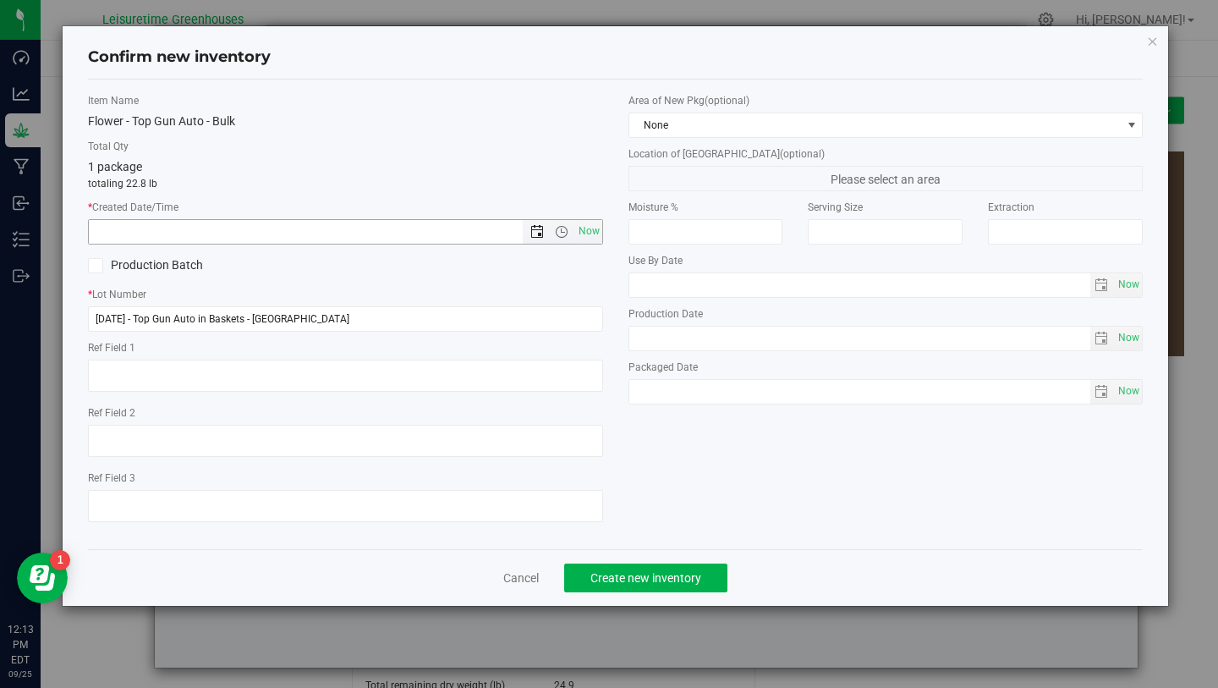
click at [539, 233] on span "Open the date view" at bounding box center [537, 232] width 14 height 14
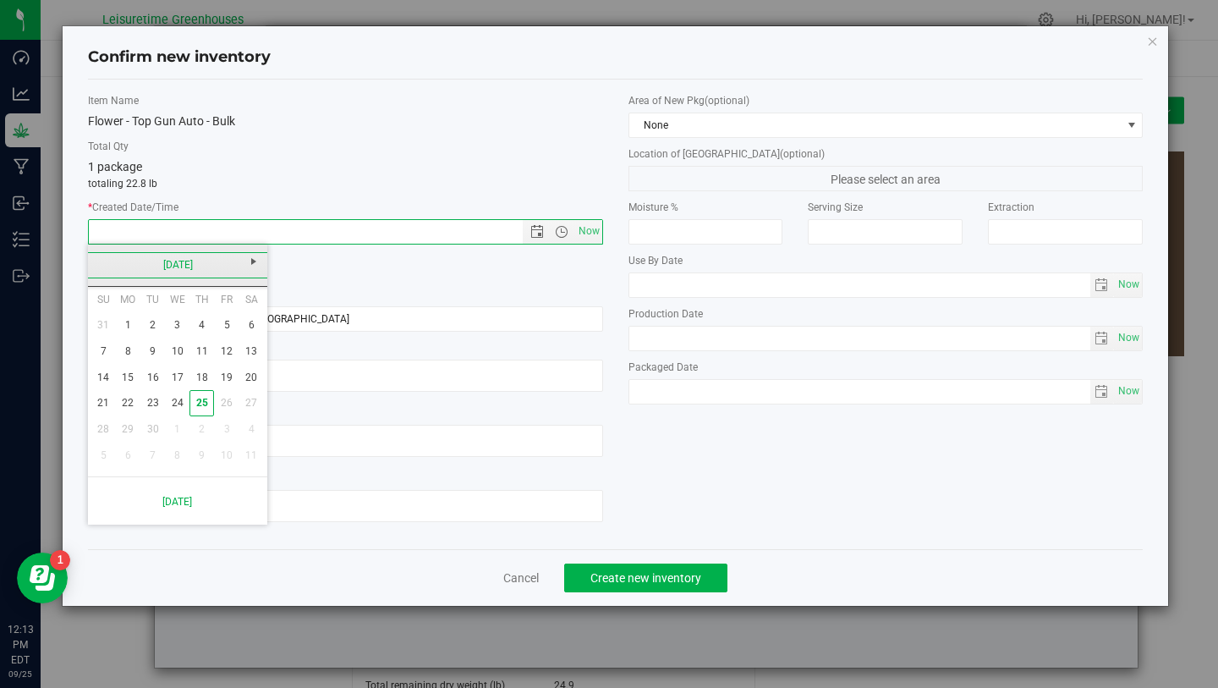
click at [89, 266] on link "[DATE]" at bounding box center [178, 265] width 182 height 26
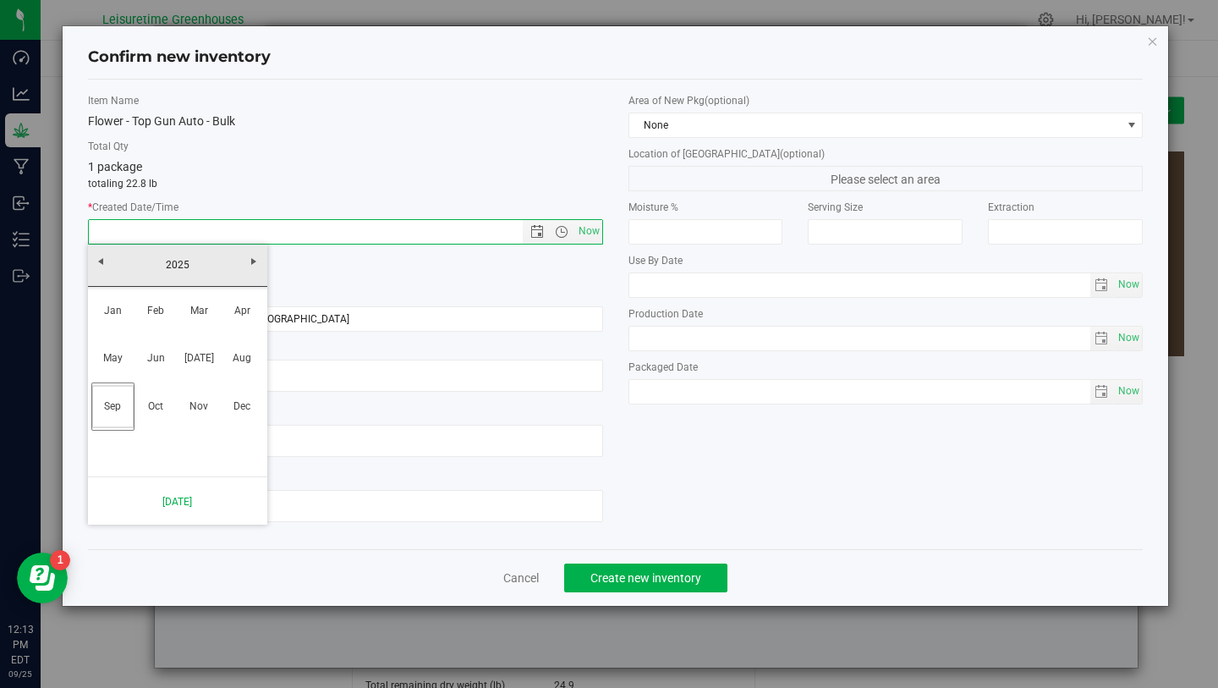
click at [244, 350] on link "Aug" at bounding box center [242, 358] width 43 height 43
click at [180, 423] on link "27" at bounding box center [177, 429] width 25 height 26
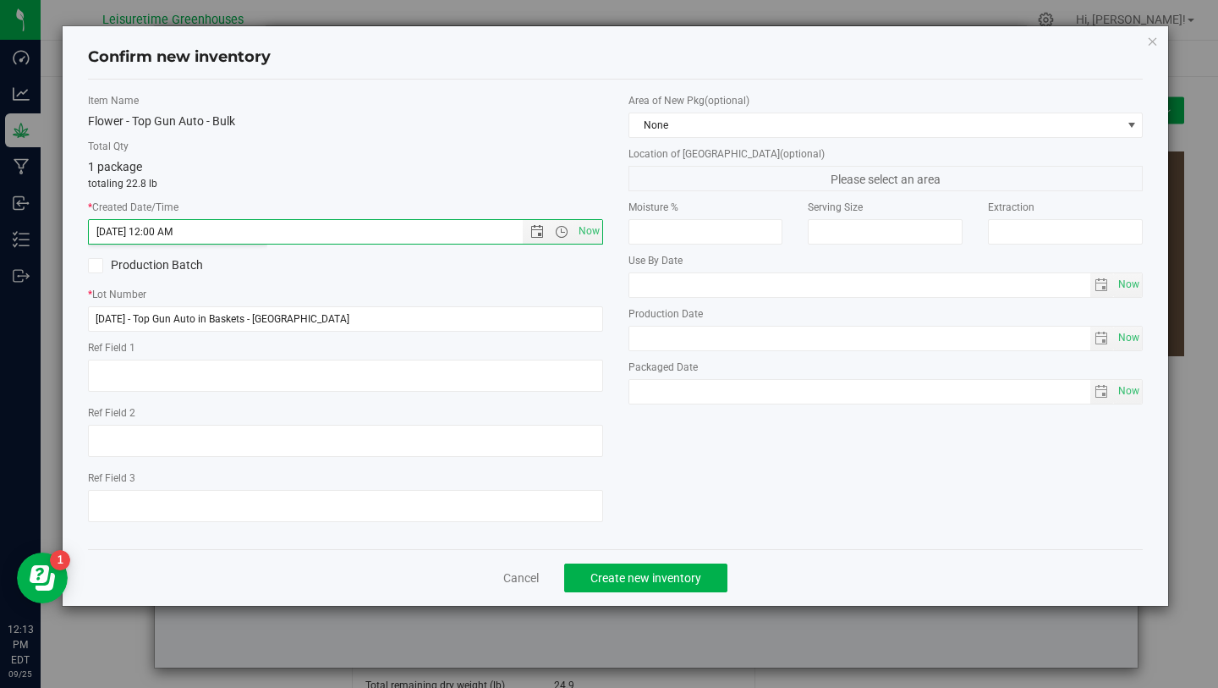
type input "[DATE] 12:13 PM"
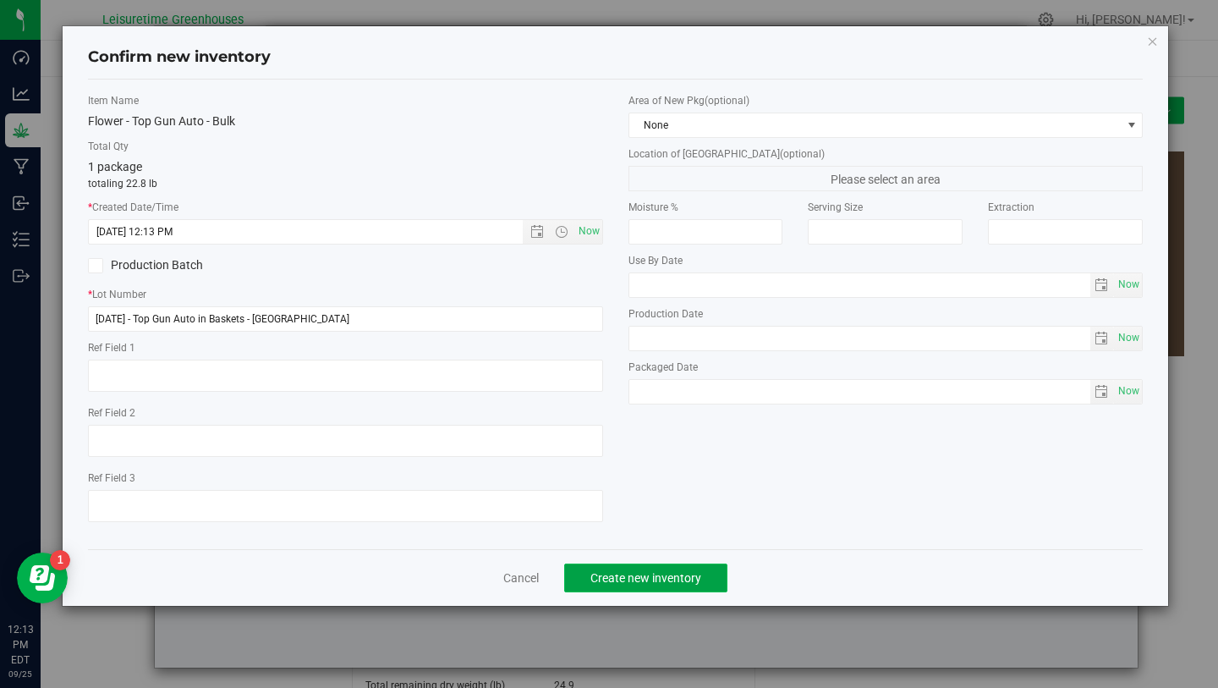
click at [647, 579] on span "Create new inventory" at bounding box center [645, 578] width 111 height 14
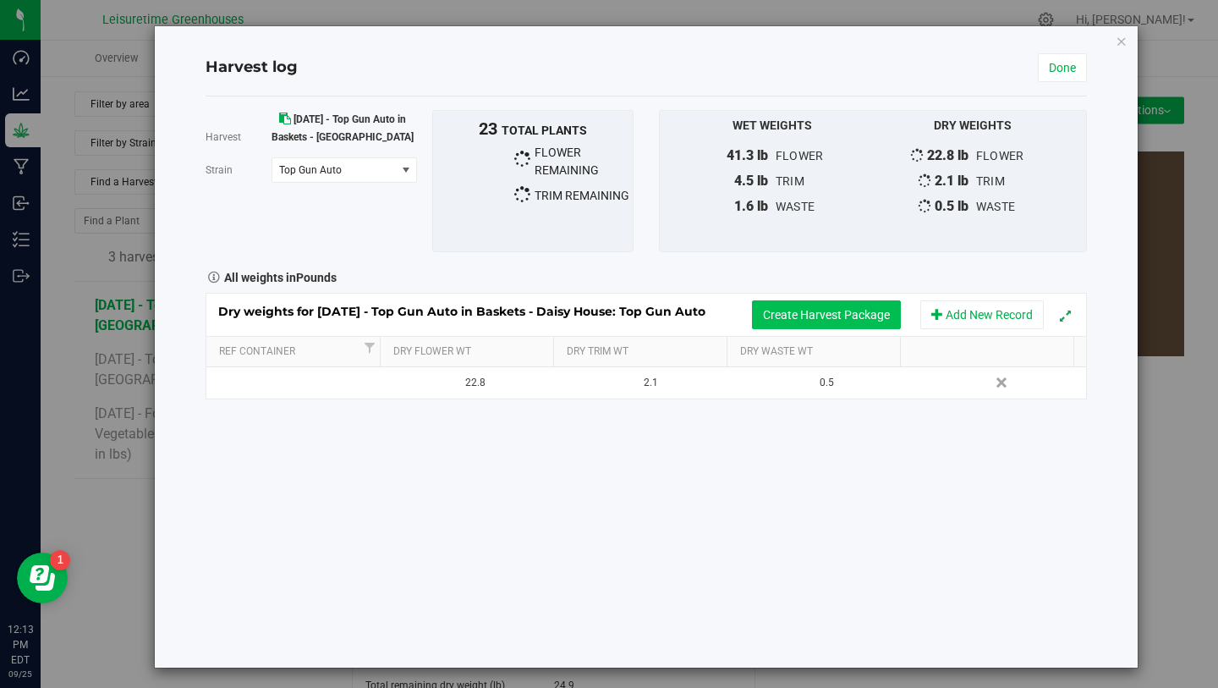
click at [810, 311] on button "Create Harvest Package" at bounding box center [826, 314] width 149 height 29
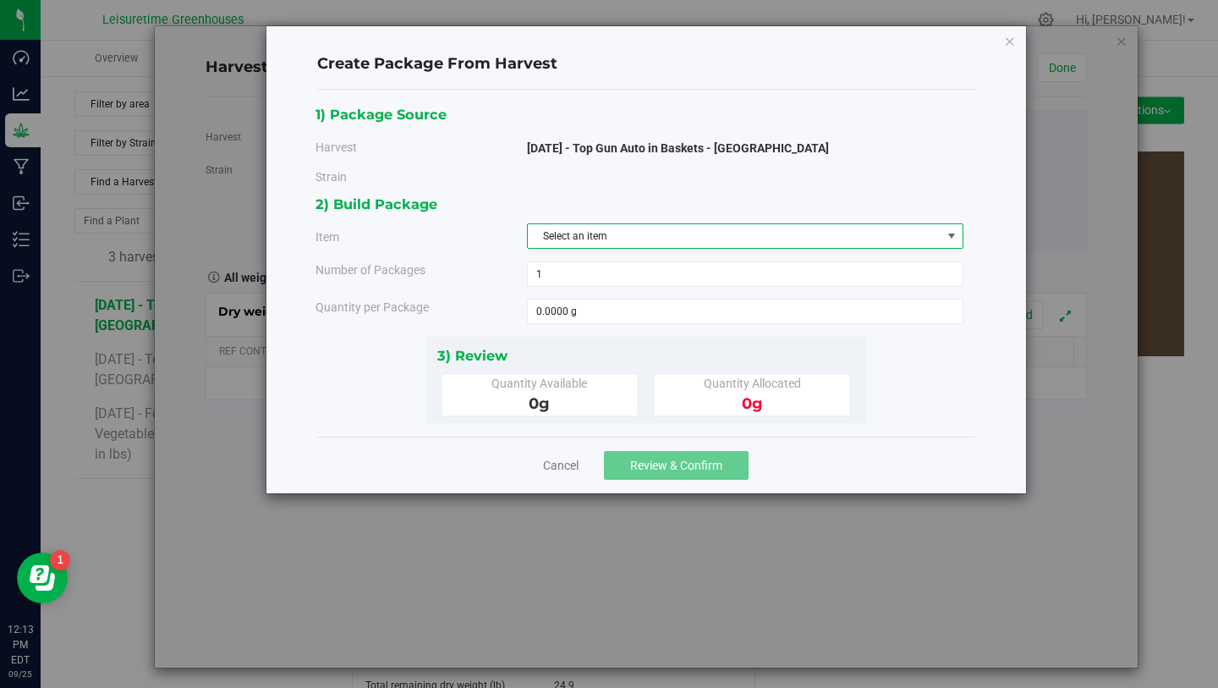
click at [611, 238] on span "Select an item" at bounding box center [735, 236] width 414 height 24
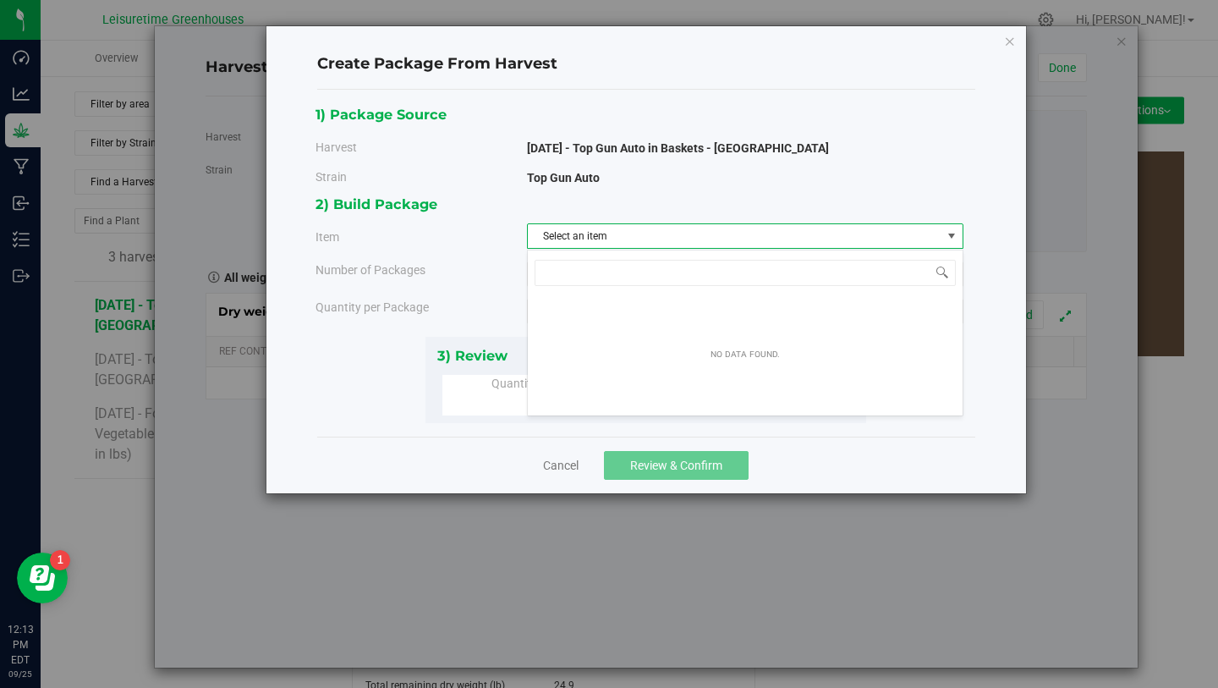
click at [625, 246] on span "Select an item" at bounding box center [735, 236] width 414 height 24
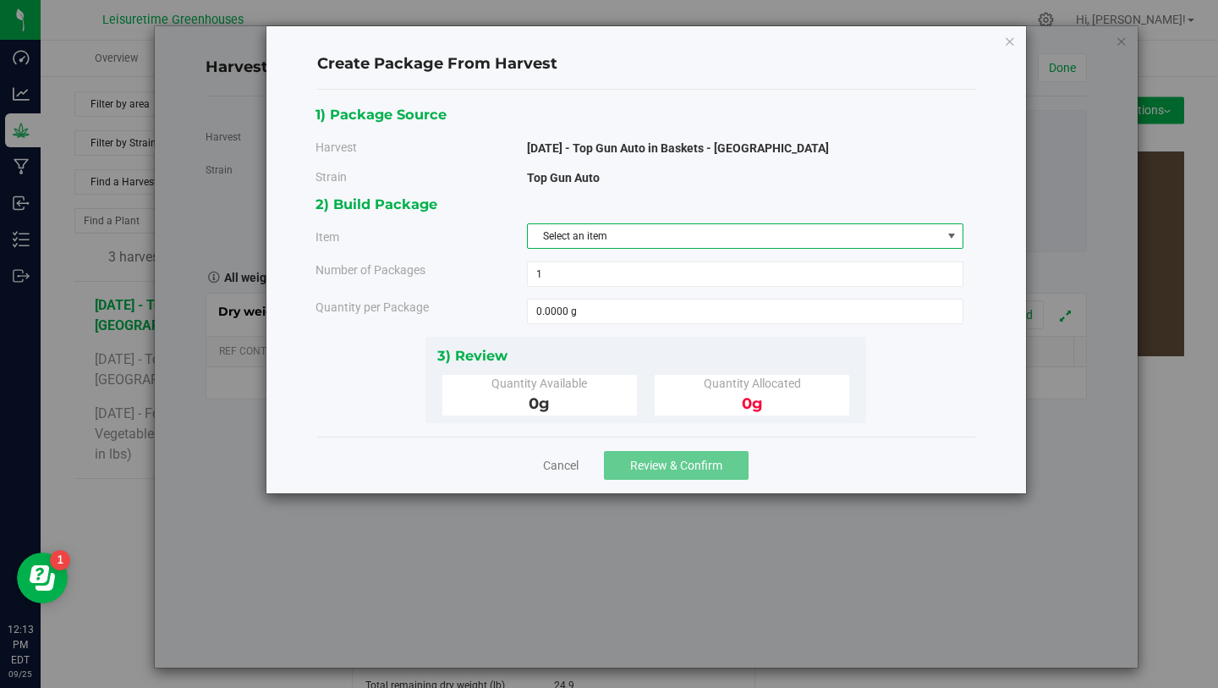
click at [626, 242] on span "Select an item" at bounding box center [735, 236] width 414 height 24
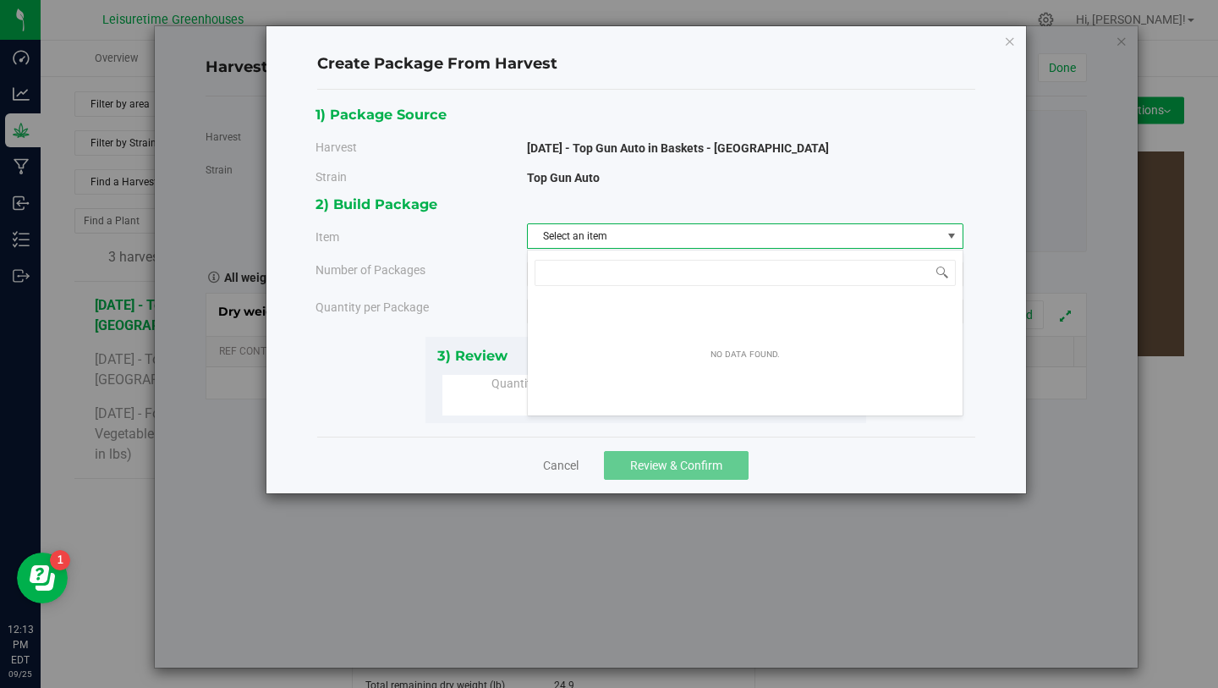
click at [651, 194] on div "2) Build Package" at bounding box center [640, 204] width 648 height 23
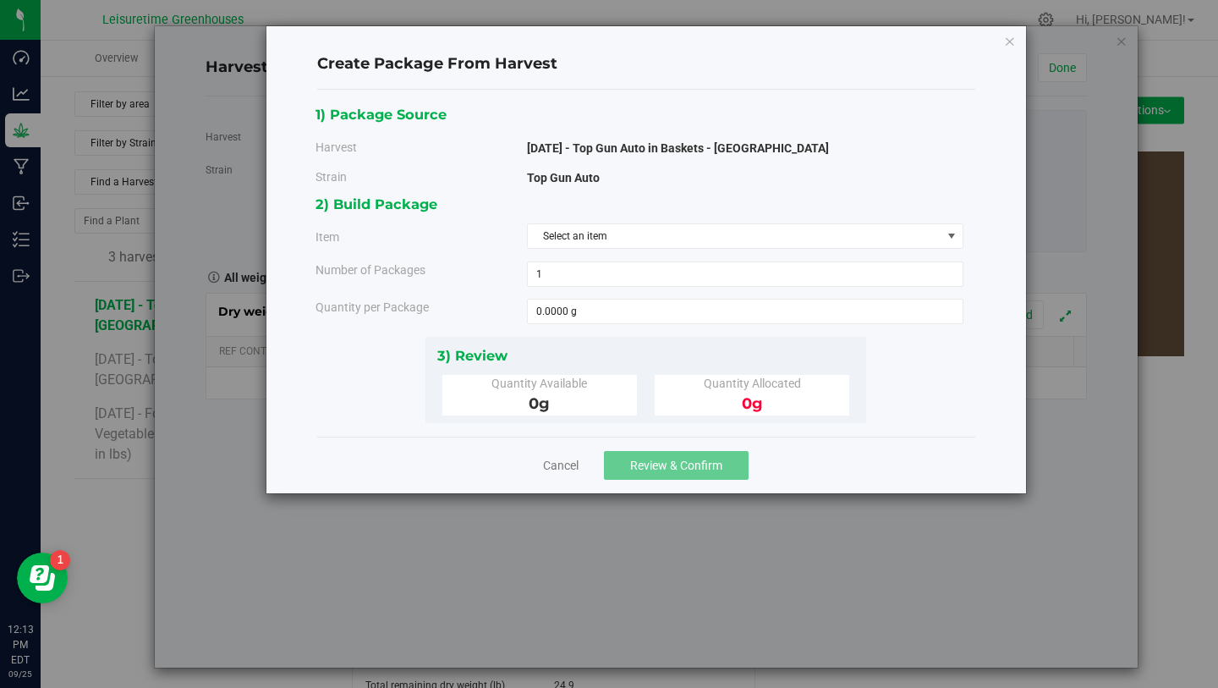
click at [1012, 51] on div "Create Package From Harvest 1) Package Source Harvest [DATE] - Top Gun Auto in …" at bounding box center [646, 259] width 760 height 467
click at [1009, 44] on icon "button" at bounding box center [1010, 40] width 12 height 20
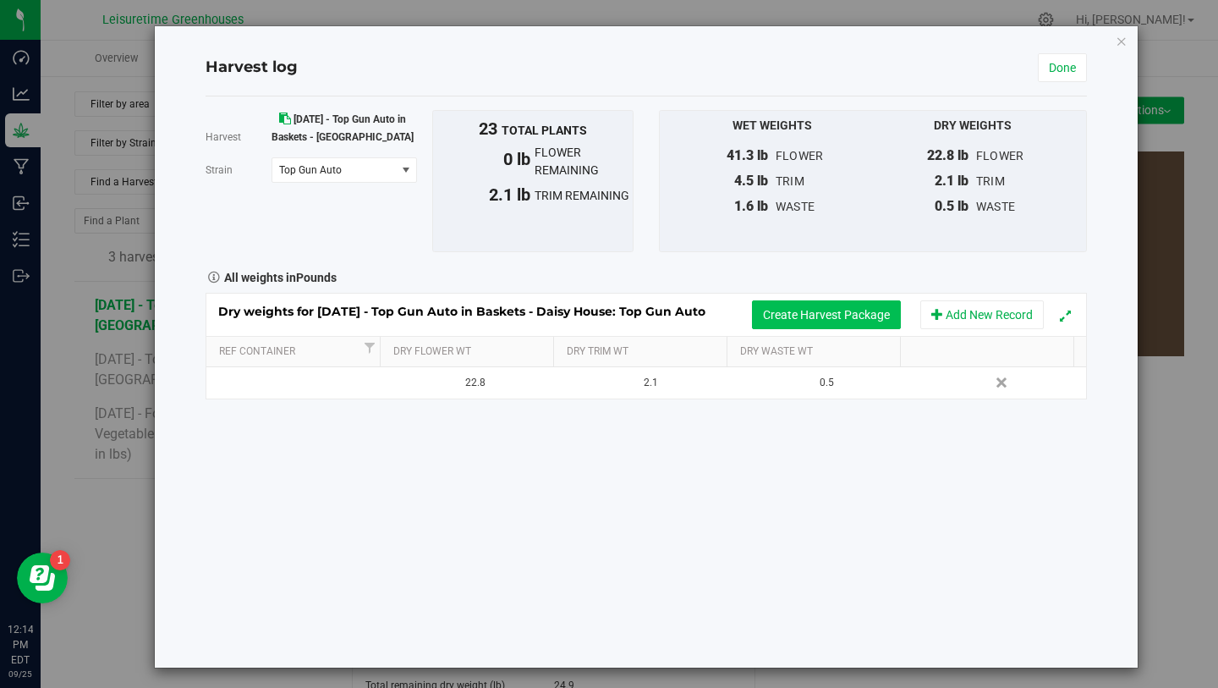
click at [813, 321] on button "Create Harvest Package" at bounding box center [826, 314] width 149 height 29
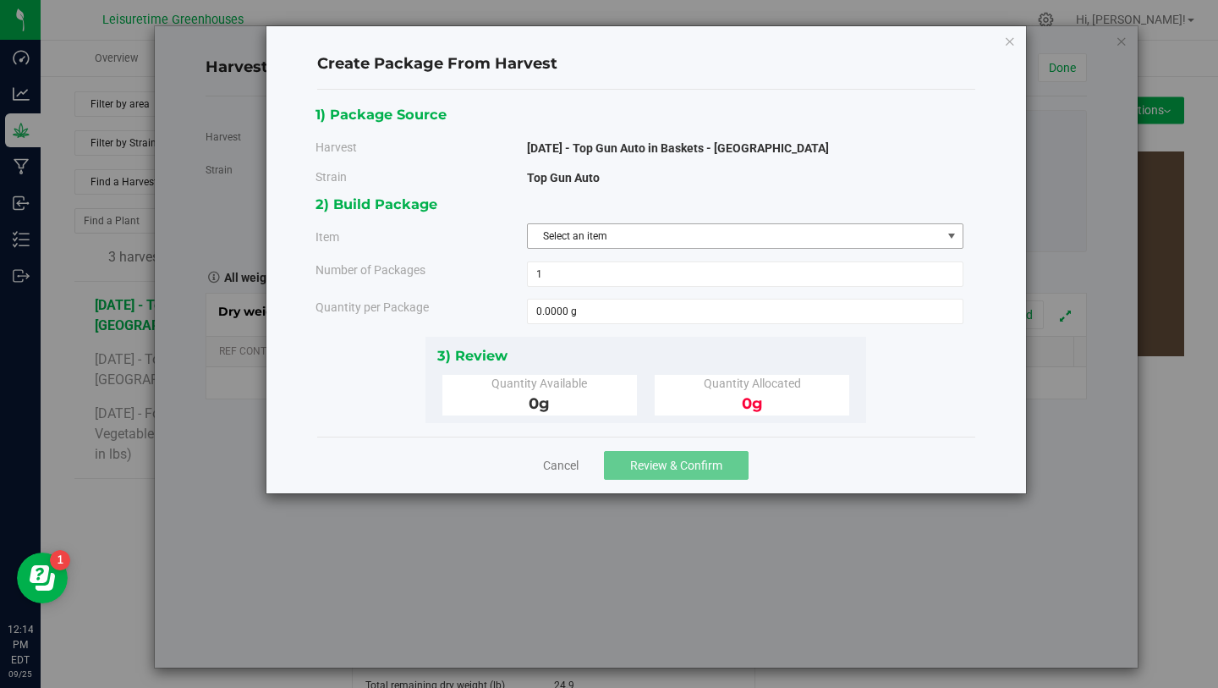
click at [793, 239] on span "Select an item" at bounding box center [735, 236] width 414 height 24
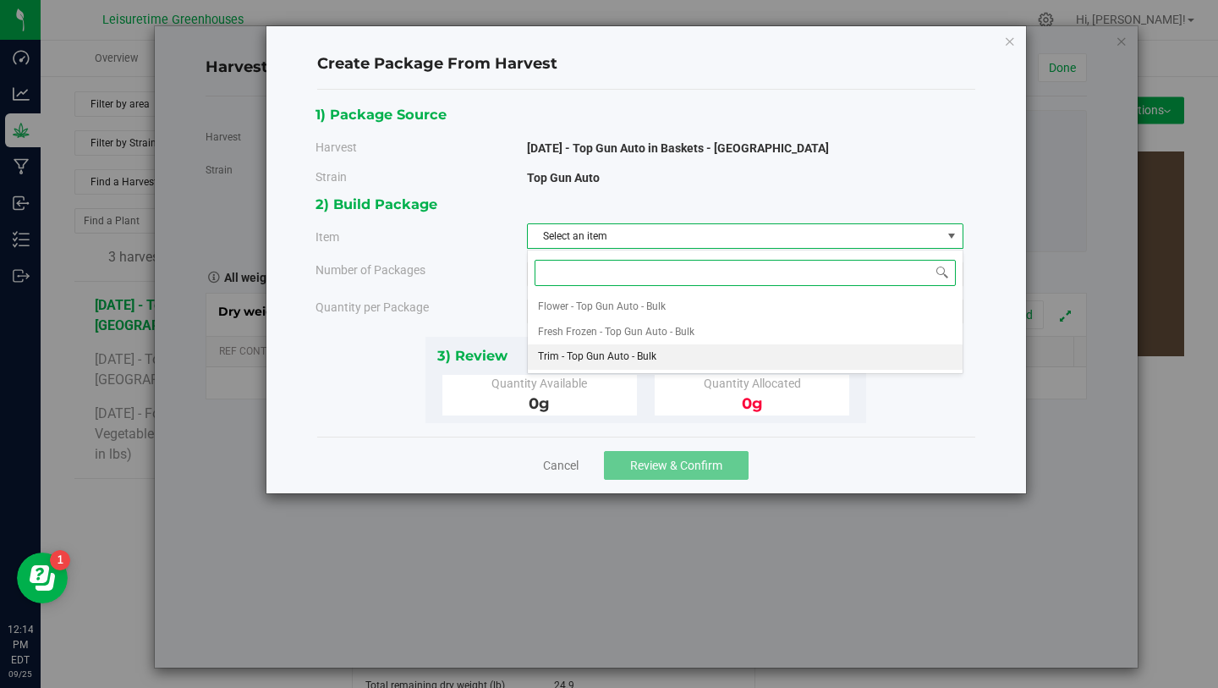
click at [699, 355] on li "Trim - Top Gun Auto - Bulk" at bounding box center [745, 356] width 435 height 25
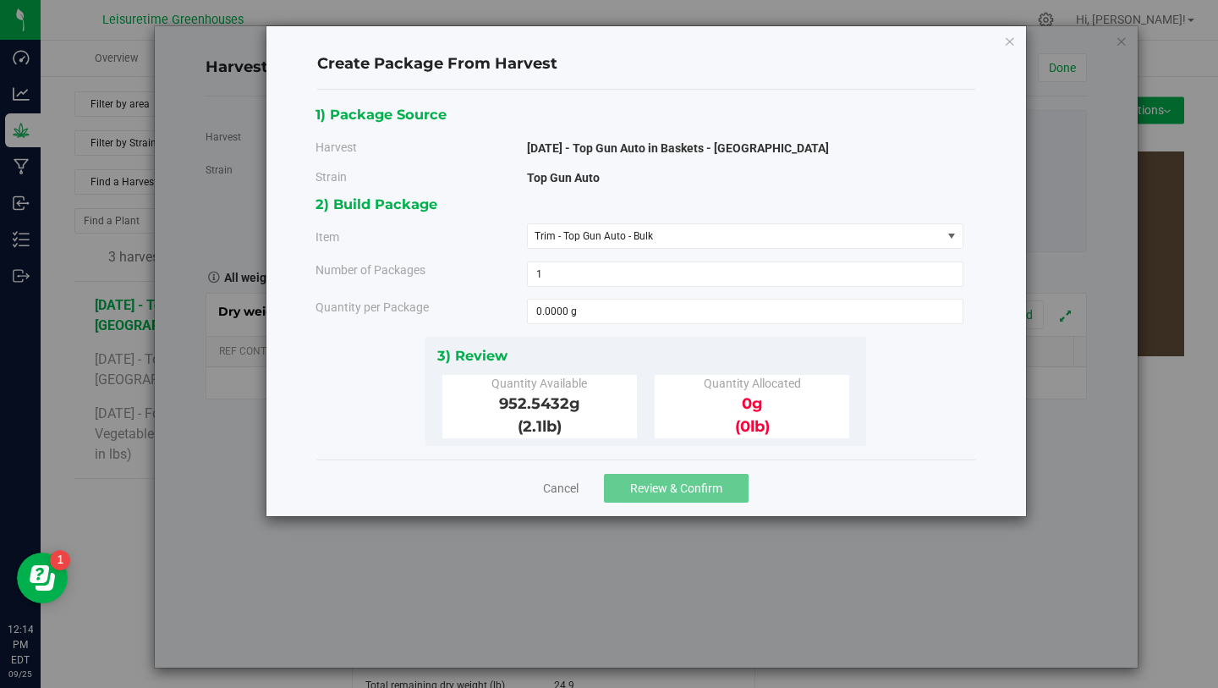
drag, startPoint x: 499, startPoint y: 404, endPoint x: 566, endPoint y: 404, distance: 66.8
click at [566, 404] on span "952.5432 g" at bounding box center [539, 403] width 81 height 19
copy span "952.5432"
click at [594, 314] on span at bounding box center [745, 311] width 437 height 25
paste input "952.5432"
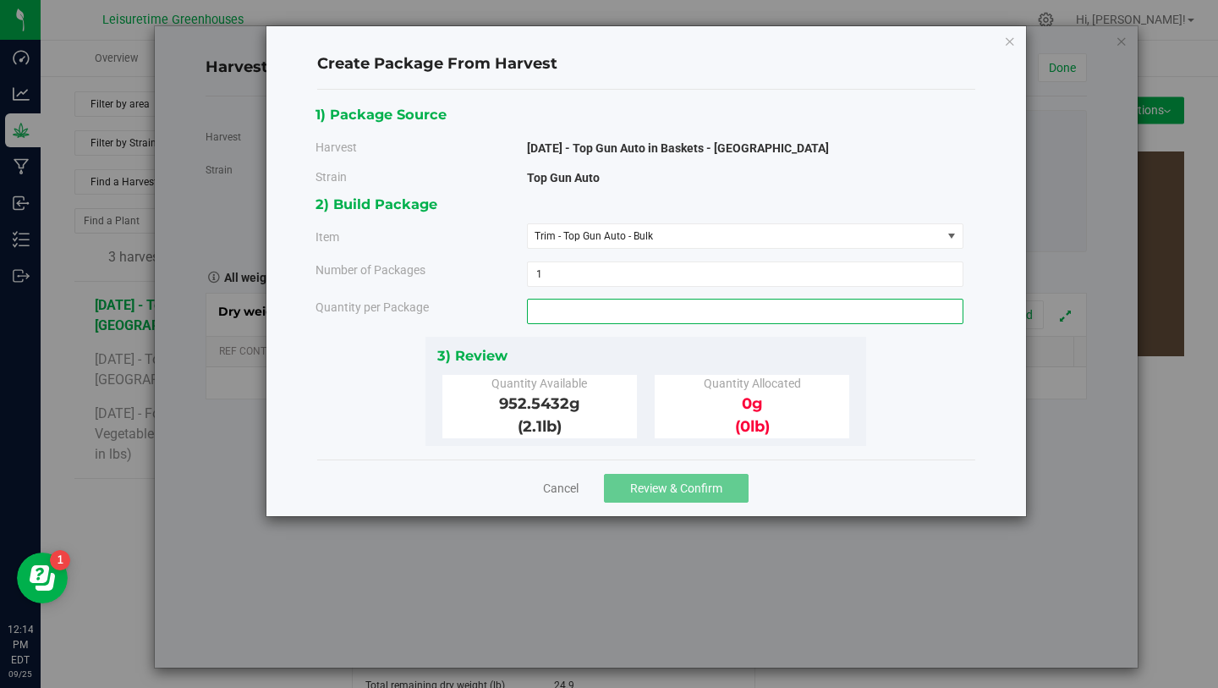
type input "952.5432"
type input "952.5432 g"
click at [611, 334] on div "2) Build Package Item Trim - Top Gun Auto - Bulk Flower - Top Gun Auto - Bulk F…" at bounding box center [646, 264] width 661 height 143
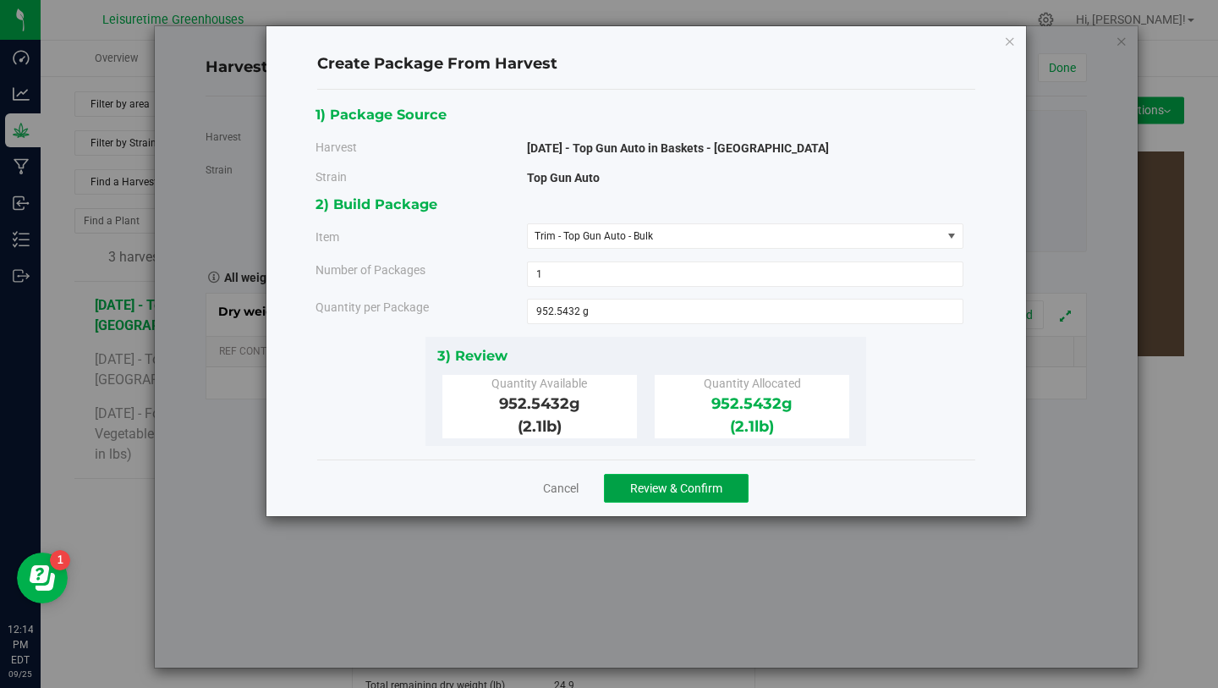
click at [670, 482] on span "Review & Confirm" at bounding box center [676, 488] width 92 height 14
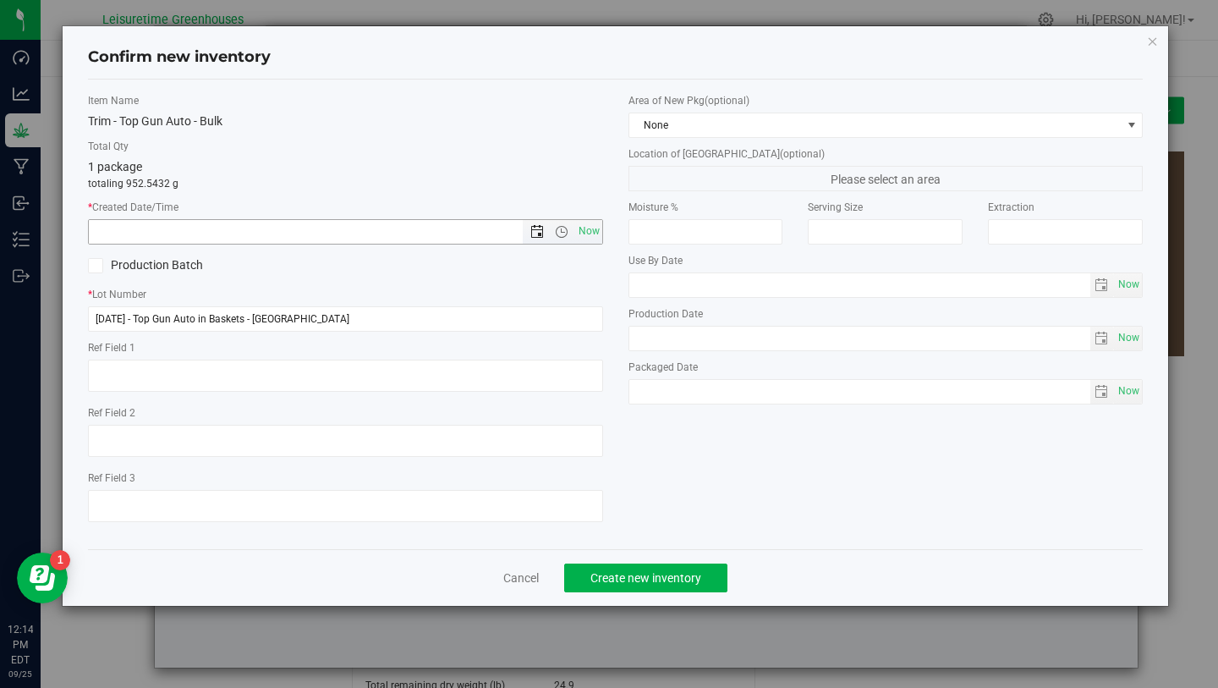
click at [535, 233] on span "Open the date view" at bounding box center [537, 232] width 14 height 14
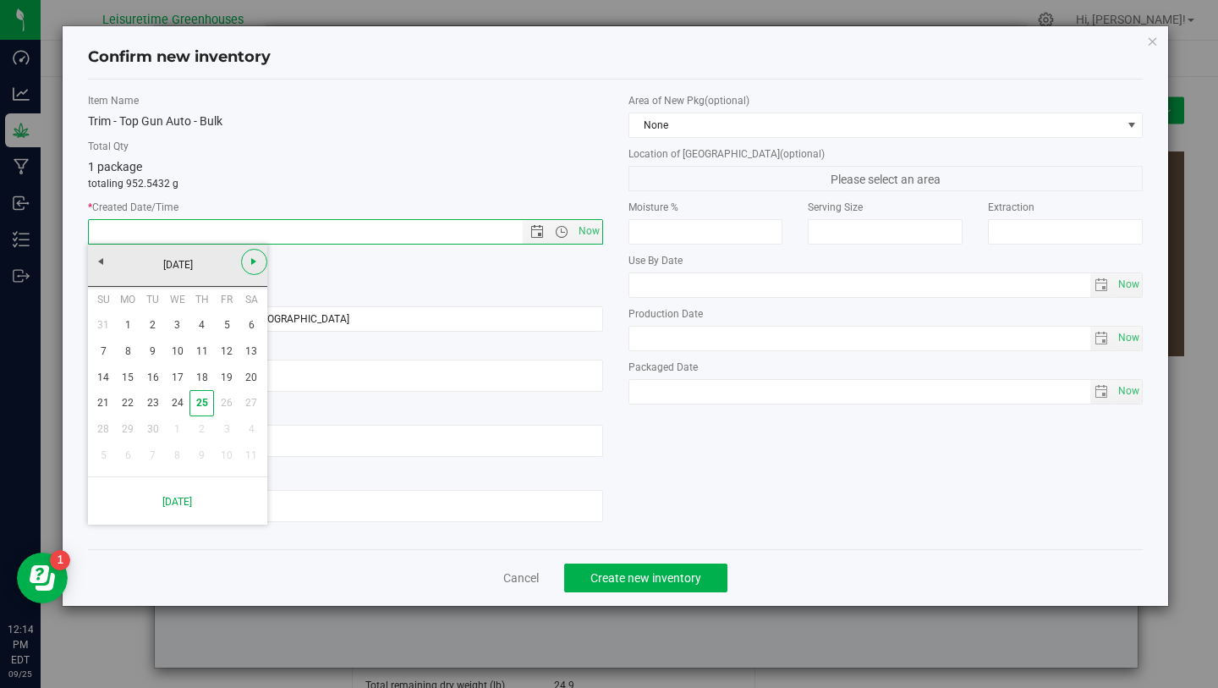
click at [250, 255] on span "Next" at bounding box center [254, 262] width 14 height 14
click at [102, 272] on link "[DATE]" at bounding box center [178, 265] width 182 height 26
click at [236, 360] on link "Aug" at bounding box center [242, 358] width 43 height 43
click at [174, 427] on link "27" at bounding box center [177, 429] width 25 height 26
type input "[DATE] 12:14 PM"
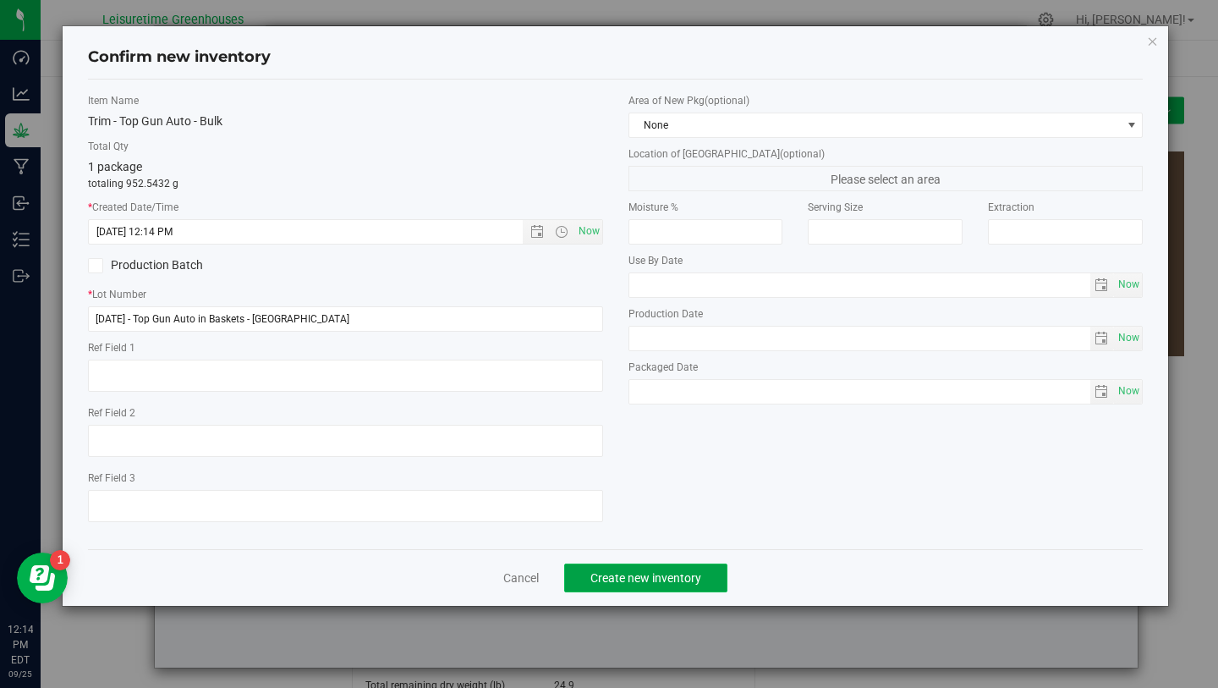
click at [610, 575] on span "Create new inventory" at bounding box center [645, 578] width 111 height 14
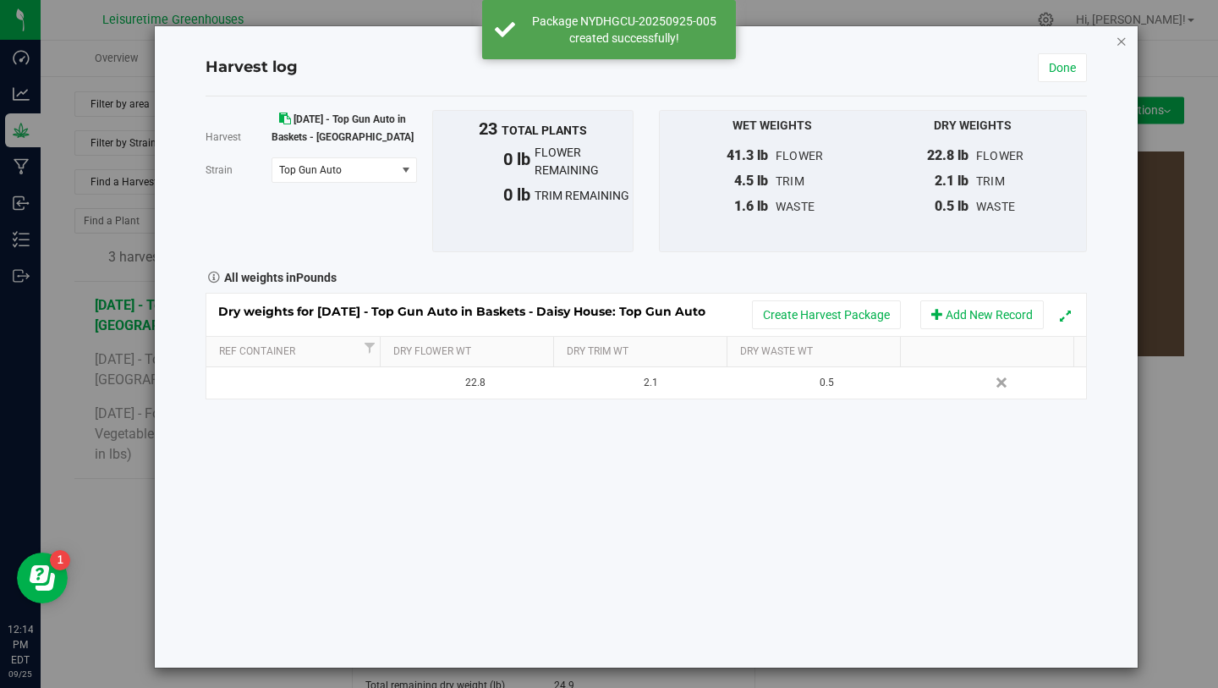
click at [1116, 45] on icon "button" at bounding box center [1122, 40] width 12 height 20
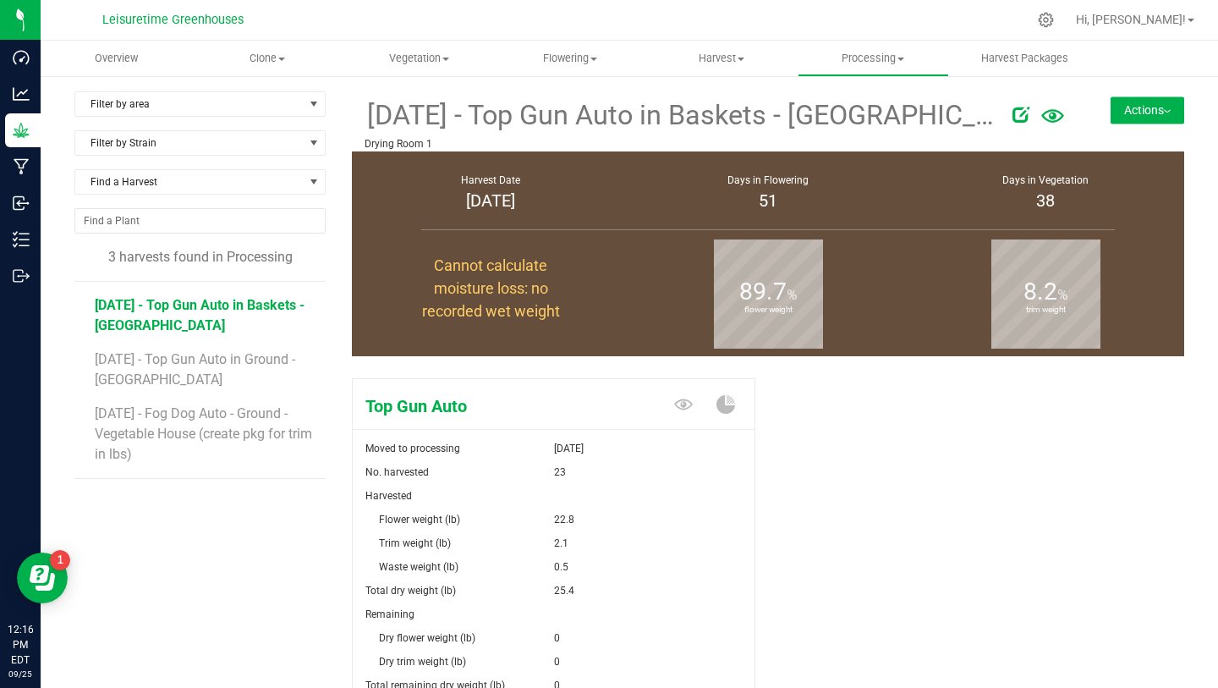
click at [1115, 113] on button "Actions" at bounding box center [1148, 109] width 74 height 27
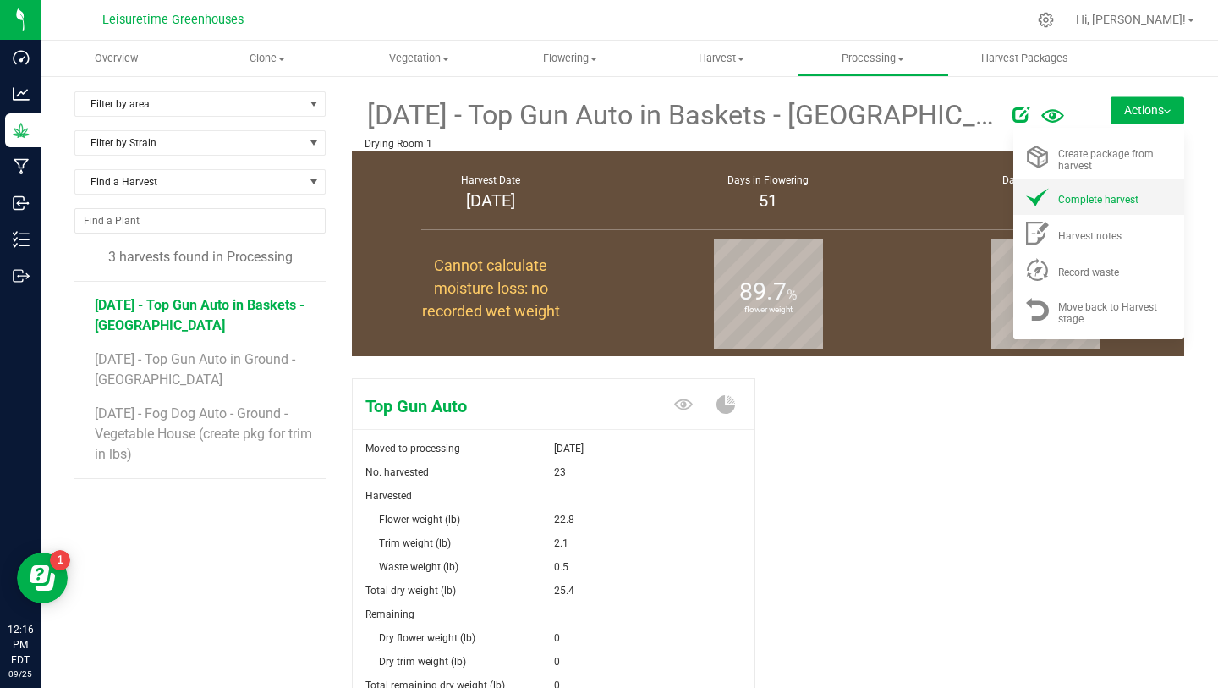
click at [1097, 197] on span "Complete harvest" at bounding box center [1098, 200] width 80 height 12
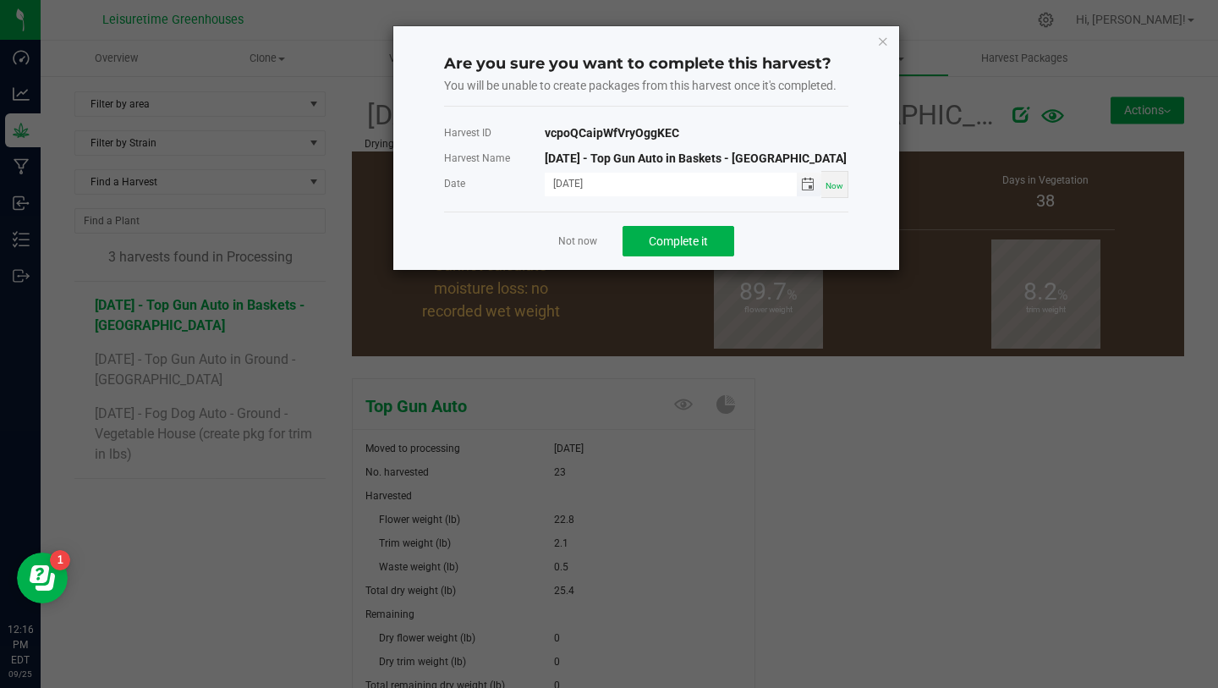
click at [805, 183] on span "Toggle calendar" at bounding box center [808, 185] width 14 height 14
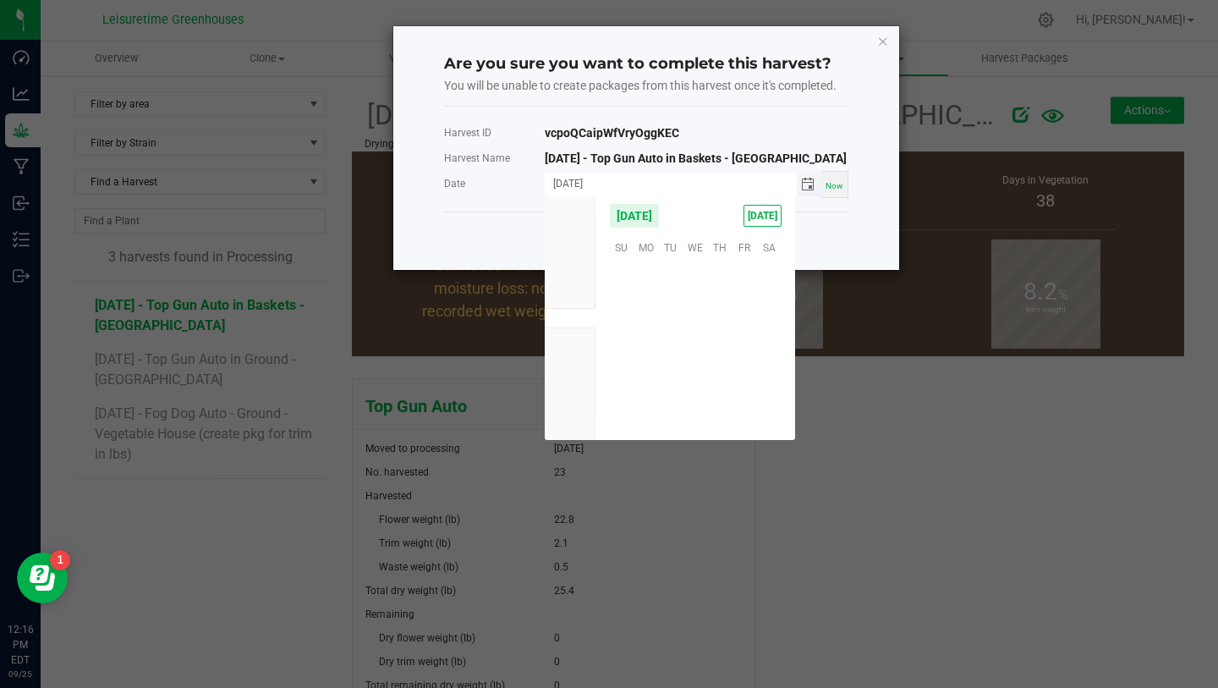
scroll to position [274414, 0]
click at [569, 300] on span "Aug" at bounding box center [570, 298] width 19 height 12
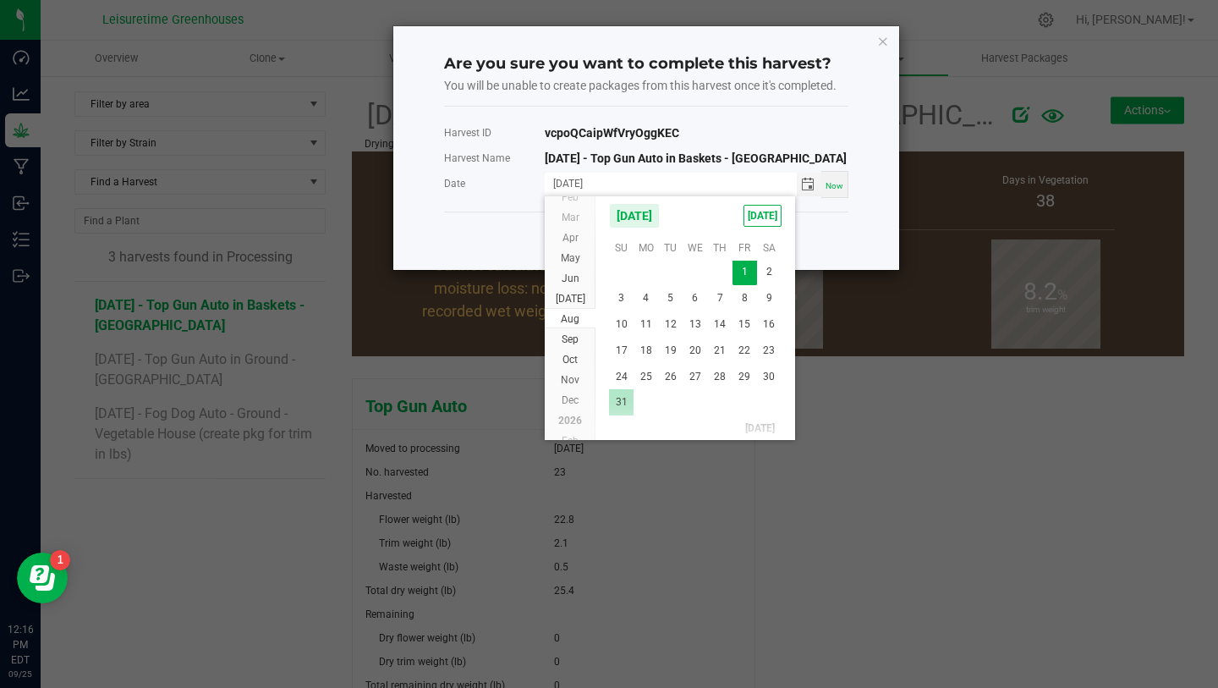
click at [625, 405] on span "31" at bounding box center [621, 402] width 25 height 26
type input "[DATE]"
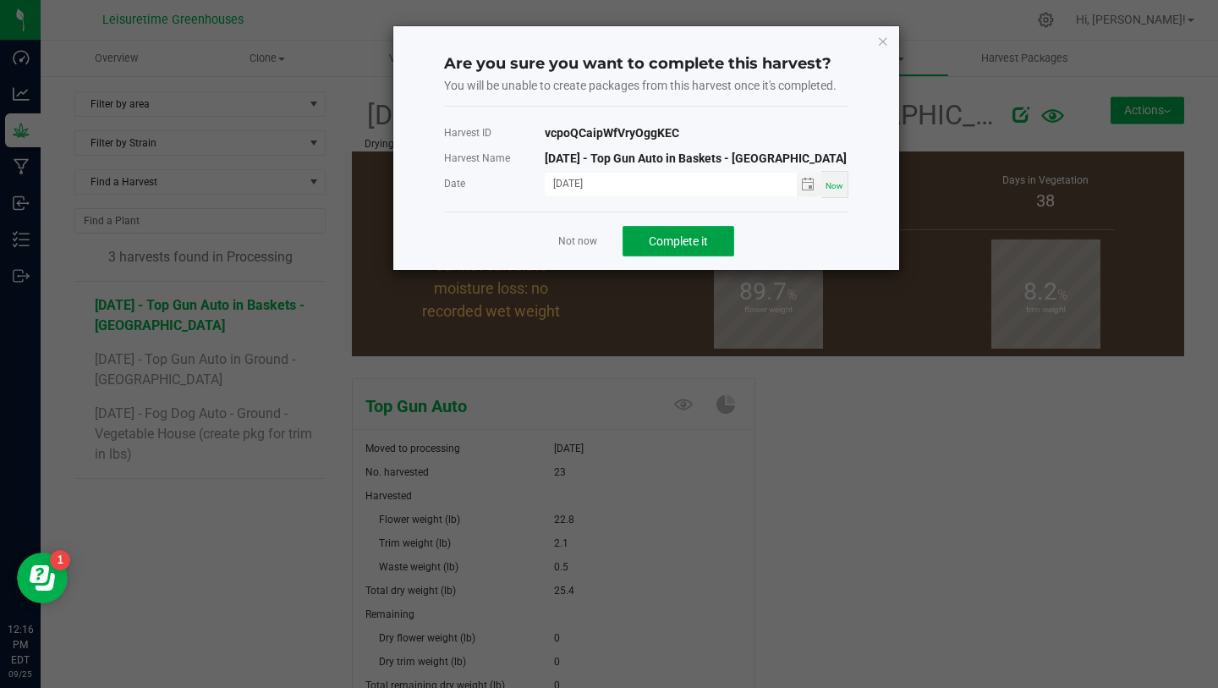
click at [685, 245] on span "Complete it" at bounding box center [678, 241] width 59 height 14
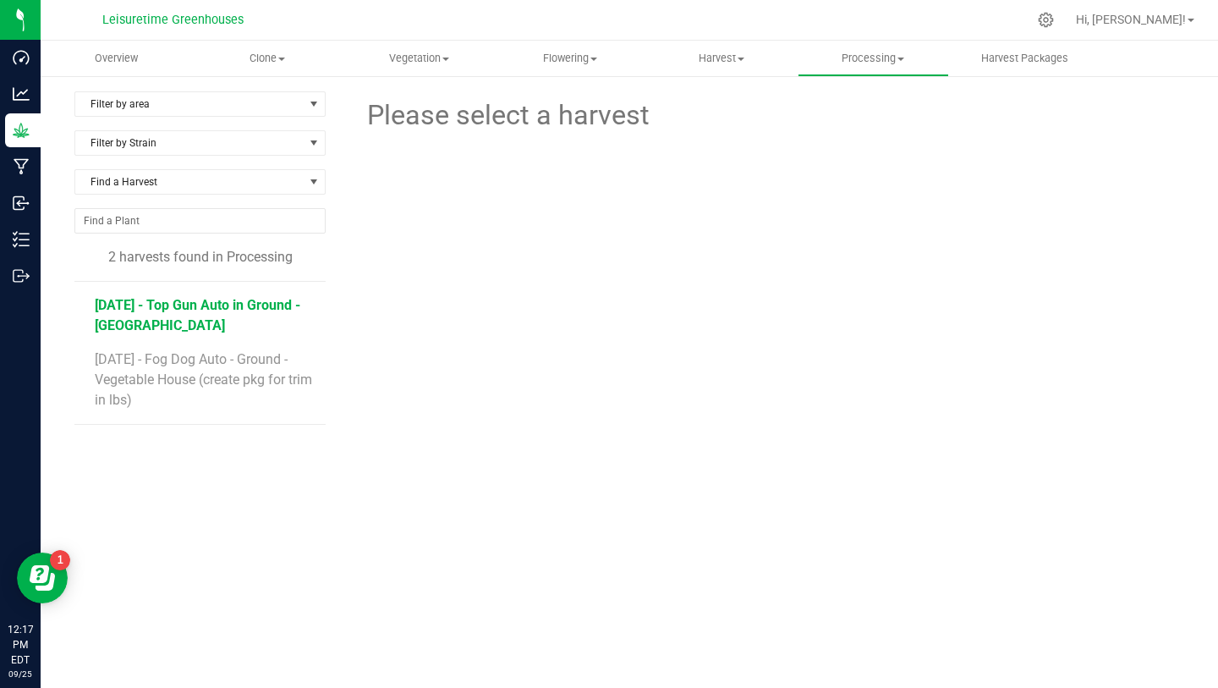
click at [221, 306] on span "[DATE] - Top Gun Auto in Ground - [GEOGRAPHIC_DATA]" at bounding box center [198, 315] width 206 height 36
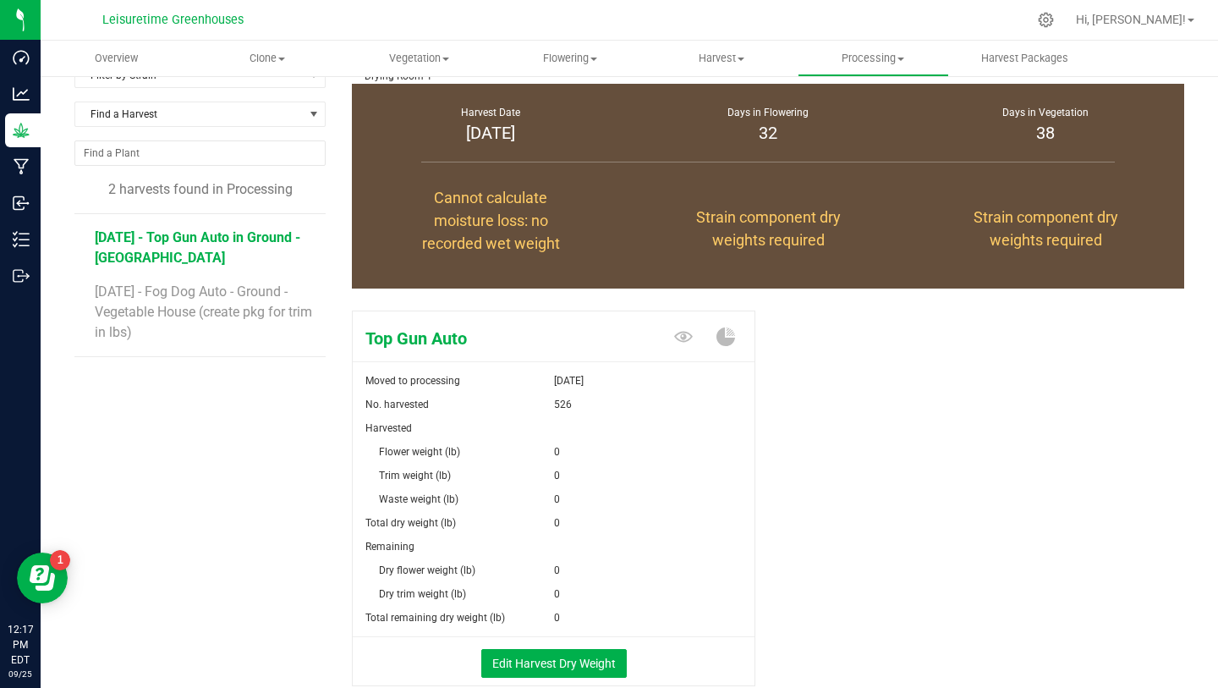
scroll to position [85, 0]
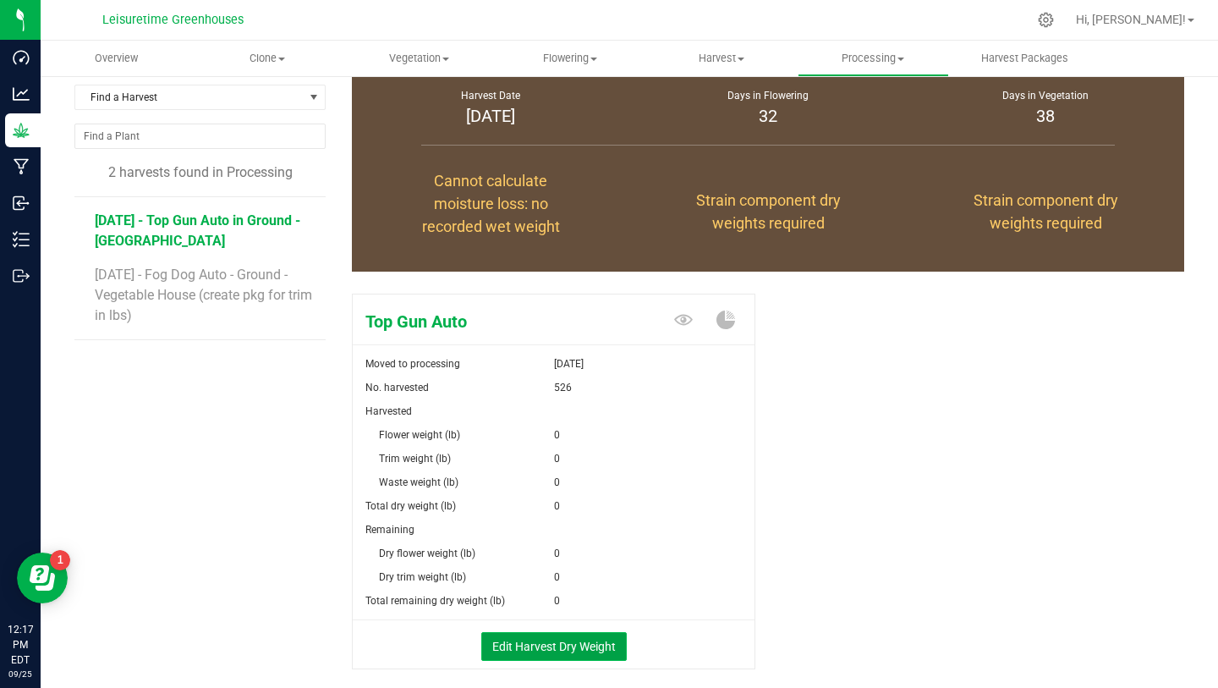
click at [530, 640] on button "Edit Harvest Dry Weight" at bounding box center [554, 646] width 146 height 29
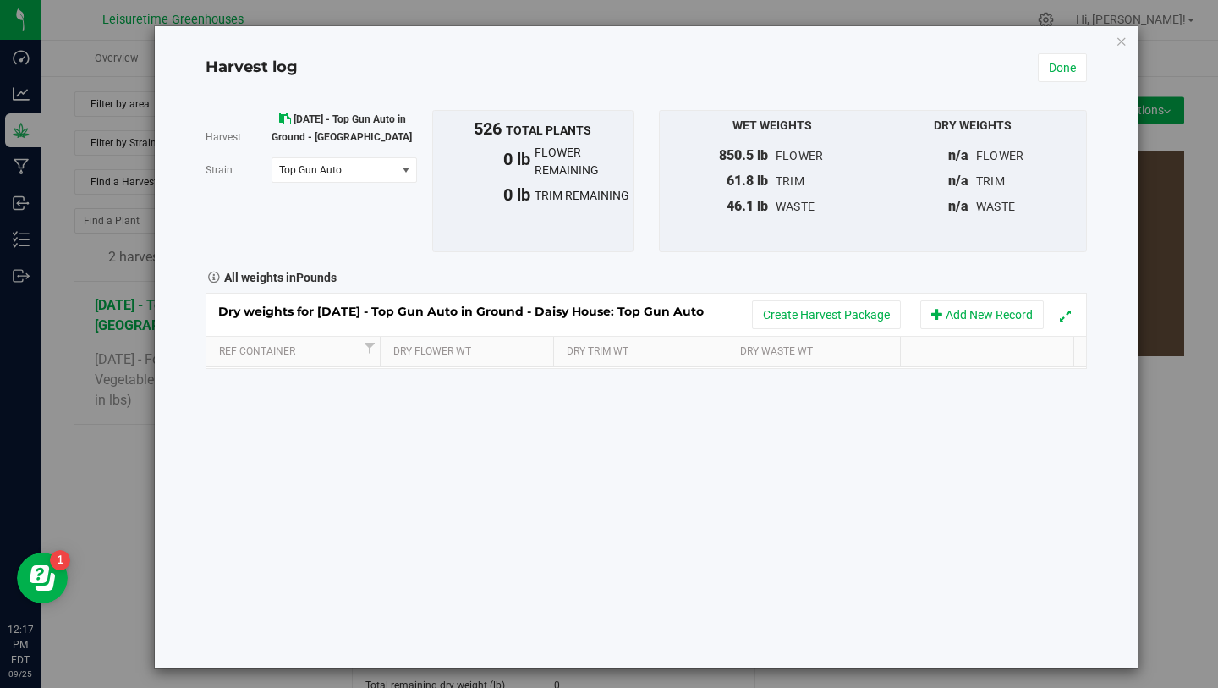
click at [435, 377] on div "Harvest [DATE] - Top Gun Auto in Ground - [GEOGRAPHIC_DATA] [GEOGRAPHIC_DATA] T…" at bounding box center [646, 381] width 881 height 571
click at [946, 301] on button "Add New Record" at bounding box center [982, 314] width 124 height 29
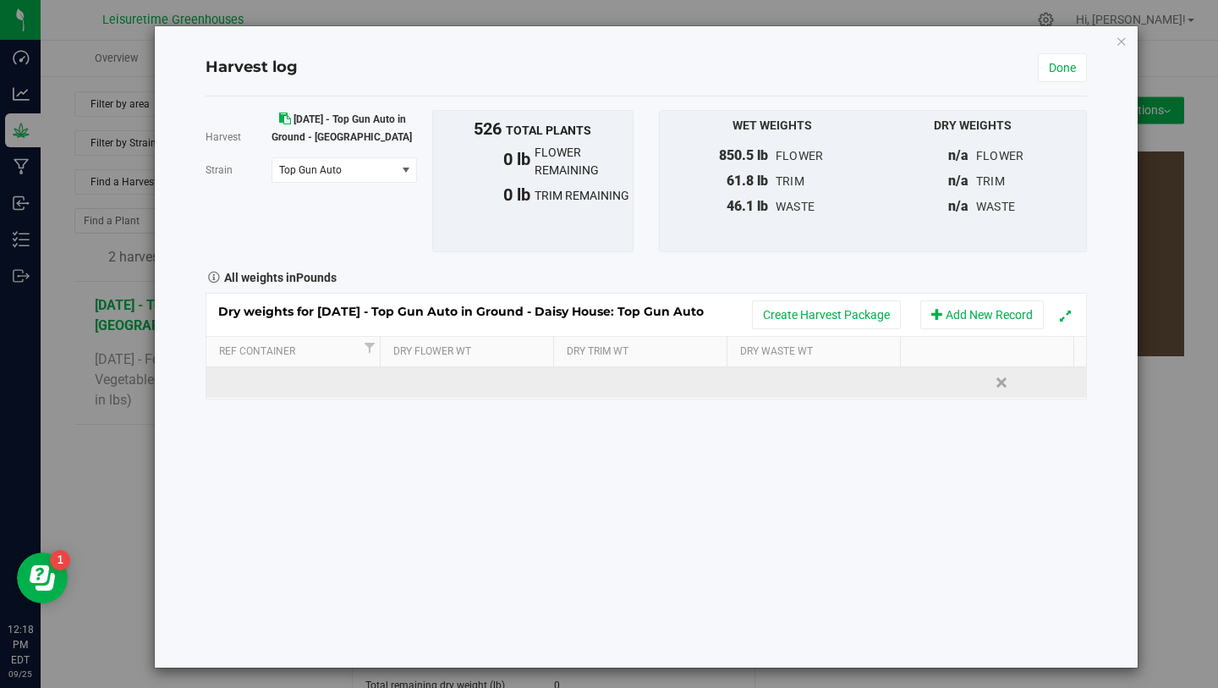
click at [506, 382] on td at bounding box center [470, 382] width 176 height 30
type input "452.6"
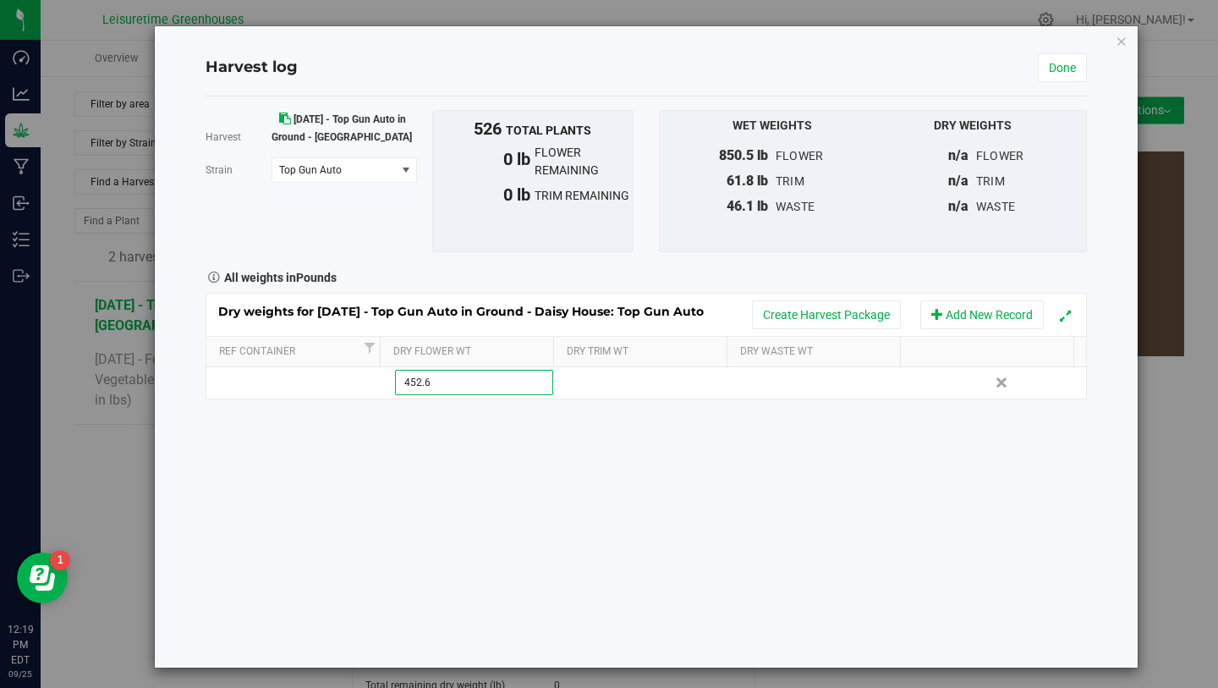
type input "452.6000 lb"
click at [549, 507] on div "Harvest [DATE] - Top Gun Auto in Ground - [GEOGRAPHIC_DATA] [GEOGRAPHIC_DATA] T…" at bounding box center [646, 381] width 881 height 571
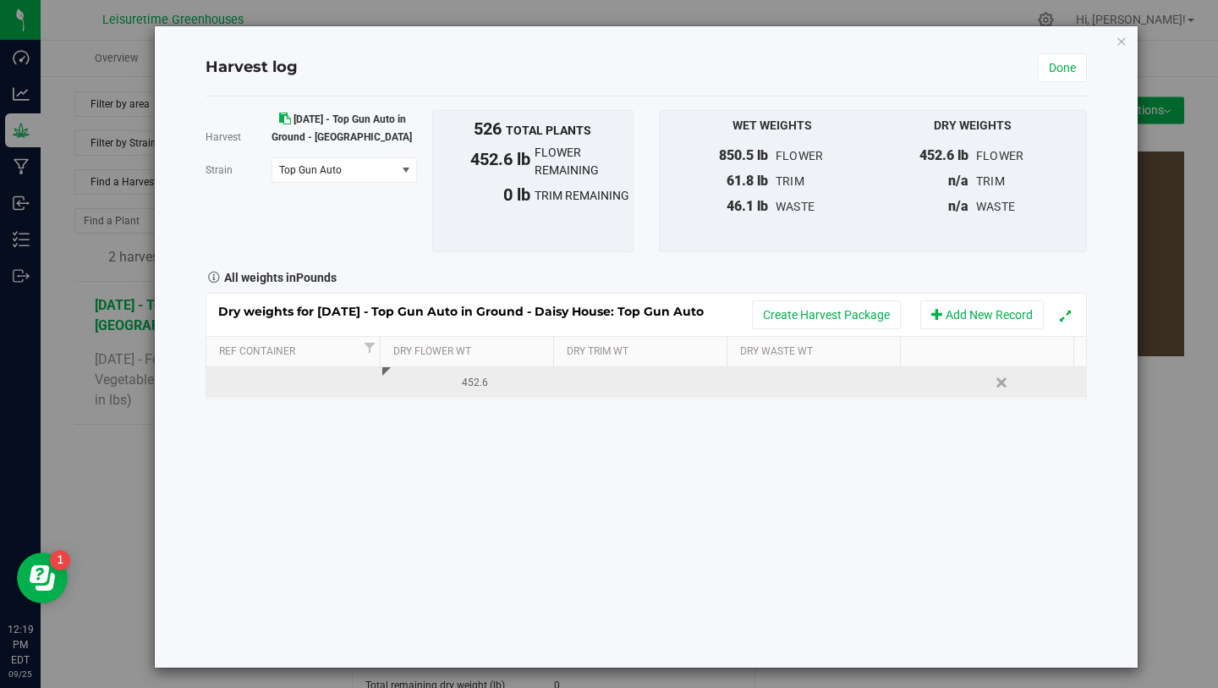
click at [631, 395] on td at bounding box center [646, 382] width 176 height 30
type input "43.1"
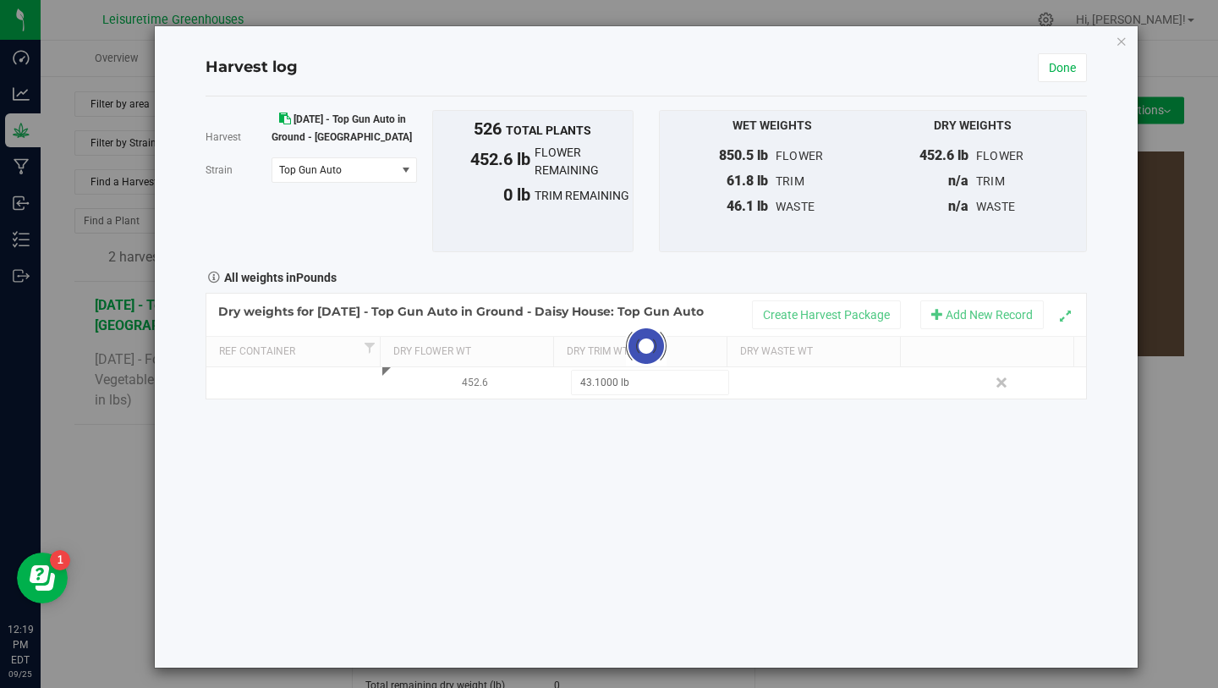
click at [774, 513] on div "Harvest [DATE] - Top Gun Auto in Ground - [GEOGRAPHIC_DATA] [GEOGRAPHIC_DATA] T…" at bounding box center [646, 381] width 881 height 571
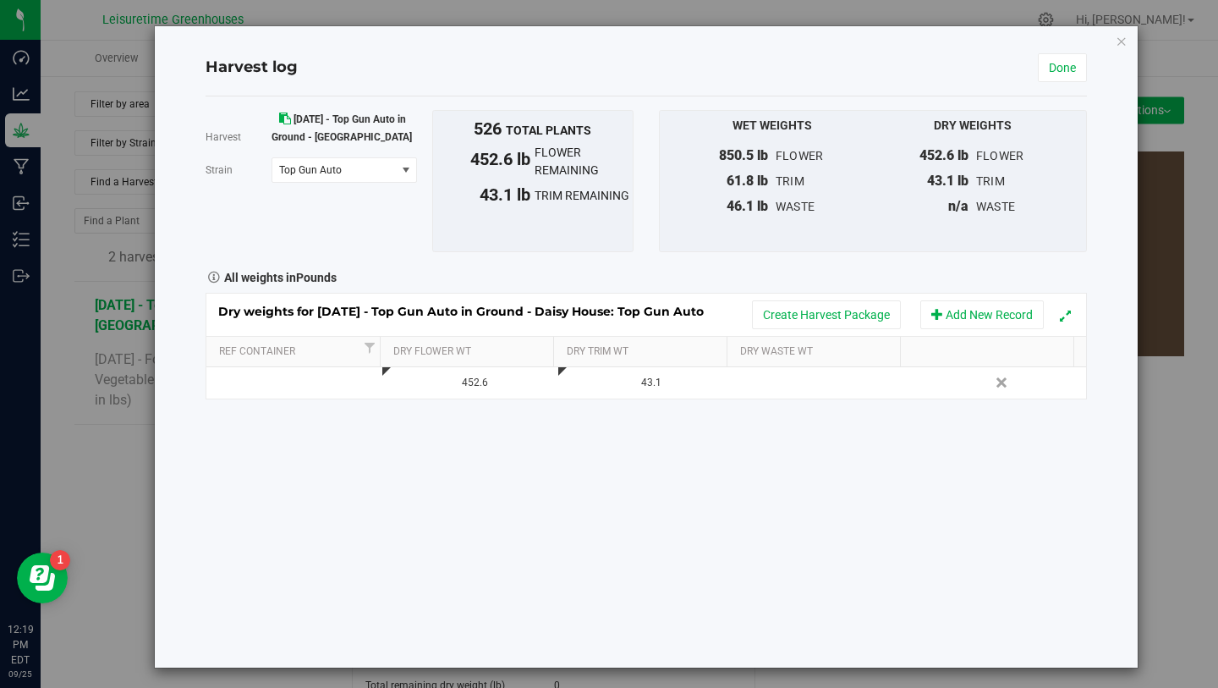
click at [783, 385] on td at bounding box center [822, 382] width 176 height 30
type input "2"
type input "17.1"
click at [857, 454] on div "Harvest [DATE] - Top Gun Auto in Ground - [GEOGRAPHIC_DATA] [GEOGRAPHIC_DATA] T…" at bounding box center [646, 381] width 881 height 571
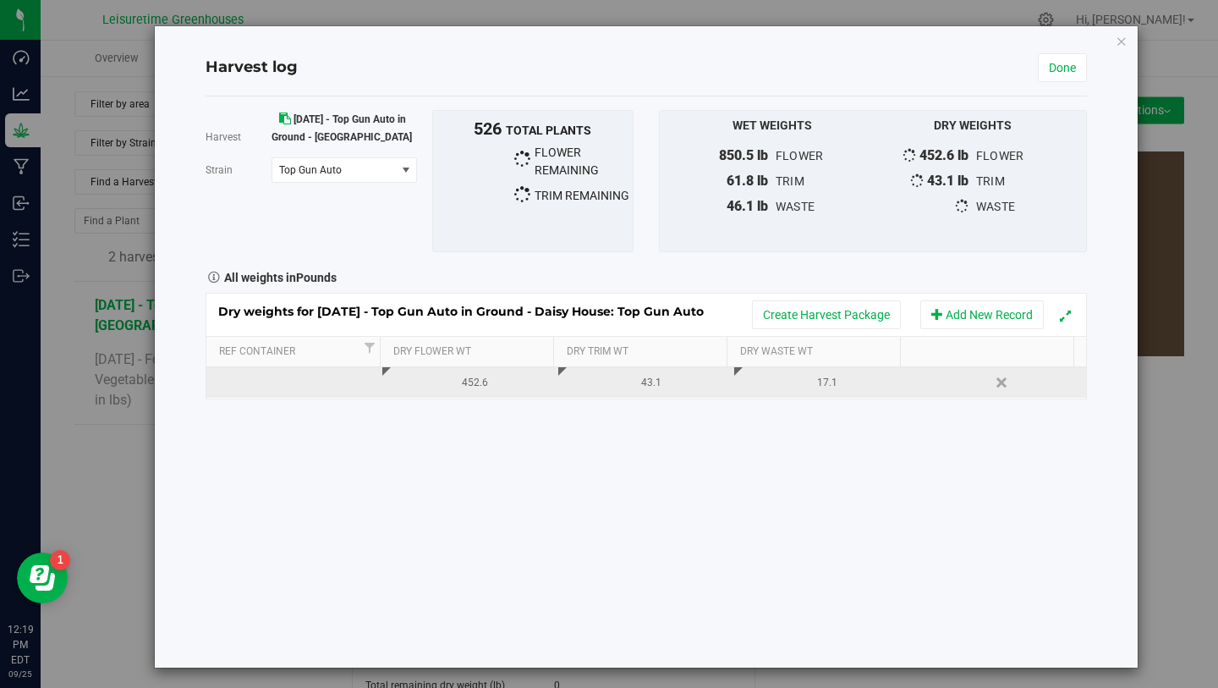
click at [820, 388] on div "17.1" at bounding box center [827, 383] width 163 height 16
type input "17.3"
click at [856, 459] on div "Harvest [DATE] - Top Gun Auto in Ground - [GEOGRAPHIC_DATA] [GEOGRAPHIC_DATA] T…" at bounding box center [646, 381] width 881 height 571
click at [744, 266] on div "All weights in Pounds" at bounding box center [646, 276] width 907 height 22
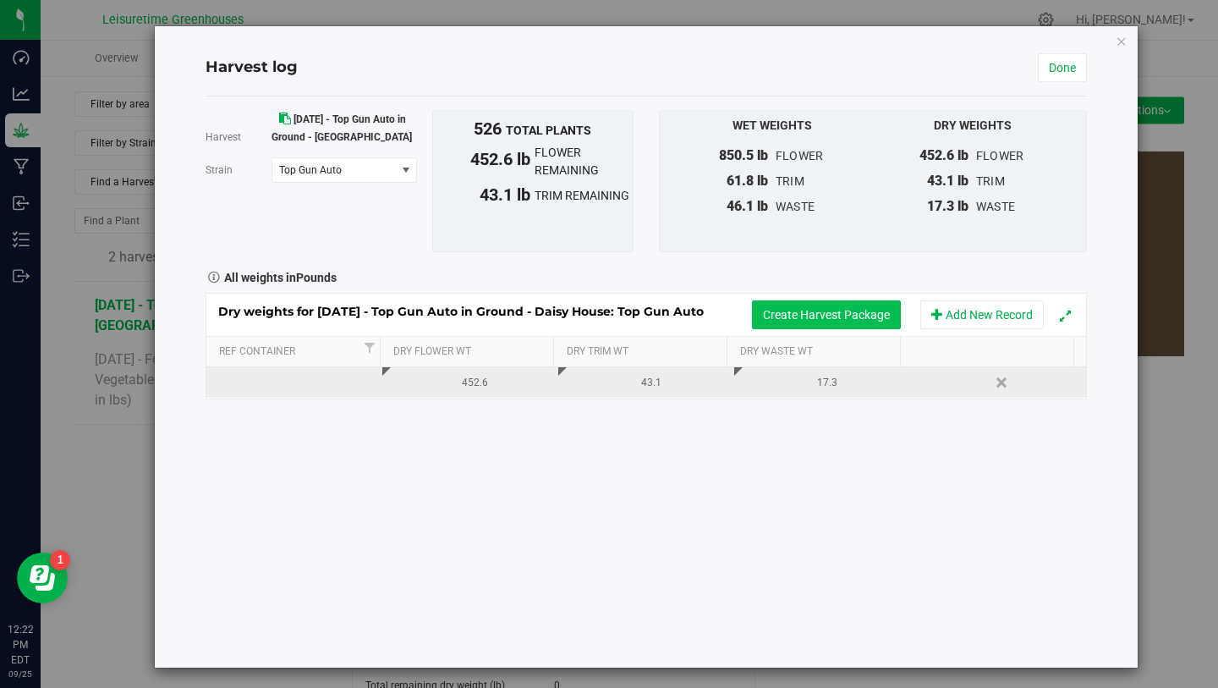
click at [837, 308] on button "Create Harvest Package" at bounding box center [826, 314] width 149 height 29
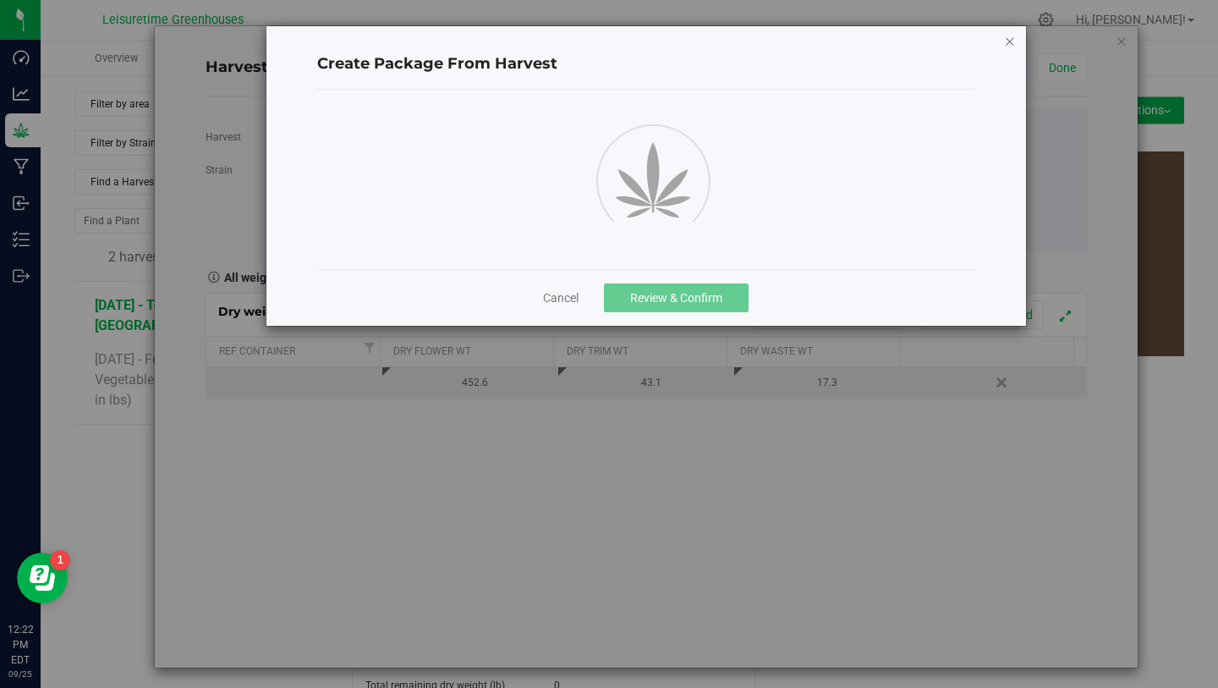
click at [1007, 45] on icon "button" at bounding box center [1010, 40] width 12 height 20
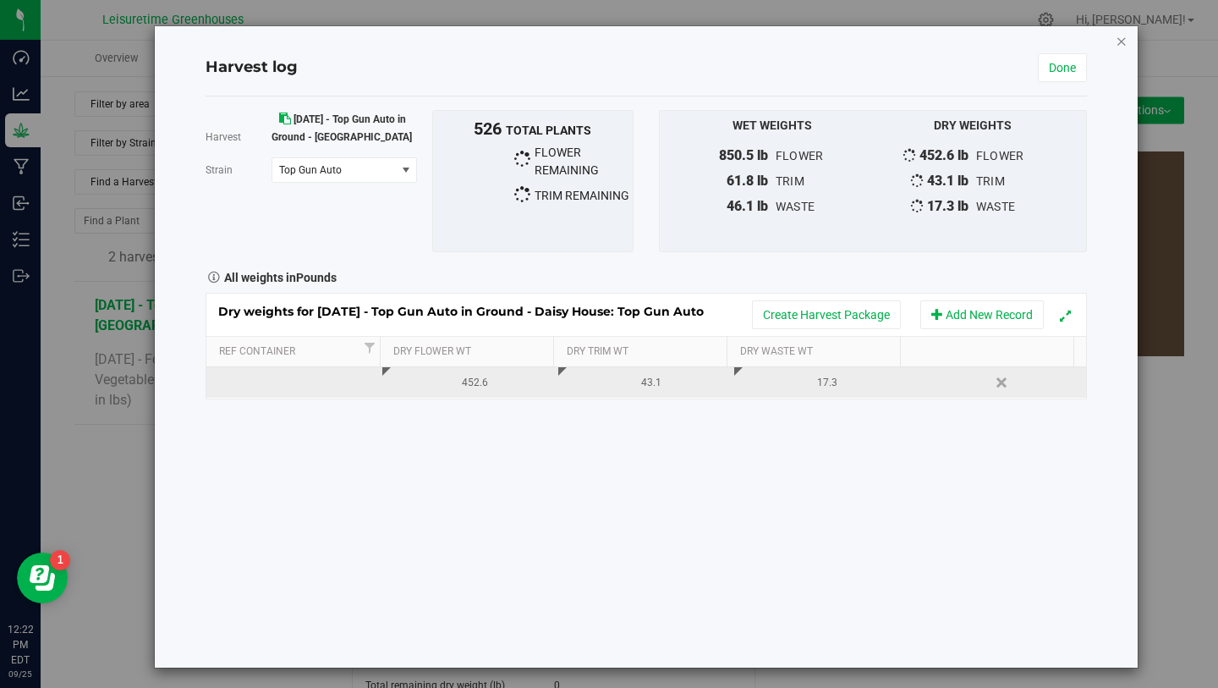
click at [1116, 46] on icon "button" at bounding box center [1122, 40] width 12 height 20
